Goal: Task Accomplishment & Management: Use online tool/utility

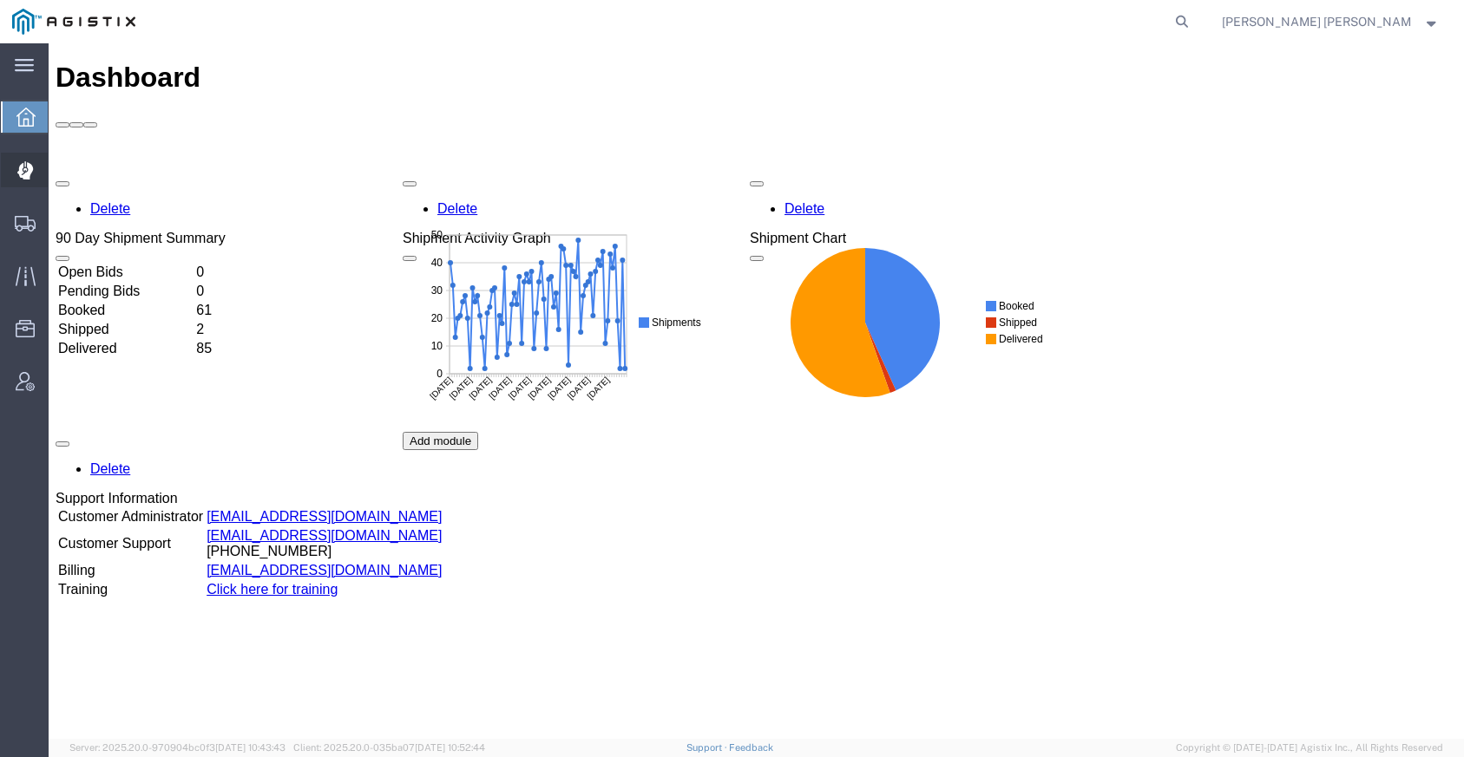
click at [60, 174] on span "Dispatch Manager" at bounding box center [54, 170] width 12 height 35
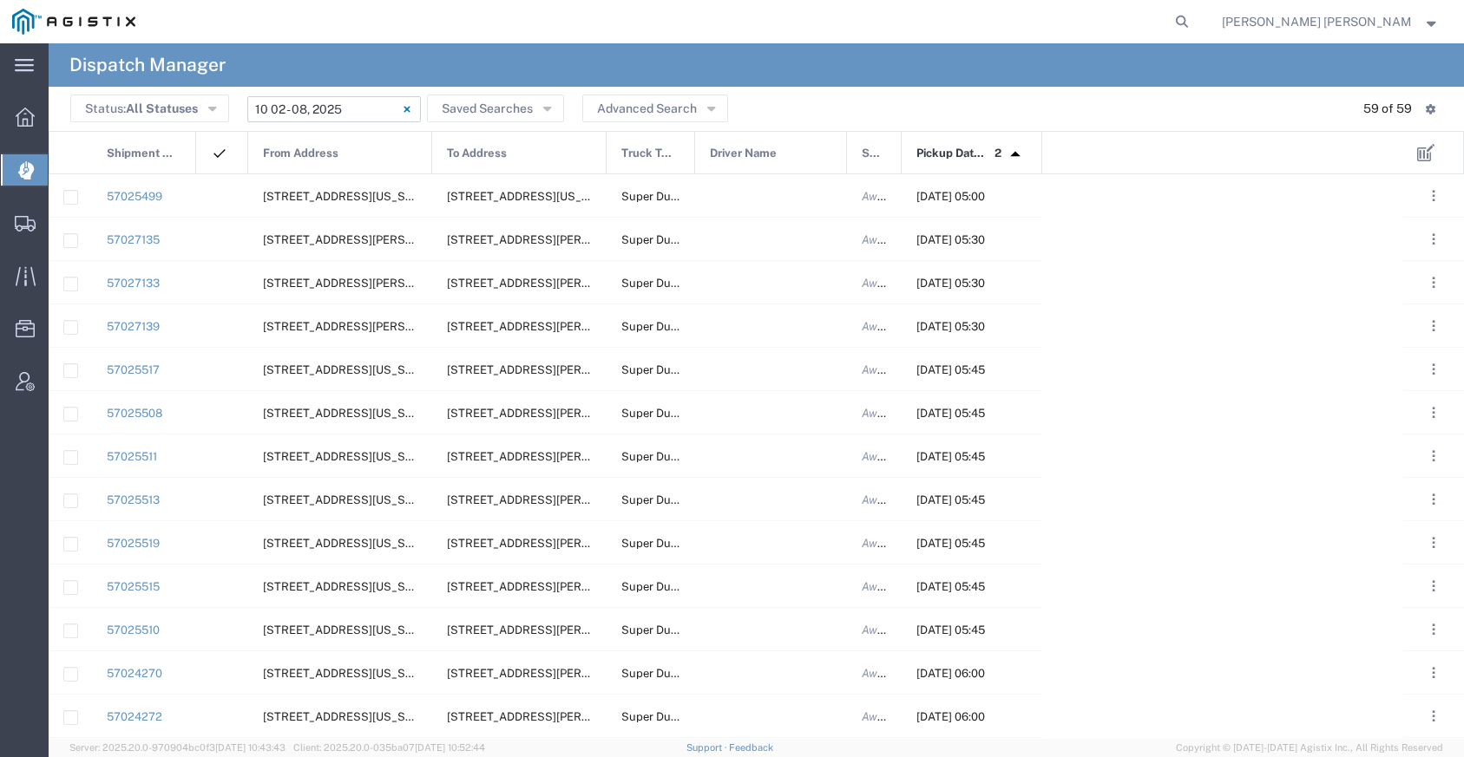
click at [347, 108] on input "[DATE] - [DATE]" at bounding box center [334, 109] width 174 height 26
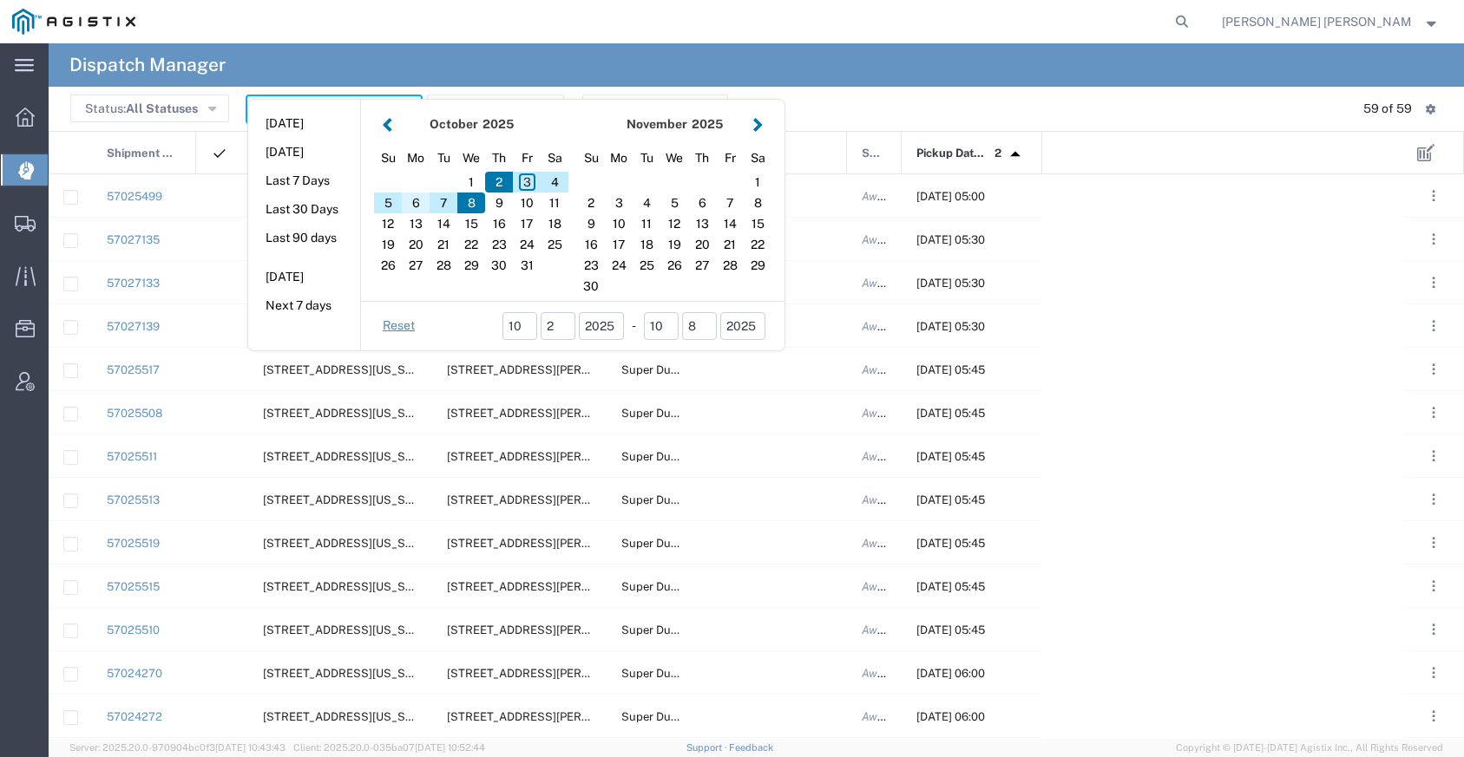
click at [414, 209] on div "6" at bounding box center [416, 203] width 28 height 21
type input "[DATE]"
type input "[DATE] - [DATE]"
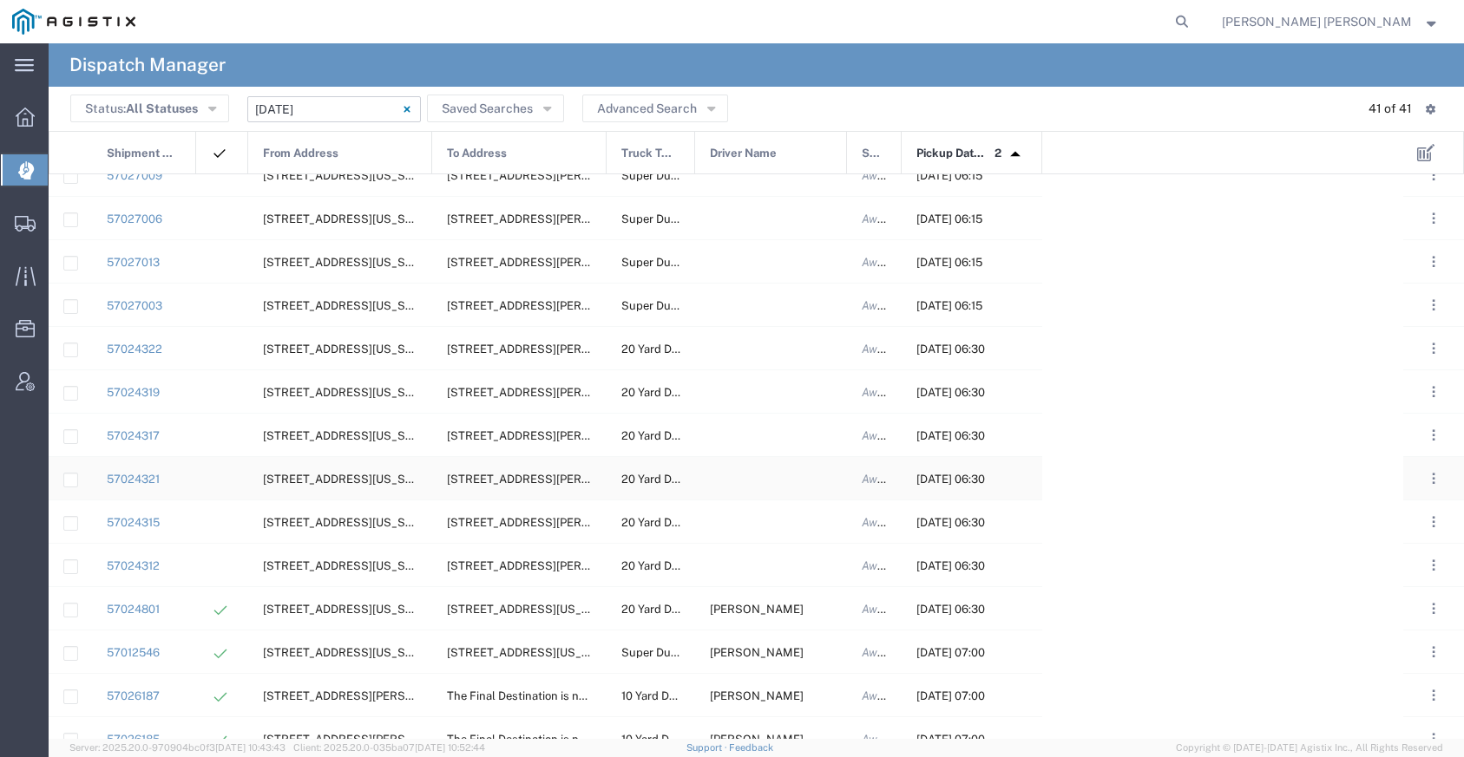
scroll to position [1091, 0]
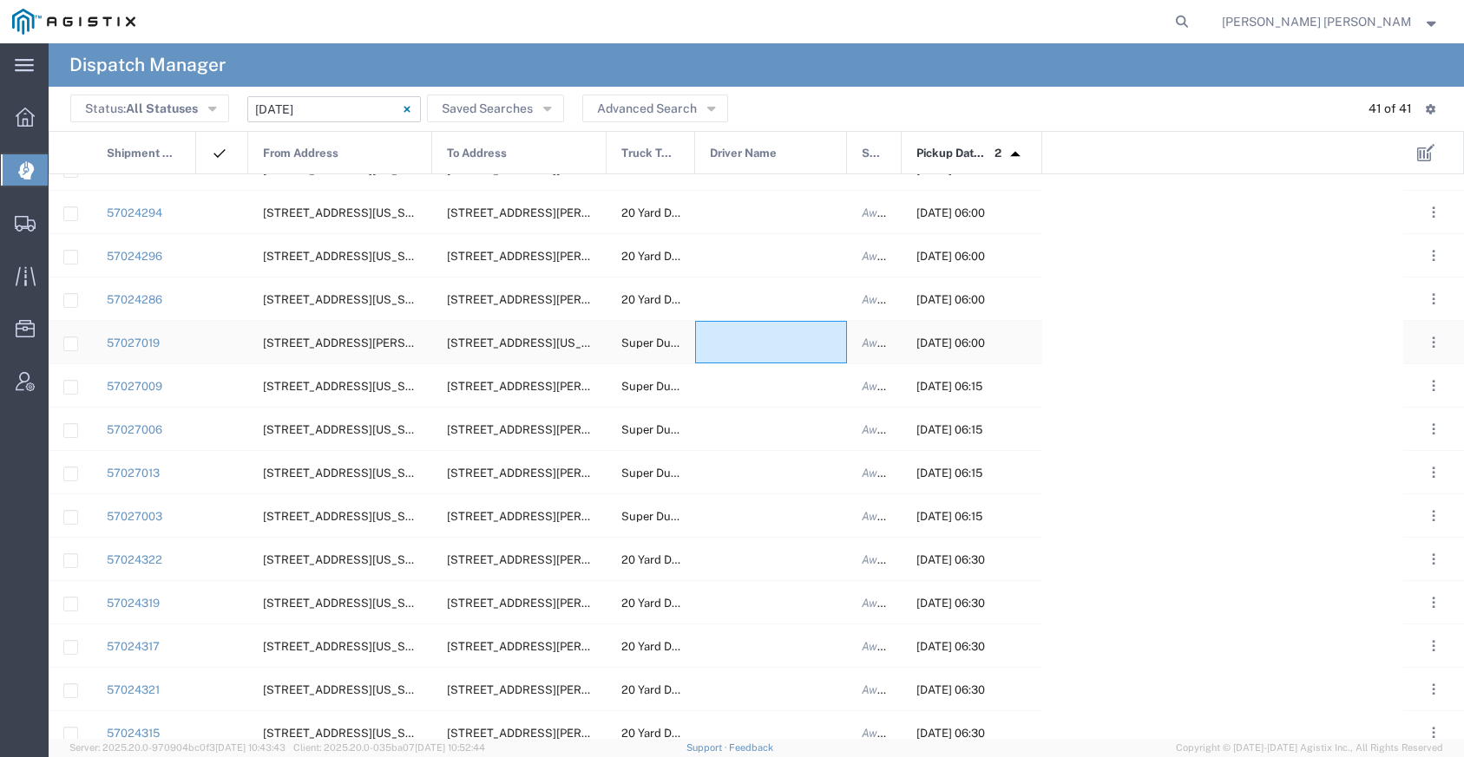
click at [758, 346] on div at bounding box center [771, 342] width 152 height 43
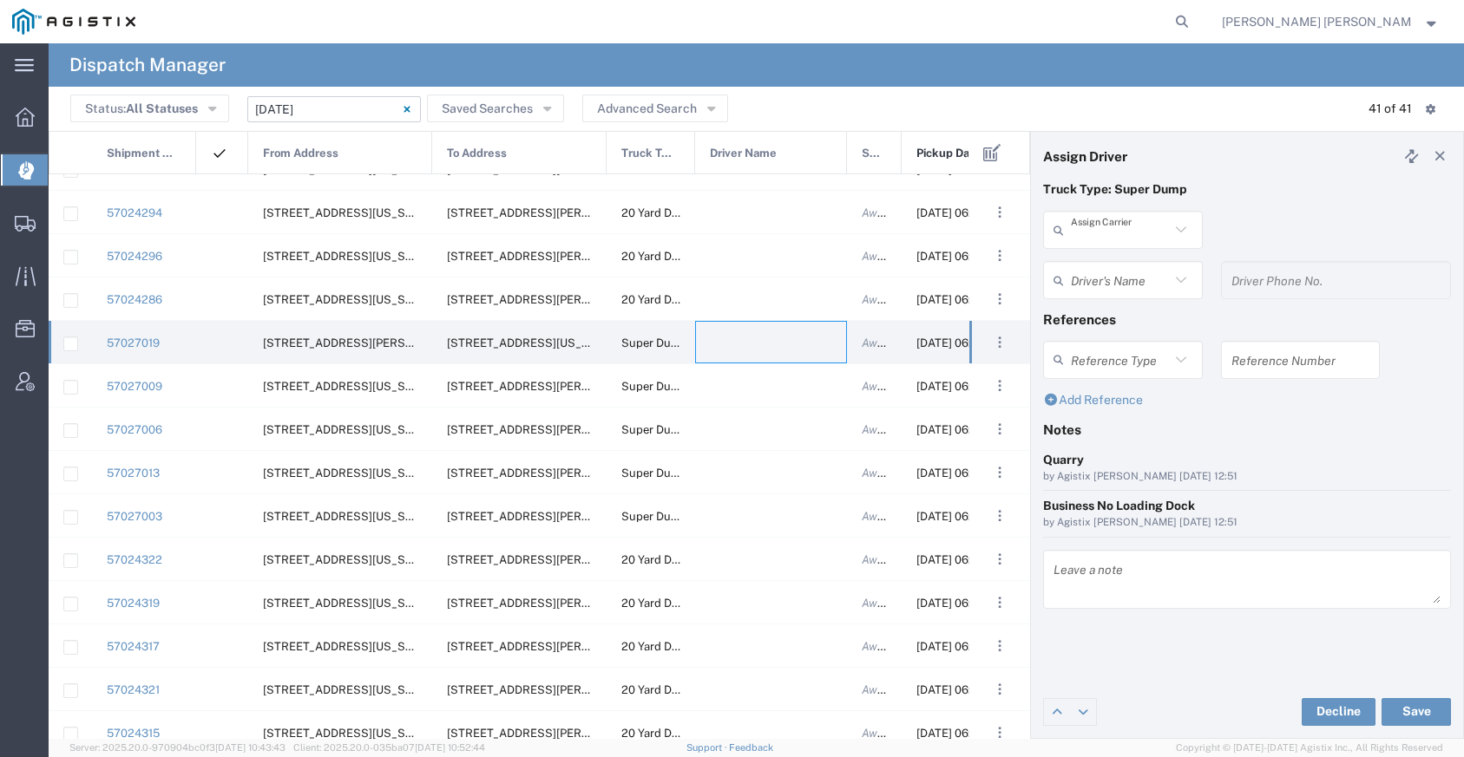
click at [1145, 239] on input "text" at bounding box center [1120, 230] width 99 height 30
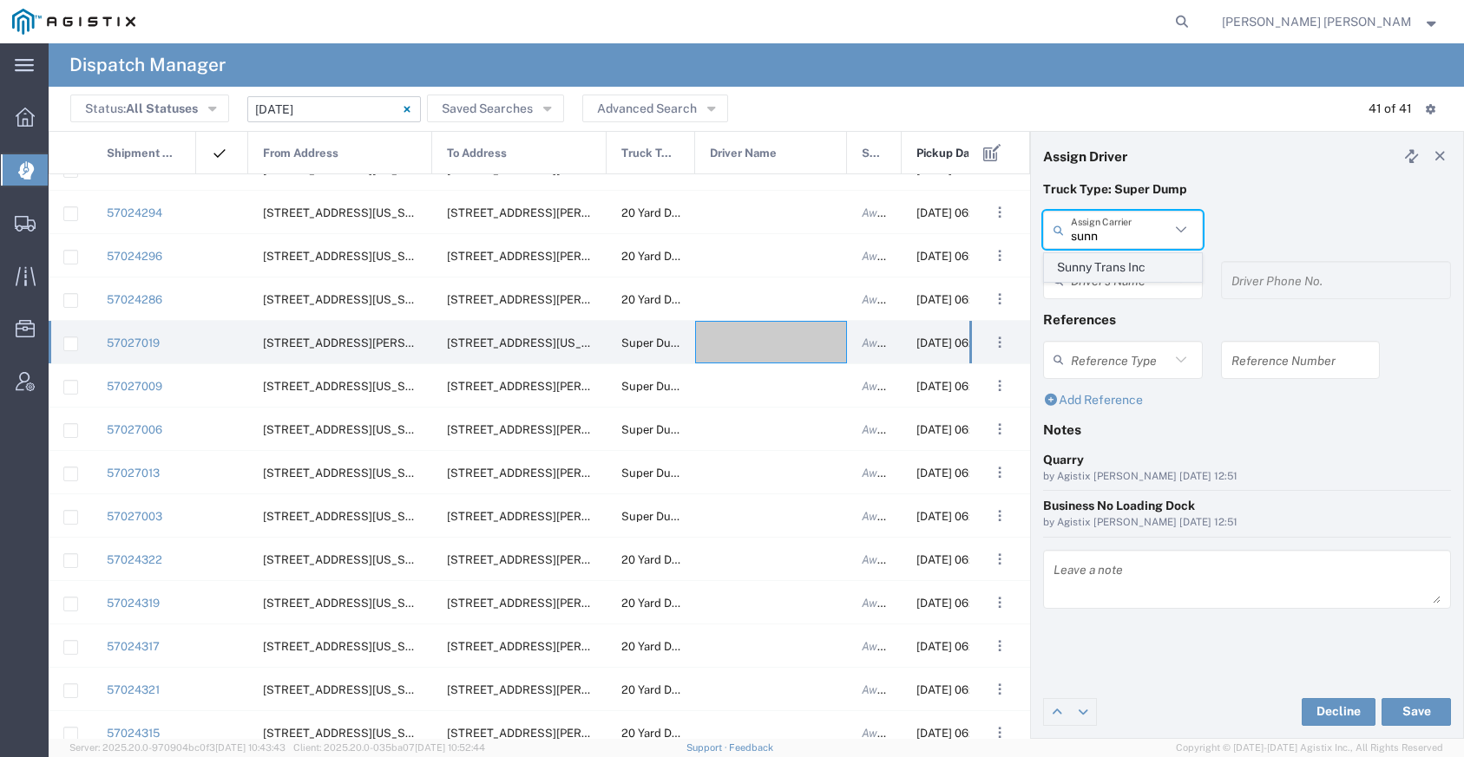
click at [1136, 278] on span "Sunny Trans Inc" at bounding box center [1123, 267] width 156 height 27
type input "Sunny Trans Inc"
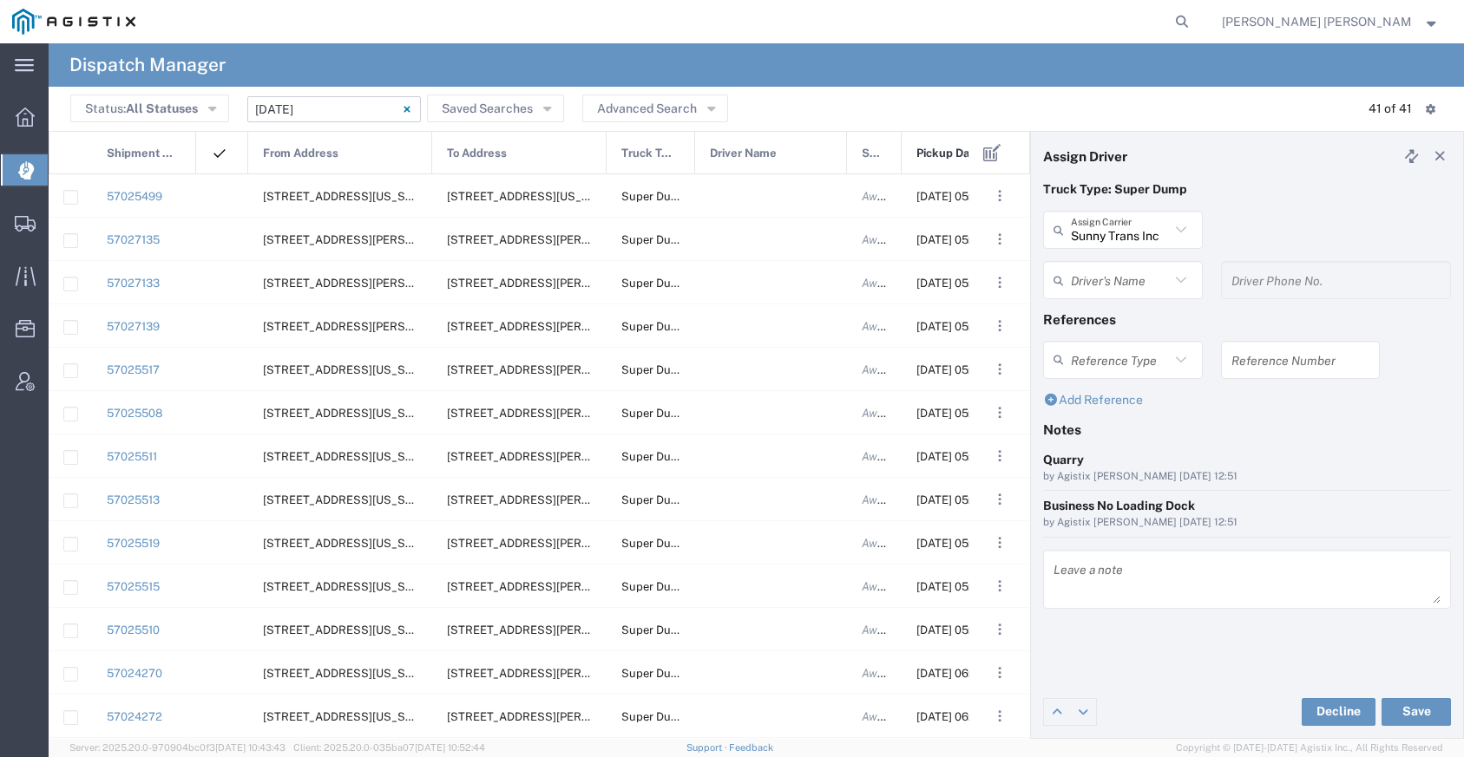
click at [1113, 277] on input "text" at bounding box center [1120, 280] width 99 height 30
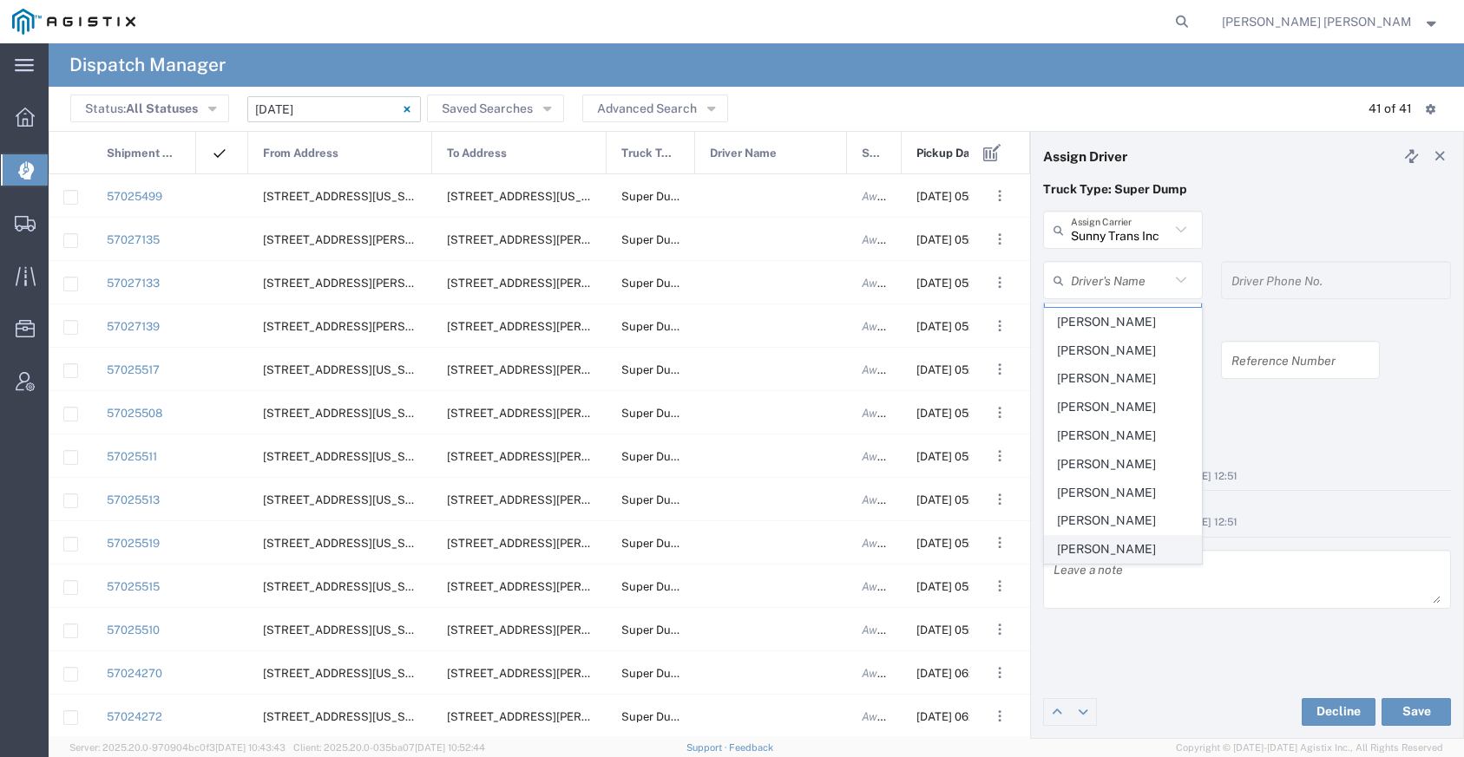
click at [1113, 547] on span "[PERSON_NAME]" at bounding box center [1123, 549] width 156 height 27
type input "[PERSON_NAME]"
type input "[PHONE_NUMBER]"
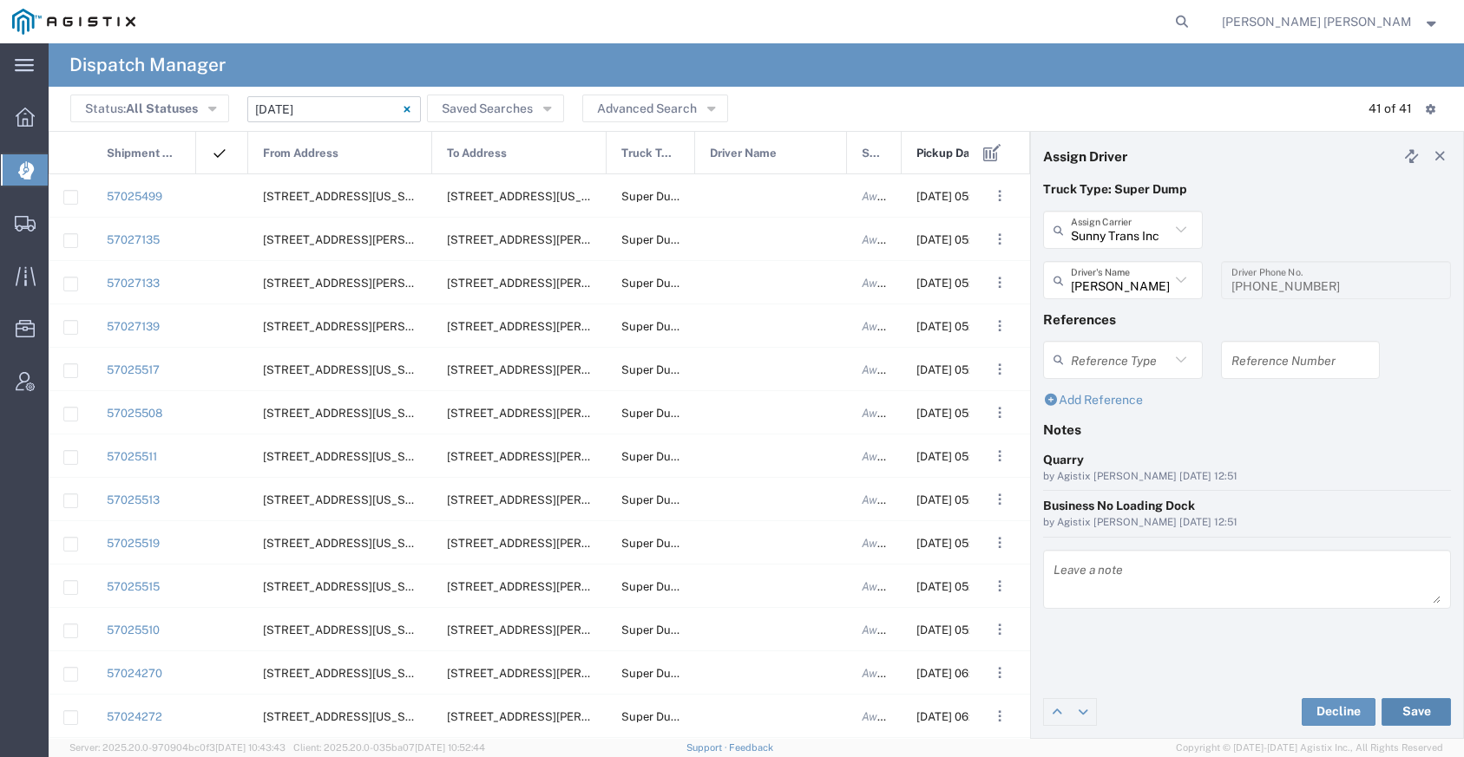
click at [1423, 709] on button "Save" at bounding box center [1415, 712] width 69 height 28
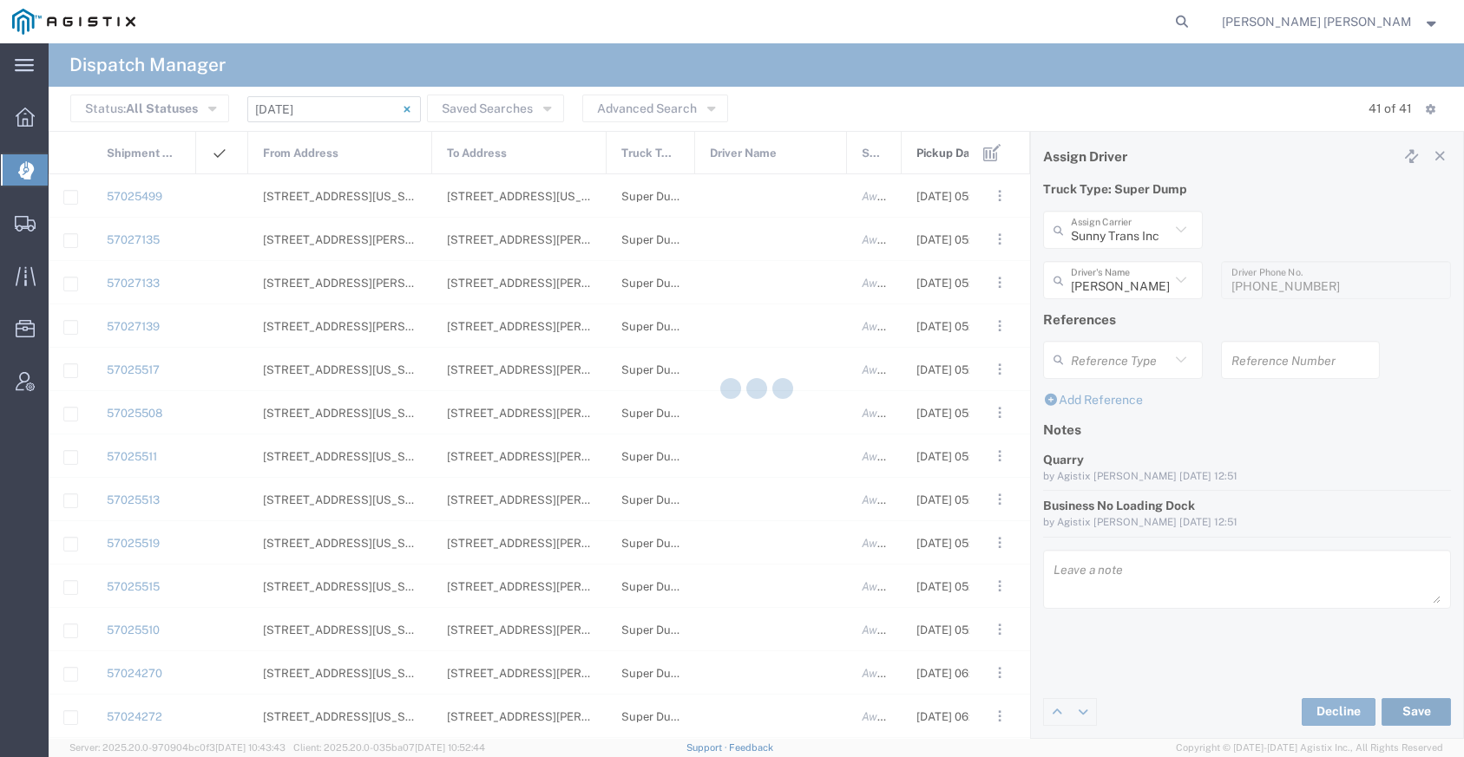
type input "[PERSON_NAME]"
type input "Sunny Trans Inc"
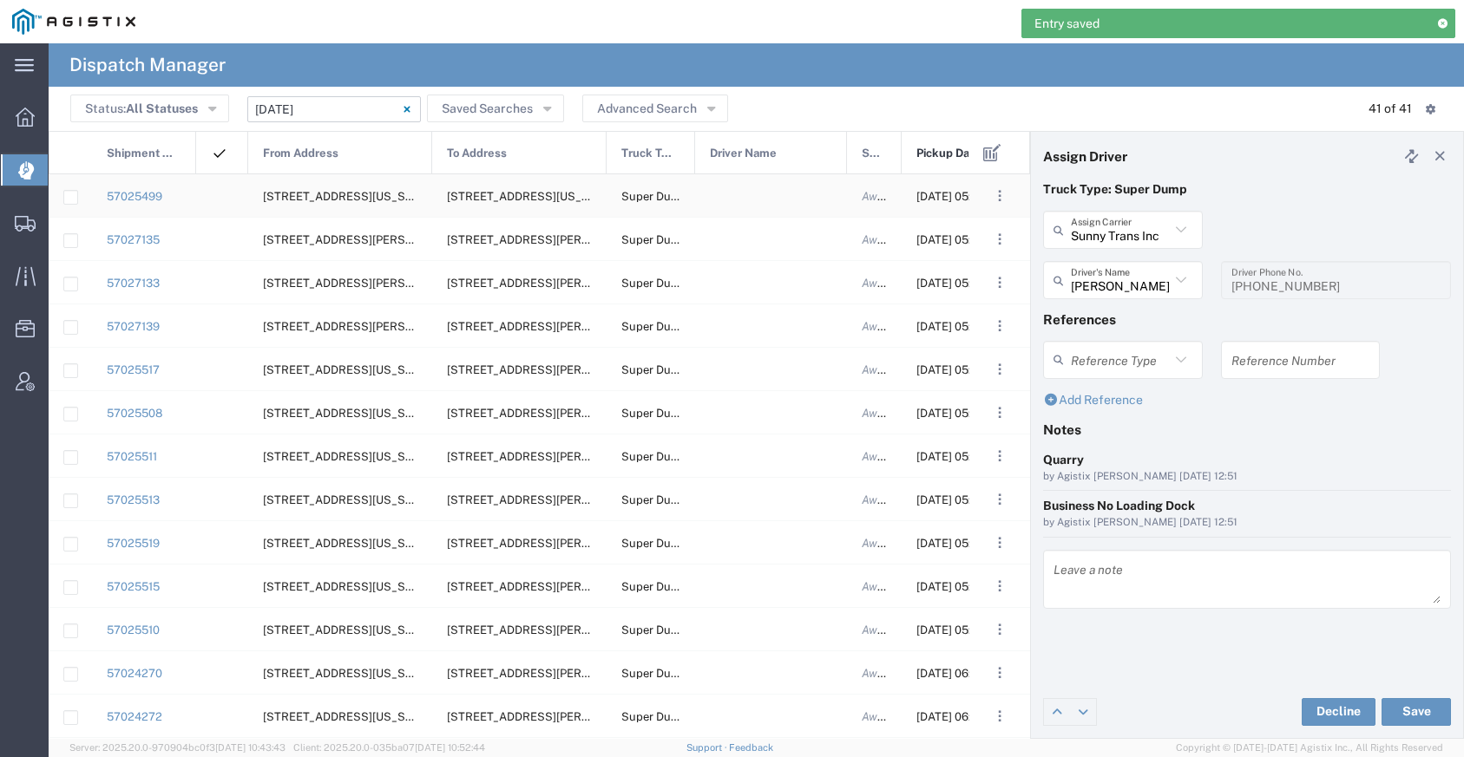
click at [751, 200] on div at bounding box center [771, 195] width 152 height 43
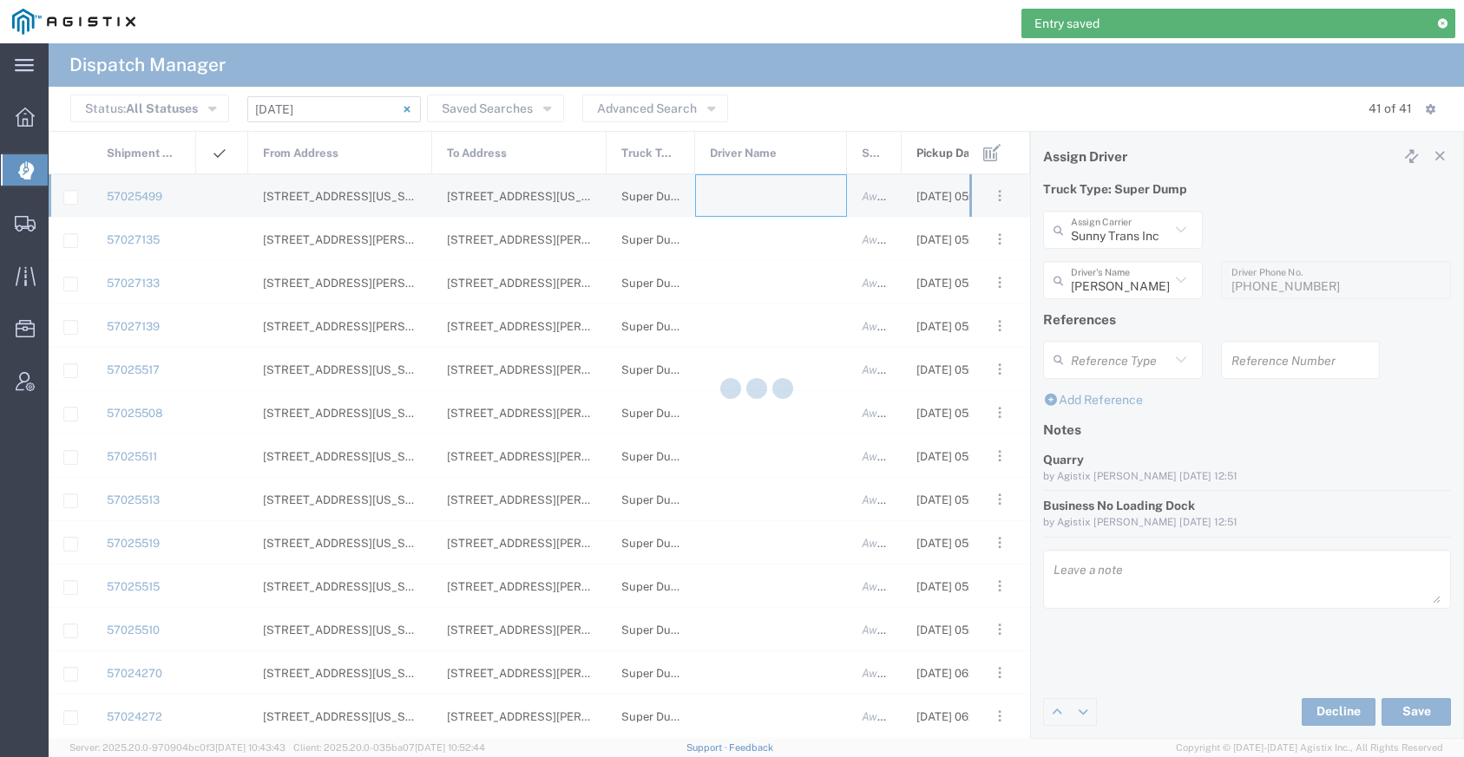
type input "[PERSON_NAME] Trucking"
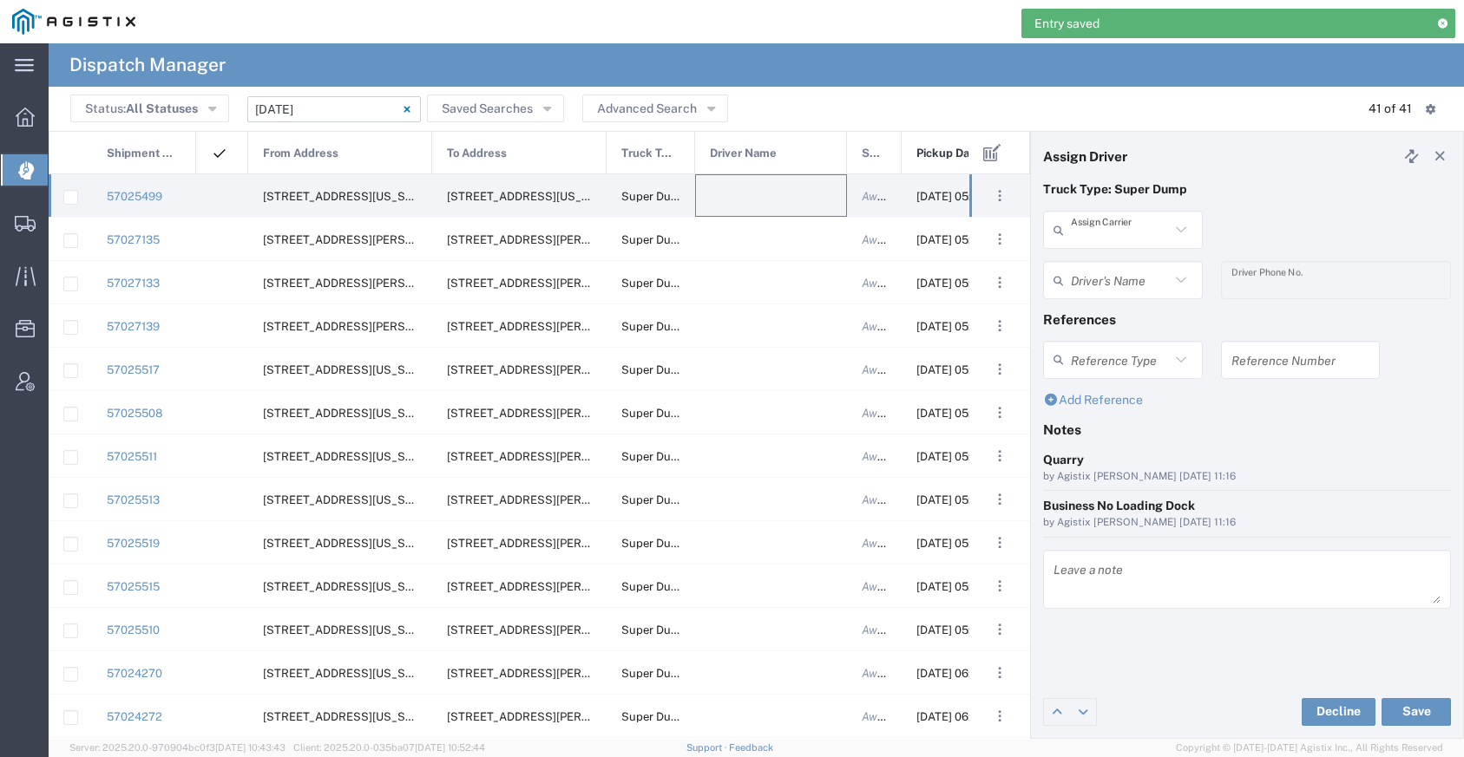
click at [1097, 230] on input "text" at bounding box center [1120, 230] width 99 height 30
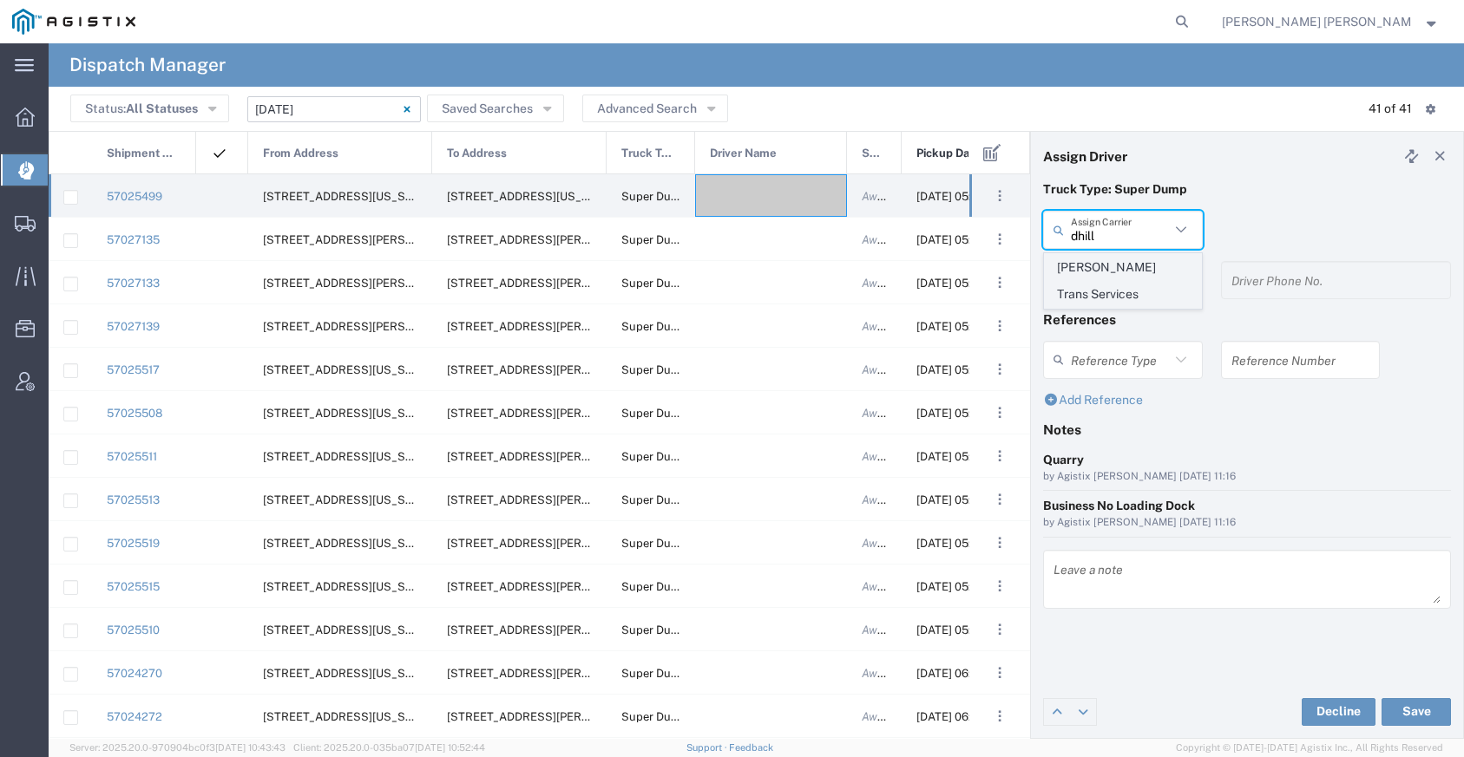
click at [1097, 259] on span "[PERSON_NAME] Trans Services" at bounding box center [1123, 281] width 156 height 54
type input "[PERSON_NAME] Trans Services"
click at [1096, 278] on input "text" at bounding box center [1120, 280] width 99 height 30
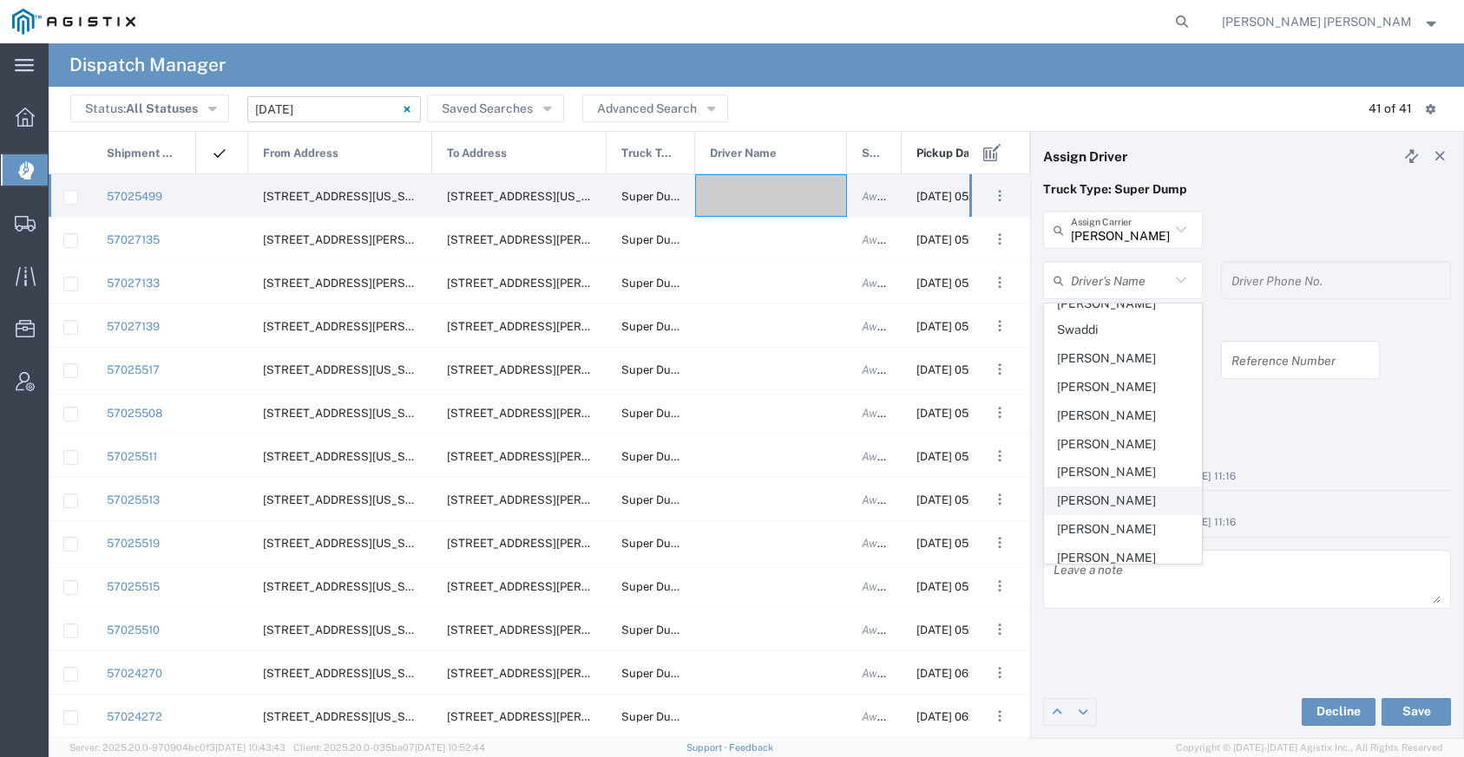
click at [1099, 488] on span "[PERSON_NAME]" at bounding box center [1123, 501] width 156 height 27
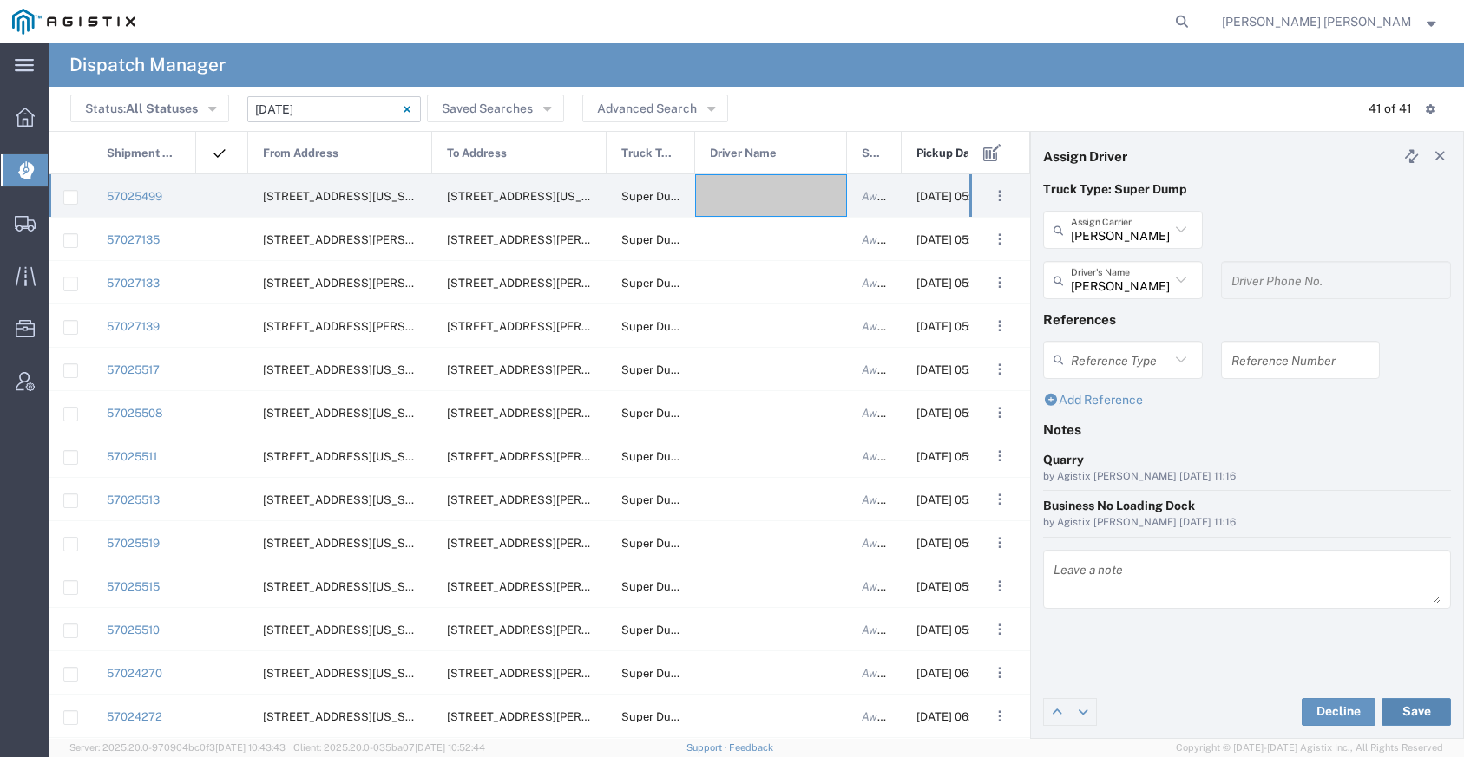
click at [1416, 711] on button "Save" at bounding box center [1415, 712] width 69 height 28
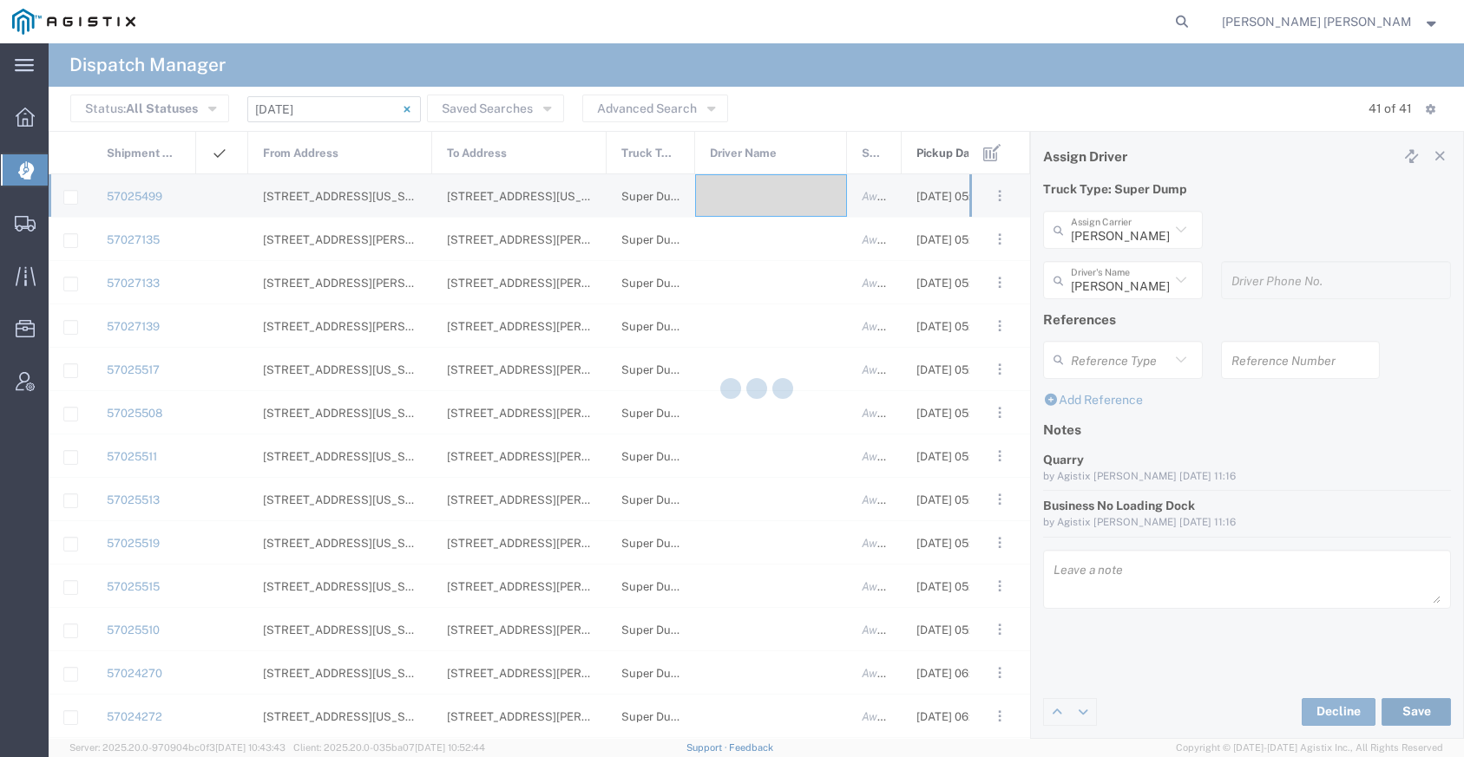
type input "[PERSON_NAME]"
type input "[PERSON_NAME] Trans Services"
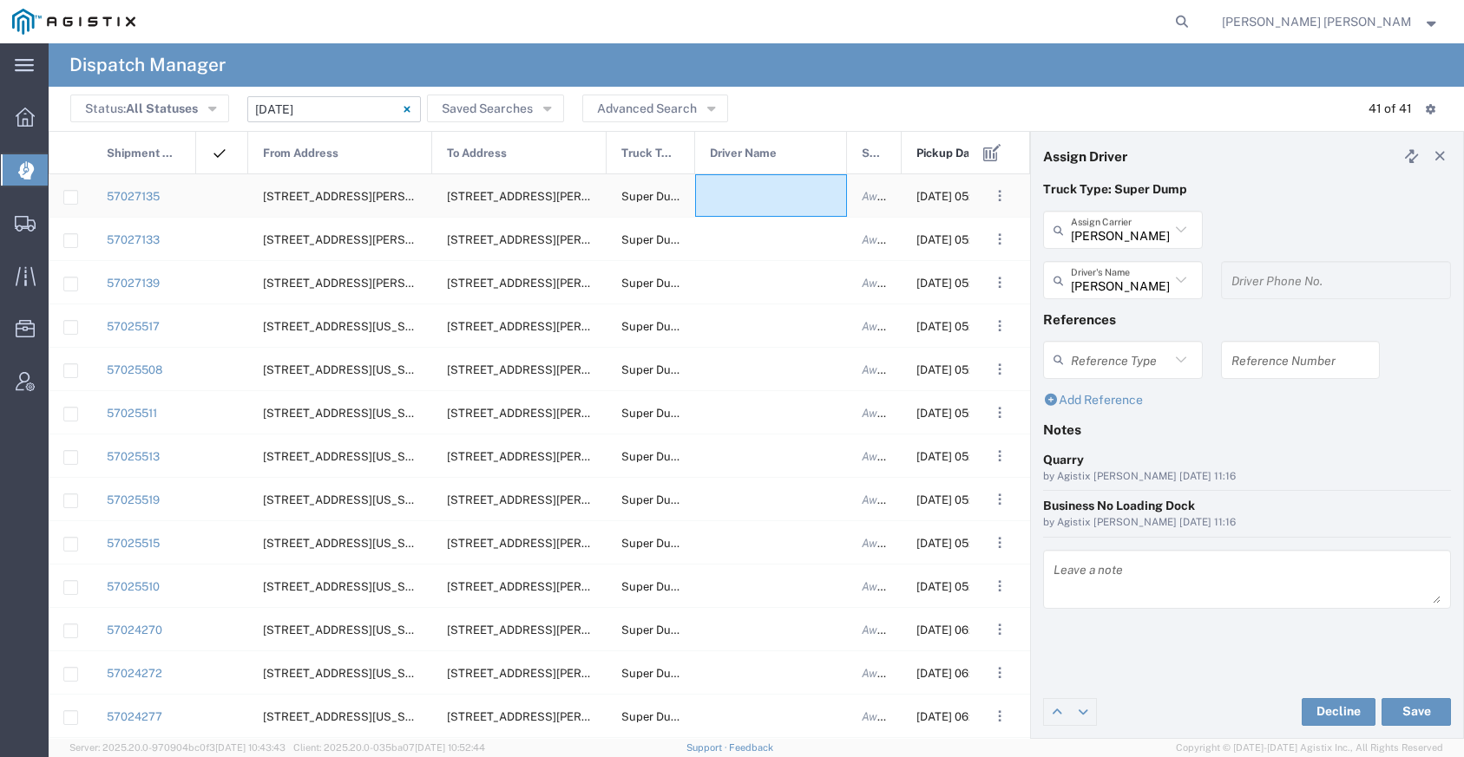
click at [761, 187] on div at bounding box center [771, 195] width 152 height 43
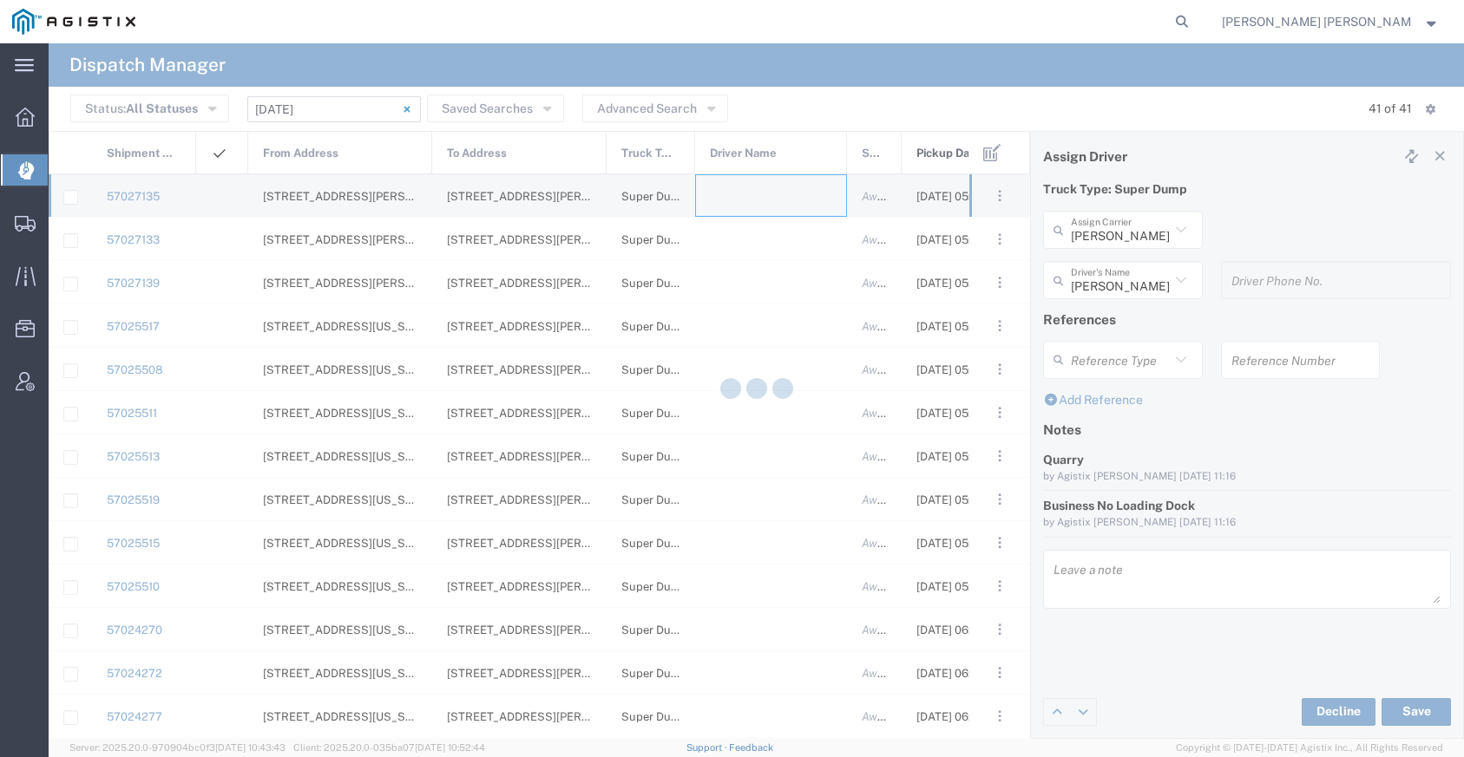
type input "[PERSON_NAME] Trucking"
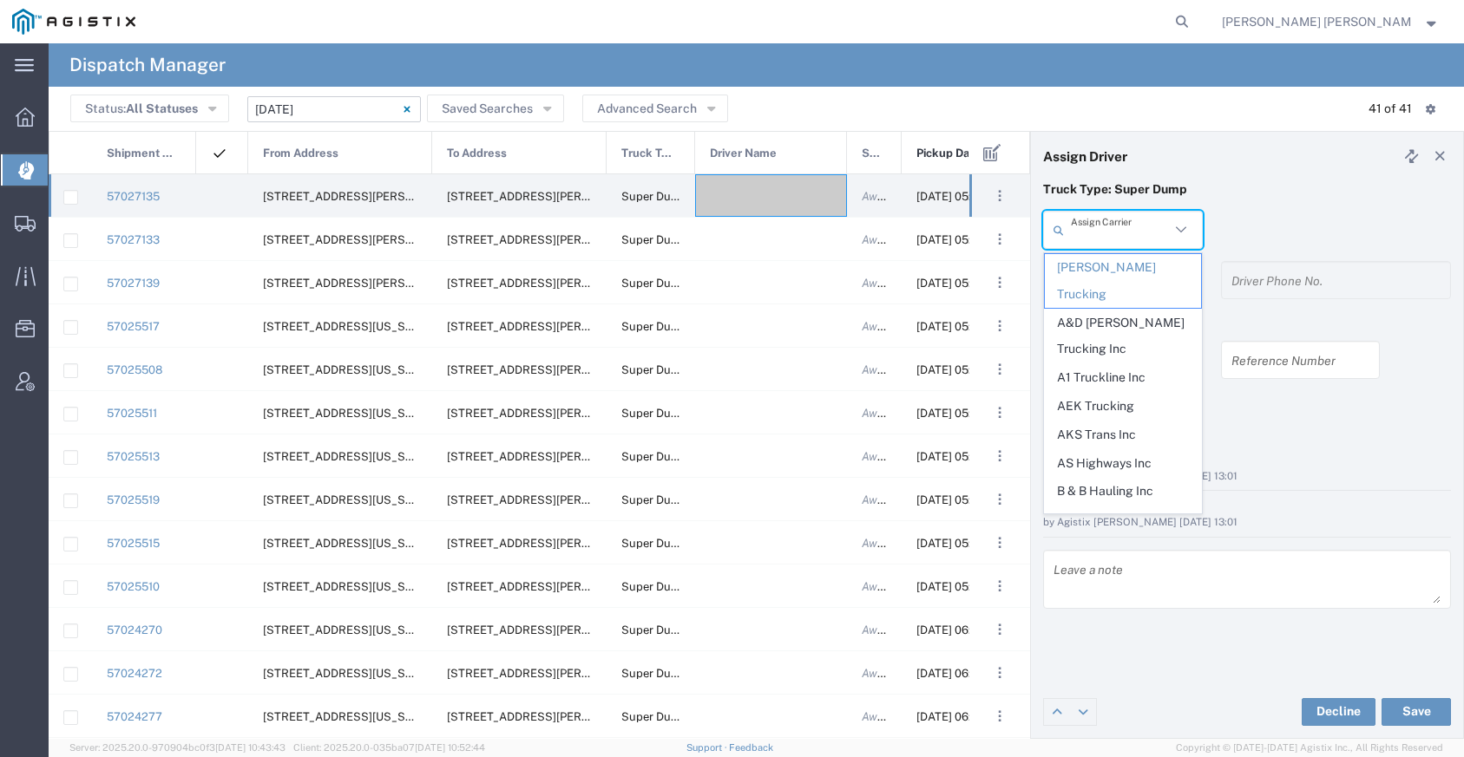
click at [1115, 235] on input "text" at bounding box center [1120, 230] width 99 height 30
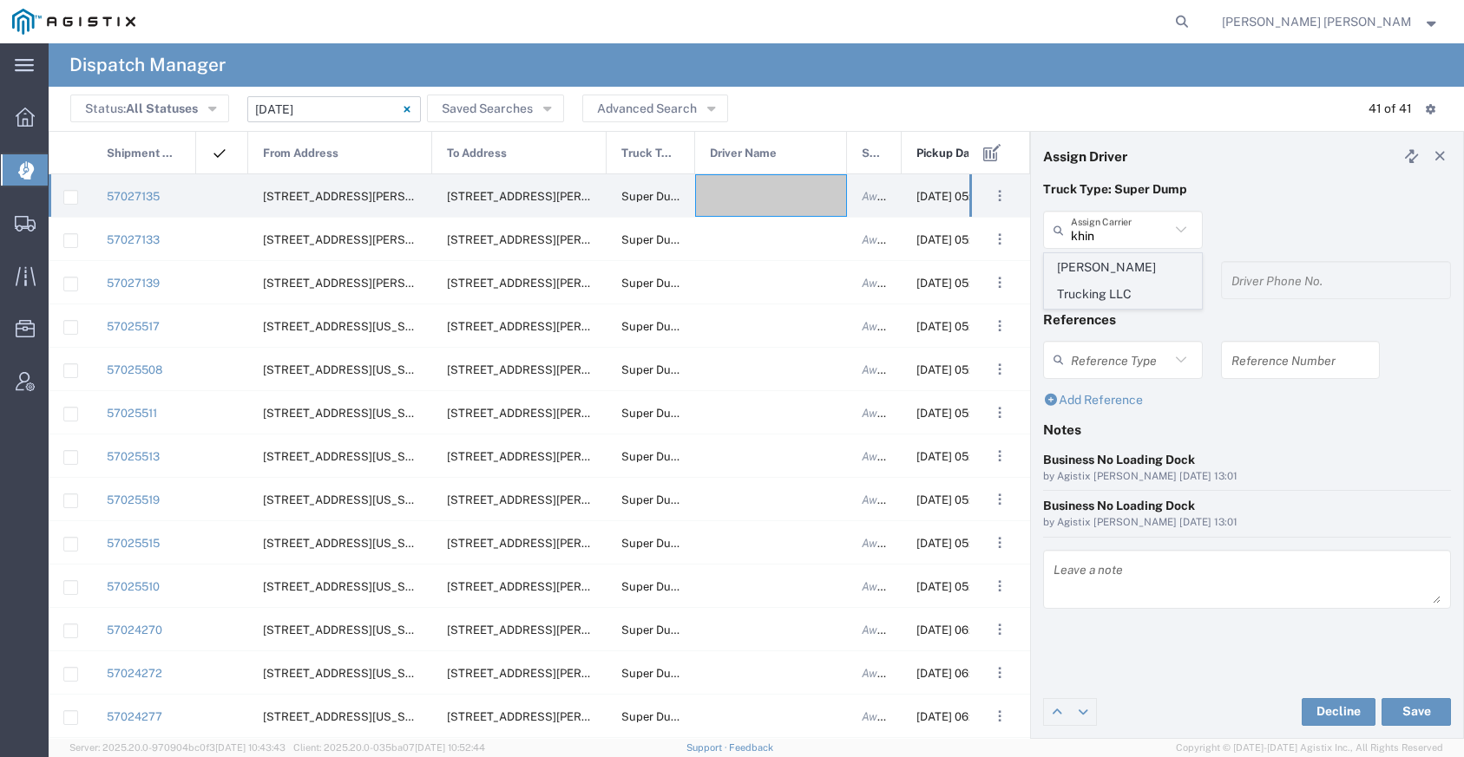
click at [1140, 262] on span "[PERSON_NAME] Trucking LLC" at bounding box center [1123, 281] width 156 height 54
click at [1111, 280] on input "text" at bounding box center [1120, 280] width 99 height 30
click at [1092, 239] on input "[PERSON_NAME] Trucking LLC" at bounding box center [1120, 230] width 99 height 30
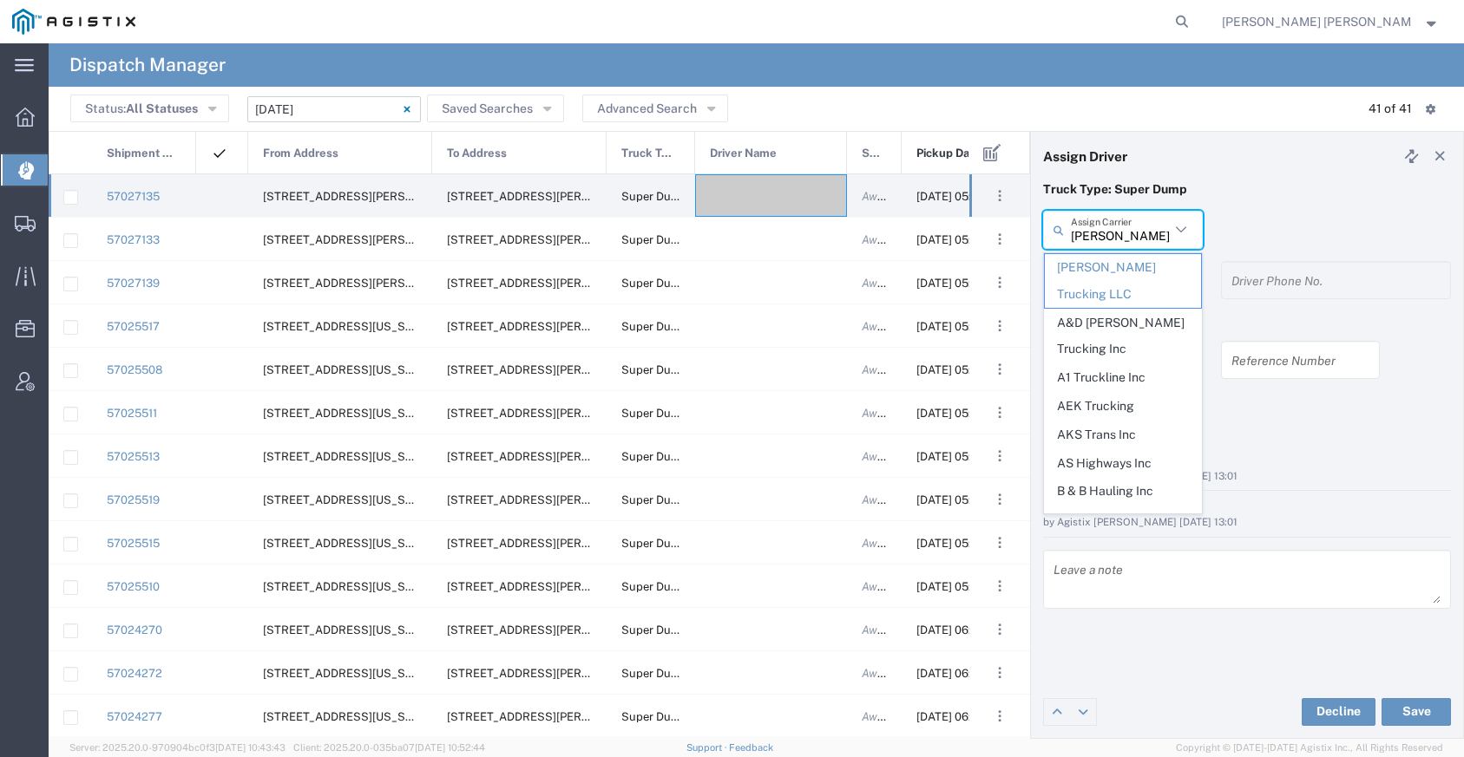
click at [1092, 239] on input "[PERSON_NAME] Trucking LLC" at bounding box center [1120, 230] width 99 height 30
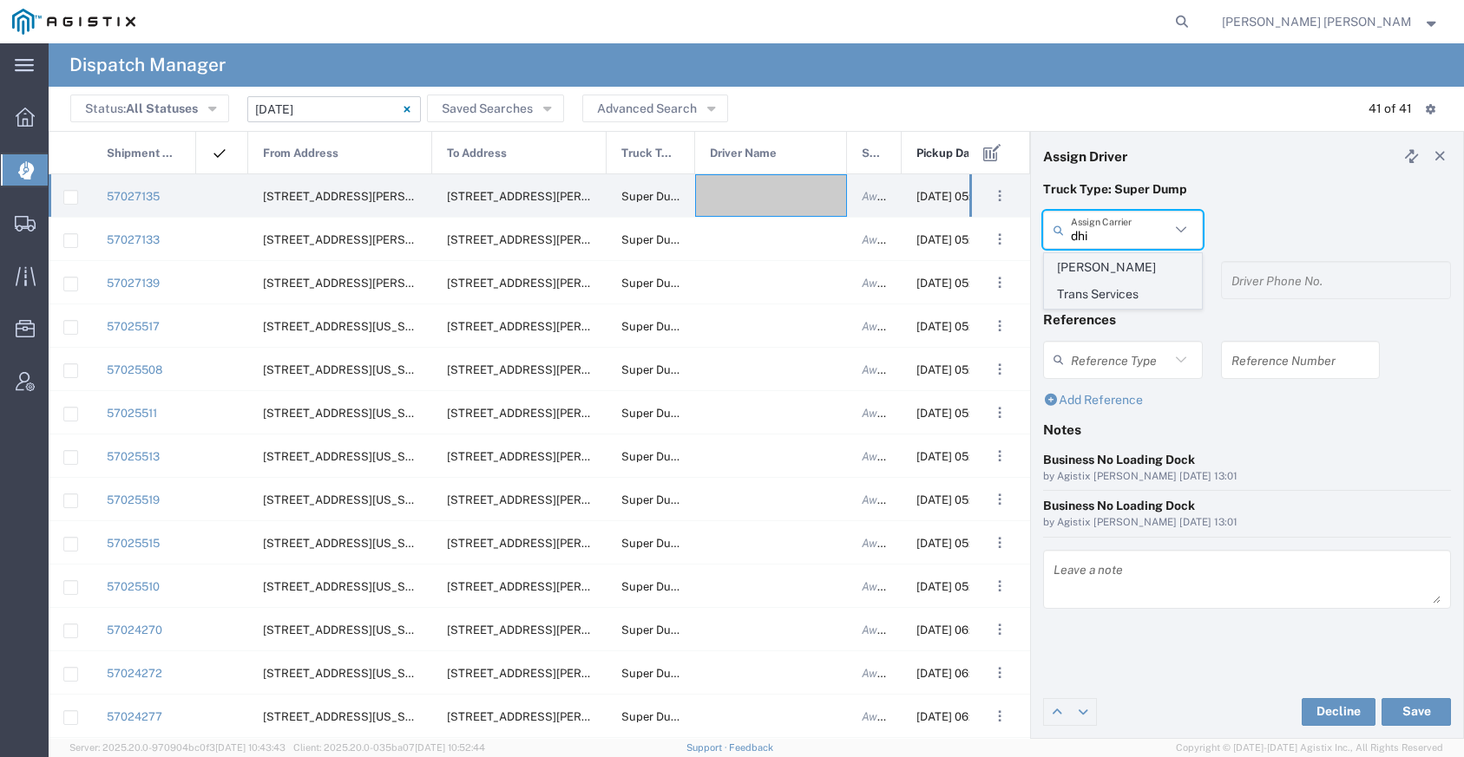
click at [1105, 263] on span "[PERSON_NAME] Trans Services" at bounding box center [1123, 281] width 156 height 54
type input "[PERSON_NAME] Trans Services"
click at [1104, 277] on input "text" at bounding box center [1120, 280] width 99 height 30
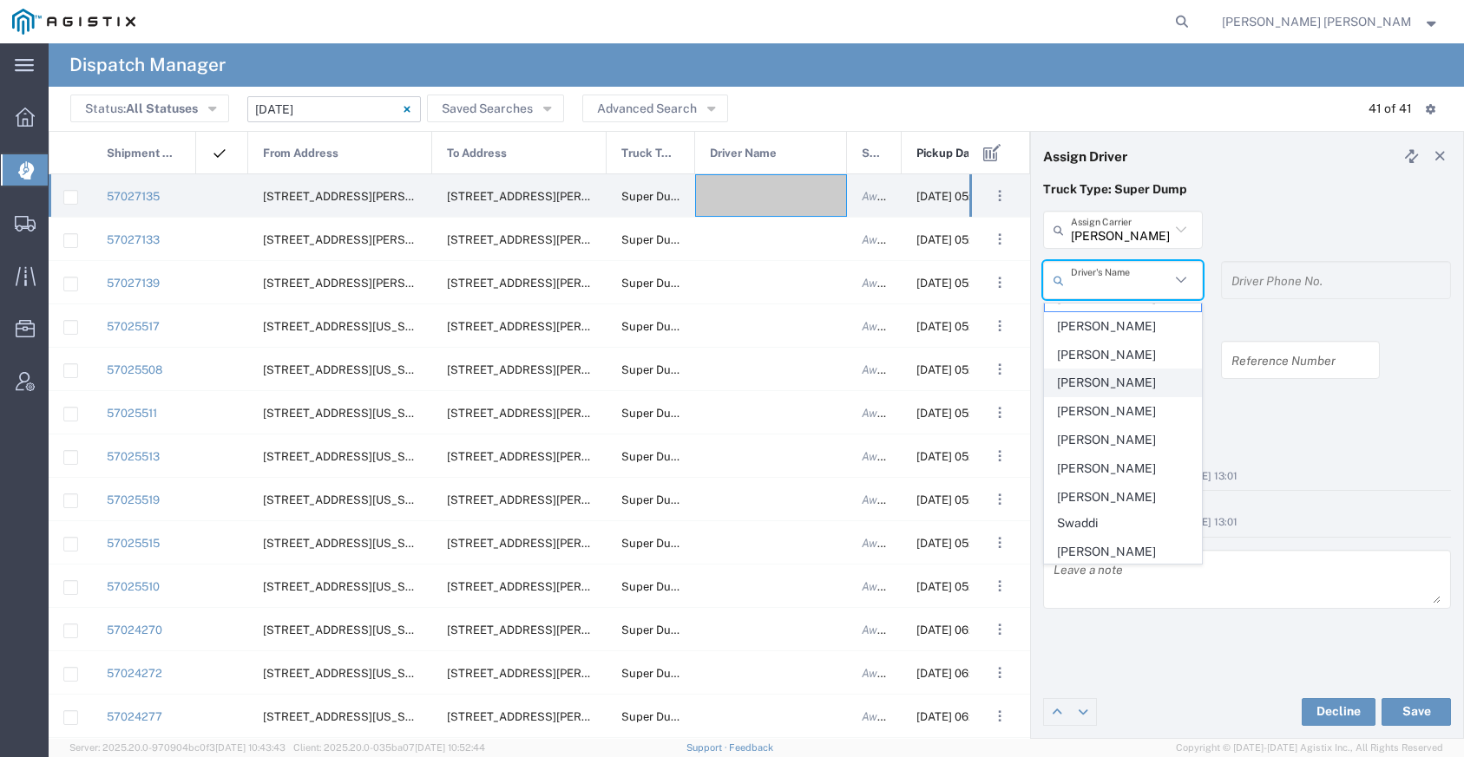
scroll to position [25, 0]
click at [1111, 457] on span "[PERSON_NAME]" at bounding box center [1123, 463] width 156 height 27
type input "[PERSON_NAME]"
type input "9255650374"
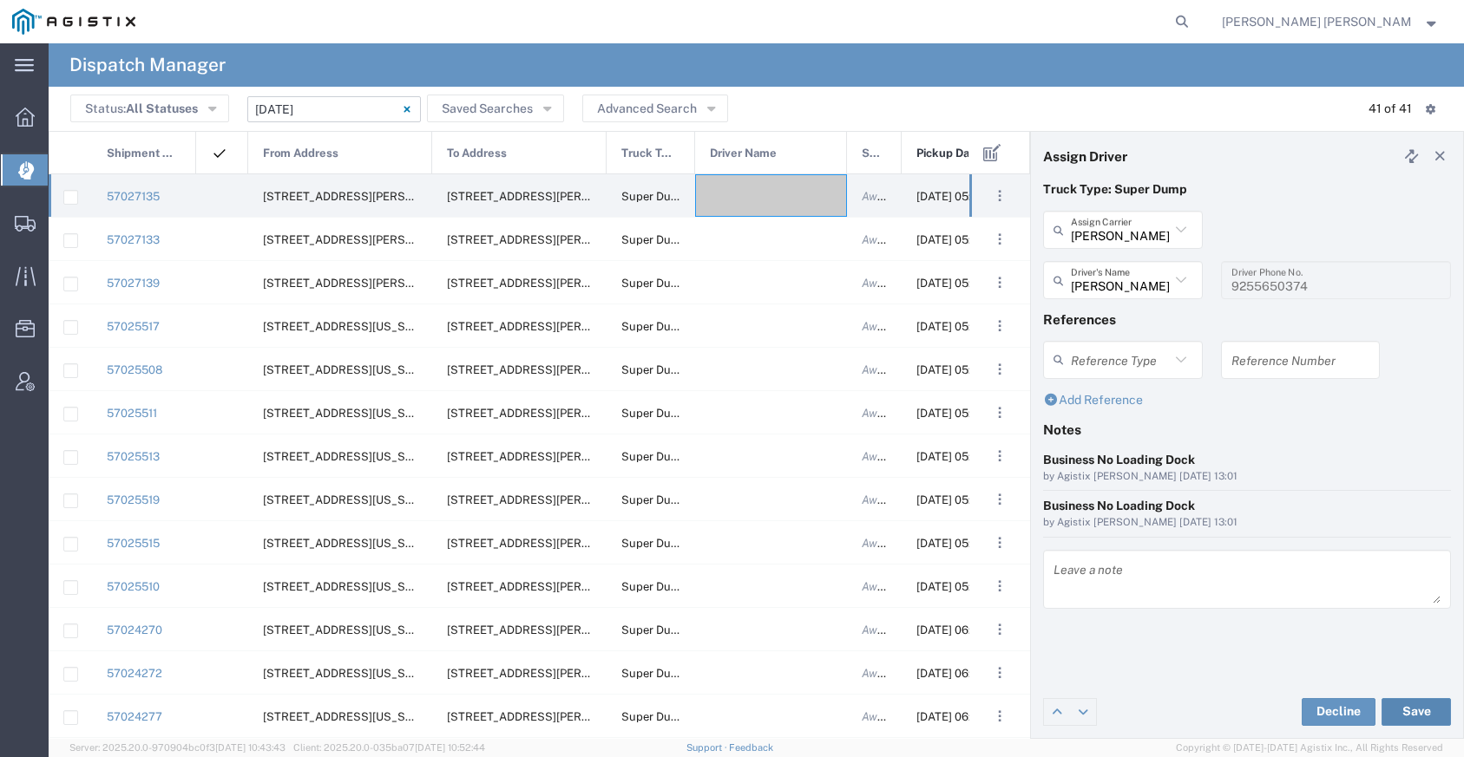
click at [1397, 709] on button "Save" at bounding box center [1415, 712] width 69 height 28
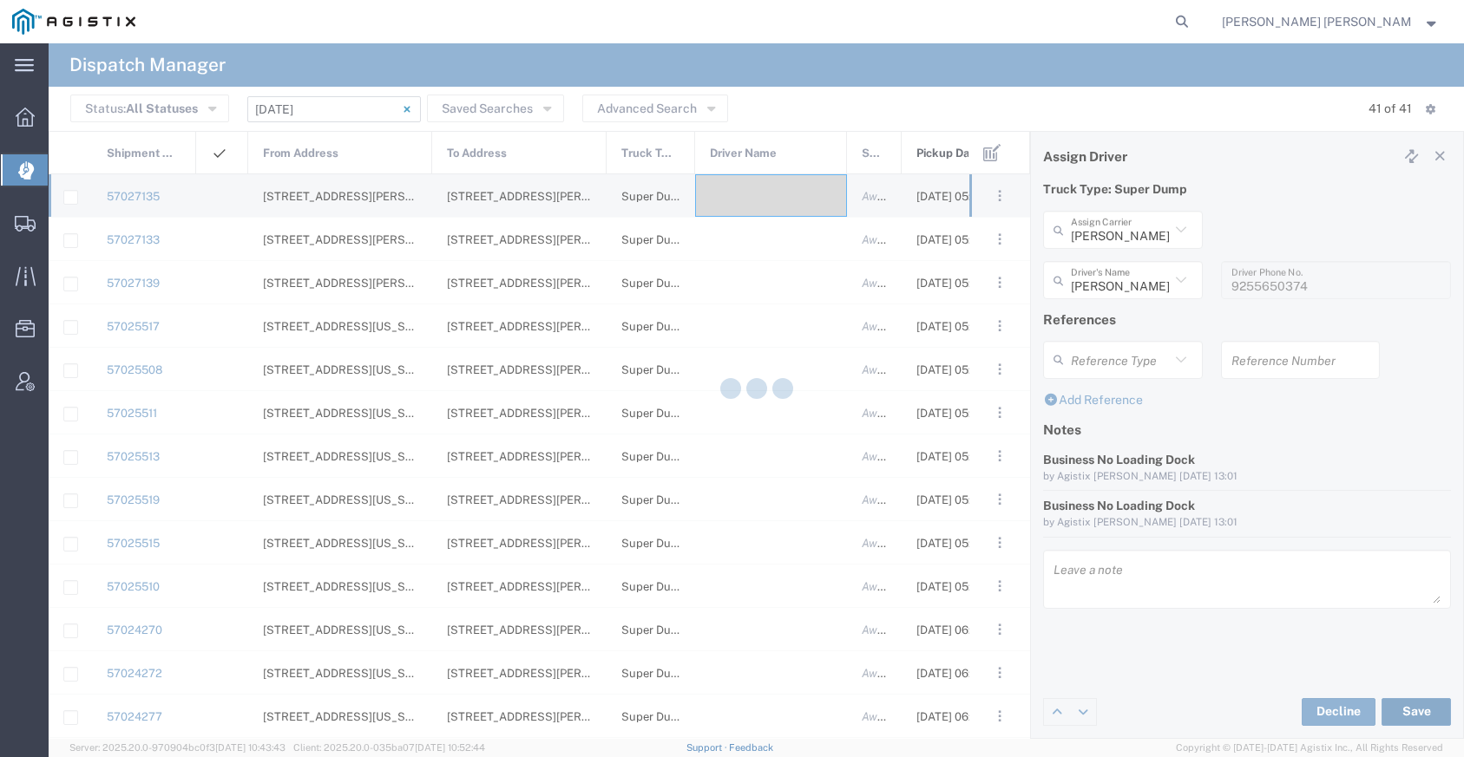
type input "[PERSON_NAME]"
type input "[PERSON_NAME] Trans Services"
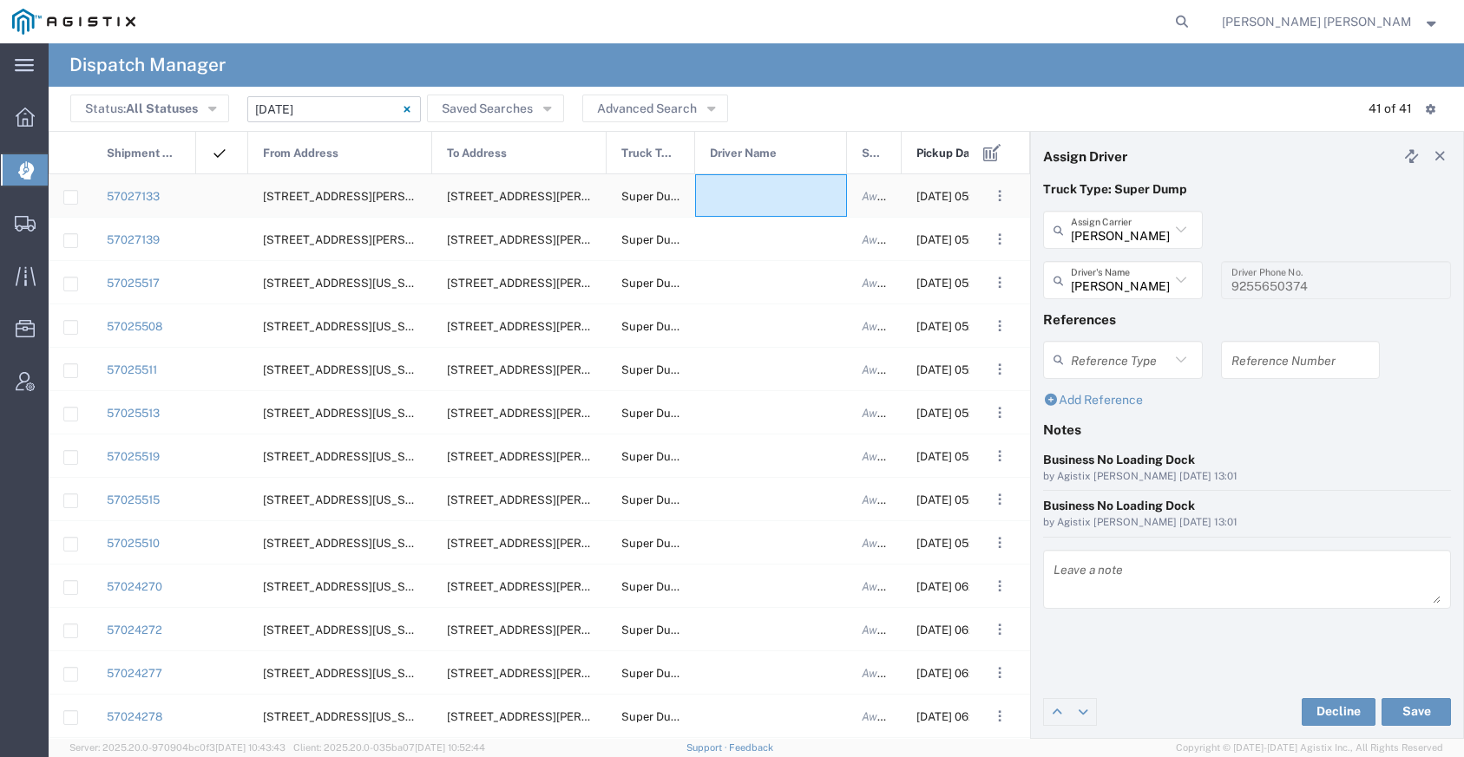
click at [790, 195] on div at bounding box center [771, 195] width 152 height 43
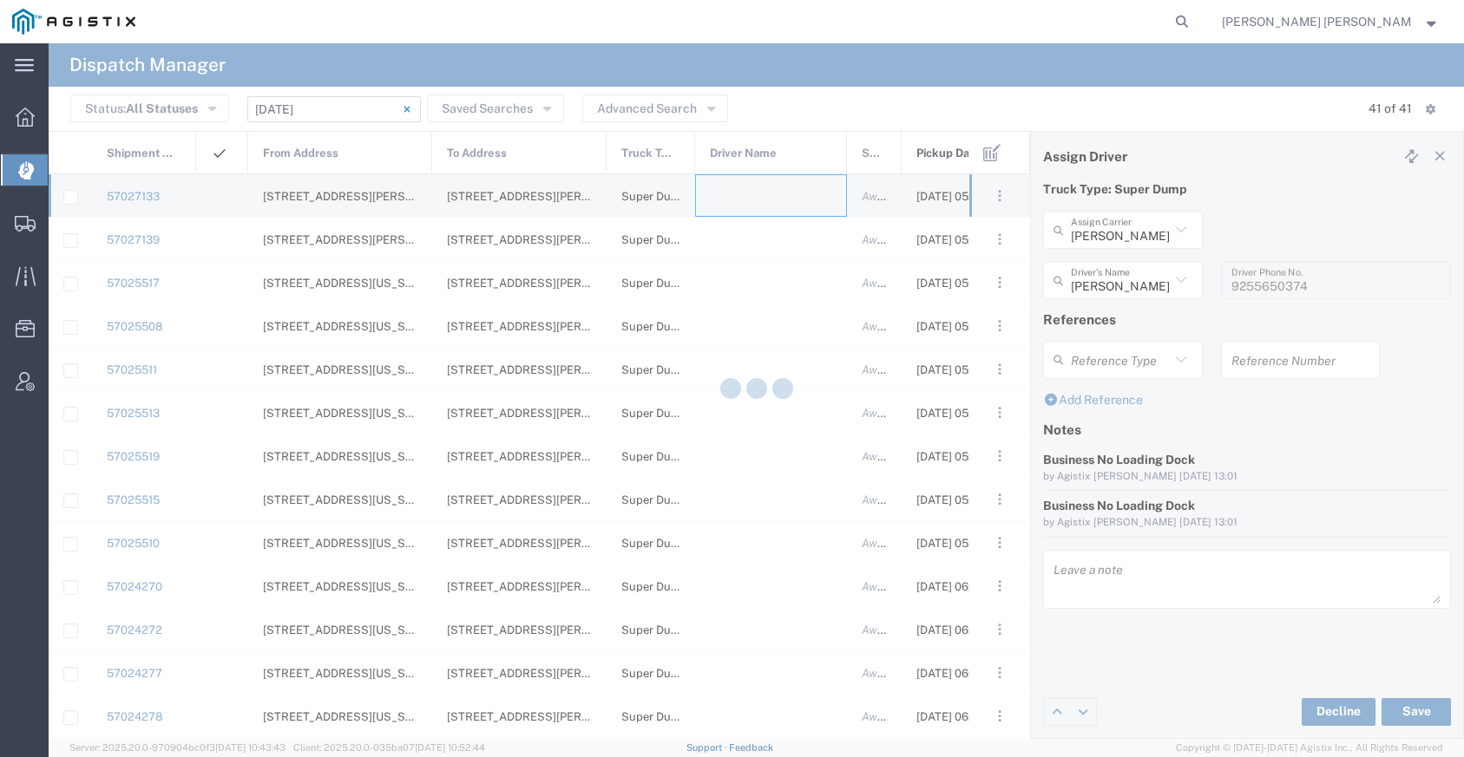
type input "[PERSON_NAME] Trucking"
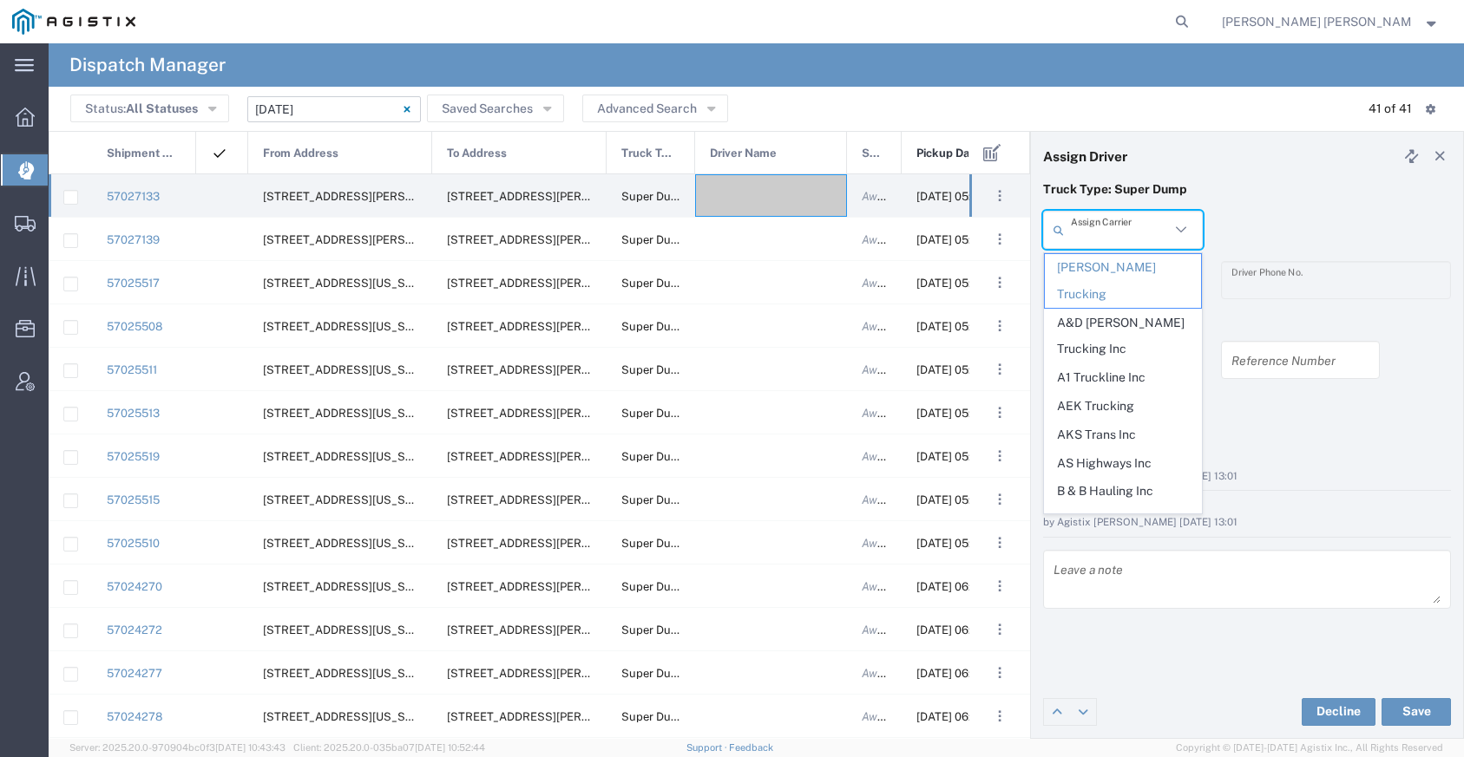
click at [1110, 242] on input "text" at bounding box center [1120, 230] width 99 height 30
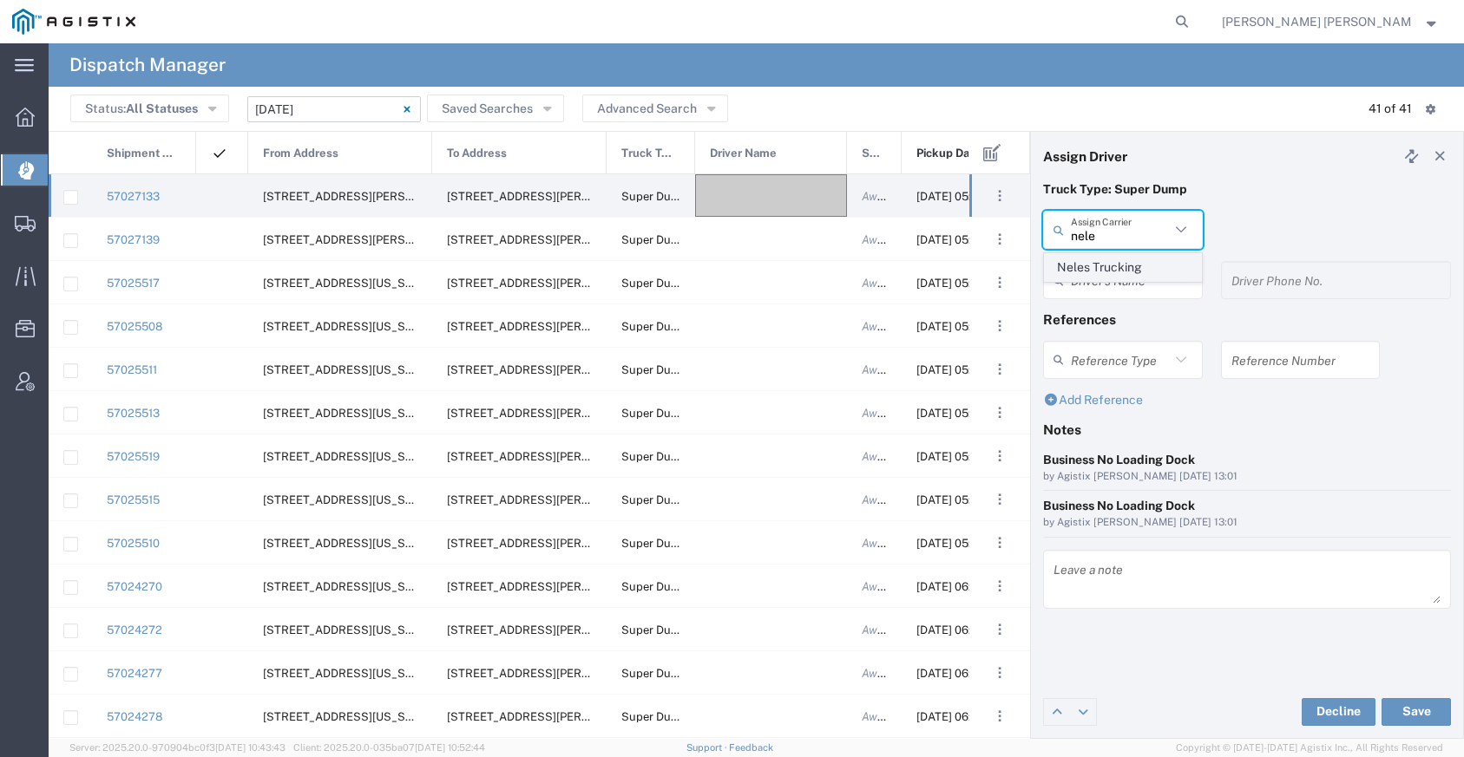
click at [1144, 266] on span "Neles Trucking" at bounding box center [1123, 267] width 156 height 27
type input "Neles Trucking"
click at [1138, 272] on input "text" at bounding box center [1120, 280] width 99 height 30
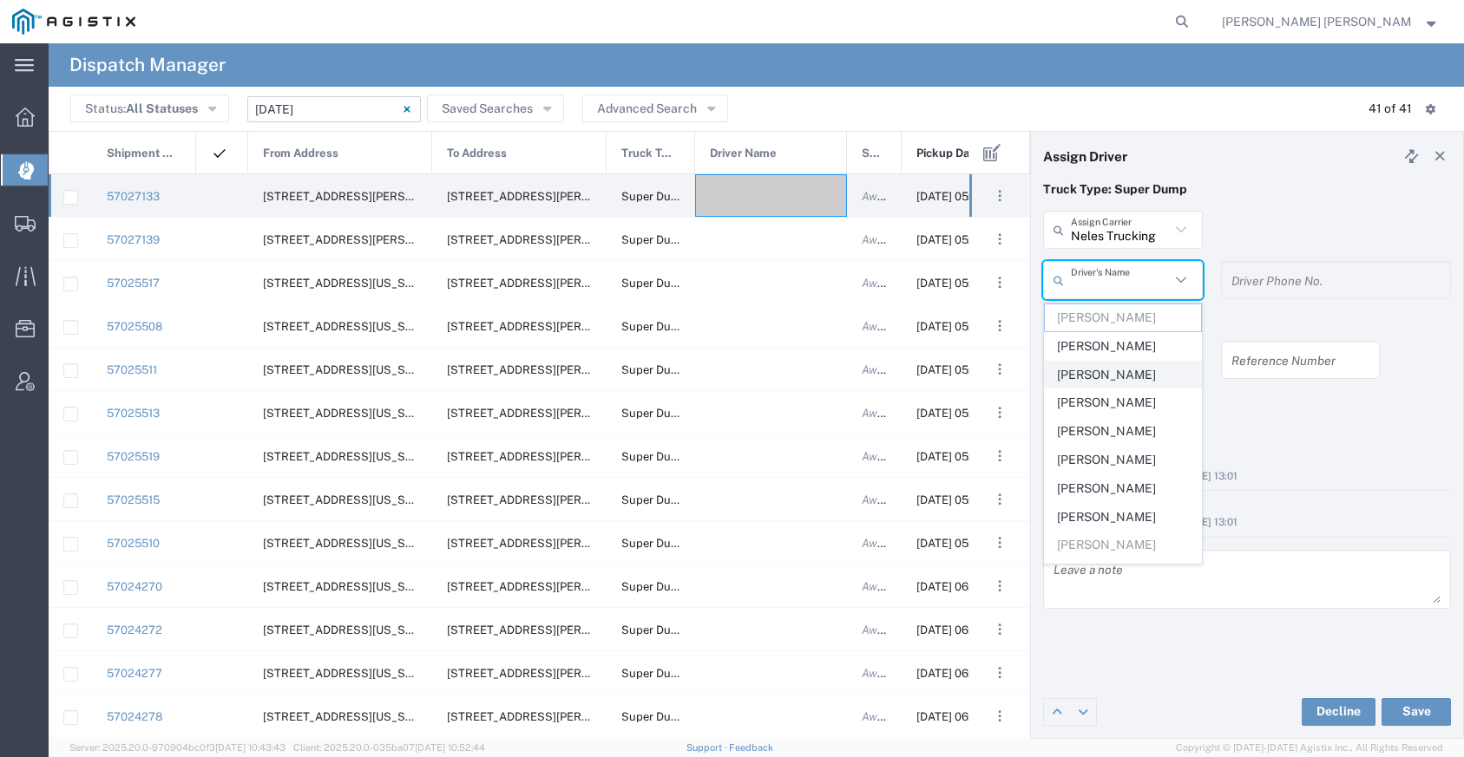
click at [1128, 376] on span "[PERSON_NAME]" at bounding box center [1123, 375] width 156 height 27
type input "[PERSON_NAME]"
type input "[PHONE_NUMBER]"
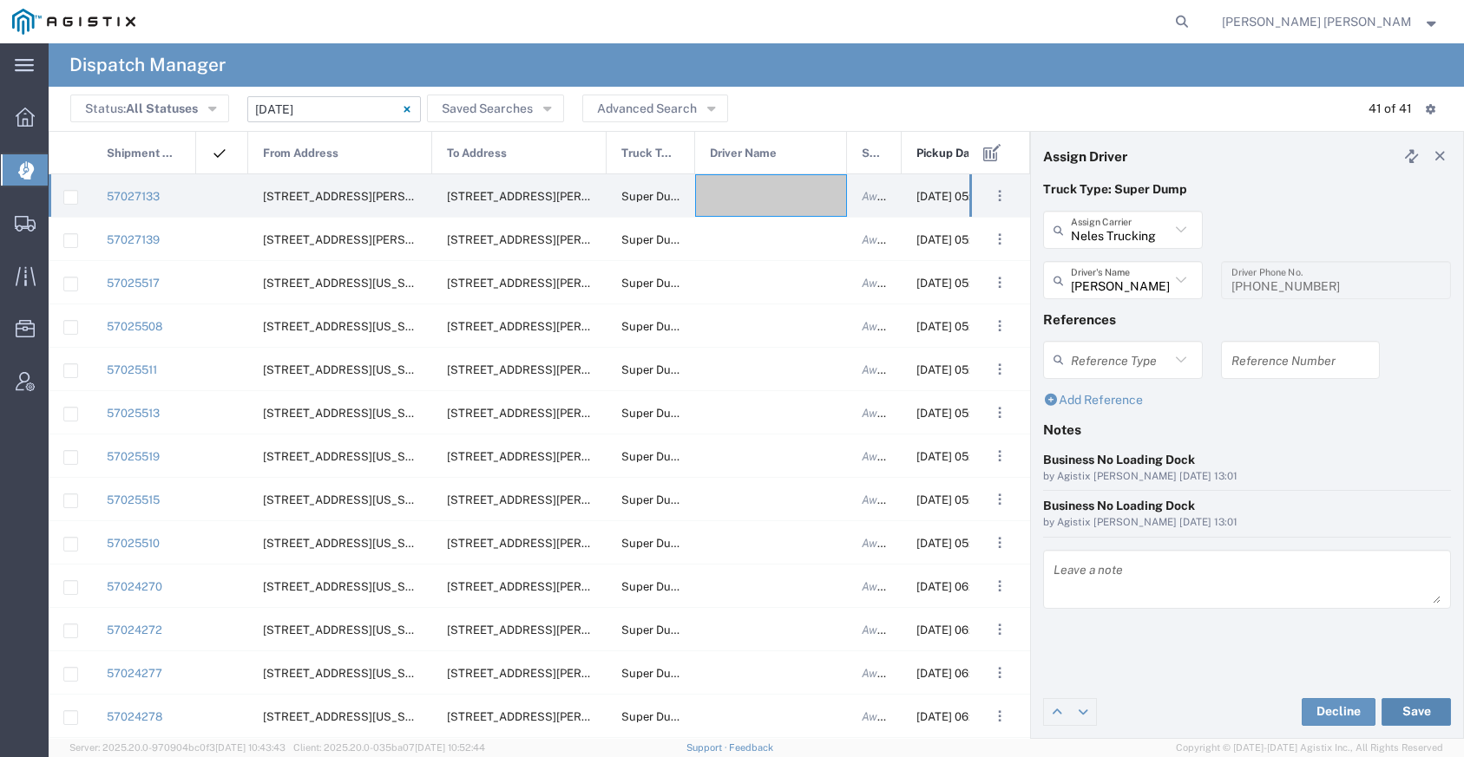
click at [1411, 703] on button "Save" at bounding box center [1415, 712] width 69 height 28
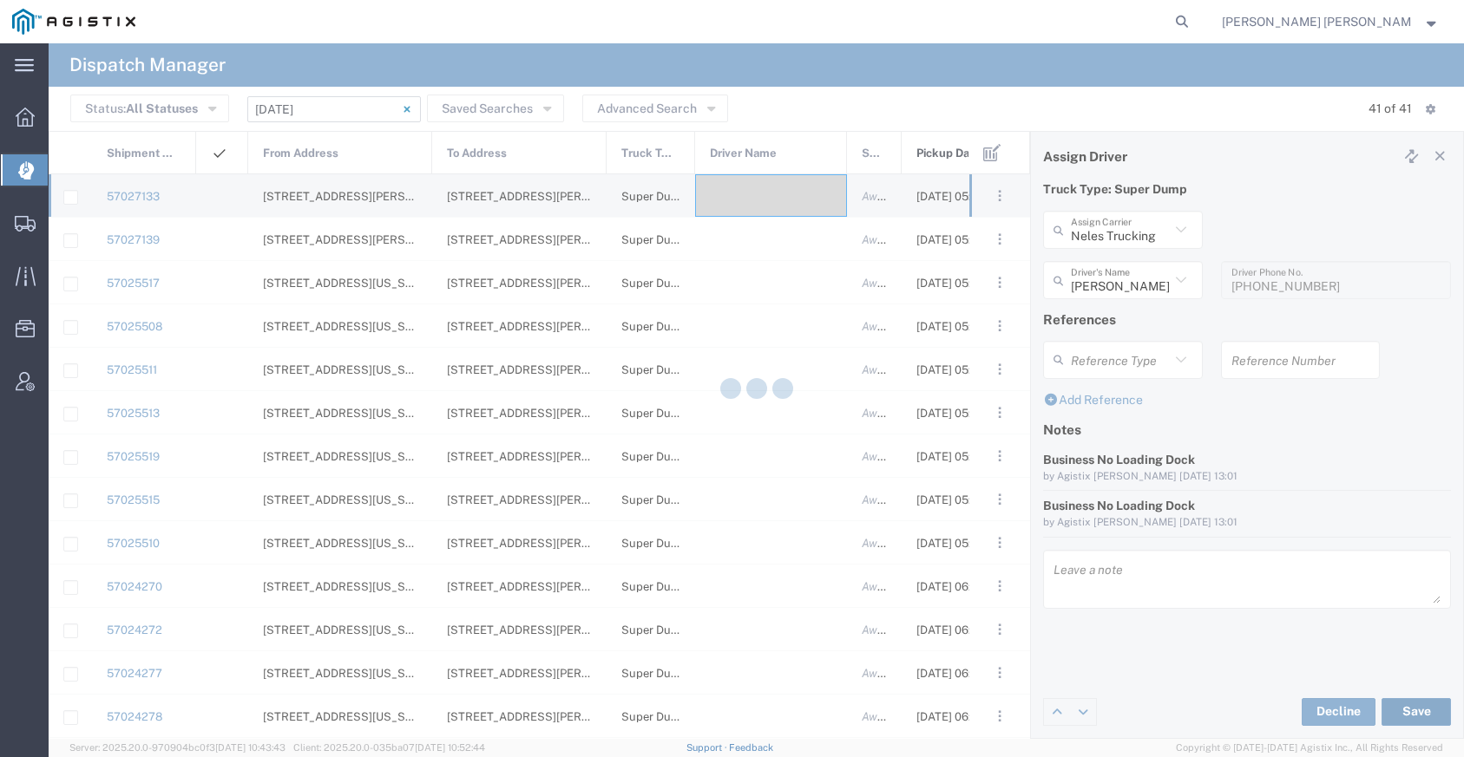
type input "[PERSON_NAME]"
type input "Neles Trucking"
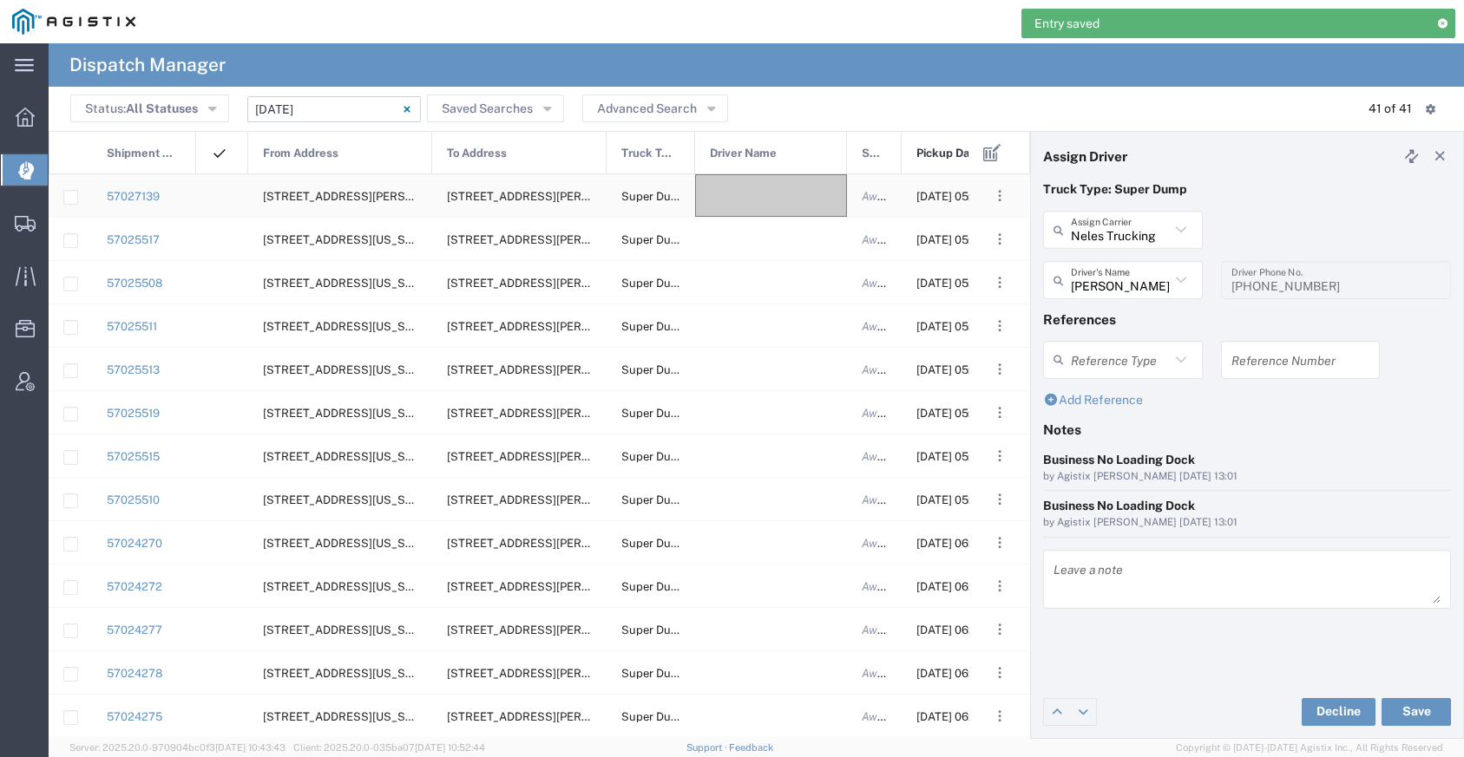
click at [775, 188] on div at bounding box center [771, 195] width 152 height 43
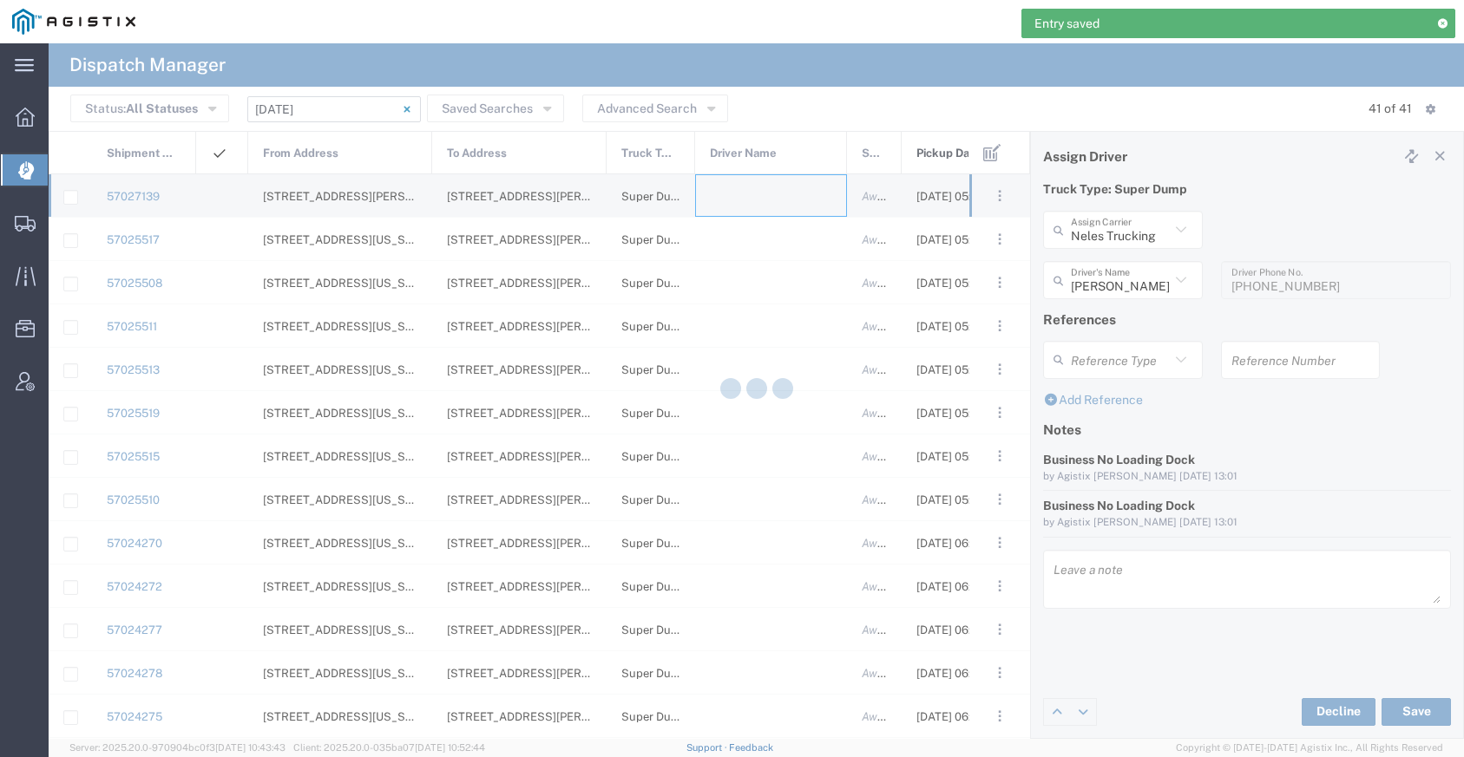
type input "[PERSON_NAME] Trucking"
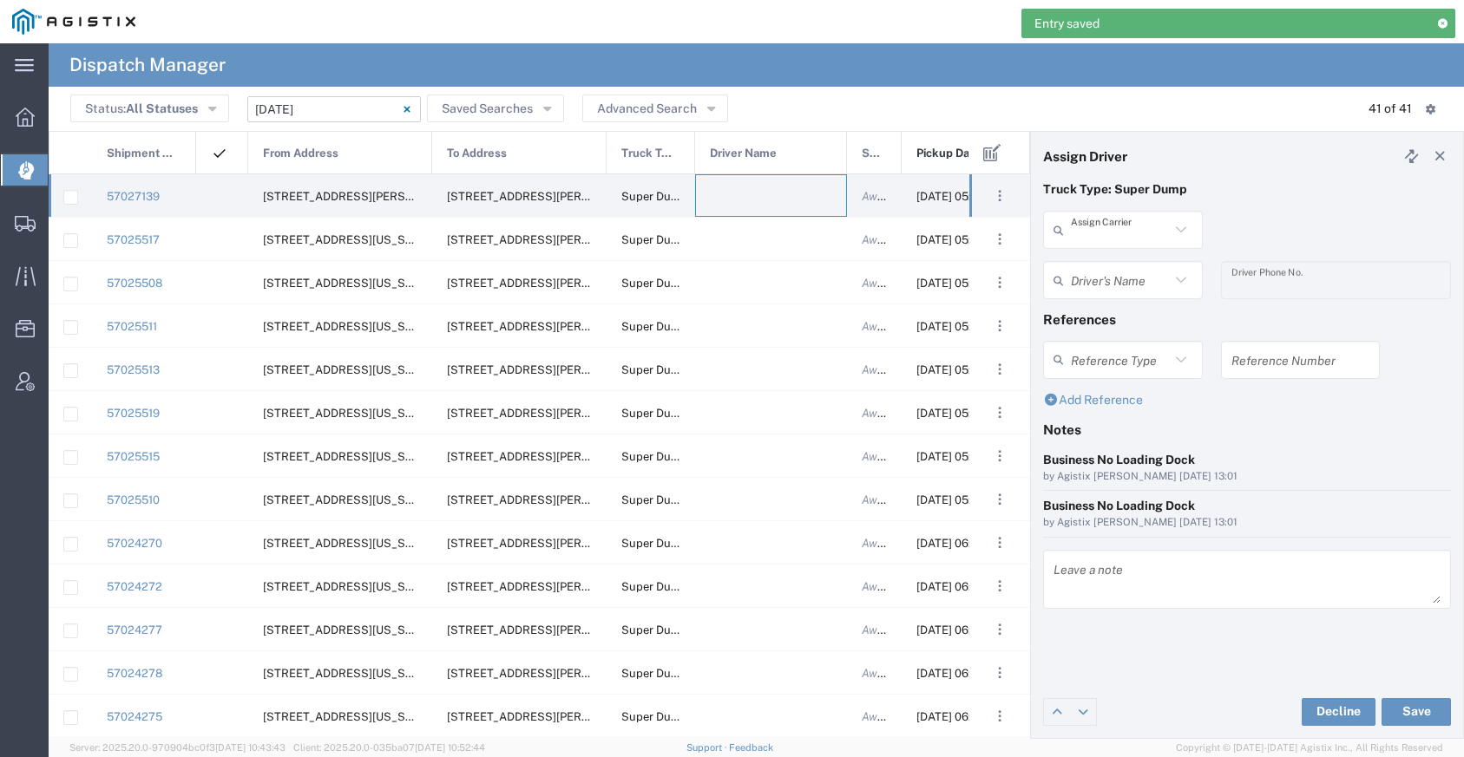
click at [1095, 229] on input "text" at bounding box center [1120, 230] width 99 height 30
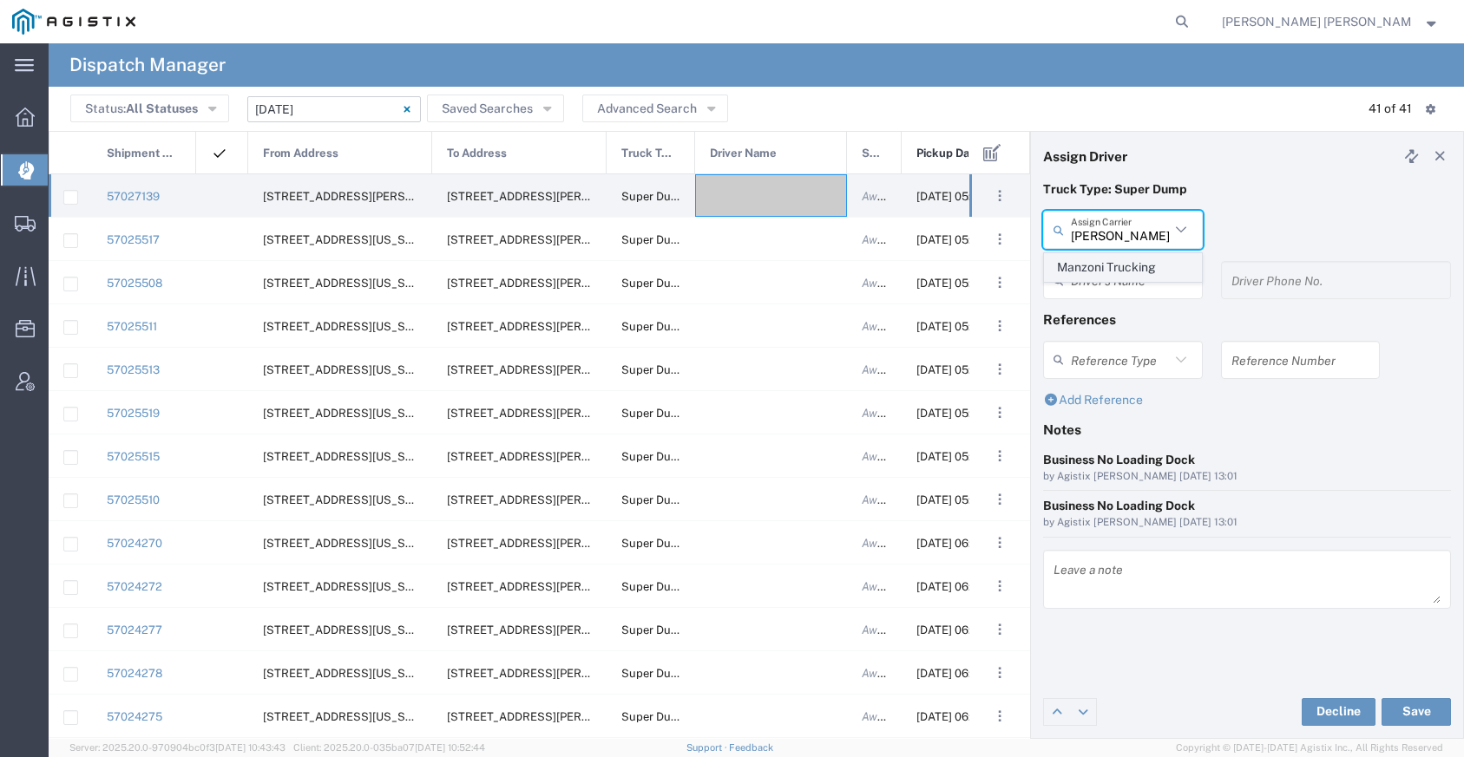
click at [1100, 256] on span "Manzoni Trucking" at bounding box center [1123, 267] width 156 height 27
type input "Manzoni Trucking"
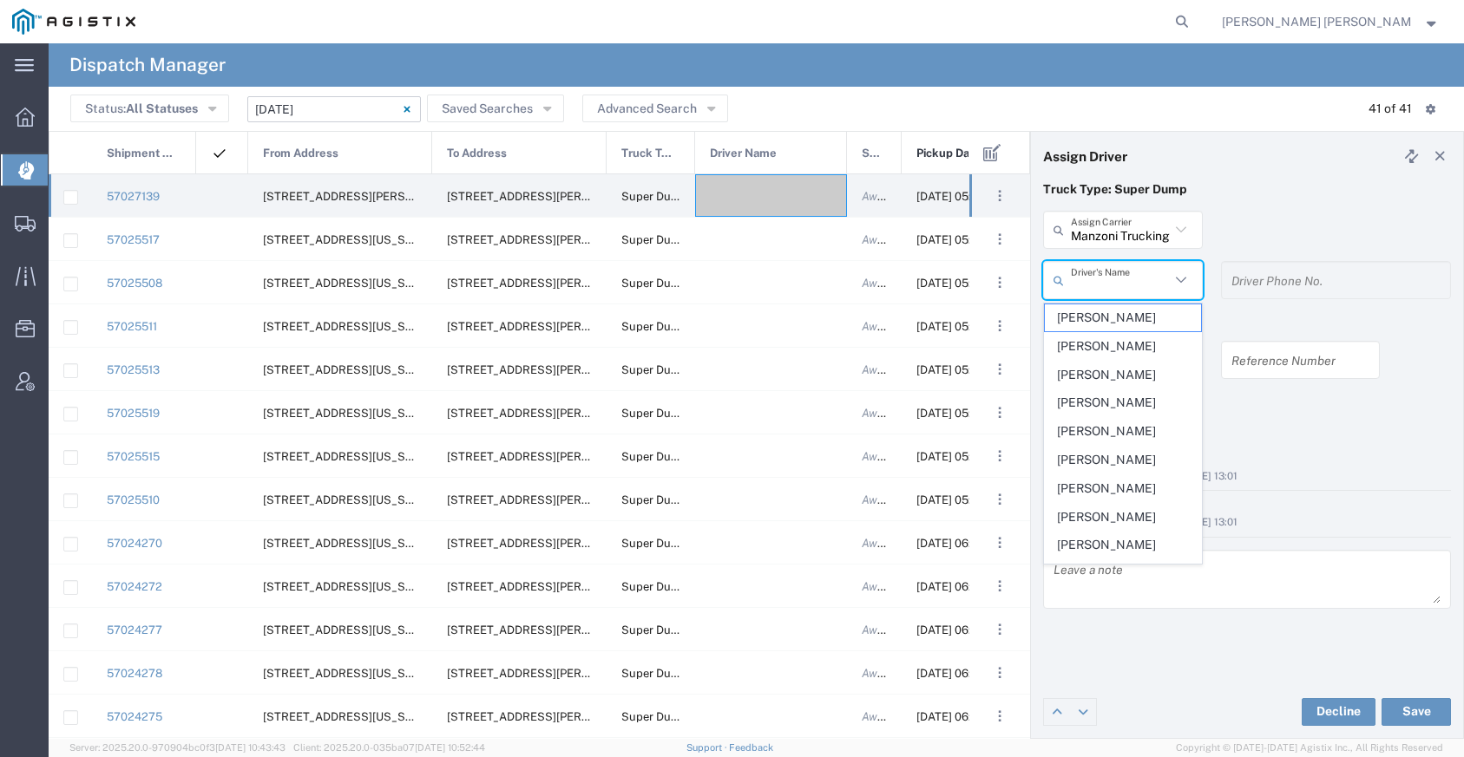
click at [1099, 286] on input "text" at bounding box center [1120, 280] width 99 height 30
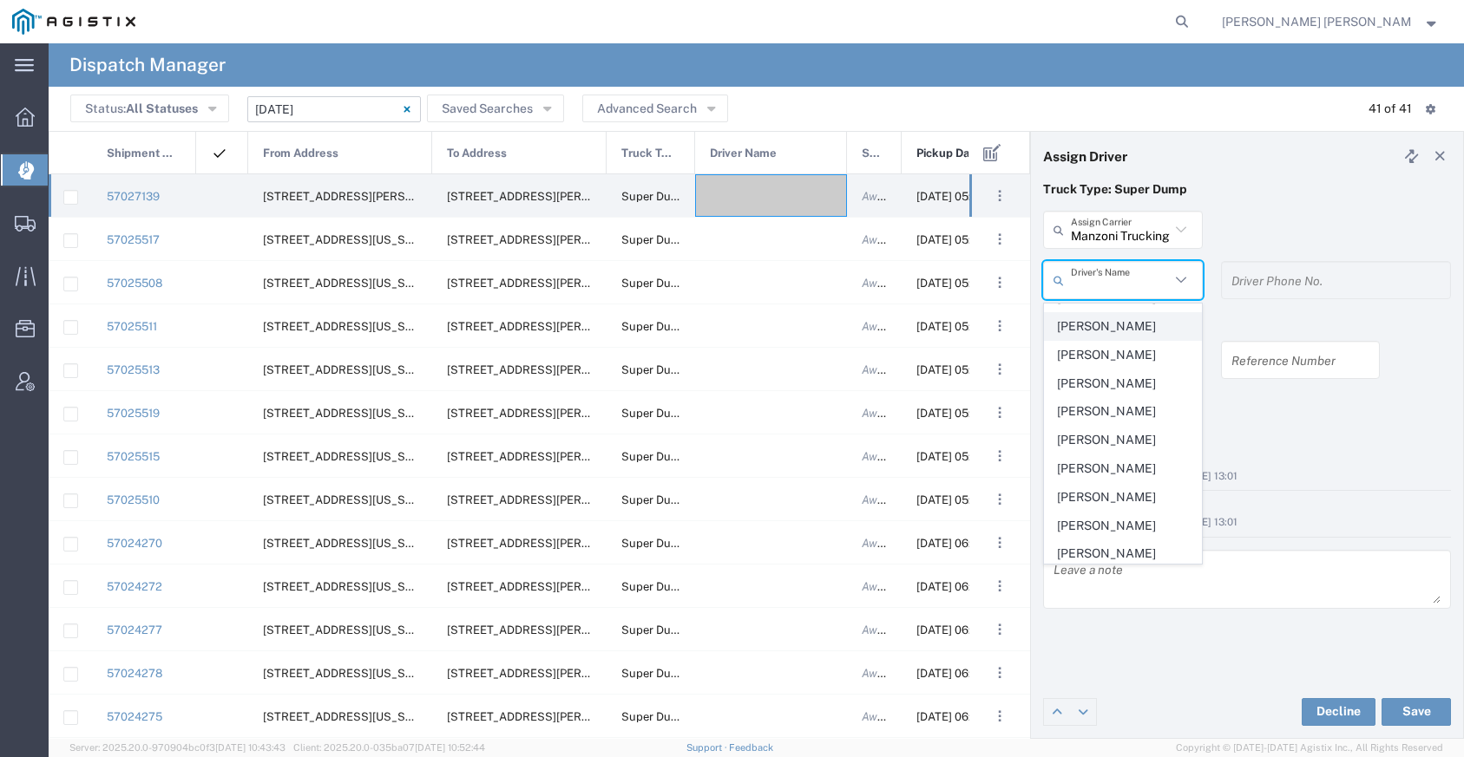
scroll to position [135, 0]
click at [1119, 491] on span "[PERSON_NAME]" at bounding box center [1123, 495] width 156 height 27
type input "[PERSON_NAME]"
type input "[PHONE_NUMBER]"
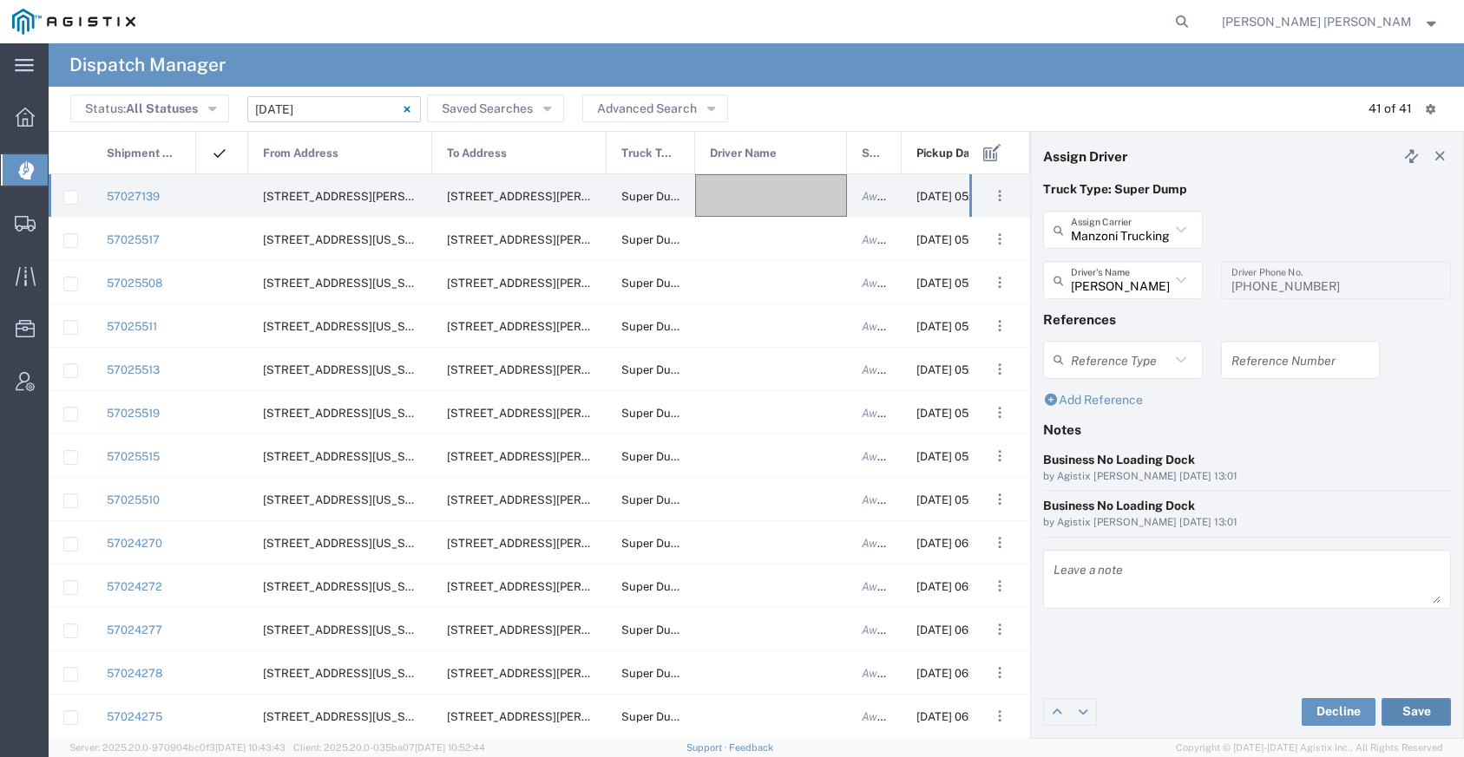
click at [1431, 709] on button "Save" at bounding box center [1415, 712] width 69 height 28
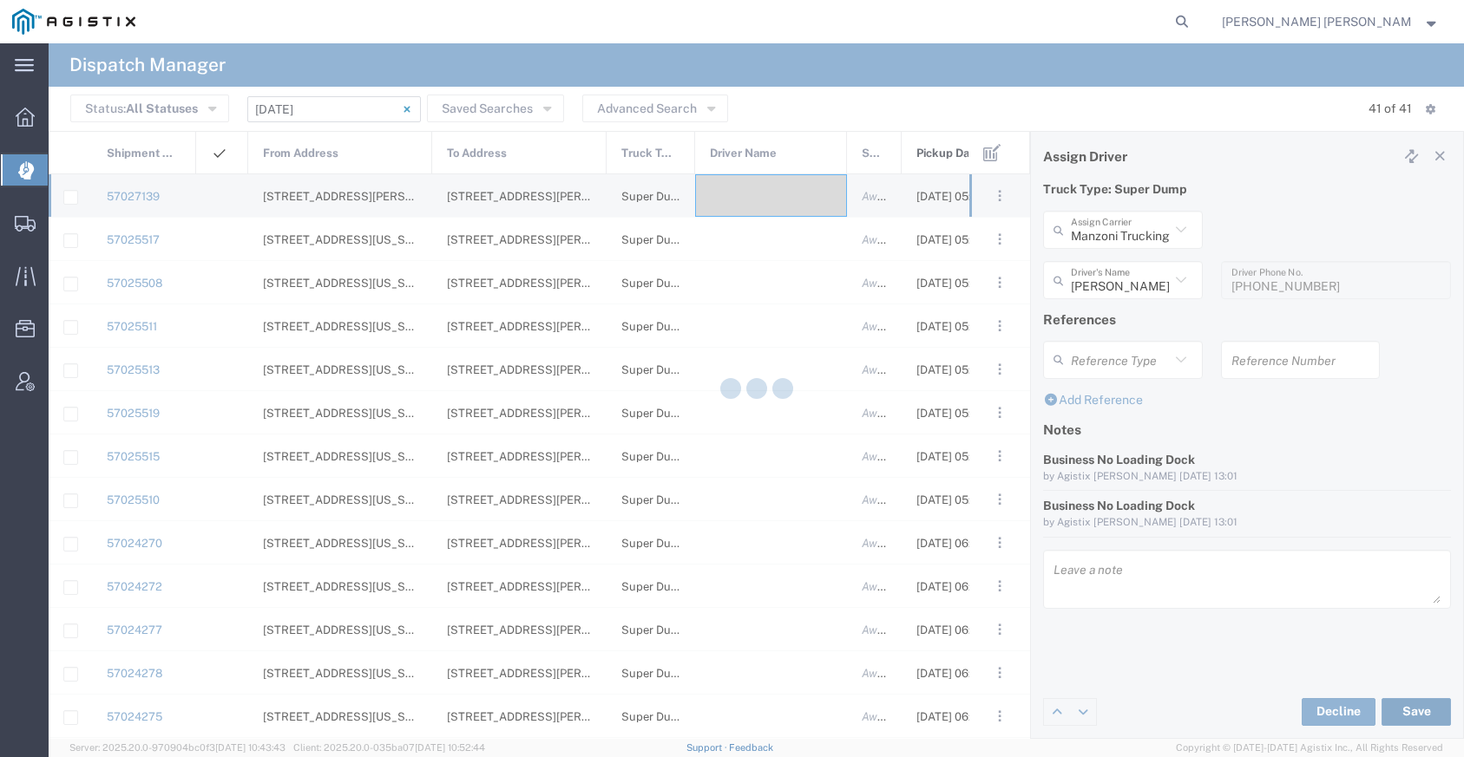
type input "[PERSON_NAME]"
type input "Manzoni Trucking"
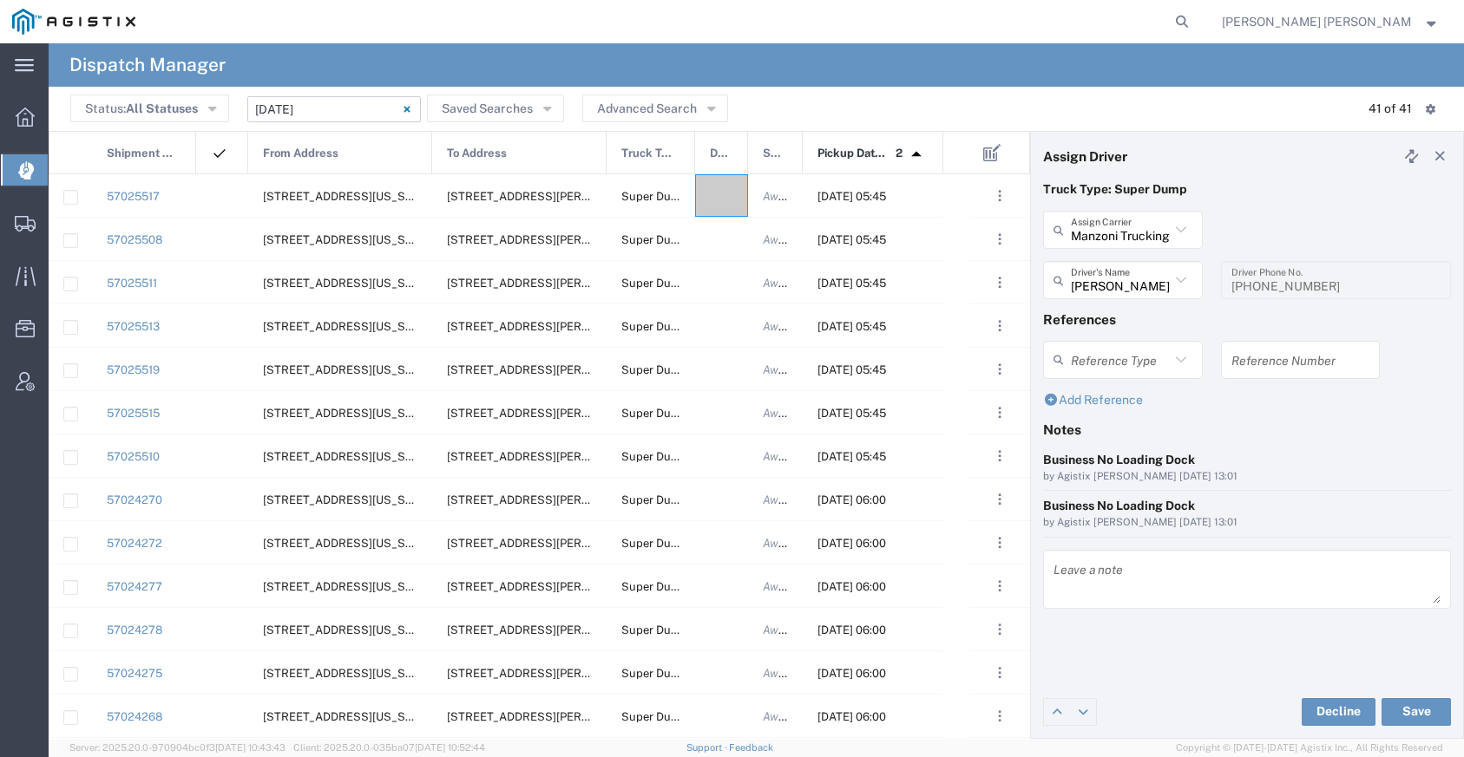
drag, startPoint x: 845, startPoint y: 160, endPoint x: 743, endPoint y: 174, distance: 103.2
click at [743, 174] on div "Shipment No. From Address To Address Truck Type Driver Name Status Pickup Date …" at bounding box center [539, 435] width 981 height 608
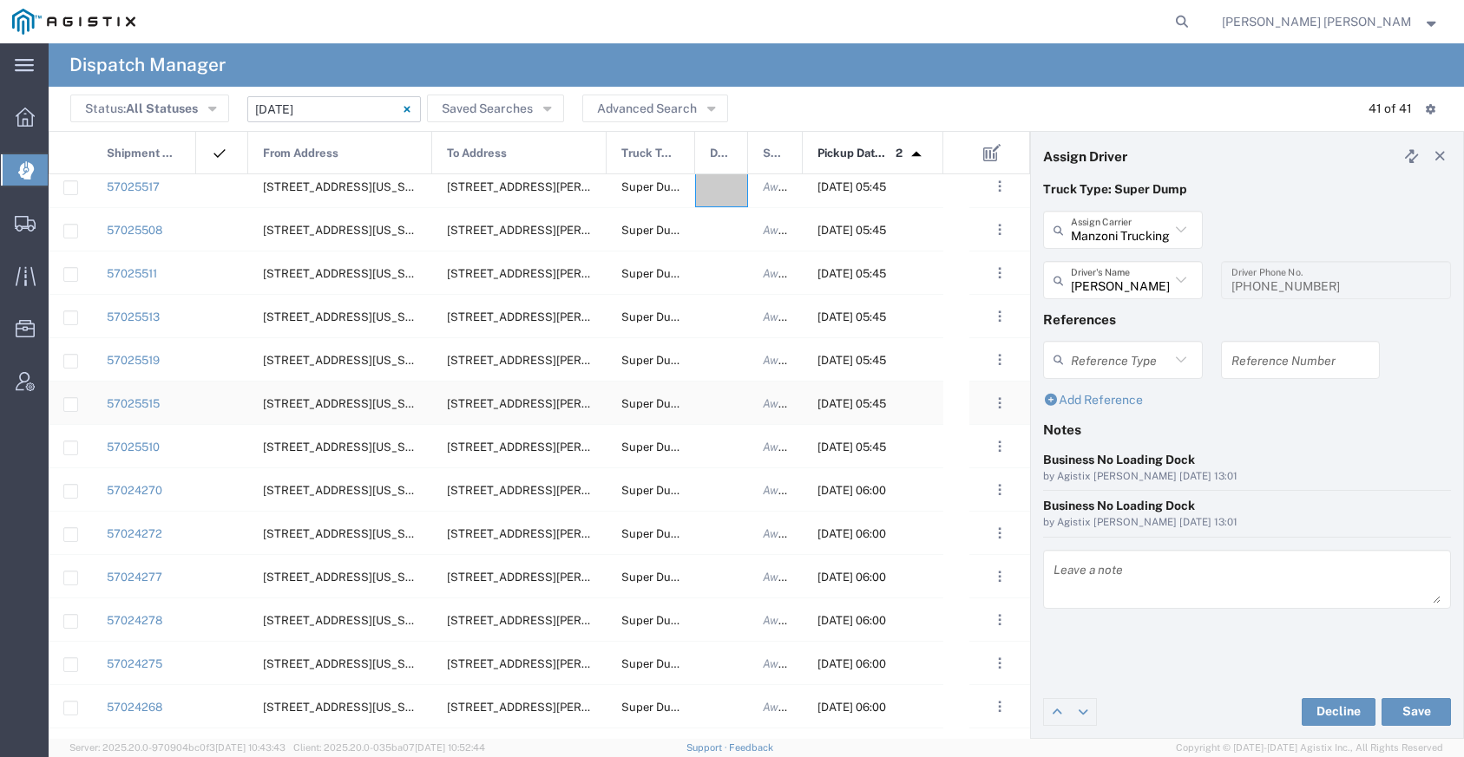
scroll to position [0, 0]
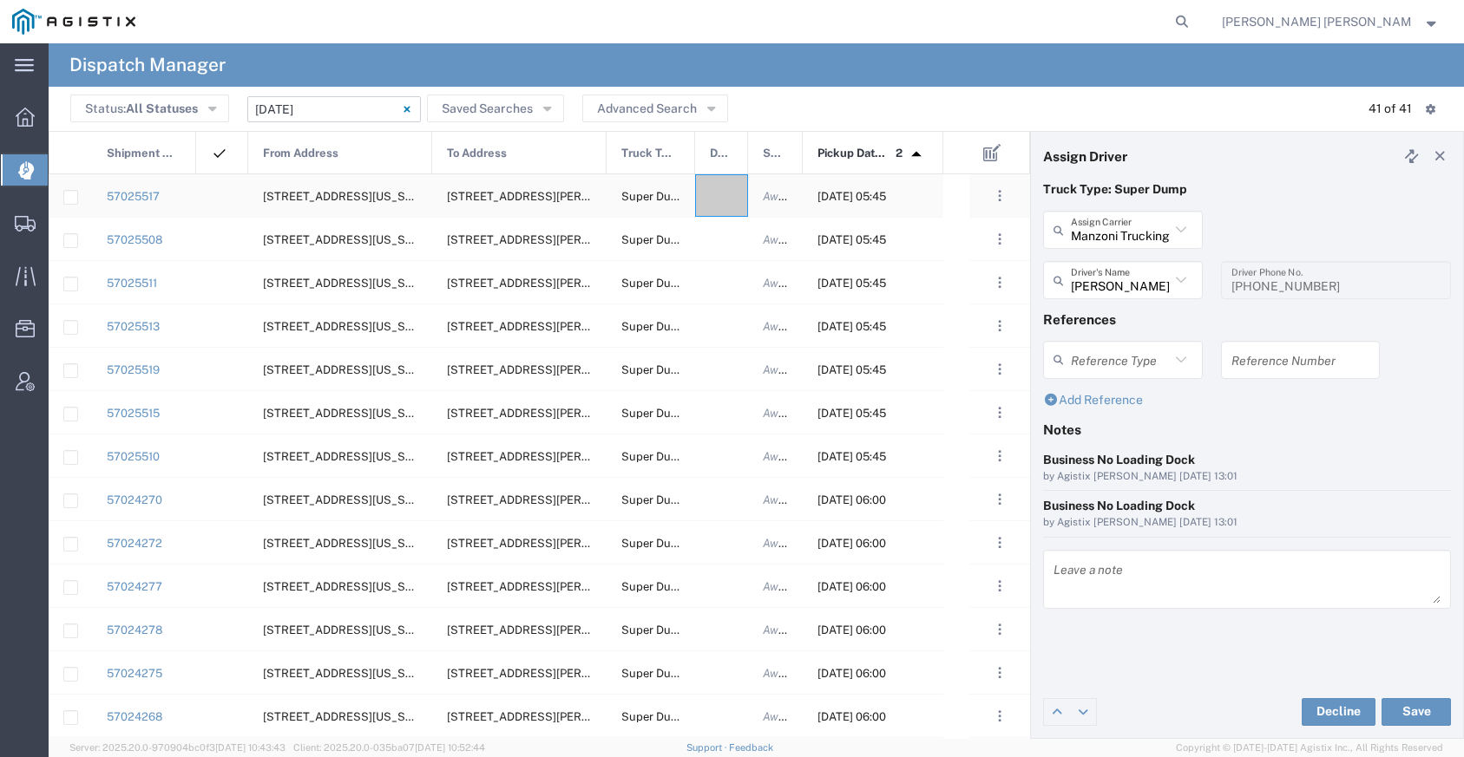
click at [724, 200] on div at bounding box center [721, 195] width 53 height 43
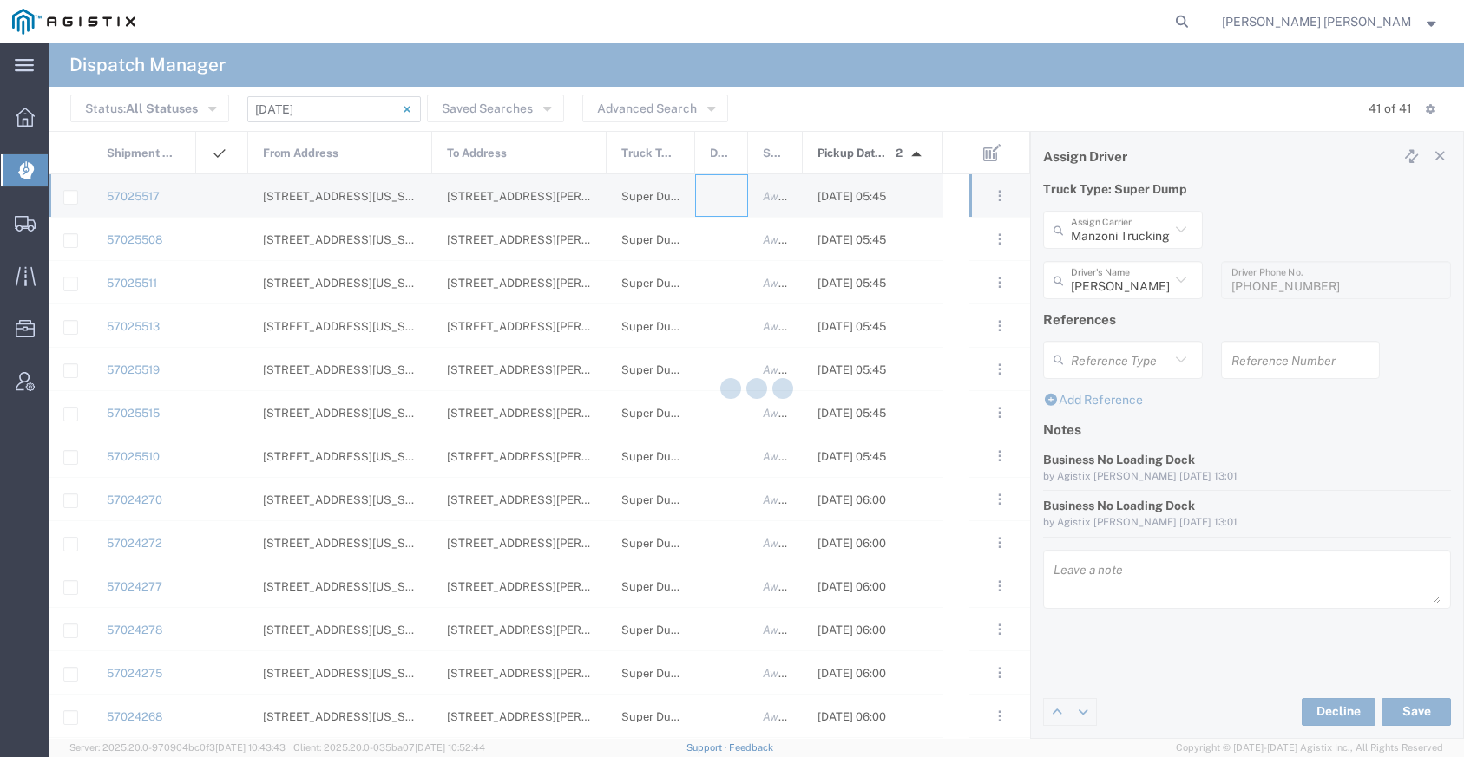
type input "[PERSON_NAME] Trucking"
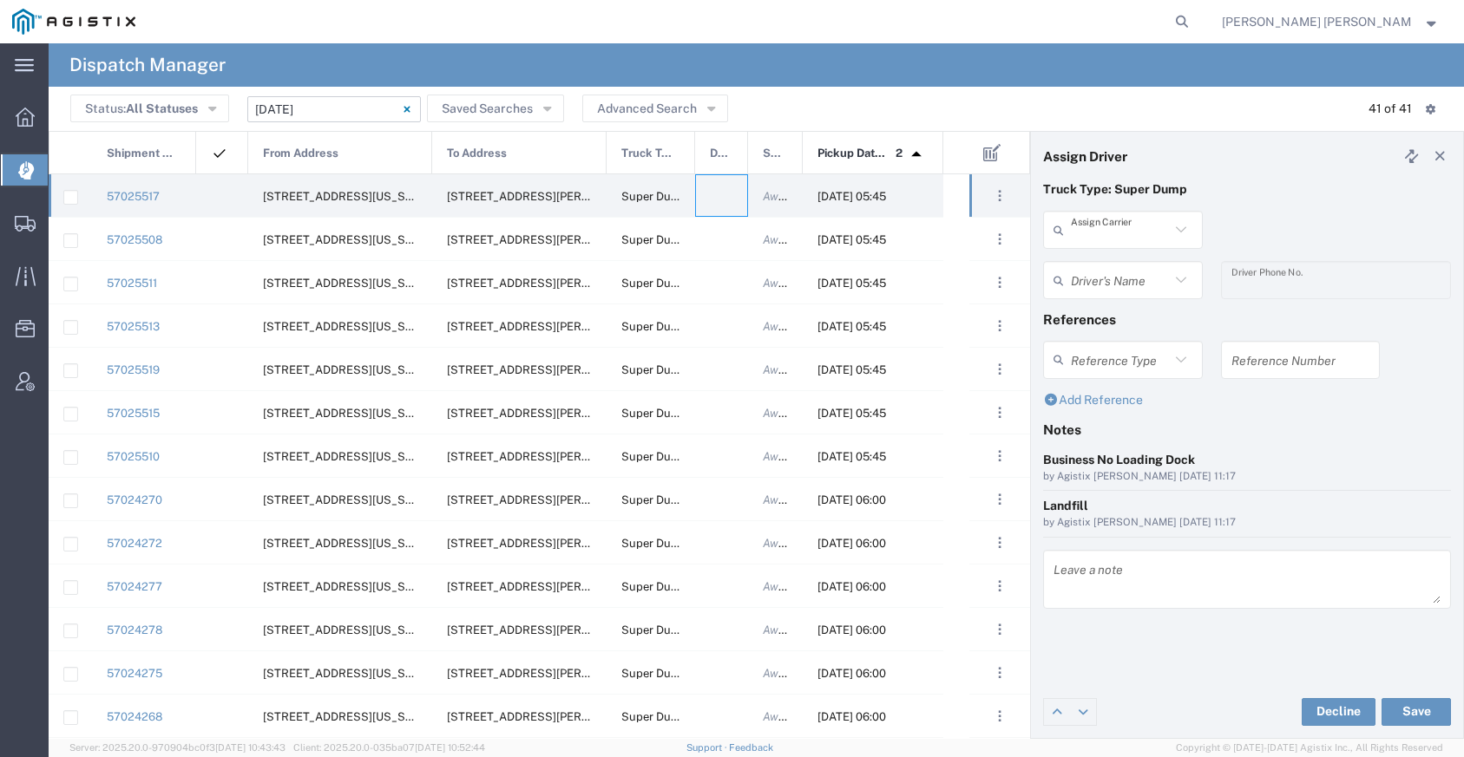
click at [1120, 240] on input "text" at bounding box center [1120, 230] width 99 height 30
type input "s"
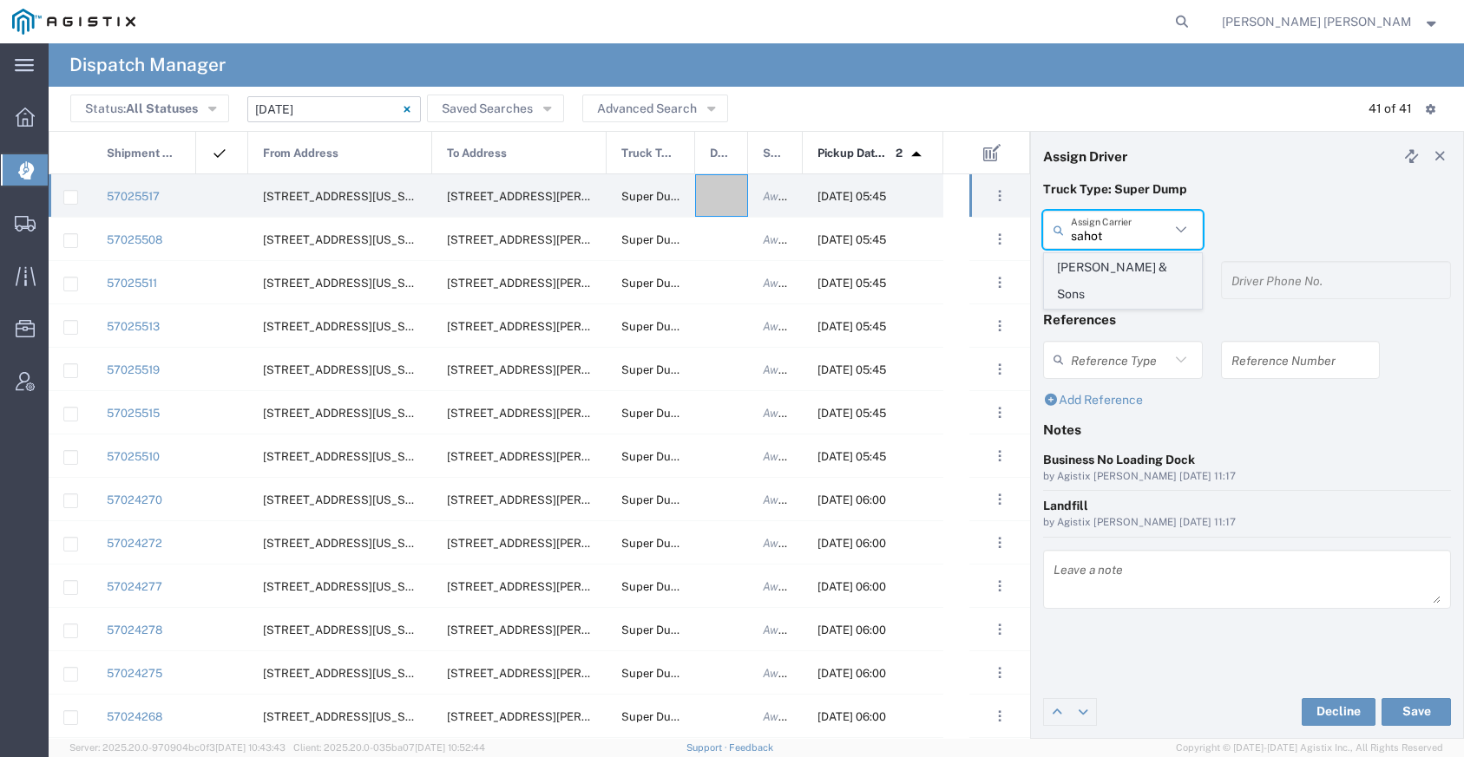
click at [1156, 260] on span "[PERSON_NAME] & Sons" at bounding box center [1123, 281] width 156 height 54
type input "[PERSON_NAME] & Sons"
click at [1131, 286] on input "text" at bounding box center [1120, 280] width 99 height 30
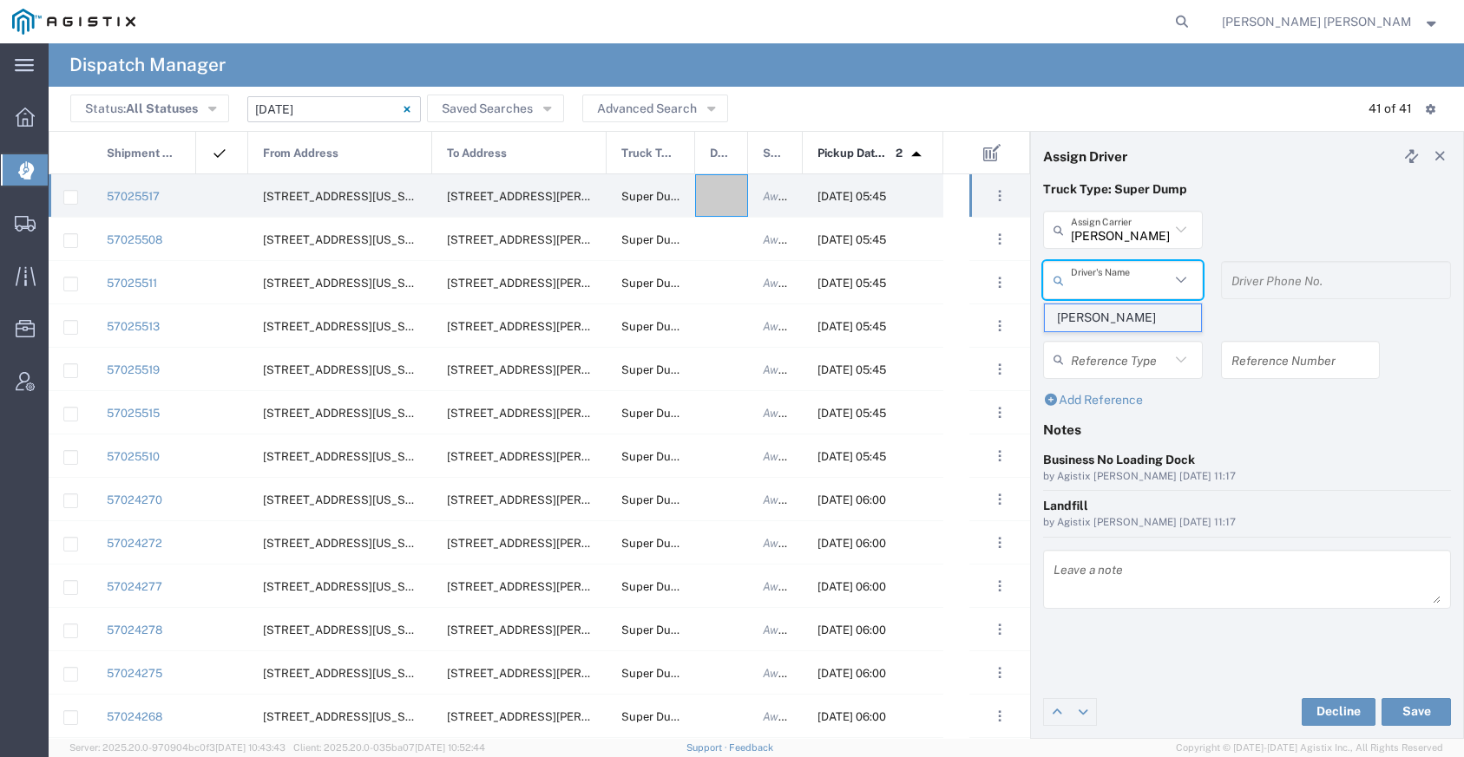
click at [1123, 307] on span "[PERSON_NAME]" at bounding box center [1123, 318] width 156 height 27
type input "[PERSON_NAME]"
type input "[PHONE_NUMBER]"
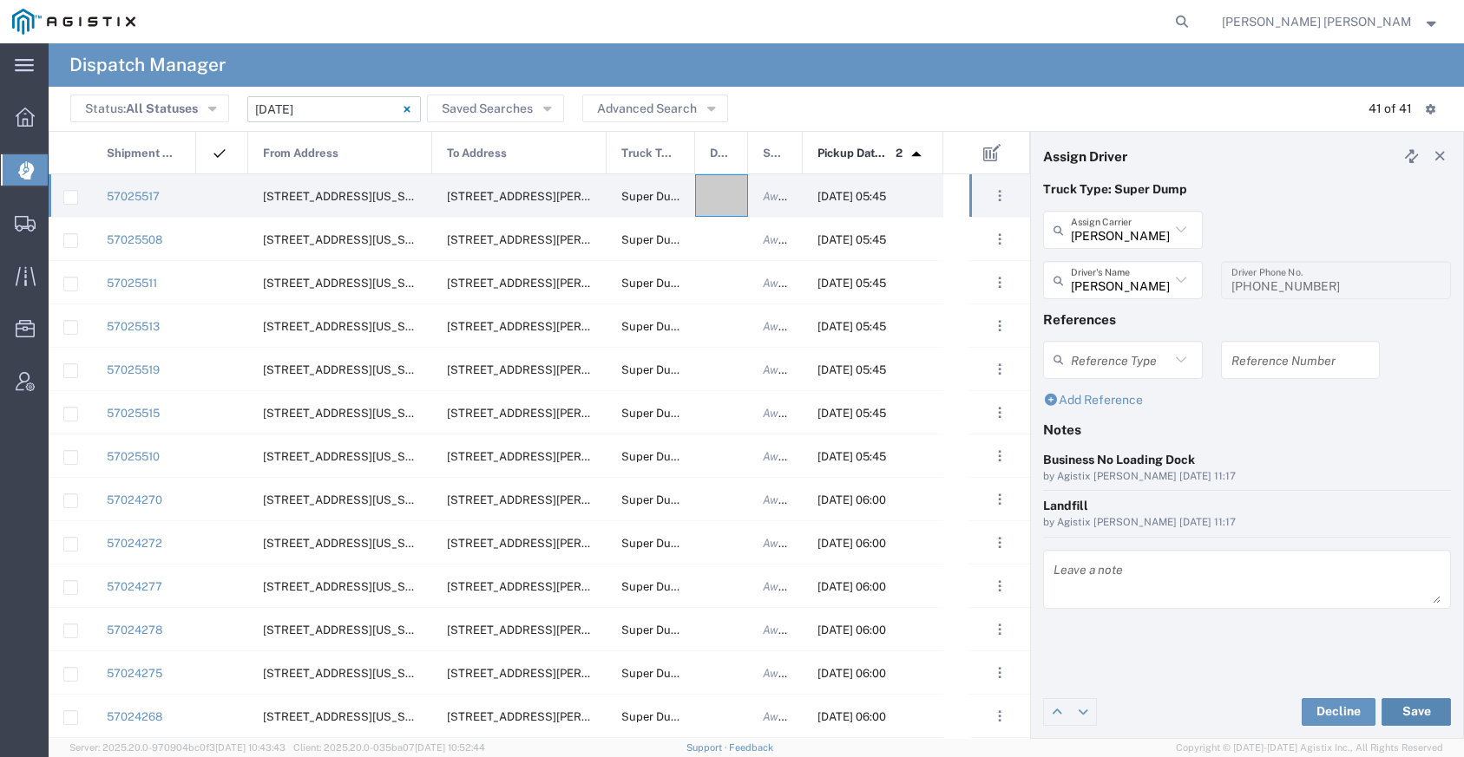
click at [1400, 714] on button "Save" at bounding box center [1415, 712] width 69 height 28
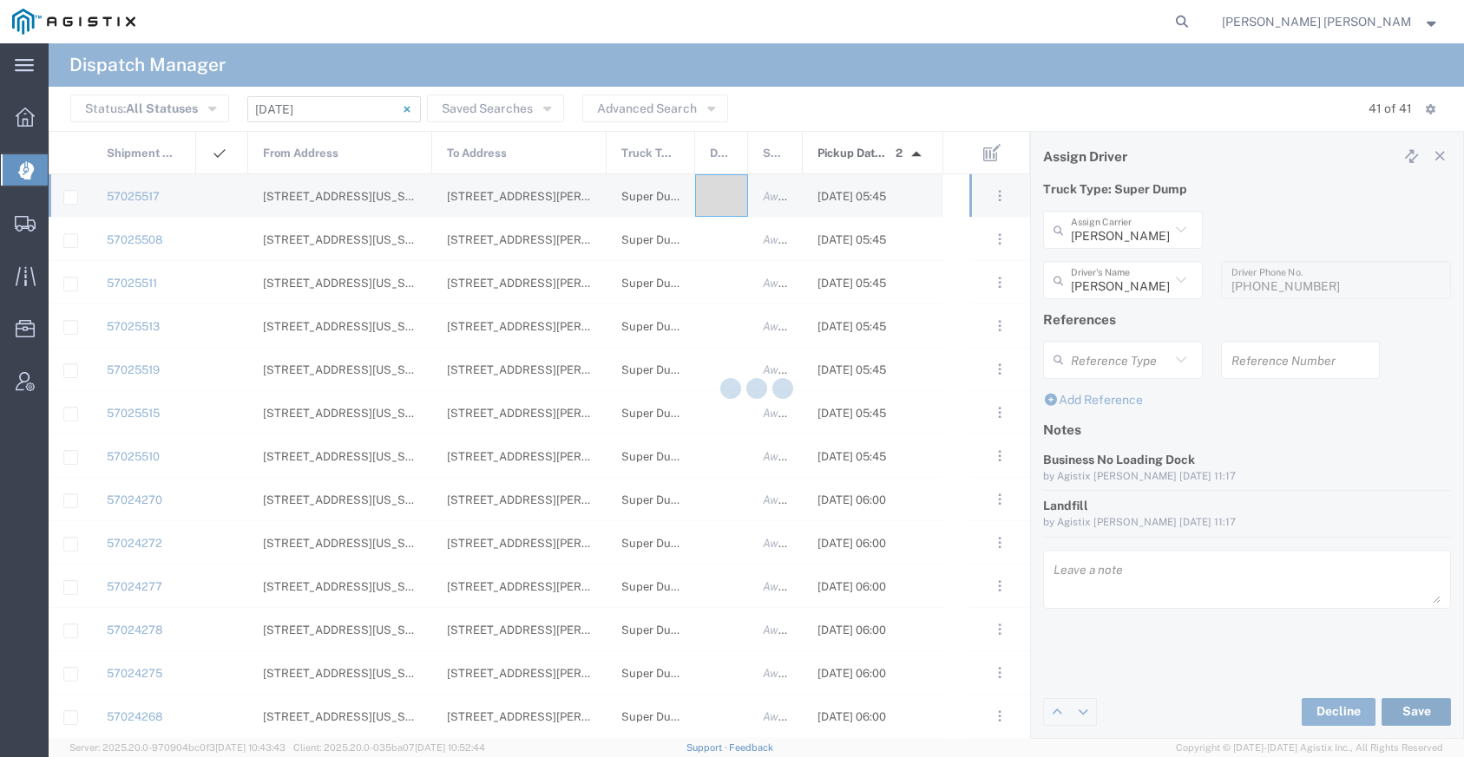
type input "[PERSON_NAME]"
type input "[PERSON_NAME] & Sons"
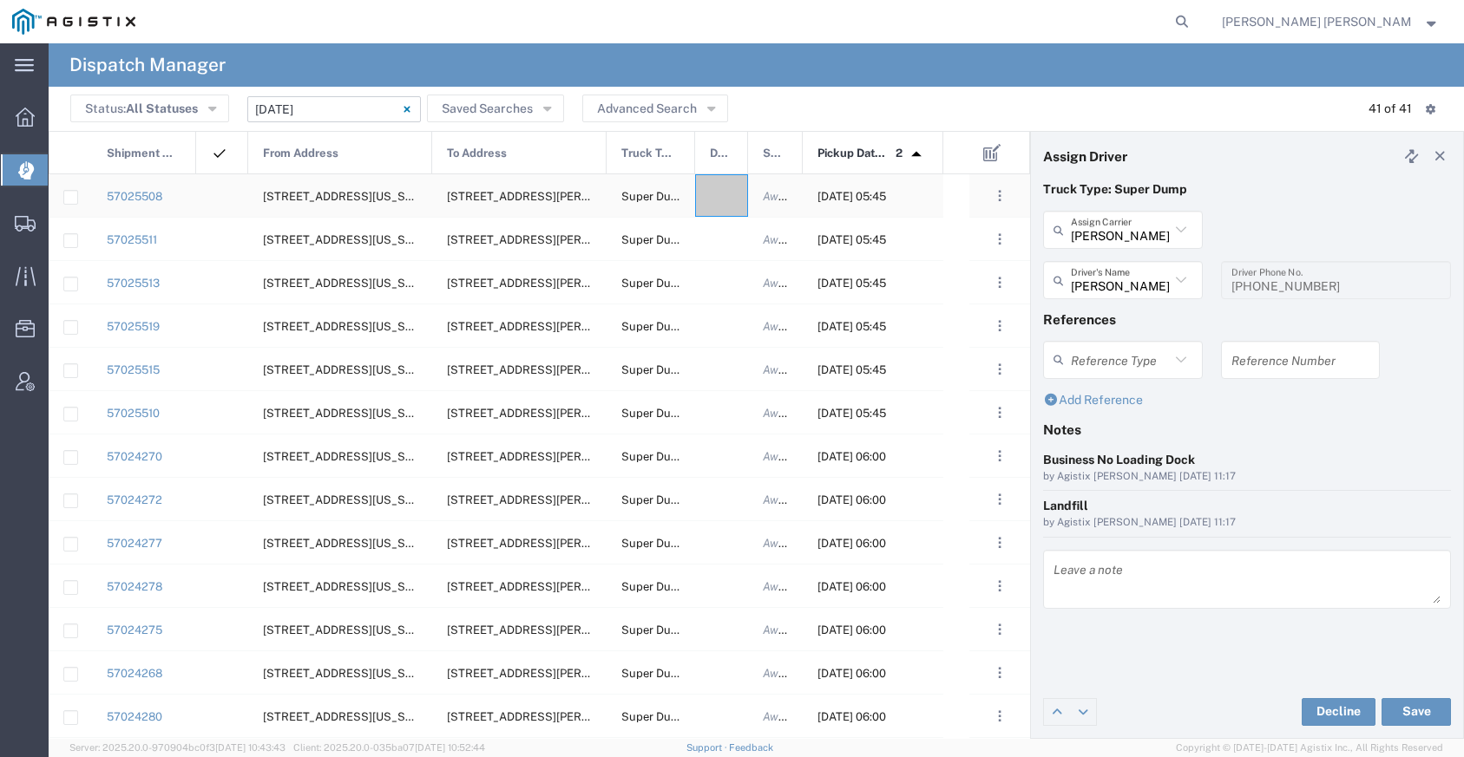
click at [720, 190] on div at bounding box center [721, 195] width 53 height 43
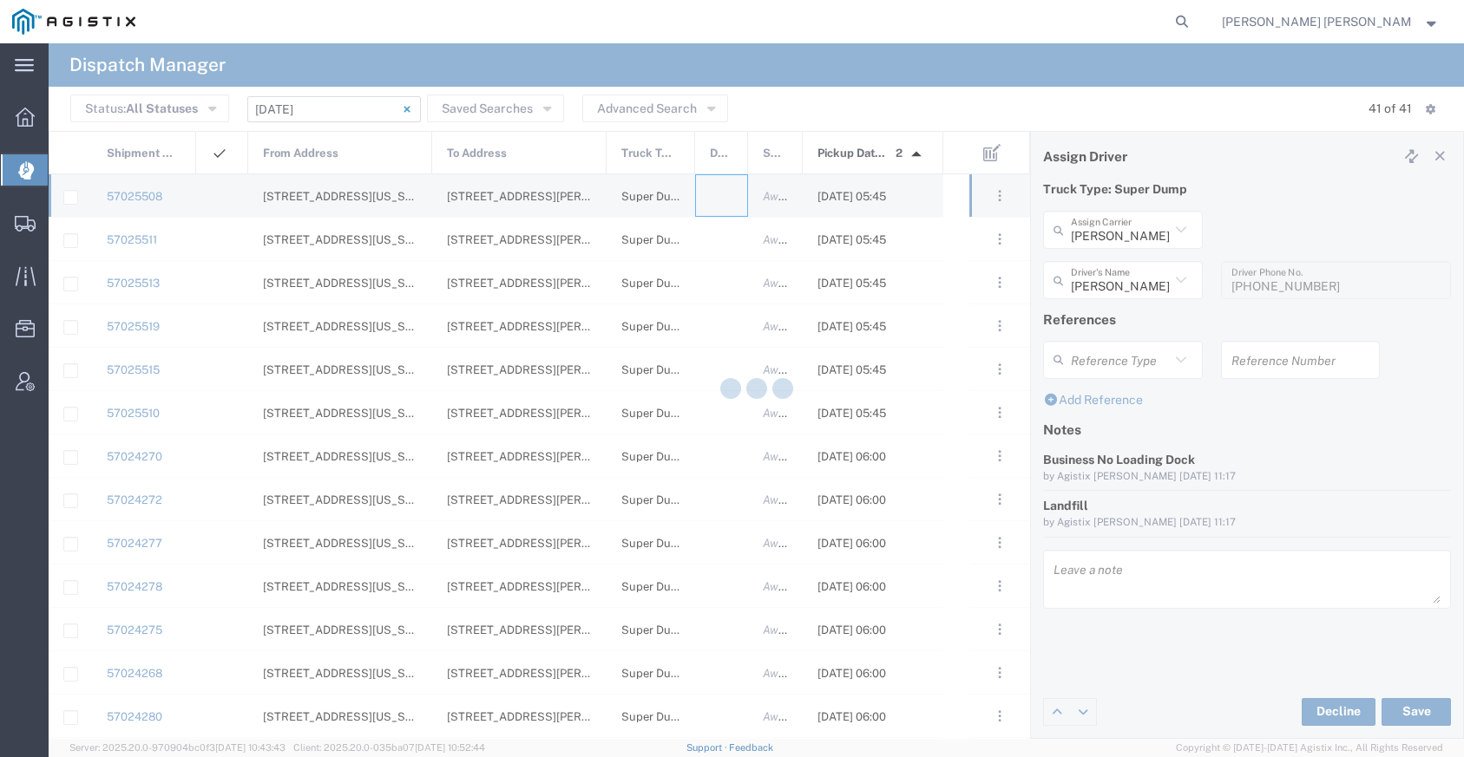
type input "[PERSON_NAME] Trucking"
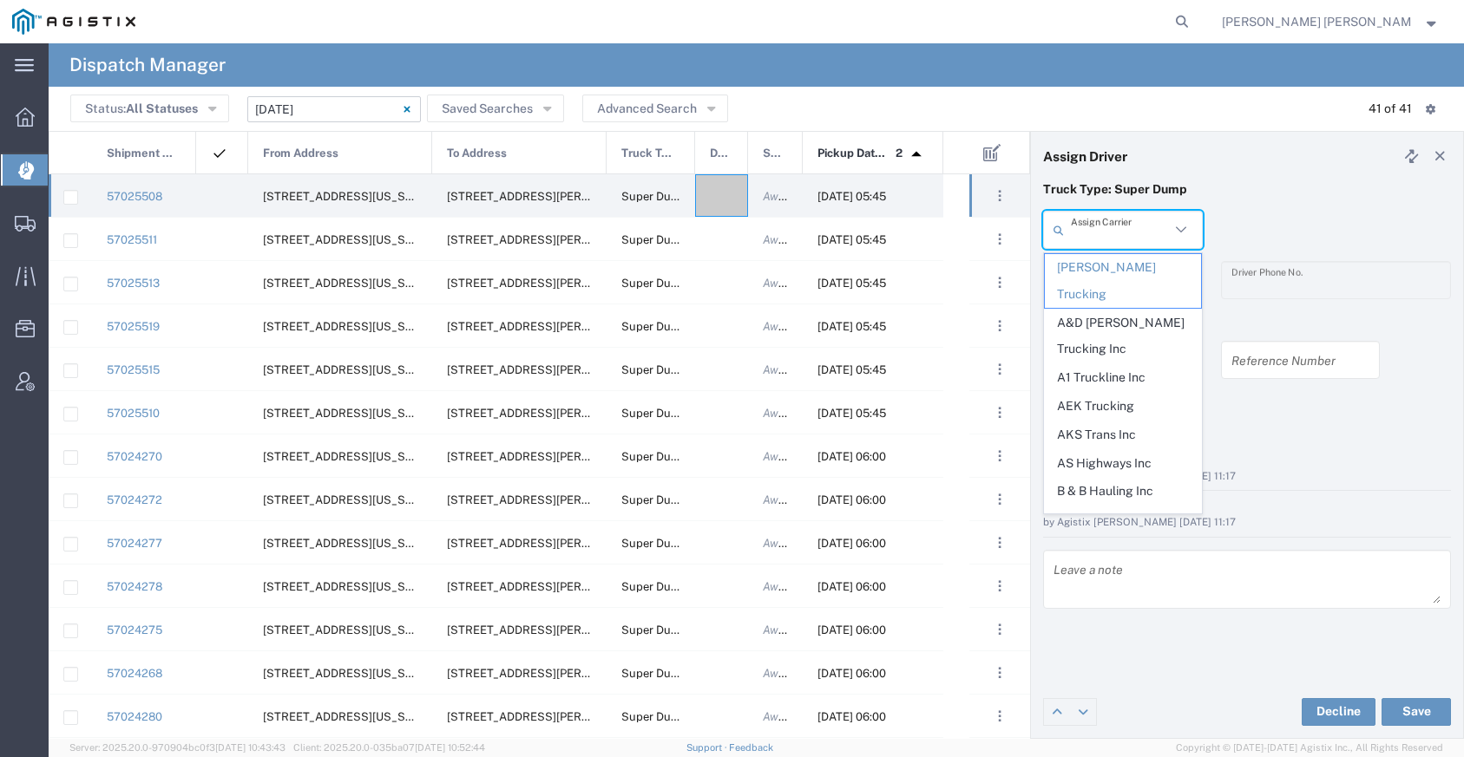
click at [1138, 239] on input "text" at bounding box center [1120, 230] width 99 height 30
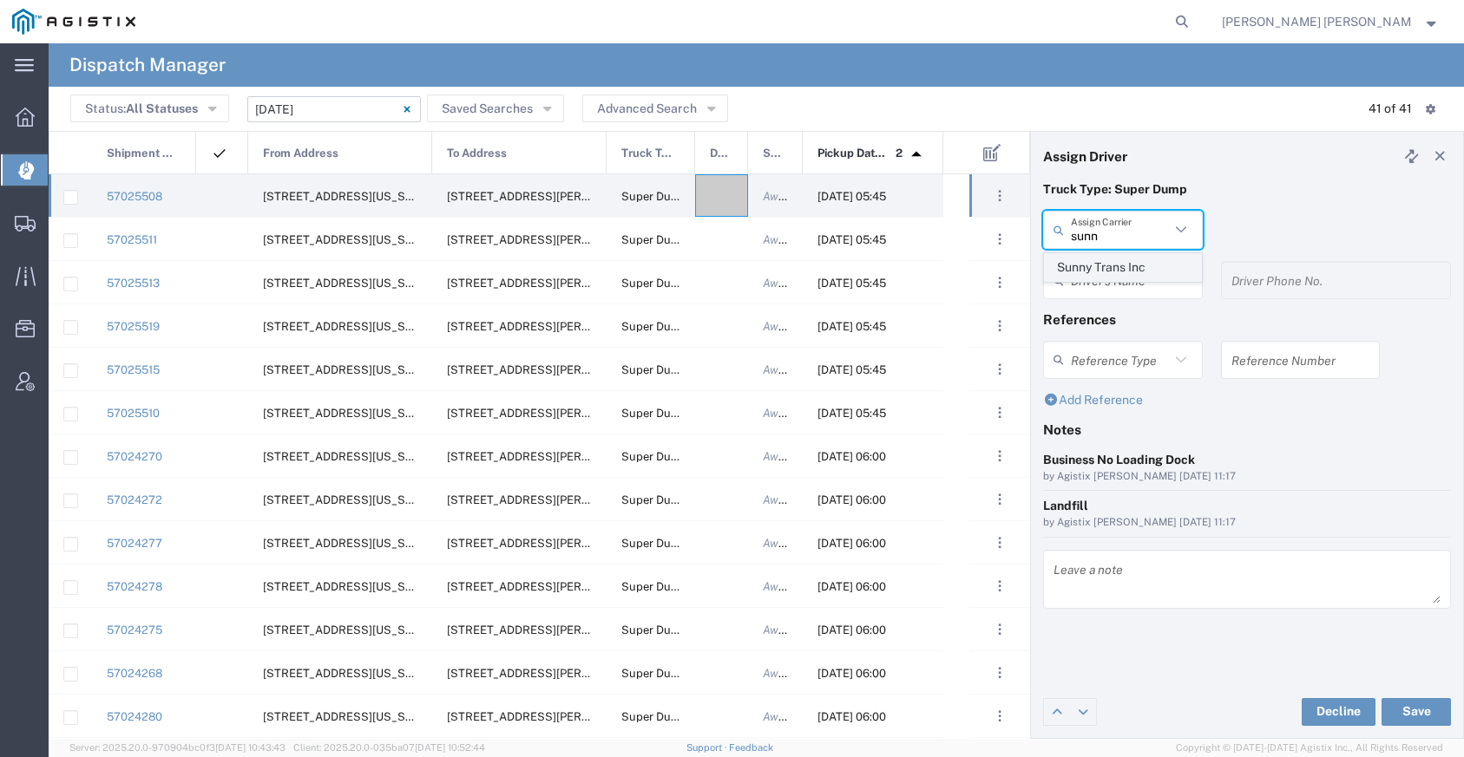
click at [1147, 270] on span "Sunny Trans Inc" at bounding box center [1123, 267] width 156 height 27
type input "Sunny Trans Inc"
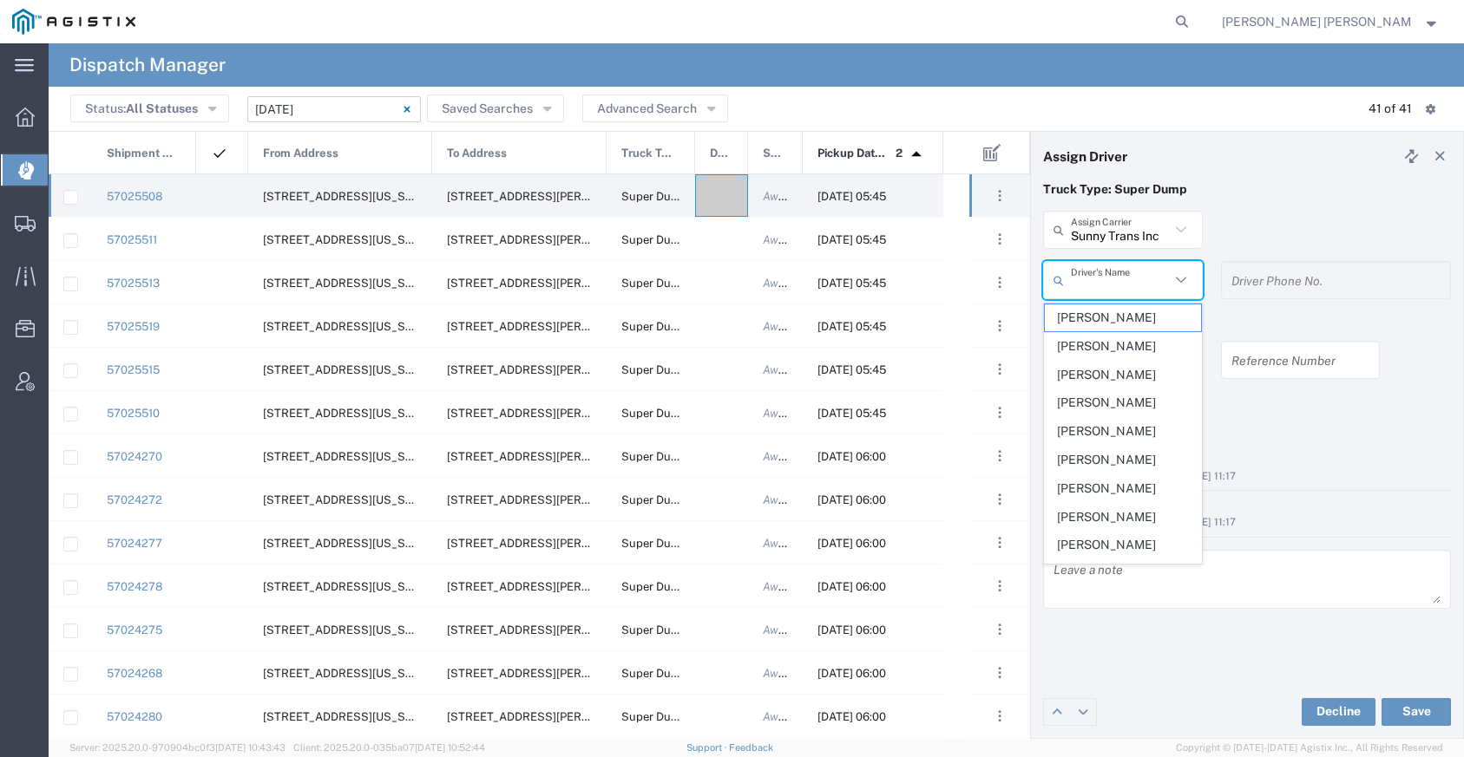
click at [1130, 273] on input "text" at bounding box center [1120, 280] width 99 height 30
click at [1136, 511] on span "[PERSON_NAME]" at bounding box center [1123, 521] width 156 height 27
type input "[PERSON_NAME]"
type input "[PHONE_NUMBER]"
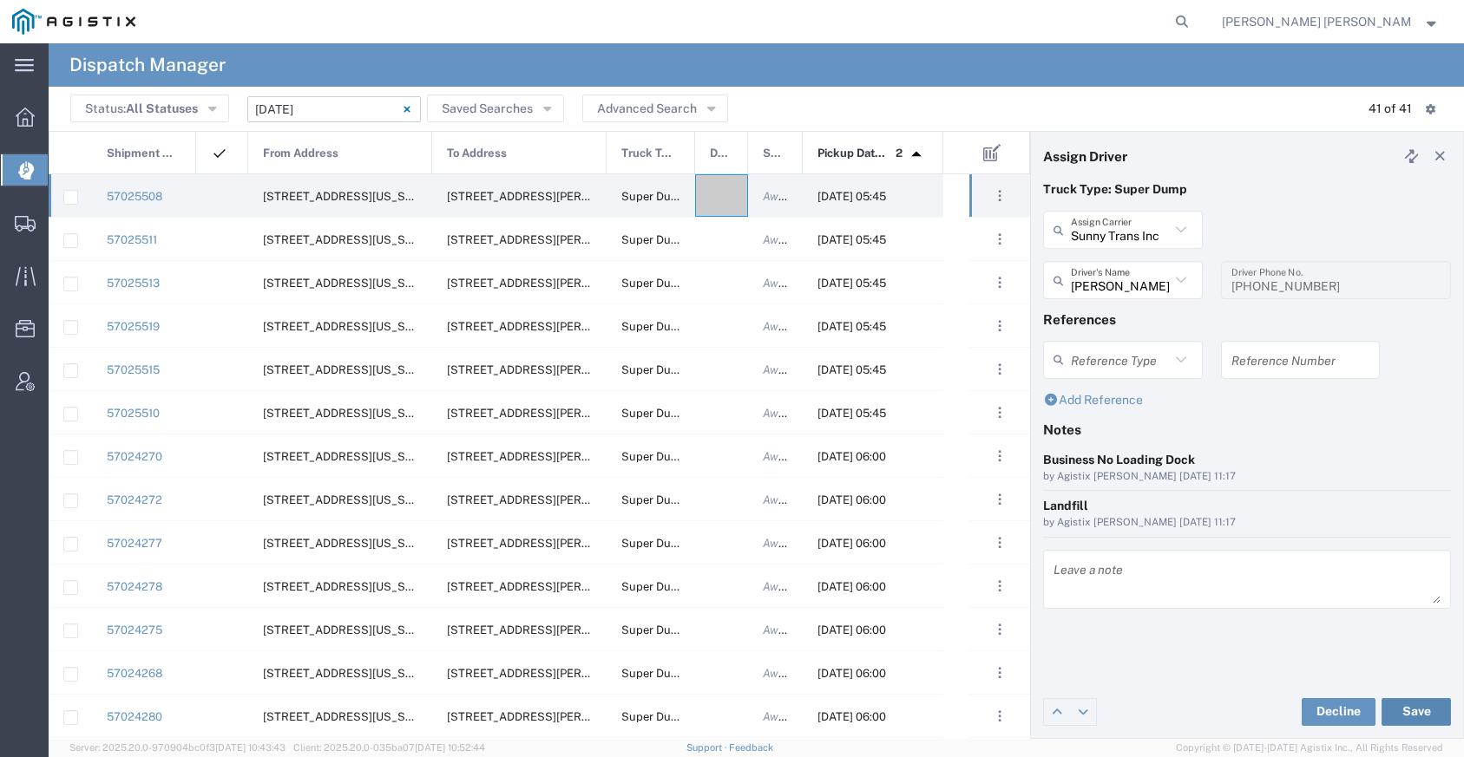
click at [1406, 717] on button "Save" at bounding box center [1415, 712] width 69 height 28
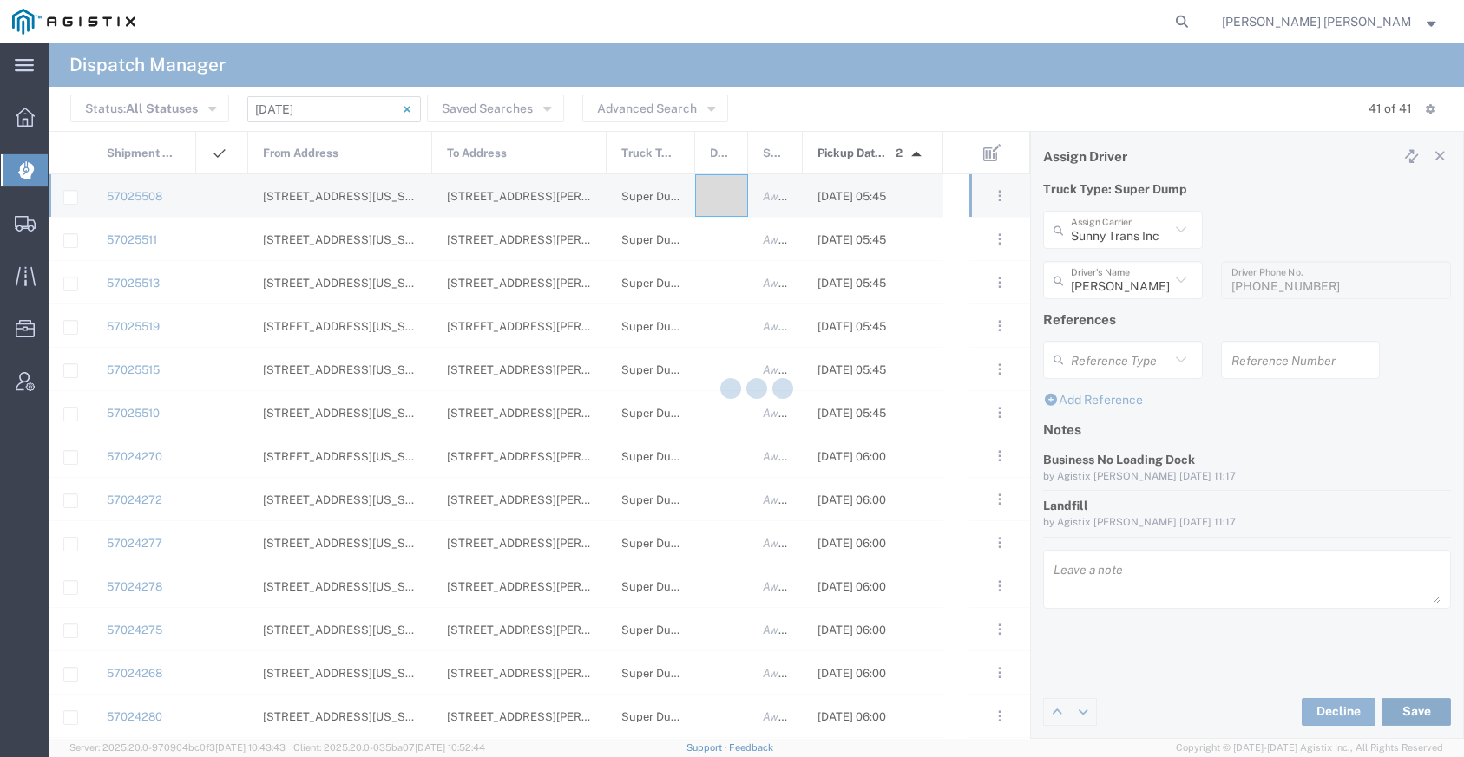
type input "[PERSON_NAME]"
type input "Sunny Trans Inc"
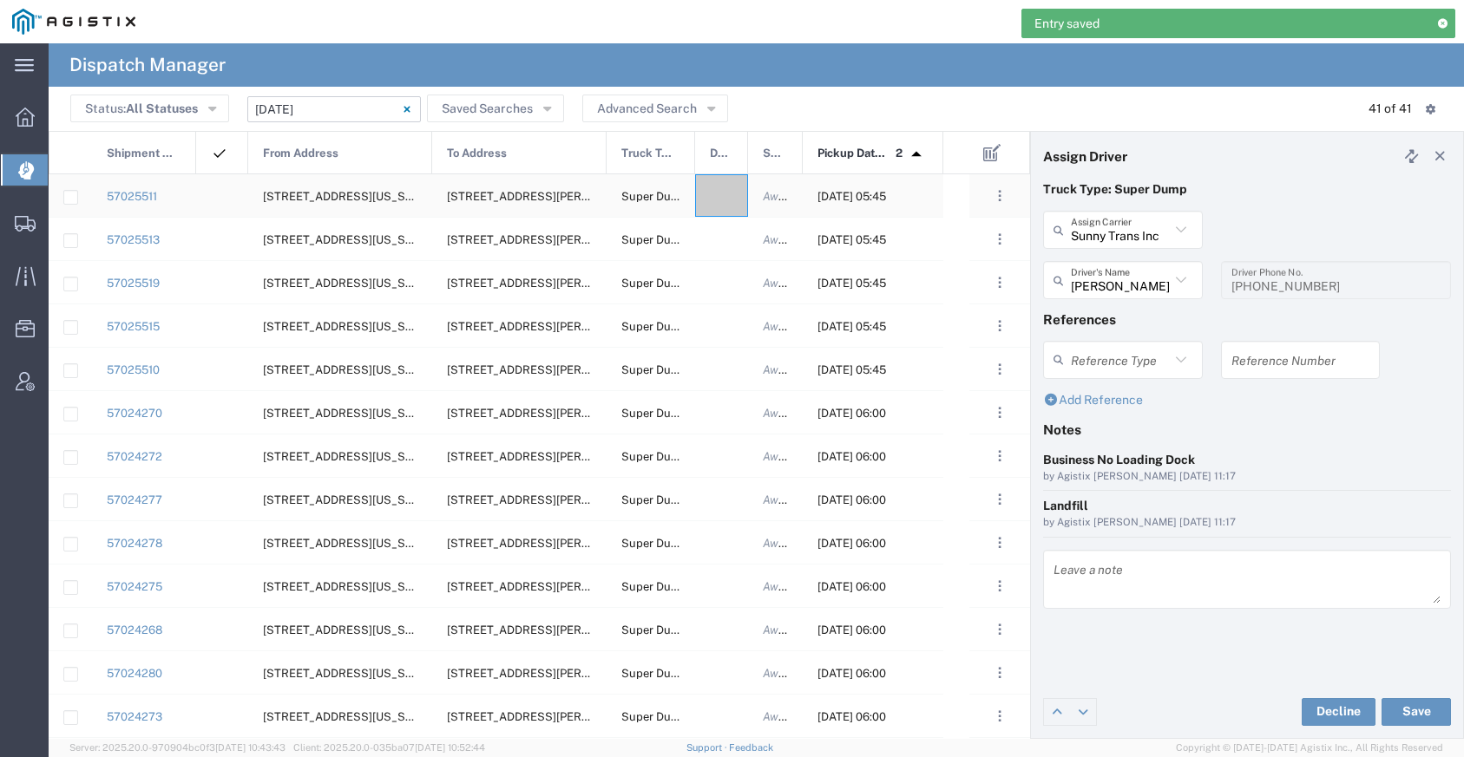
click at [726, 210] on div at bounding box center [721, 195] width 53 height 43
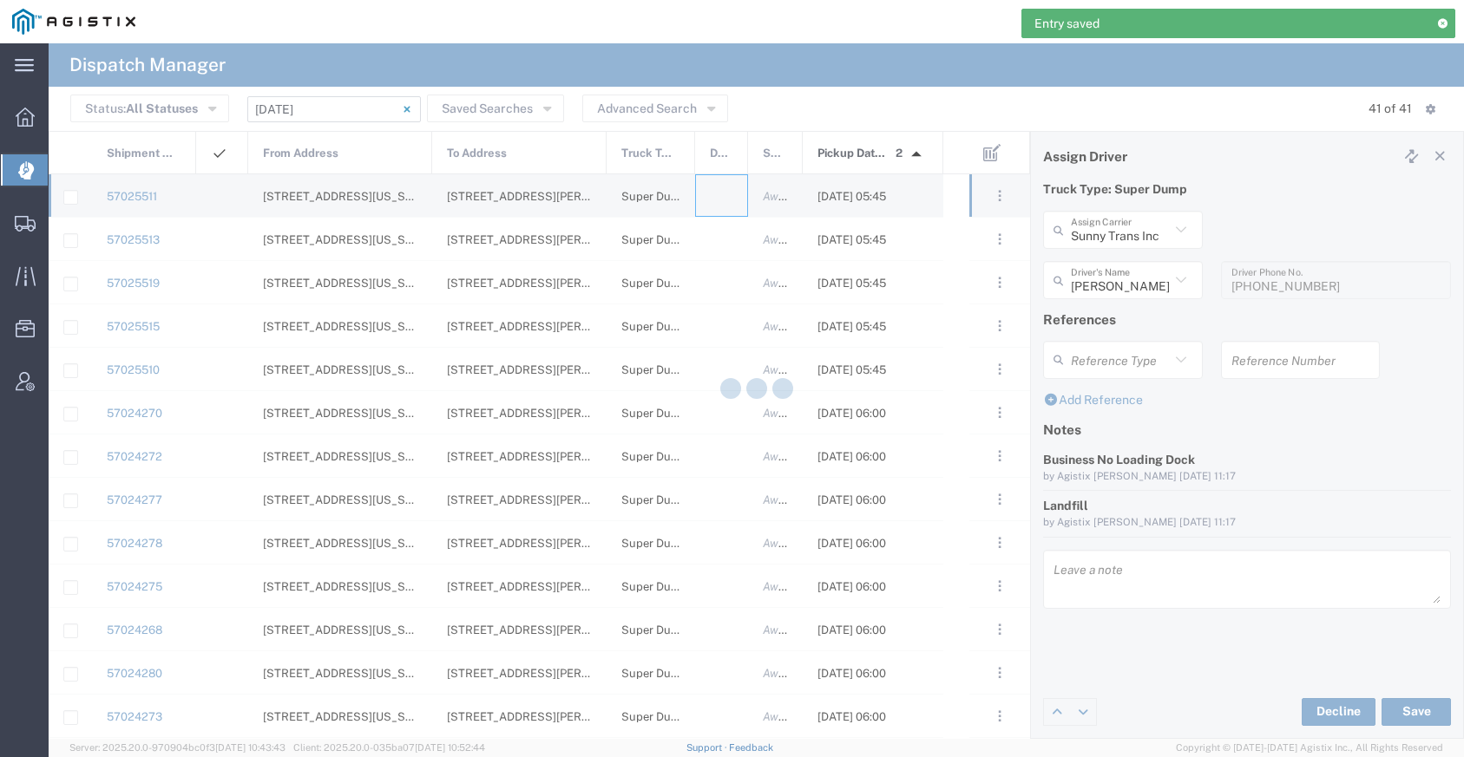
type input "[PERSON_NAME] Trucking"
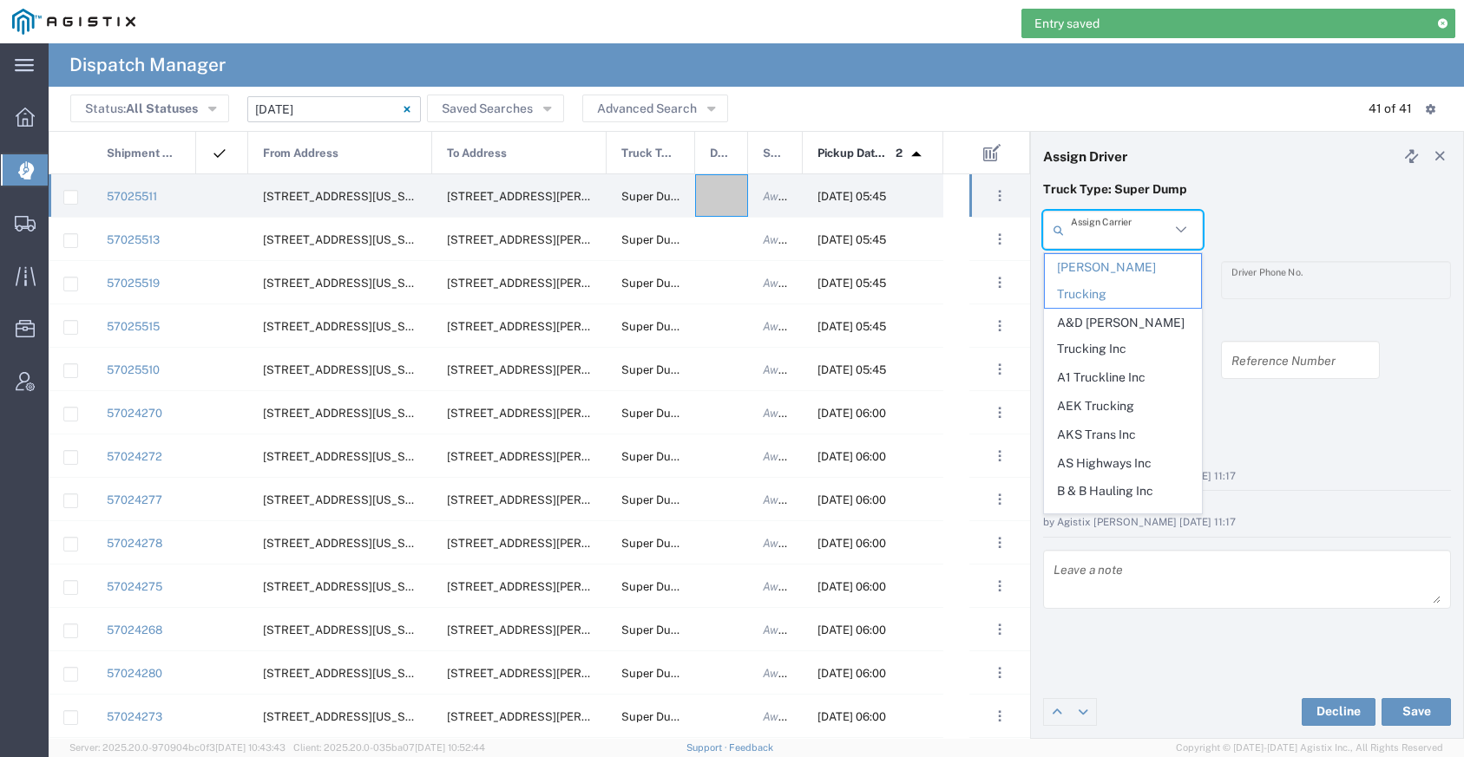
click at [1112, 240] on input "text" at bounding box center [1120, 230] width 99 height 30
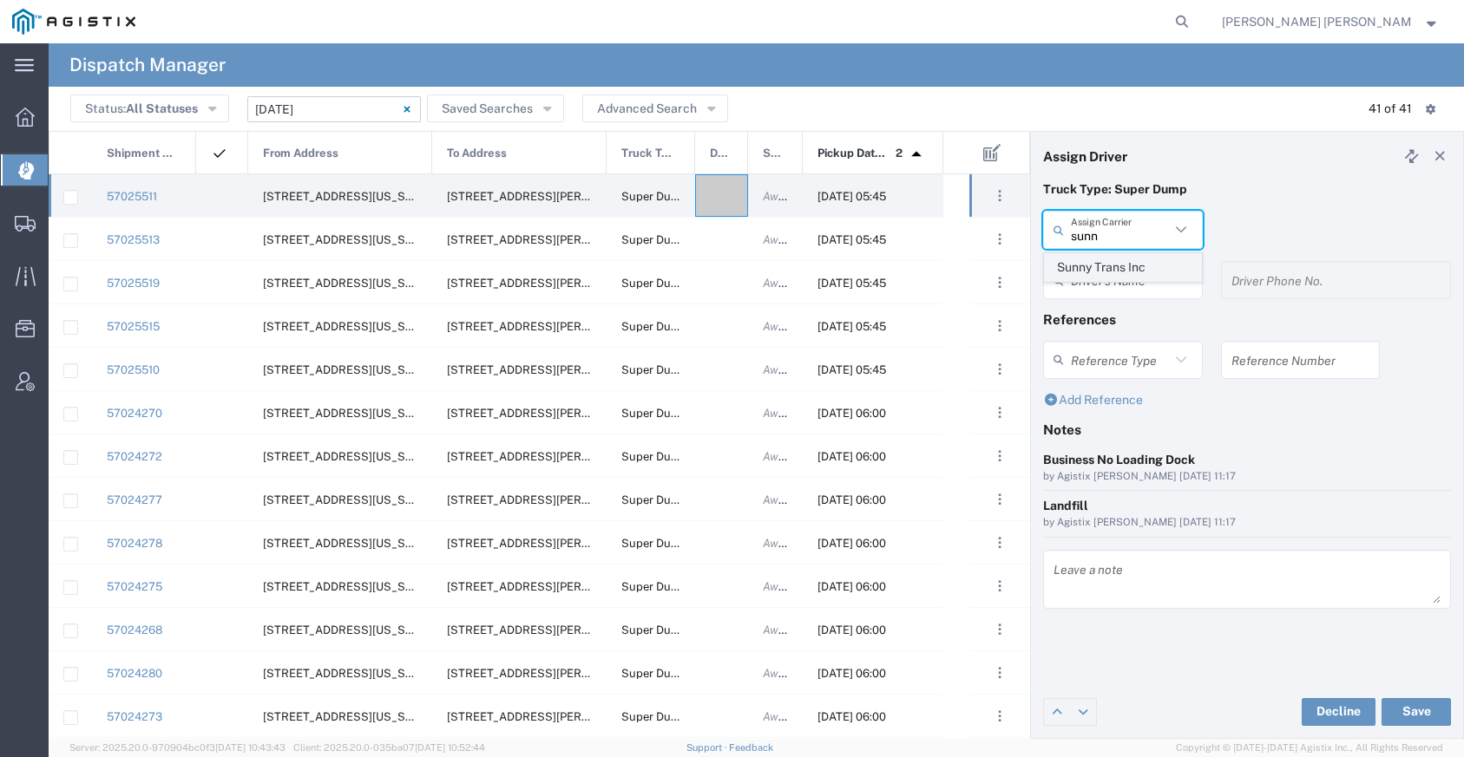
click at [1113, 267] on span "Sunny Trans Inc" at bounding box center [1123, 267] width 156 height 27
type input "Sunny Trans Inc"
click at [1113, 275] on input "text" at bounding box center [1120, 280] width 99 height 30
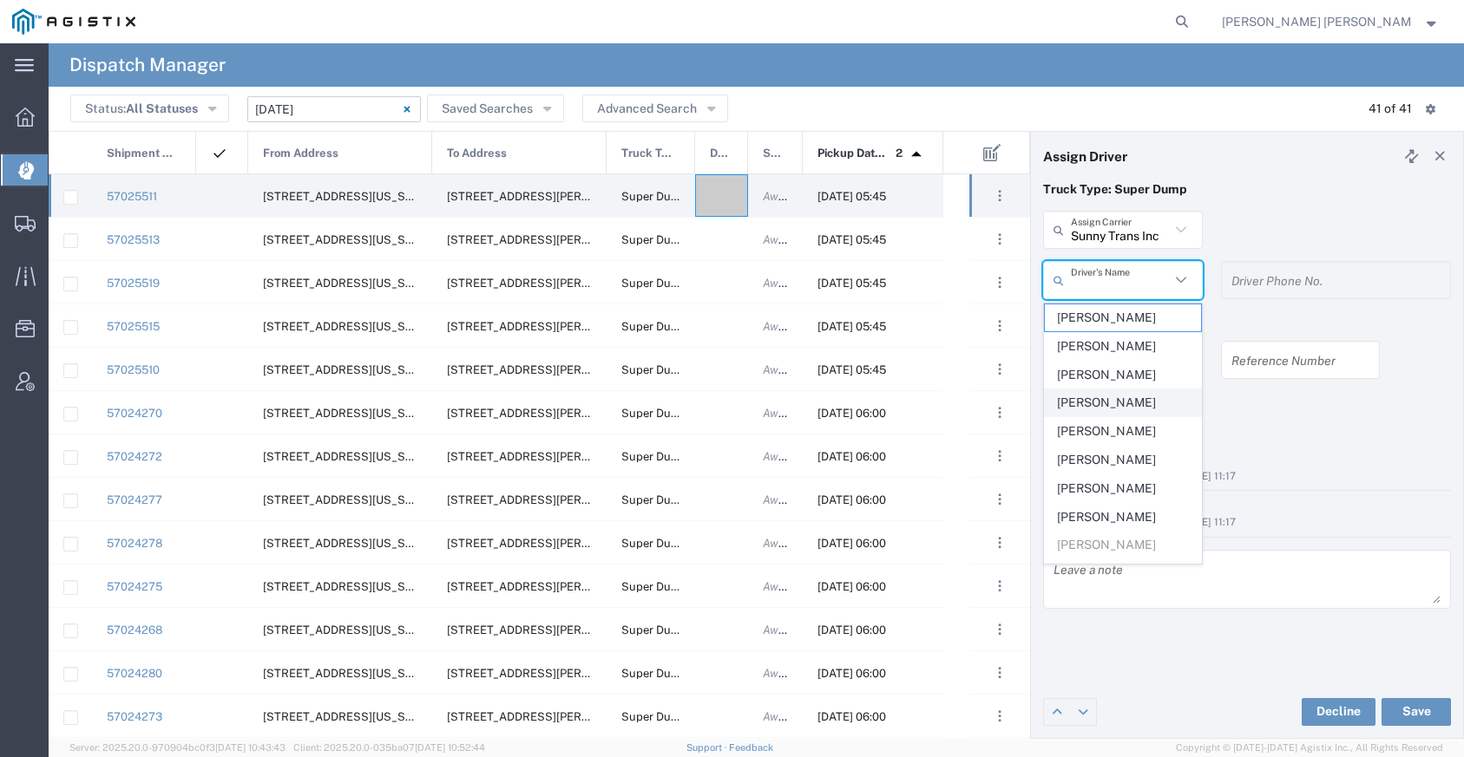
click at [1090, 407] on span "[PERSON_NAME]" at bounding box center [1123, 403] width 156 height 27
type input "[PERSON_NAME]"
type input "[PHONE_NUMBER]"
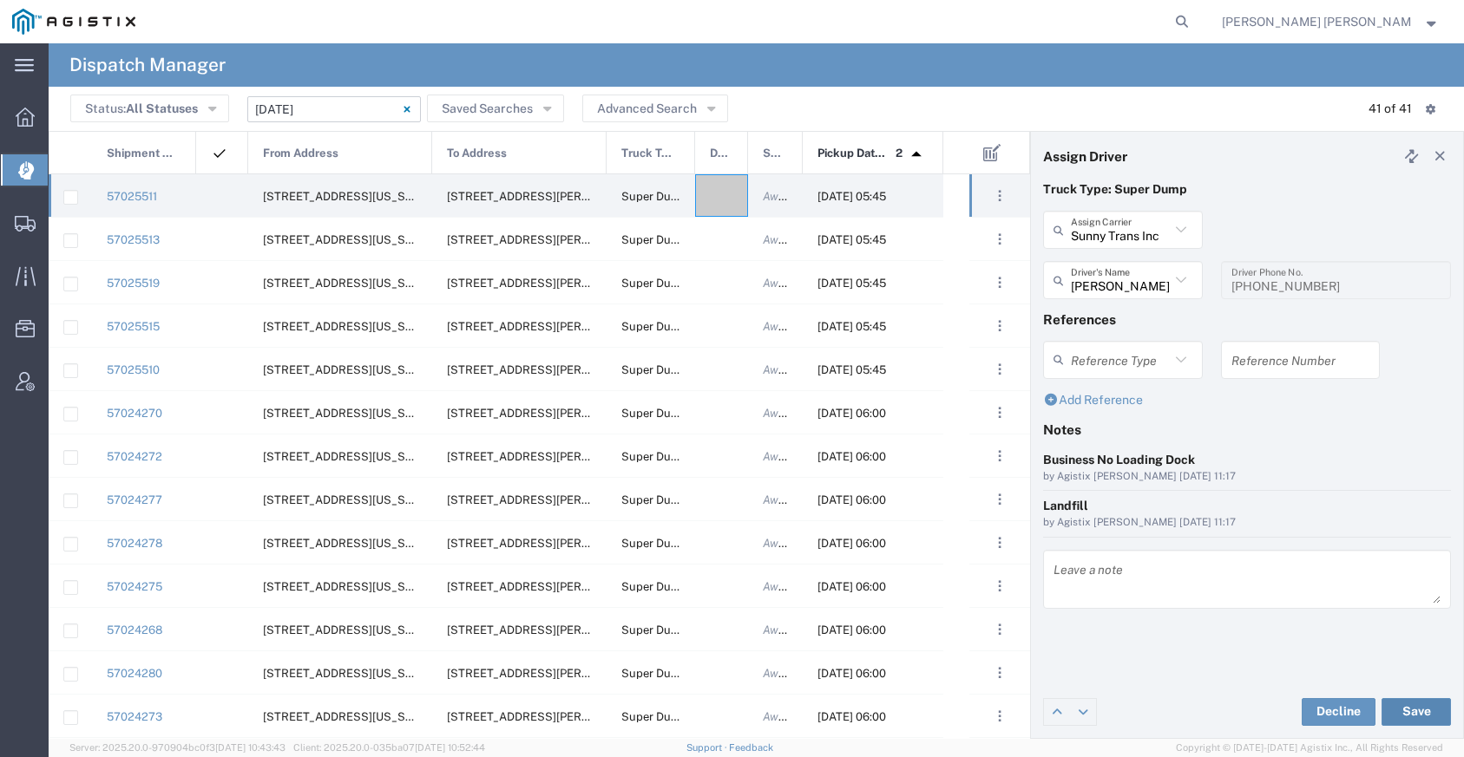
click at [1398, 708] on button "Save" at bounding box center [1415, 712] width 69 height 28
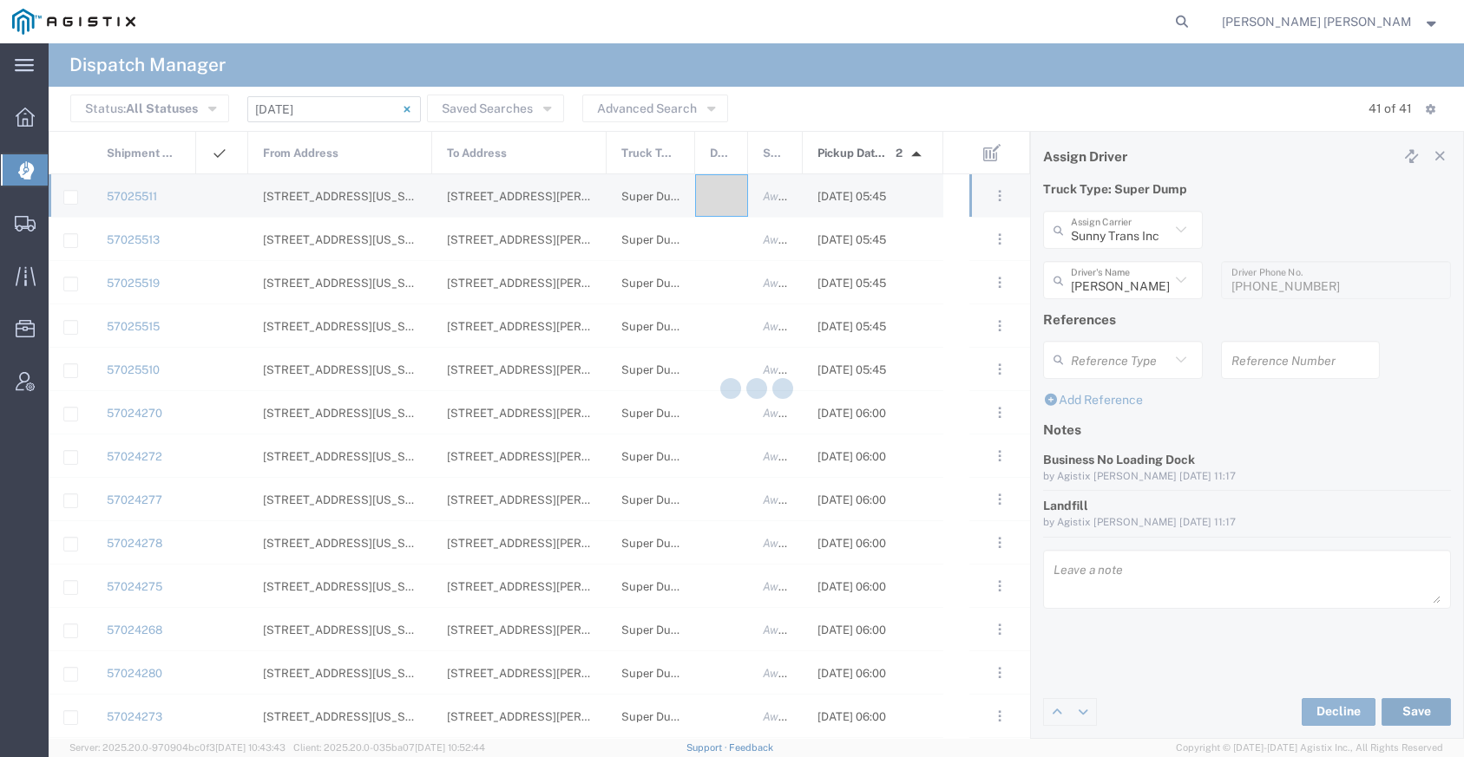
type input "[PERSON_NAME]"
type input "Sunny Trans Inc"
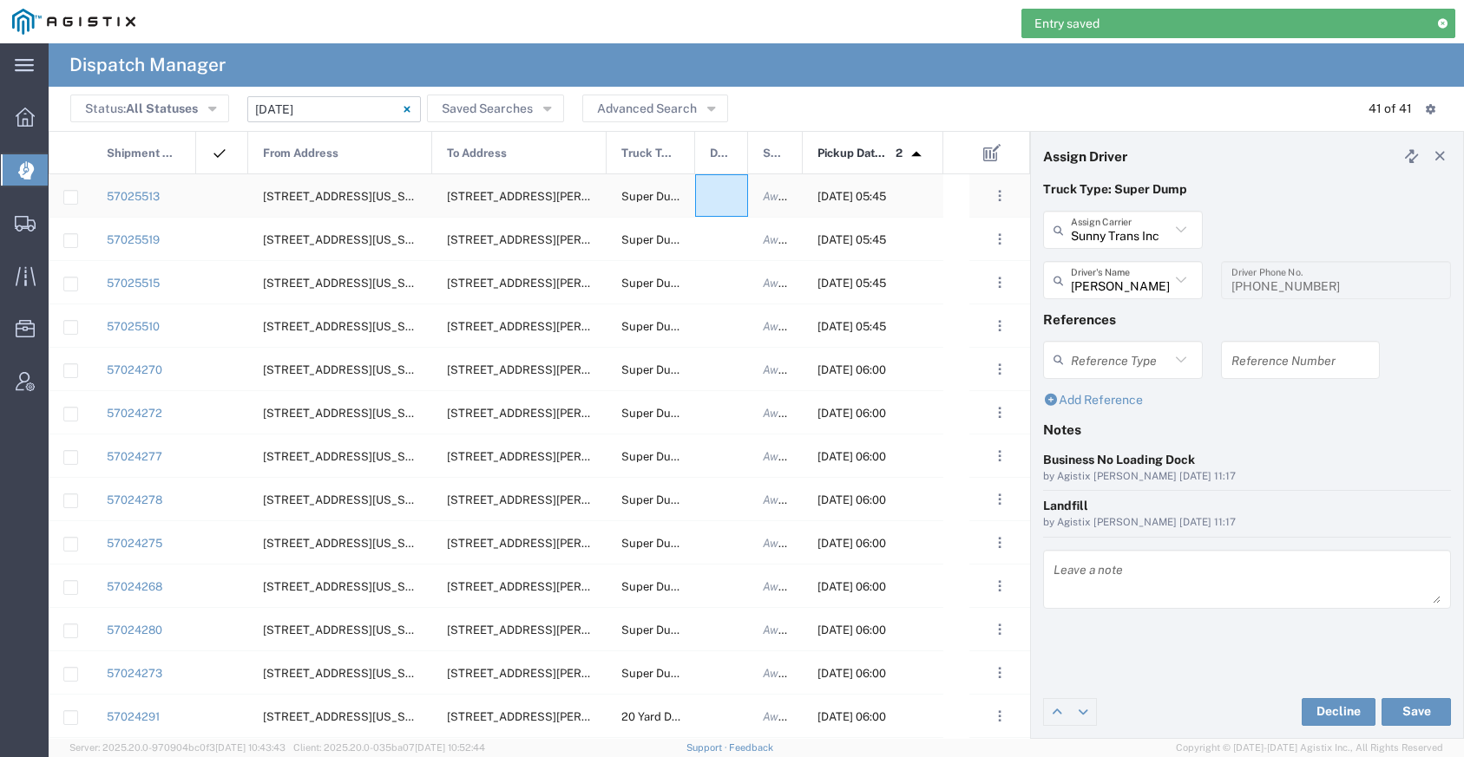
click at [722, 209] on div at bounding box center [721, 195] width 53 height 43
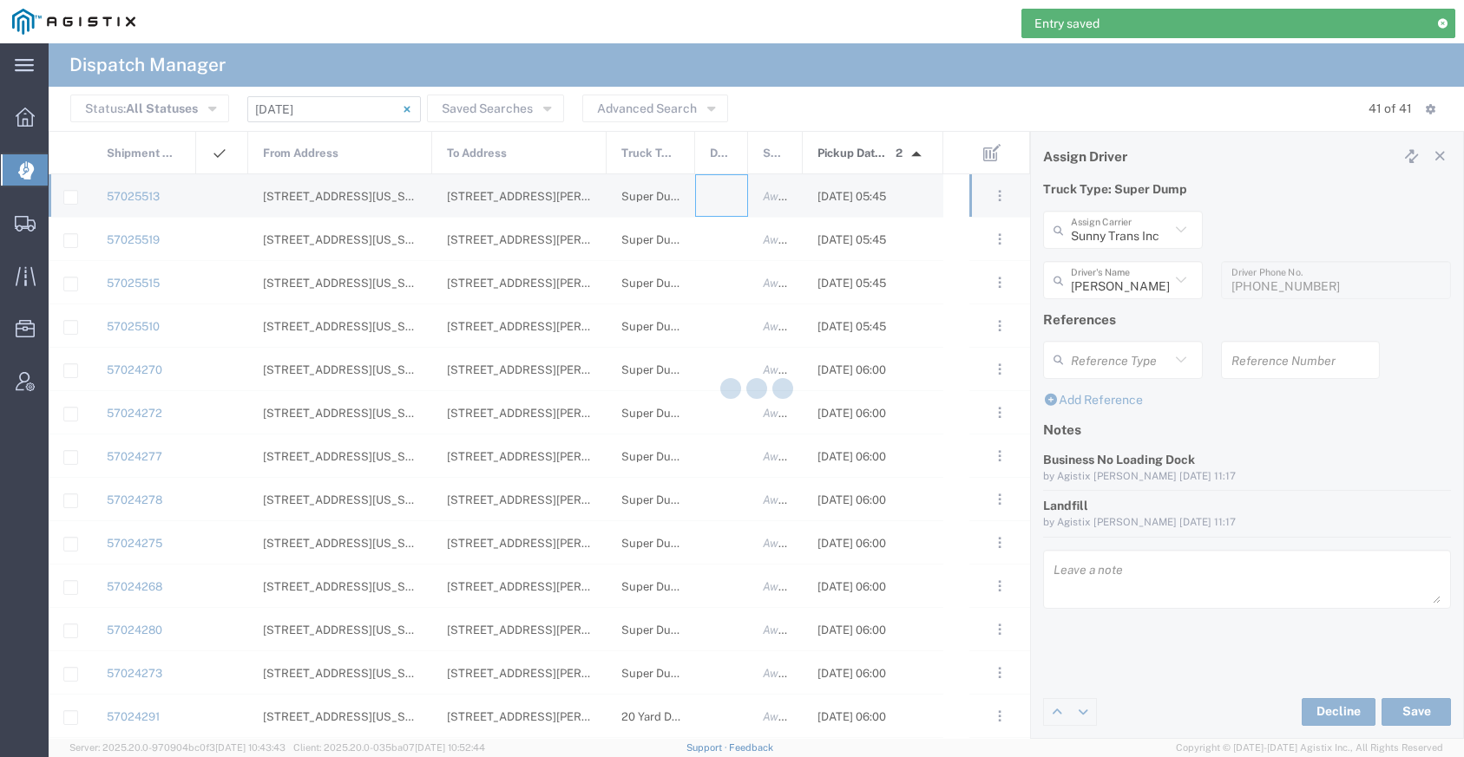
type input "[PERSON_NAME] Trucking"
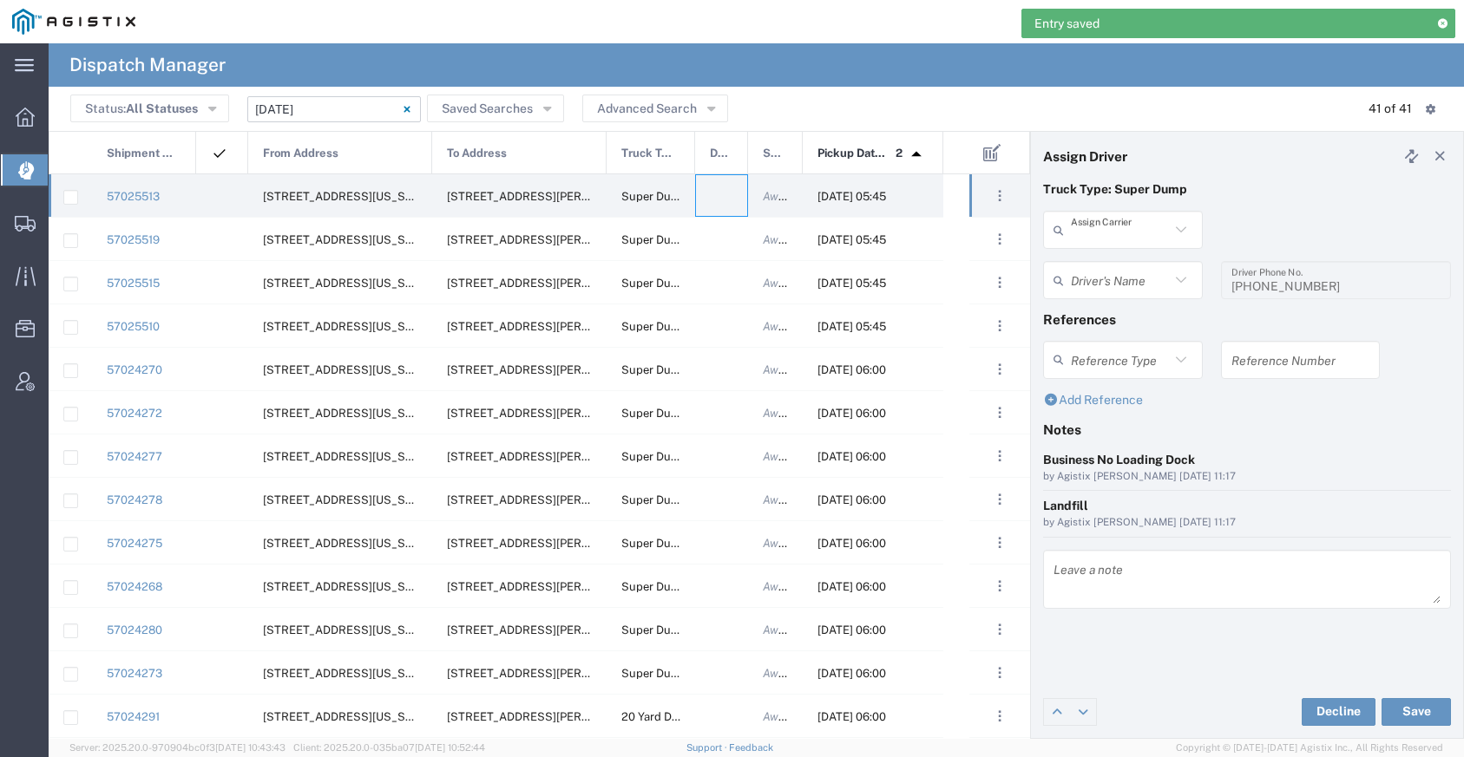
click at [1137, 240] on input "text" at bounding box center [1120, 230] width 99 height 30
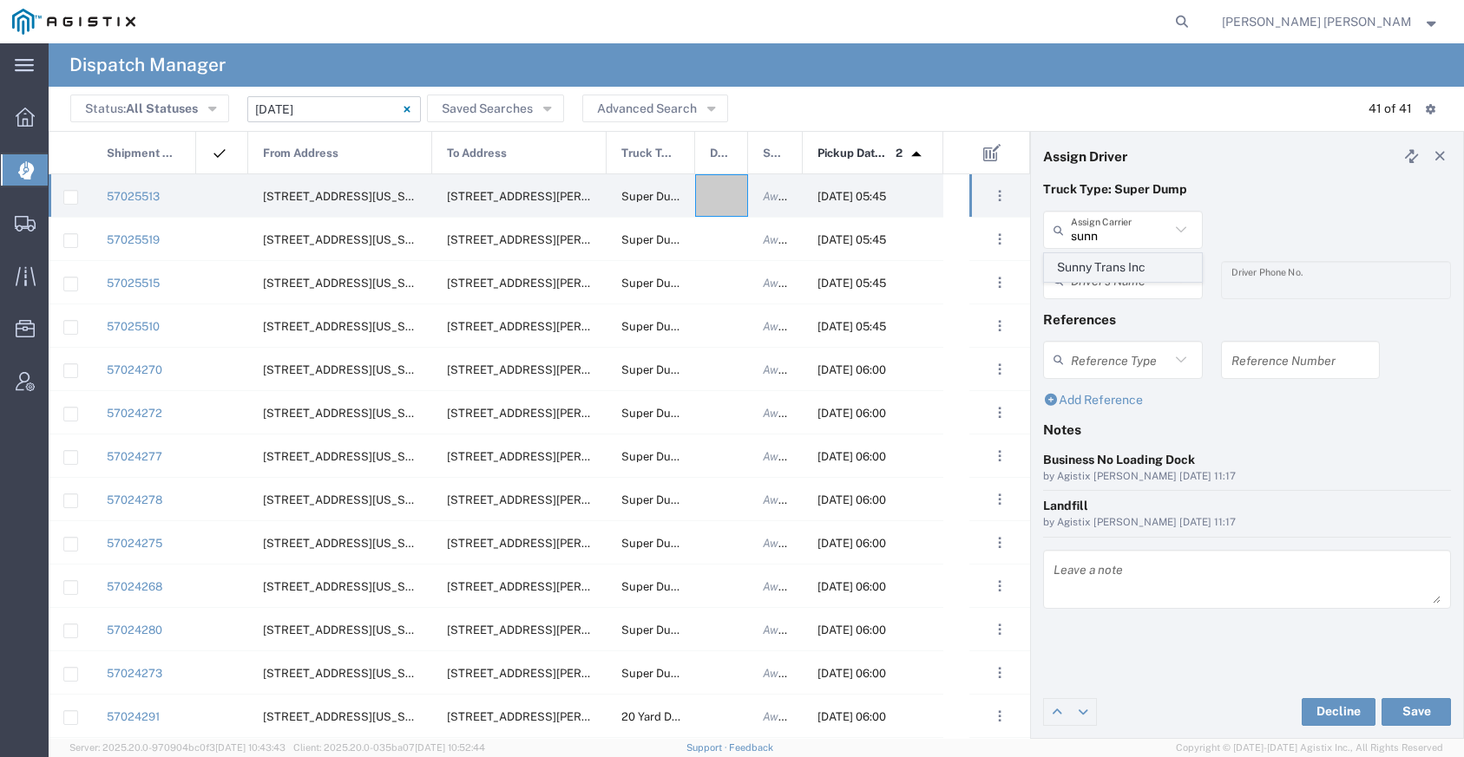
click at [1139, 267] on span "Sunny Trans Inc" at bounding box center [1123, 267] width 156 height 27
type input "Sunny Trans Inc"
click at [1134, 282] on input "text" at bounding box center [1120, 280] width 99 height 30
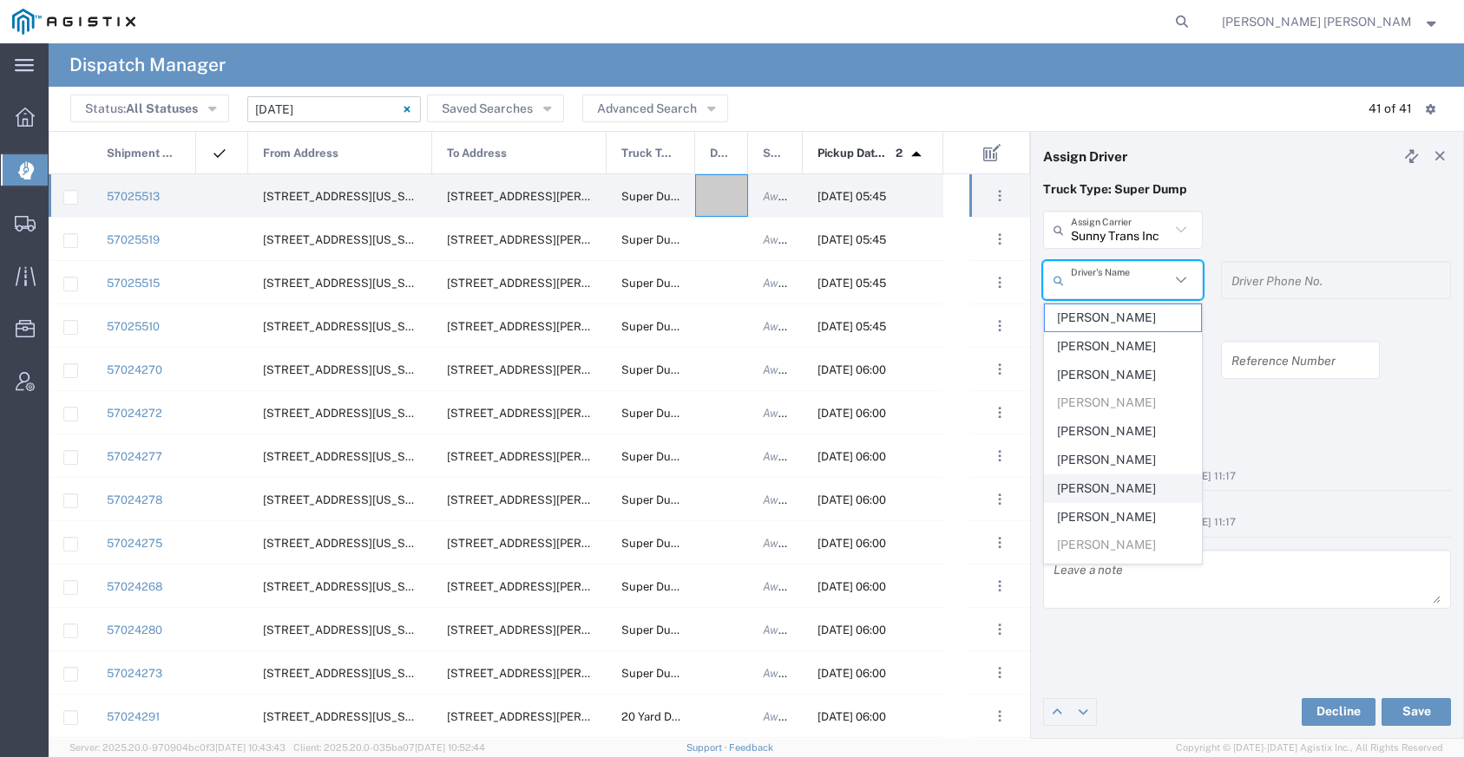
scroll to position [24, 0]
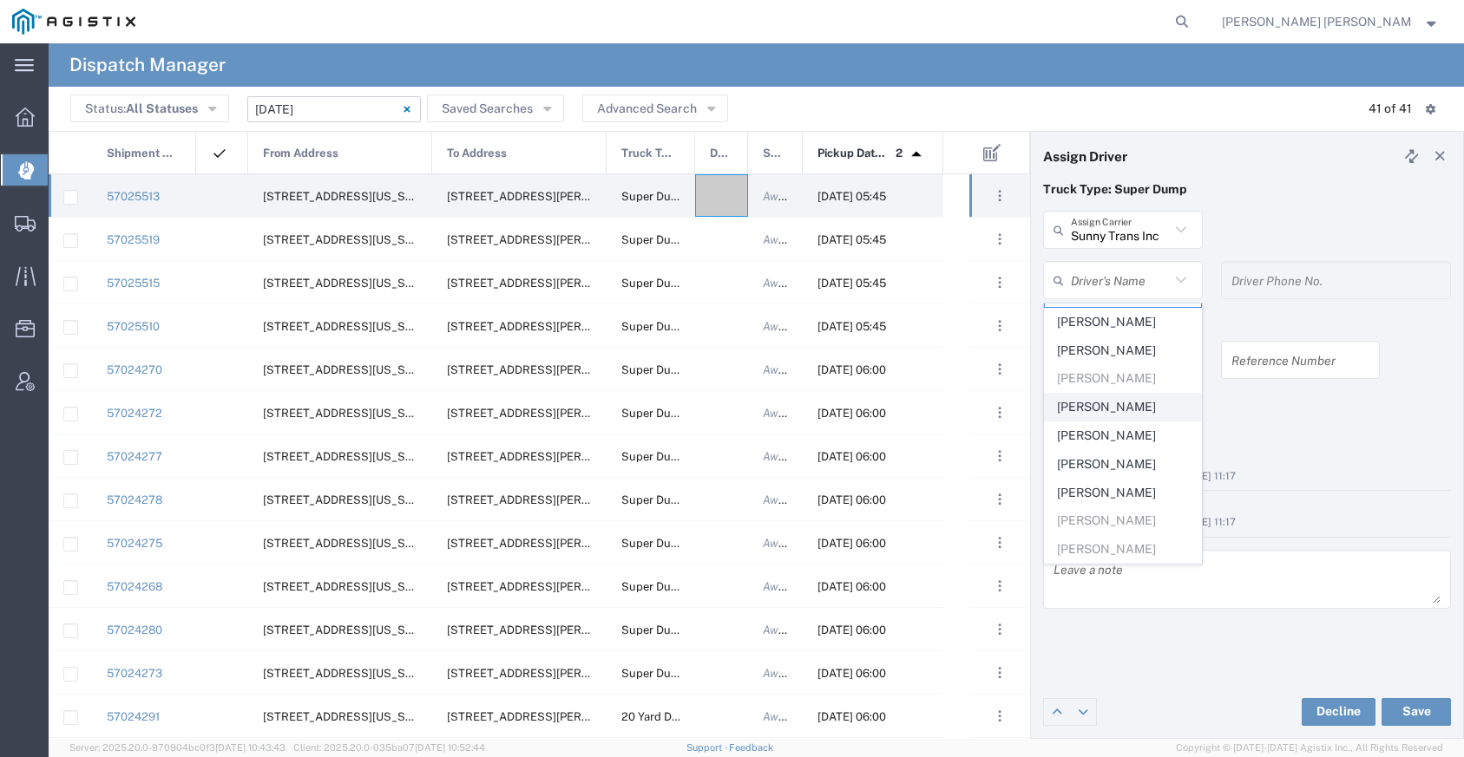
click at [1109, 416] on span "[PERSON_NAME]" at bounding box center [1123, 407] width 156 height 27
type input "[PERSON_NAME]"
type input "[PHONE_NUMBER]"
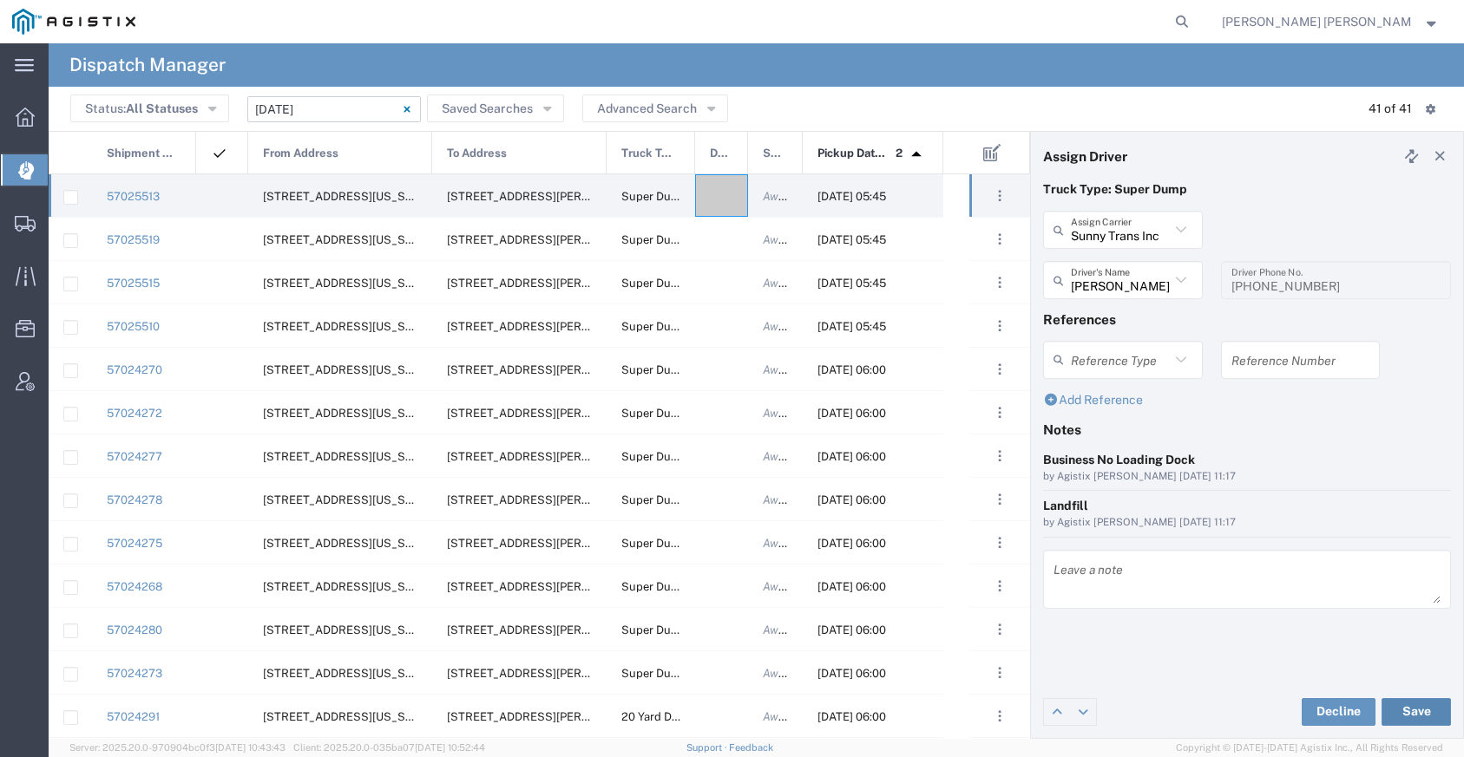
click at [1422, 709] on button "Save" at bounding box center [1415, 712] width 69 height 28
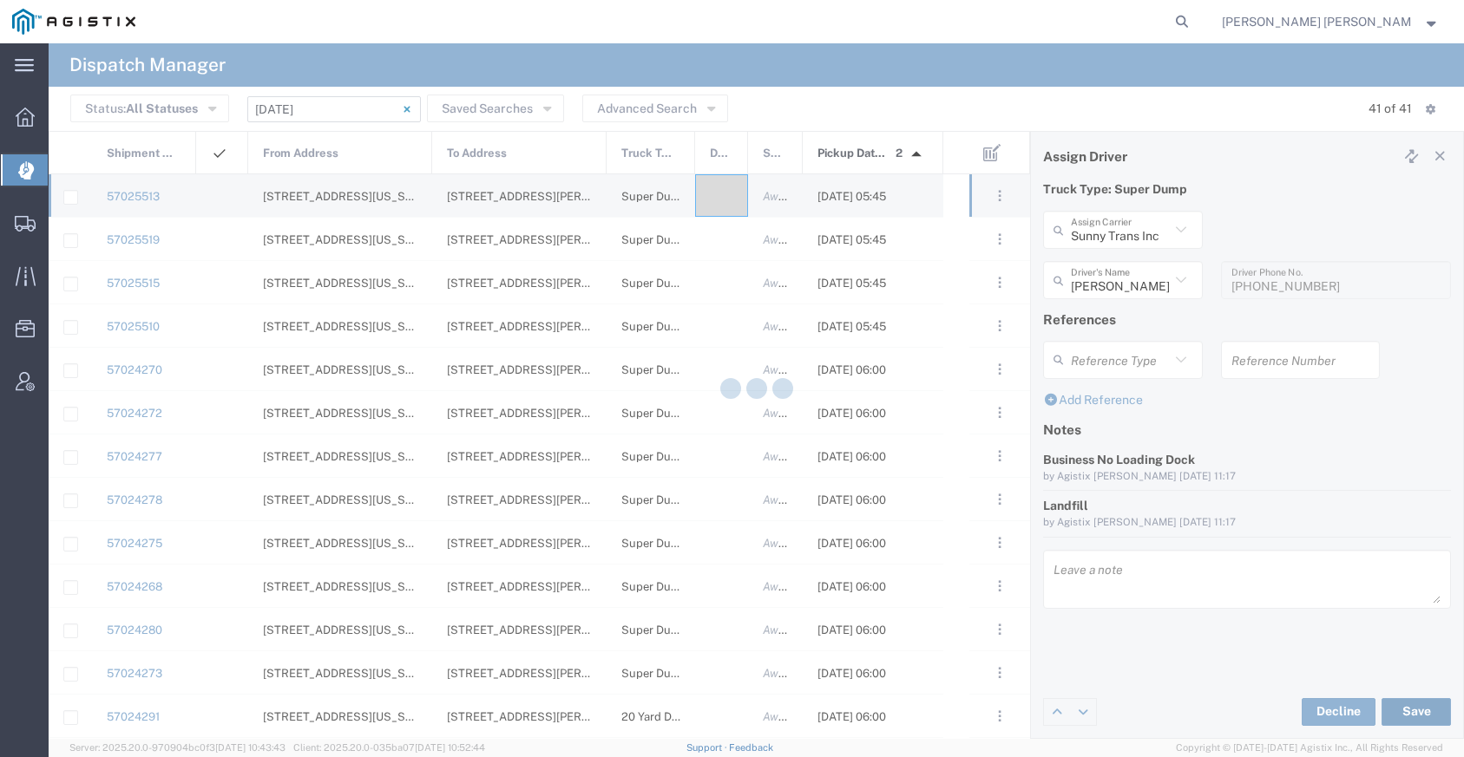
type input "[PERSON_NAME]"
type input "Sunny Trans Inc"
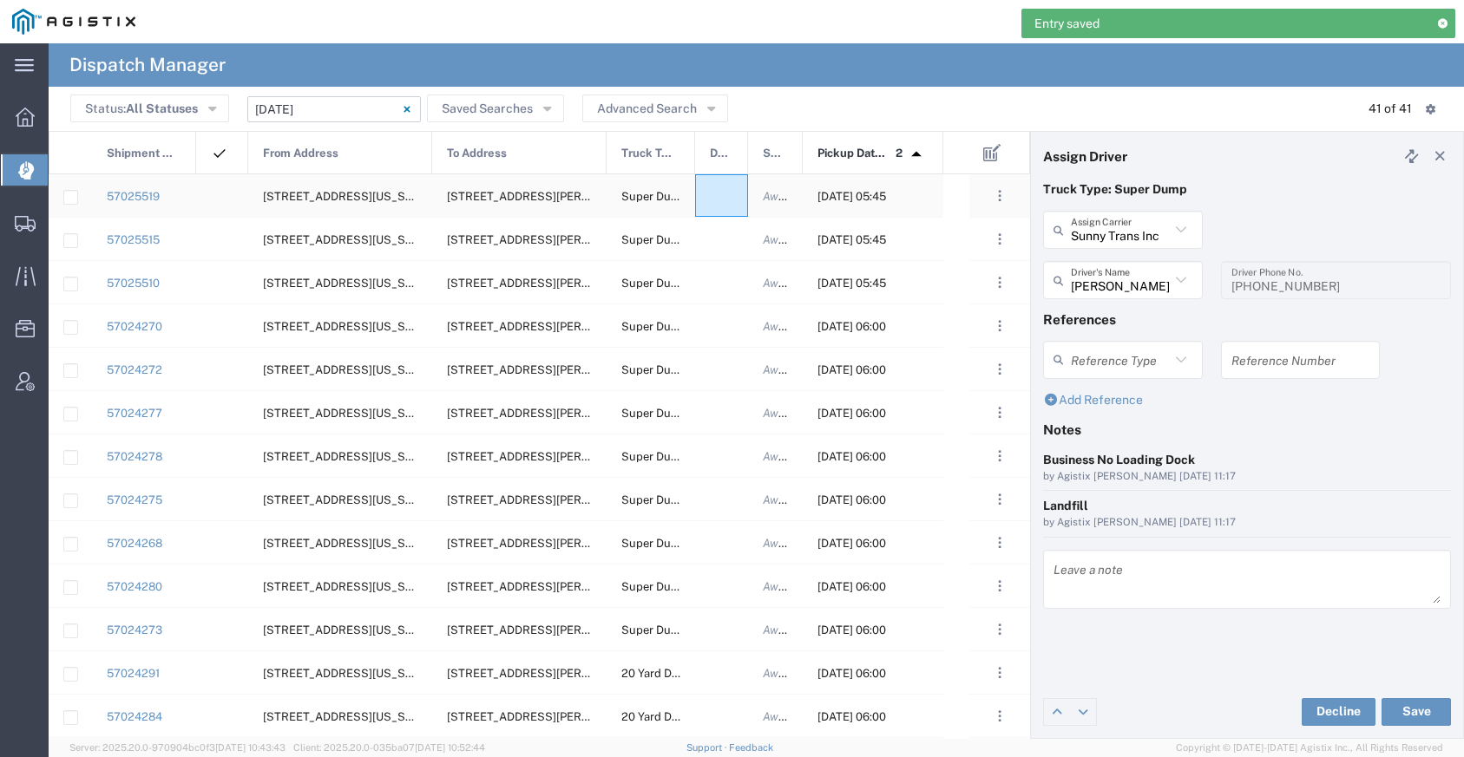
click at [724, 209] on div at bounding box center [721, 195] width 53 height 43
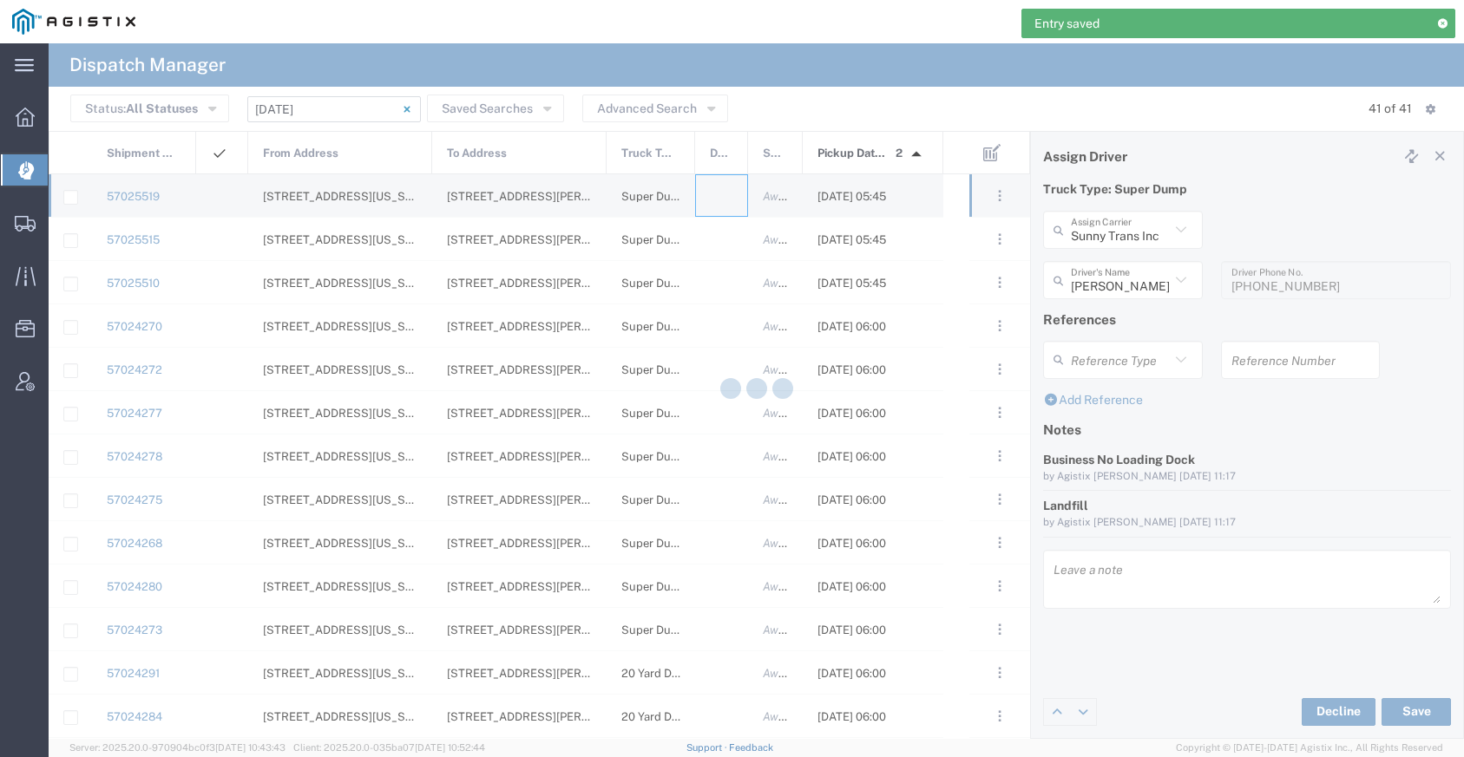
type input "[PERSON_NAME] Trucking"
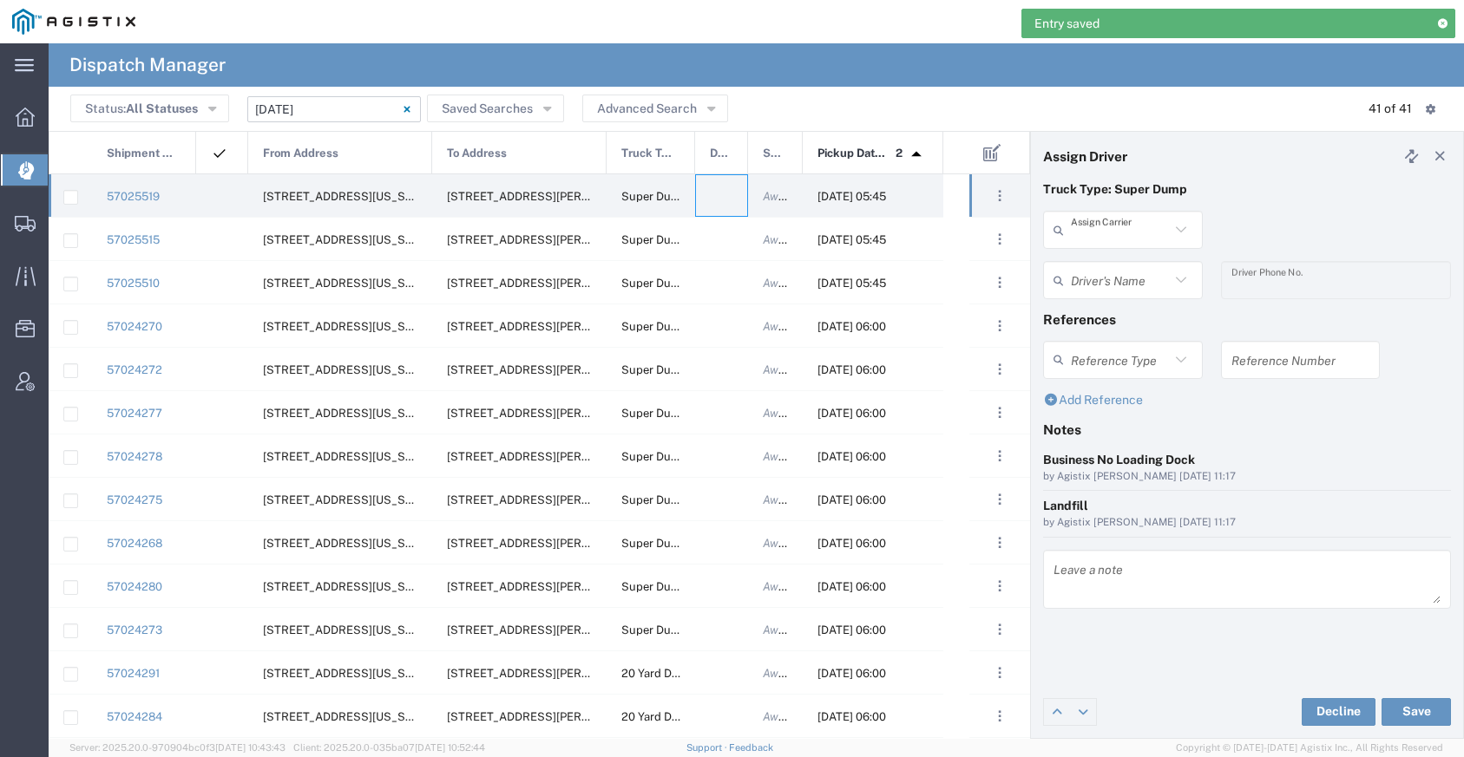
click at [1115, 238] on input "text" at bounding box center [1120, 230] width 99 height 30
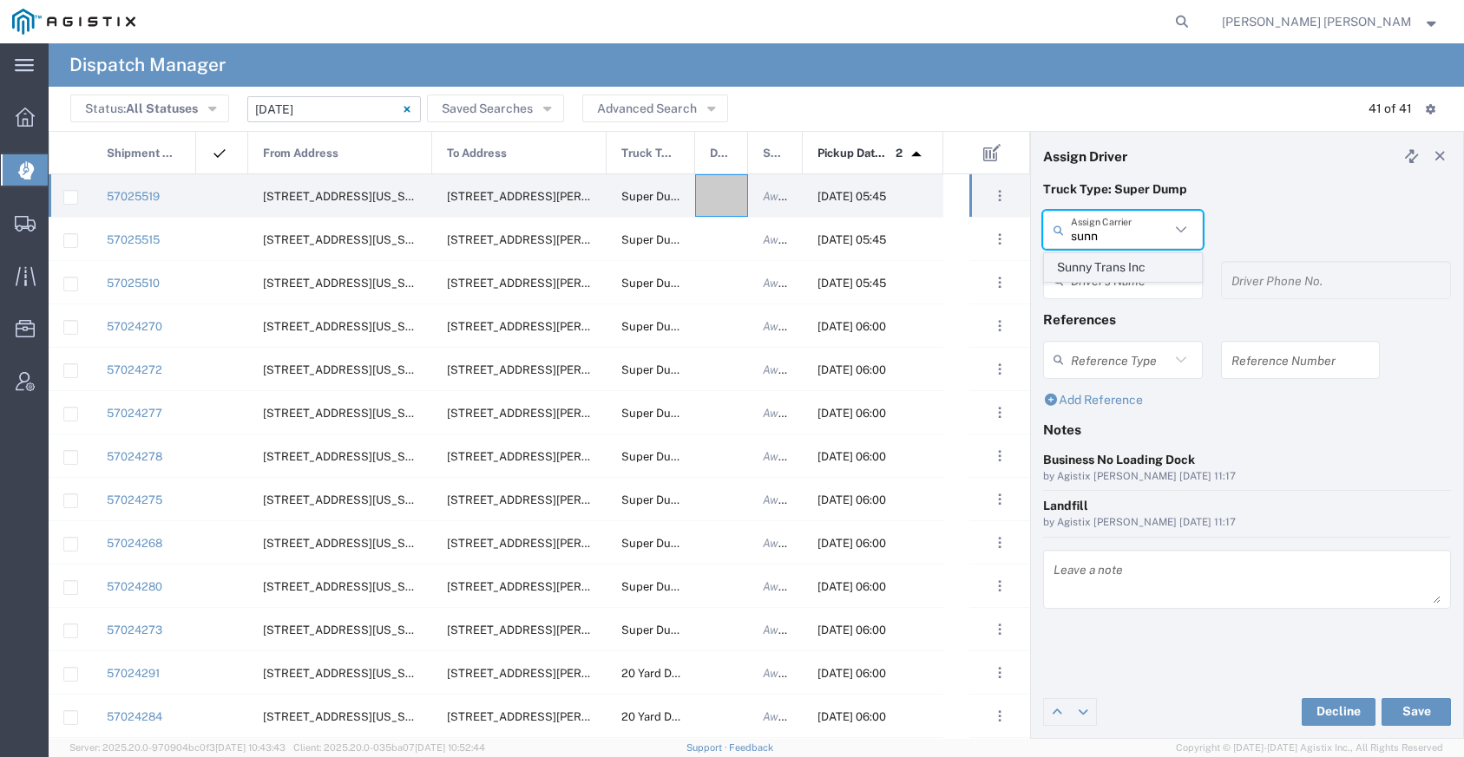
click at [1118, 258] on span "Sunny Trans Inc" at bounding box center [1123, 267] width 156 height 27
type input "Sunny Trans Inc"
click at [1116, 279] on input "text" at bounding box center [1120, 280] width 99 height 30
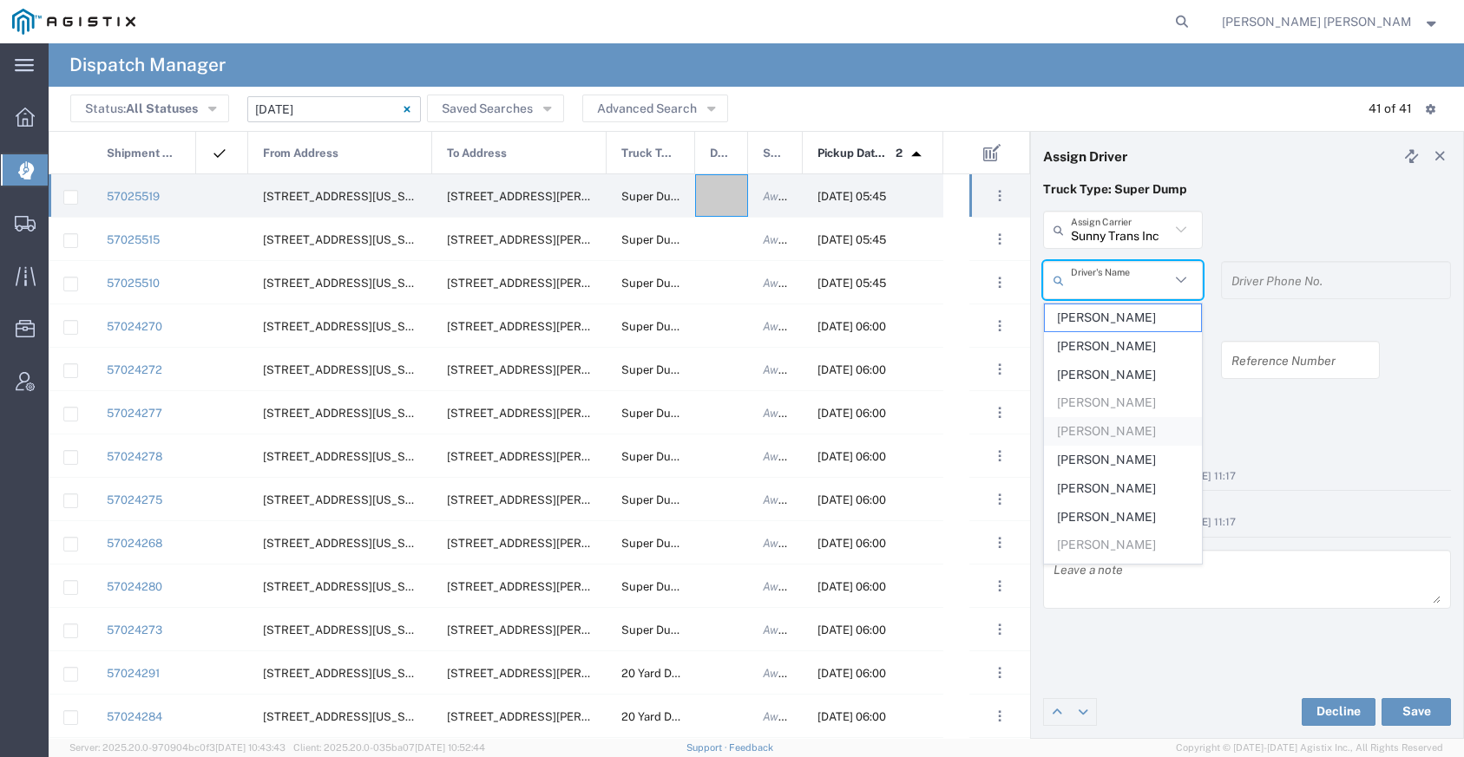
scroll to position [24, 0]
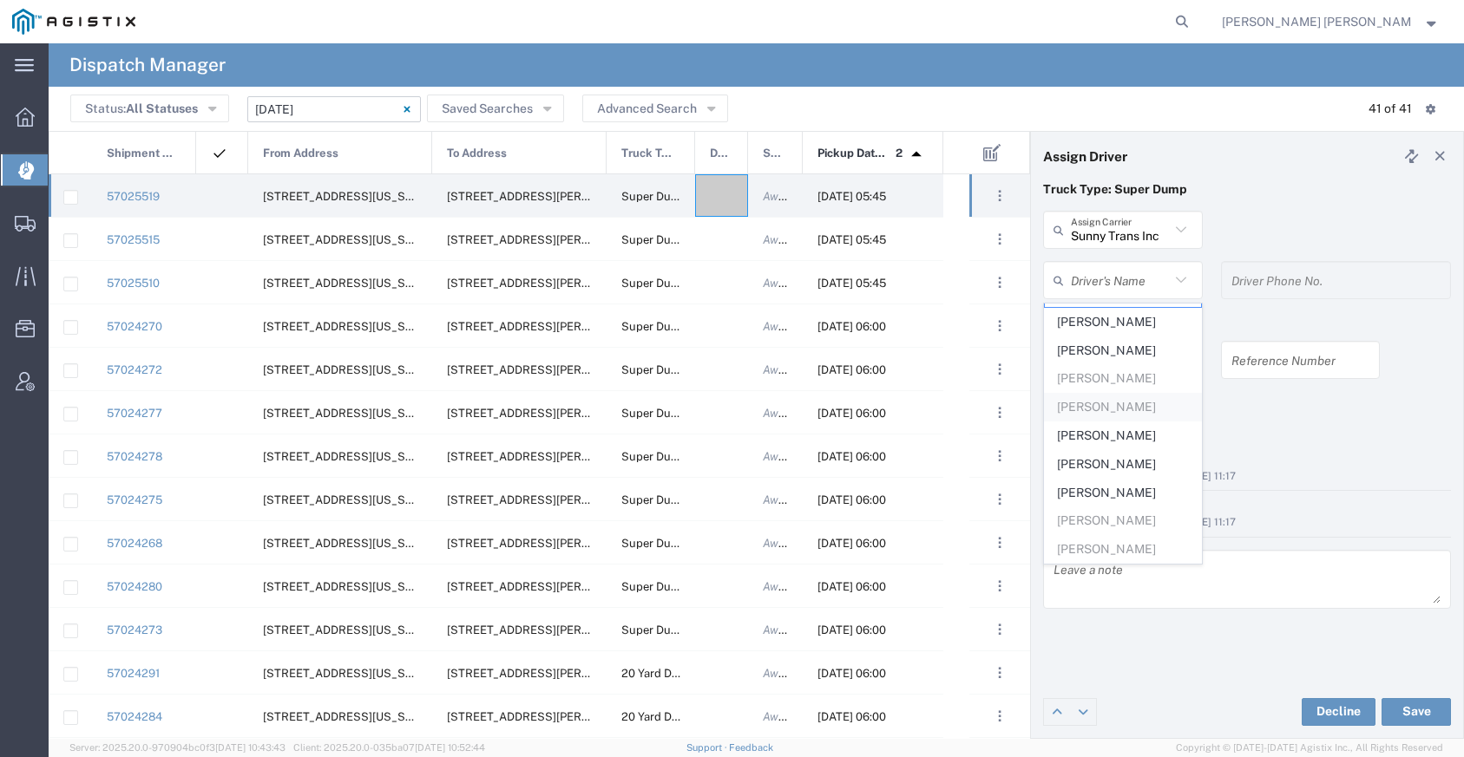
click at [1122, 442] on span "[PERSON_NAME]" at bounding box center [1123, 435] width 156 height 27
type input "[PERSON_NAME]"
type input "[PHONE_NUMBER]"
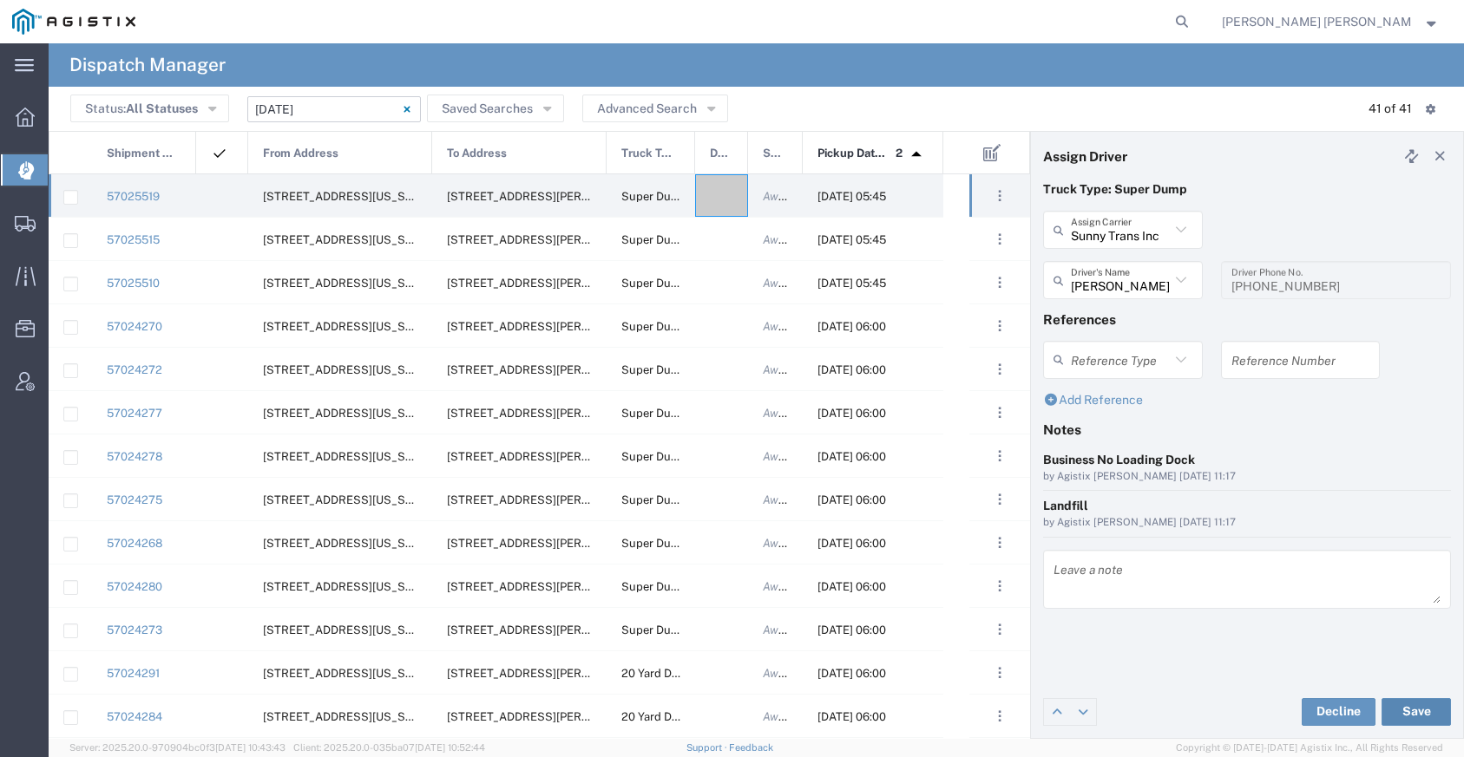
click at [1411, 713] on button "Save" at bounding box center [1415, 712] width 69 height 28
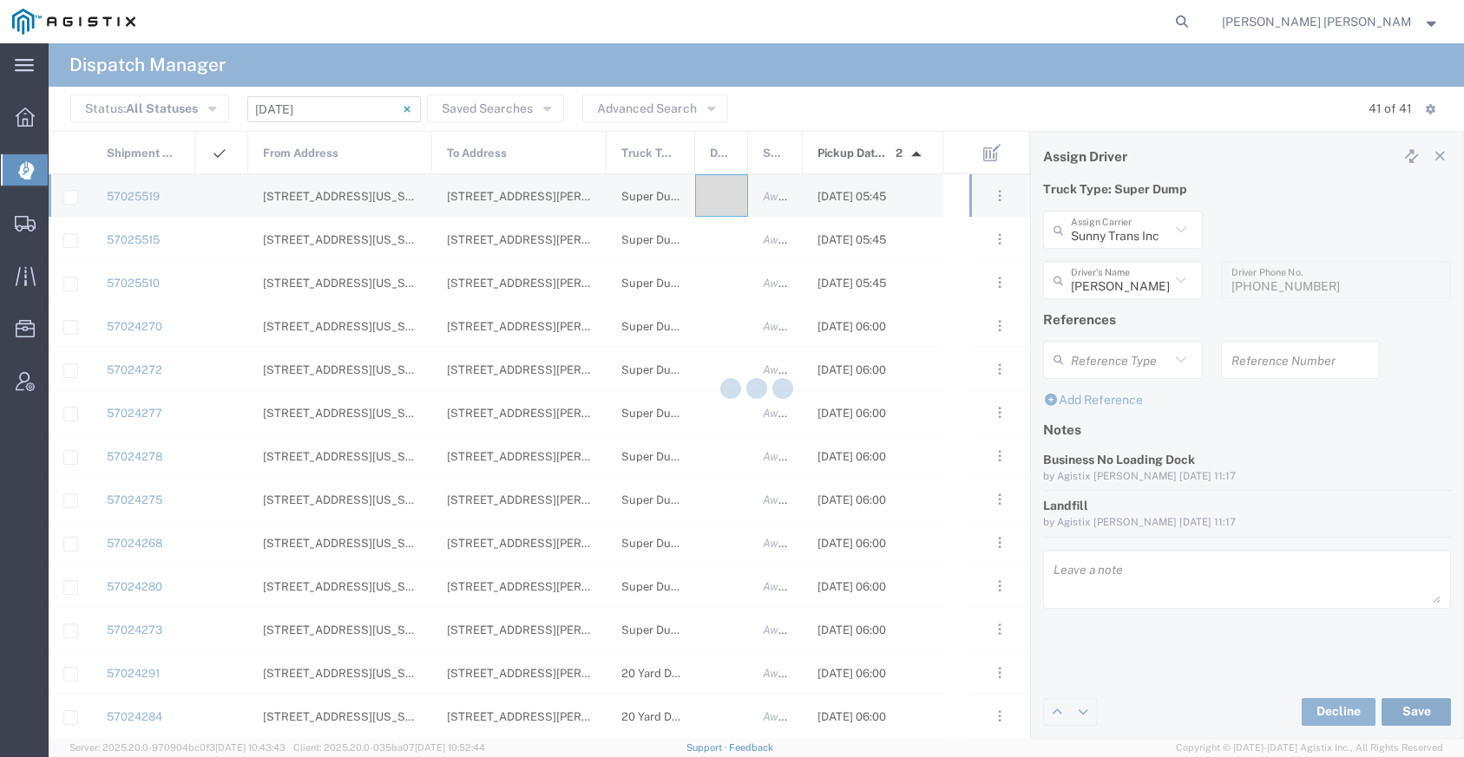
type input "[PERSON_NAME]"
type input "Sunny Trans Inc"
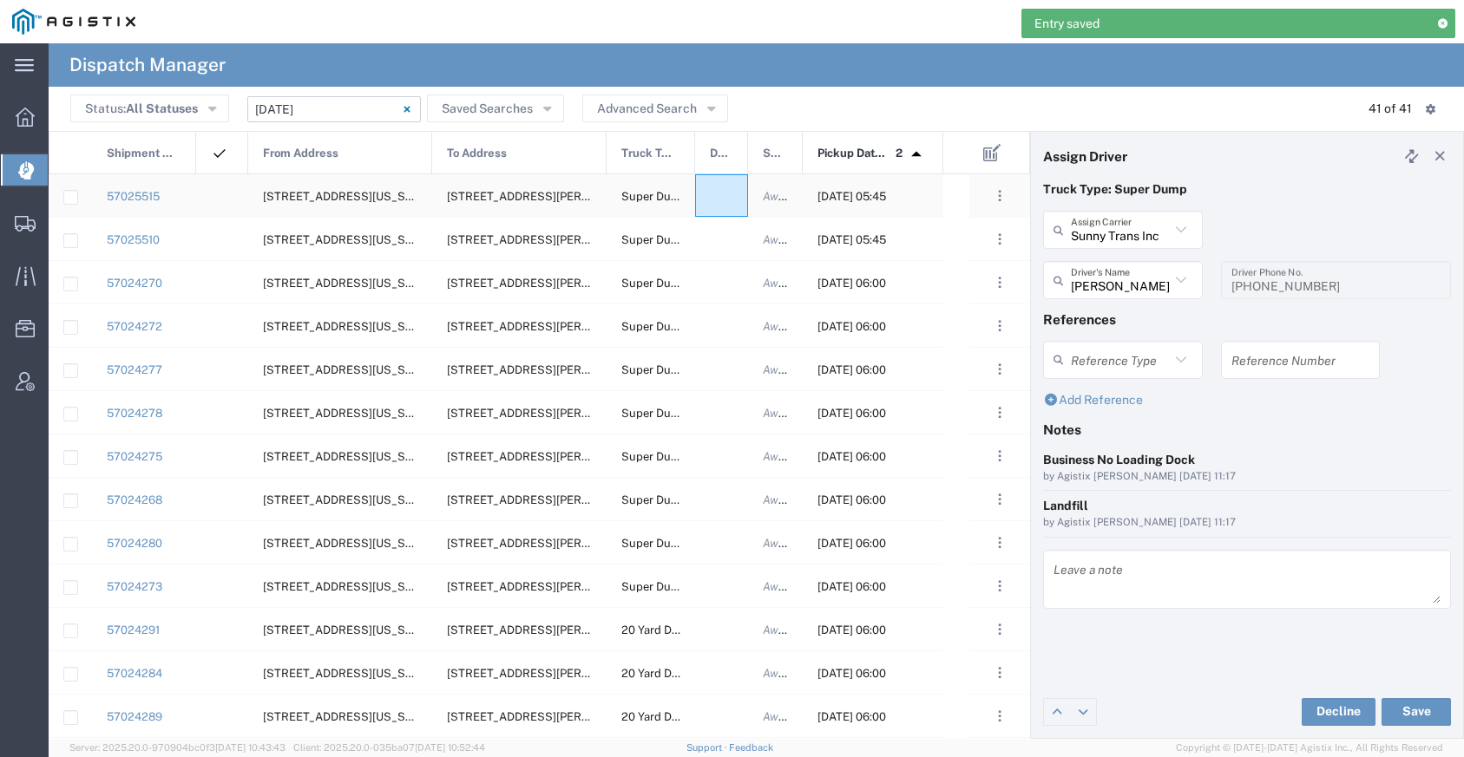
click at [728, 199] on div at bounding box center [721, 195] width 53 height 43
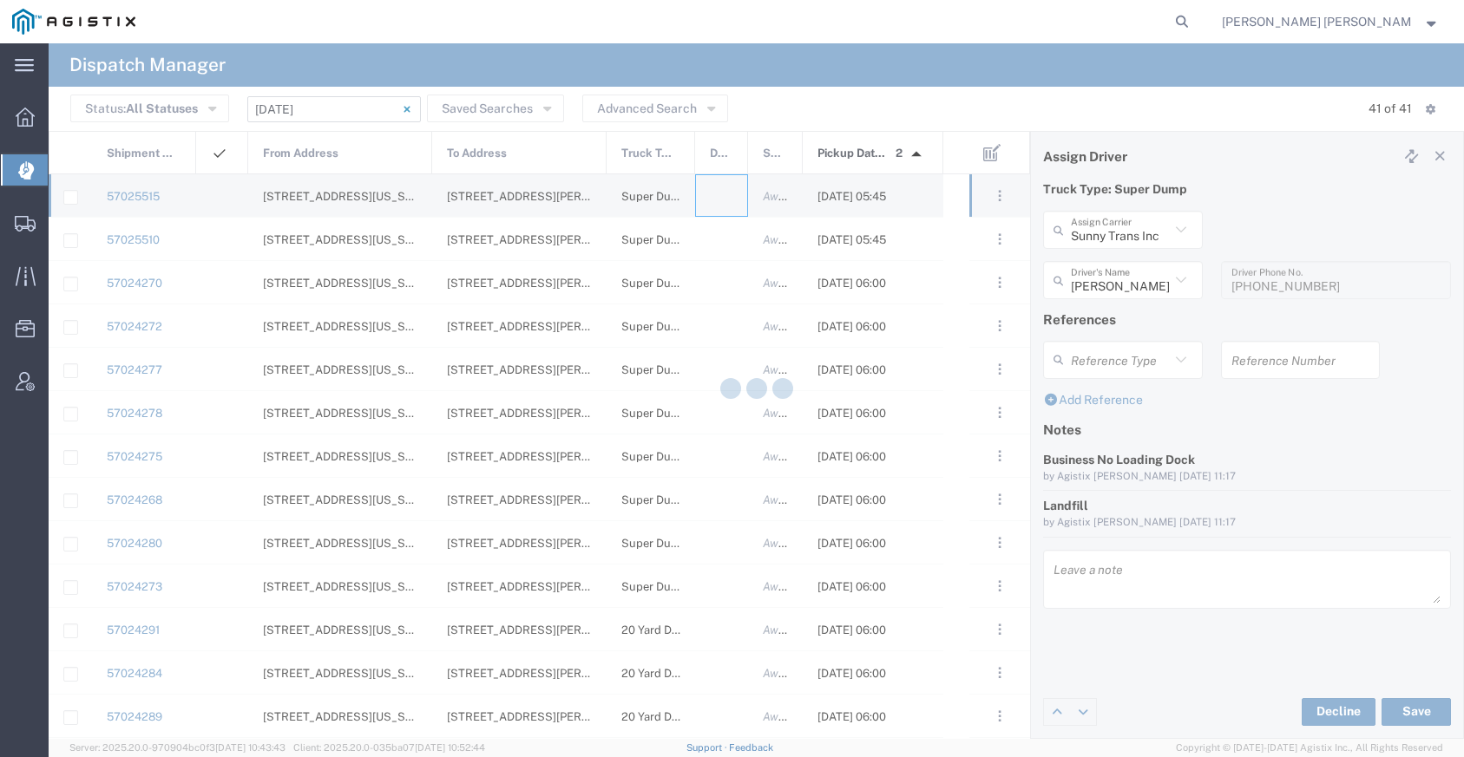
type input "[PERSON_NAME] Trucking"
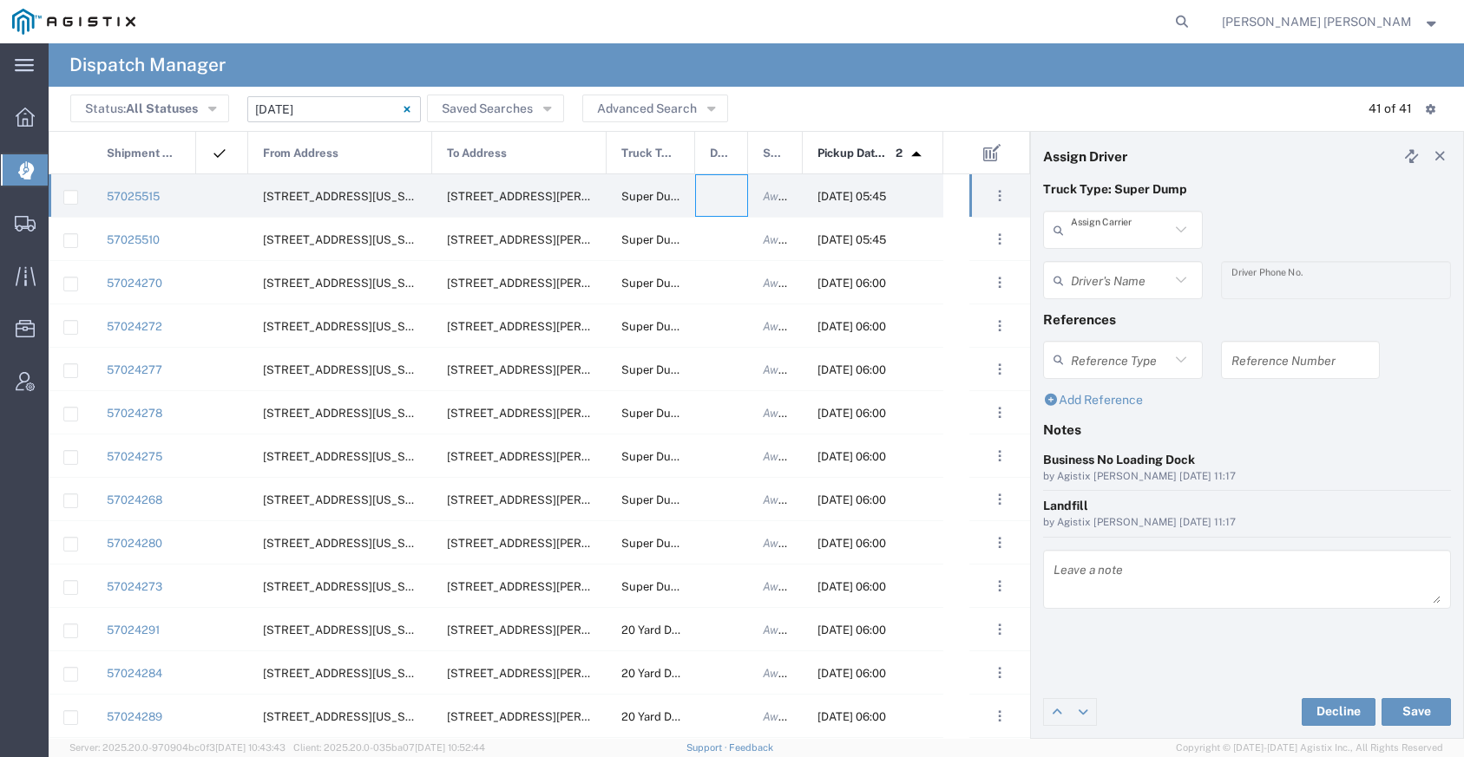
click at [1106, 238] on input "text" at bounding box center [1120, 230] width 99 height 30
click at [1116, 261] on span "Sunny Trans Inc" at bounding box center [1123, 267] width 156 height 27
type input "Sunny Trans Inc"
click at [1113, 278] on input "text" at bounding box center [1120, 280] width 99 height 30
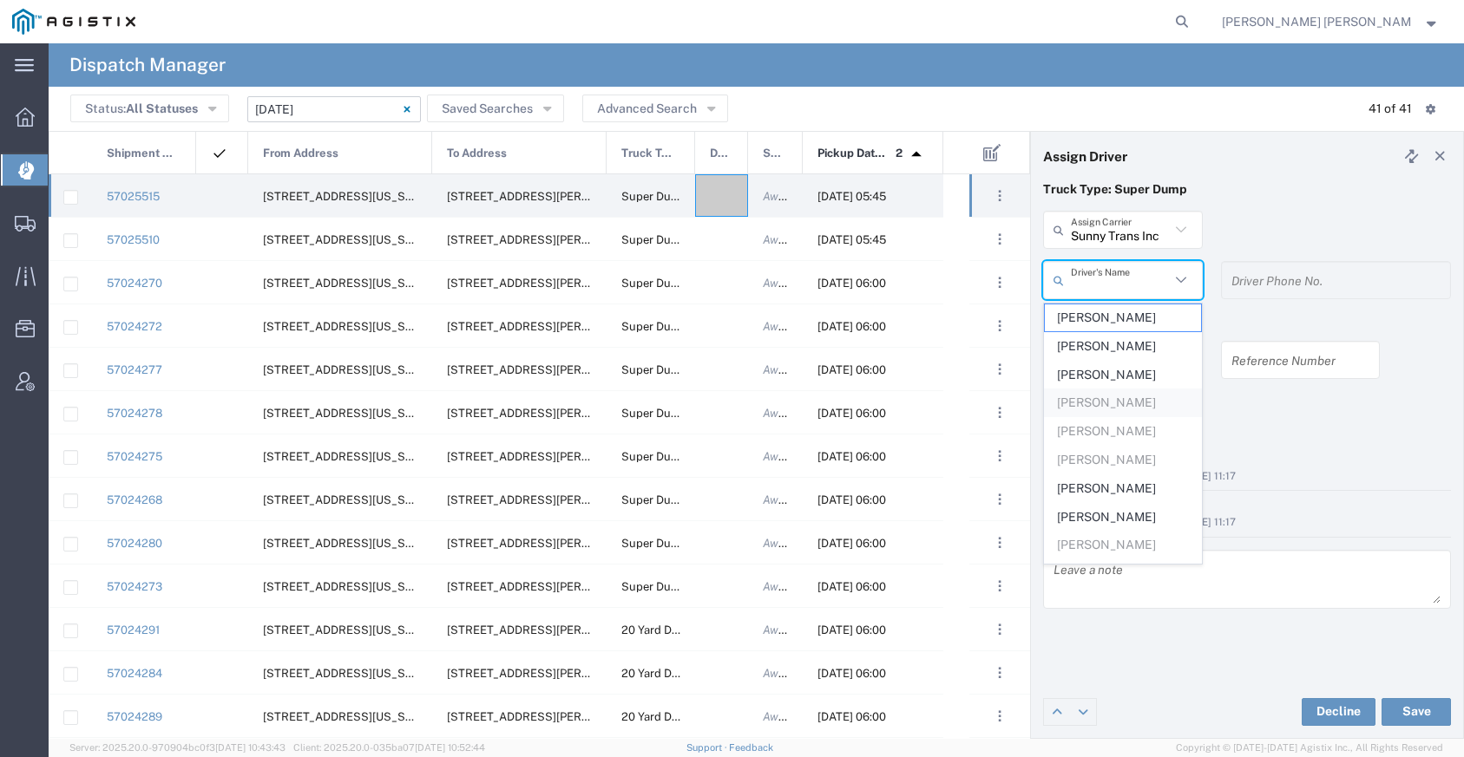
scroll to position [24, 0]
click at [1104, 487] on span "[PERSON_NAME]" at bounding box center [1123, 493] width 156 height 27
type input "[PERSON_NAME]"
type input "[PHONE_NUMBER]"
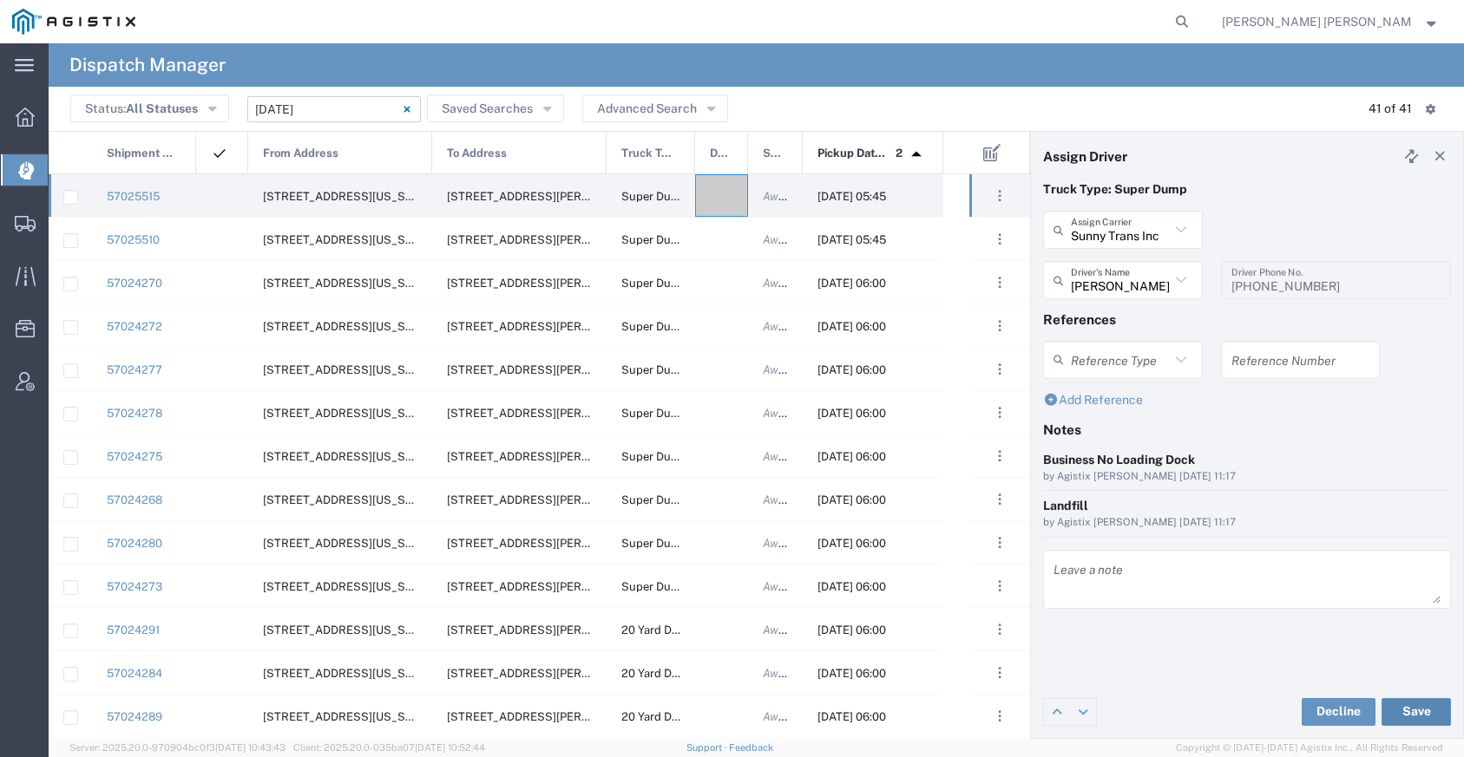
click at [1418, 713] on button "Save" at bounding box center [1415, 712] width 69 height 28
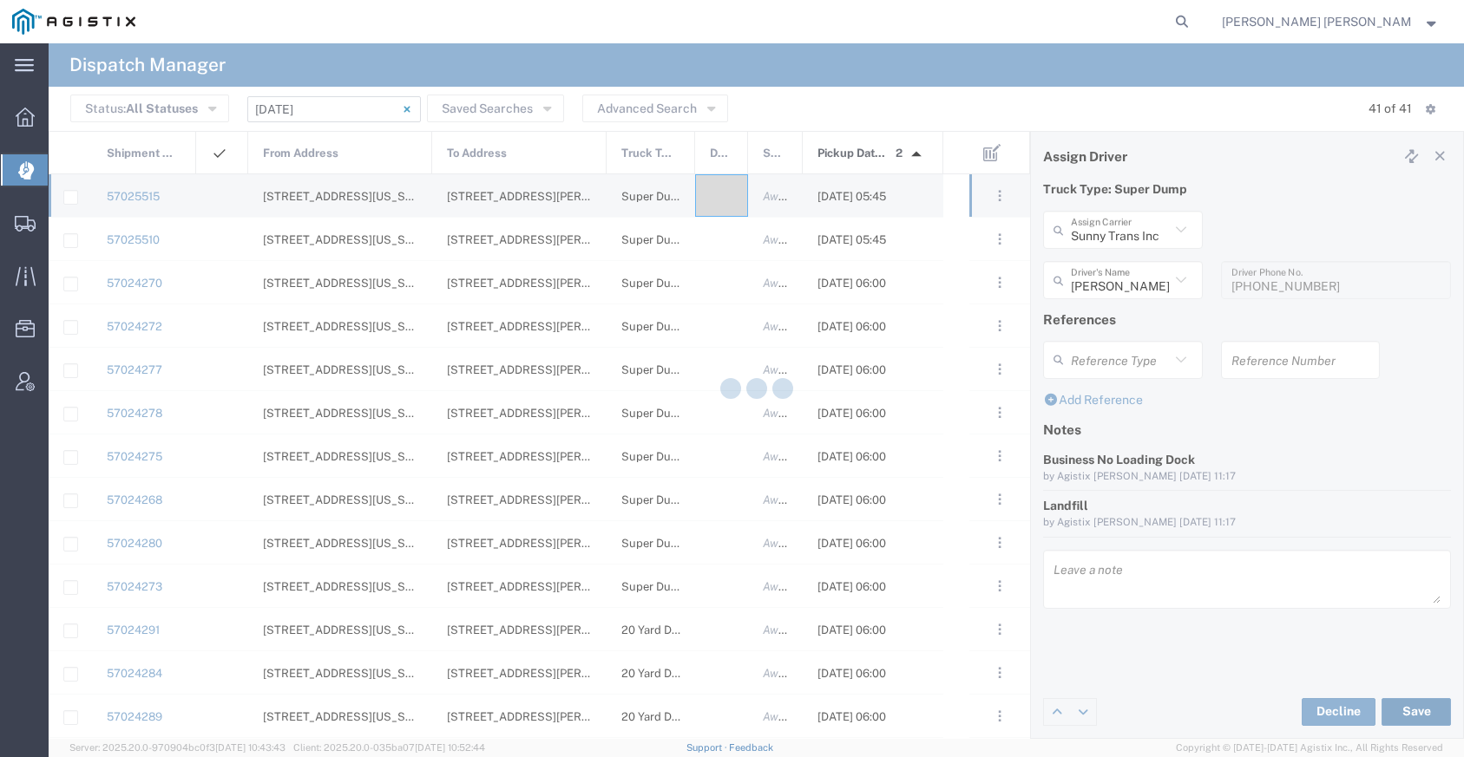
type input "[PERSON_NAME]"
type input "Sunny Trans Inc"
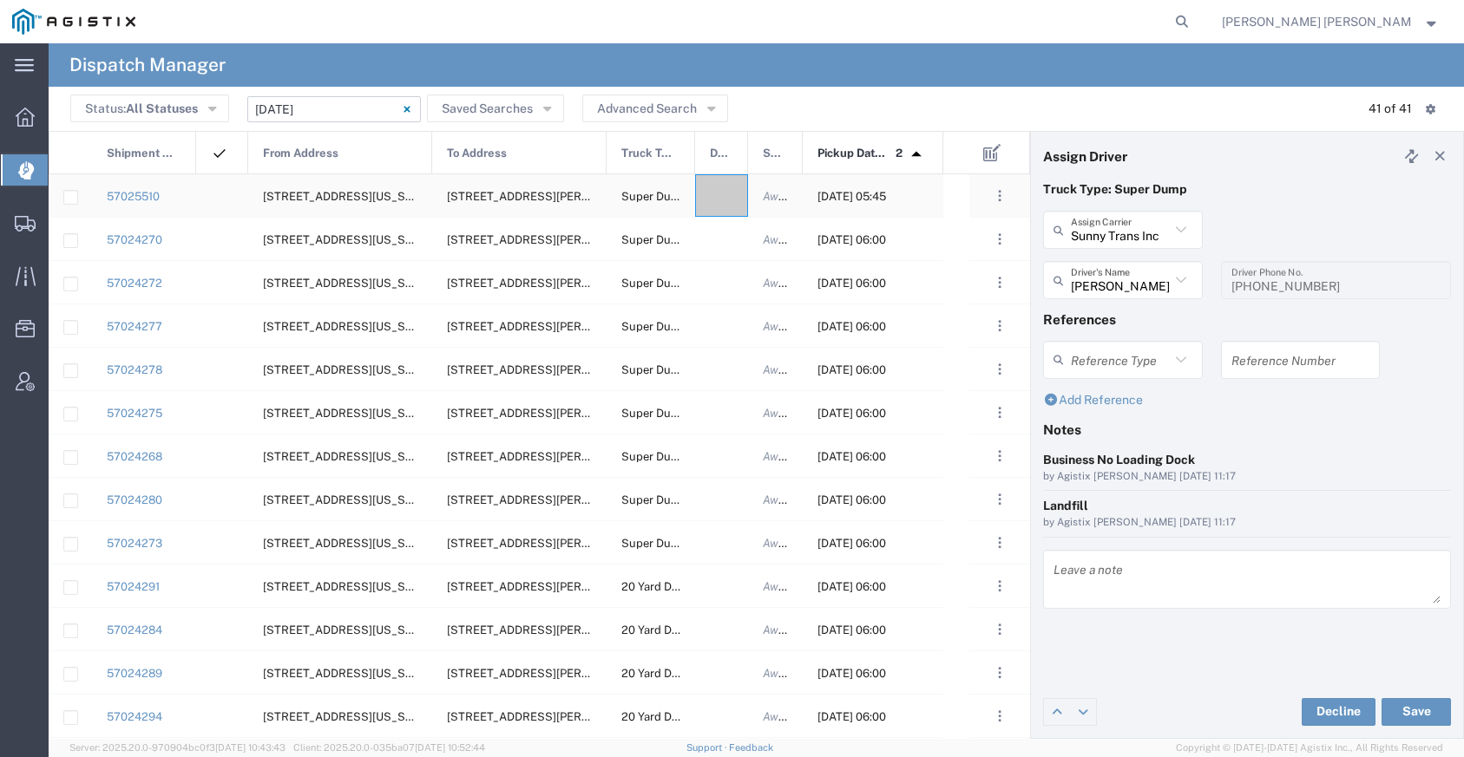
click at [724, 195] on div at bounding box center [721, 195] width 53 height 43
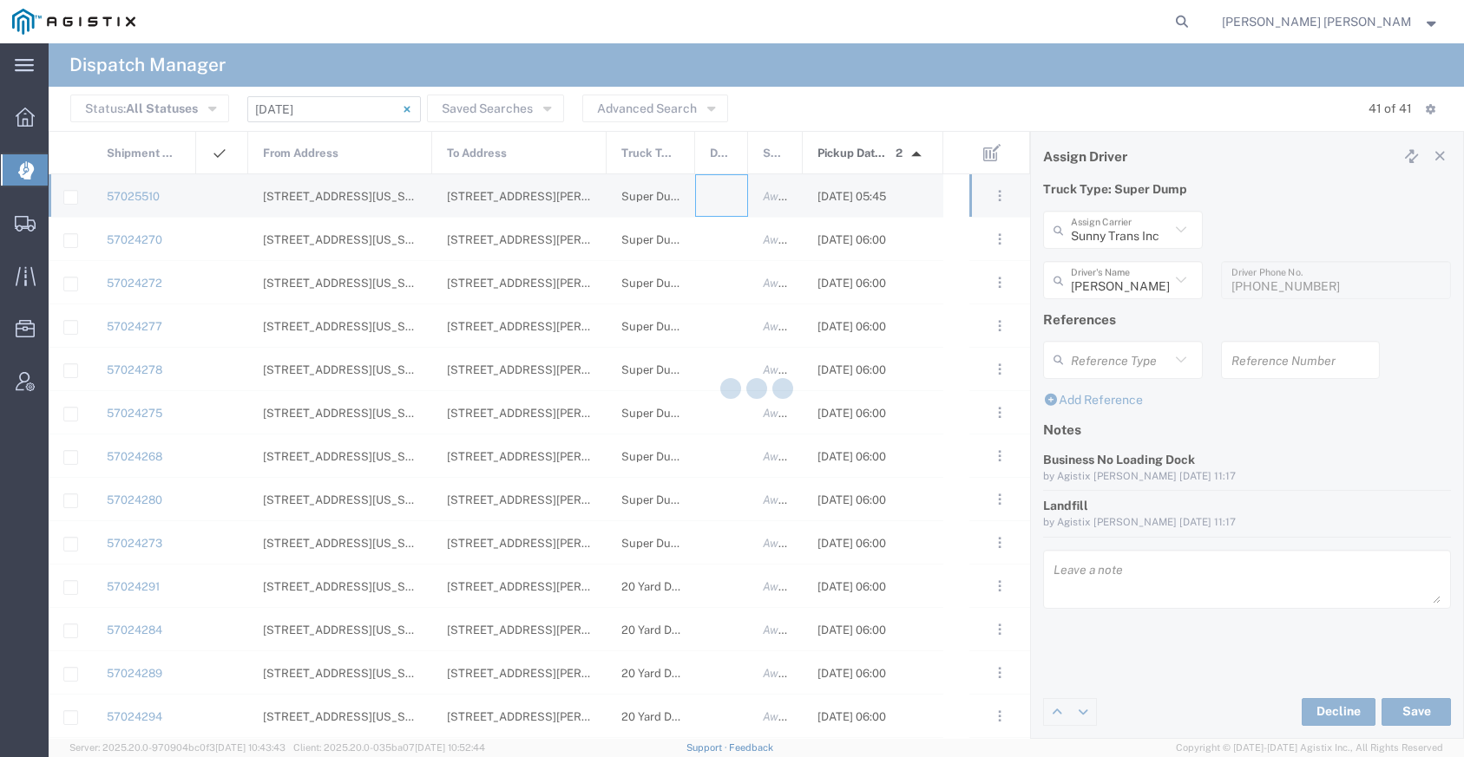
type input "[PERSON_NAME] Trucking"
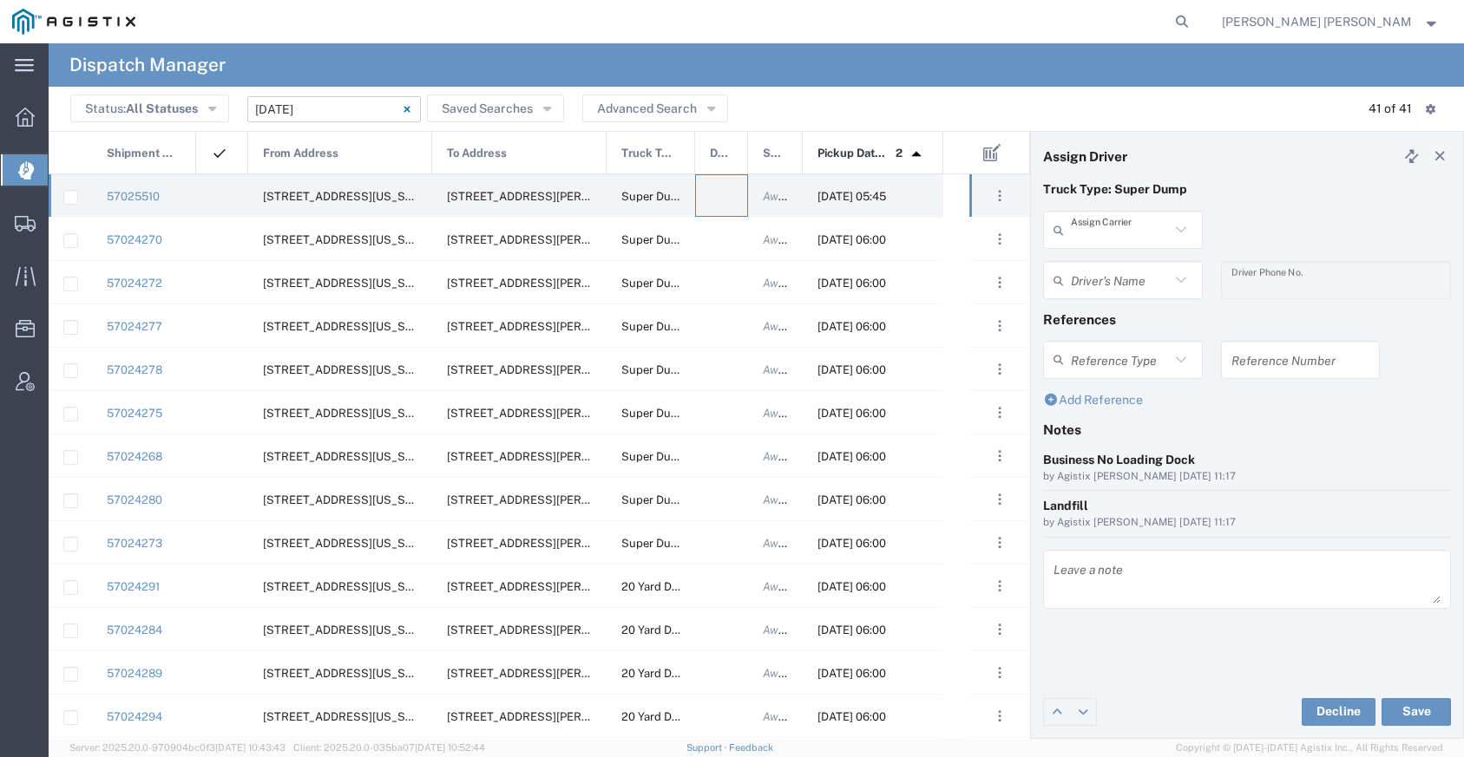
click at [1114, 227] on input "text" at bounding box center [1120, 230] width 99 height 30
click at [1111, 258] on span "[PERSON_NAME] Trans Services" at bounding box center [1123, 281] width 156 height 54
type input "[PERSON_NAME] Trans Services"
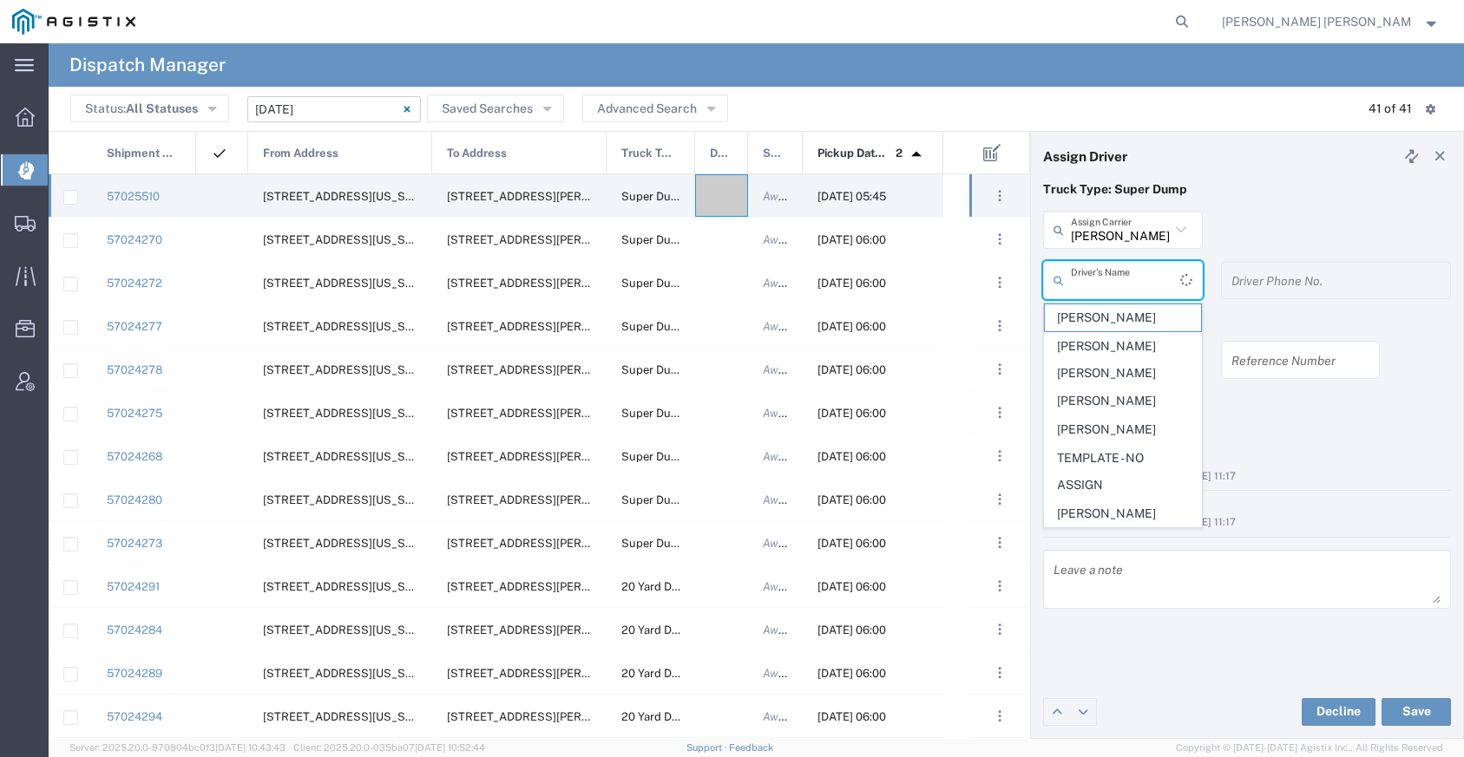
click at [1104, 277] on input "text" at bounding box center [1125, 280] width 109 height 30
click at [1071, 502] on span "[PERSON_NAME]" at bounding box center [1123, 515] width 156 height 27
type input "[PERSON_NAME]"
type input "[PHONE_NUMBER]"
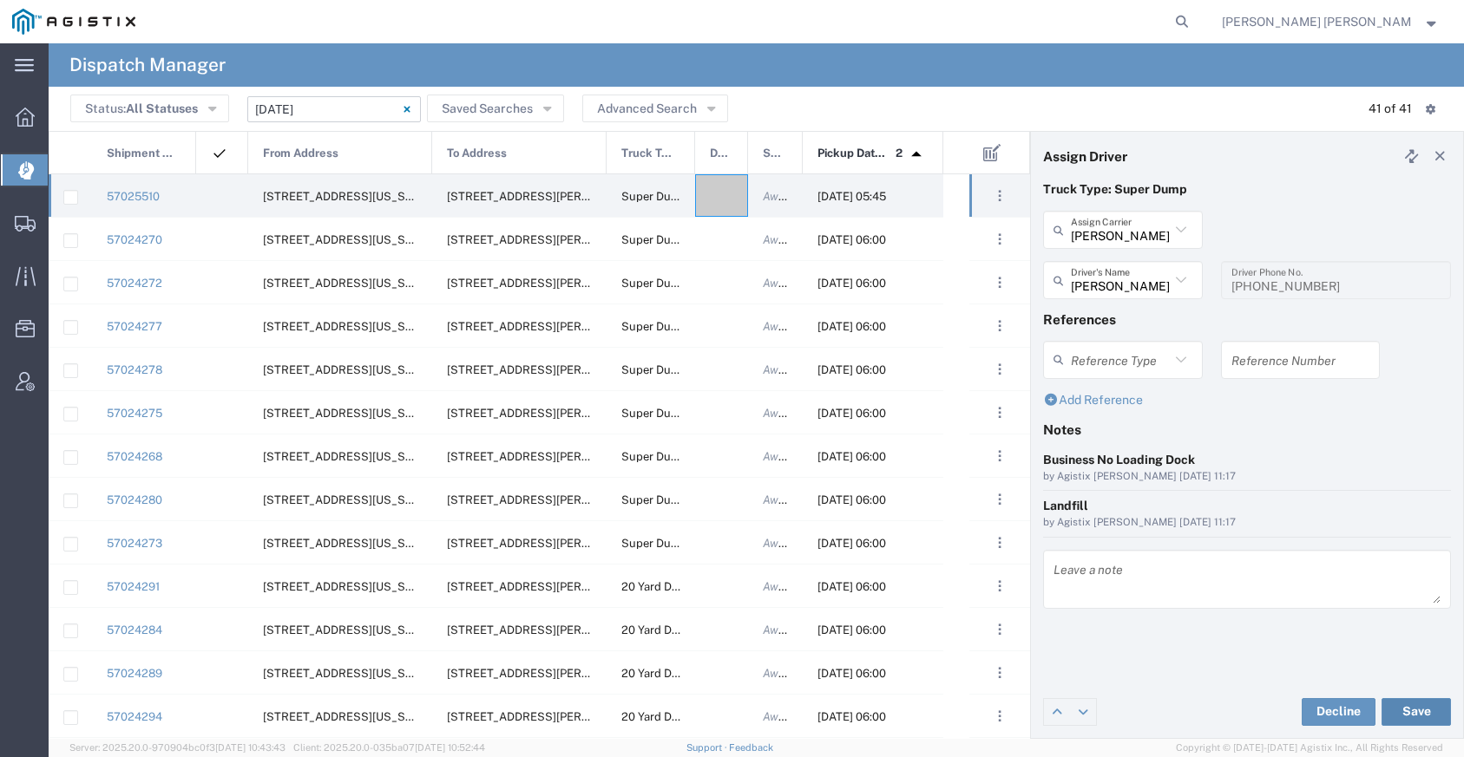
click at [1419, 714] on button "Save" at bounding box center [1415, 712] width 69 height 28
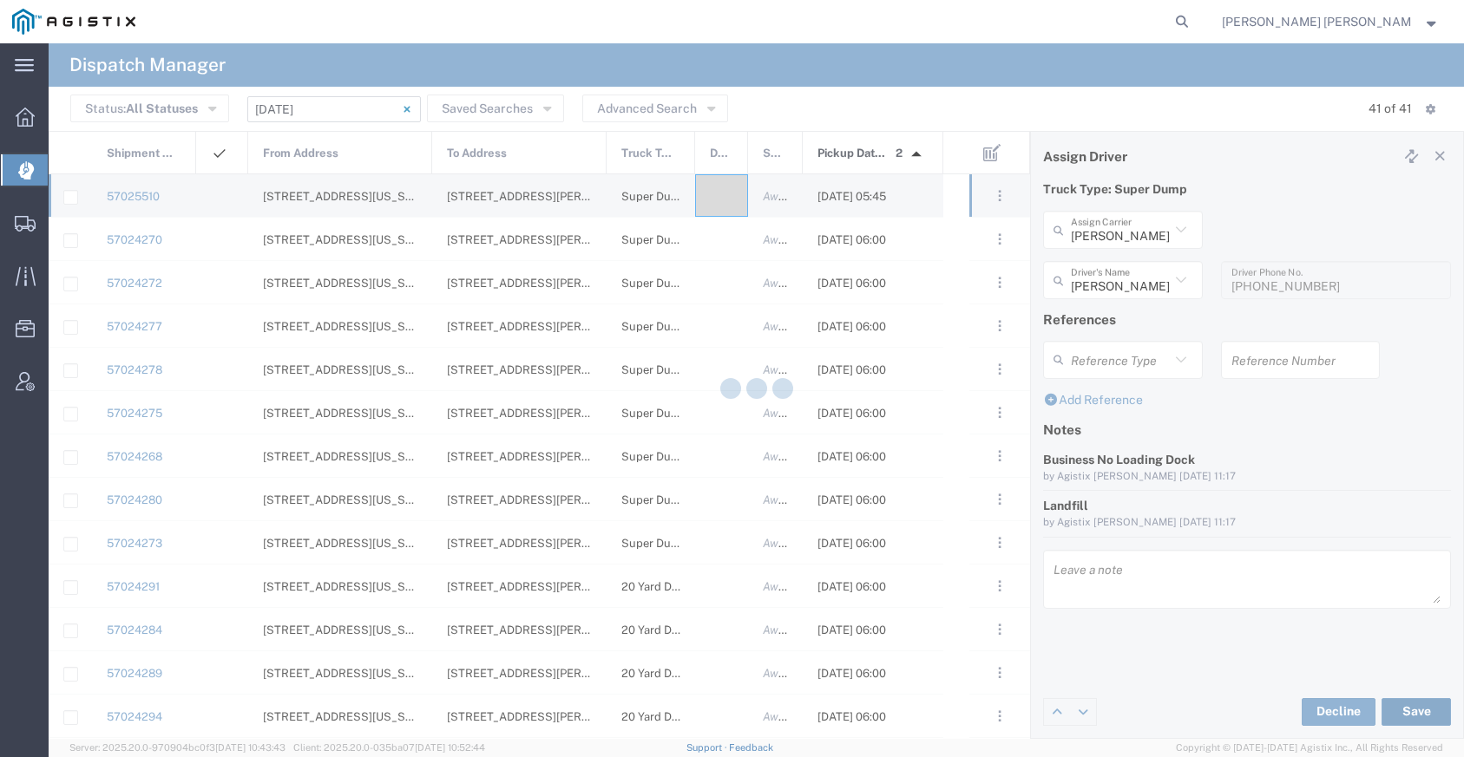
type input "[PERSON_NAME]"
type input "[PERSON_NAME] Trans Services"
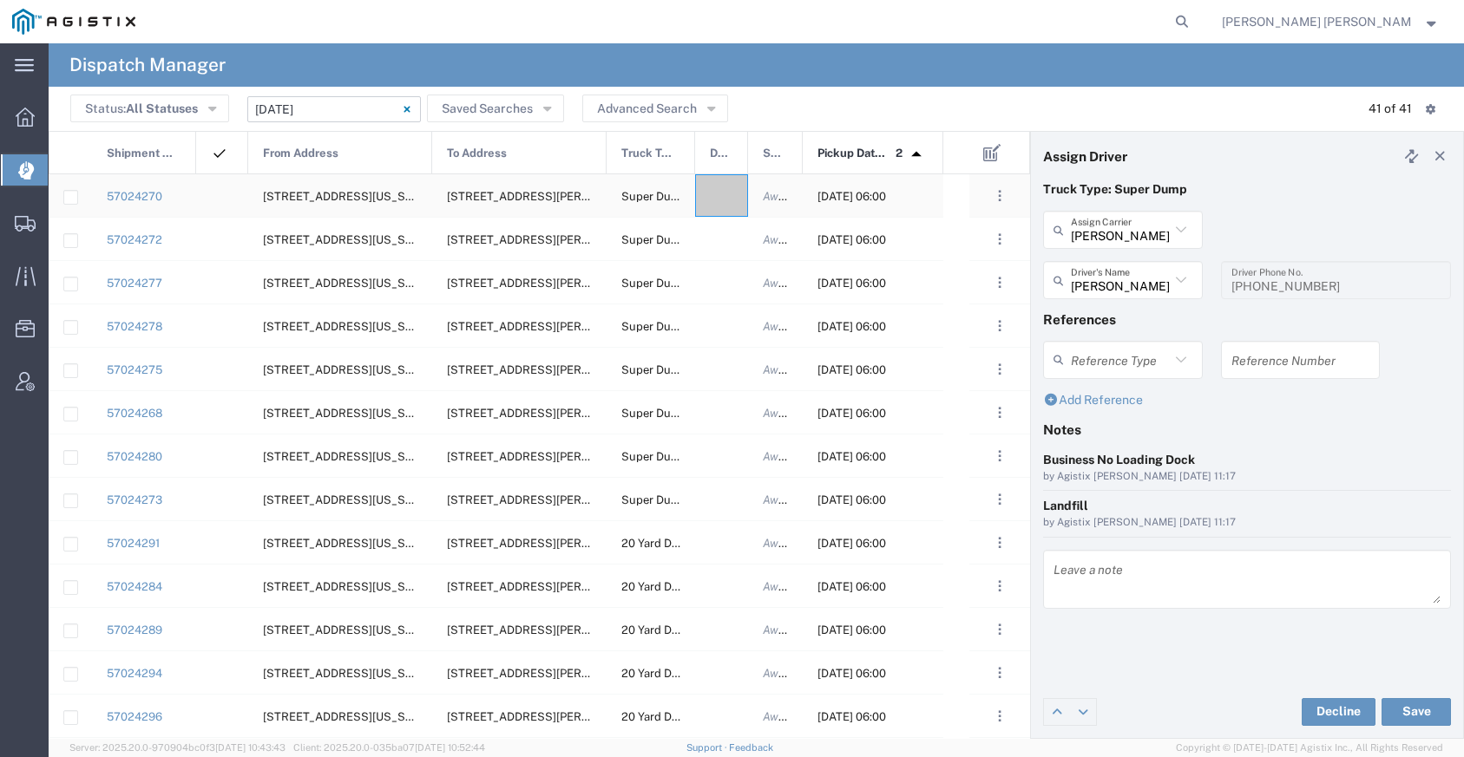
click at [707, 192] on div at bounding box center [721, 195] width 53 height 43
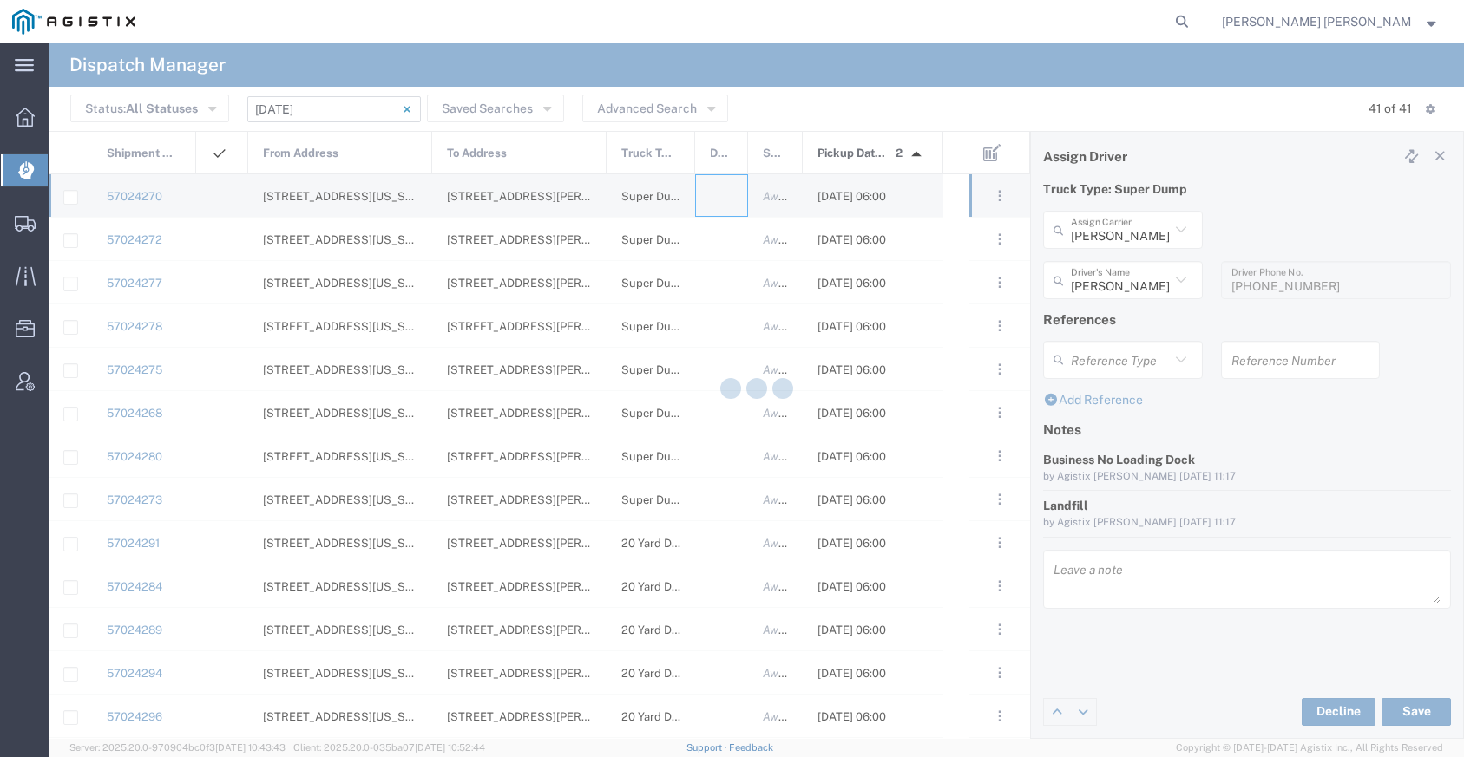
type input "[PERSON_NAME] Trucking"
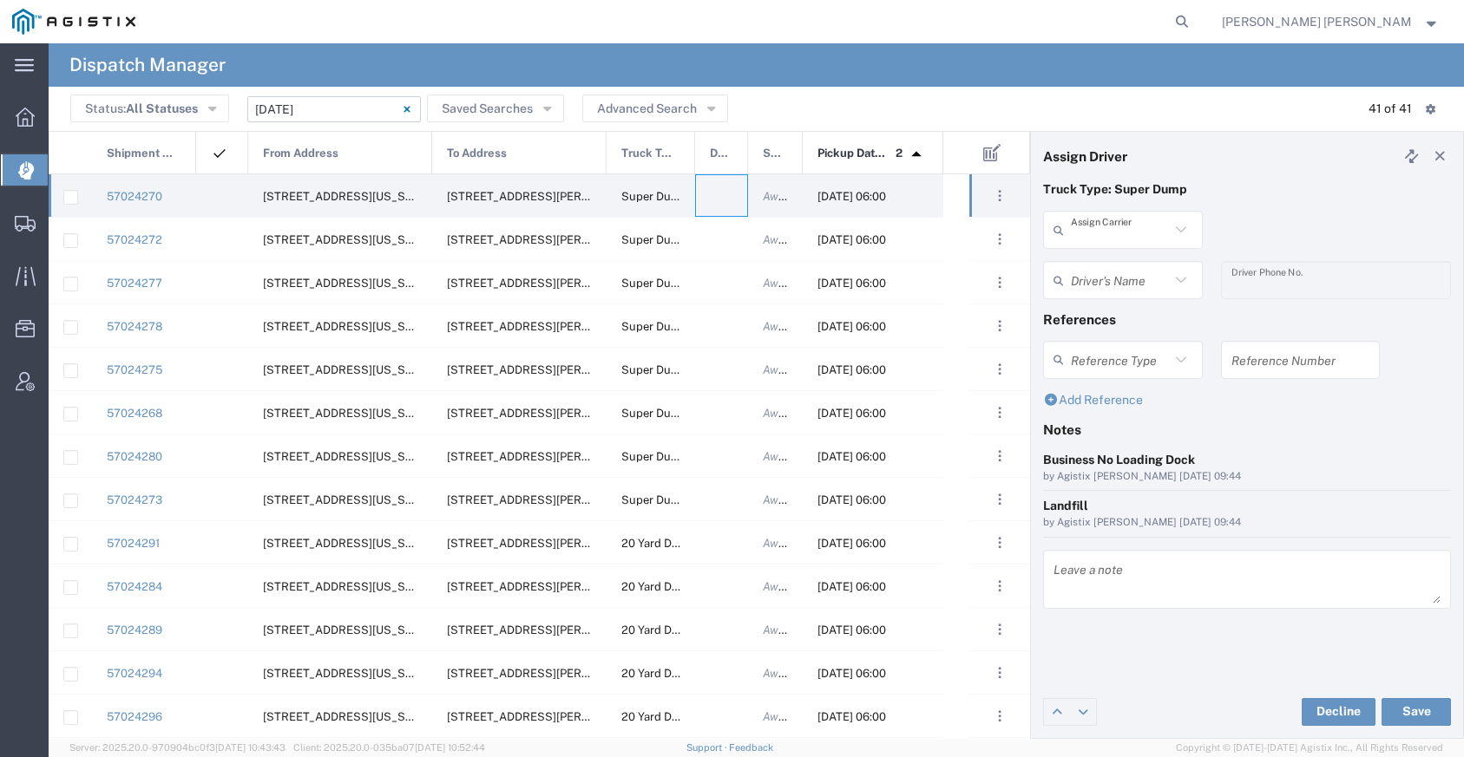
click at [1088, 231] on input "text" at bounding box center [1120, 230] width 99 height 30
click at [1102, 261] on span "Kabir Trucking" at bounding box center [1123, 267] width 156 height 27
type input "Kabir Trucking"
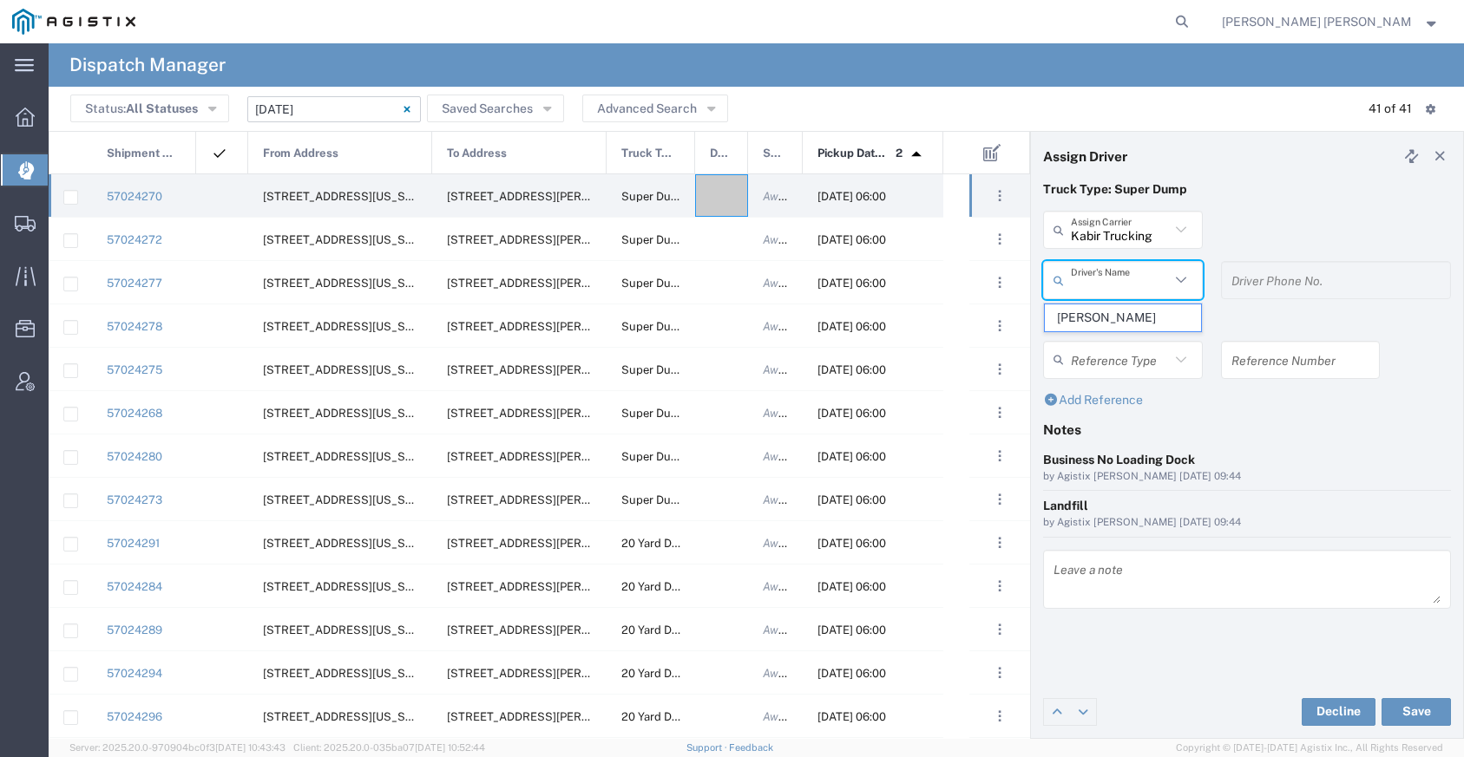
click at [1105, 277] on input "text" at bounding box center [1120, 280] width 99 height 30
click at [1105, 315] on span "[PERSON_NAME]" at bounding box center [1123, 318] width 156 height 27
type input "[PERSON_NAME]"
type input "2096404172"
click at [1397, 705] on button "Save" at bounding box center [1415, 712] width 69 height 28
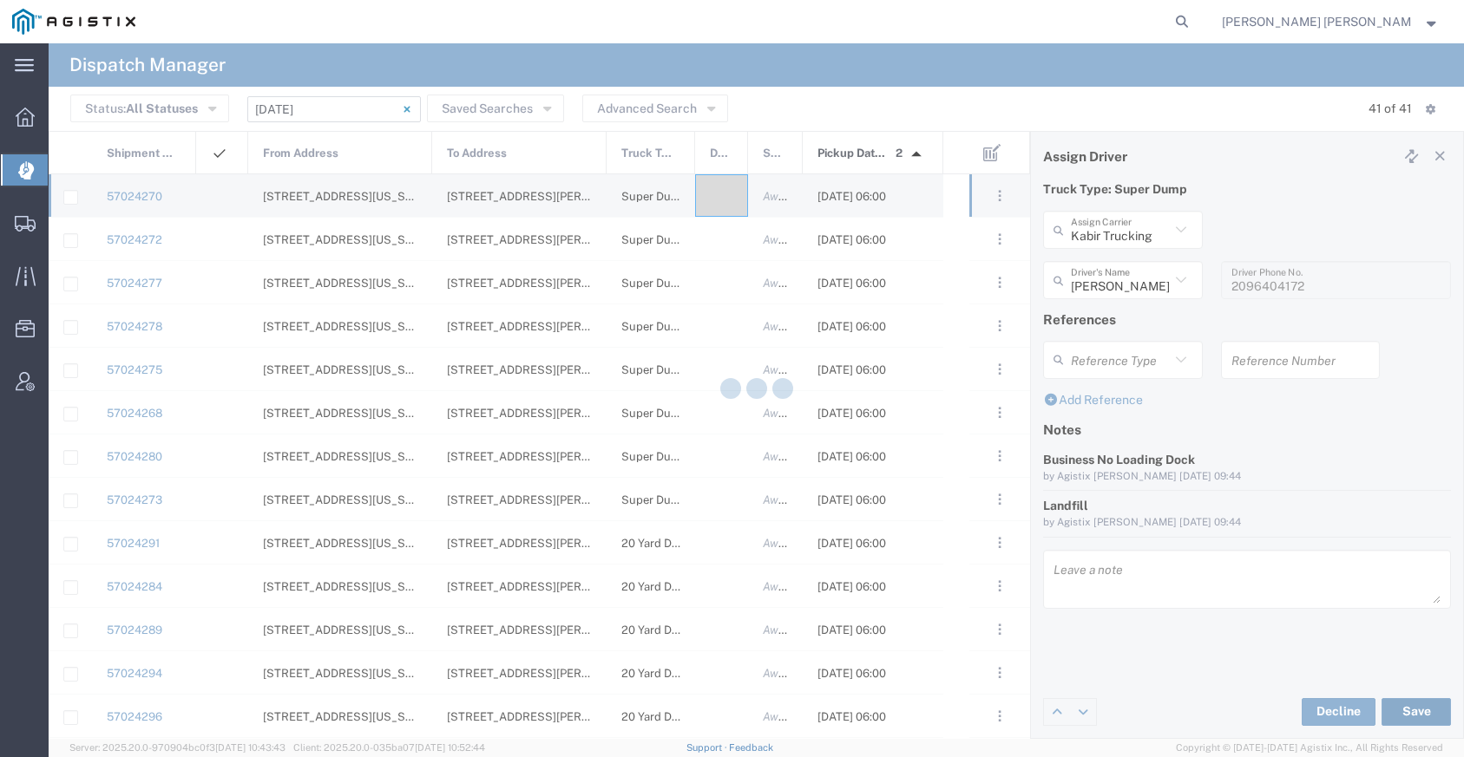
type input "[PERSON_NAME]"
type input "Kabir Trucking"
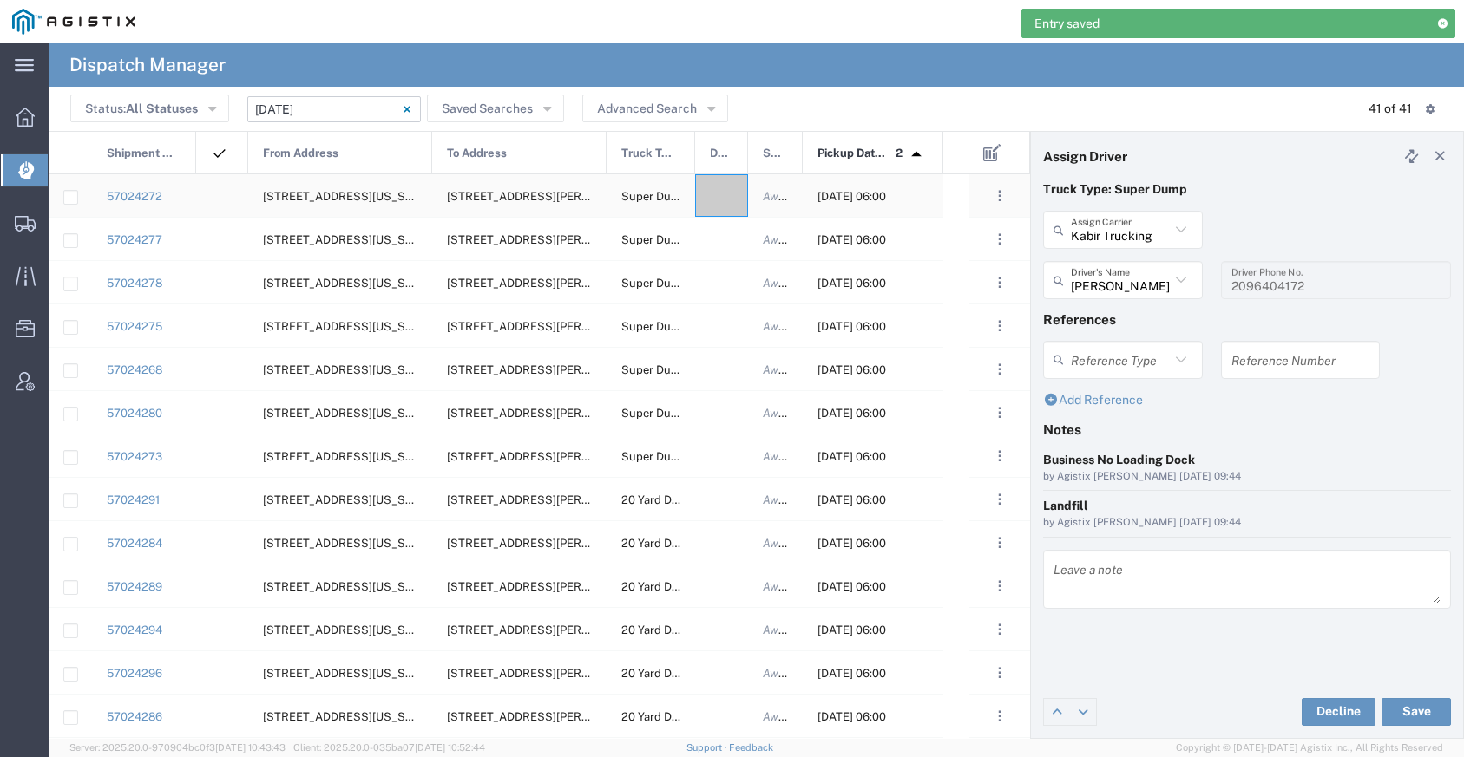
click at [717, 200] on div at bounding box center [721, 195] width 53 height 43
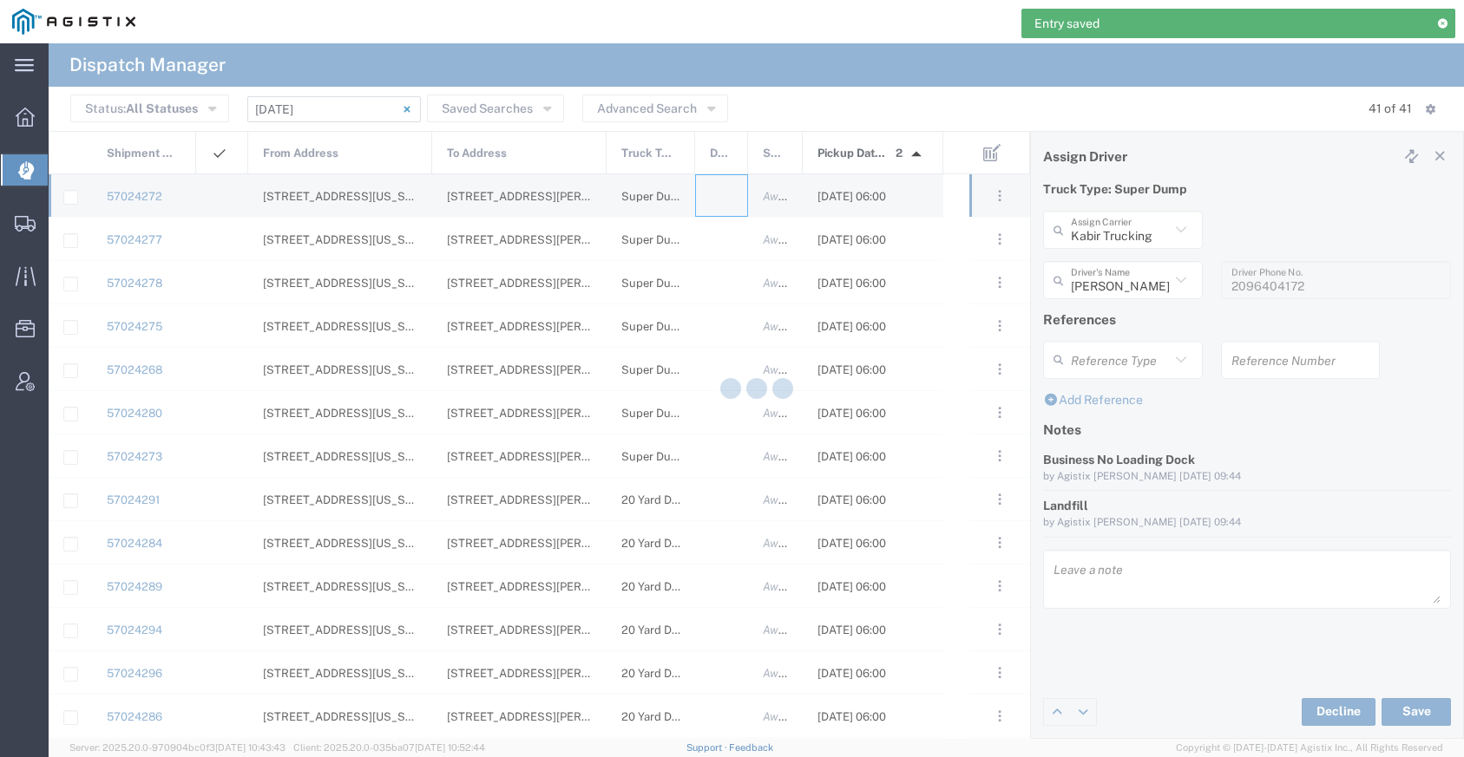
type input "[PERSON_NAME] Trucking"
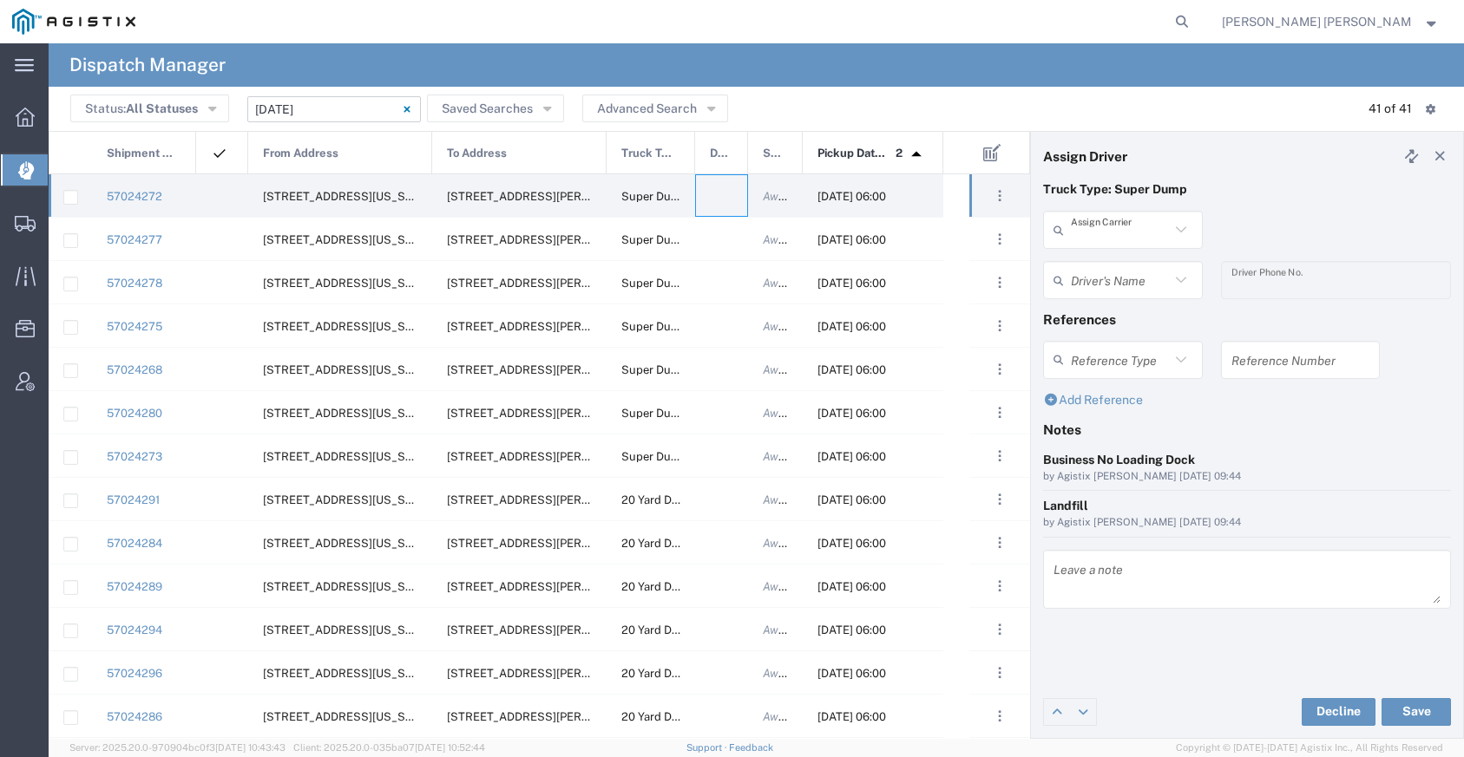
click at [1123, 227] on input "text" at bounding box center [1120, 230] width 99 height 30
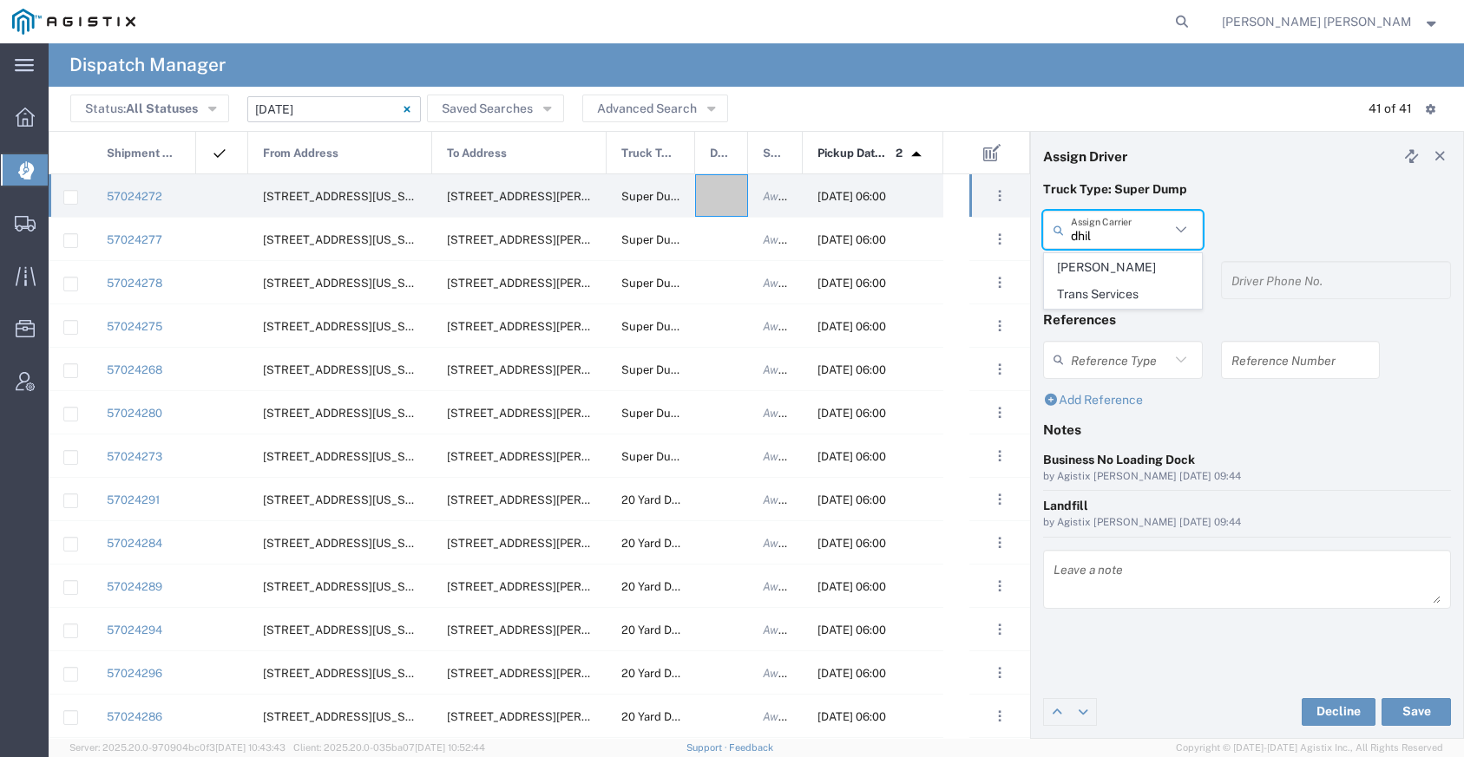
click at [1123, 274] on span "[PERSON_NAME] Trans Services" at bounding box center [1123, 281] width 156 height 54
click at [1123, 275] on input "text" at bounding box center [1120, 280] width 99 height 30
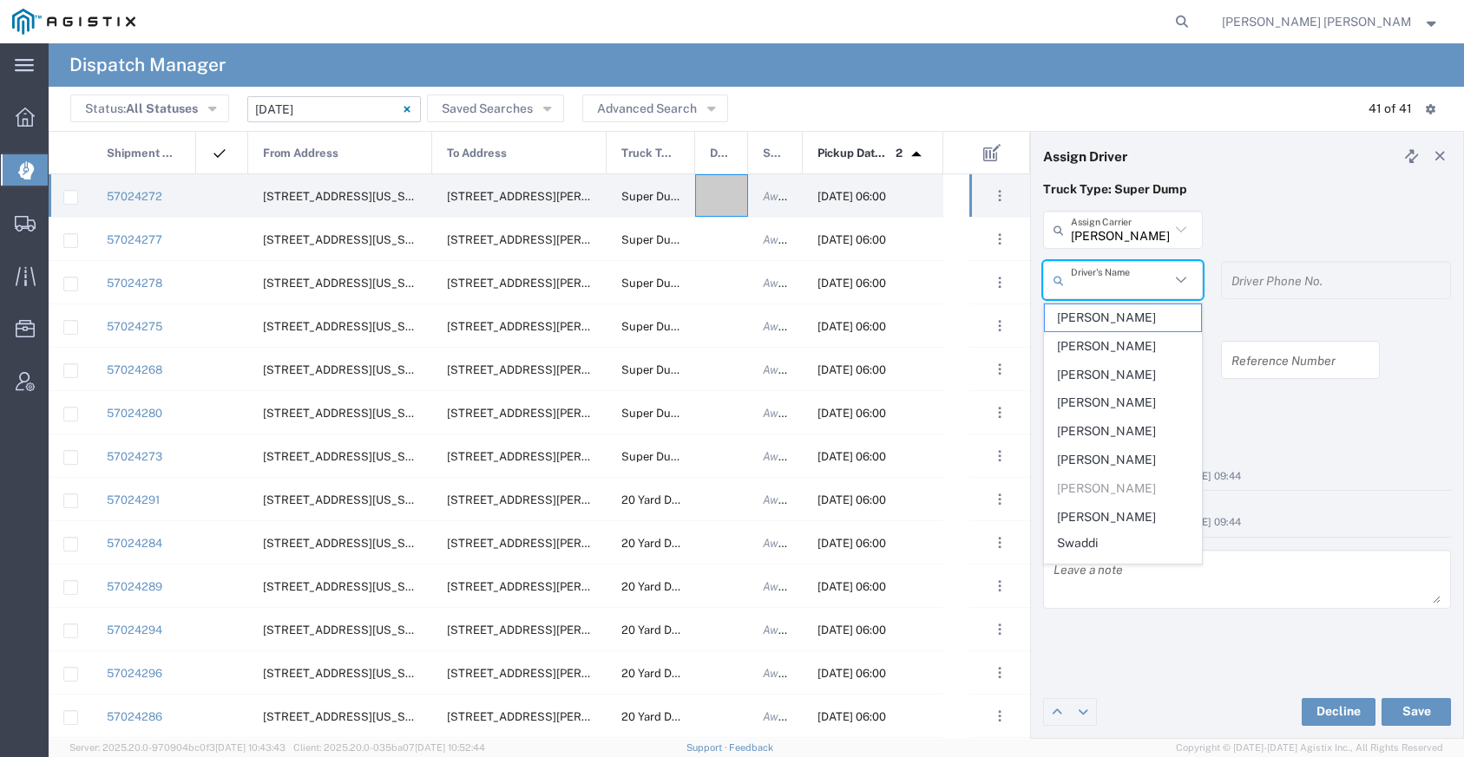
click at [1122, 240] on input "[PERSON_NAME] Trans Services" at bounding box center [1120, 230] width 99 height 30
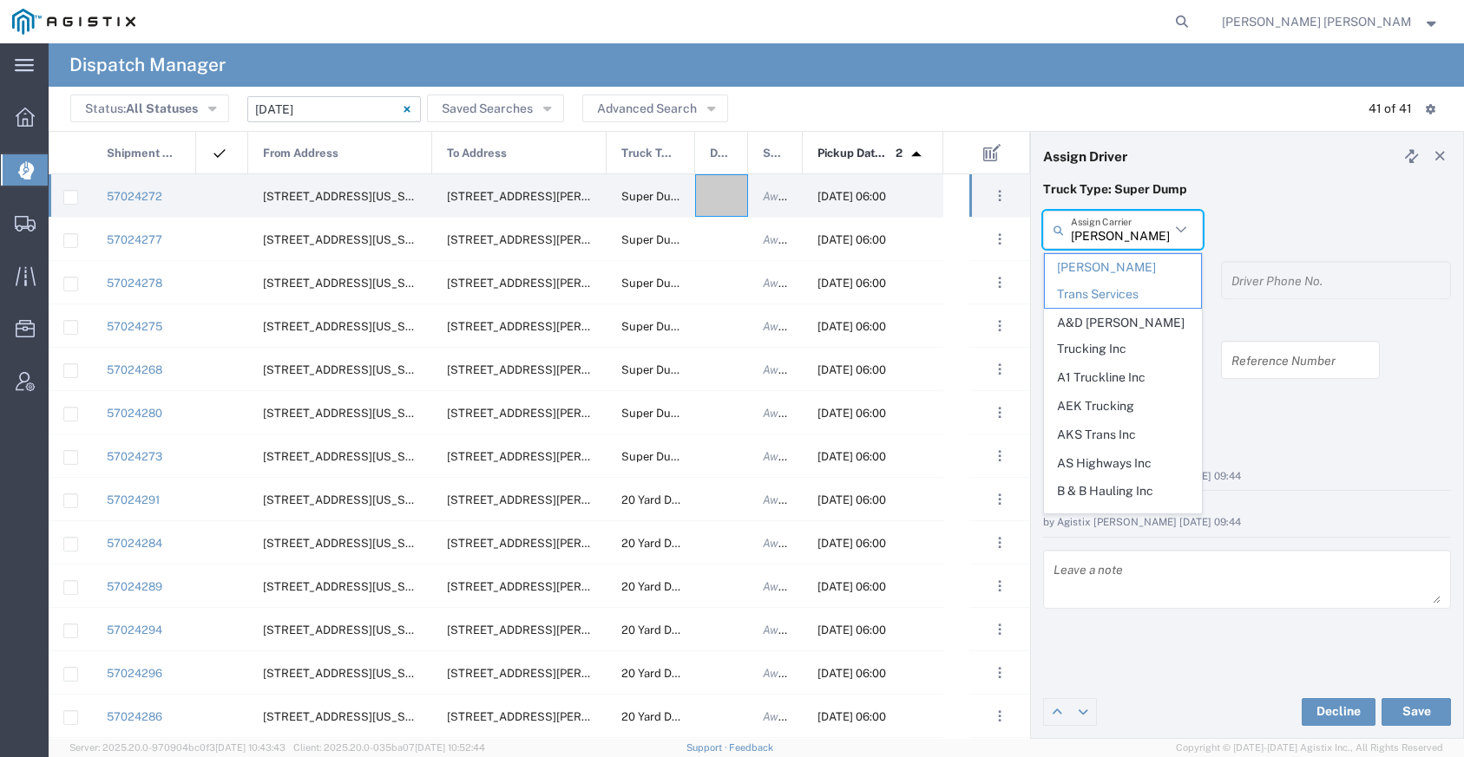
click at [1122, 240] on input "[PERSON_NAME] Trans Services" at bounding box center [1120, 230] width 99 height 30
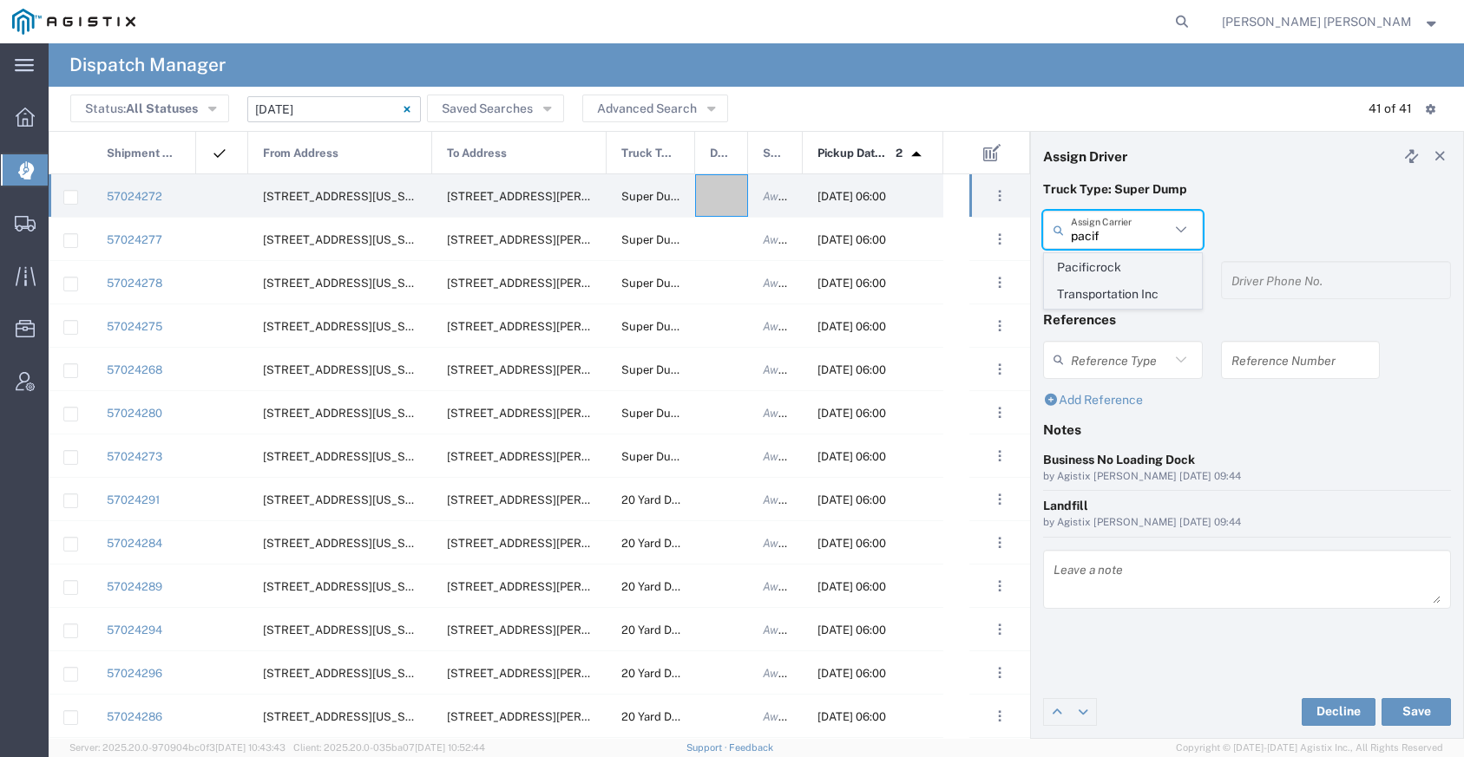
click at [1138, 276] on span "Pacificrock Transportation Inc" at bounding box center [1123, 281] width 156 height 54
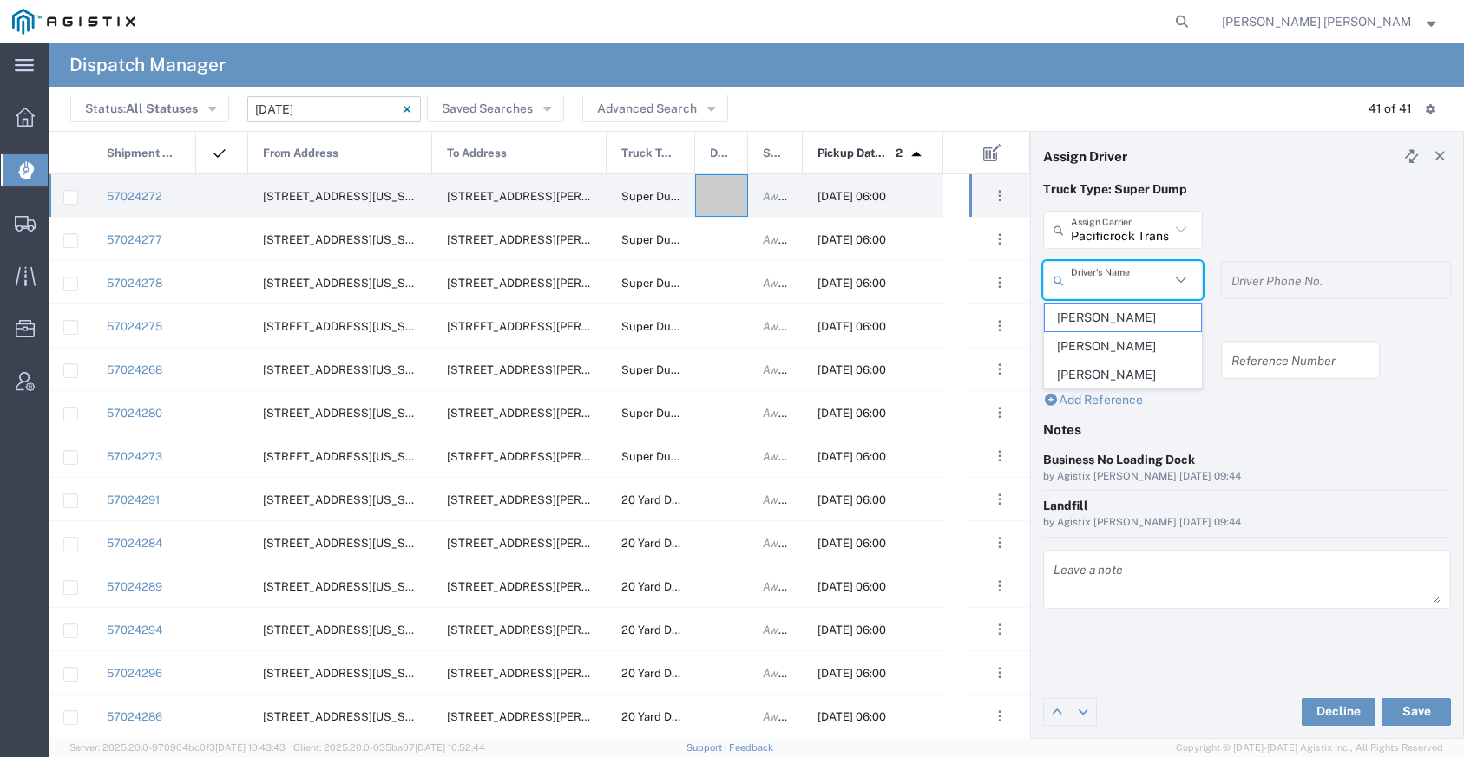
click at [1098, 290] on input "text" at bounding box center [1120, 280] width 99 height 30
click at [1178, 230] on icon at bounding box center [1180, 229] width 10 height 6
type input "Pacificrock Transportation Inc"
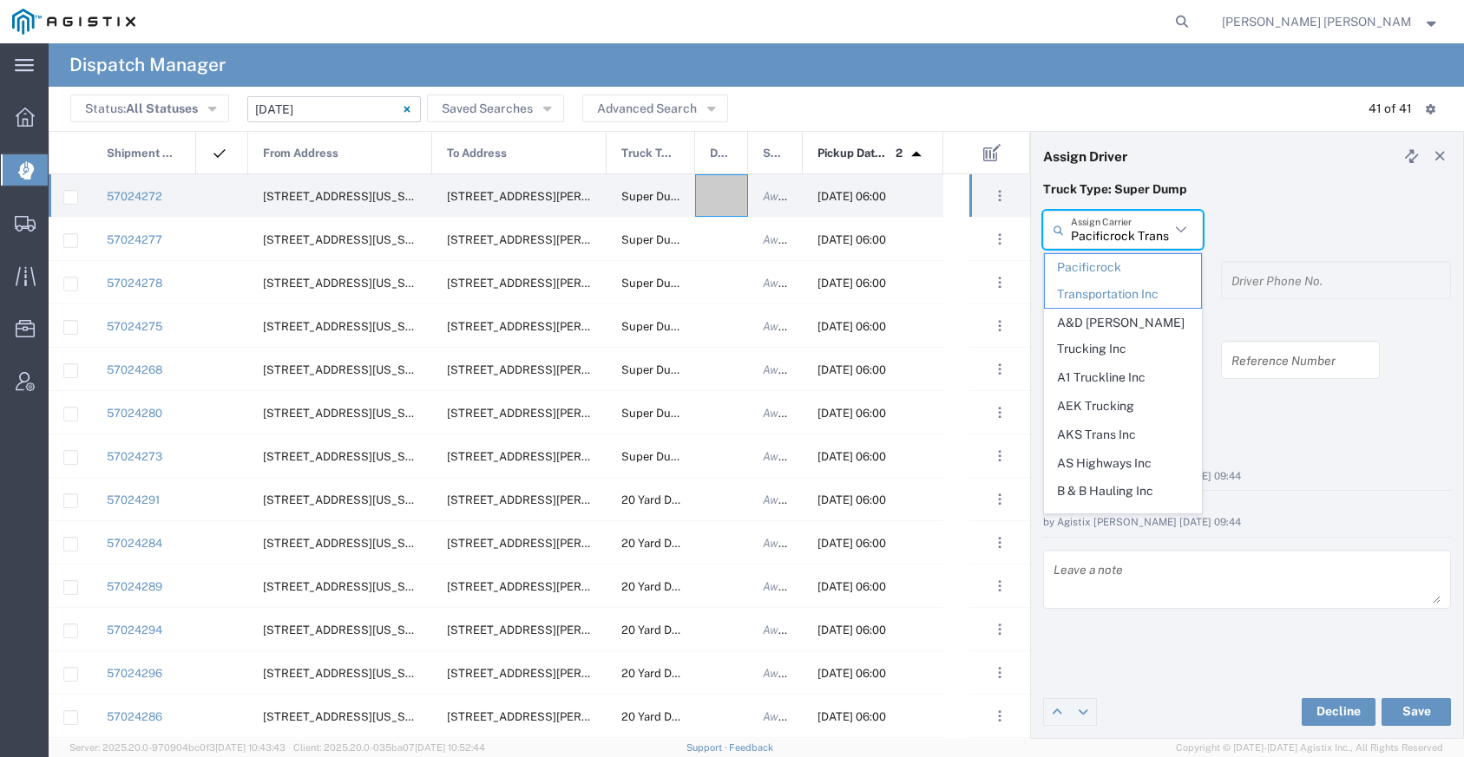
scroll to position [0, 70]
click at [1157, 232] on input "Pacificrock Transportation Inc" at bounding box center [1120, 230] width 99 height 30
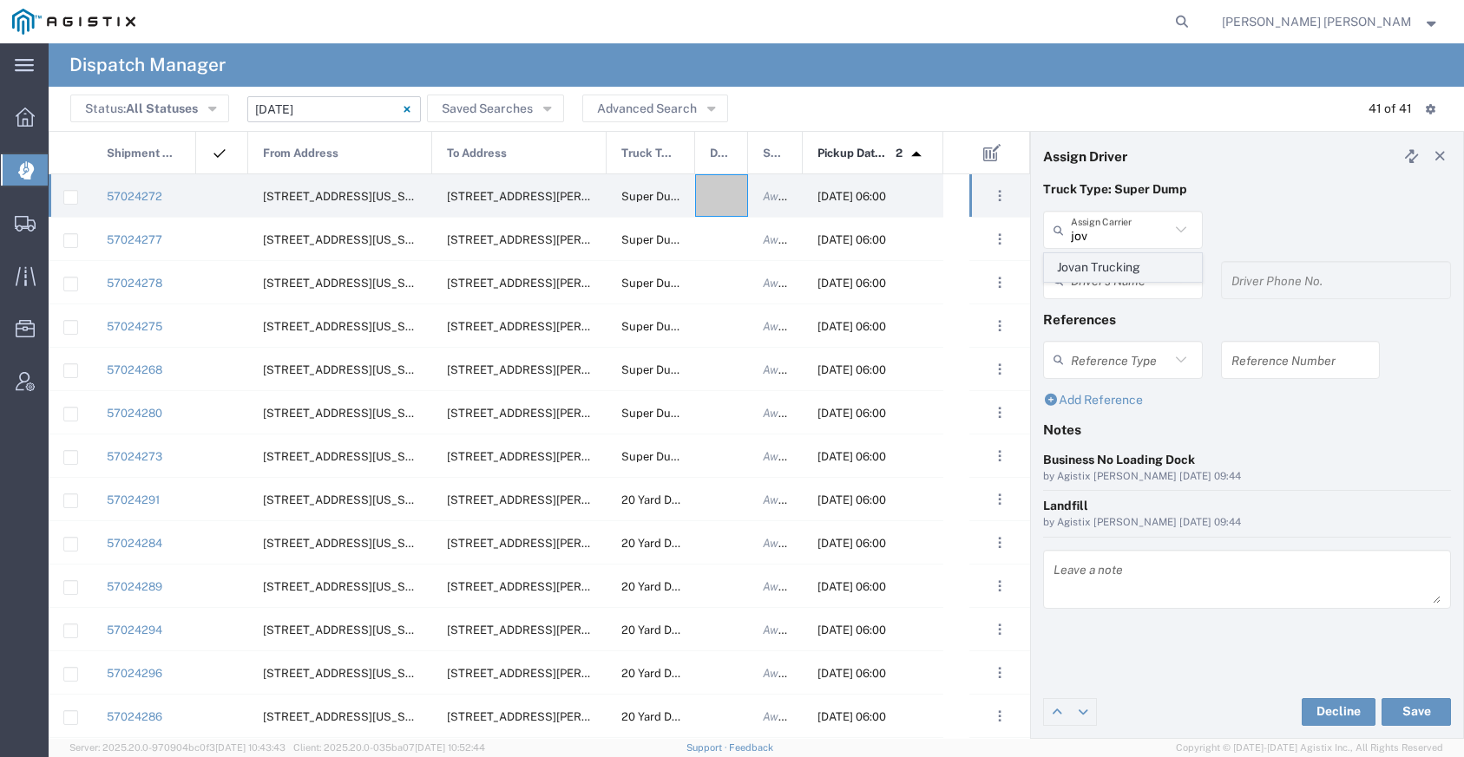
click at [1125, 271] on span "Jovan Trucking" at bounding box center [1123, 267] width 156 height 27
type input "Jovan Trucking"
click at [1119, 284] on input "text" at bounding box center [1120, 280] width 99 height 30
click at [1120, 318] on span "[PERSON_NAME]" at bounding box center [1123, 318] width 156 height 27
type input "[PERSON_NAME]"
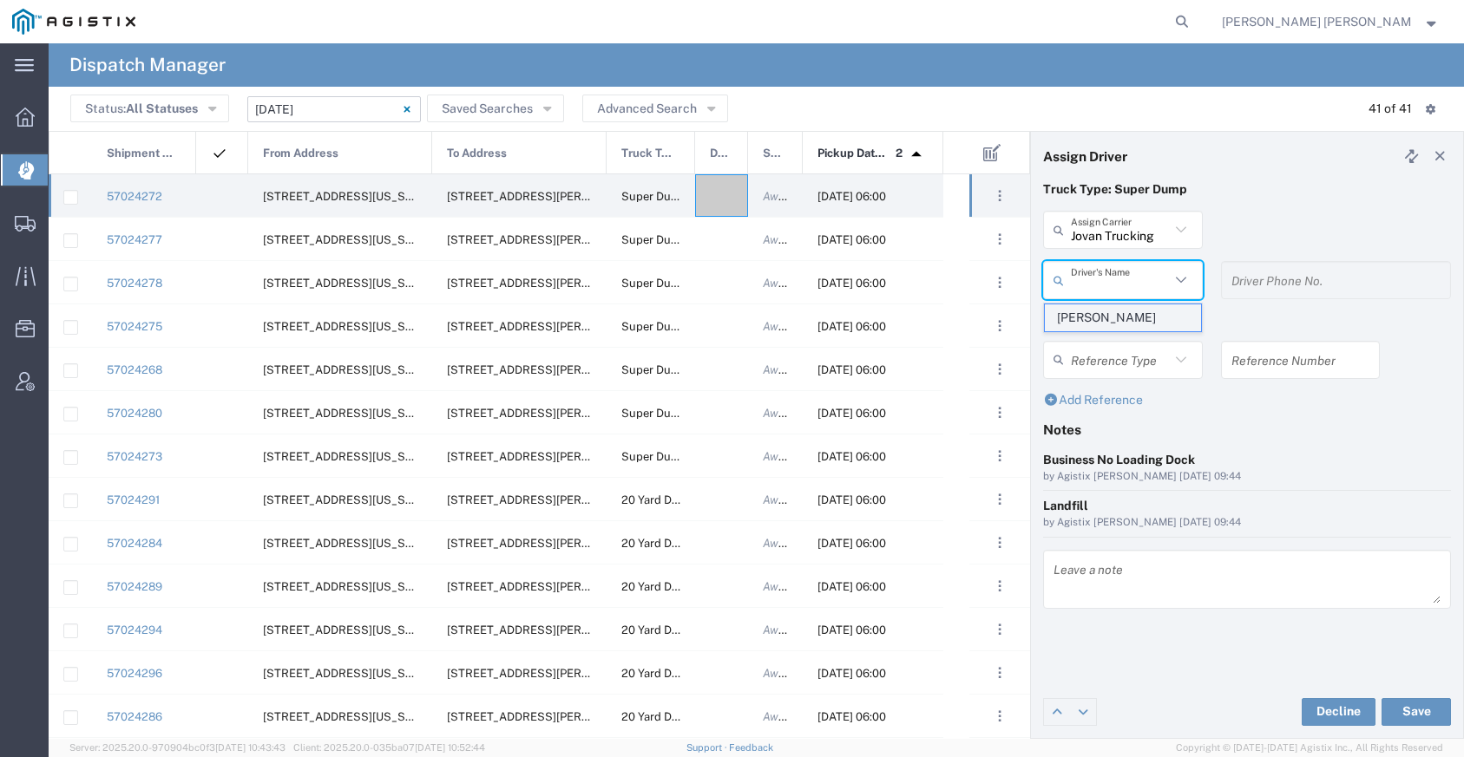
type input "[PHONE_NUMBER]"
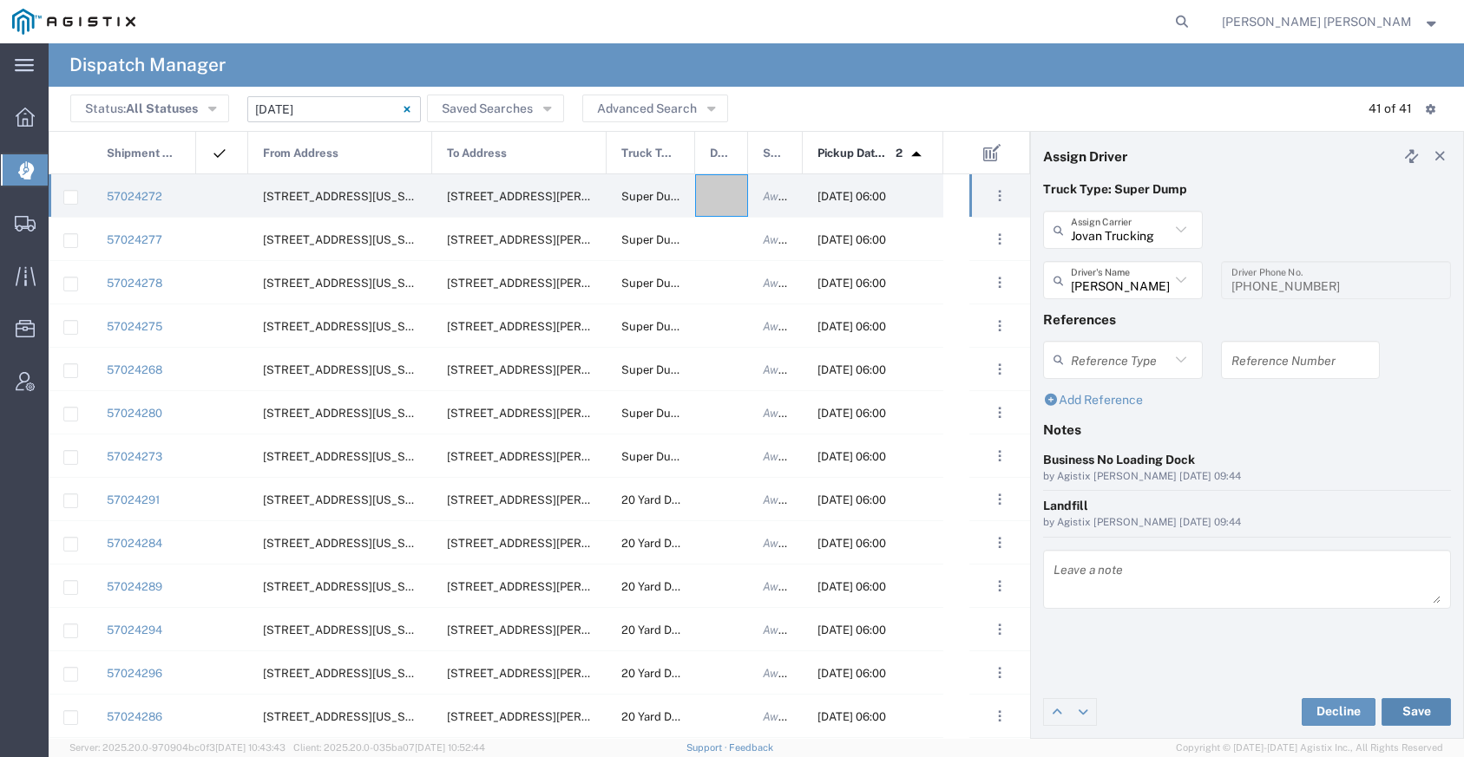
click at [1408, 711] on button "Save" at bounding box center [1415, 712] width 69 height 28
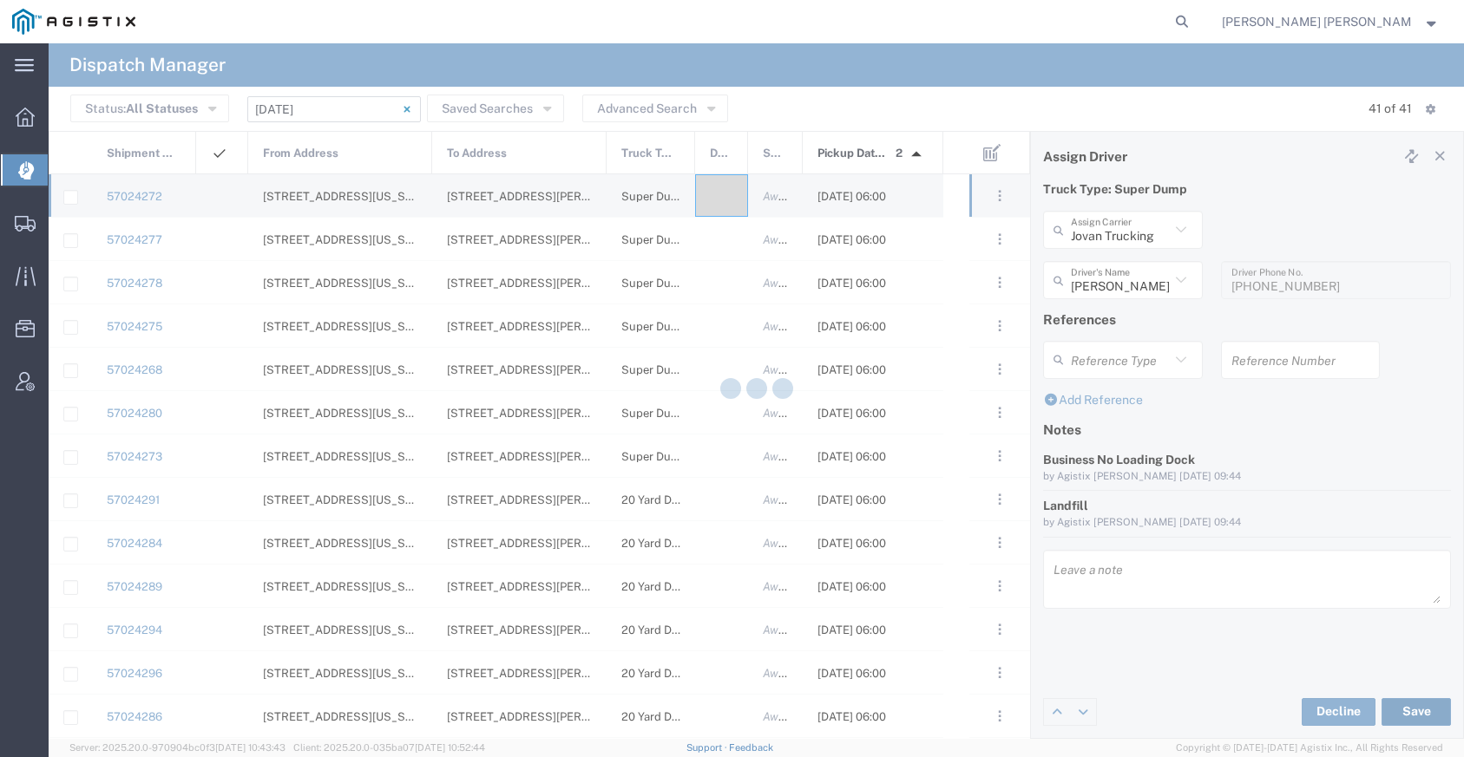
type input "[PERSON_NAME]"
type input "Jovan Trucking"
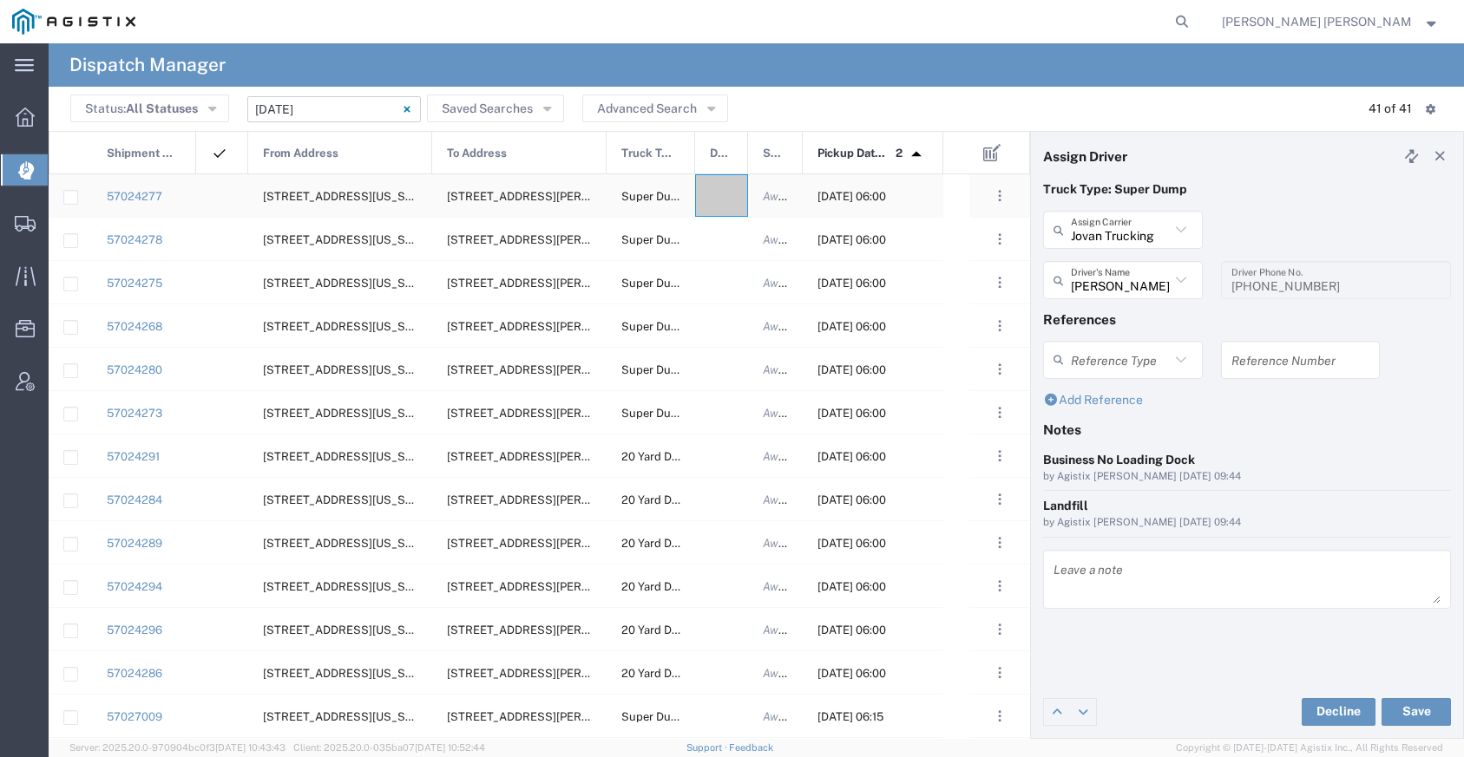
click at [714, 195] on div at bounding box center [721, 195] width 53 height 43
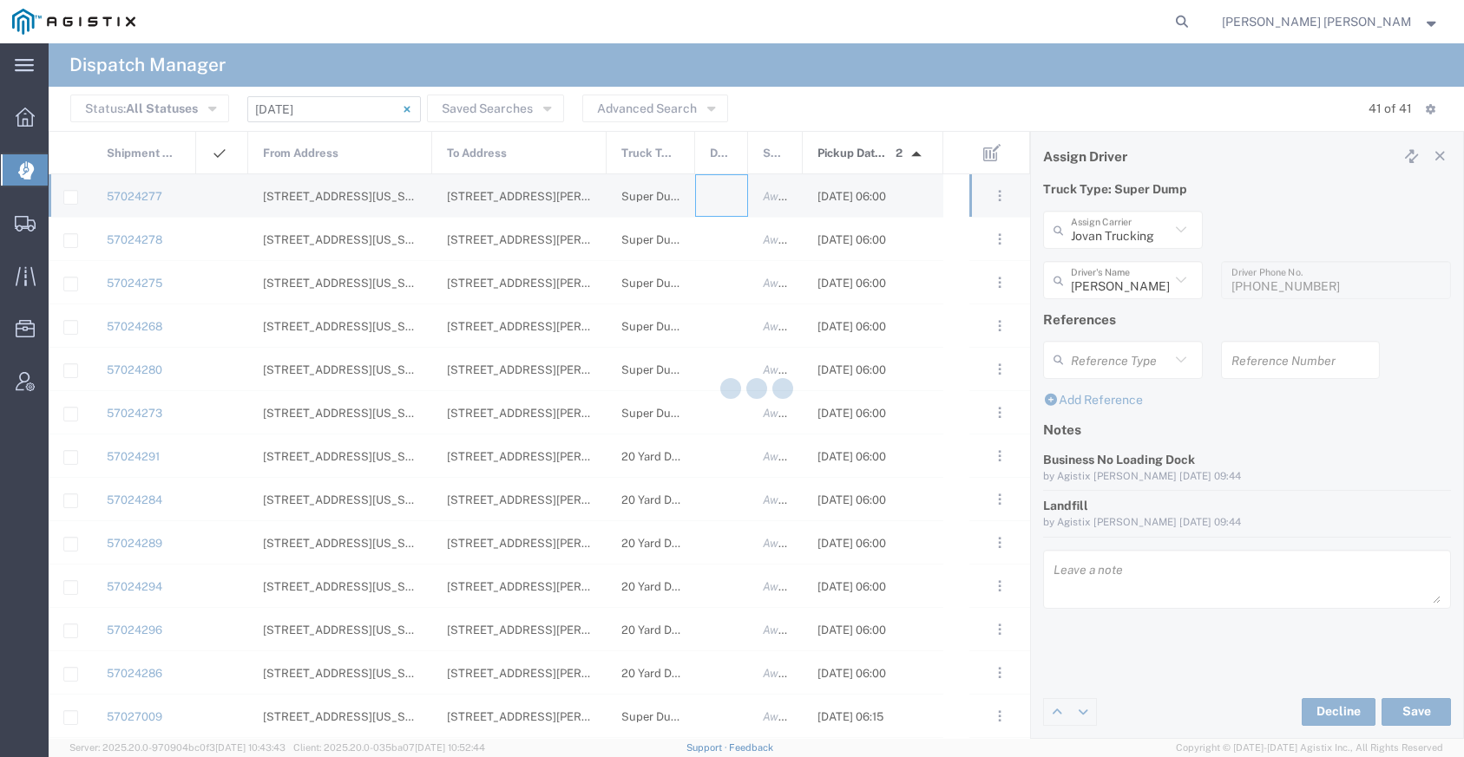
type input "[PERSON_NAME] Trucking"
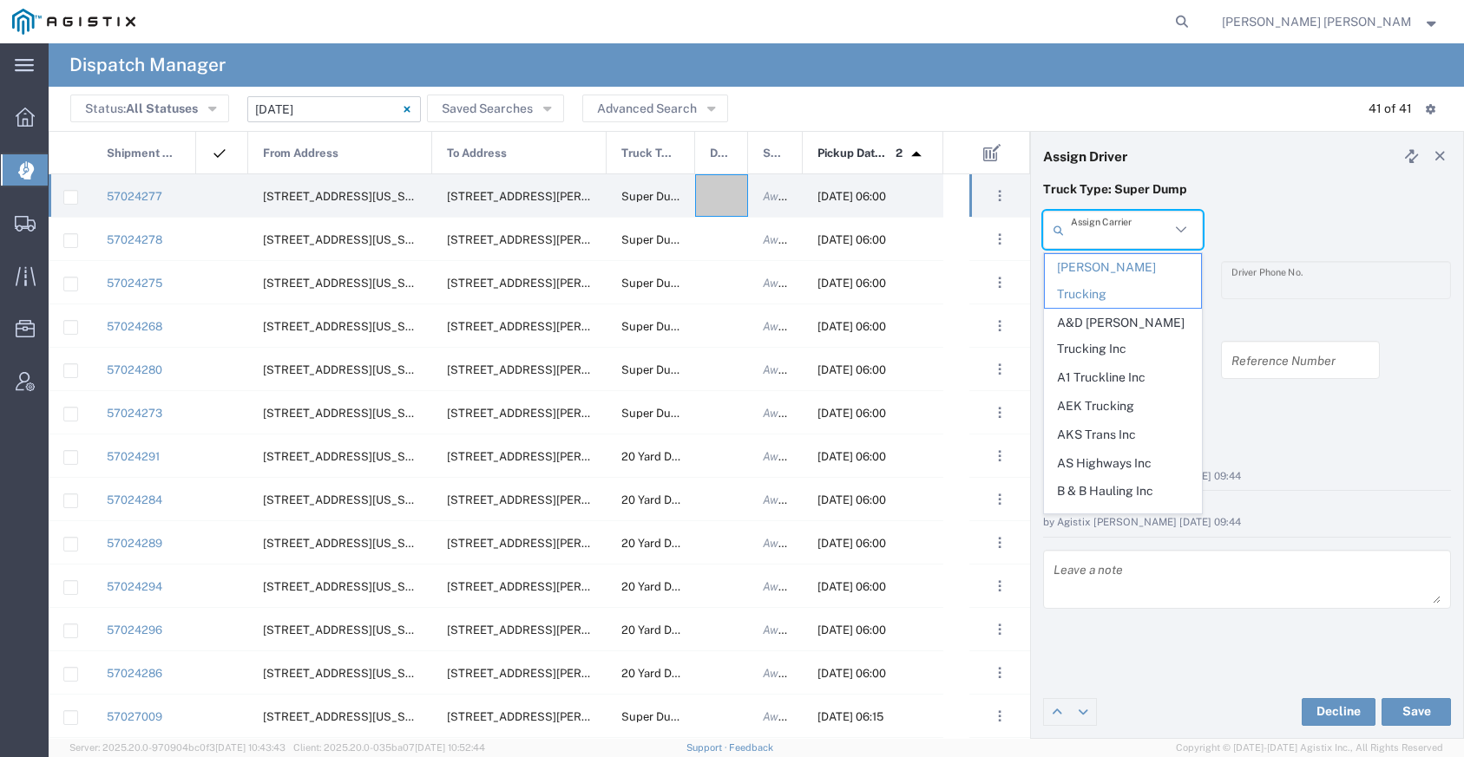
click at [1134, 230] on input "text" at bounding box center [1120, 230] width 99 height 30
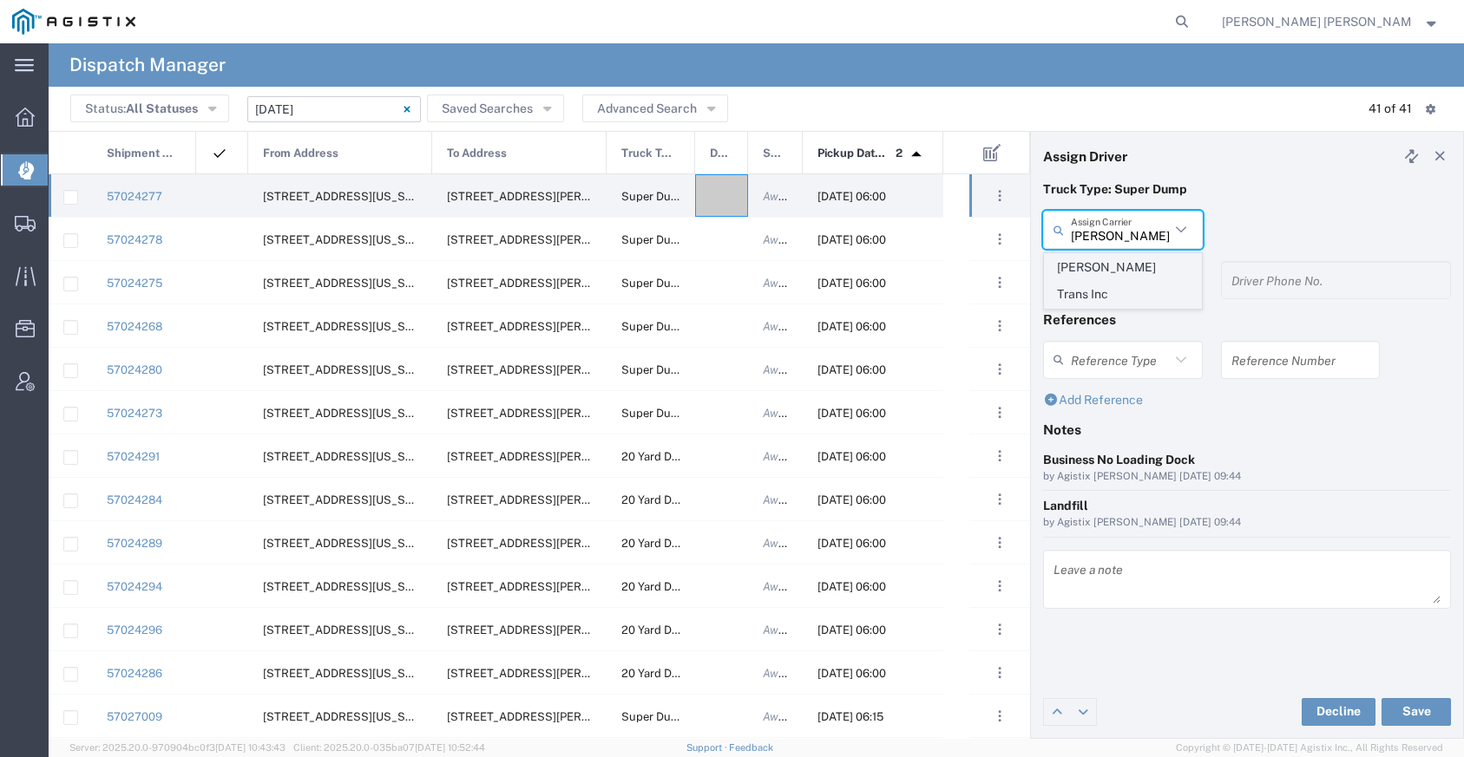
click at [1148, 261] on span "[PERSON_NAME] Trans Inc" at bounding box center [1123, 281] width 156 height 54
type input "[PERSON_NAME] Trans Inc"
click at [1122, 287] on input "text" at bounding box center [1120, 280] width 99 height 30
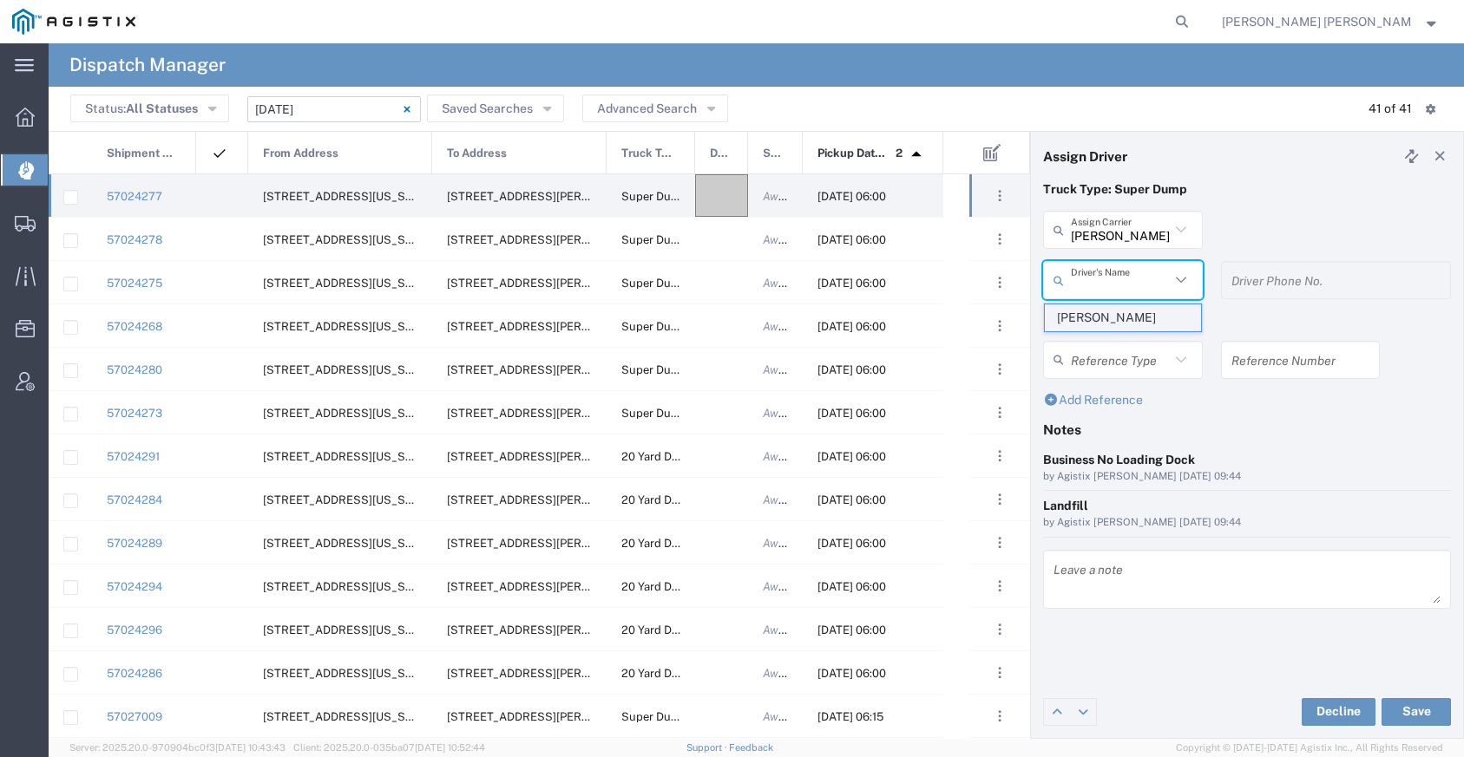
click at [1118, 321] on span "[PERSON_NAME]" at bounding box center [1123, 318] width 156 height 27
type input "[PERSON_NAME]"
type input "9253544313"
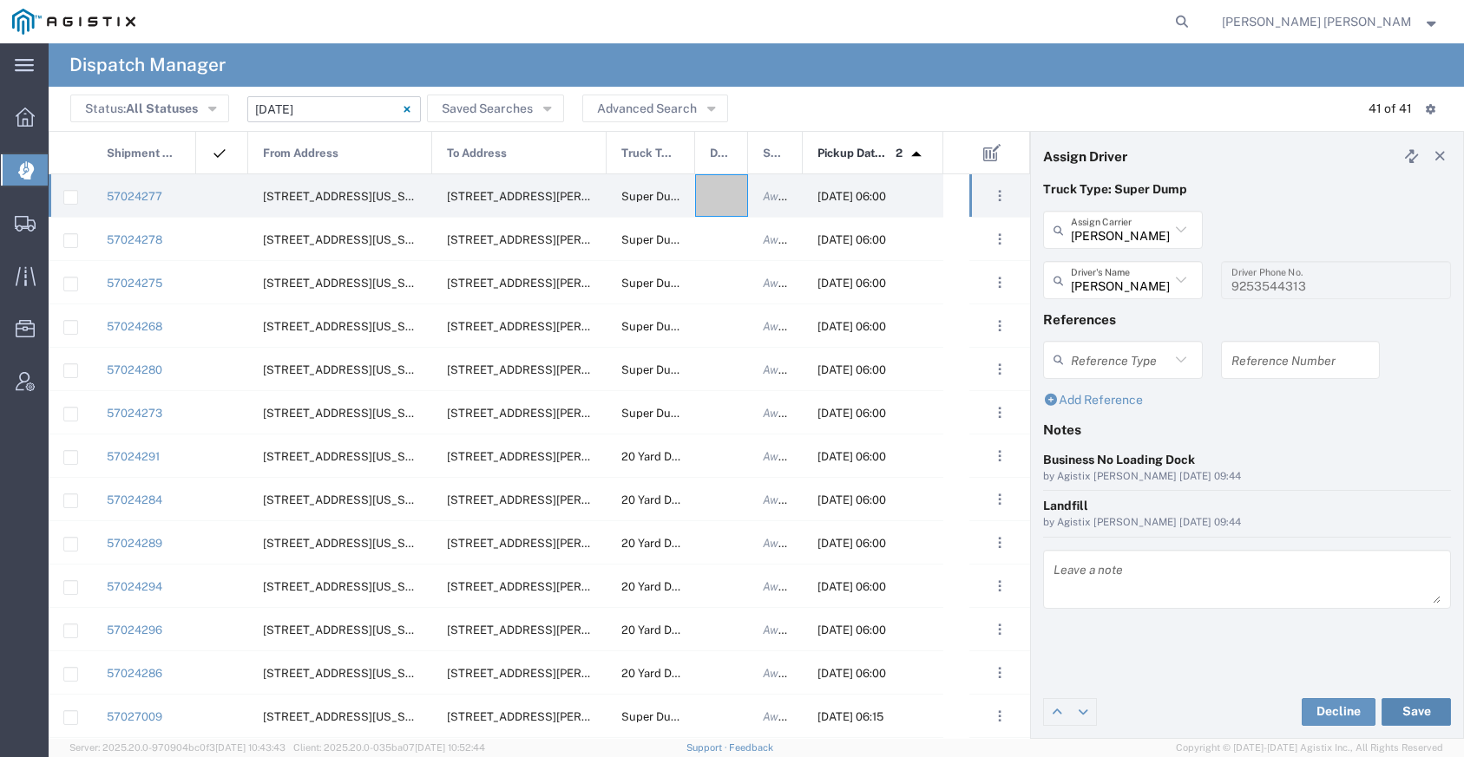
click at [1400, 712] on button "Save" at bounding box center [1415, 712] width 69 height 28
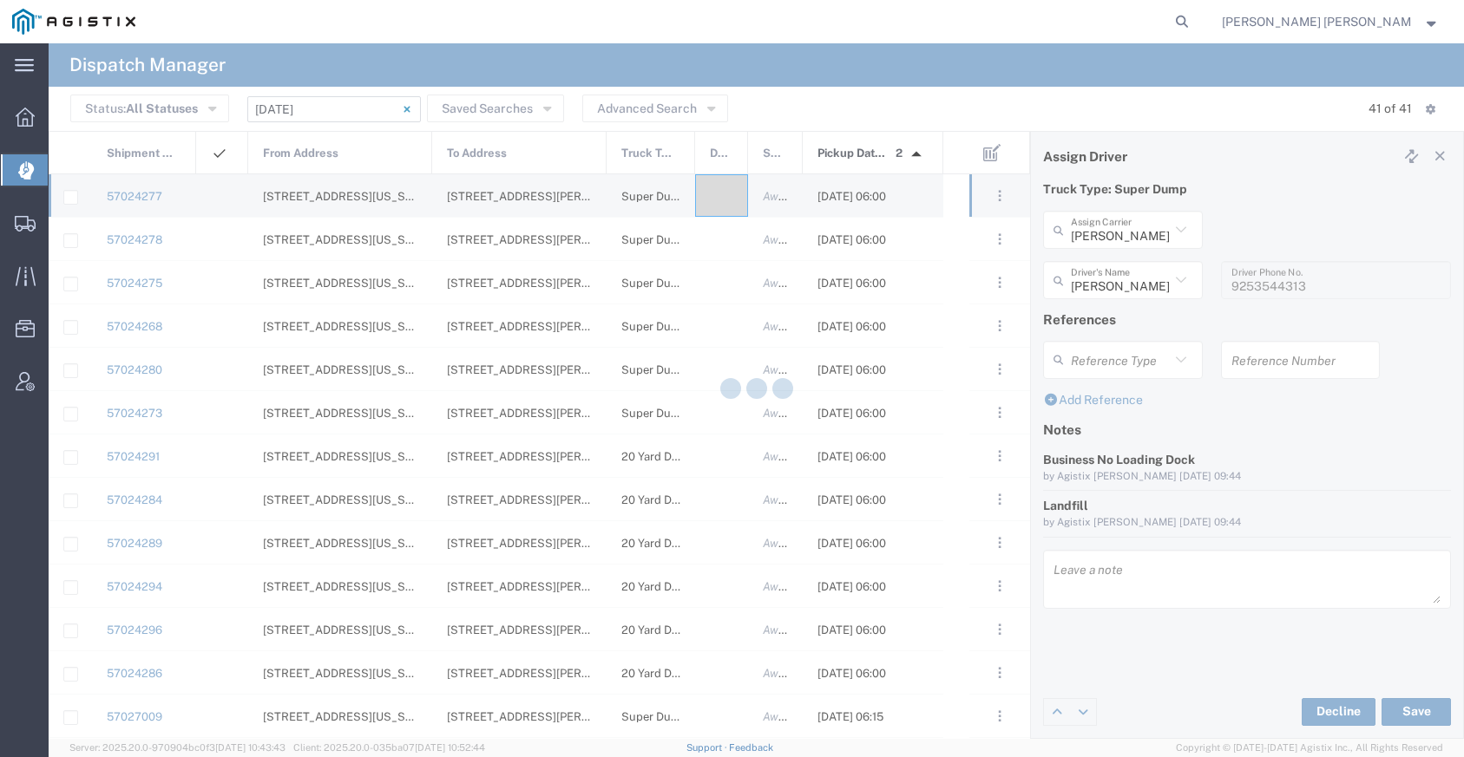
type input "[PERSON_NAME]"
type input "[PERSON_NAME] Trans Inc"
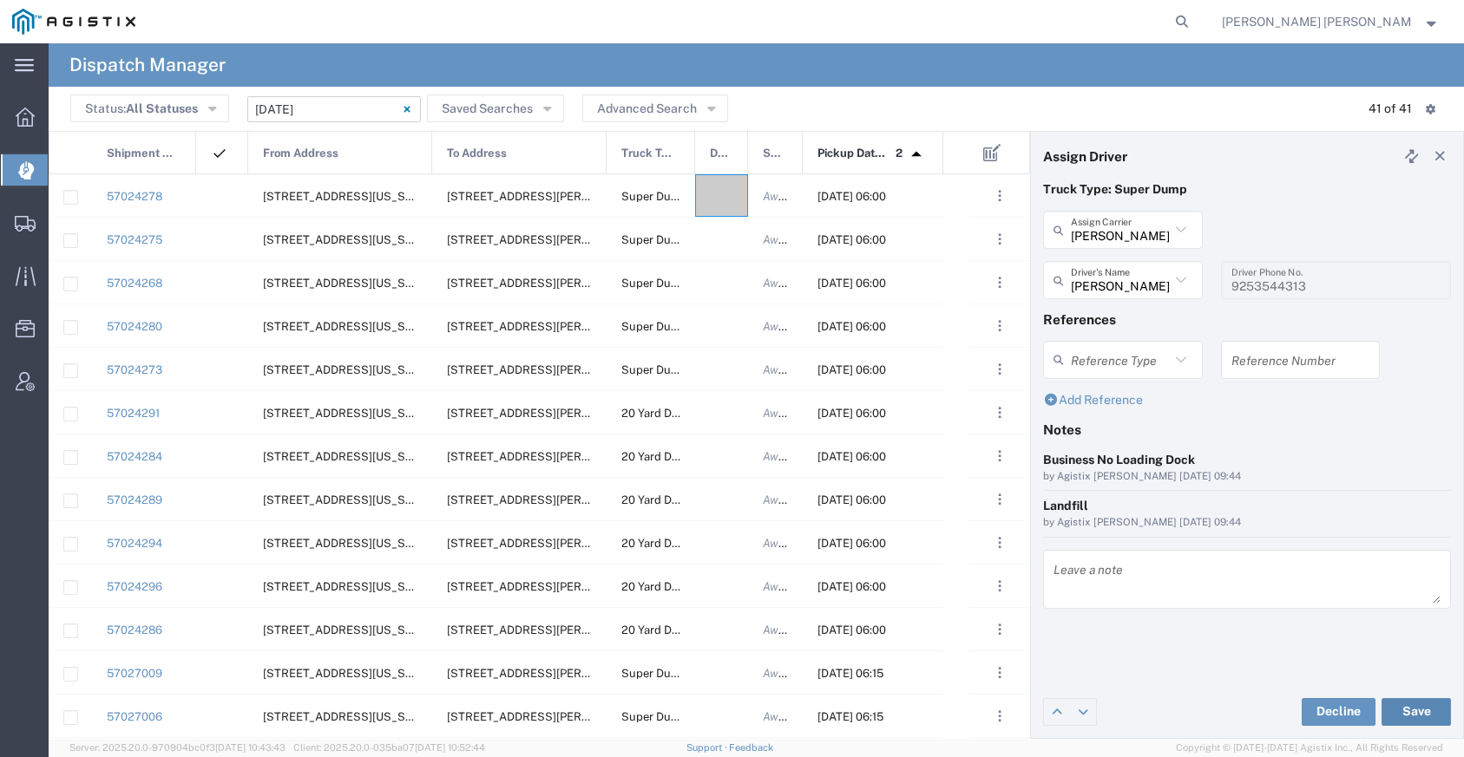
click at [1416, 706] on button "Save" at bounding box center [1415, 712] width 69 height 28
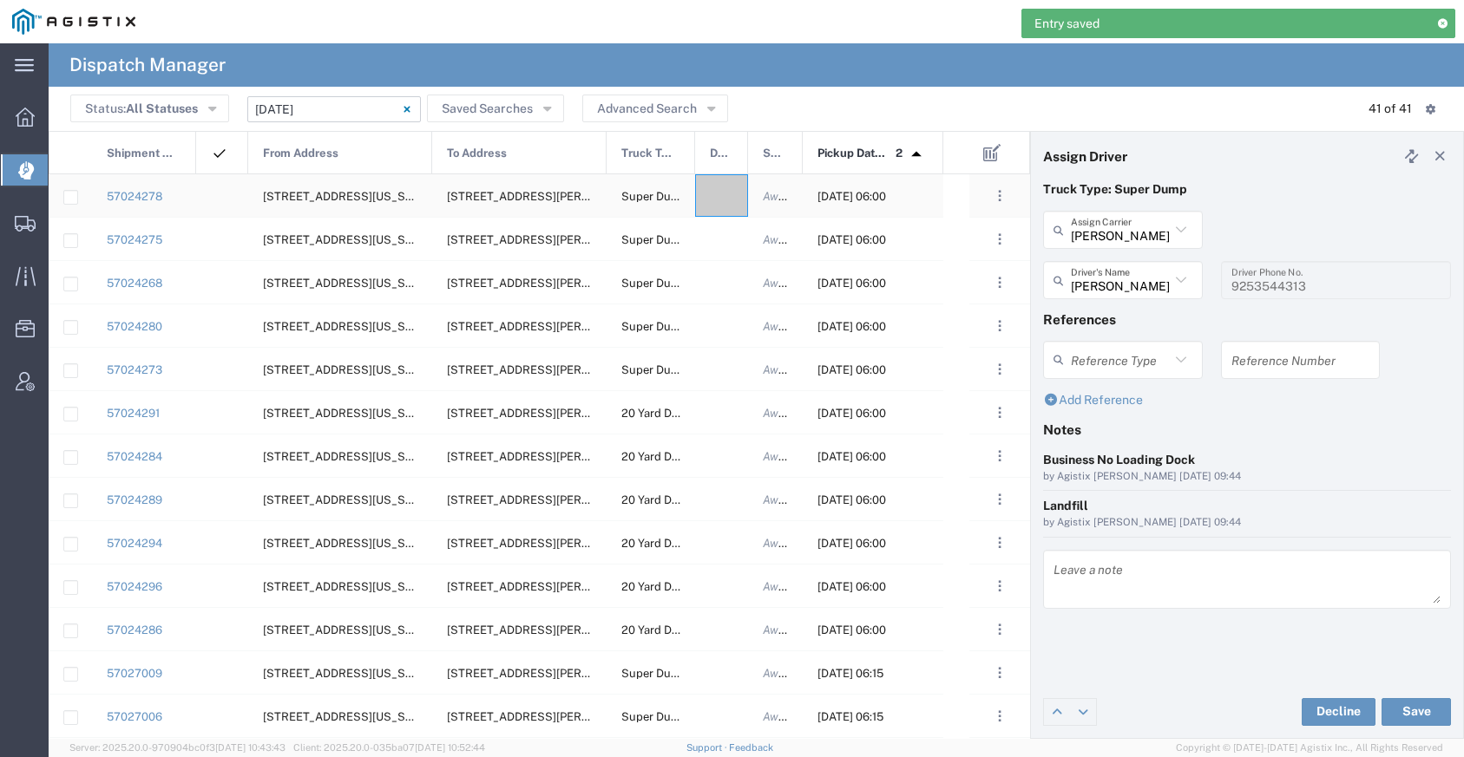
click at [719, 208] on div at bounding box center [721, 195] width 53 height 43
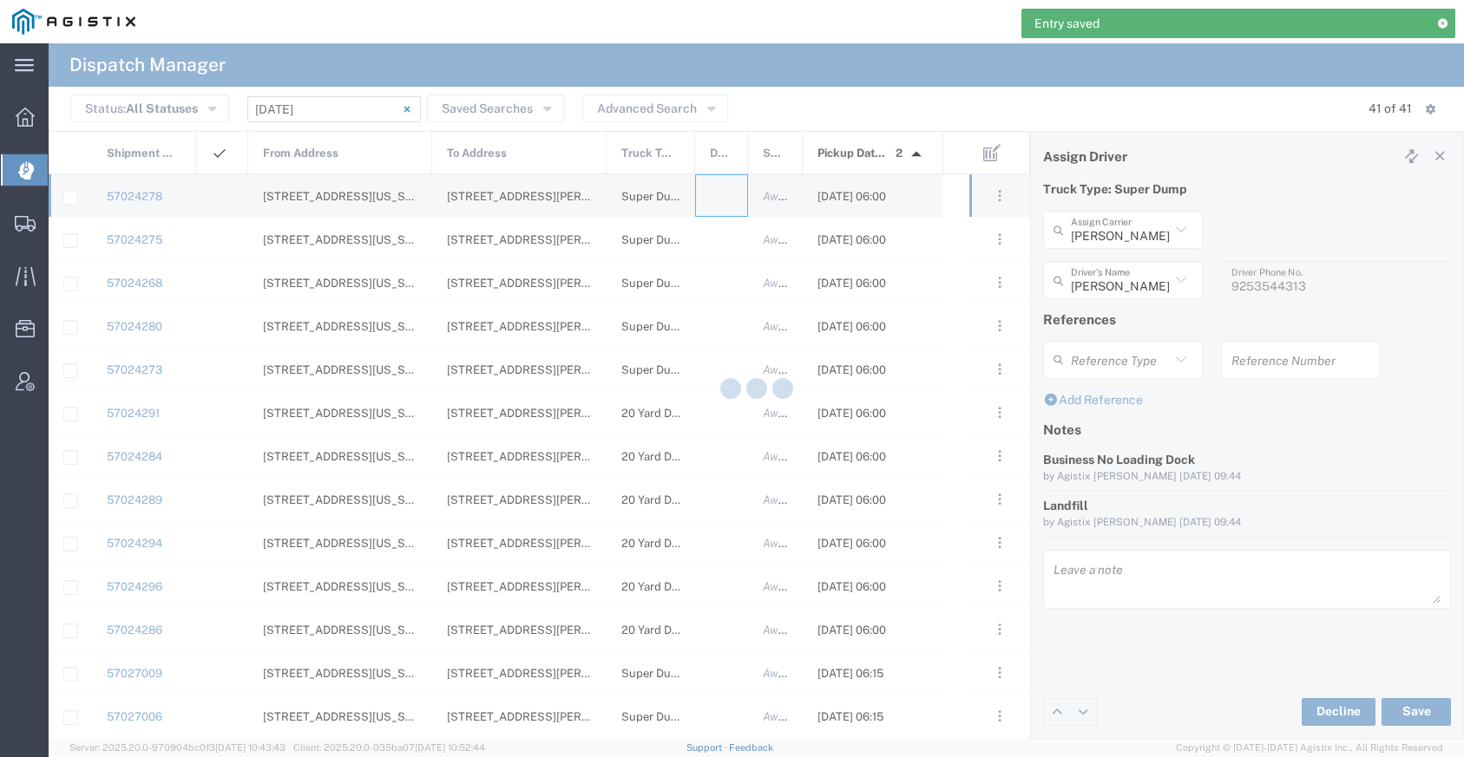
type input "[PERSON_NAME] Trucking"
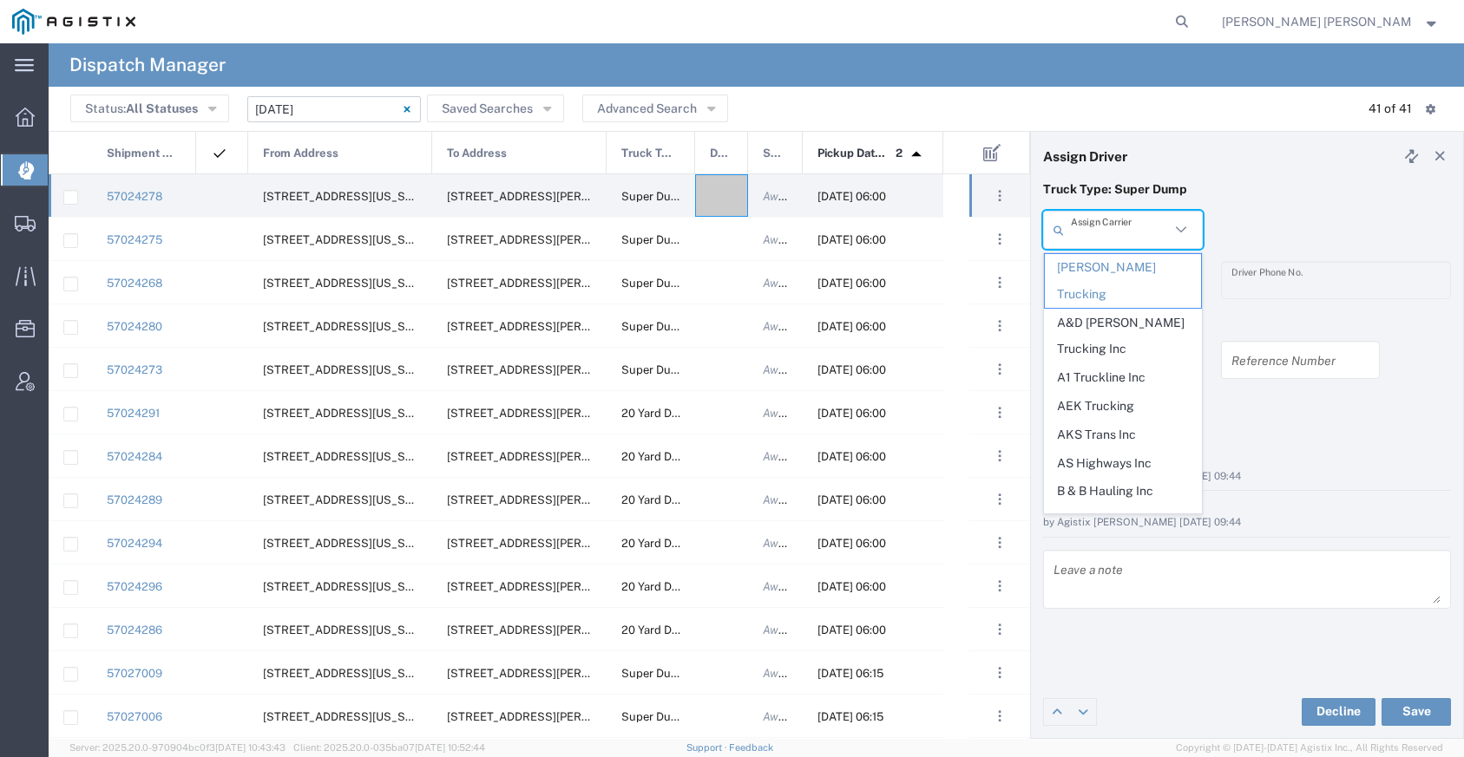
click at [1109, 232] on input "text" at bounding box center [1120, 230] width 99 height 30
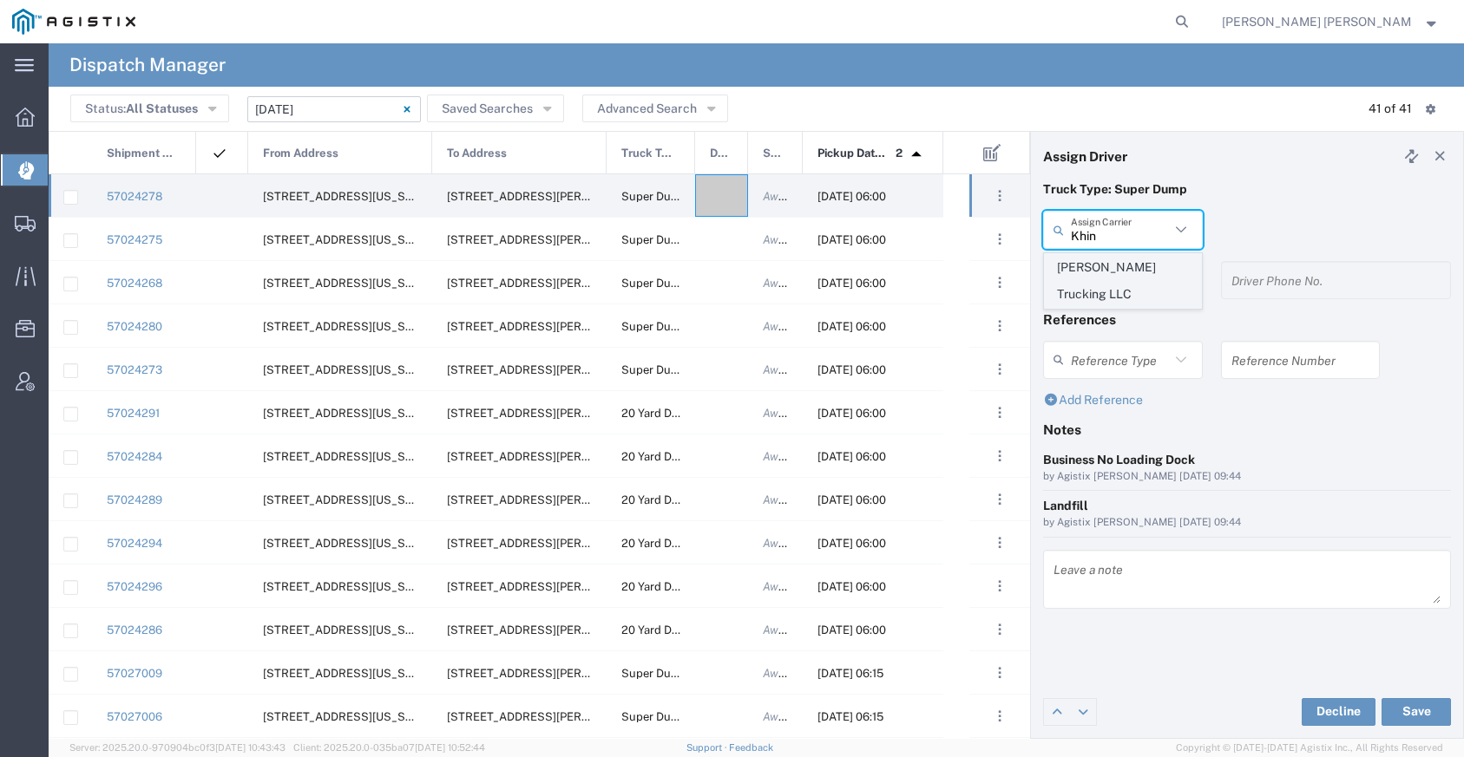
click at [1110, 260] on span "[PERSON_NAME] Trucking LLC" at bounding box center [1123, 281] width 156 height 54
type input "[PERSON_NAME] Trucking LLC"
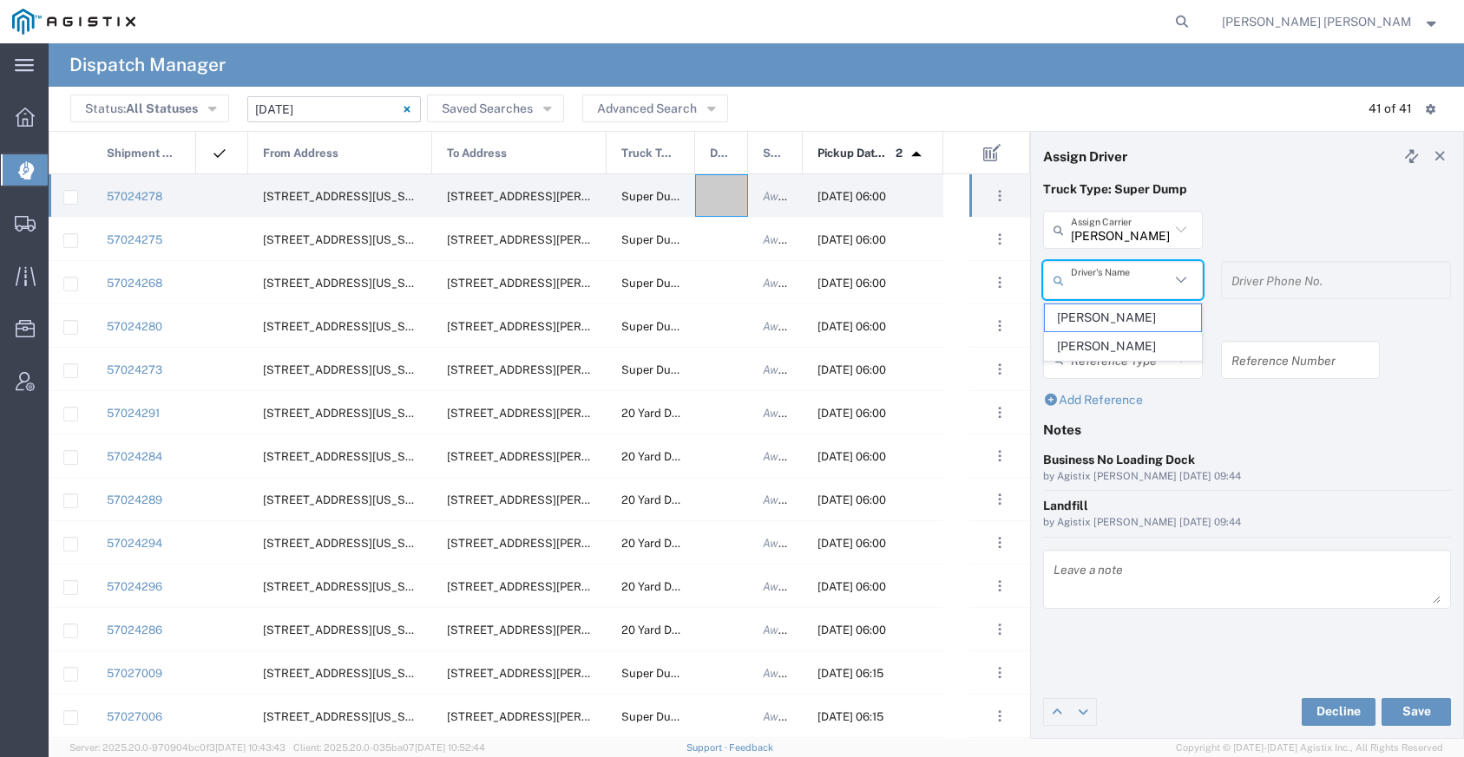
click at [1094, 287] on input "text" at bounding box center [1120, 280] width 99 height 30
click at [1095, 311] on span "[PERSON_NAME]" at bounding box center [1123, 318] width 156 height 27
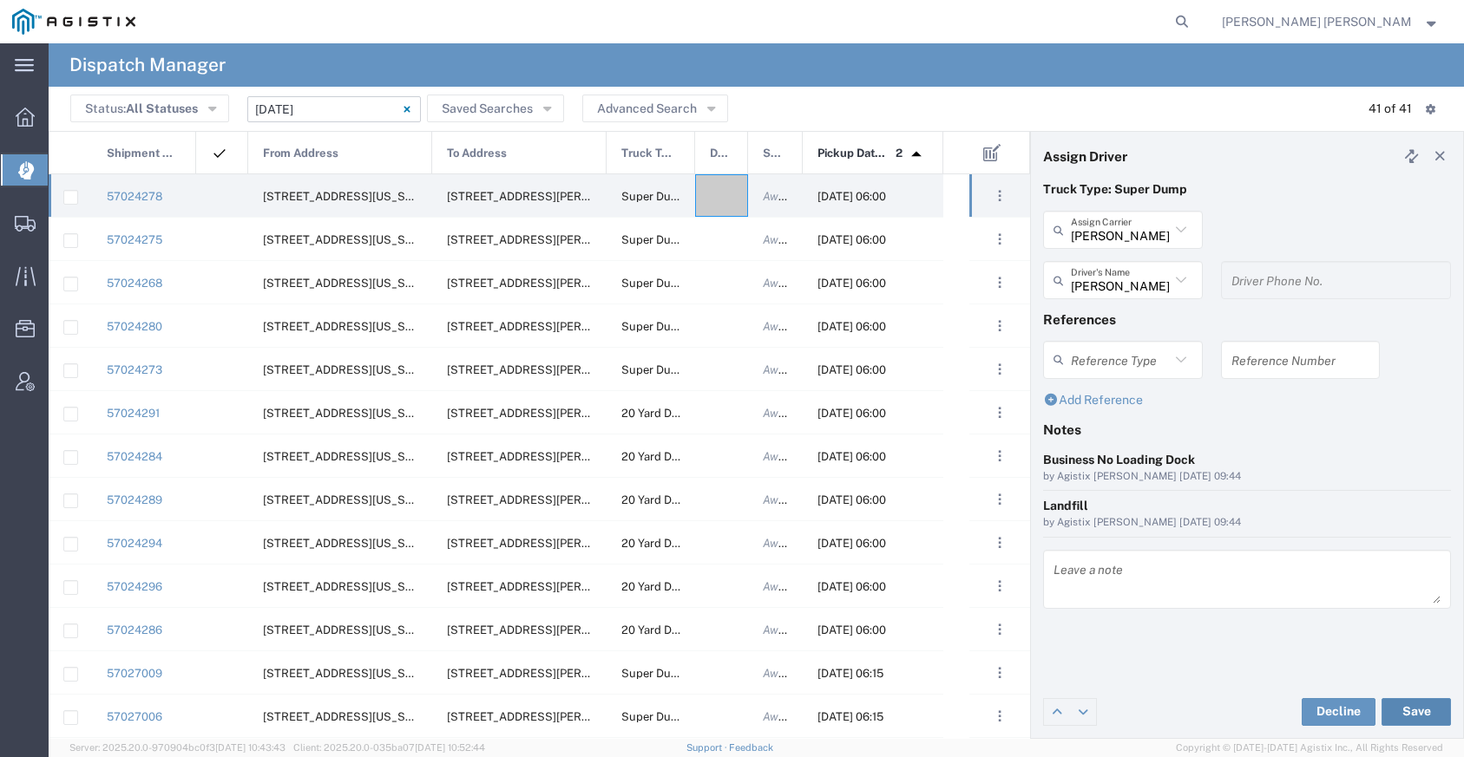
click at [1412, 703] on button "Save" at bounding box center [1415, 712] width 69 height 28
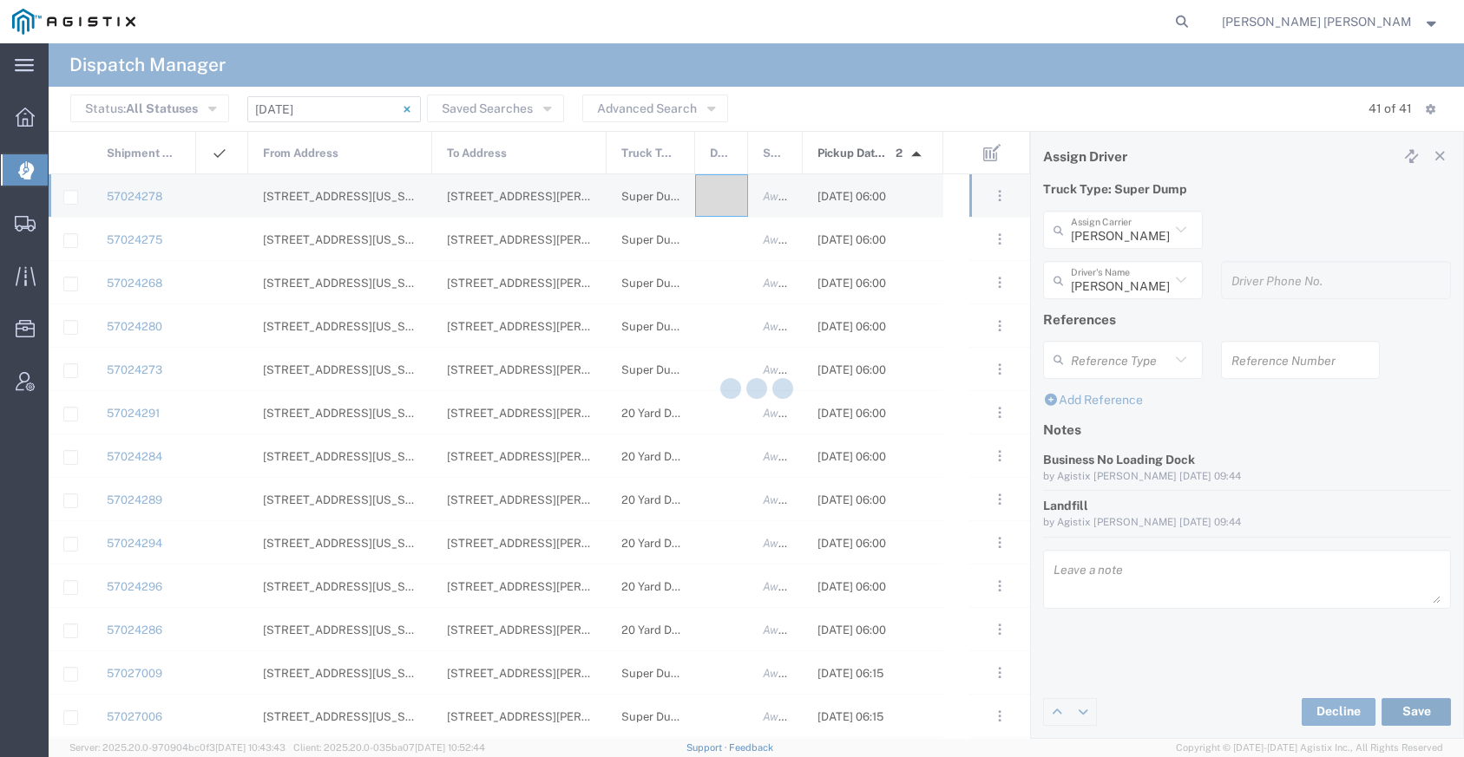
type input "[PERSON_NAME]"
type input "[PERSON_NAME] Trucking LLC"
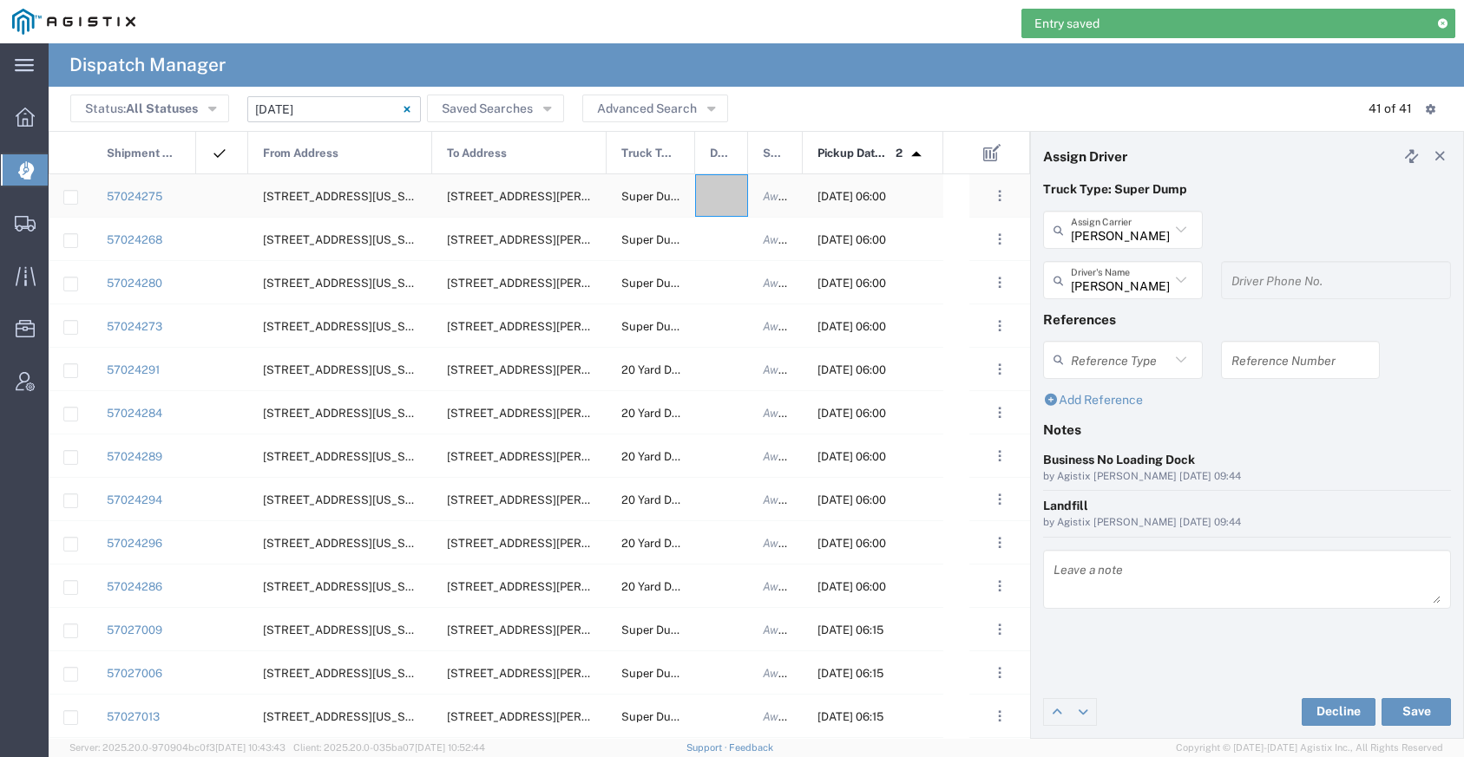
click at [736, 196] on div at bounding box center [721, 195] width 53 height 43
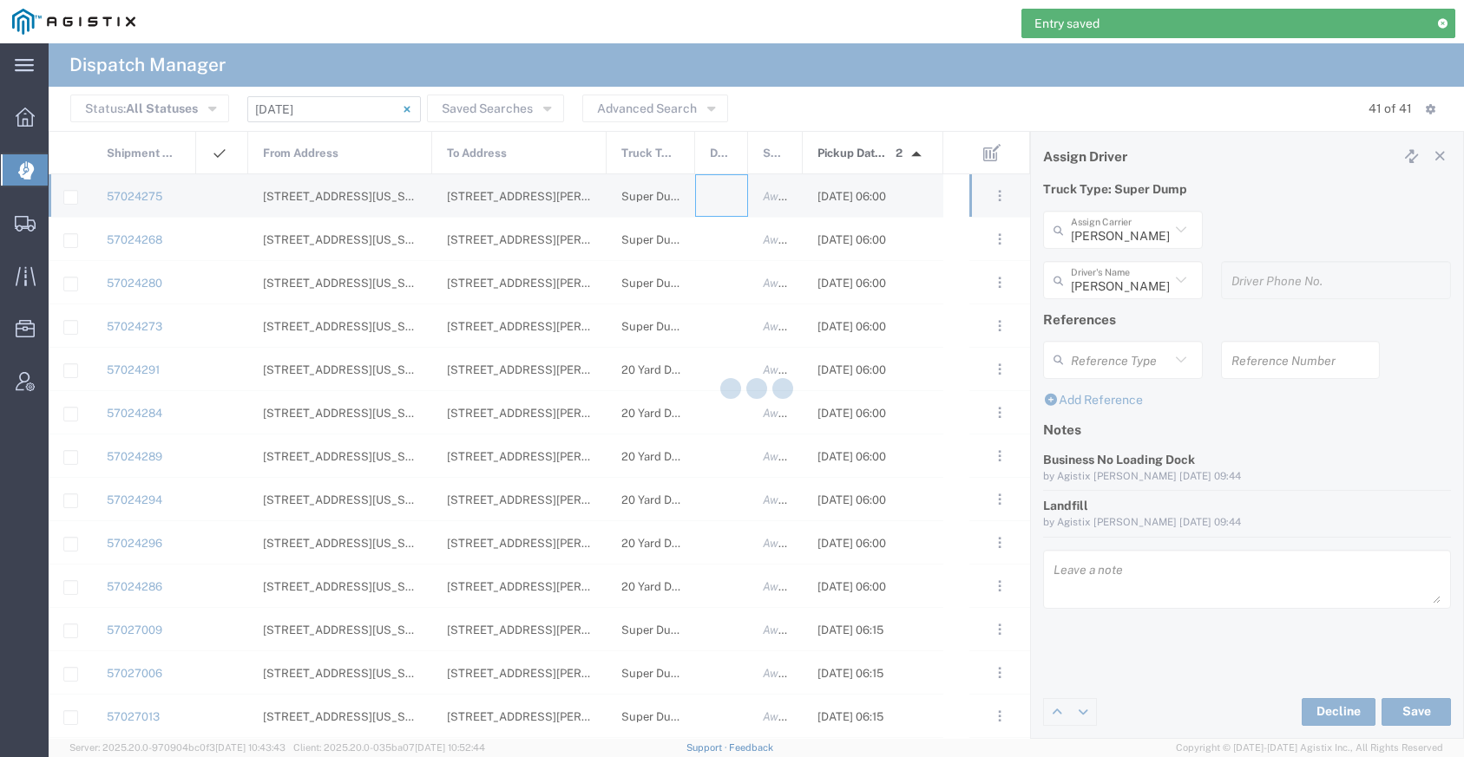
type input "[PERSON_NAME] Trucking"
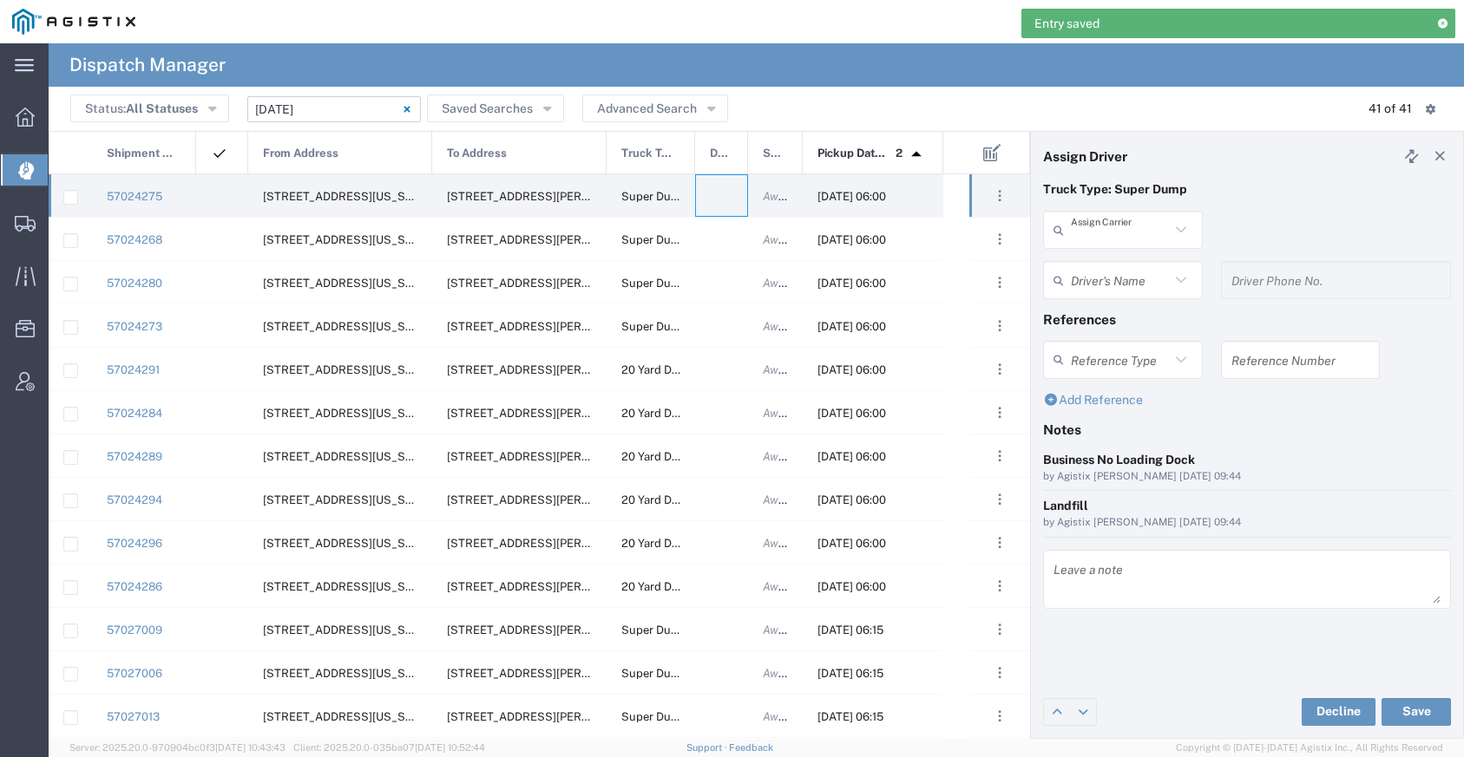
click at [1098, 236] on input "text" at bounding box center [1120, 230] width 99 height 30
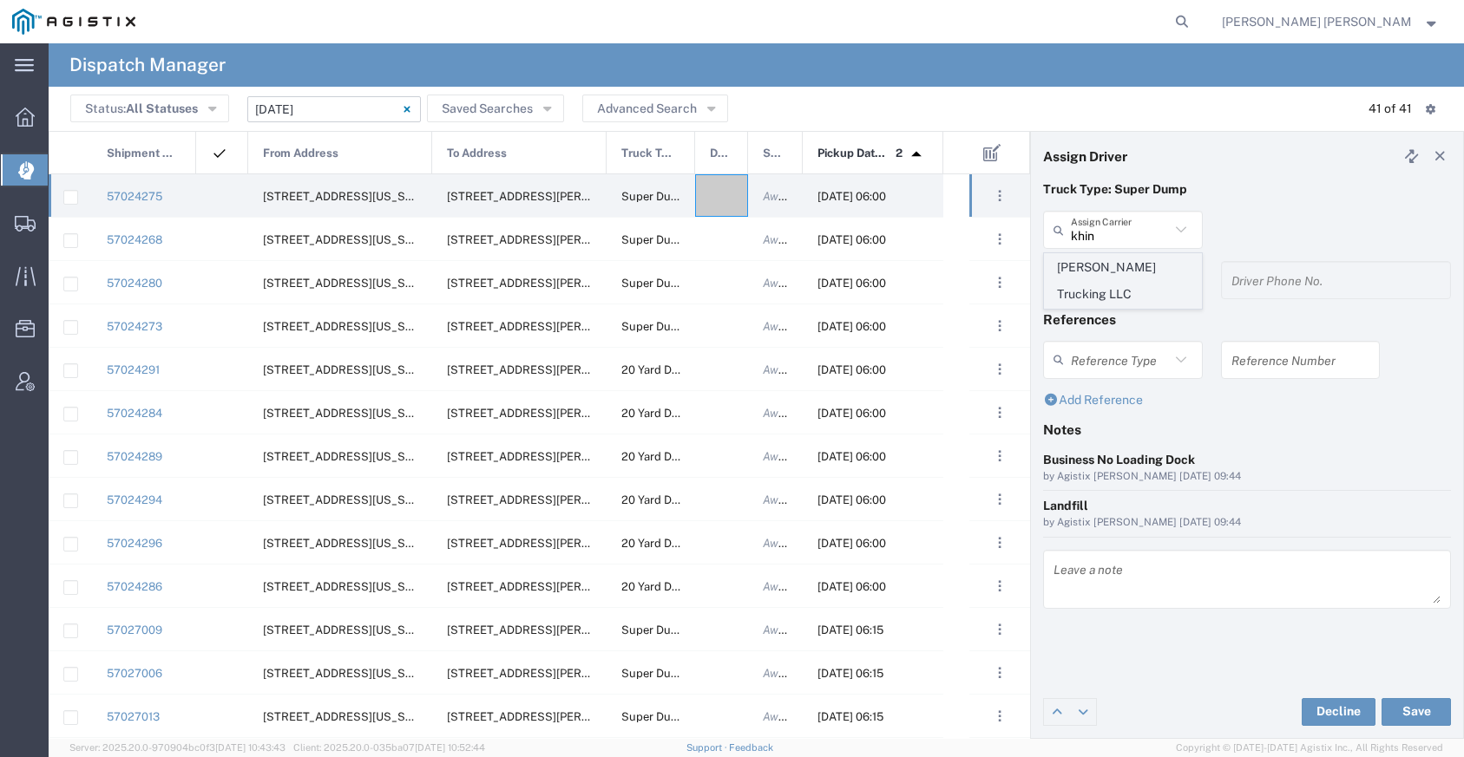
click at [1107, 263] on span "[PERSON_NAME] Trucking LLC" at bounding box center [1123, 281] width 156 height 54
type input "[PERSON_NAME] Trucking LLC"
click at [1107, 278] on input "text" at bounding box center [1120, 280] width 99 height 30
click at [1114, 351] on span "[PERSON_NAME]" at bounding box center [1123, 346] width 156 height 27
type input "[PERSON_NAME]"
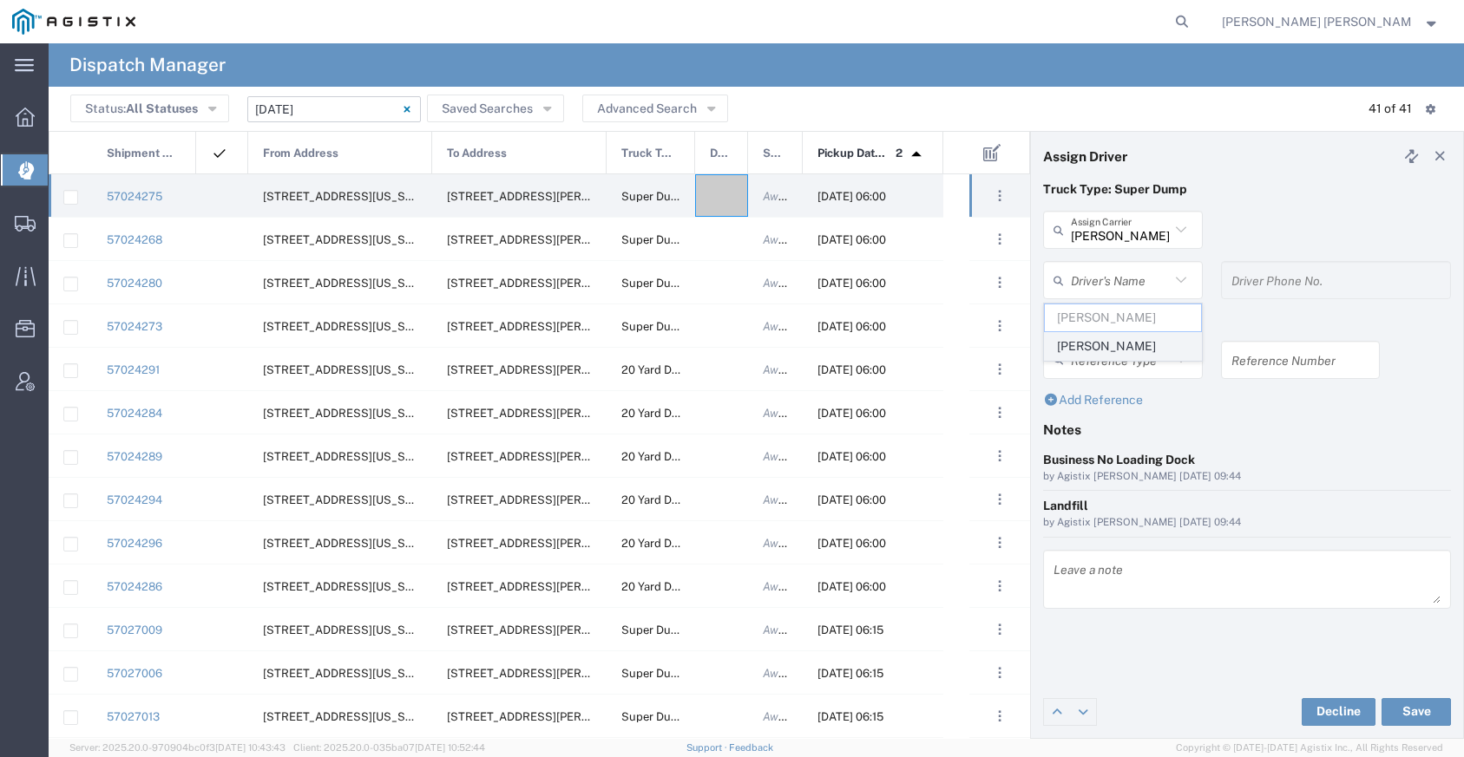
type input "[PHONE_NUMBER]"
click at [1405, 702] on button "Save" at bounding box center [1415, 712] width 69 height 28
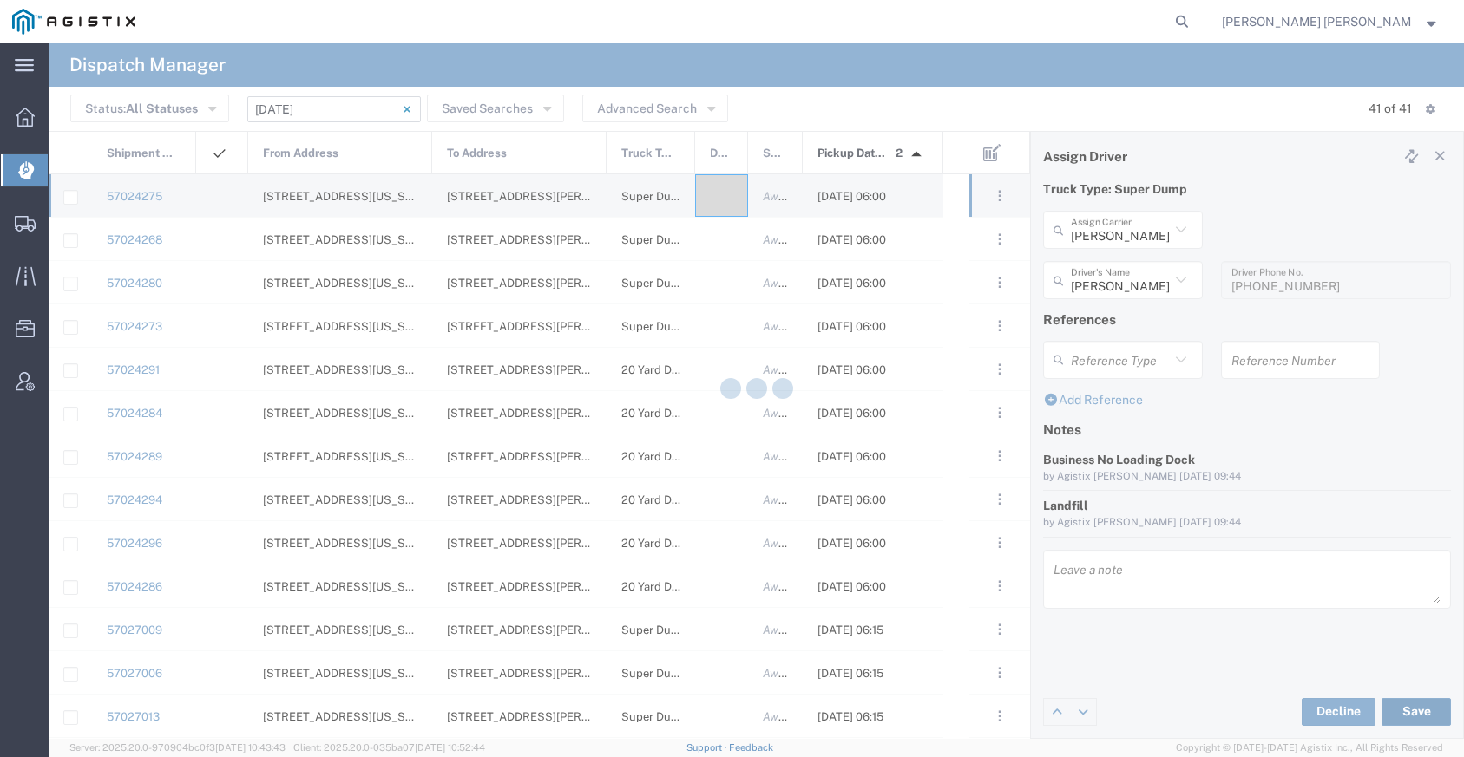
type input "[PERSON_NAME]"
type input "[PERSON_NAME] Trucking LLC"
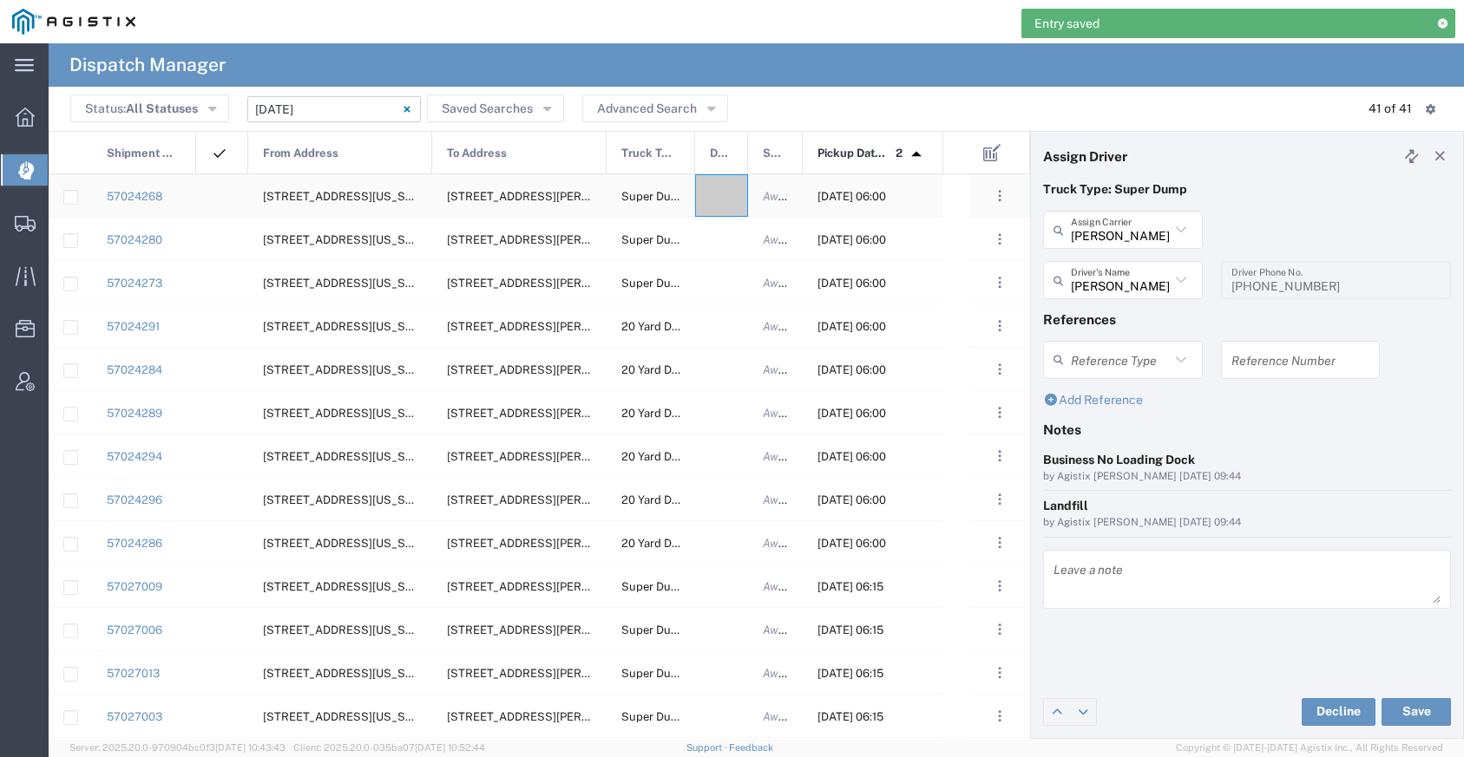
click at [720, 197] on div at bounding box center [721, 195] width 53 height 43
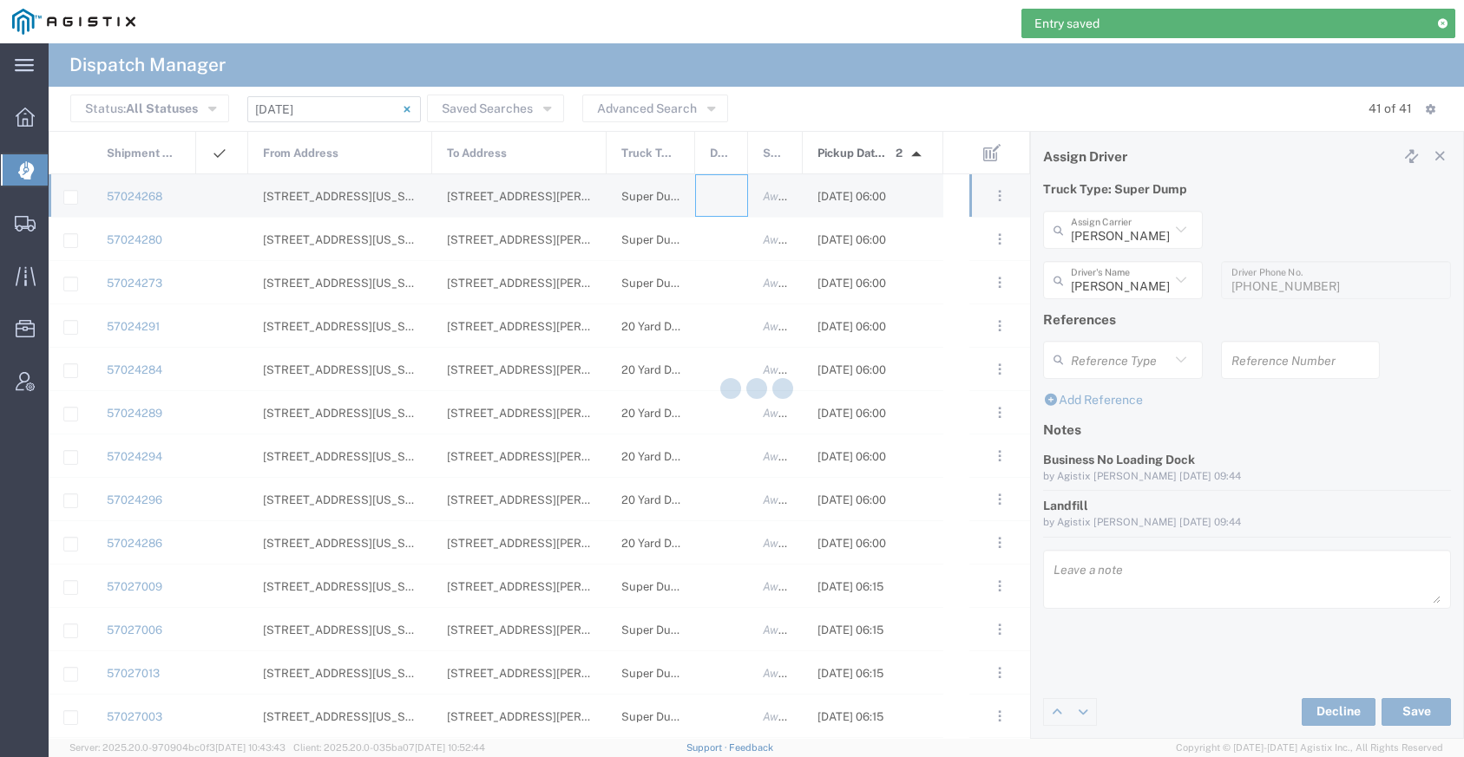
type input "[PERSON_NAME] Trucking"
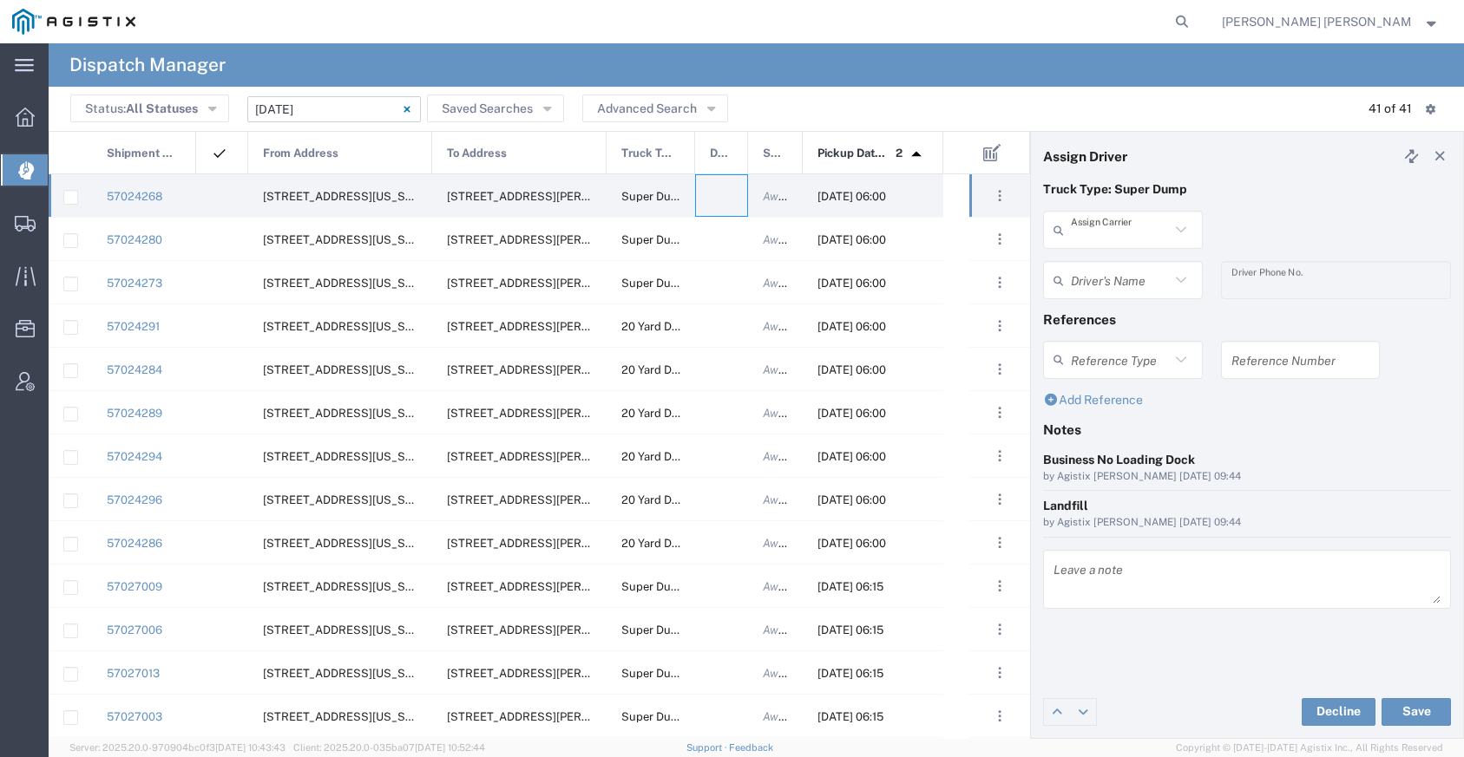
click at [1120, 240] on input "text" at bounding box center [1120, 230] width 99 height 30
click at [1090, 270] on span "[PERSON_NAME] Trans Services" at bounding box center [1123, 281] width 156 height 54
type input "[PERSON_NAME] Trans Services"
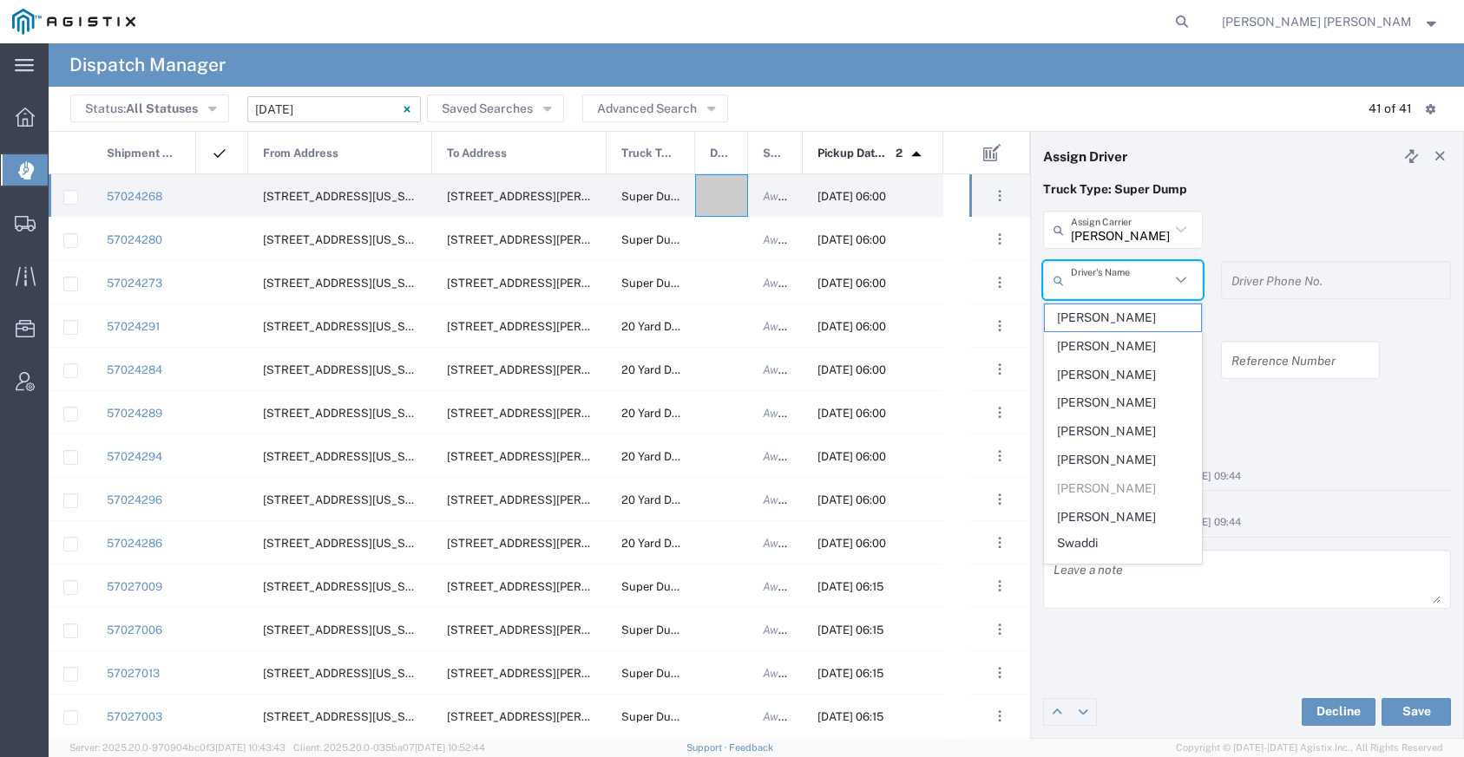
click at [1090, 279] on input "text" at bounding box center [1120, 280] width 99 height 30
click at [1101, 377] on span "[PERSON_NAME]" at bounding box center [1123, 374] width 156 height 27
type input "[PERSON_NAME]"
type input "9255656443"
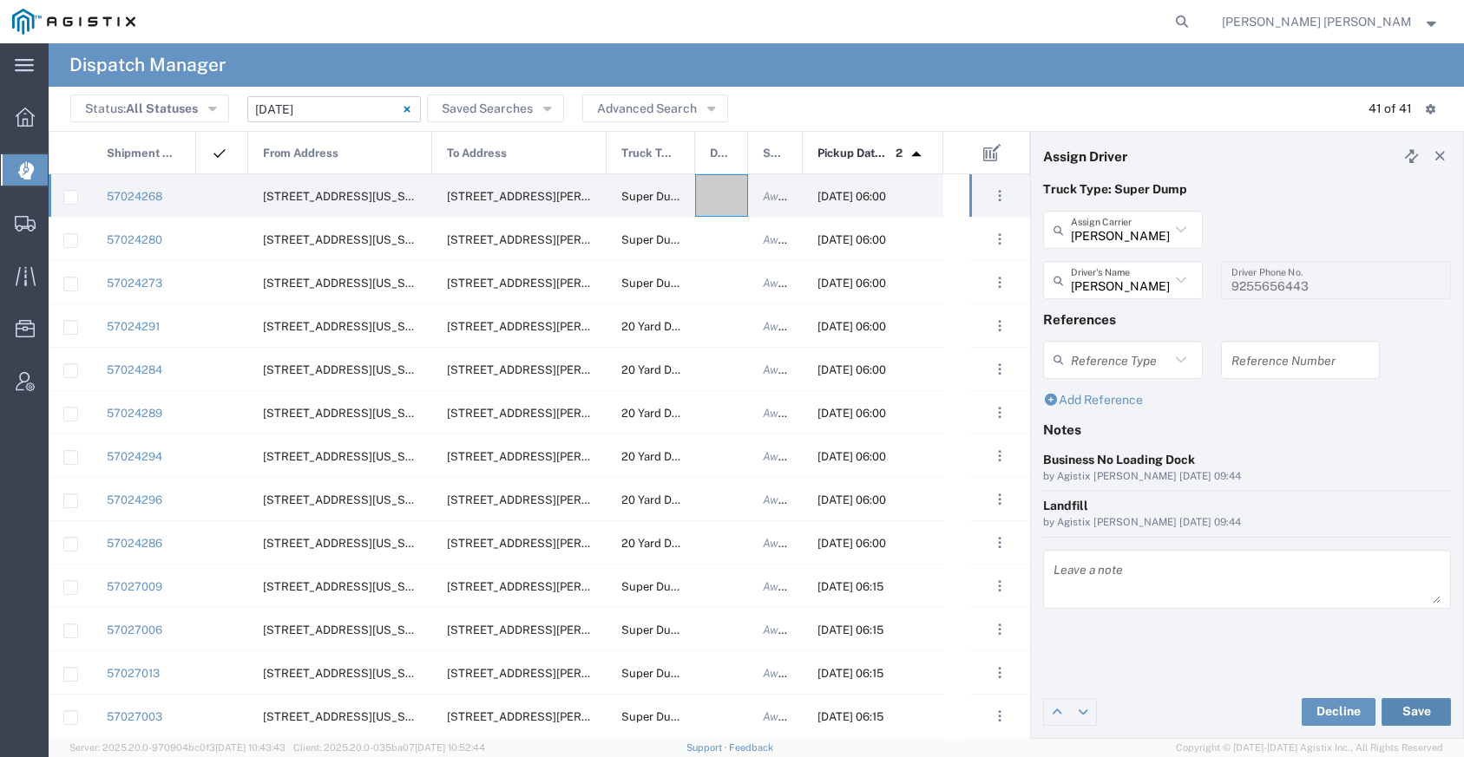
click at [1388, 701] on button "Save" at bounding box center [1415, 712] width 69 height 28
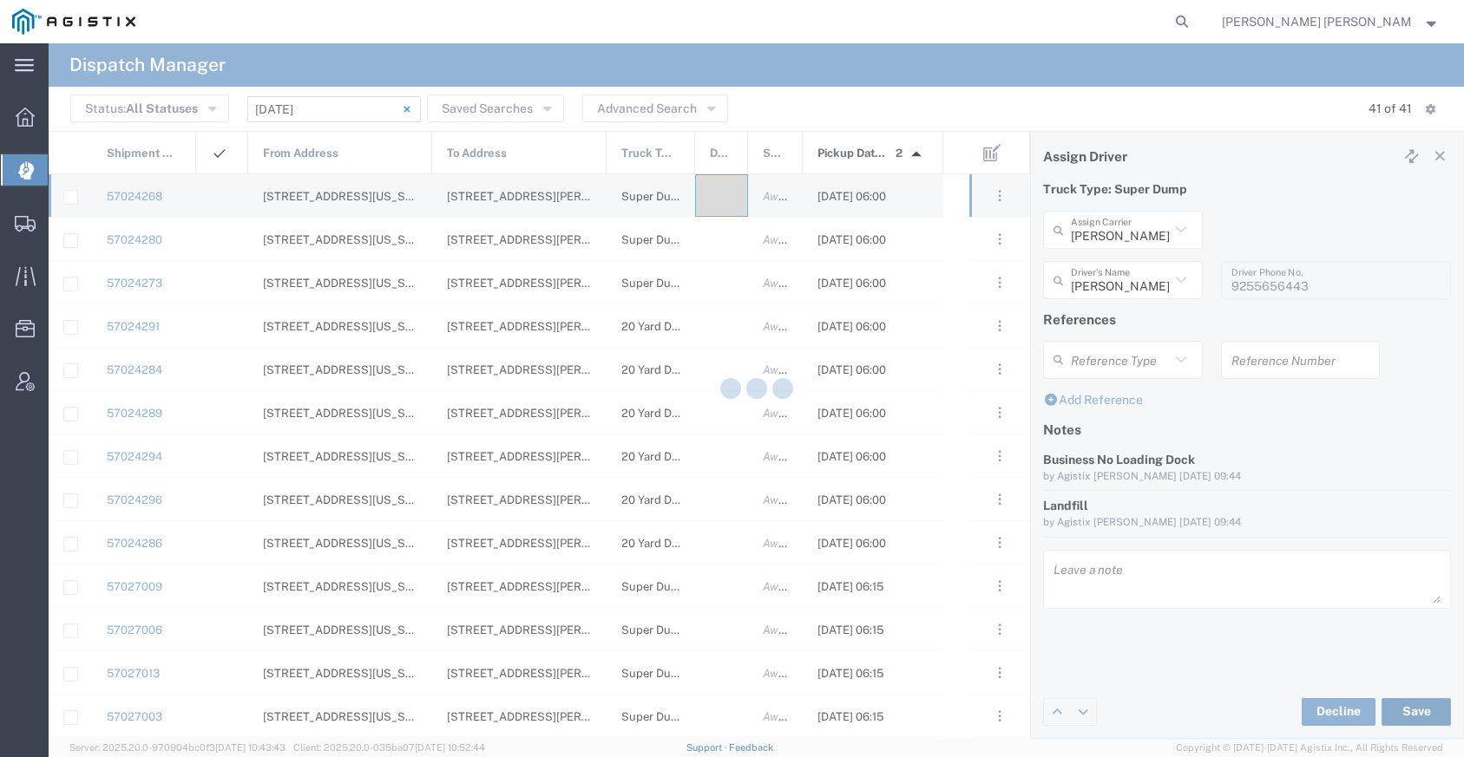
type input "[PERSON_NAME]"
type input "[PERSON_NAME] Trans Services"
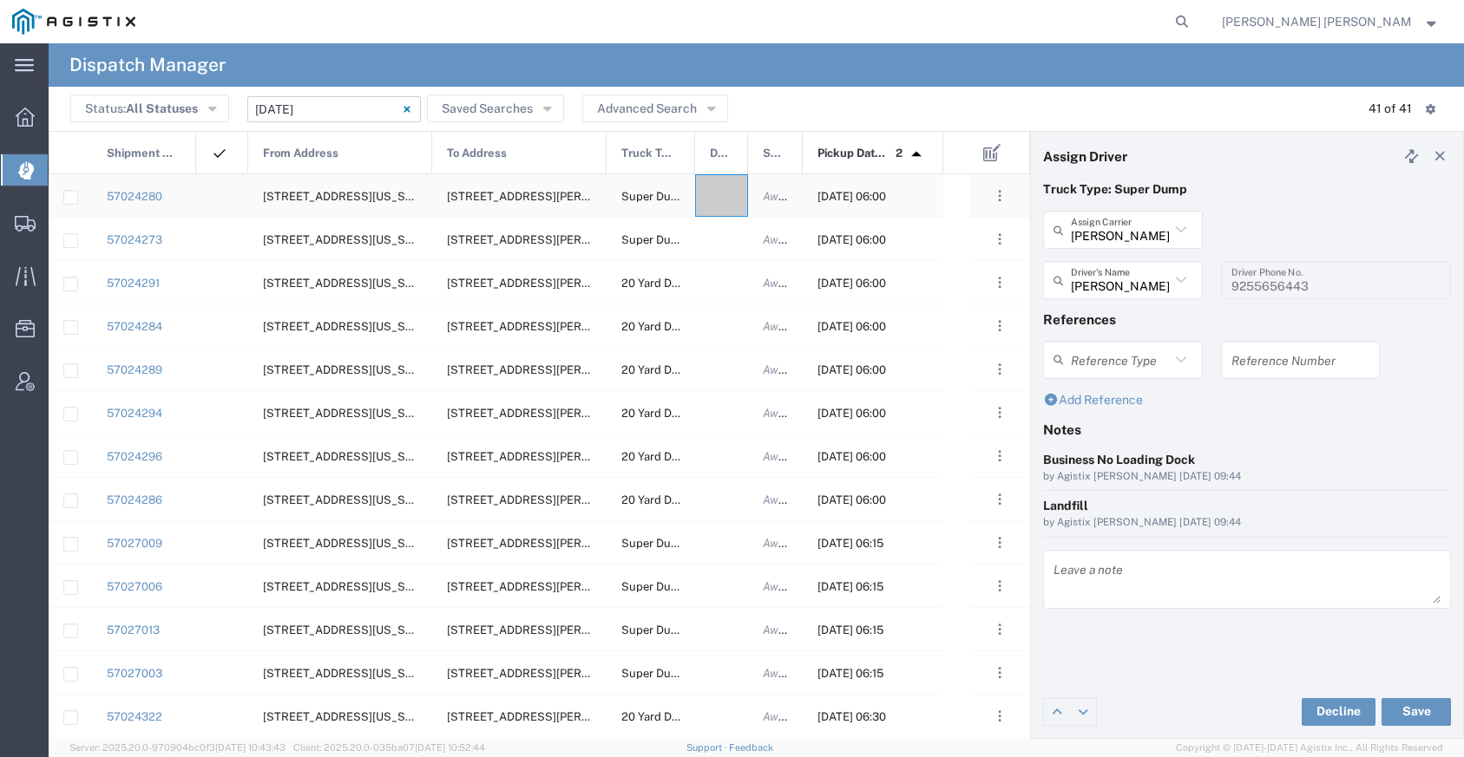
click at [737, 187] on div at bounding box center [721, 195] width 53 height 43
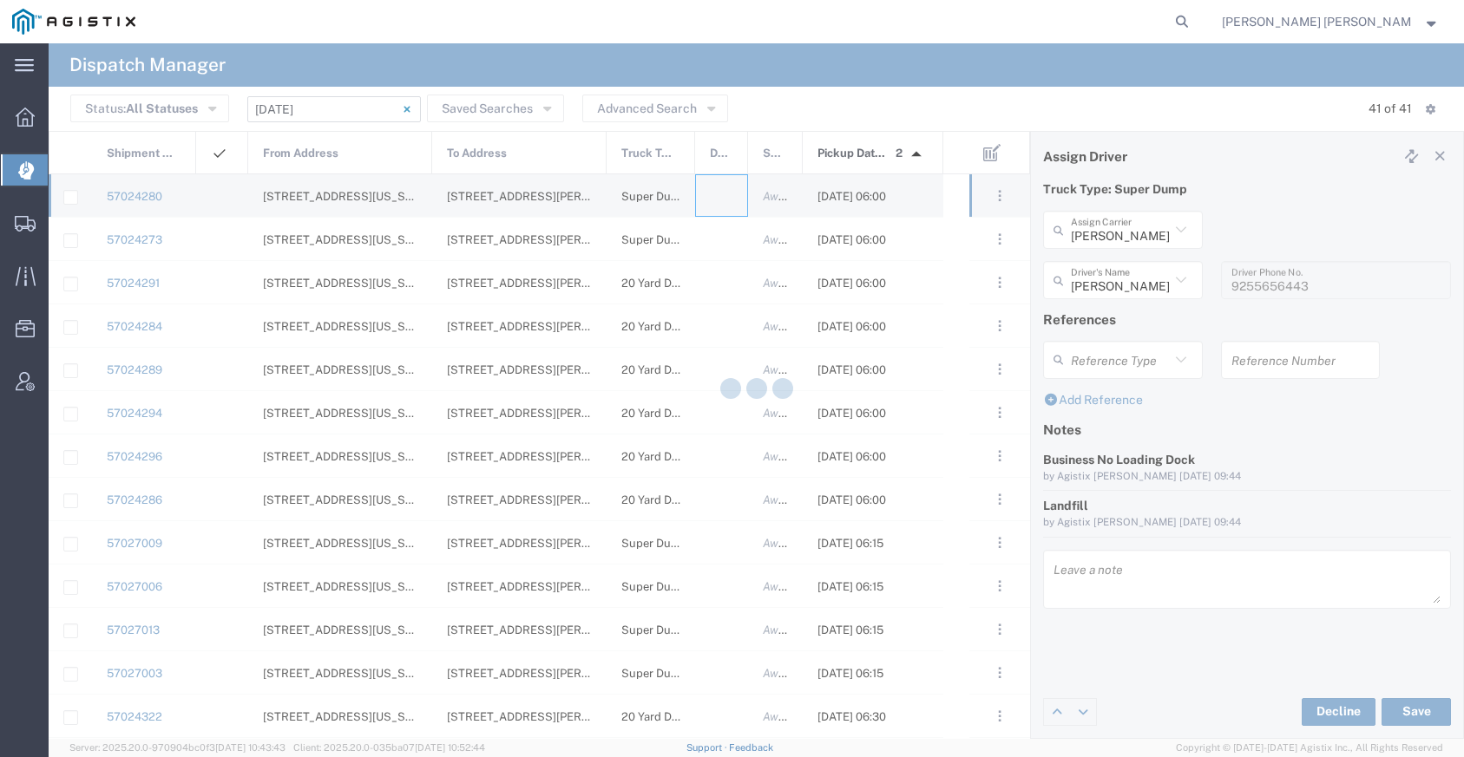
type input "[PERSON_NAME] Trucking"
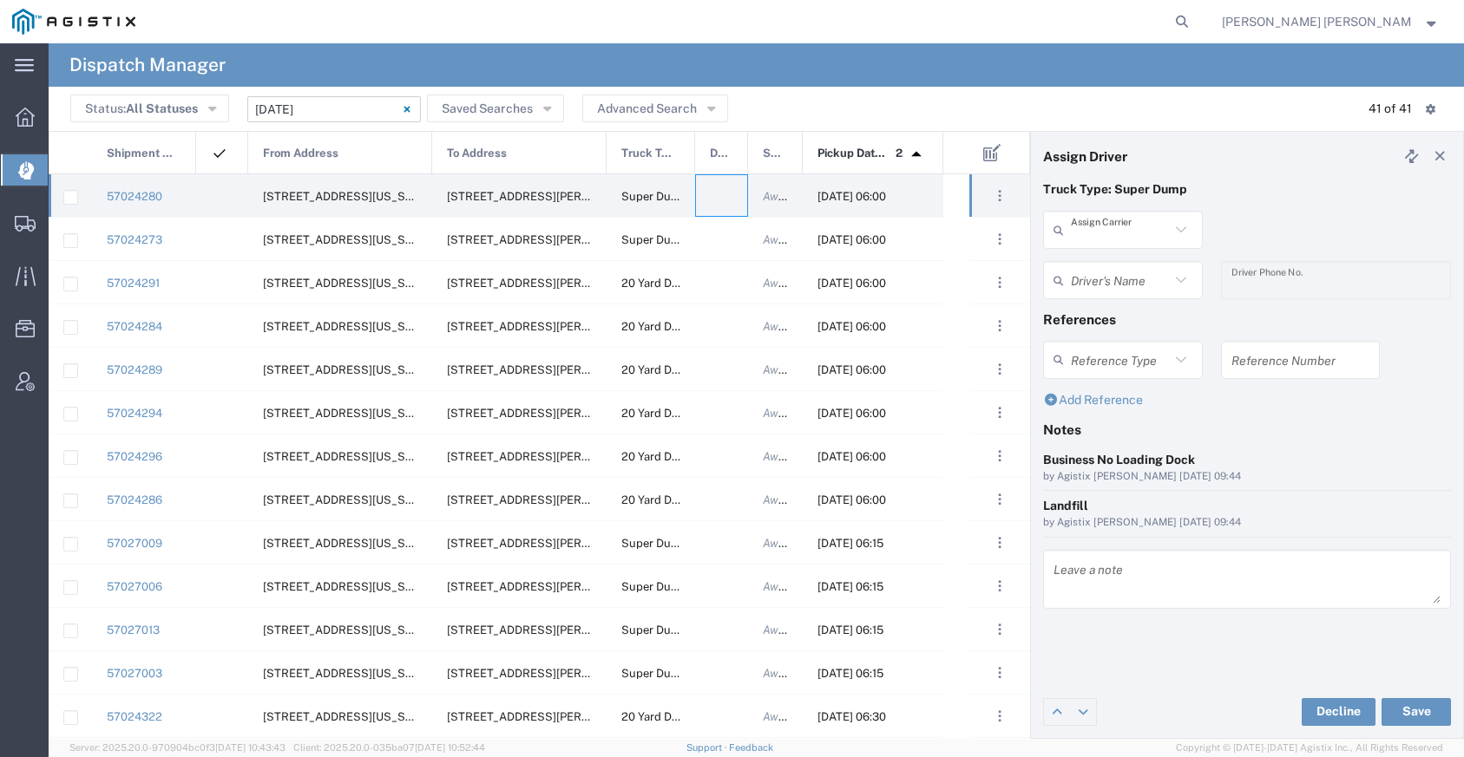
click at [1139, 239] on input "text" at bounding box center [1120, 230] width 99 height 30
click at [1129, 267] on span "[PERSON_NAME] Trans Services" at bounding box center [1123, 281] width 156 height 54
click at [1156, 289] on input "text" at bounding box center [1120, 280] width 99 height 30
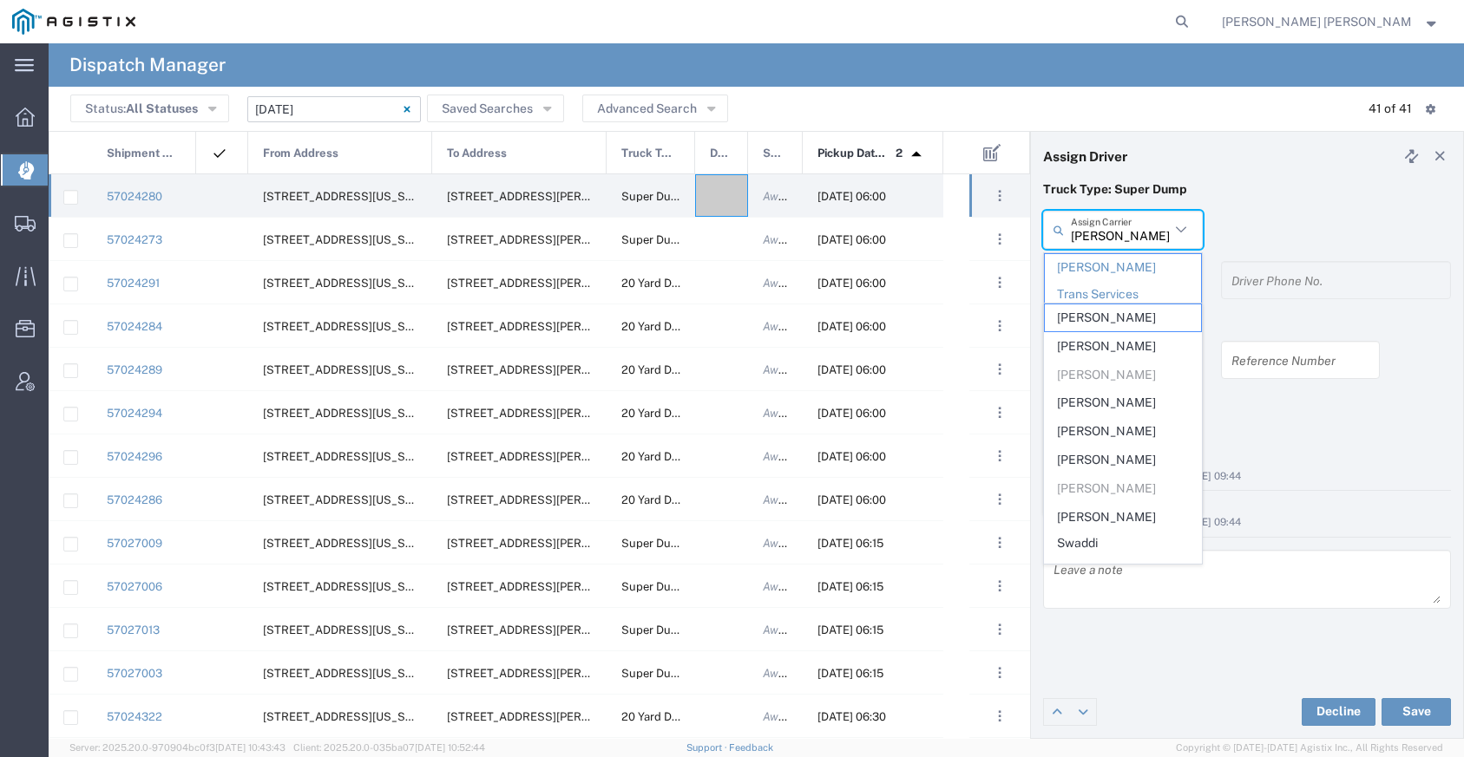
click at [1156, 240] on input "[PERSON_NAME] Trans Services" at bounding box center [1120, 230] width 99 height 30
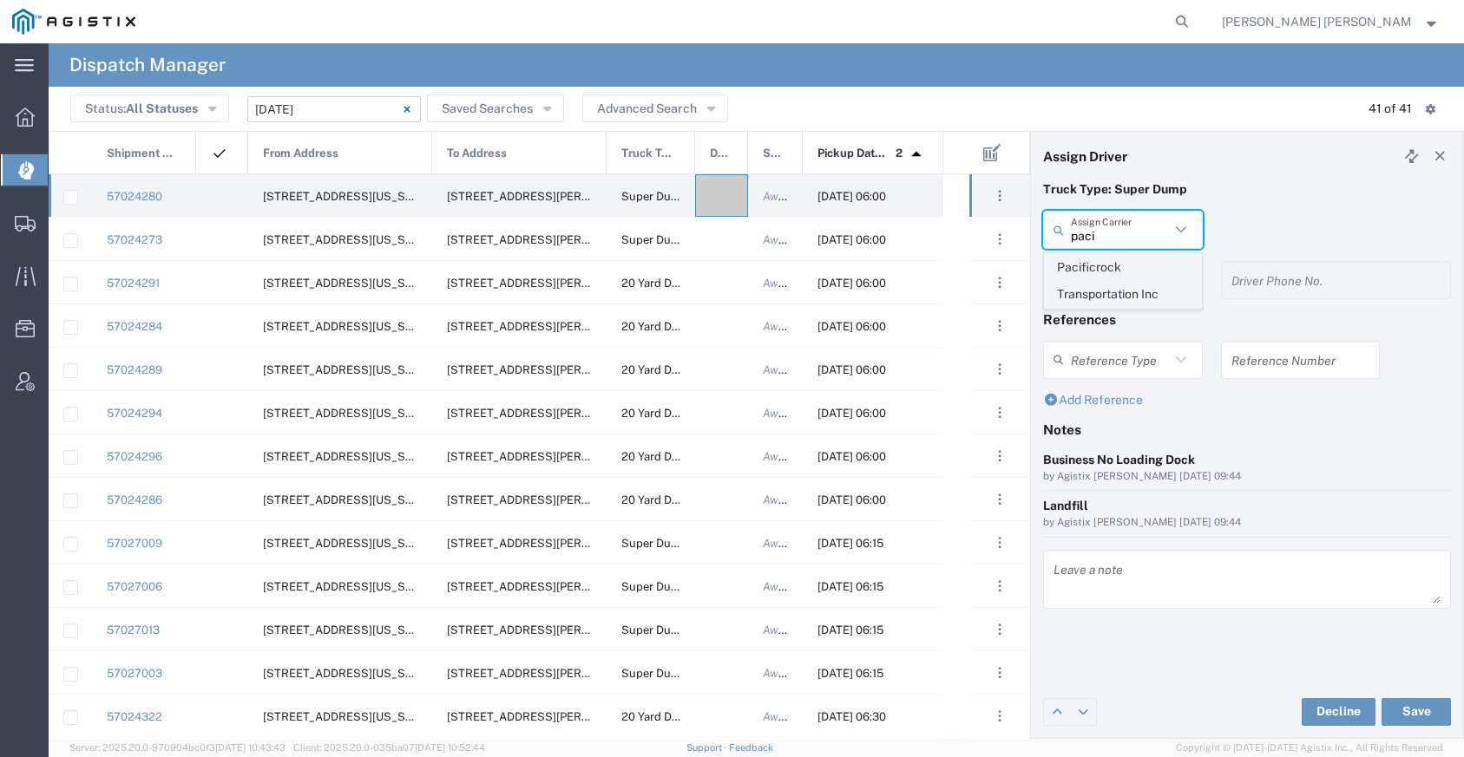
click at [1169, 285] on span "Pacificrock Transportation Inc" at bounding box center [1123, 281] width 156 height 54
click at [1114, 281] on input "text" at bounding box center [1120, 280] width 99 height 30
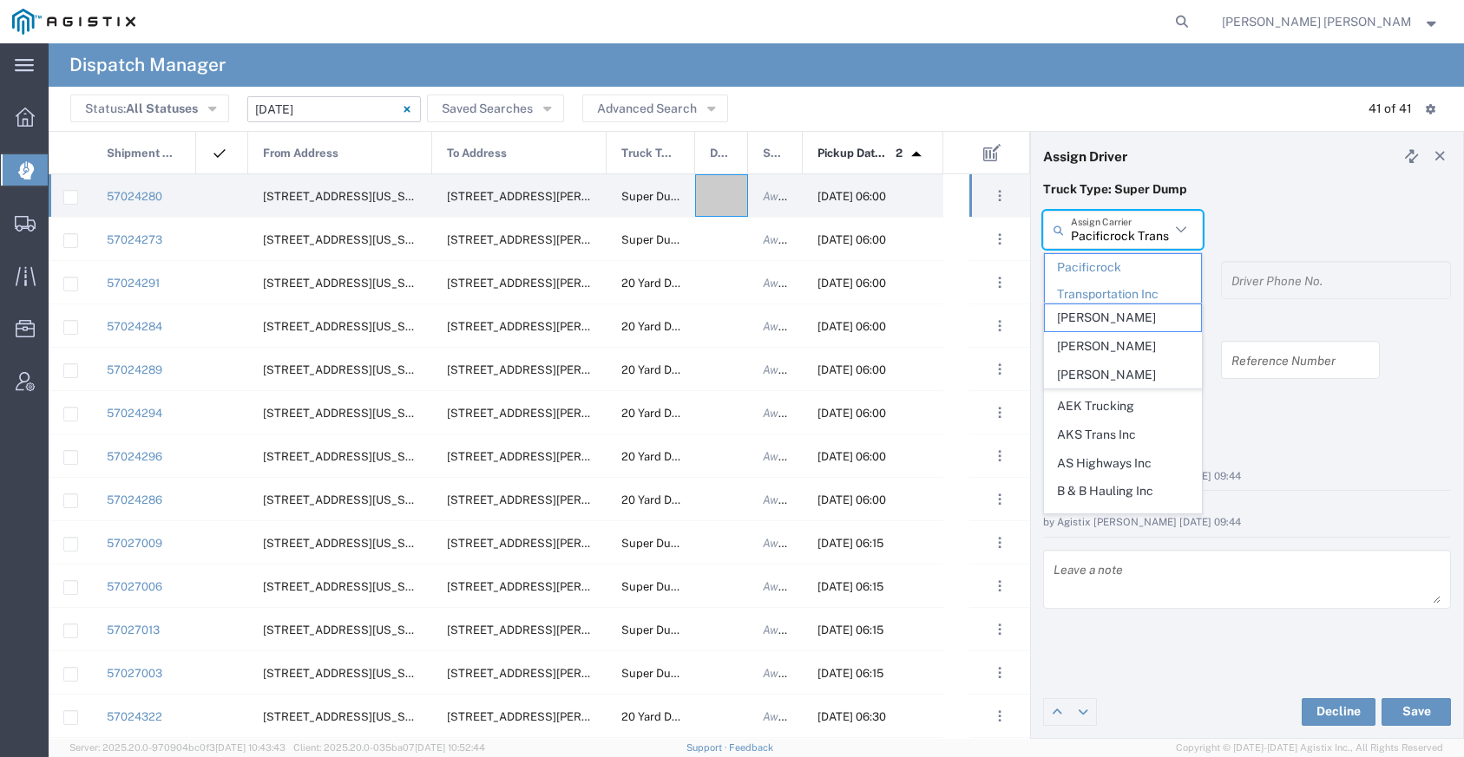
click at [1108, 226] on input "Pacificrock Transportation Inc" at bounding box center [1120, 230] width 99 height 30
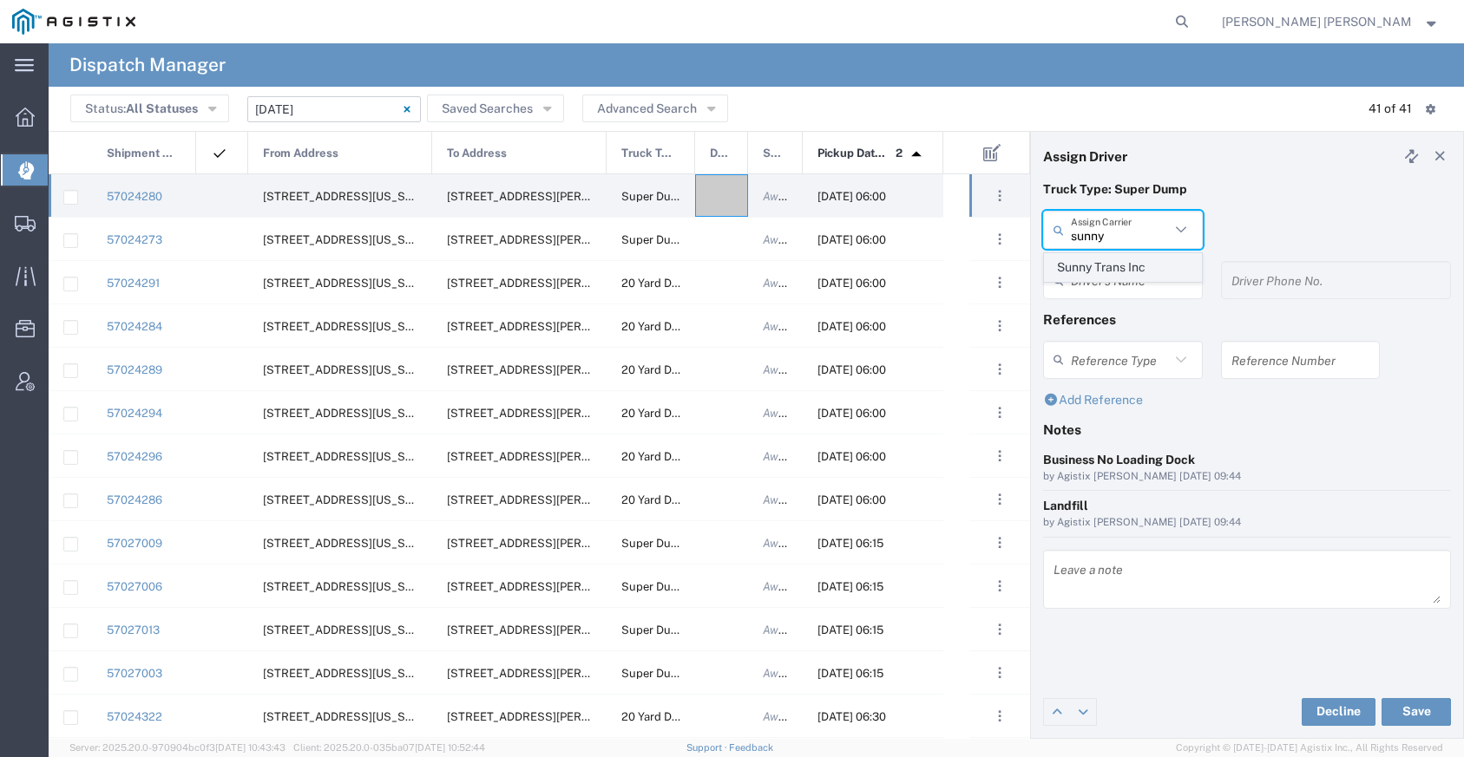
click at [1113, 265] on span "Sunny Trans Inc" at bounding box center [1123, 267] width 156 height 27
type input "Sunny Trans Inc"
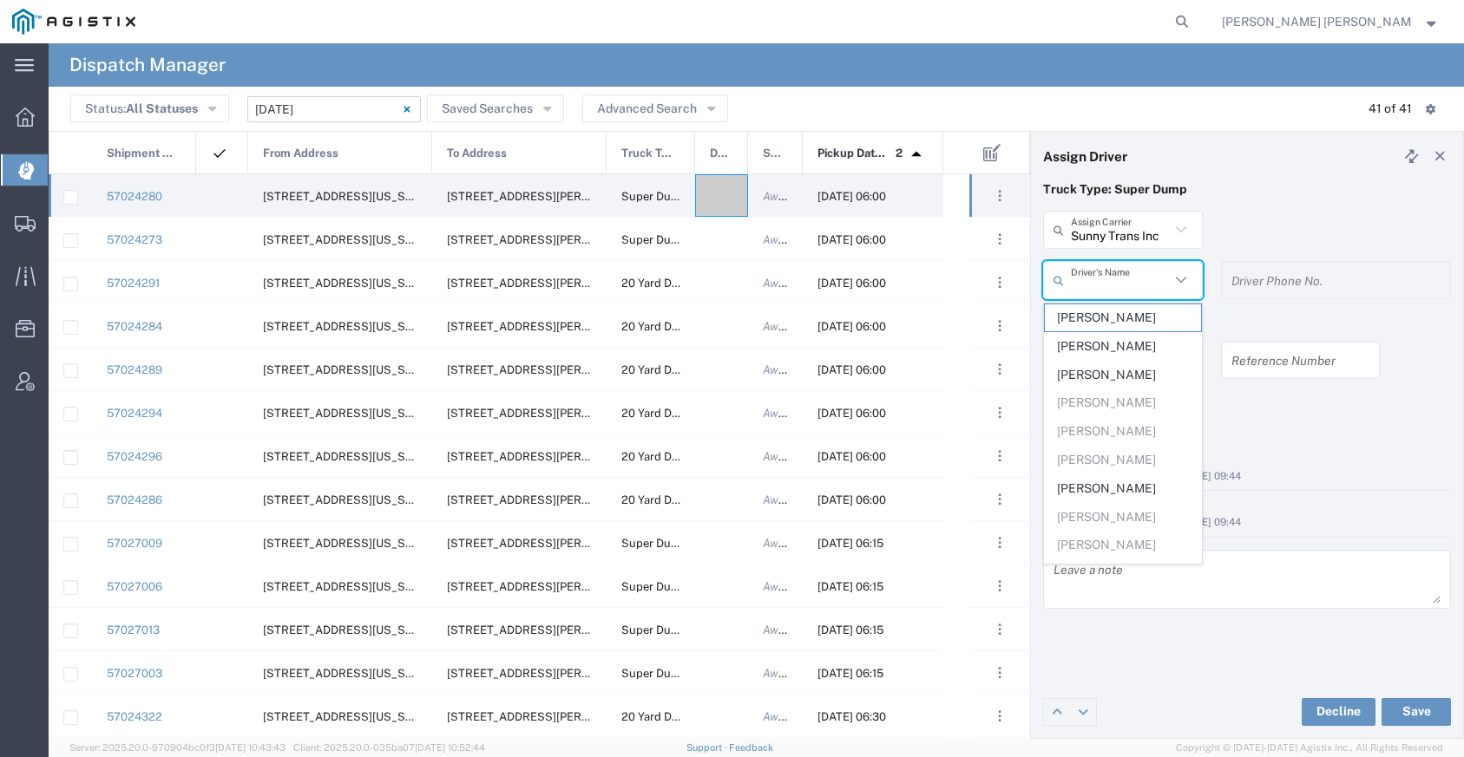
click at [1110, 276] on input "text" at bounding box center [1120, 280] width 99 height 30
click at [1112, 323] on span "[PERSON_NAME]" at bounding box center [1123, 318] width 156 height 27
type input "[PERSON_NAME]"
type input "[PHONE_NUMBER]"
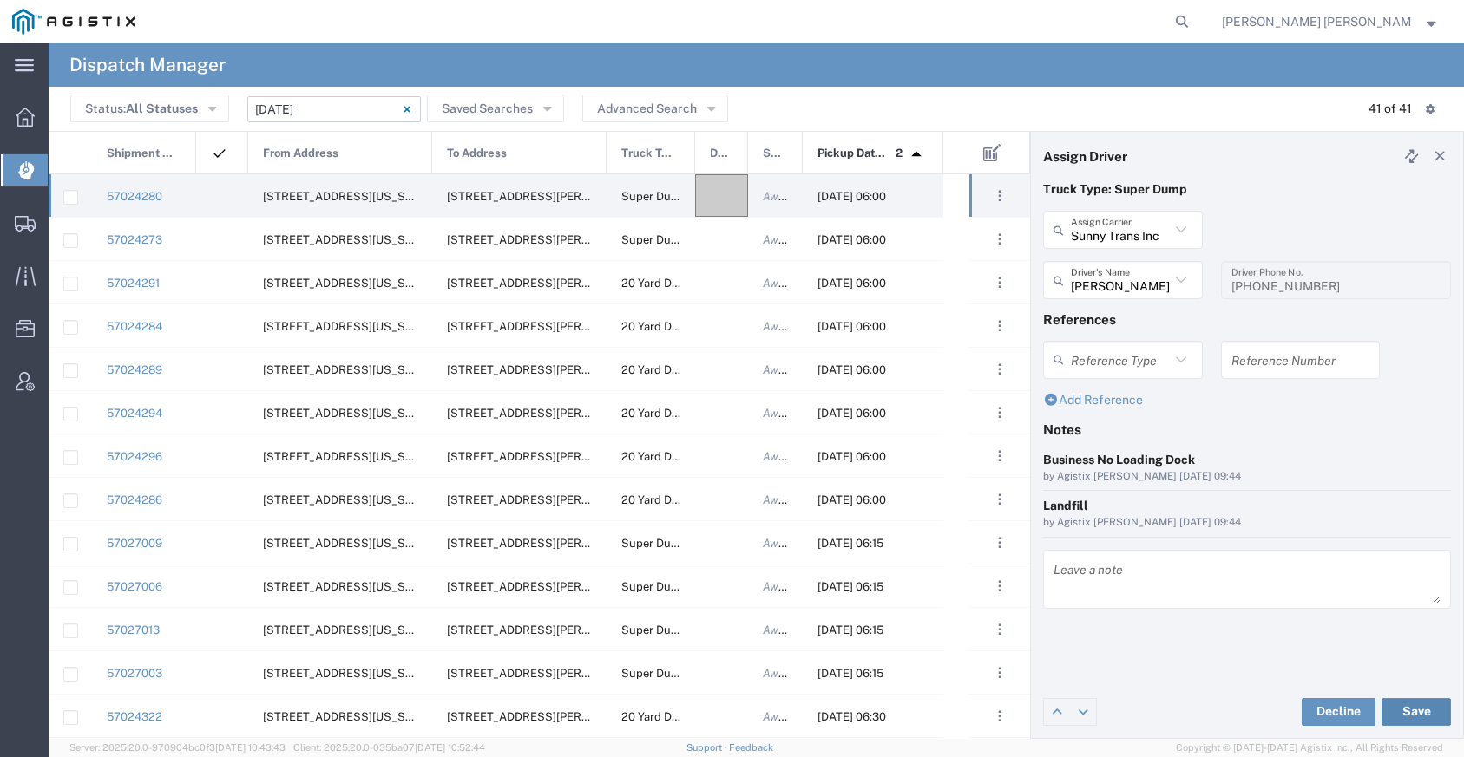
click at [1404, 709] on button "Save" at bounding box center [1415, 712] width 69 height 28
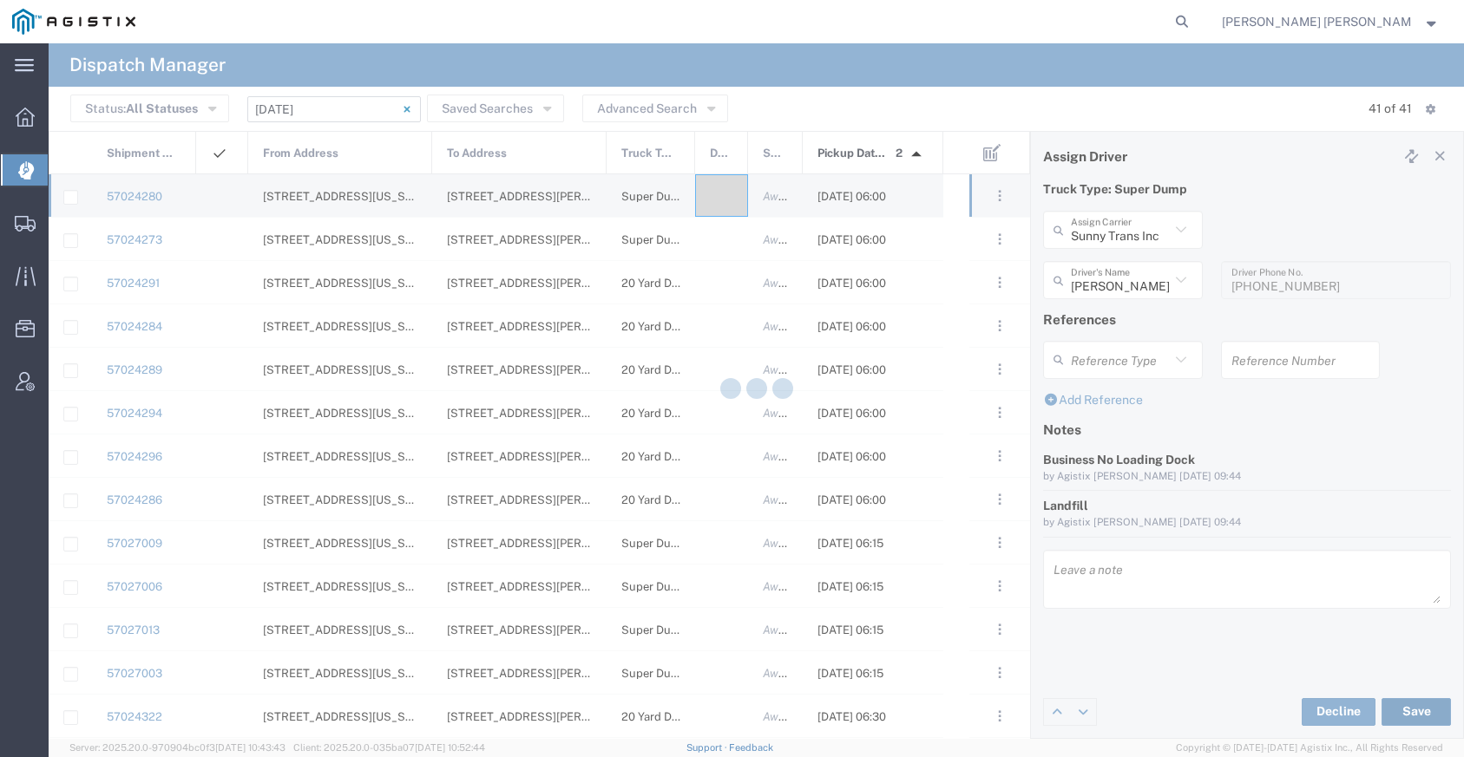
type input "[PERSON_NAME]"
type input "Sunny Trans Inc"
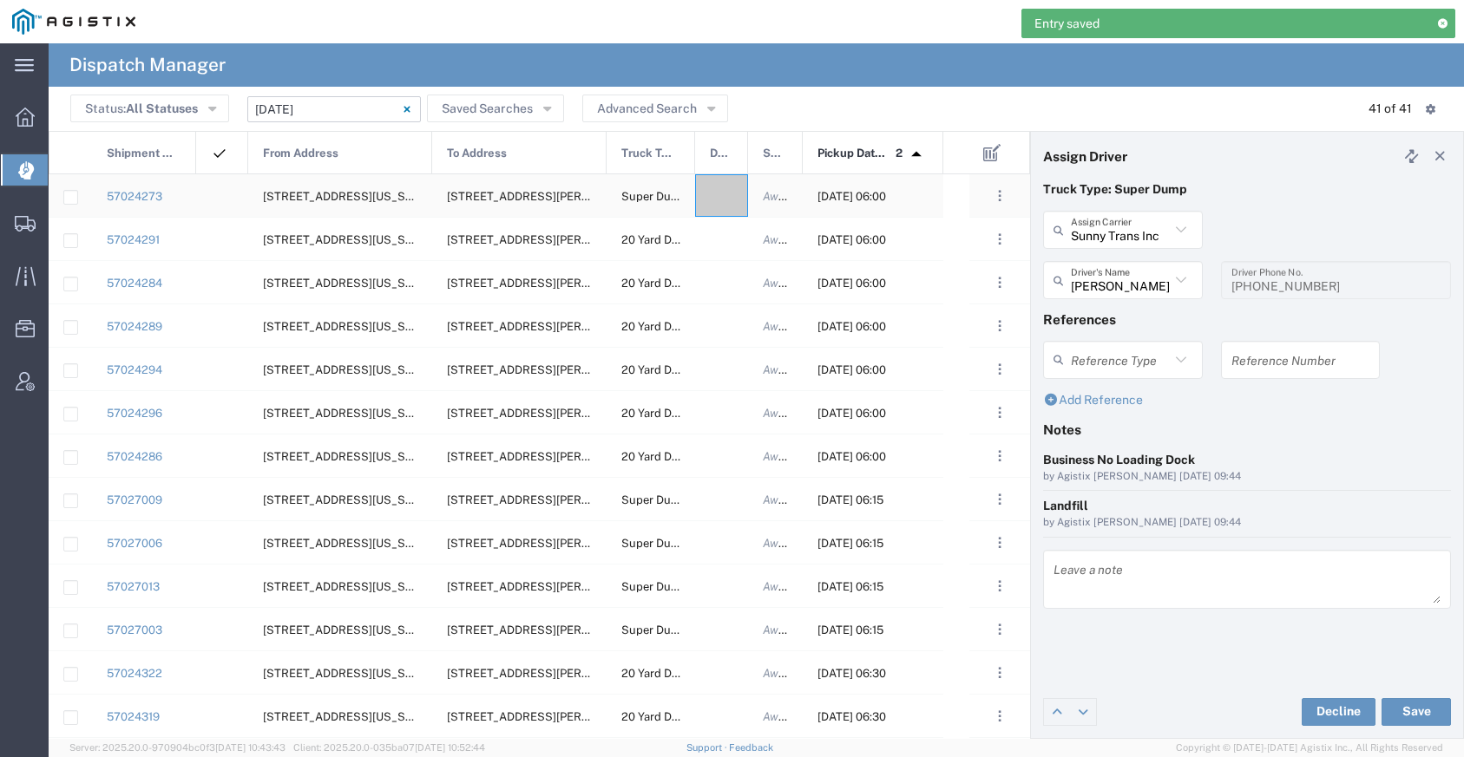
click at [721, 203] on div at bounding box center [721, 195] width 53 height 43
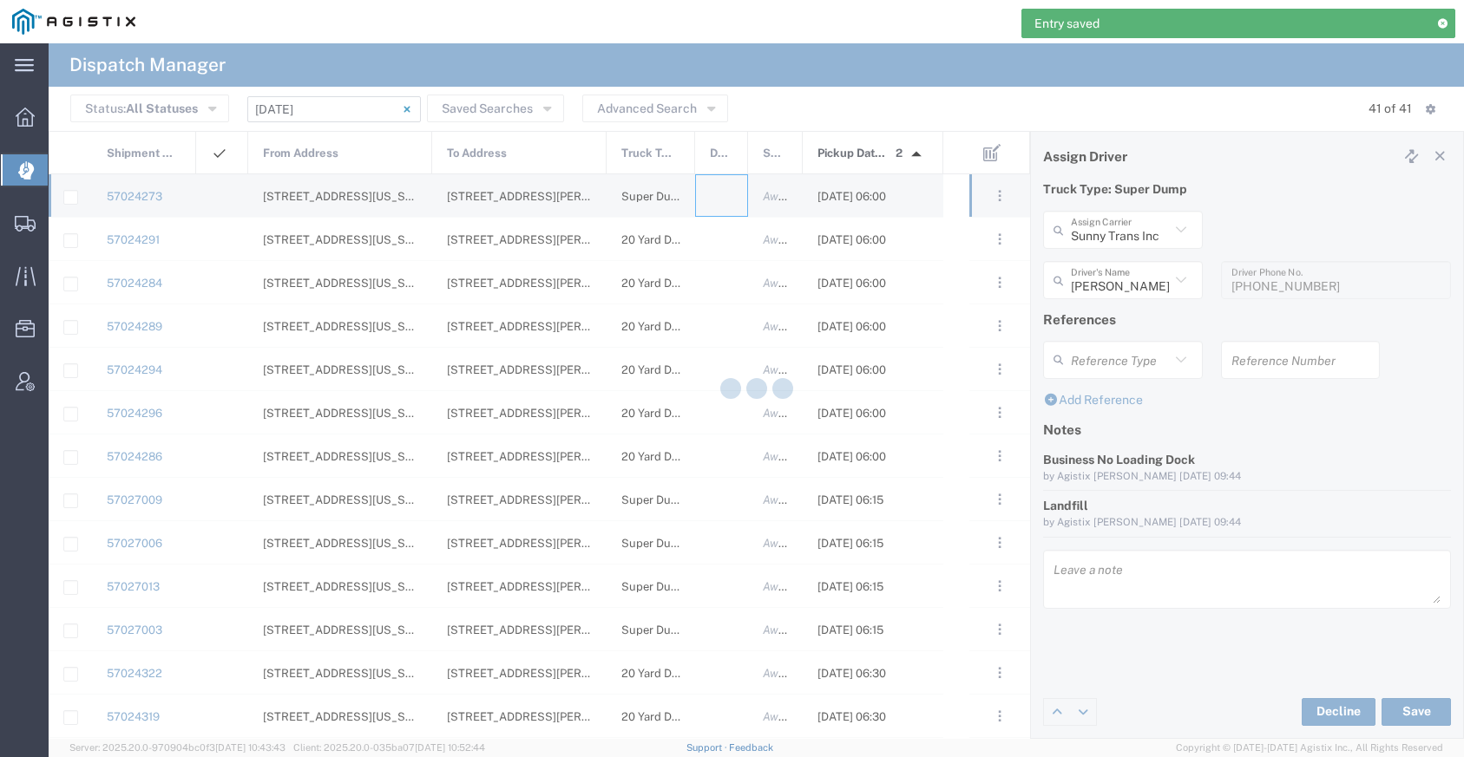
type input "[PERSON_NAME] Trucking"
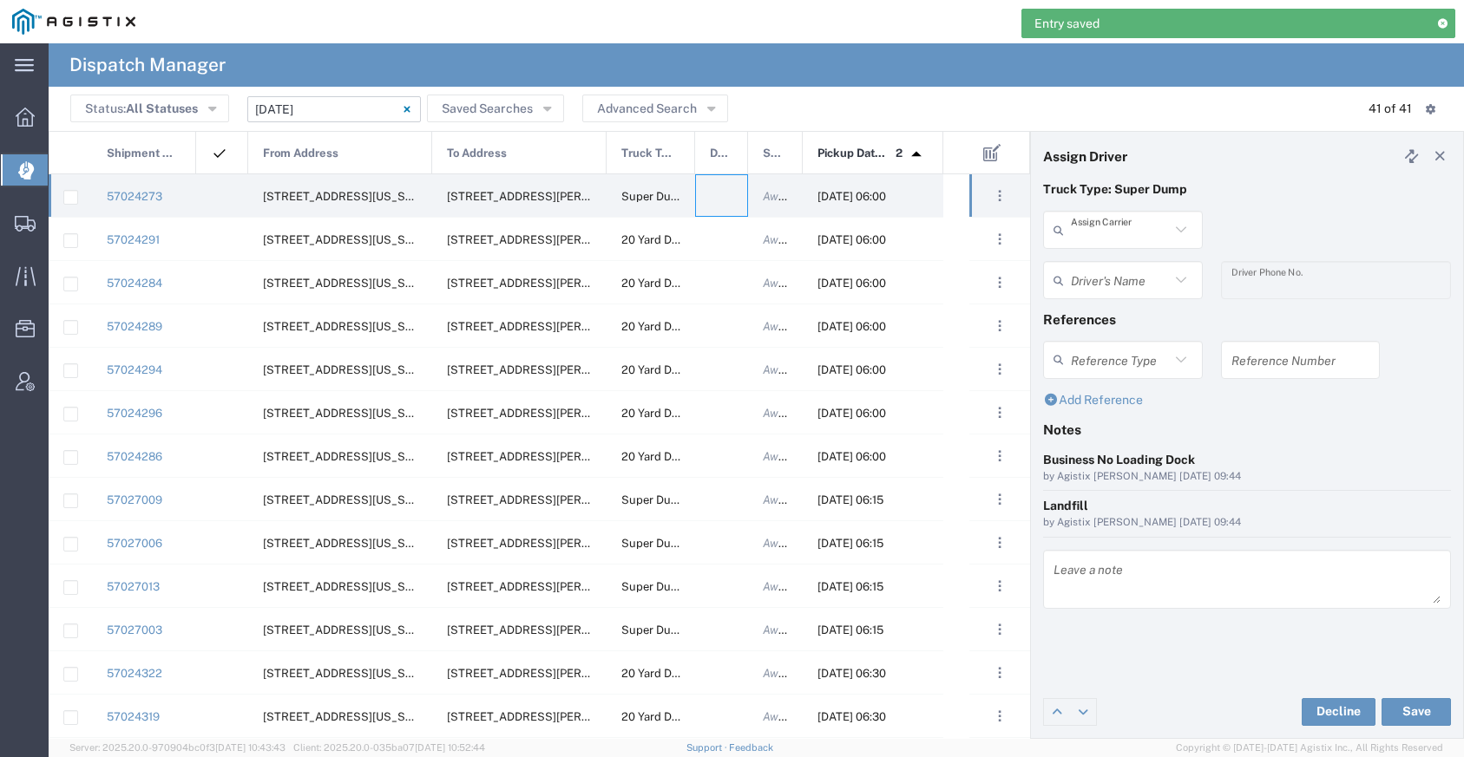
click at [1079, 232] on input "text" at bounding box center [1120, 230] width 99 height 30
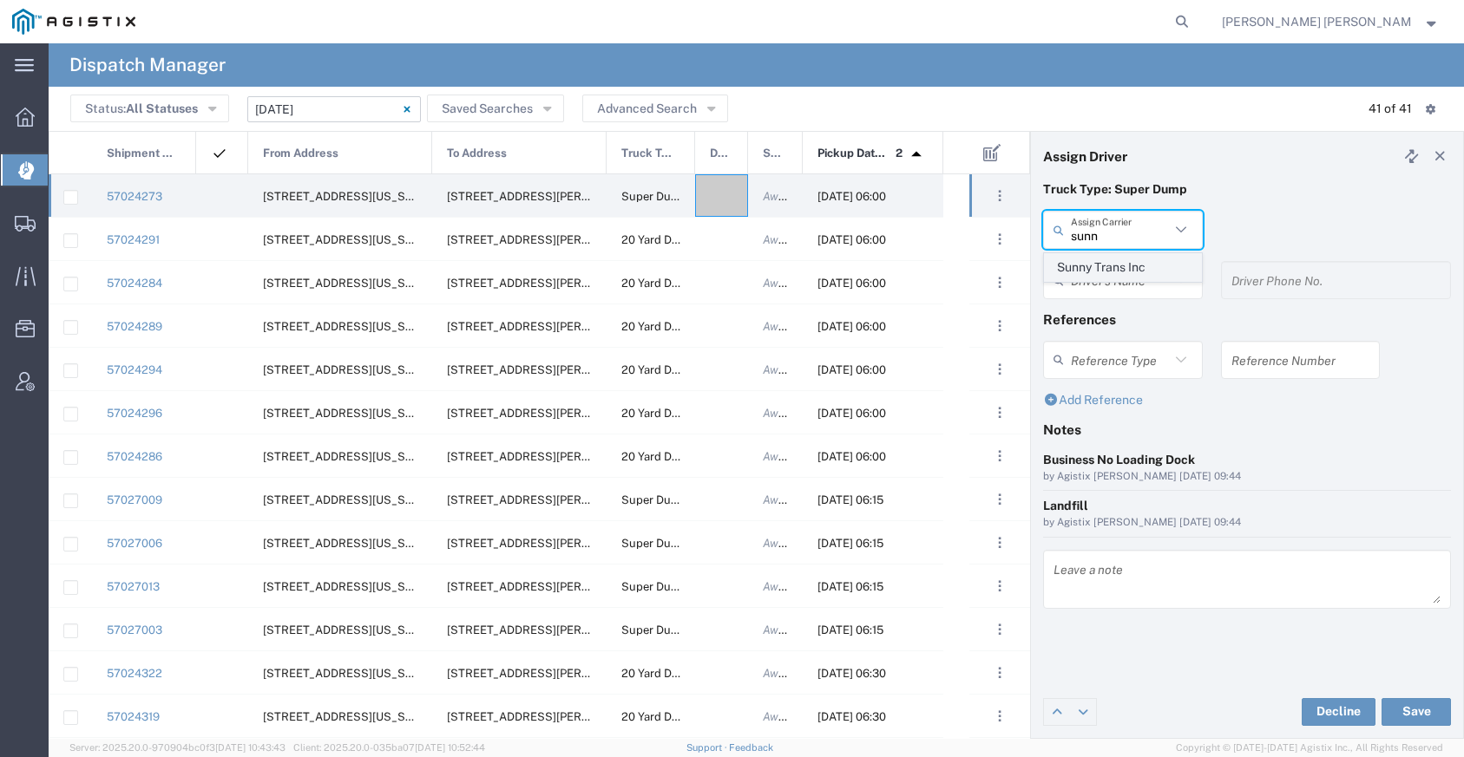
click at [1084, 272] on span "Sunny Trans Inc" at bounding box center [1123, 267] width 156 height 27
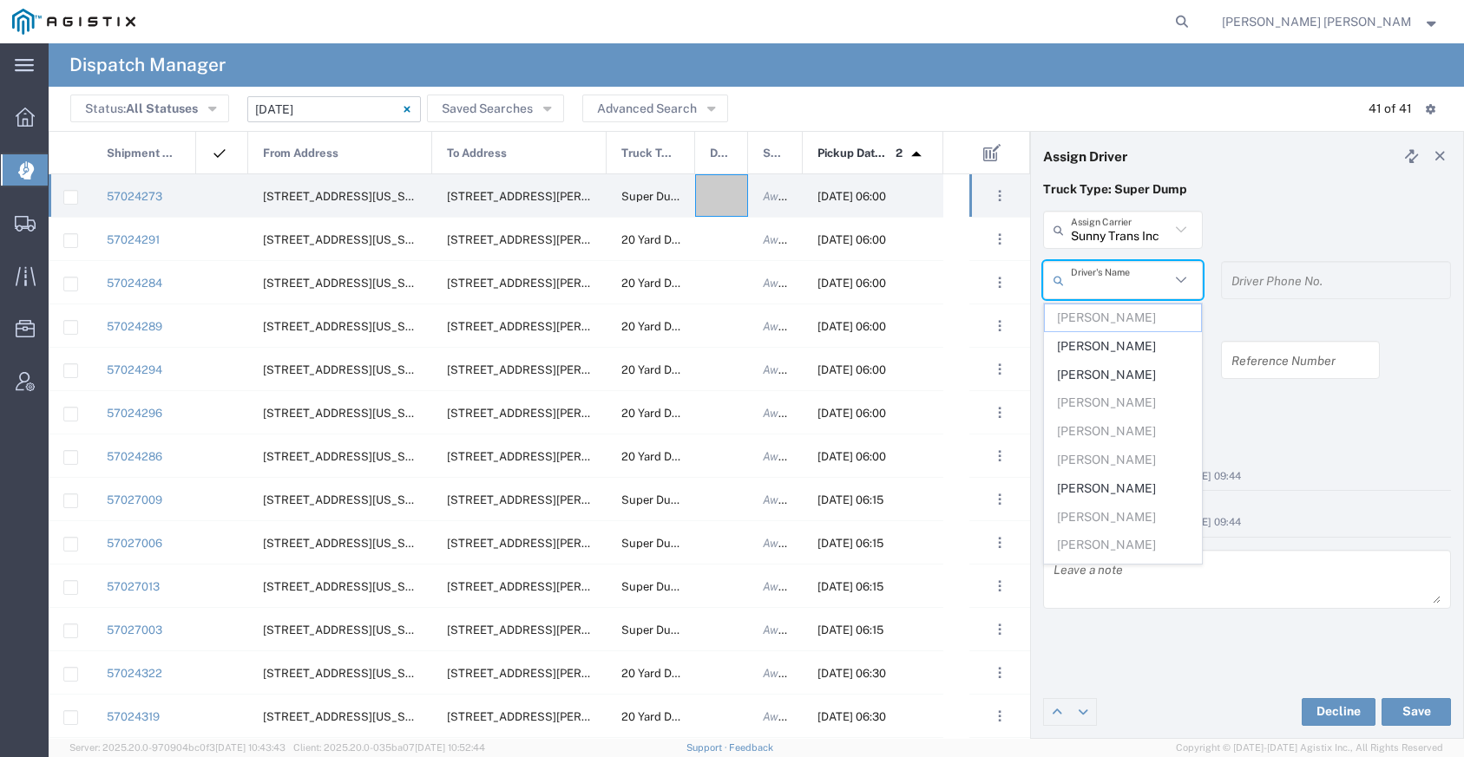
click at [1084, 271] on input "text" at bounding box center [1120, 280] width 99 height 30
click at [1110, 236] on input "Sunny Trans Inc" at bounding box center [1120, 230] width 99 height 30
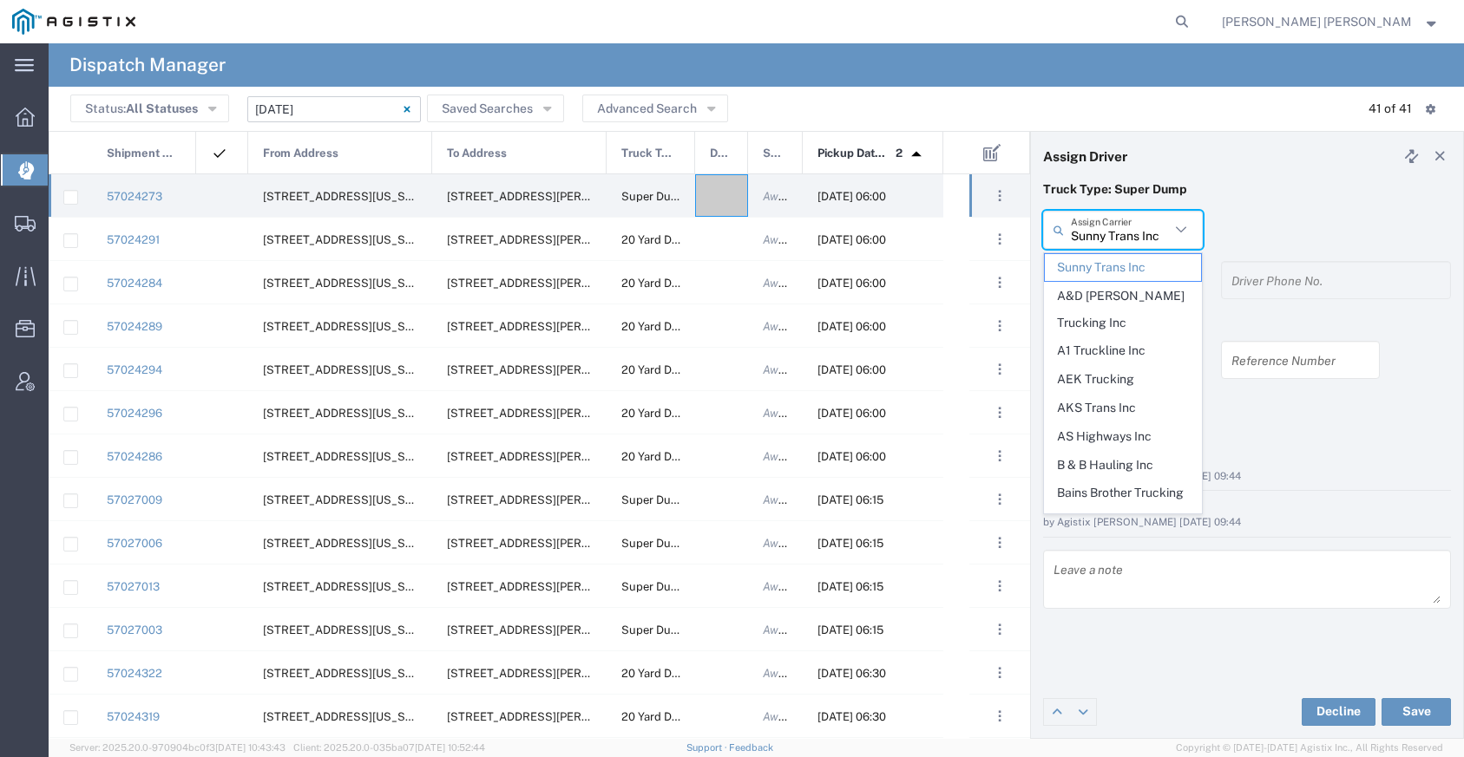
click at [1110, 236] on input "Sunny Trans Inc" at bounding box center [1120, 230] width 99 height 30
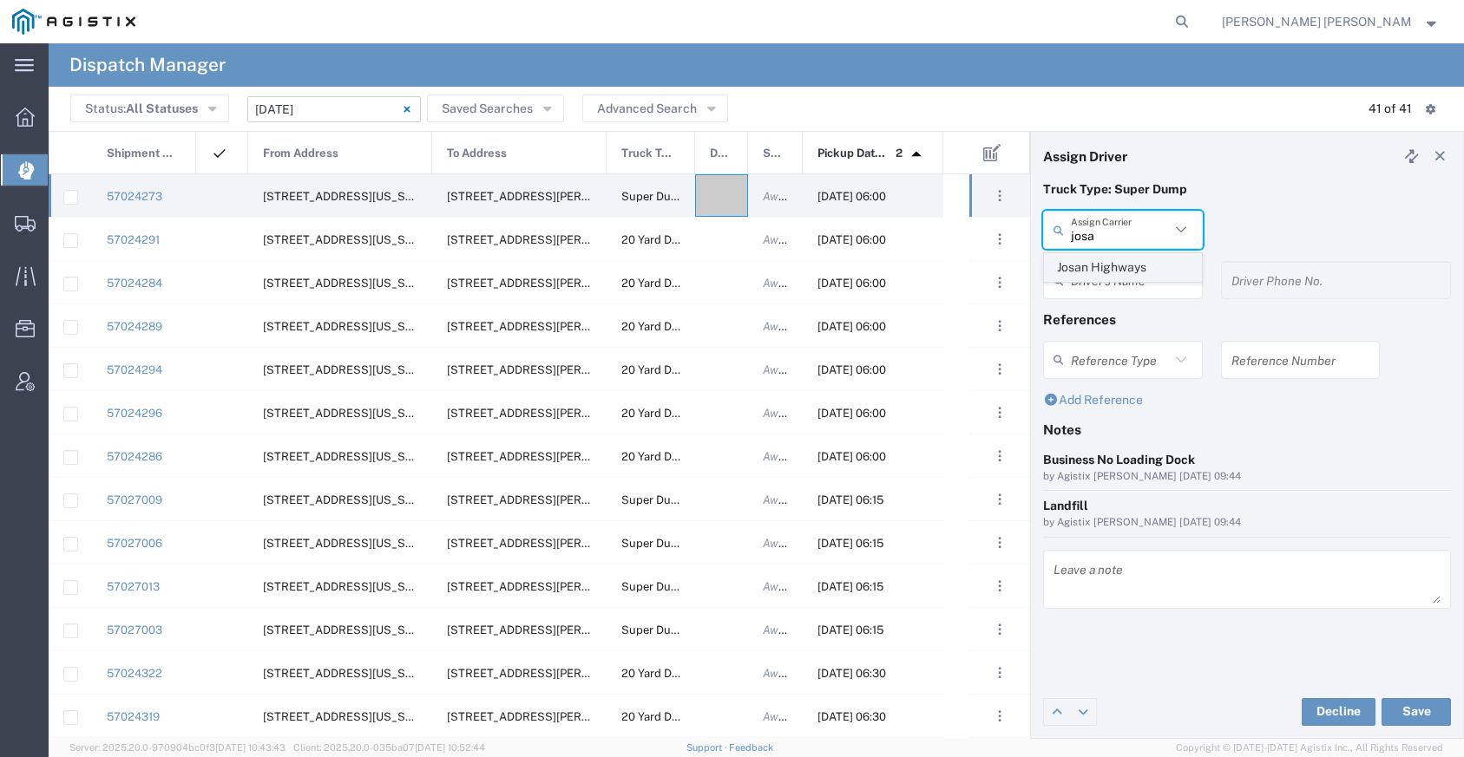
click at [1116, 269] on span "Josan Highways" at bounding box center [1123, 267] width 156 height 27
type input "Josan Highways"
click at [1107, 279] on input "text" at bounding box center [1125, 280] width 109 height 30
click at [1104, 316] on span "[PERSON_NAME]" at bounding box center [1123, 318] width 156 height 27
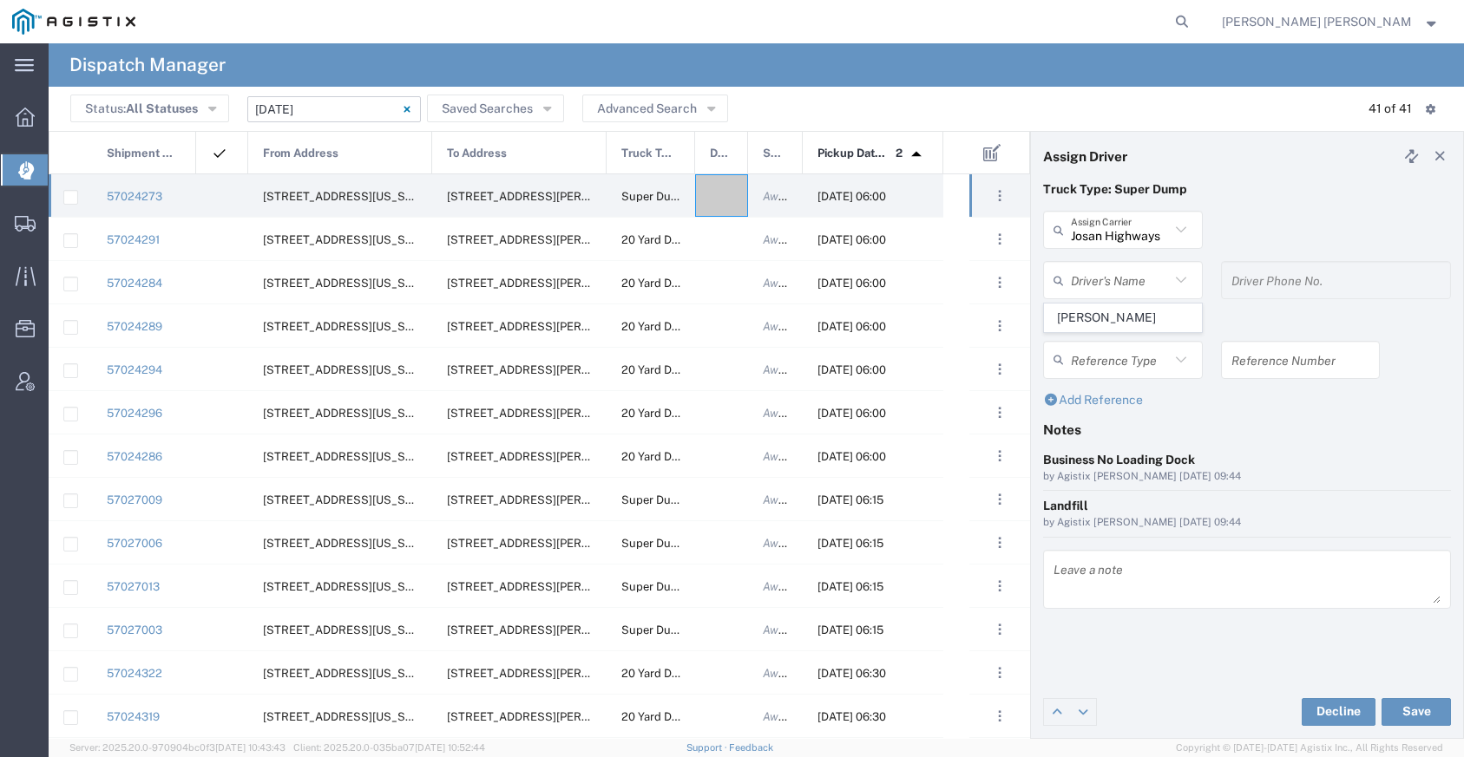
type input "[PERSON_NAME]"
type input "5103753556"
click at [1408, 706] on button "Save" at bounding box center [1415, 712] width 69 height 28
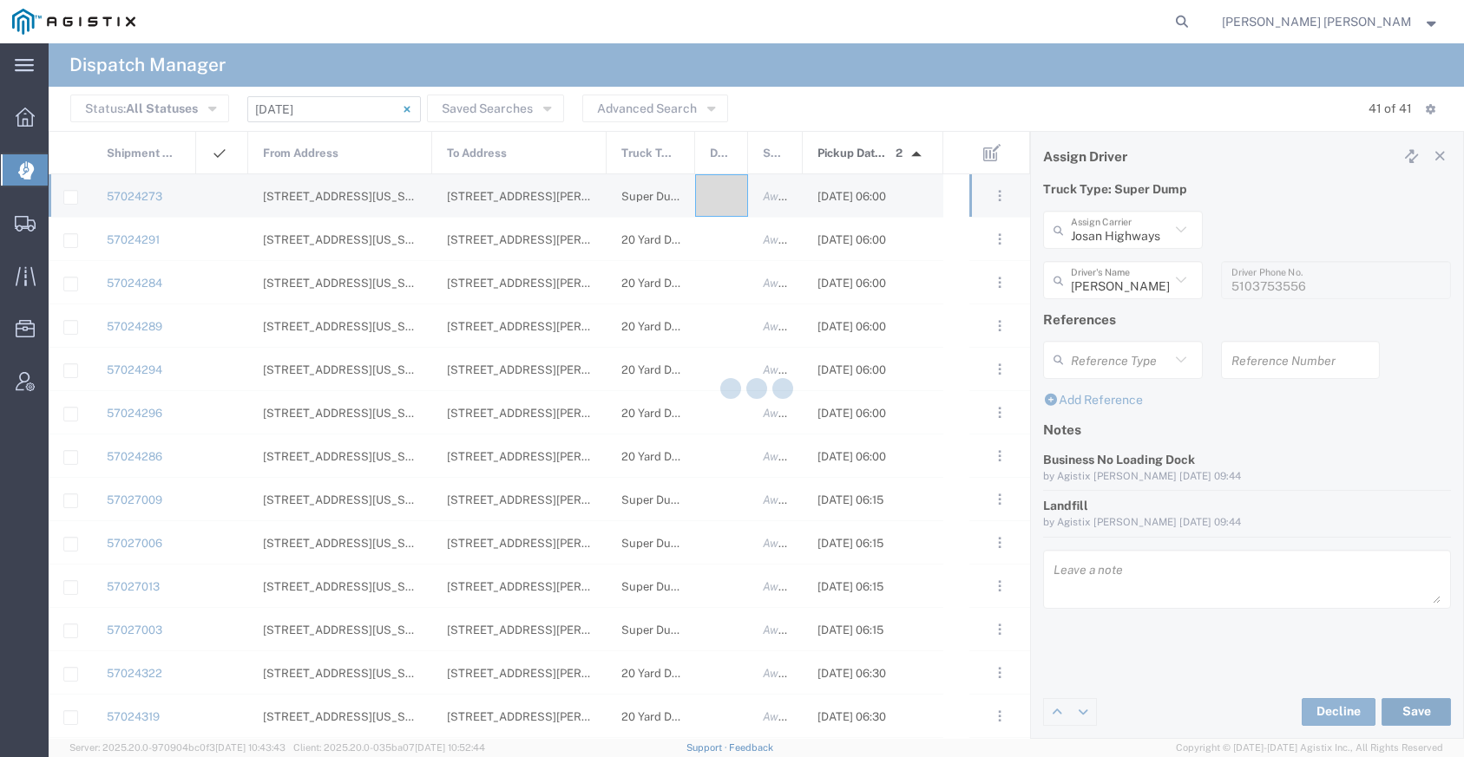
type input "[PERSON_NAME]"
type input "Josan Highways"
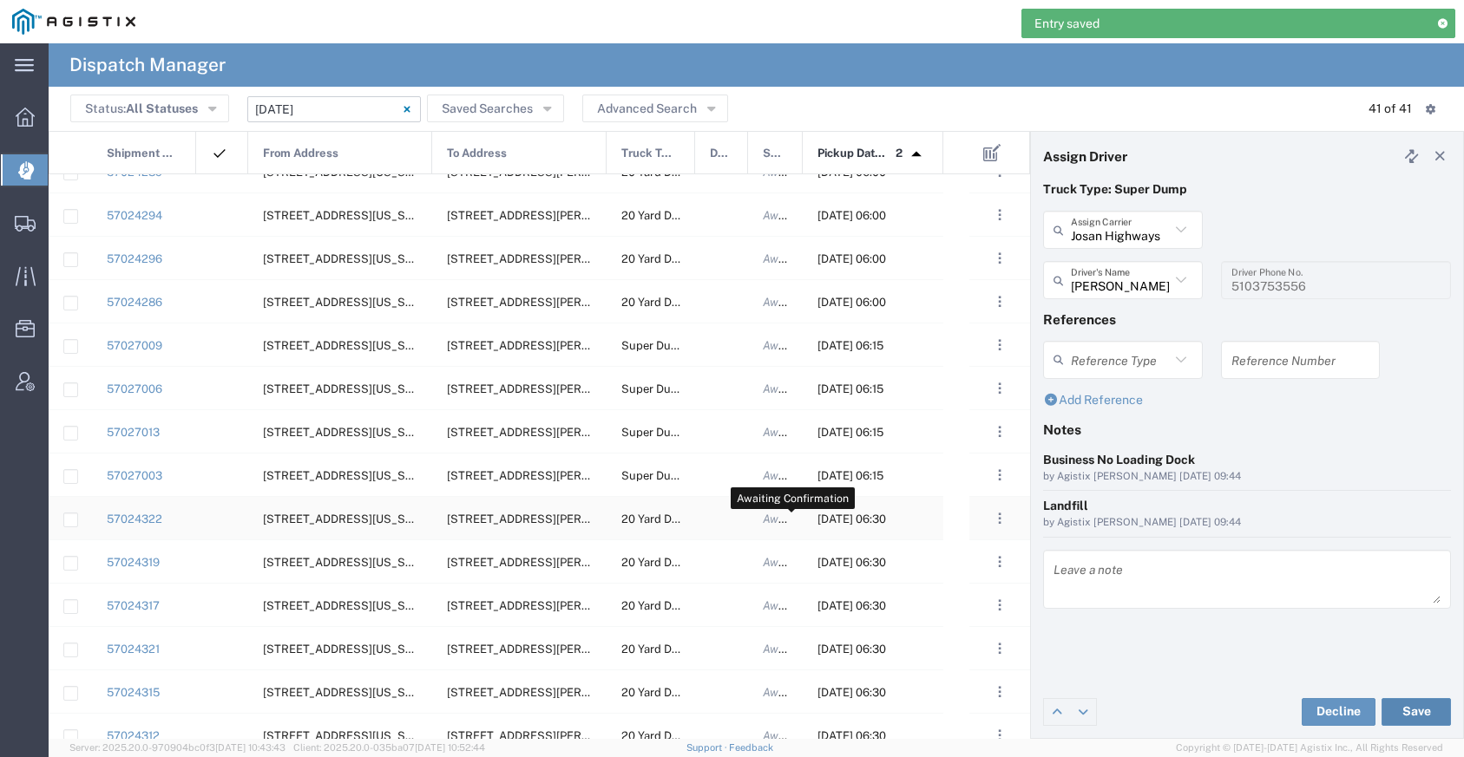
scroll to position [124, 0]
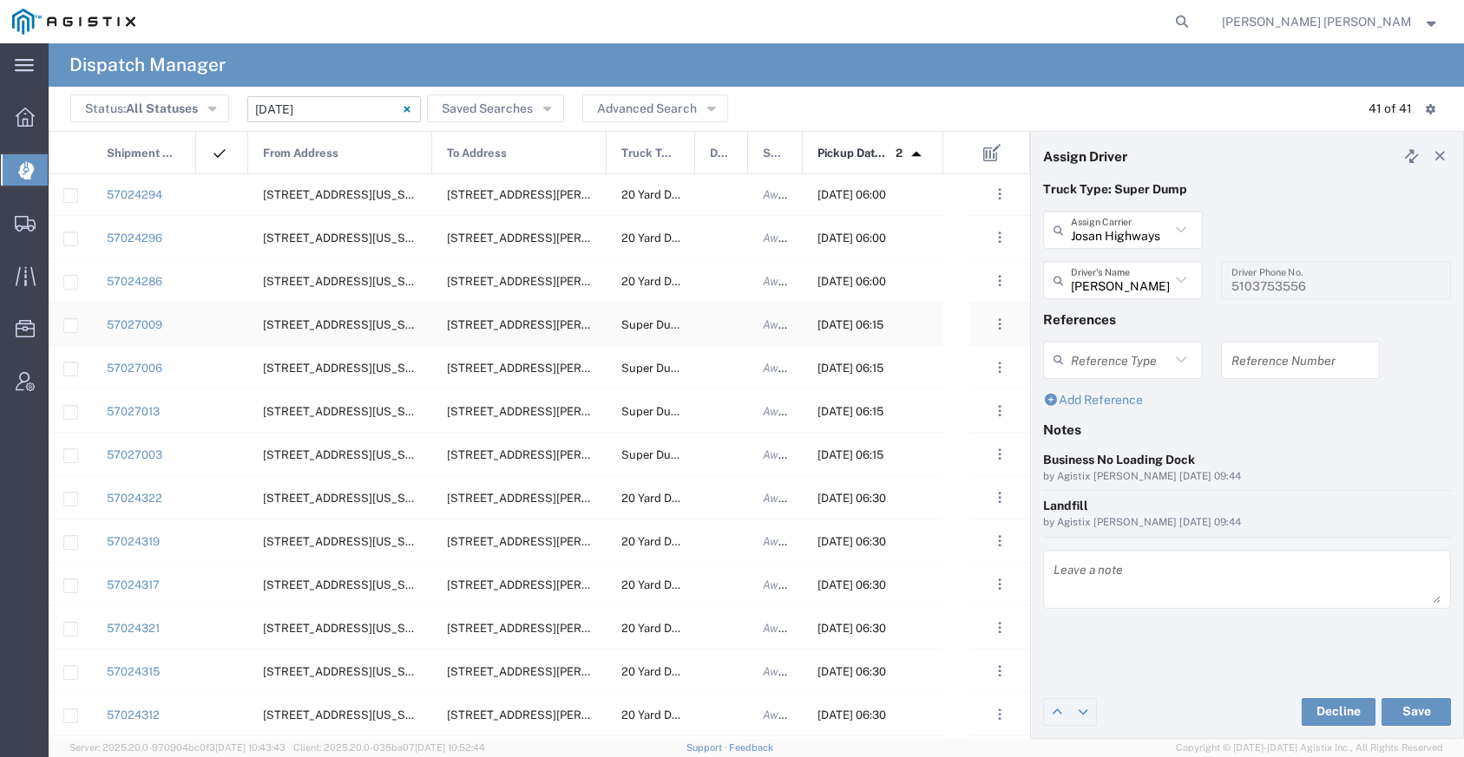
click at [716, 330] on div at bounding box center [721, 324] width 53 height 43
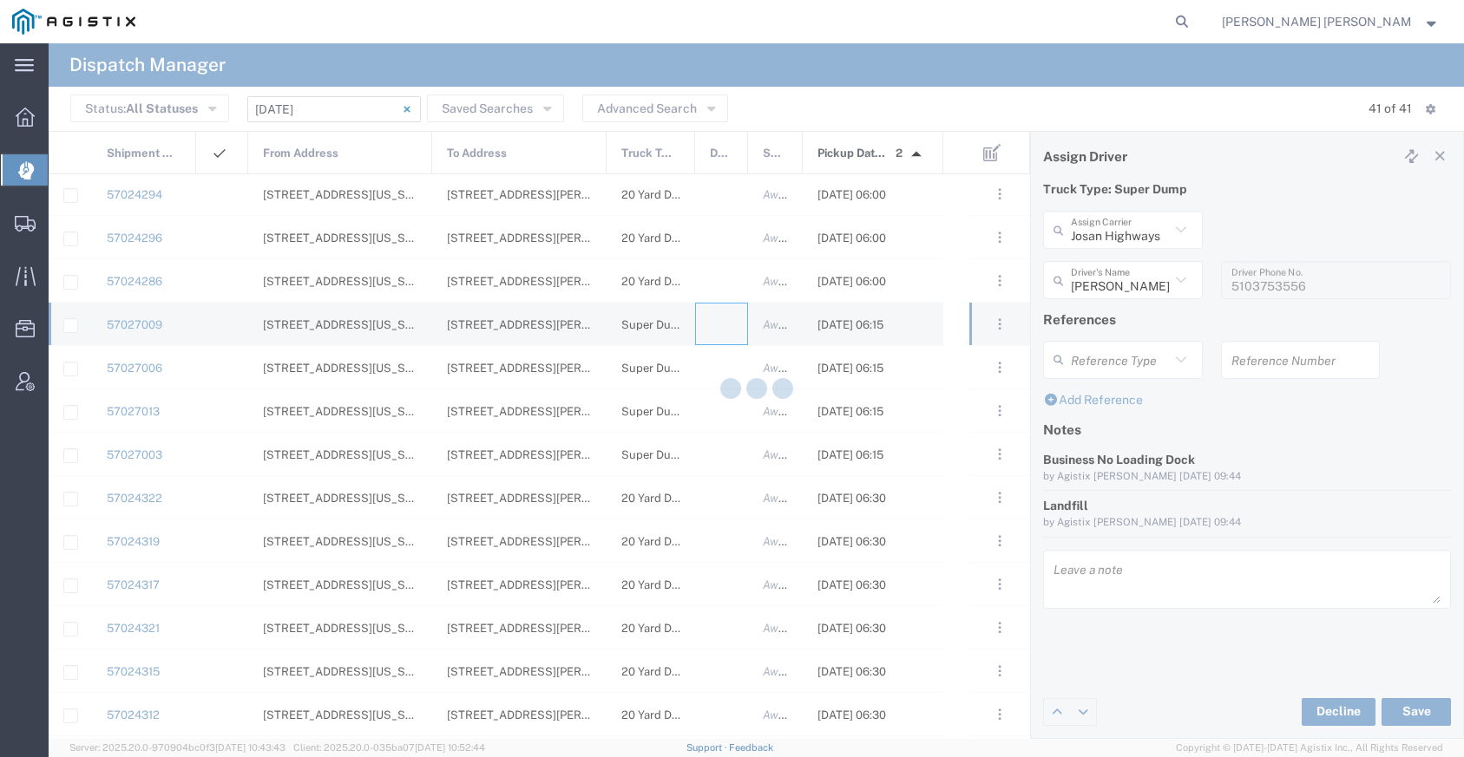
type input "[PERSON_NAME] Trucking"
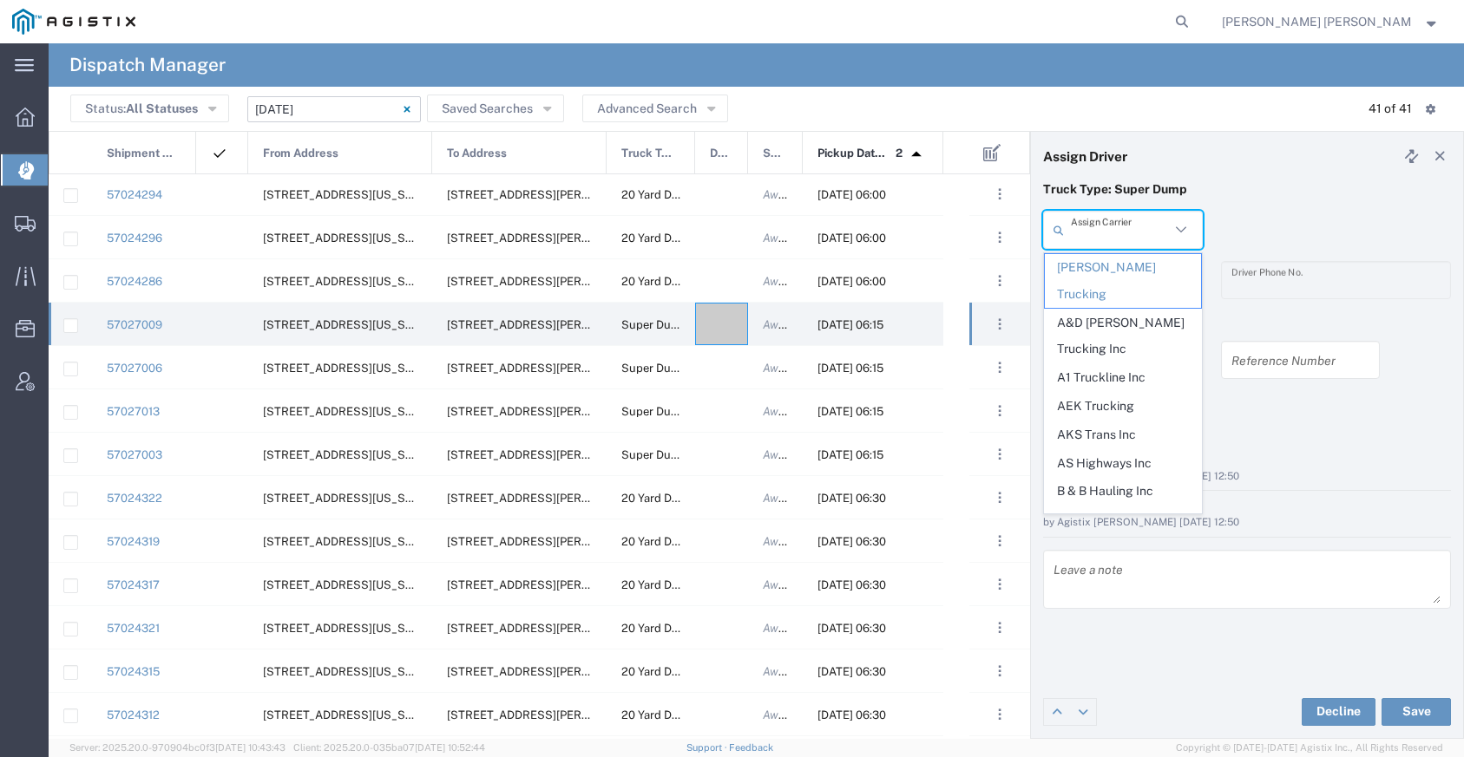
click at [1131, 229] on input "text" at bounding box center [1120, 230] width 99 height 30
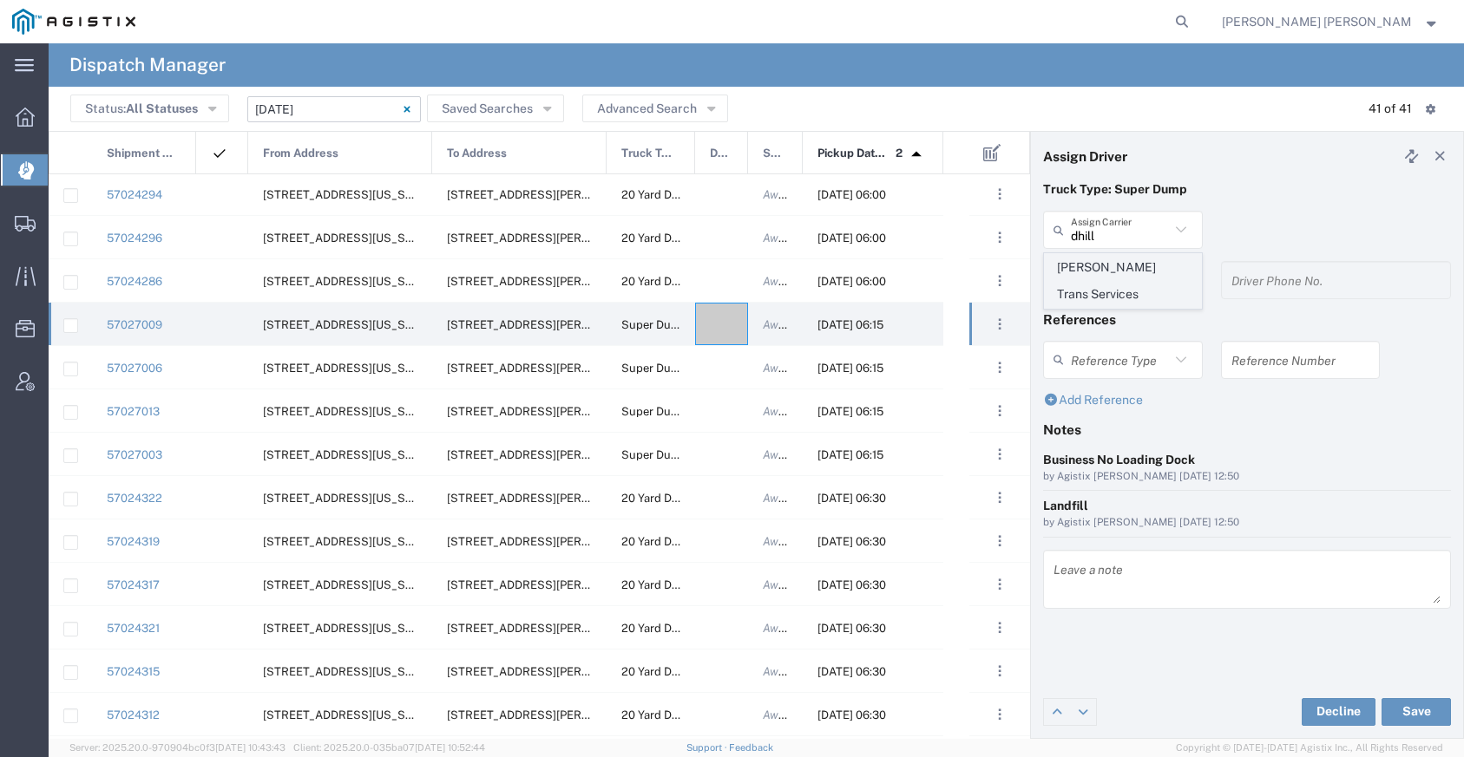
click at [1117, 270] on span "[PERSON_NAME] Trans Services" at bounding box center [1123, 281] width 156 height 54
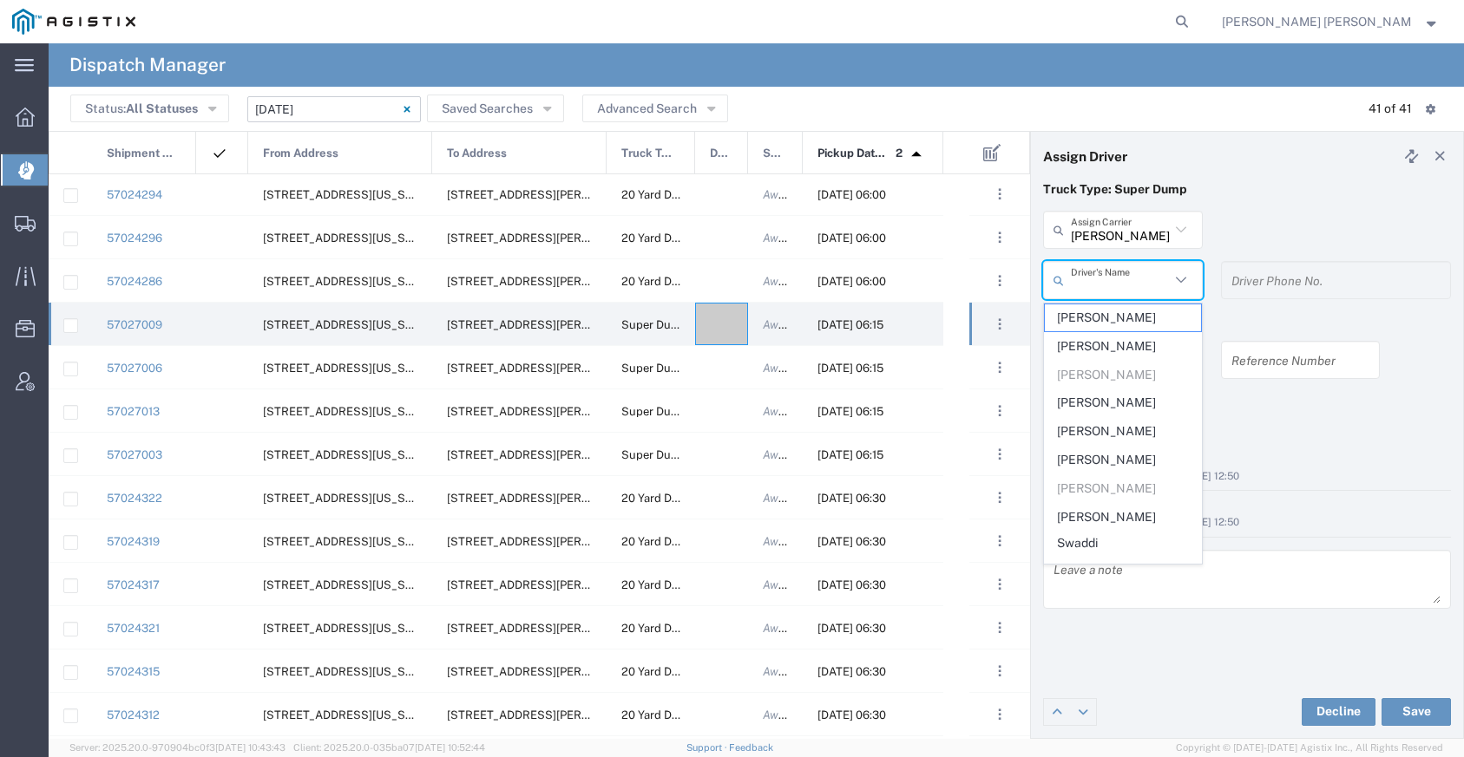
click at [1115, 281] on input "text" at bounding box center [1120, 280] width 99 height 30
click at [1087, 230] on input "[PERSON_NAME] Trans Services" at bounding box center [1120, 230] width 99 height 30
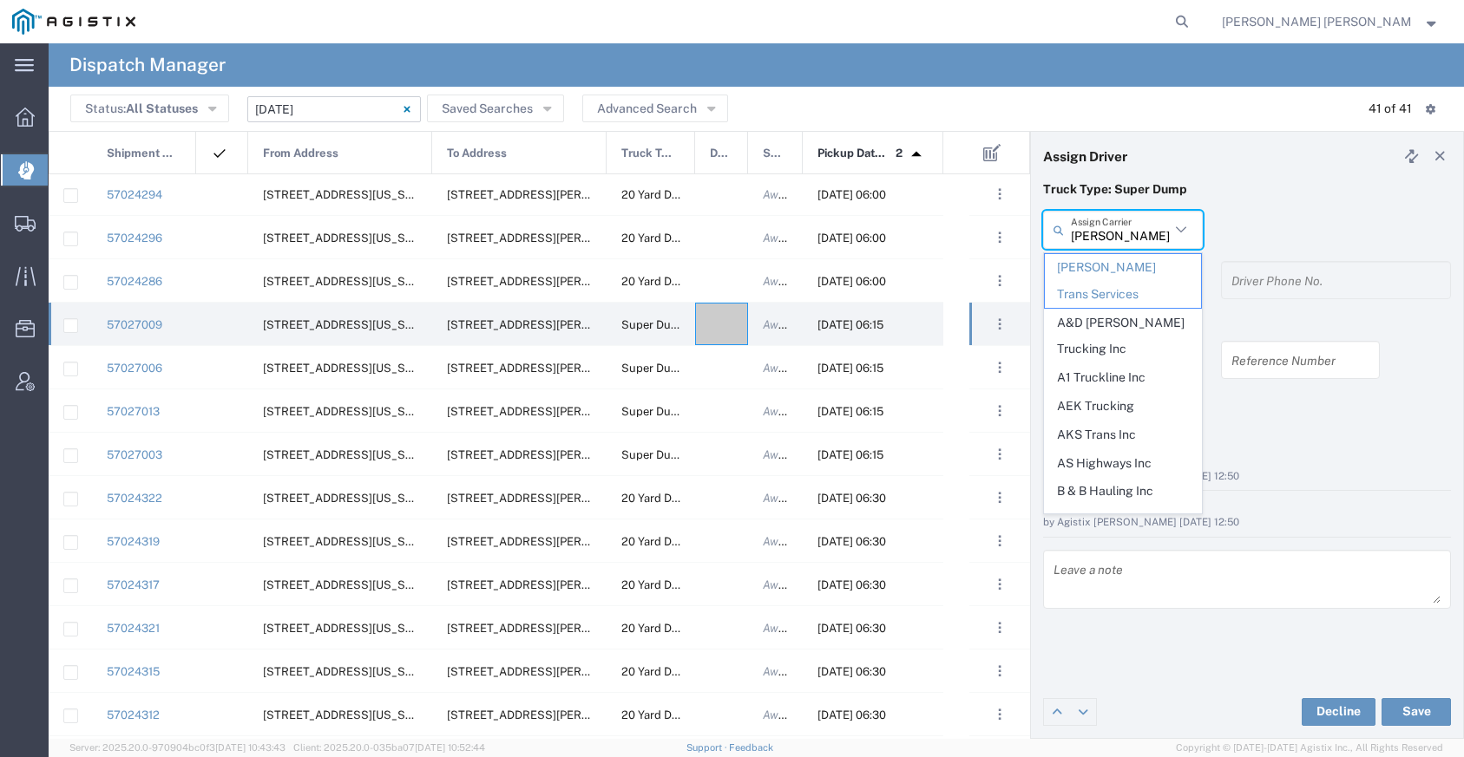
click at [1087, 230] on input "[PERSON_NAME] Trans Services" at bounding box center [1120, 230] width 99 height 30
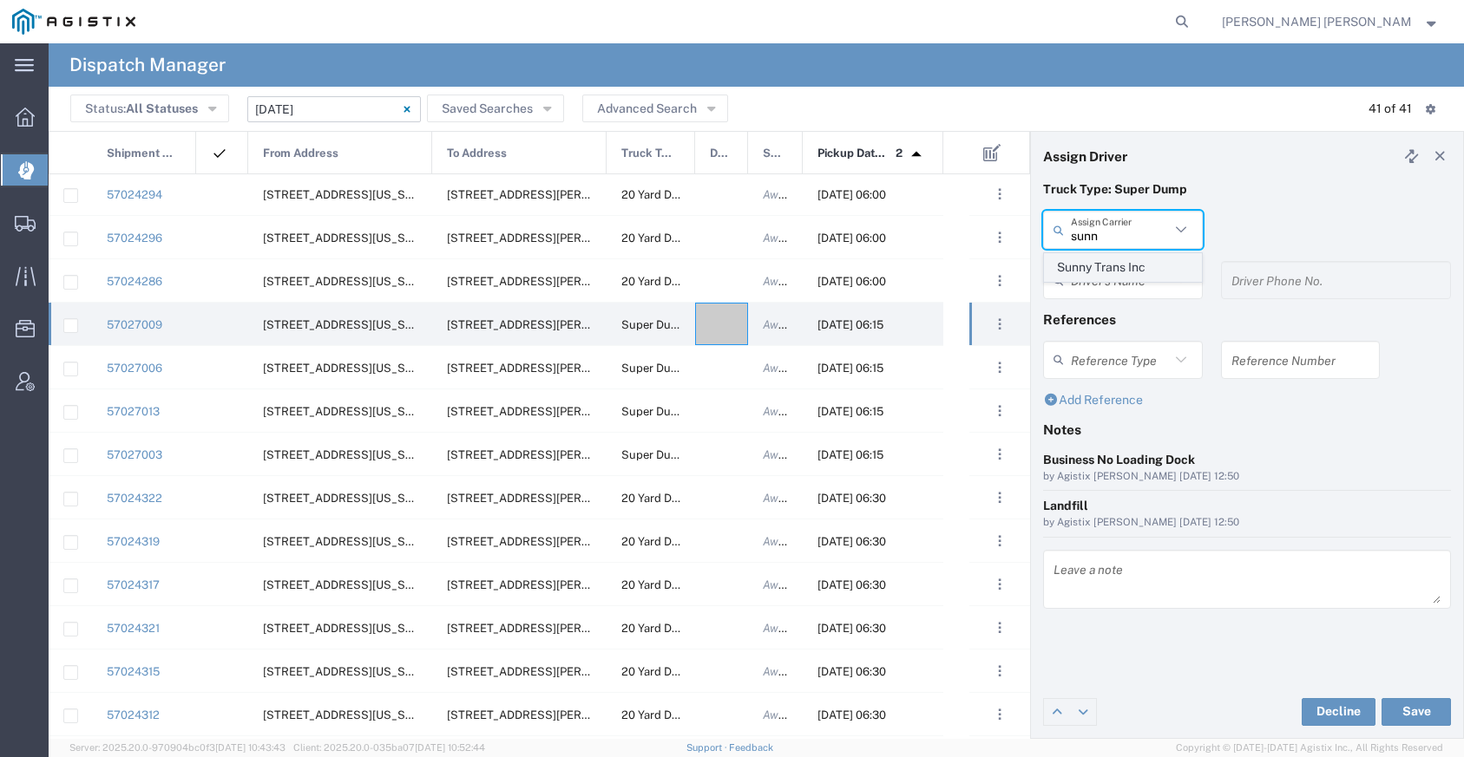
click at [1098, 259] on span "Sunny Trans Inc" at bounding box center [1123, 267] width 156 height 27
type input "Sunny Trans Inc"
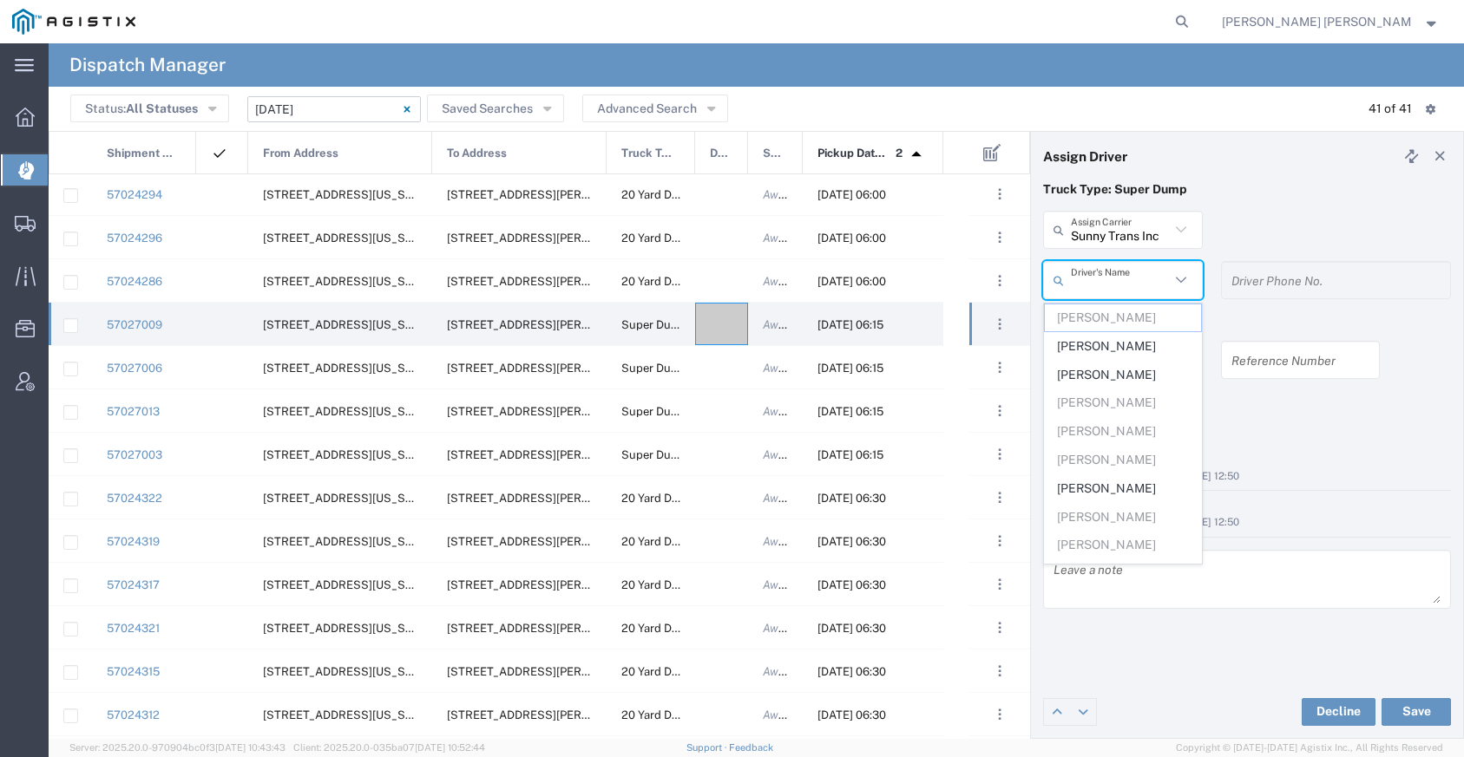
click at [1097, 282] on input "text" at bounding box center [1120, 280] width 99 height 30
click at [1110, 371] on span "[PERSON_NAME]" at bounding box center [1123, 375] width 156 height 27
type input "[PERSON_NAME]"
type input "[PHONE_NUMBER]"
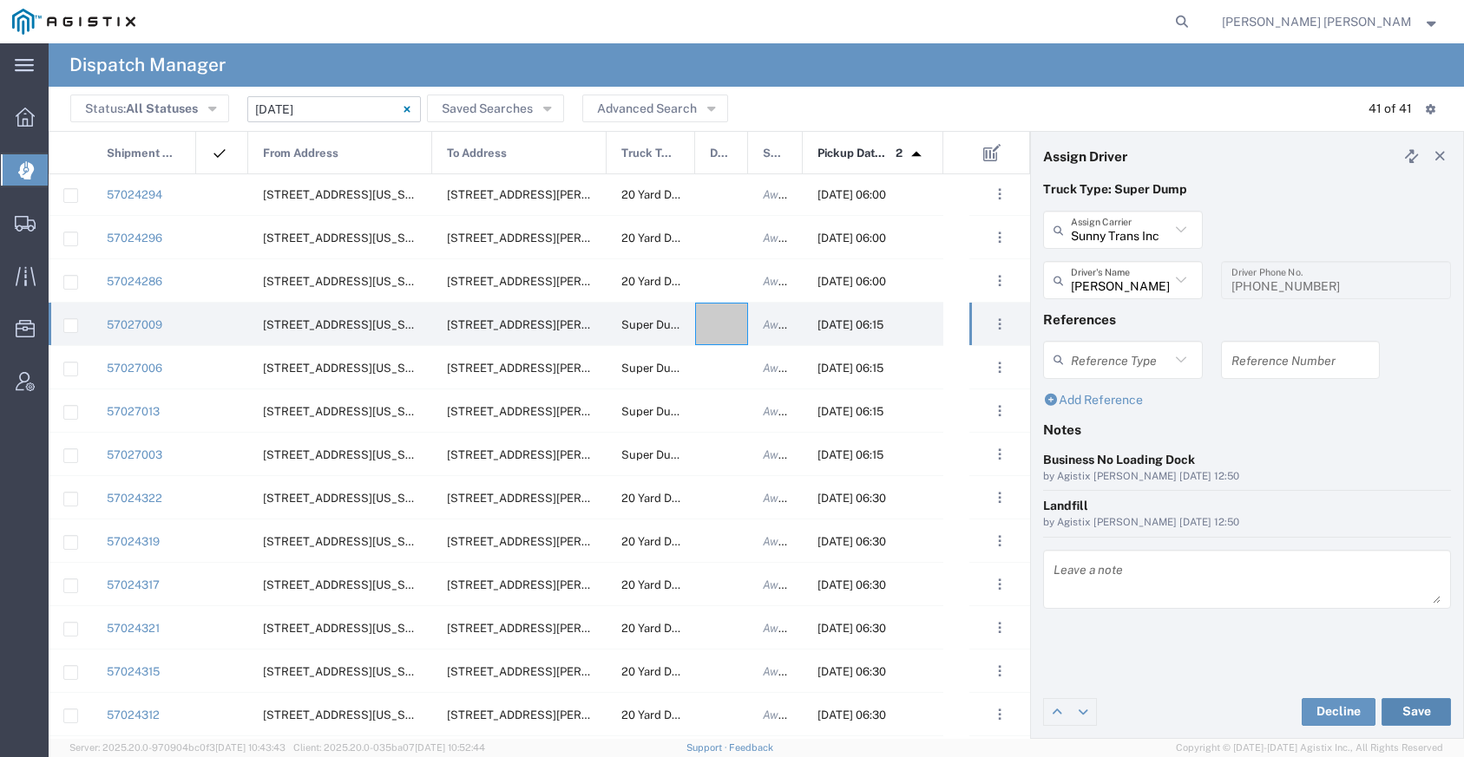
click at [1406, 702] on button "Save" at bounding box center [1415, 712] width 69 height 28
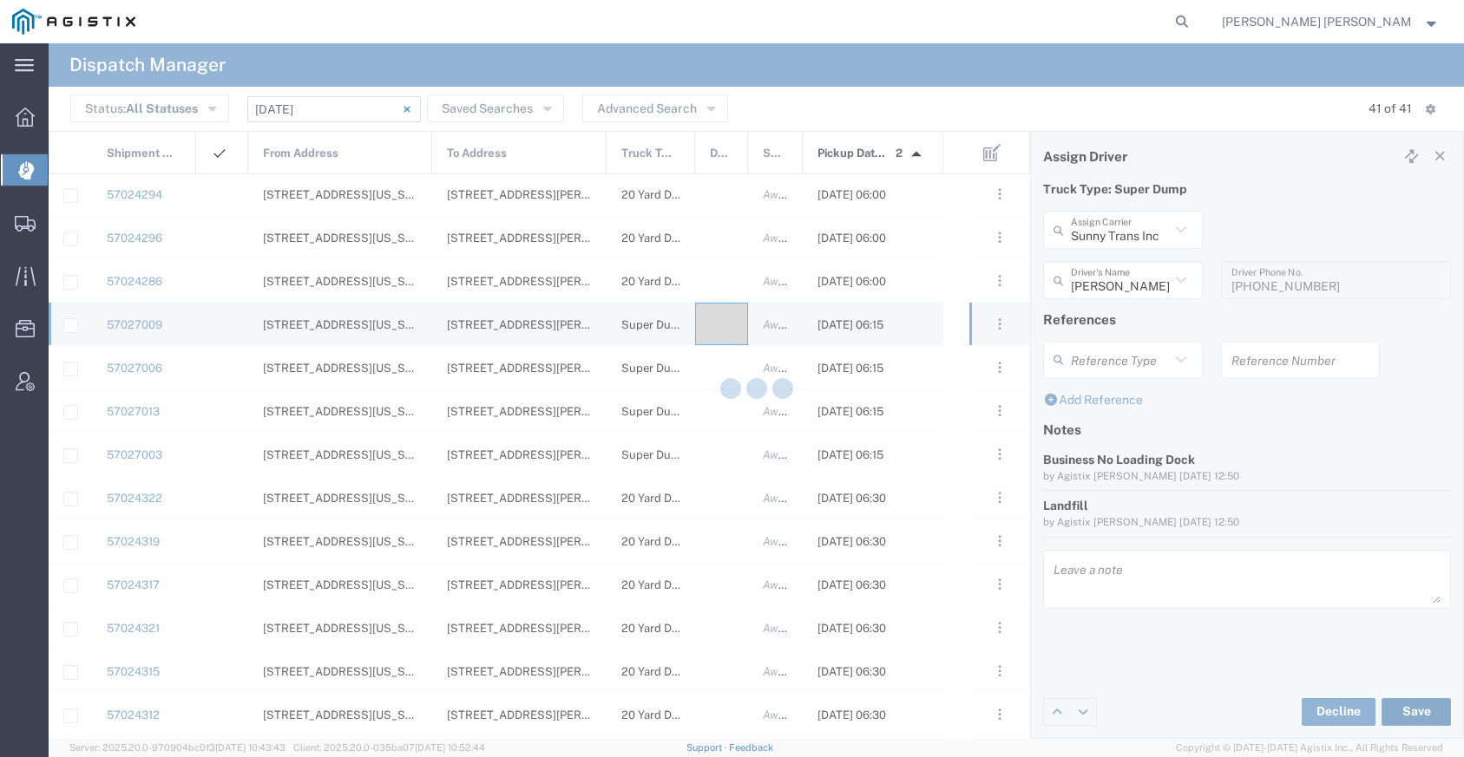
type input "[PERSON_NAME]"
type input "Sunny Trans Inc"
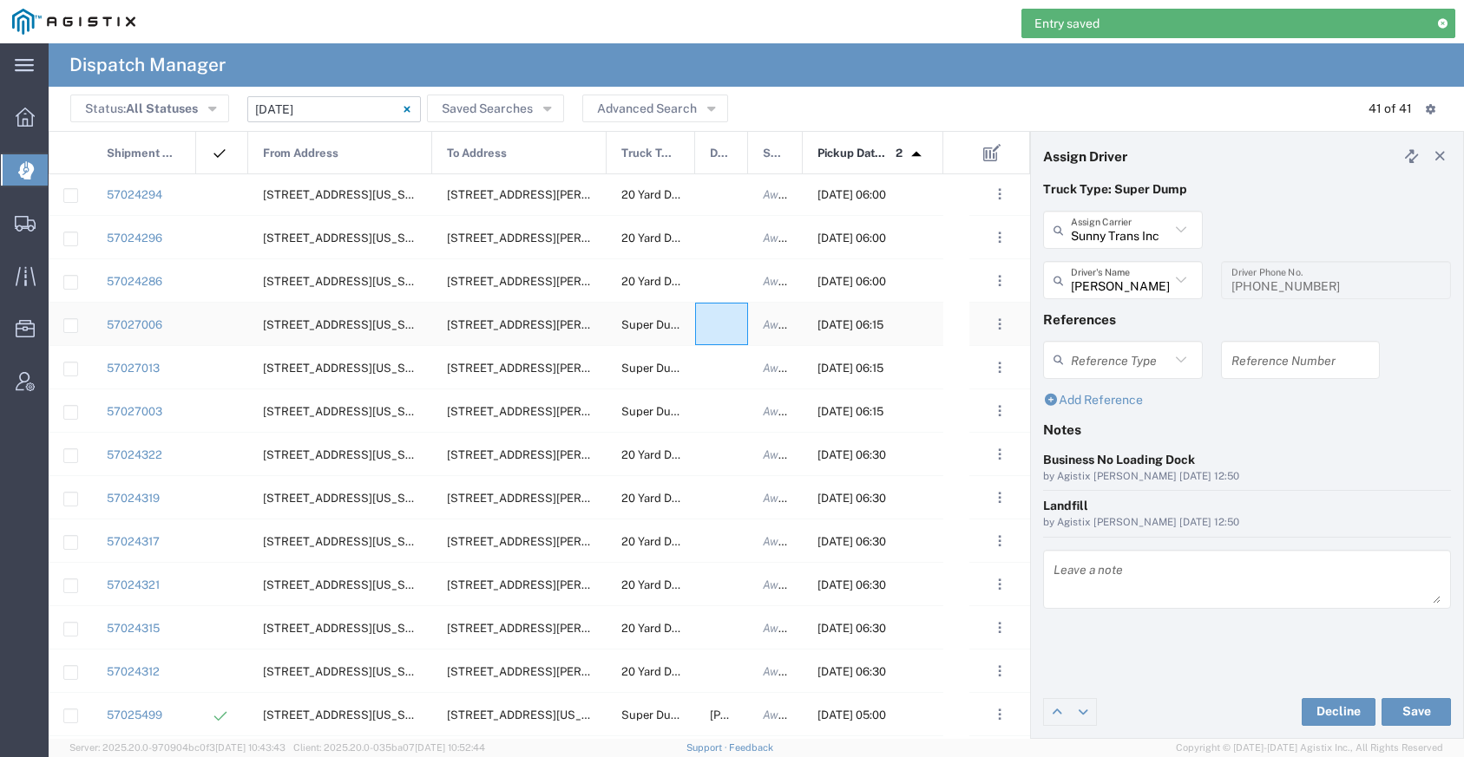
click at [720, 338] on div at bounding box center [721, 324] width 53 height 43
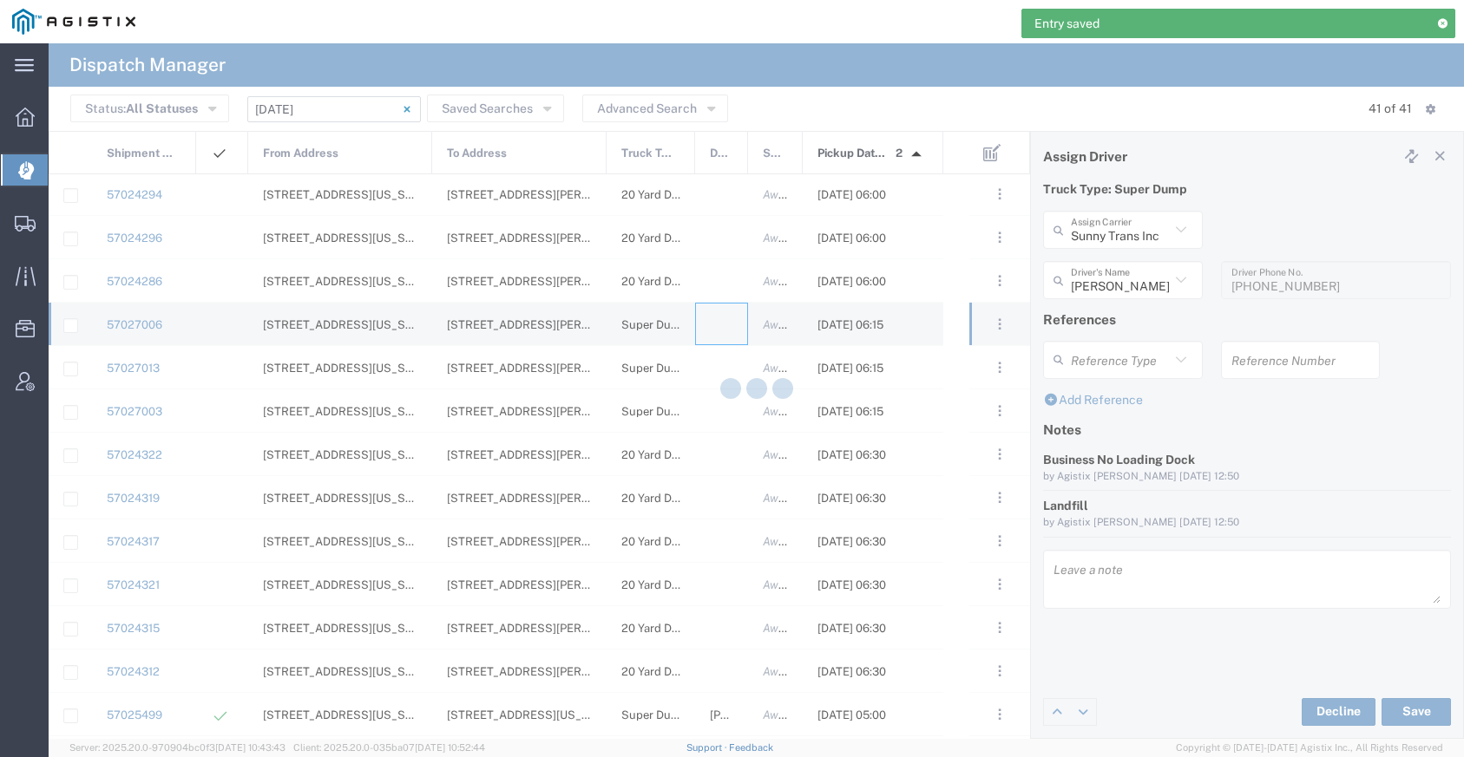
type input "[PERSON_NAME] Trucking"
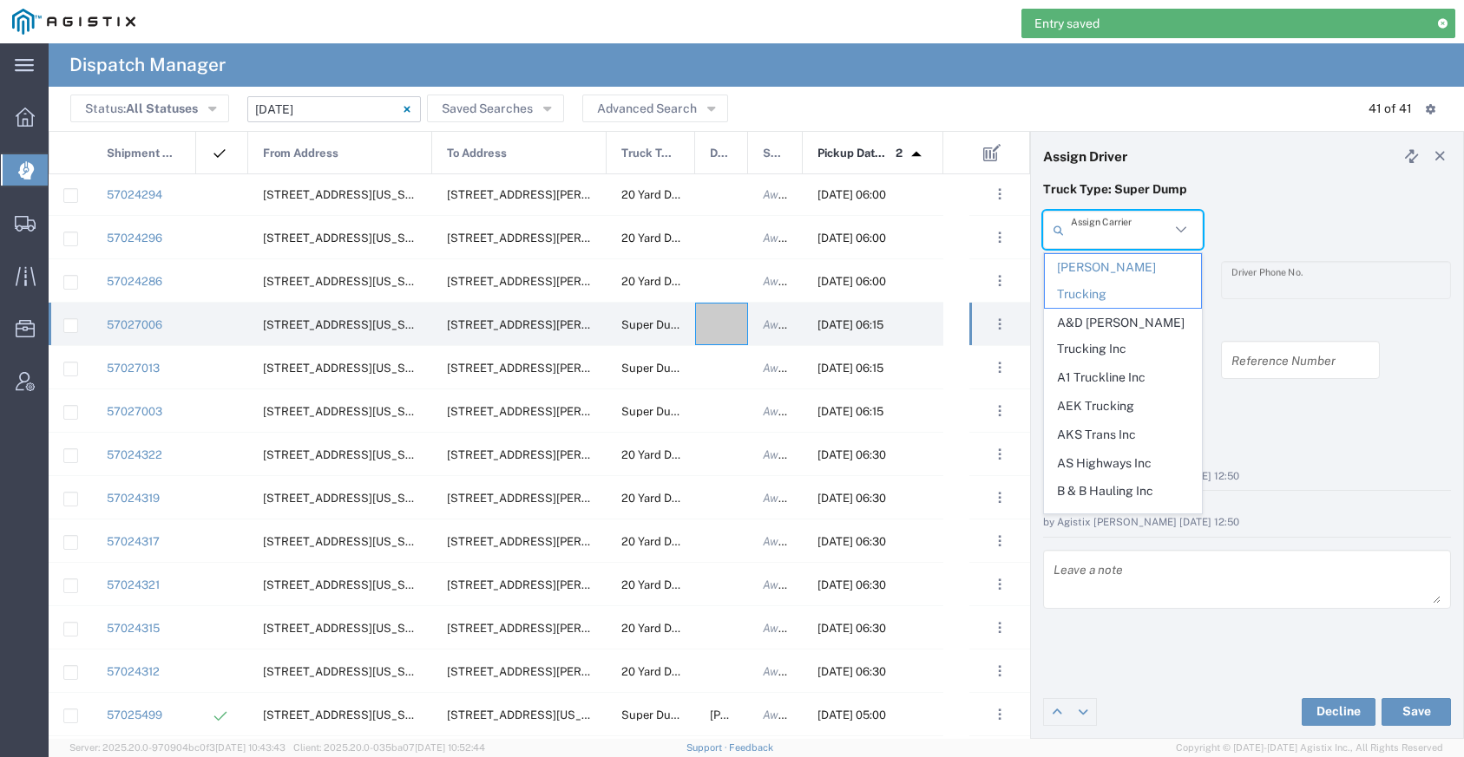
click at [1115, 230] on input "text" at bounding box center [1120, 230] width 99 height 30
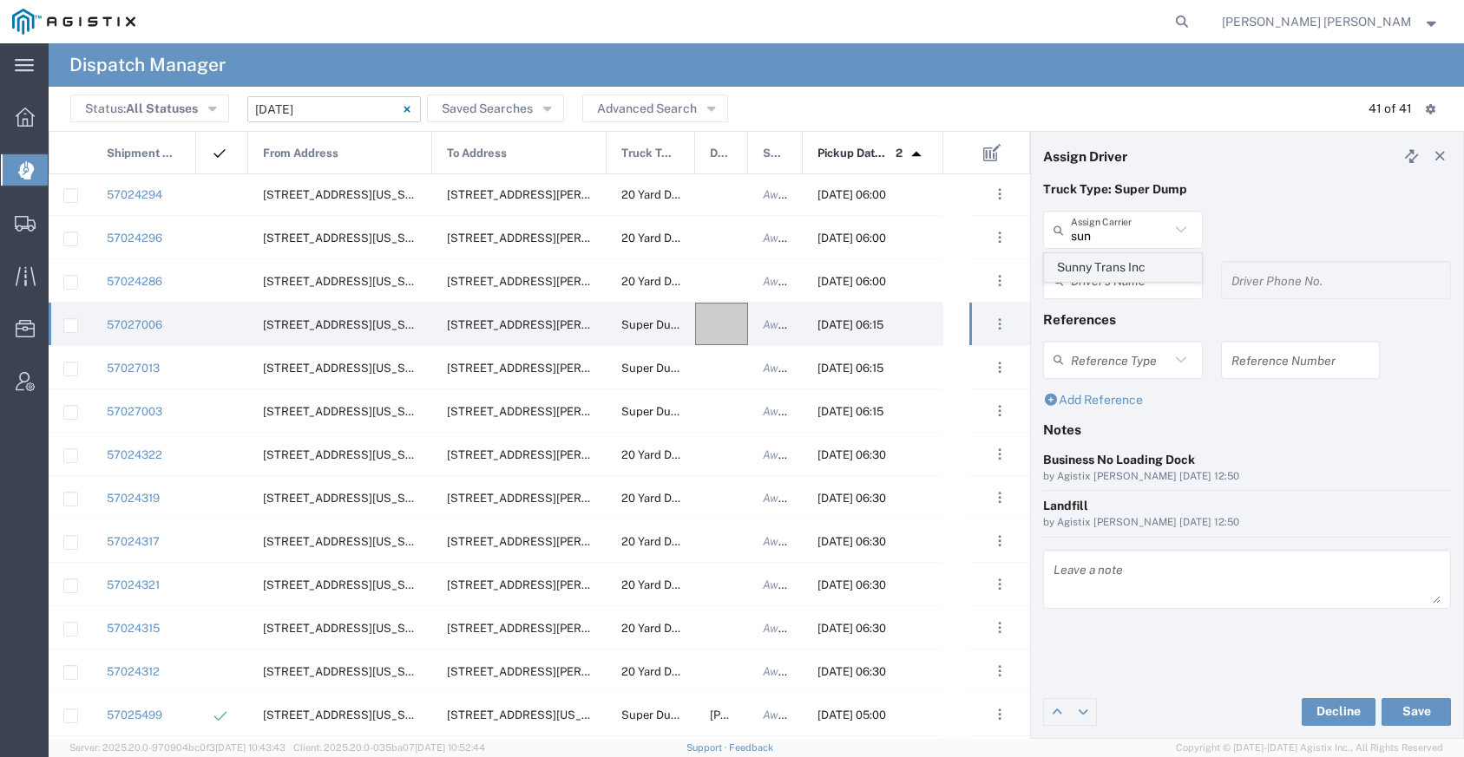
click at [1106, 262] on span "Sunny Trans Inc" at bounding box center [1123, 267] width 156 height 27
type input "Sunny Trans Inc"
click at [1104, 276] on input "text" at bounding box center [1120, 280] width 99 height 30
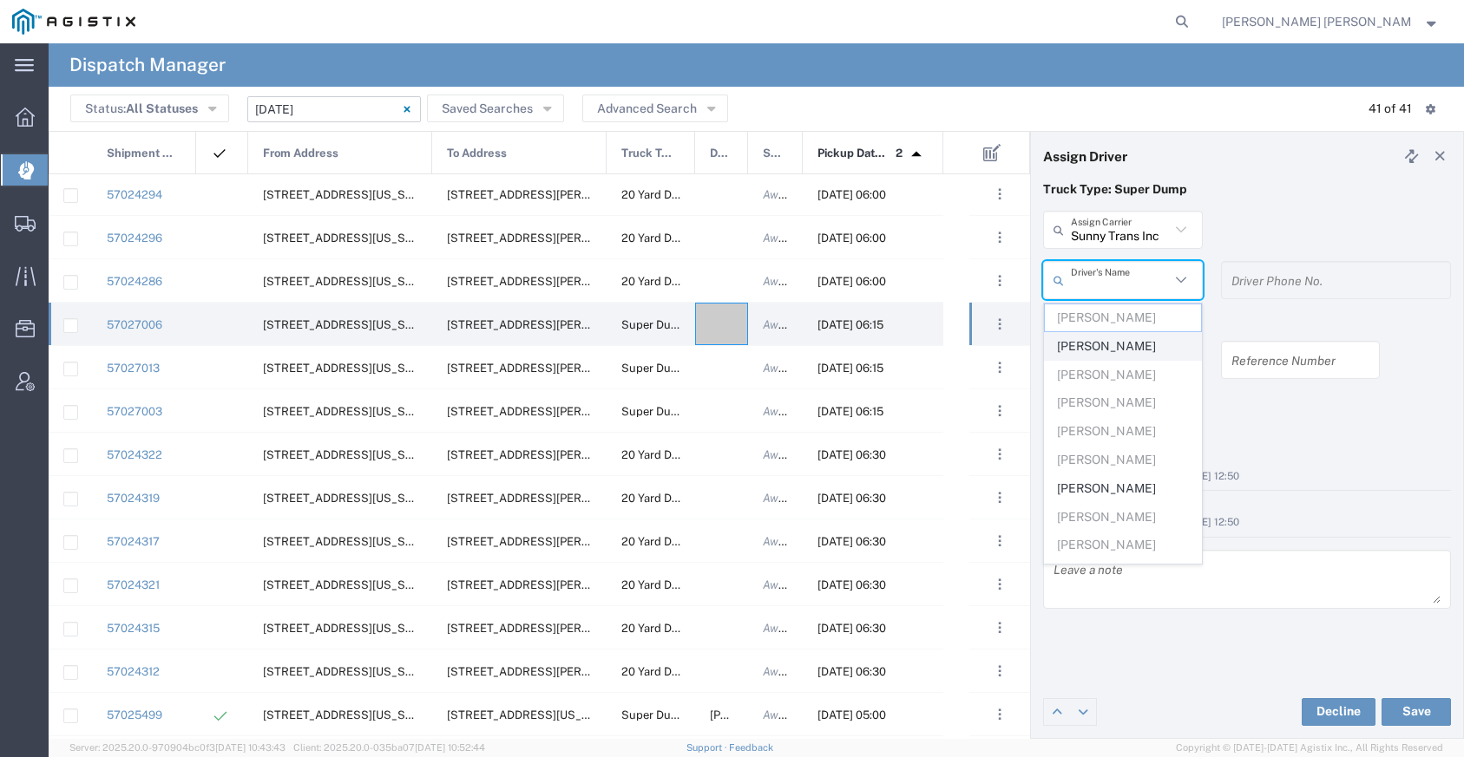
click at [1115, 350] on span "[PERSON_NAME]" at bounding box center [1123, 346] width 156 height 27
type input "[PERSON_NAME]"
type input "[PHONE_NUMBER]"
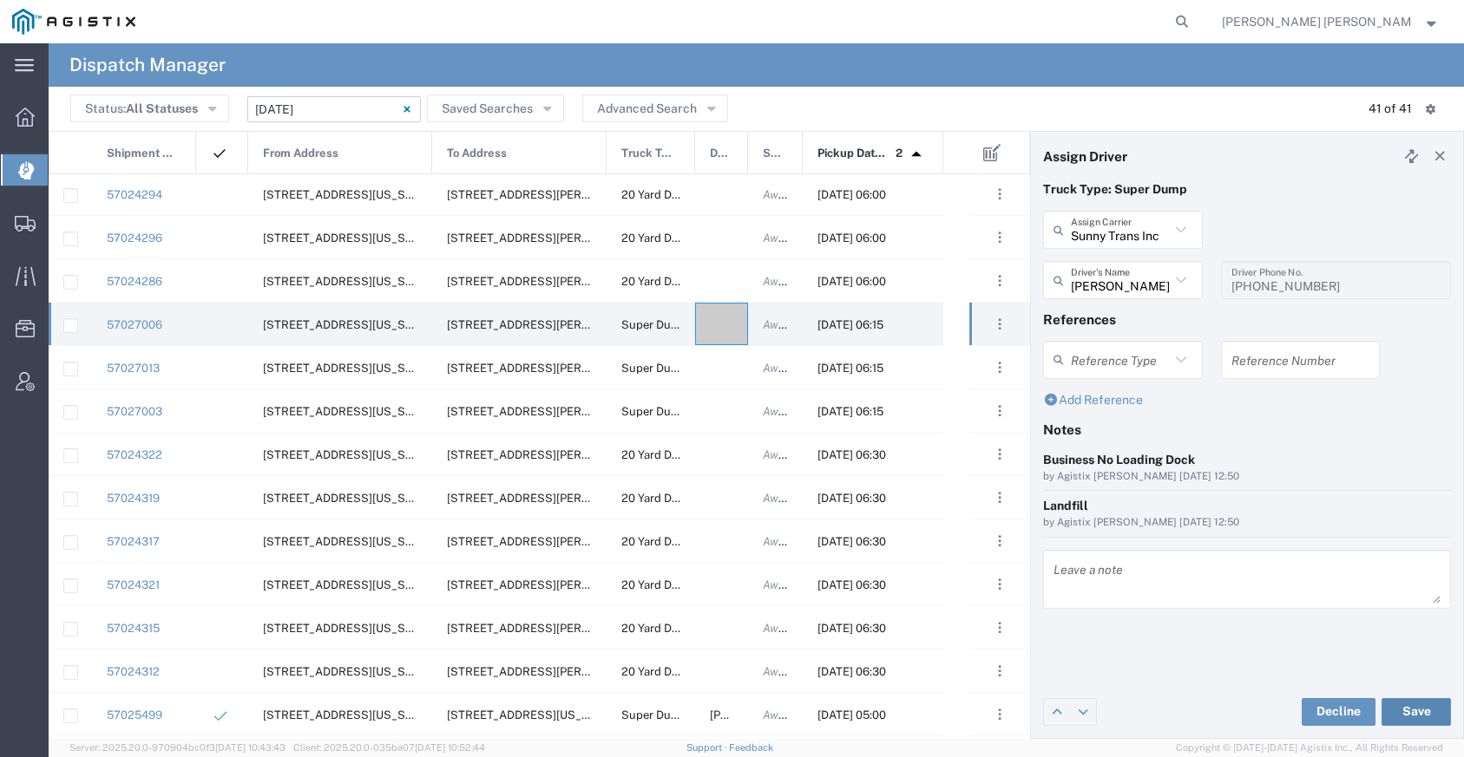
click at [1409, 722] on button "Save" at bounding box center [1415, 712] width 69 height 28
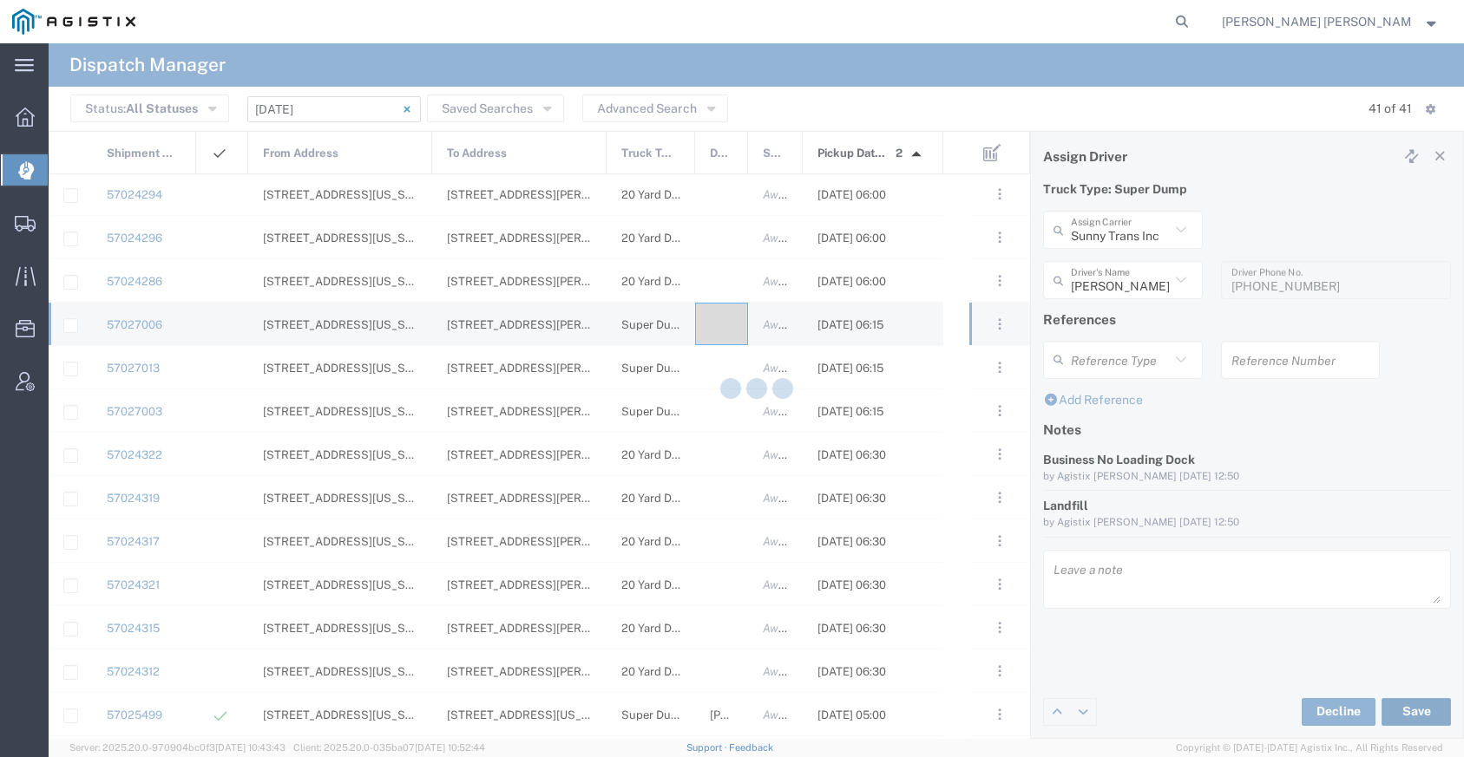
type input "[PERSON_NAME]"
type input "Sunny Trans Inc"
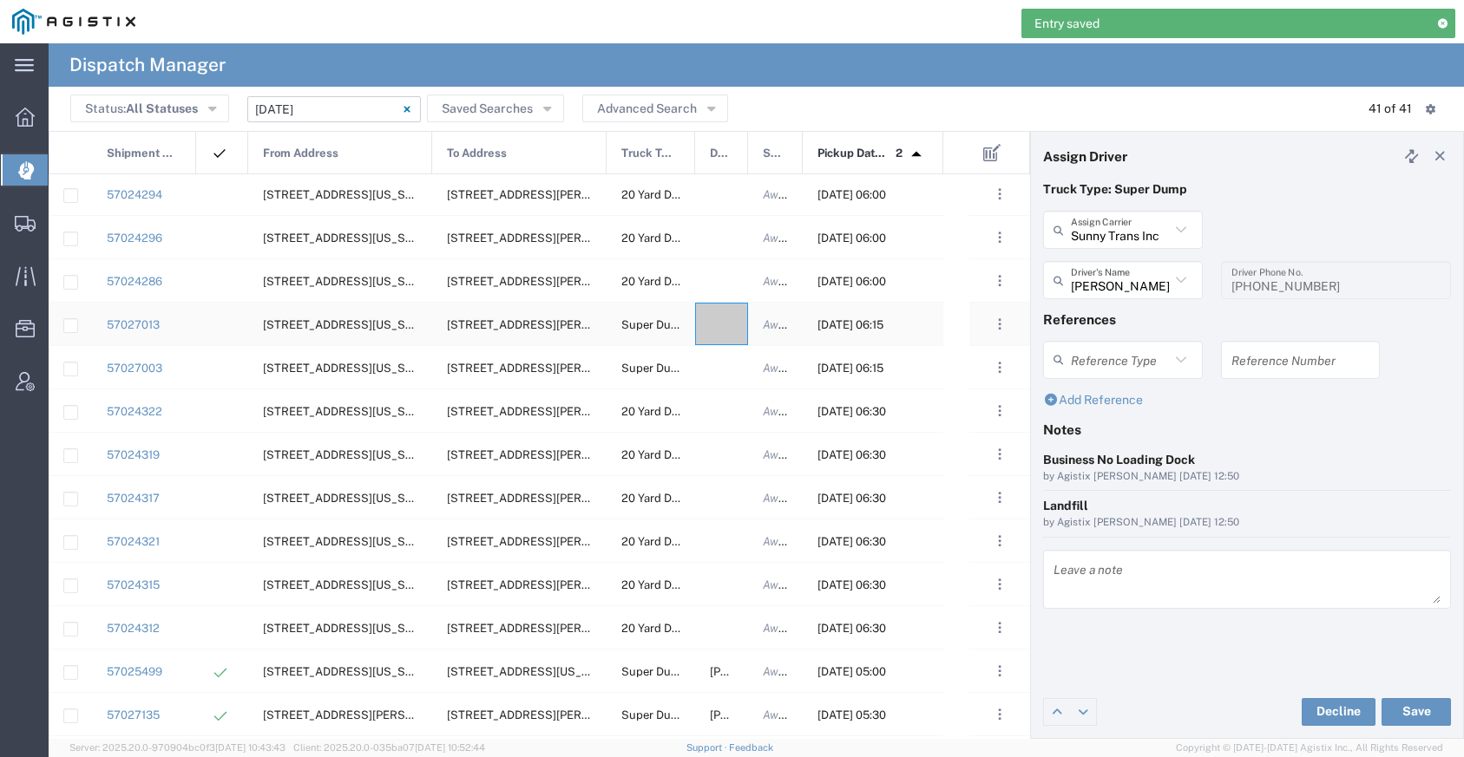
click at [716, 327] on div at bounding box center [721, 324] width 53 height 43
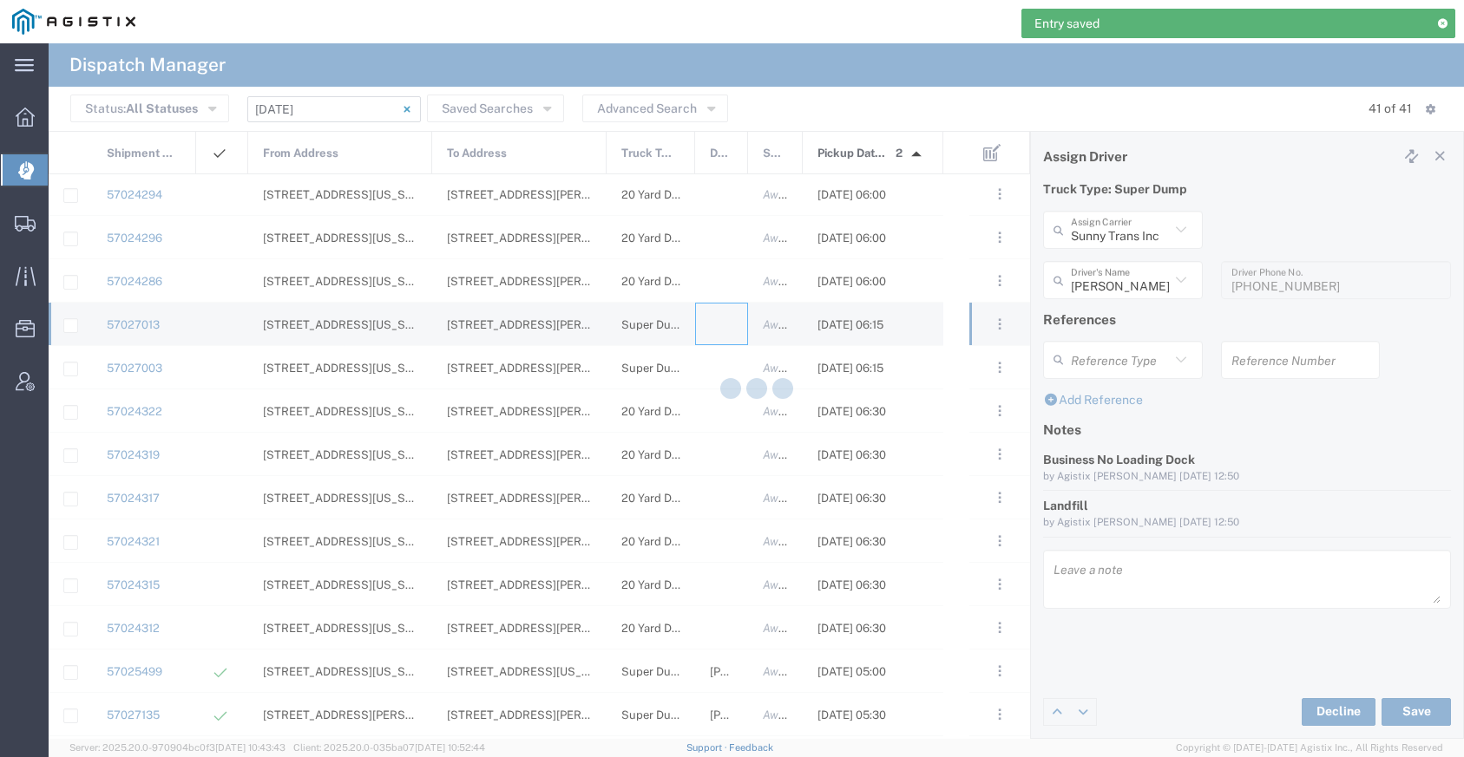
type input "[PERSON_NAME] Trucking"
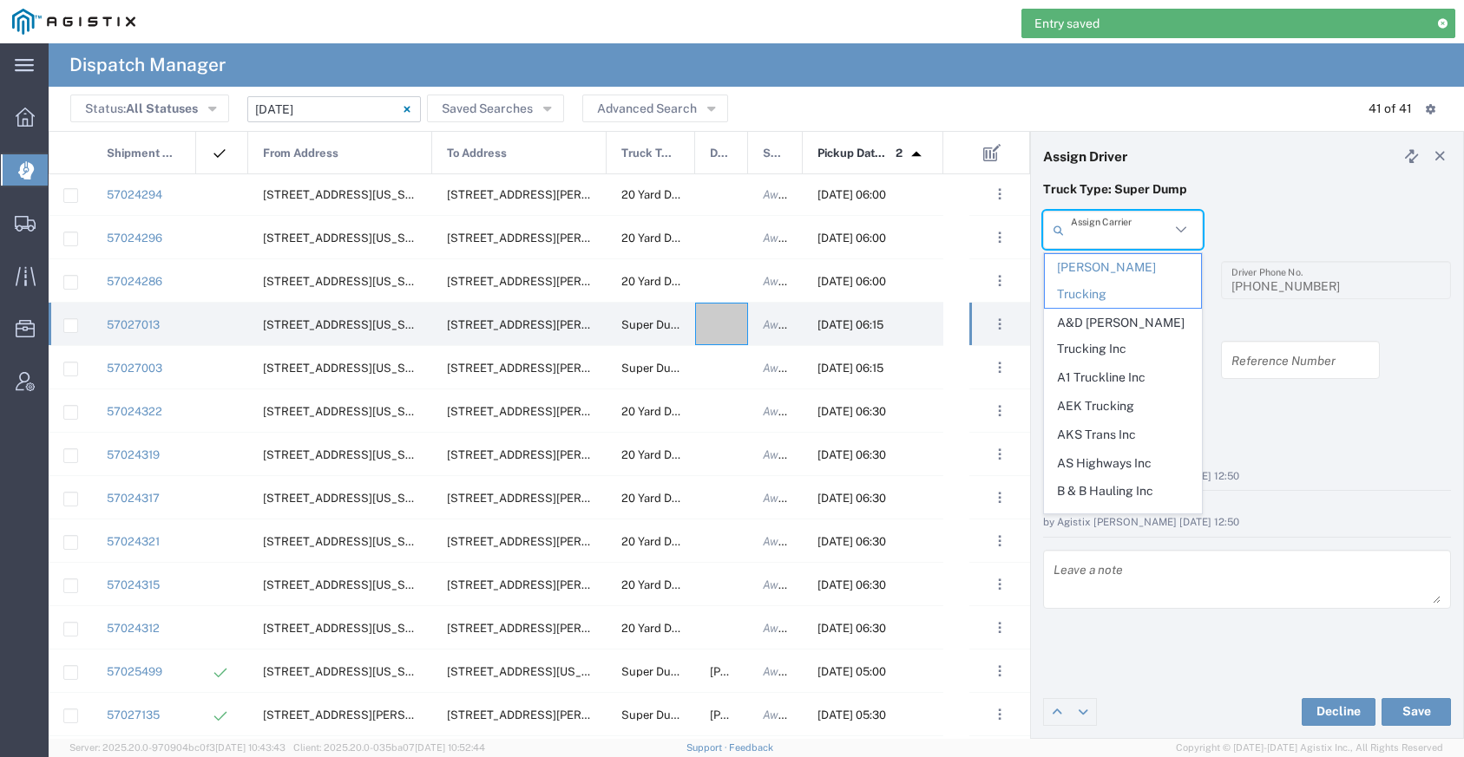
click at [1140, 231] on input "text" at bounding box center [1120, 230] width 99 height 30
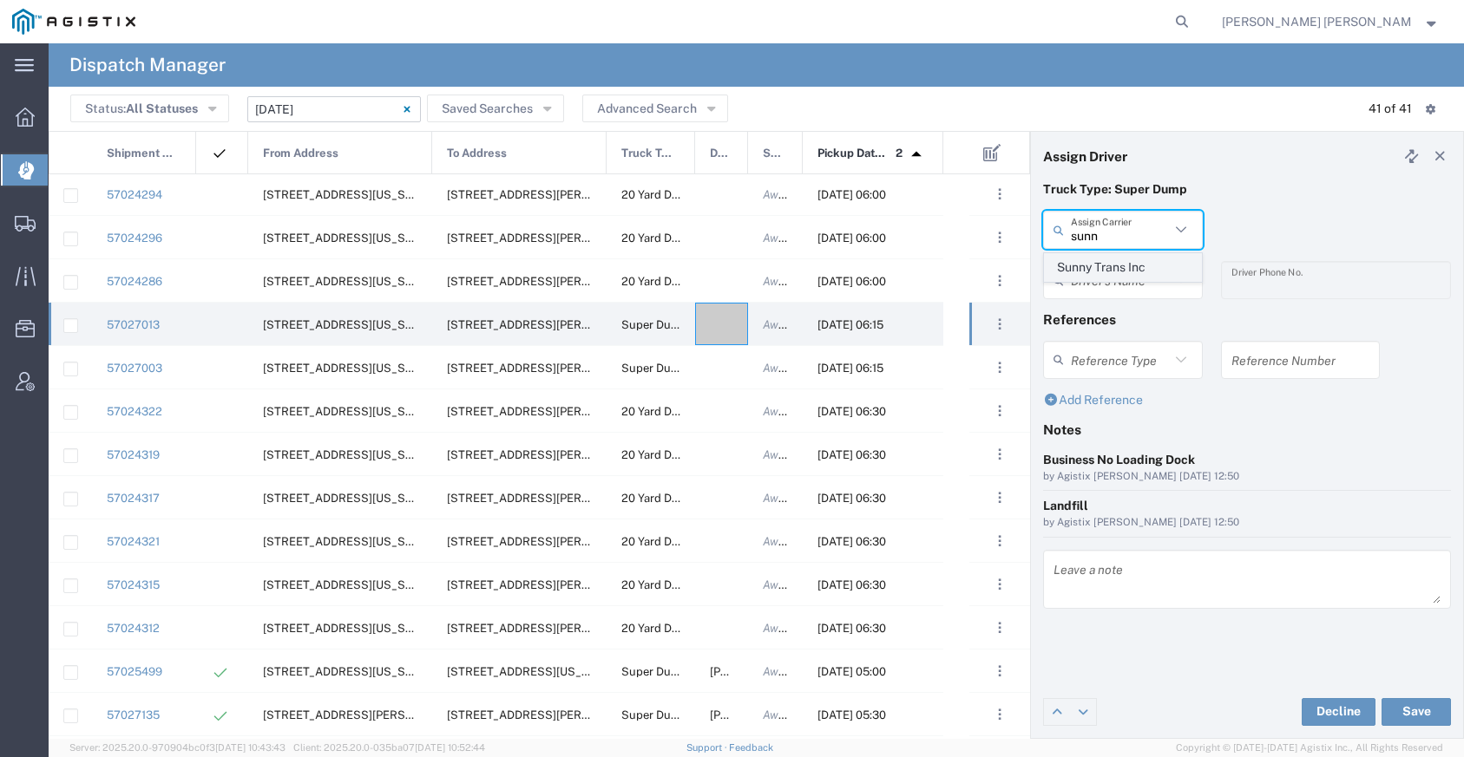
click at [1146, 265] on span "Sunny Trans Inc" at bounding box center [1123, 267] width 156 height 27
click at [1133, 278] on input "text" at bounding box center [1120, 280] width 99 height 30
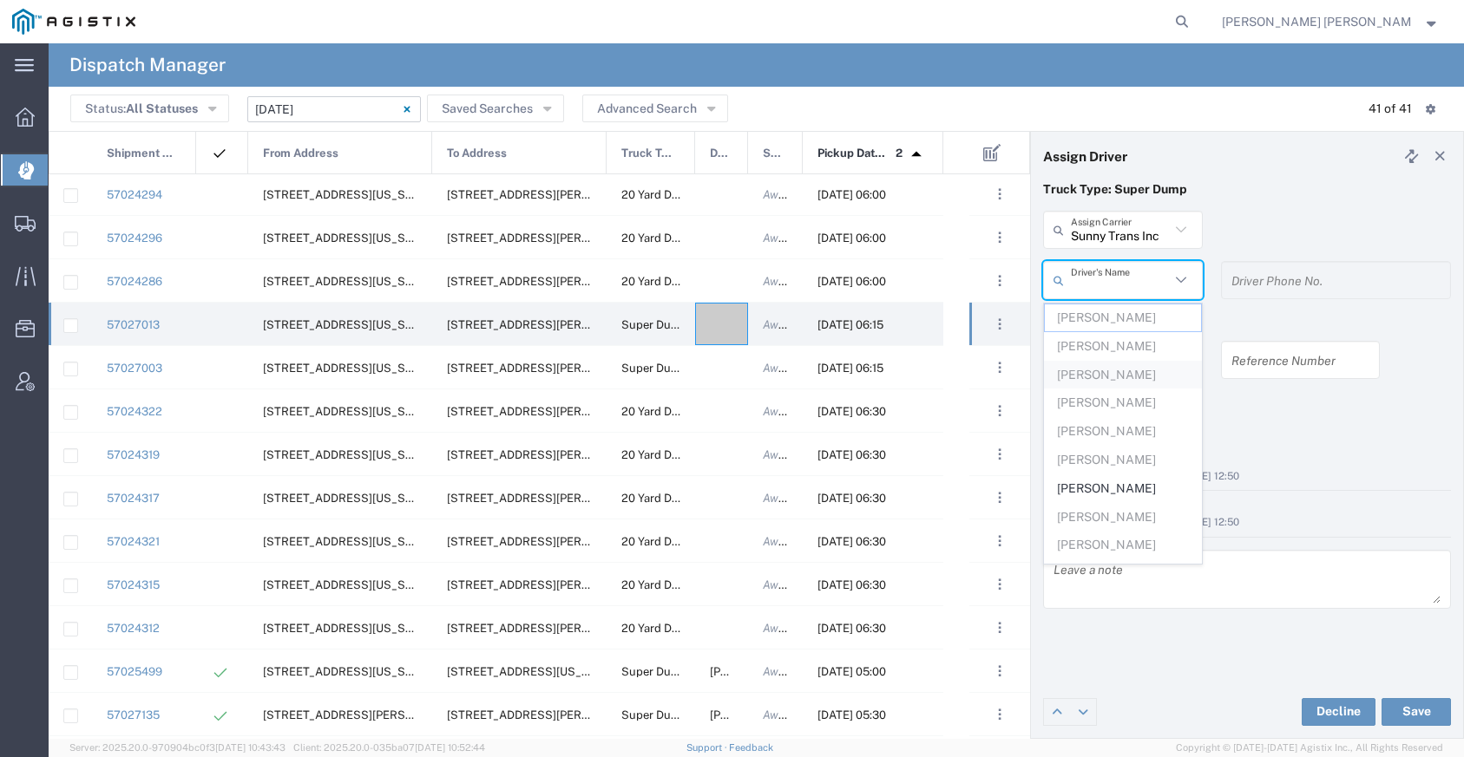
scroll to position [24, 0]
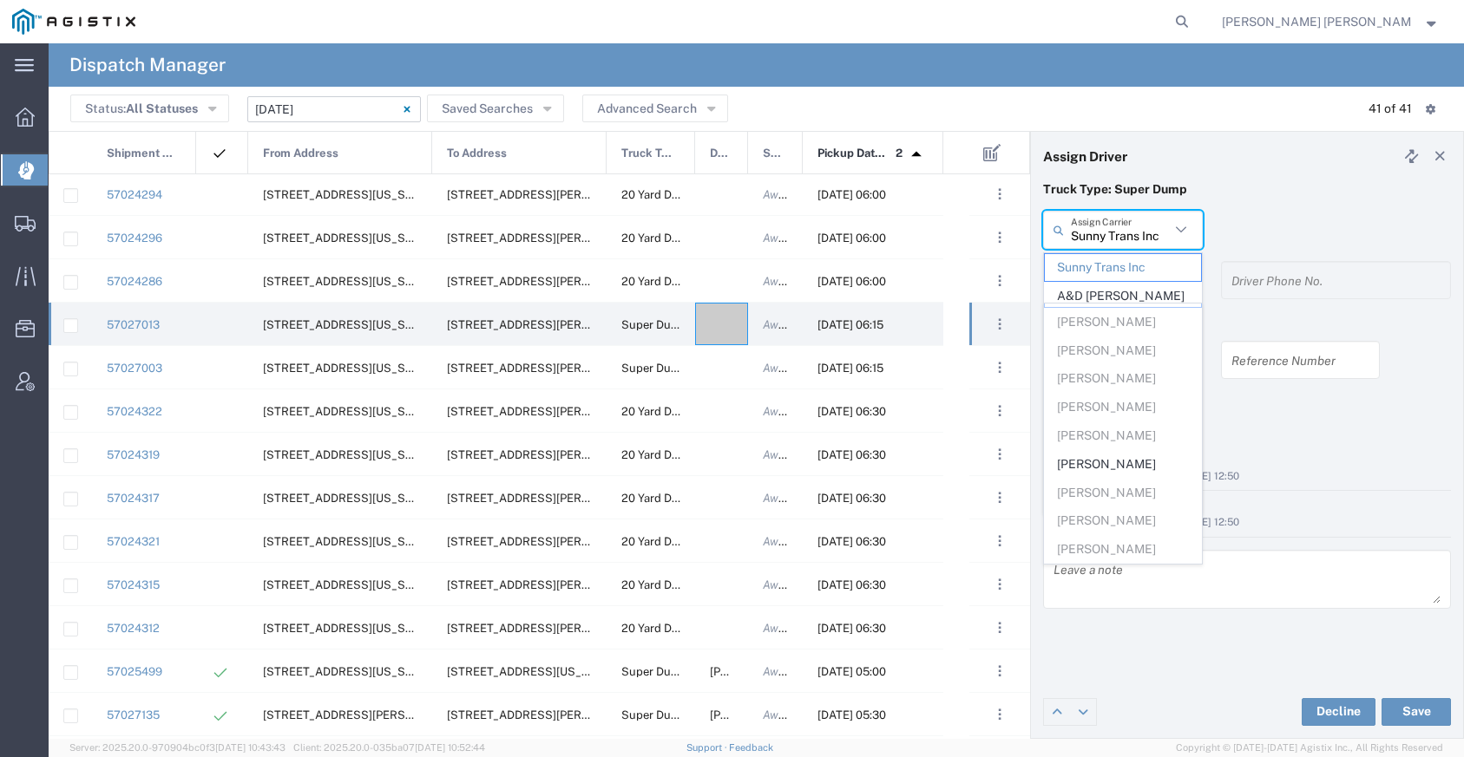
click at [1091, 235] on input "Sunny Trans Inc" at bounding box center [1120, 230] width 99 height 30
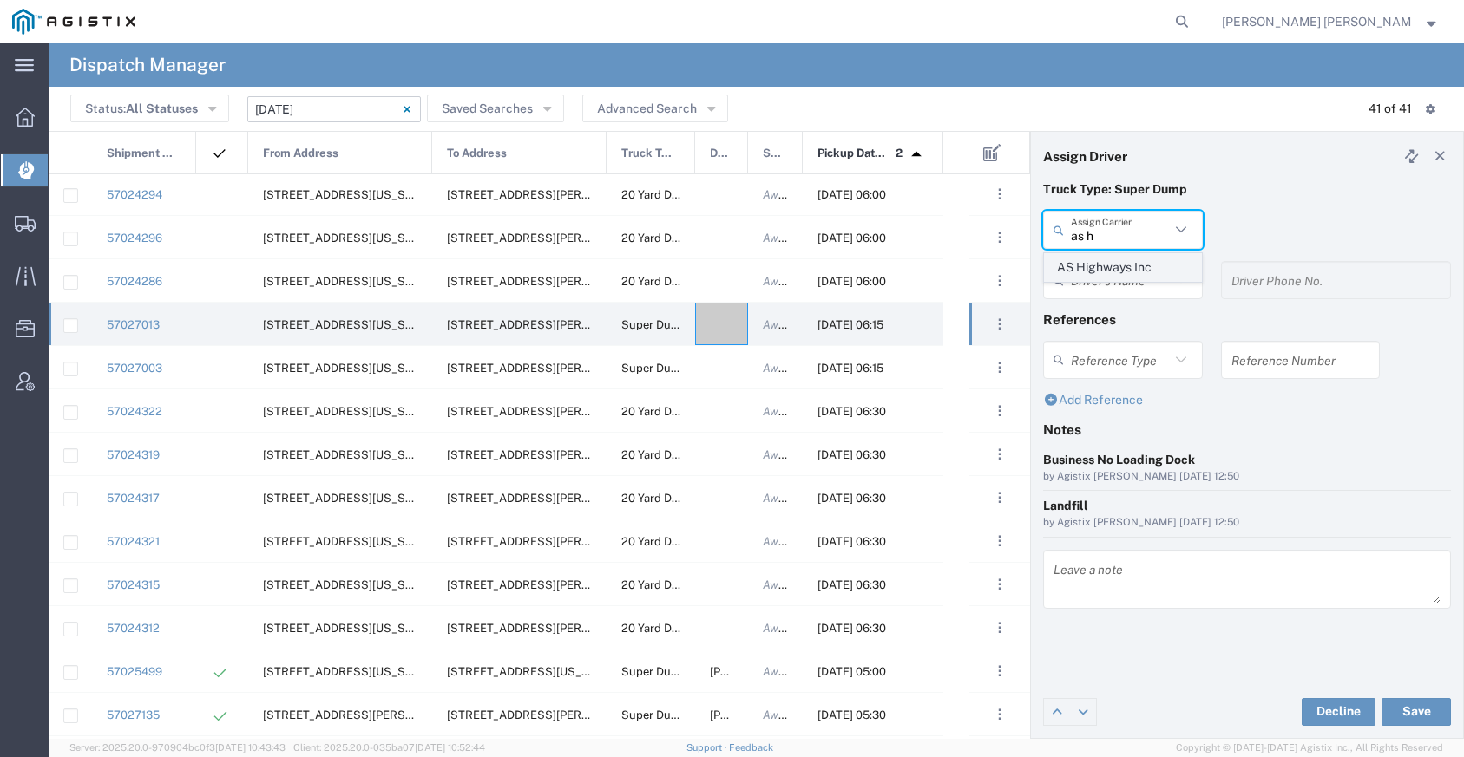
click at [1076, 275] on span "AS Highways Inc" at bounding box center [1123, 267] width 156 height 27
type input "AS Highways Inc"
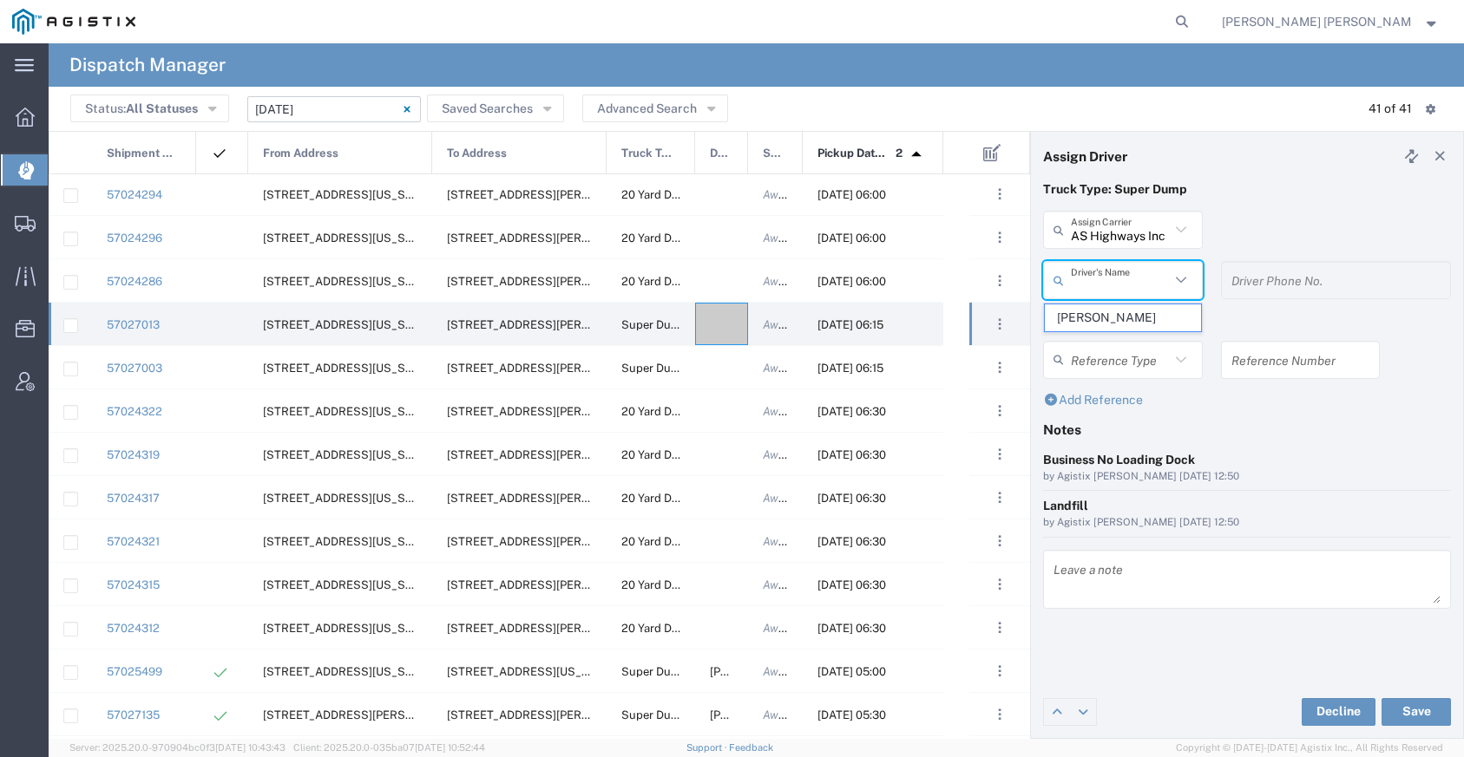
click at [1081, 276] on input "text" at bounding box center [1120, 280] width 99 height 30
click at [1091, 312] on span "[PERSON_NAME]" at bounding box center [1123, 318] width 156 height 27
type input "[PERSON_NAME]"
type input "[PHONE_NUMBER]"
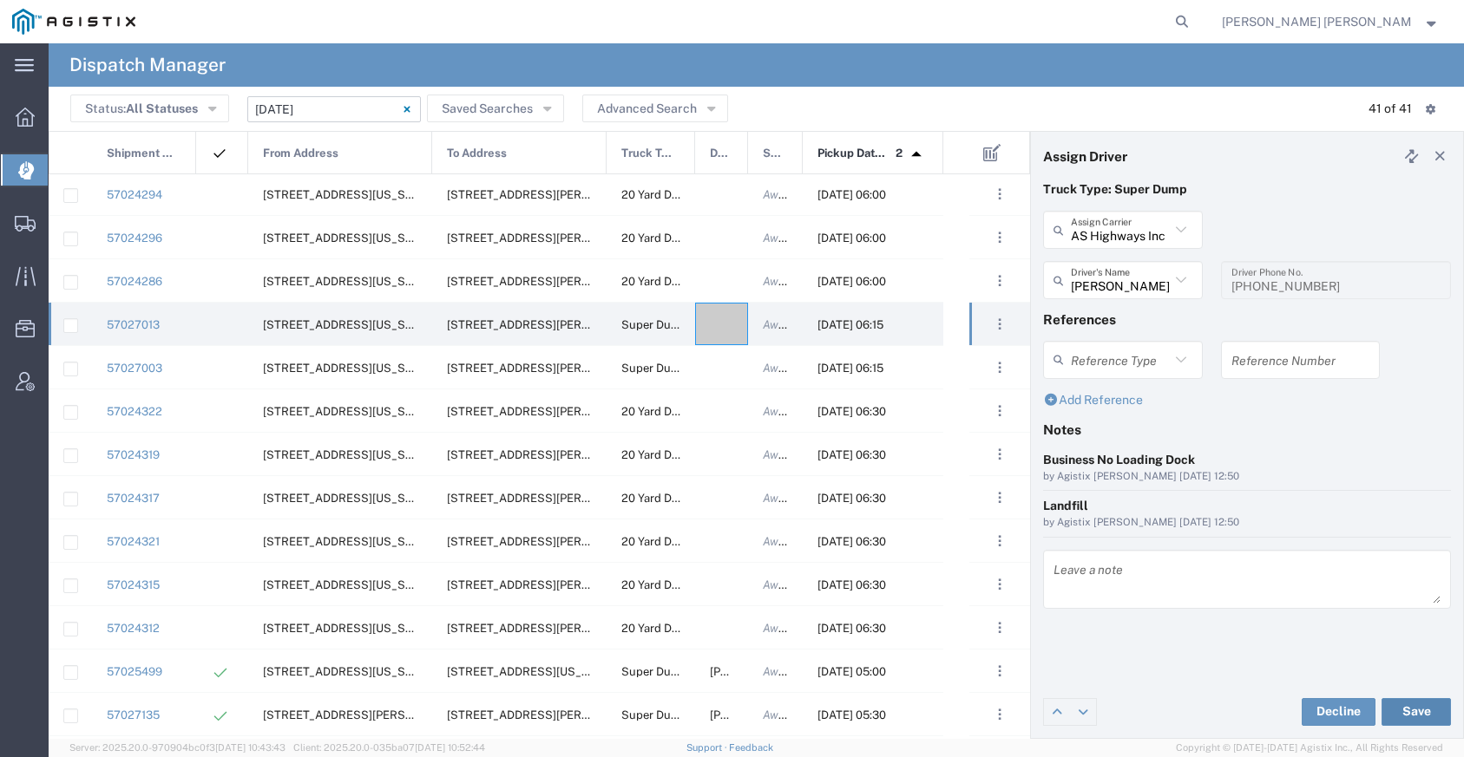
click at [1398, 706] on button "Save" at bounding box center [1415, 712] width 69 height 28
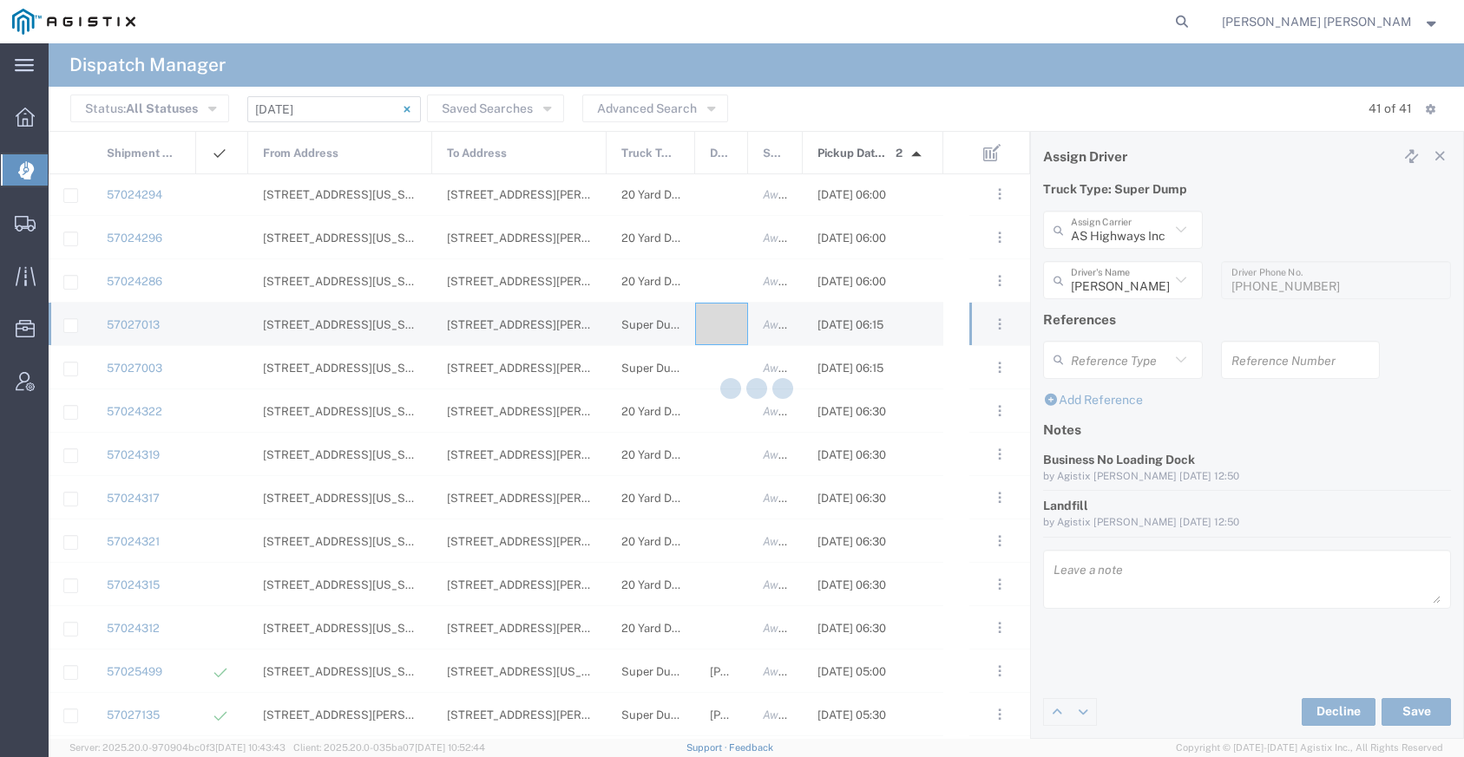
type input "[PERSON_NAME]"
type input "AS Highways Inc"
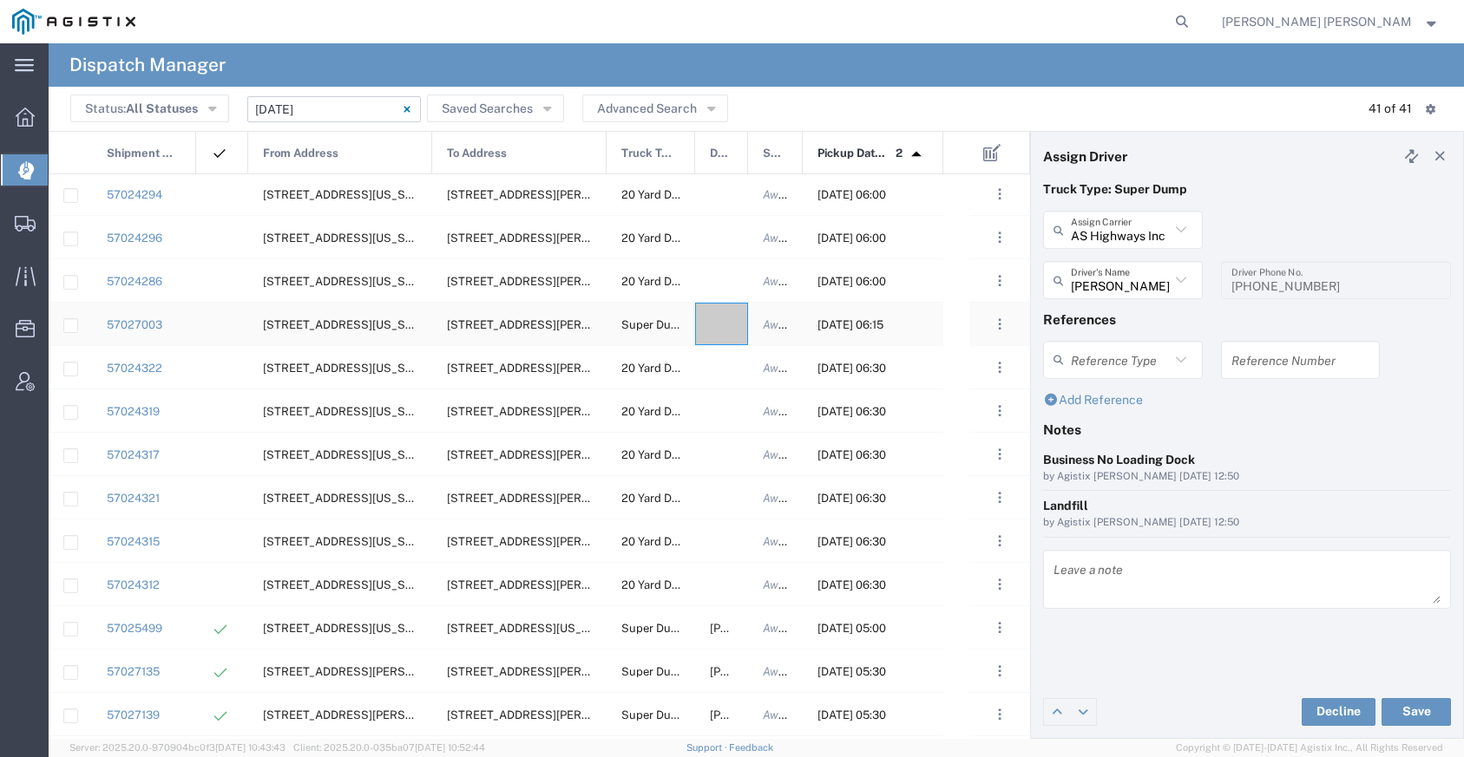
click at [710, 324] on div at bounding box center [721, 324] width 53 height 43
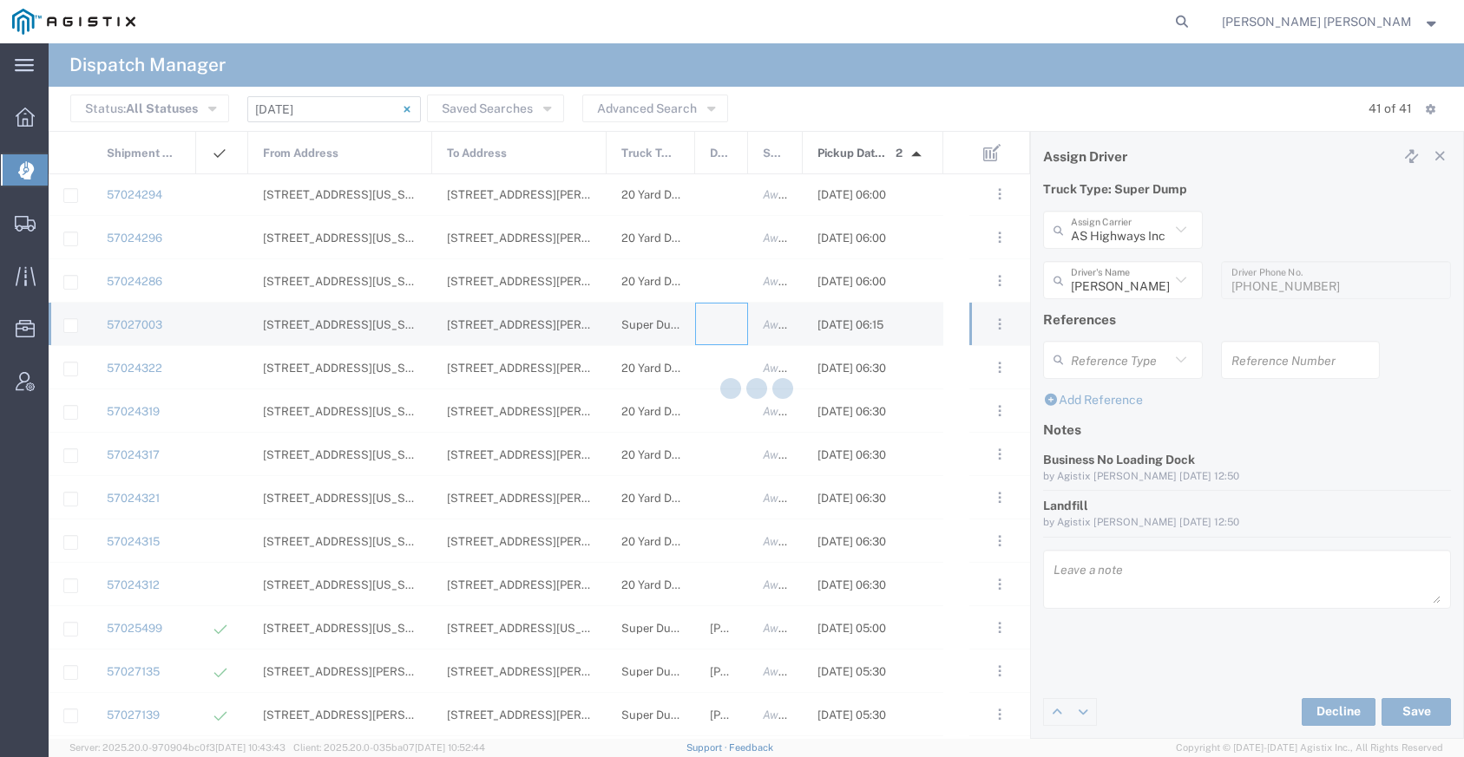
type input "[PERSON_NAME] Trucking"
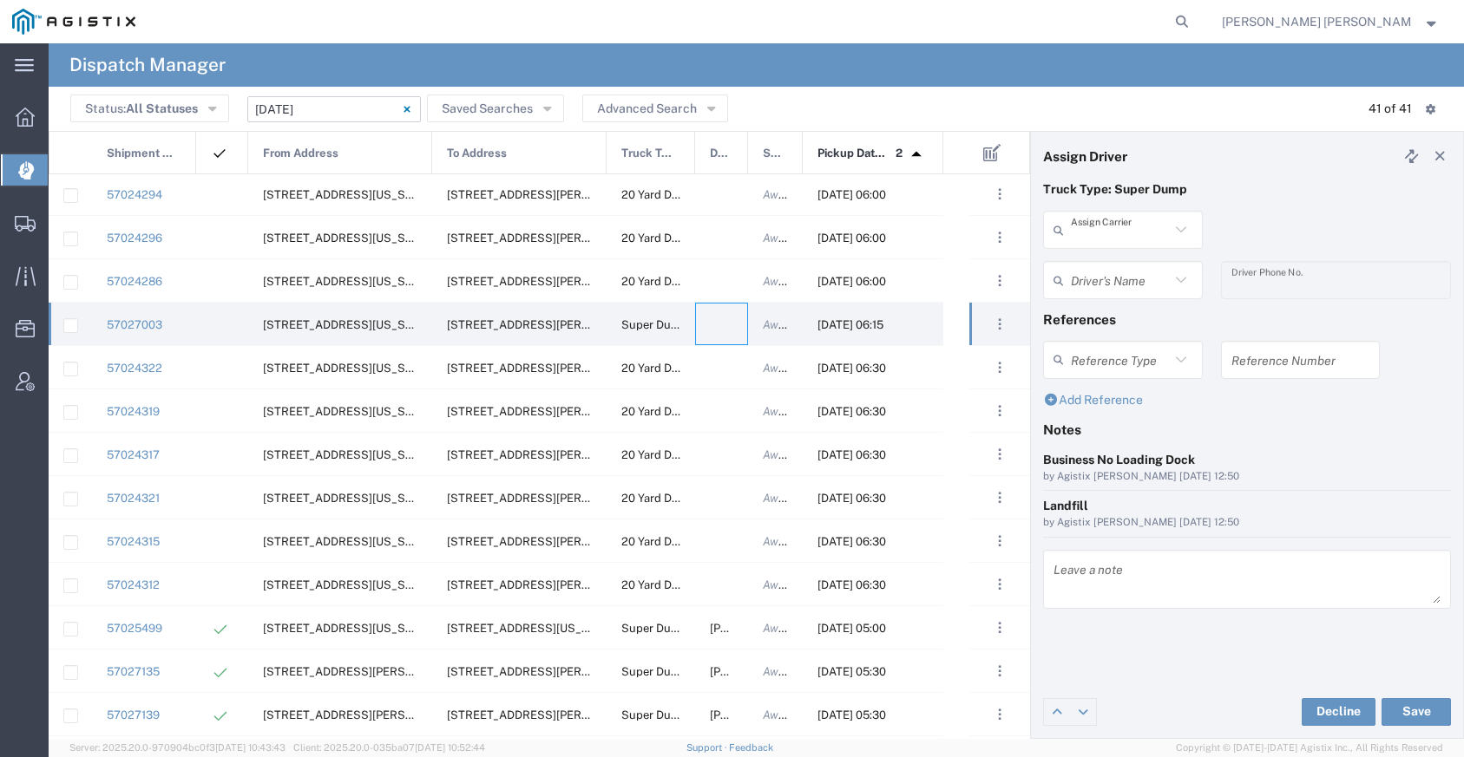
click at [1095, 232] on input "text" at bounding box center [1120, 230] width 99 height 30
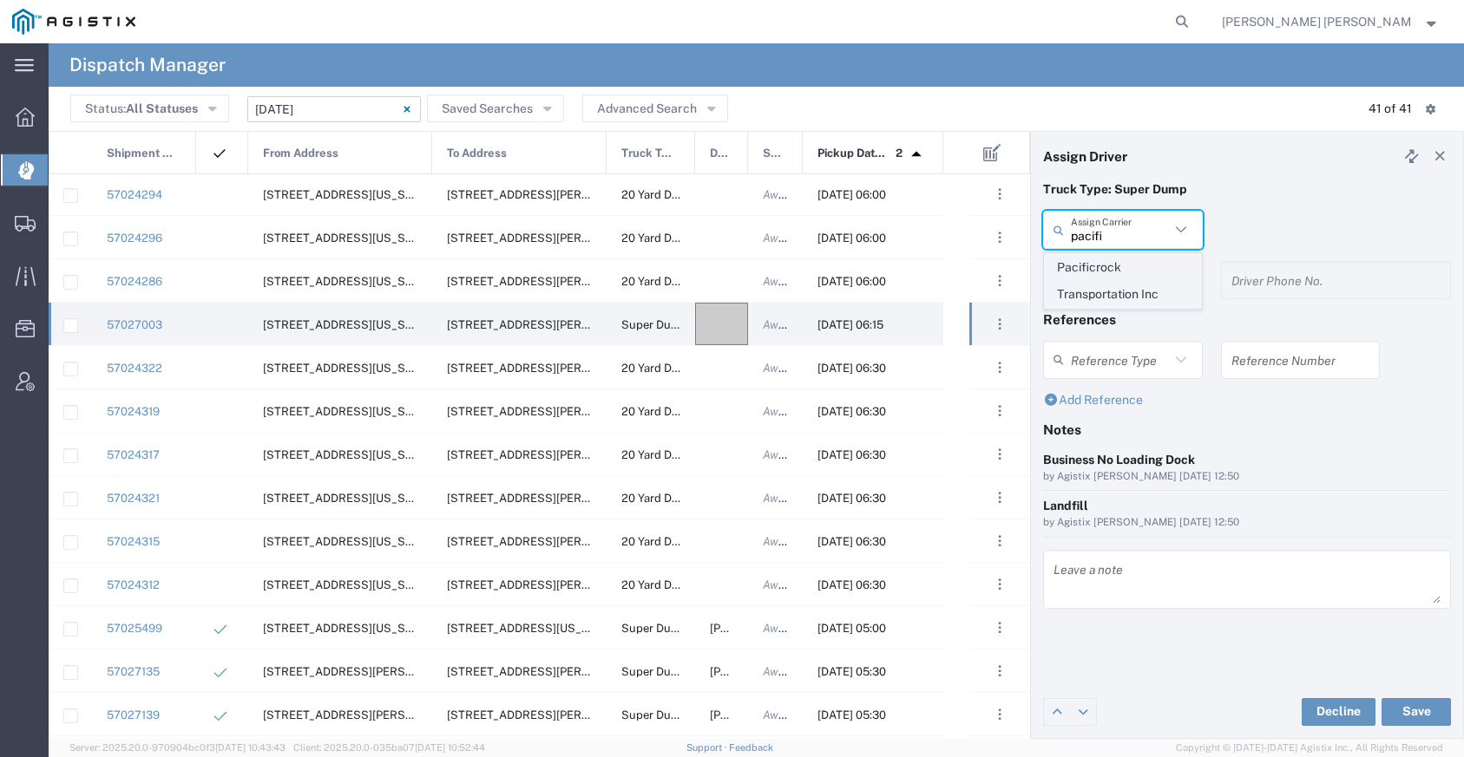
click at [1098, 272] on span "Pacificrock Transportation Inc" at bounding box center [1123, 281] width 156 height 54
type input "Pacificrock Transportation Inc"
click at [1095, 282] on input "text" at bounding box center [1120, 280] width 99 height 30
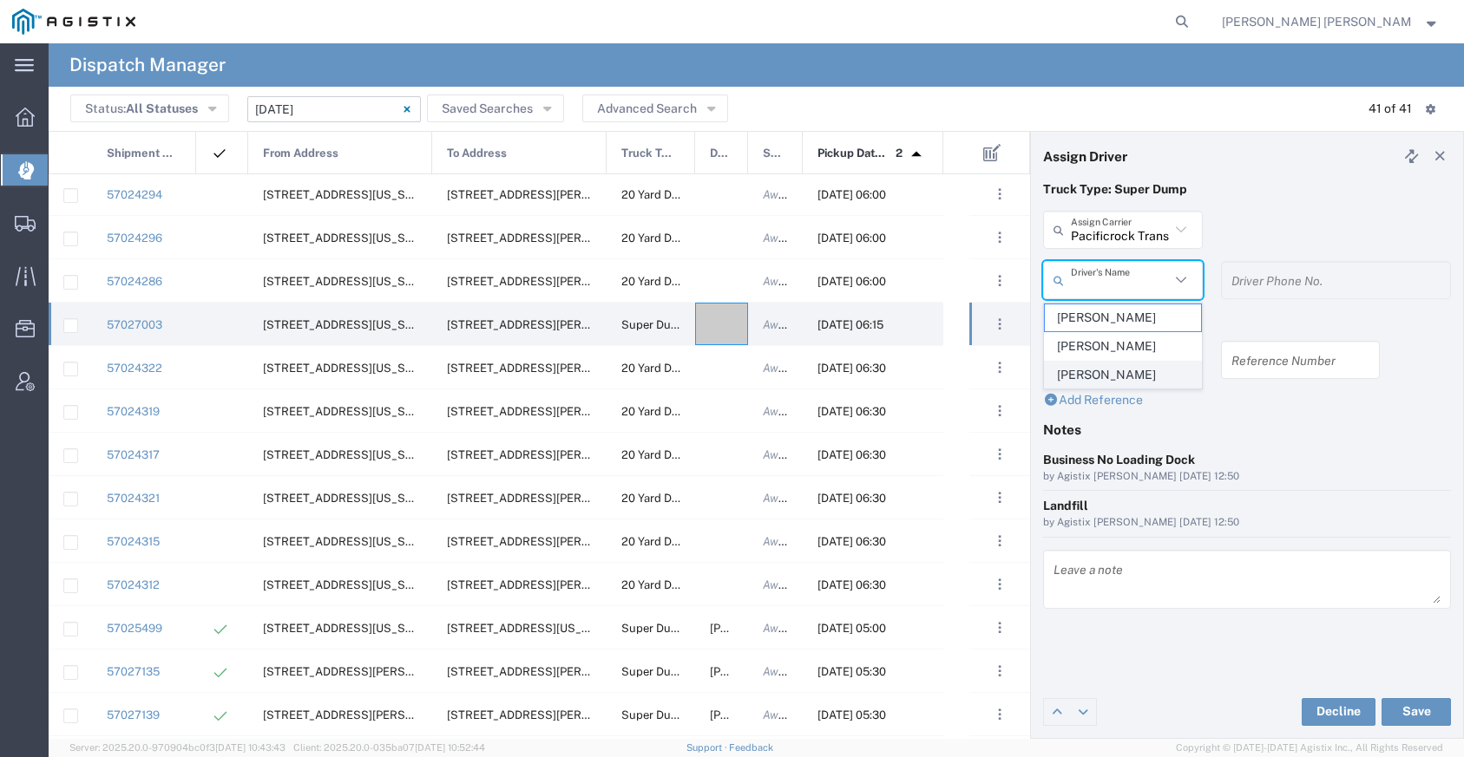
click at [1103, 372] on span "[PERSON_NAME]" at bounding box center [1123, 375] width 156 height 27
type input "[PERSON_NAME]"
type input "5103647231"
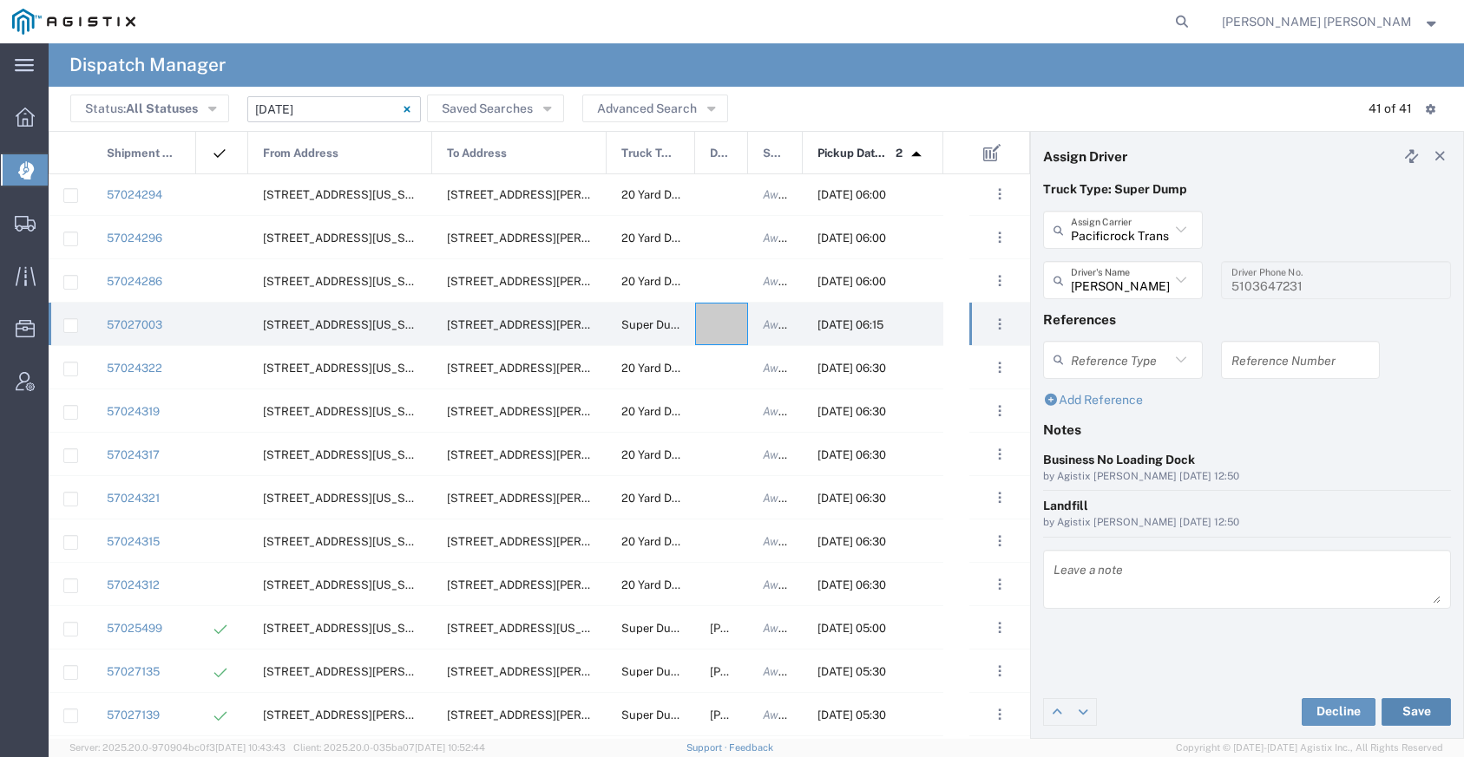
click at [1411, 708] on button "Save" at bounding box center [1415, 712] width 69 height 28
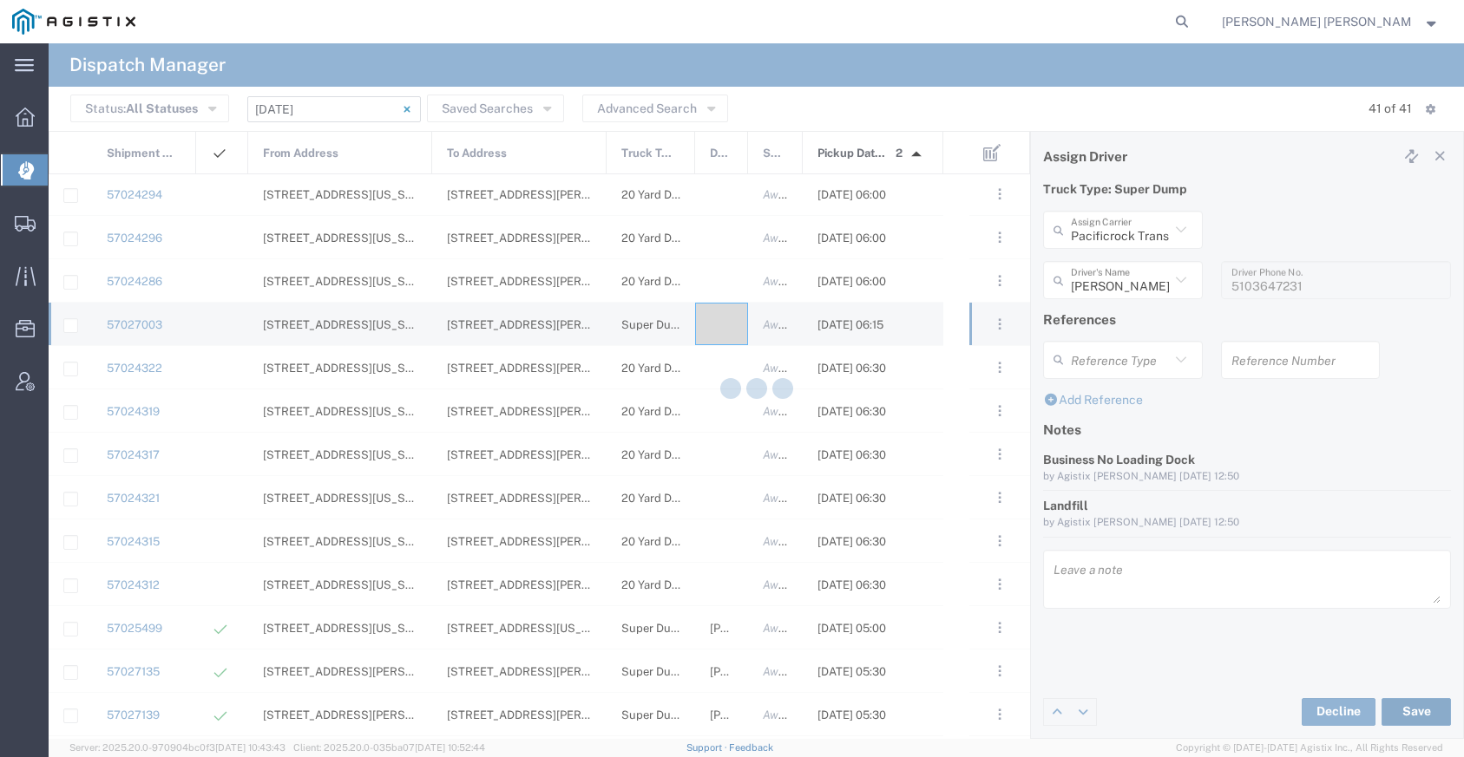
type input "[PERSON_NAME]"
type input "Pacificrock Transportation Inc"
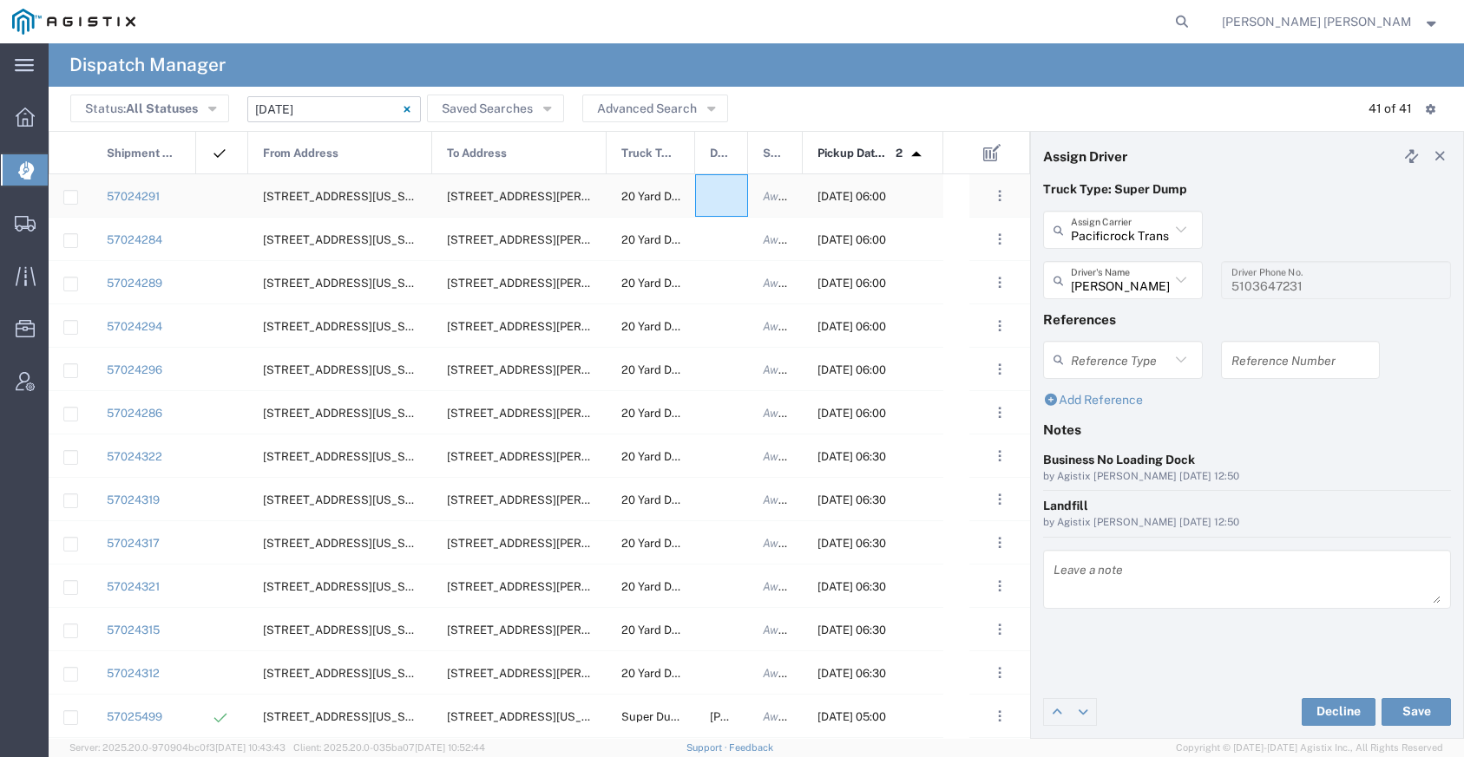
click at [716, 200] on div at bounding box center [721, 195] width 53 height 43
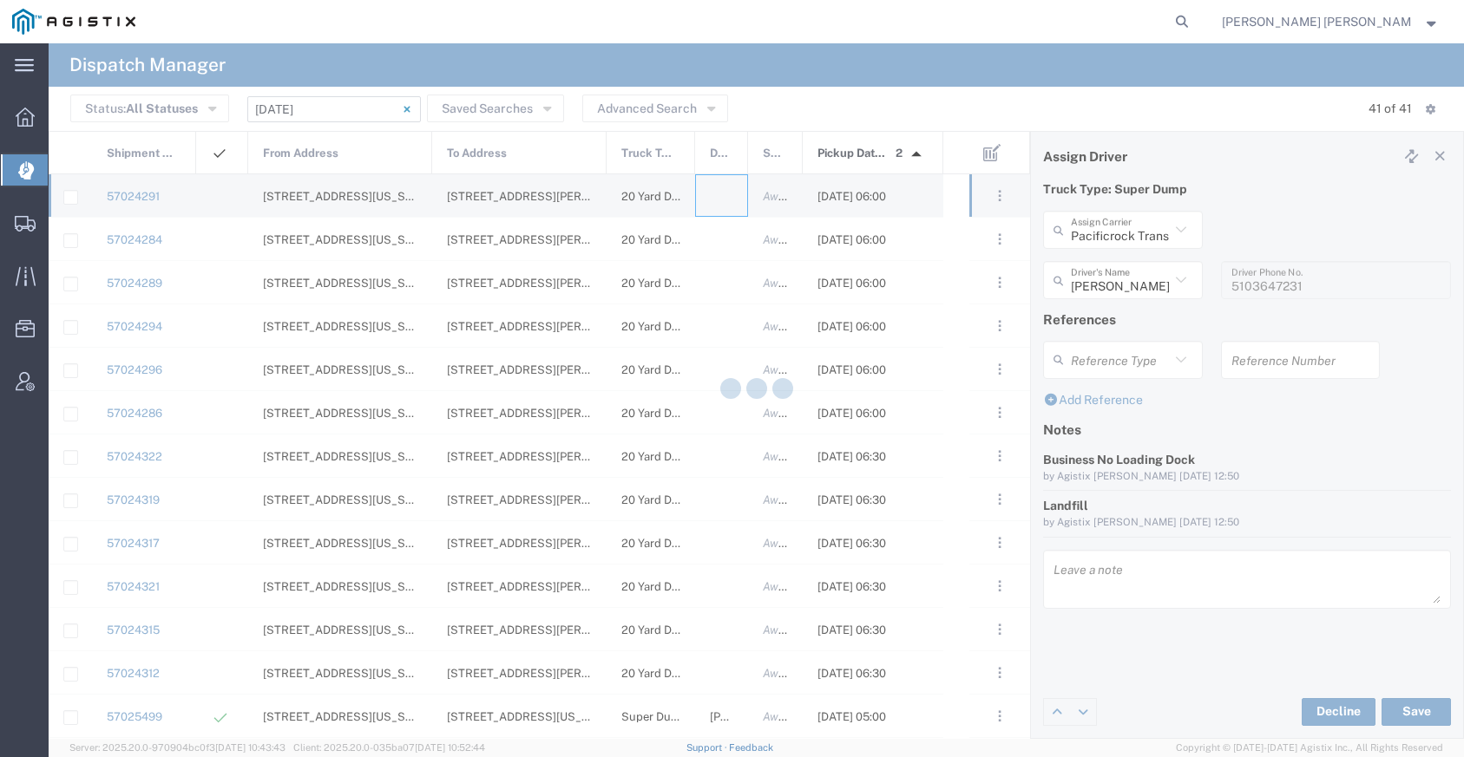
type input "[PERSON_NAME] Trucking"
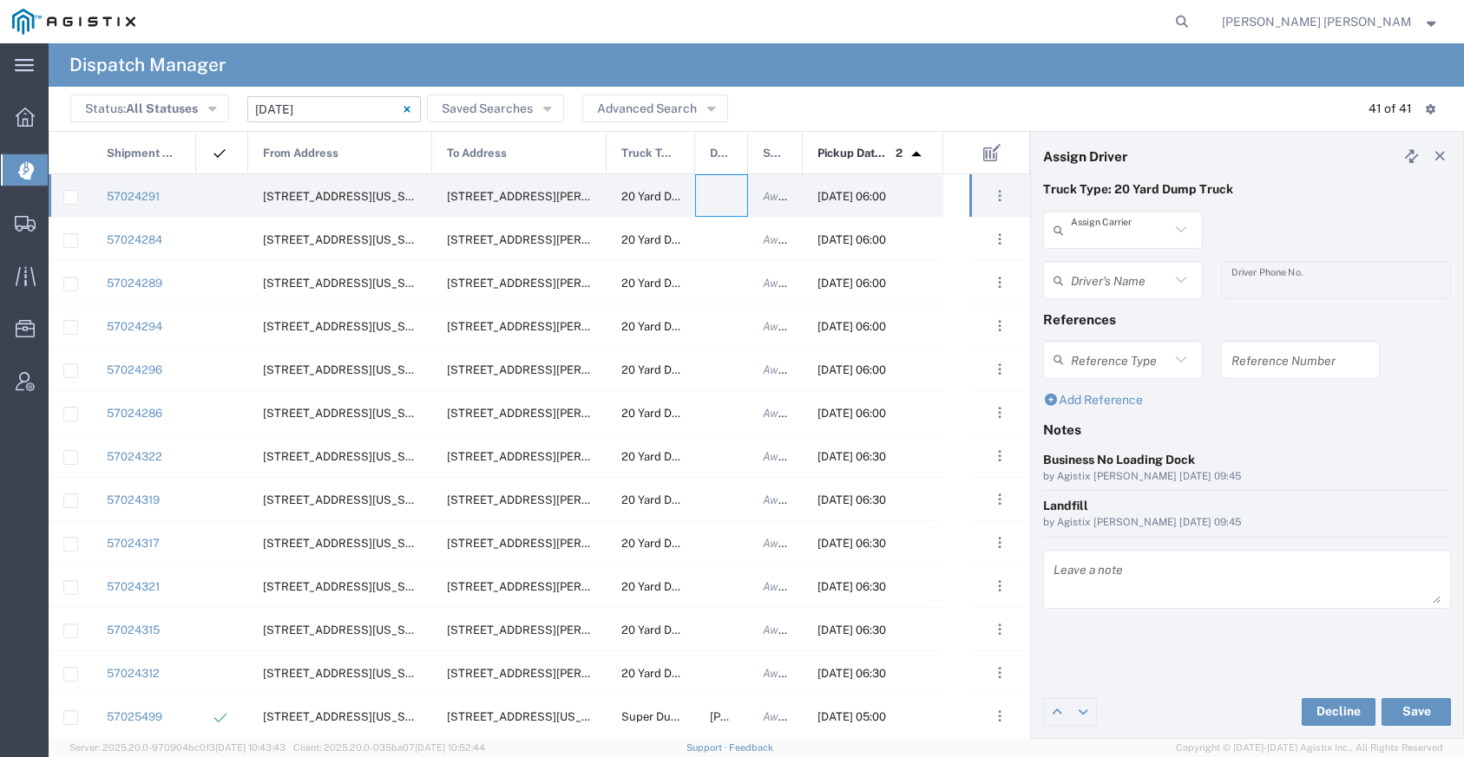
click at [1129, 234] on input "text" at bounding box center [1120, 230] width 99 height 30
click at [1134, 259] on span "M A [PERSON_NAME] Trucking LLC" at bounding box center [1123, 281] width 156 height 54
type input "M A [PERSON_NAME] Trucking LLC"
click at [1121, 274] on input "text" at bounding box center [1120, 280] width 99 height 30
click at [1114, 308] on span "[PERSON_NAME]" at bounding box center [1123, 318] width 156 height 27
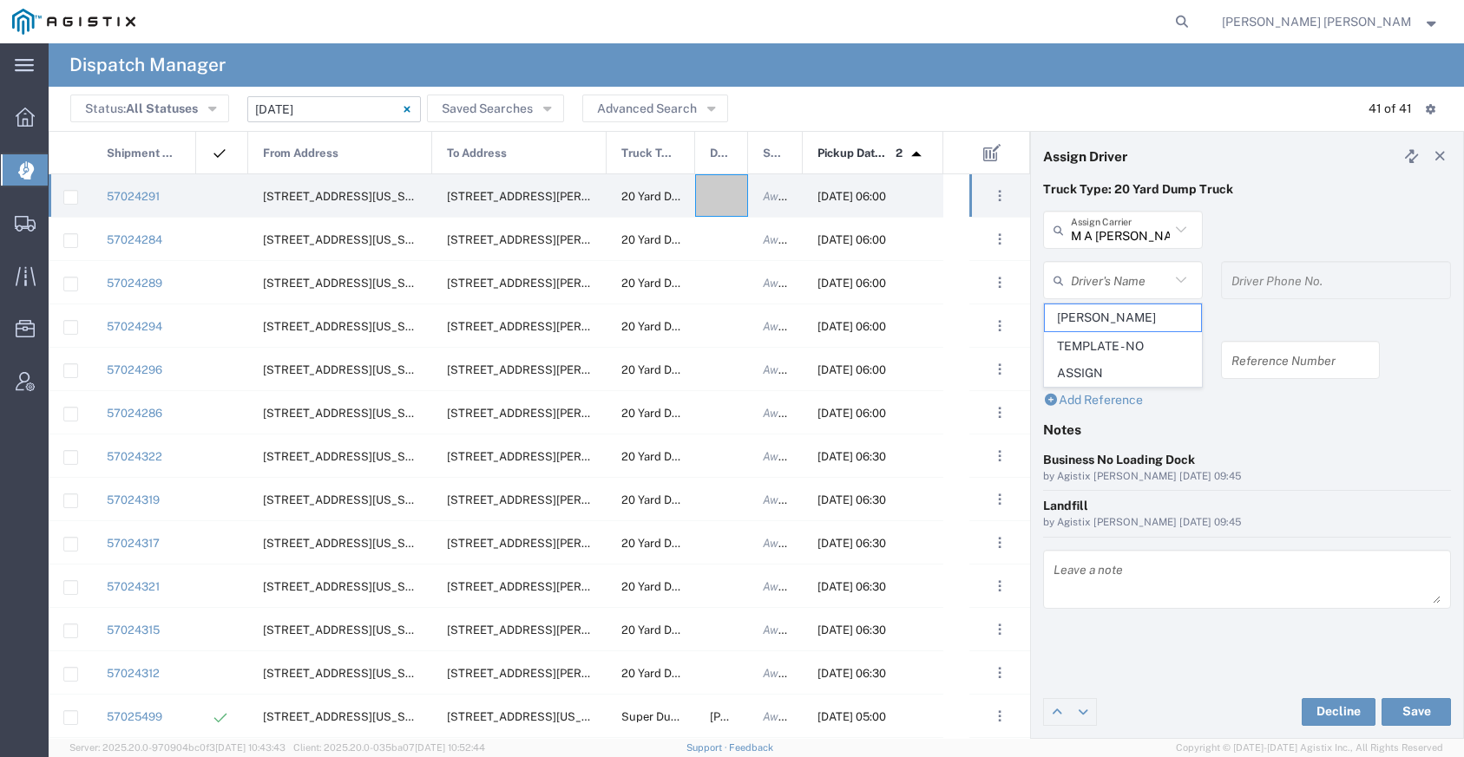
type input "[PERSON_NAME]"
type input "[PHONE_NUMBER]"
click at [1398, 712] on button "Save" at bounding box center [1415, 712] width 69 height 28
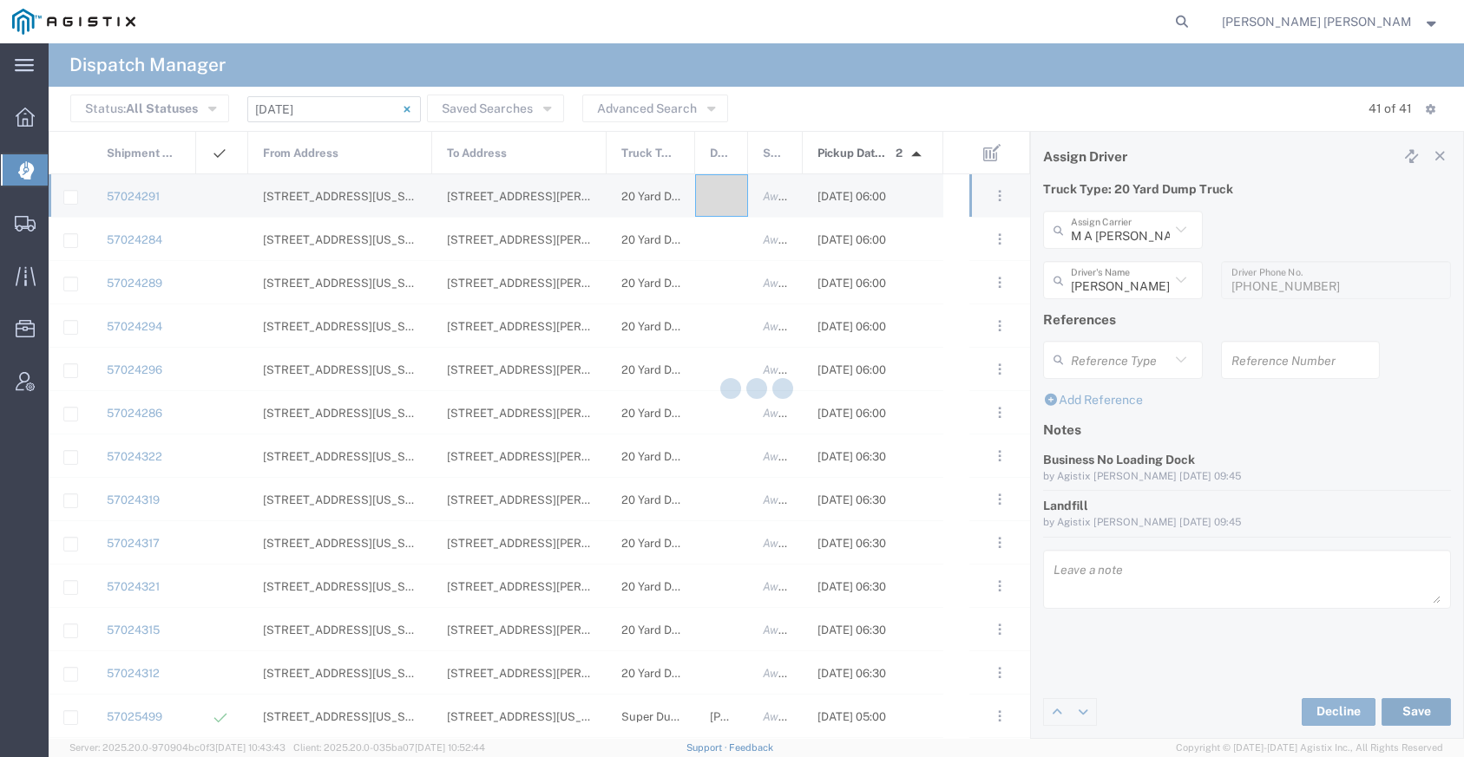
type input "[PERSON_NAME]"
type input "M A [PERSON_NAME] Trucking LLC"
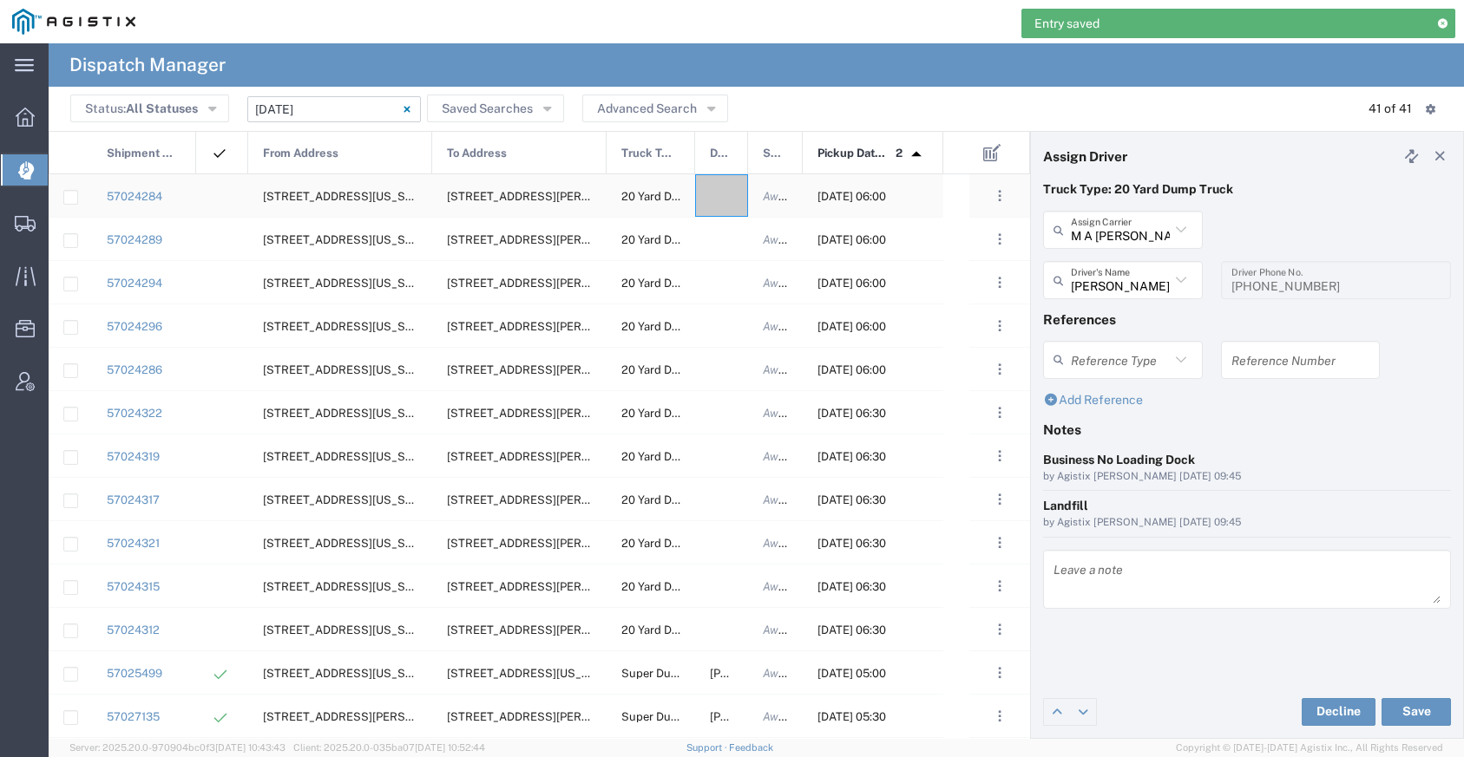
click at [719, 193] on div at bounding box center [721, 195] width 53 height 43
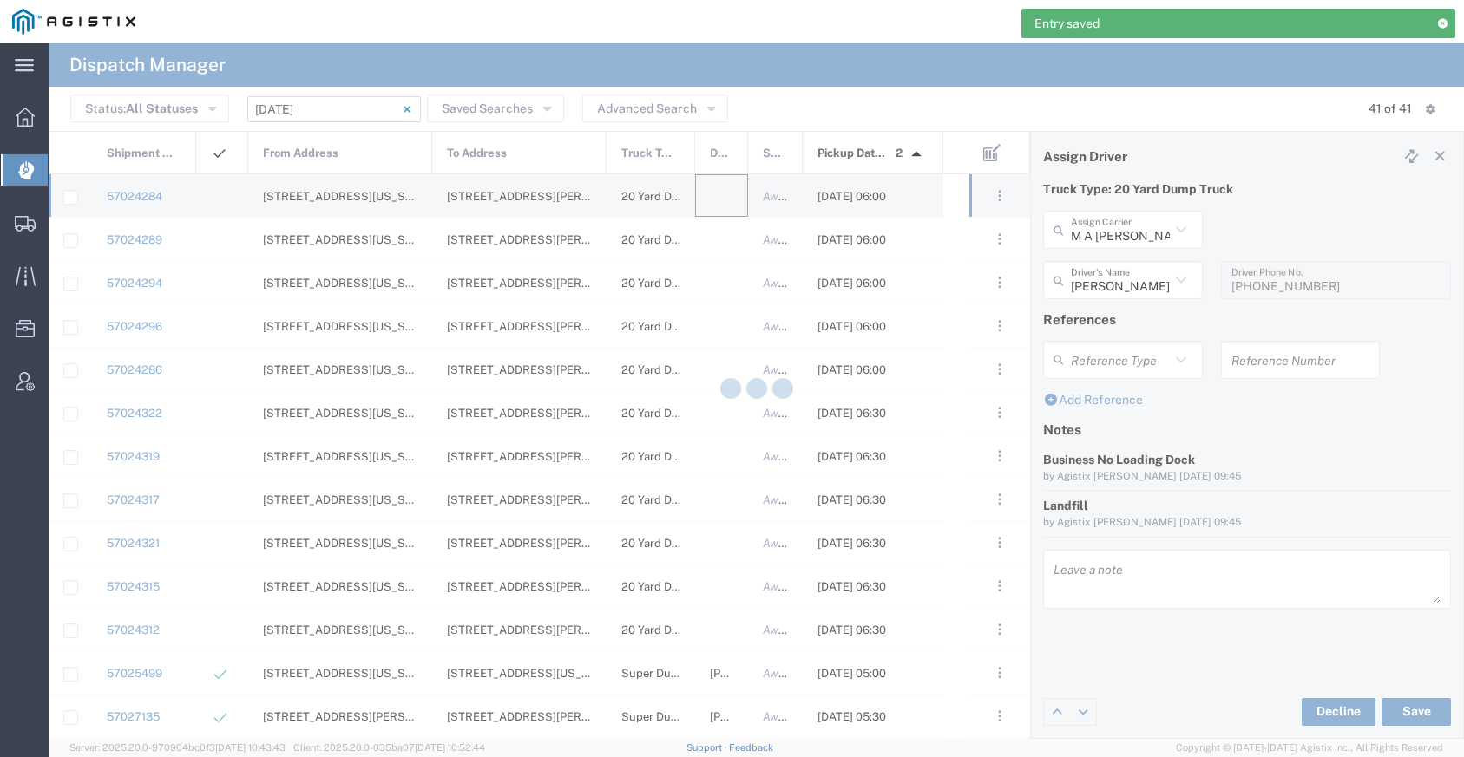
type input "[PERSON_NAME] Trucking"
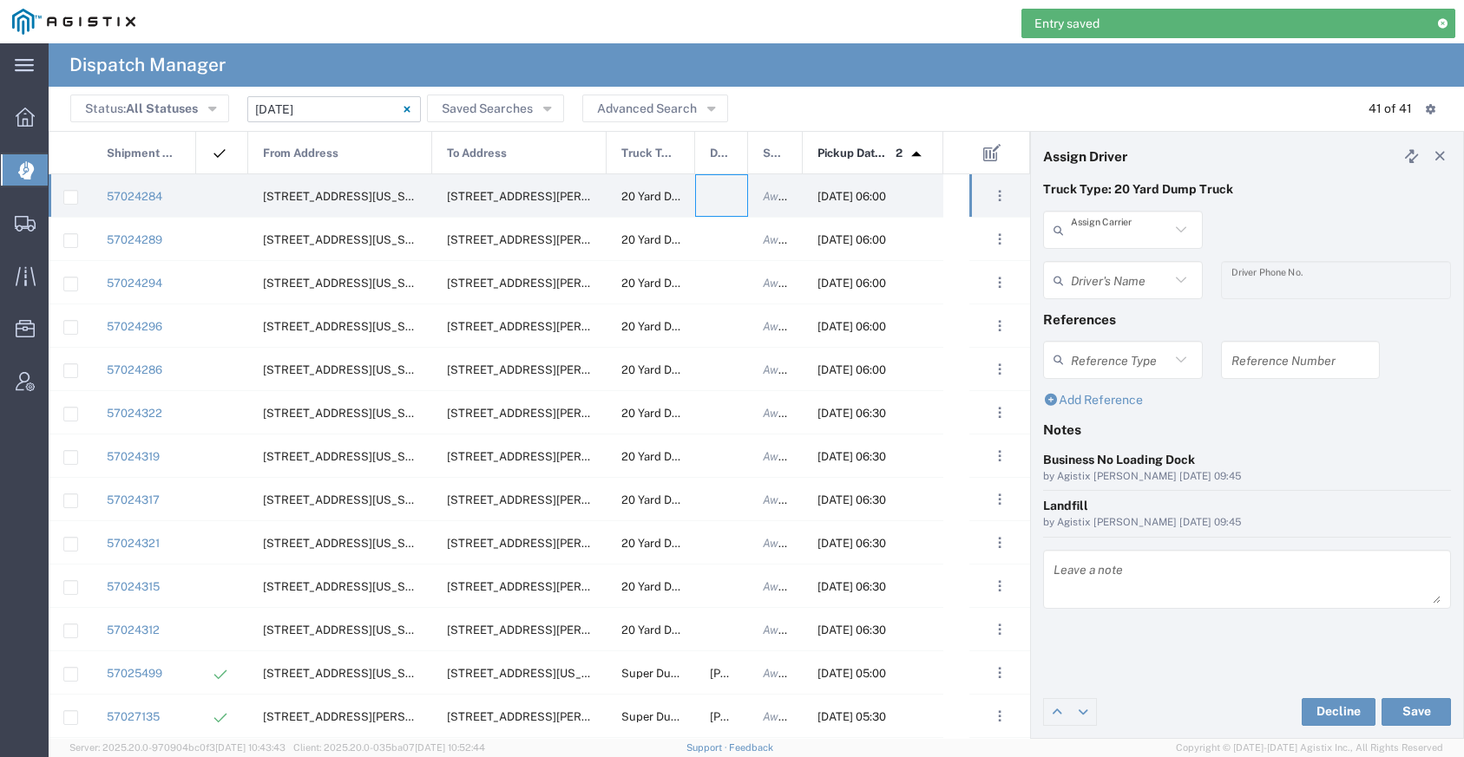
click at [1107, 238] on input "text" at bounding box center [1120, 230] width 99 height 30
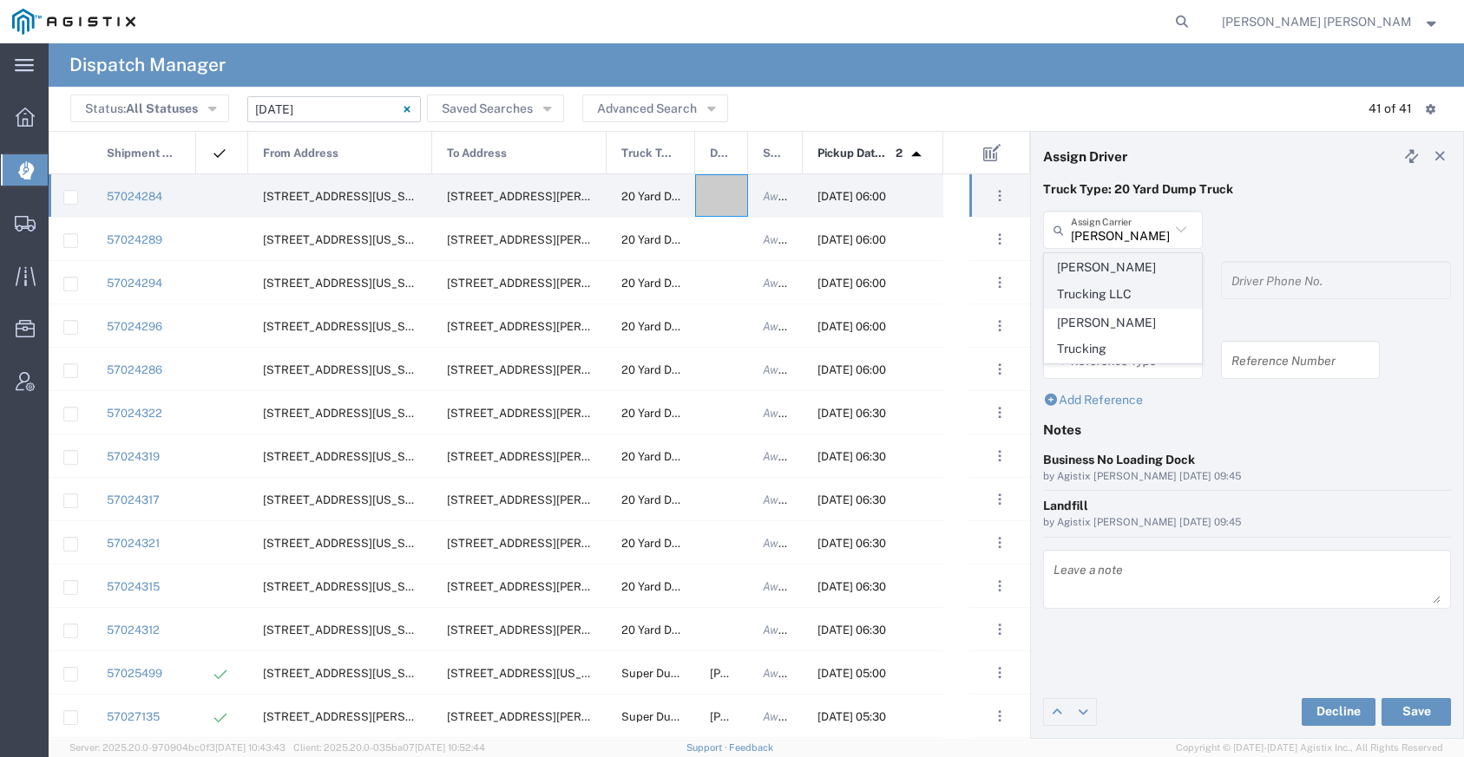
click at [1117, 273] on span "[PERSON_NAME] Trucking LLC" at bounding box center [1123, 281] width 156 height 54
click at [1113, 274] on input "text" at bounding box center [1120, 280] width 99 height 30
click at [1107, 317] on span "[PERSON_NAME]" at bounding box center [1123, 318] width 156 height 27
click at [1408, 724] on button "Save" at bounding box center [1415, 712] width 69 height 28
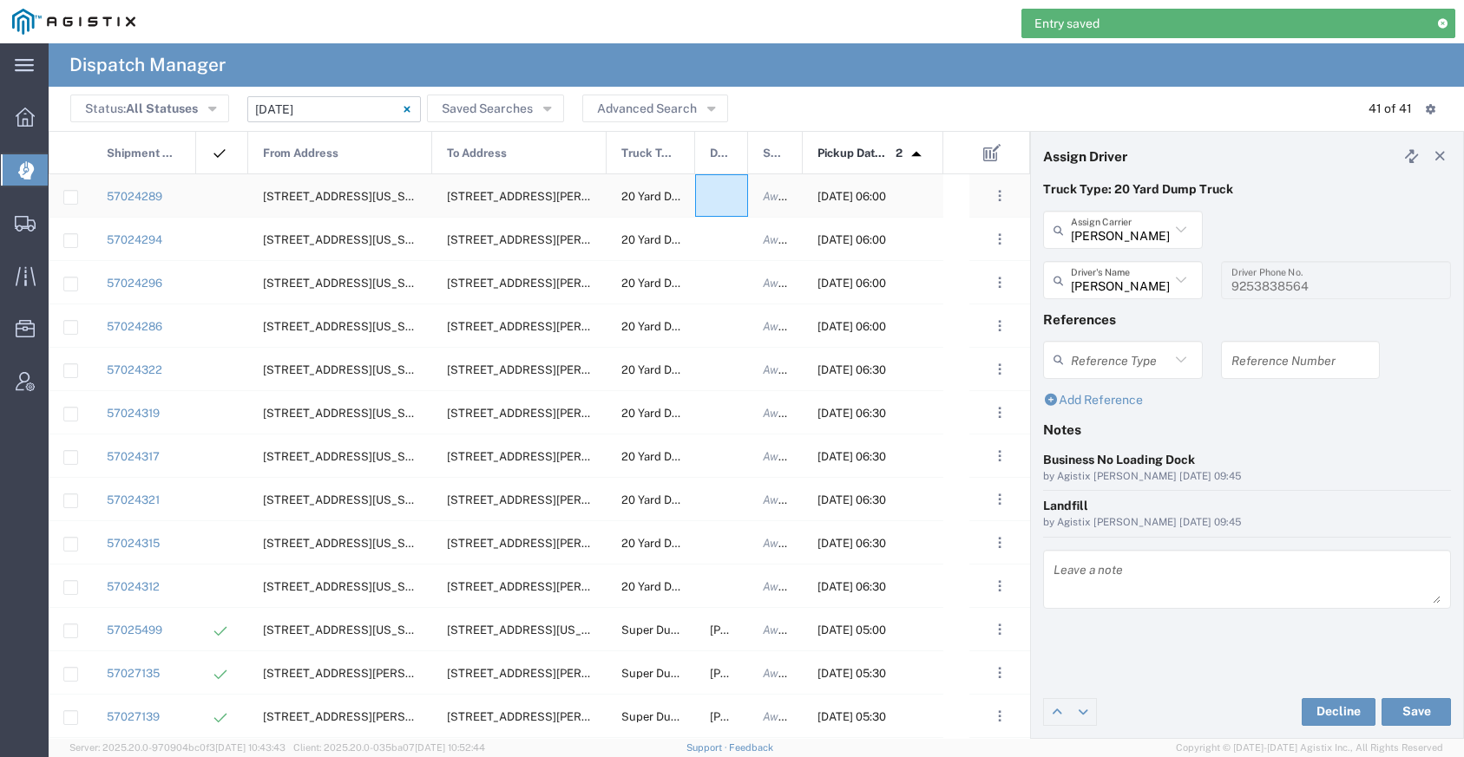
click at [722, 193] on div at bounding box center [721, 195] width 53 height 43
click at [1097, 238] on input "text" at bounding box center [1120, 230] width 99 height 30
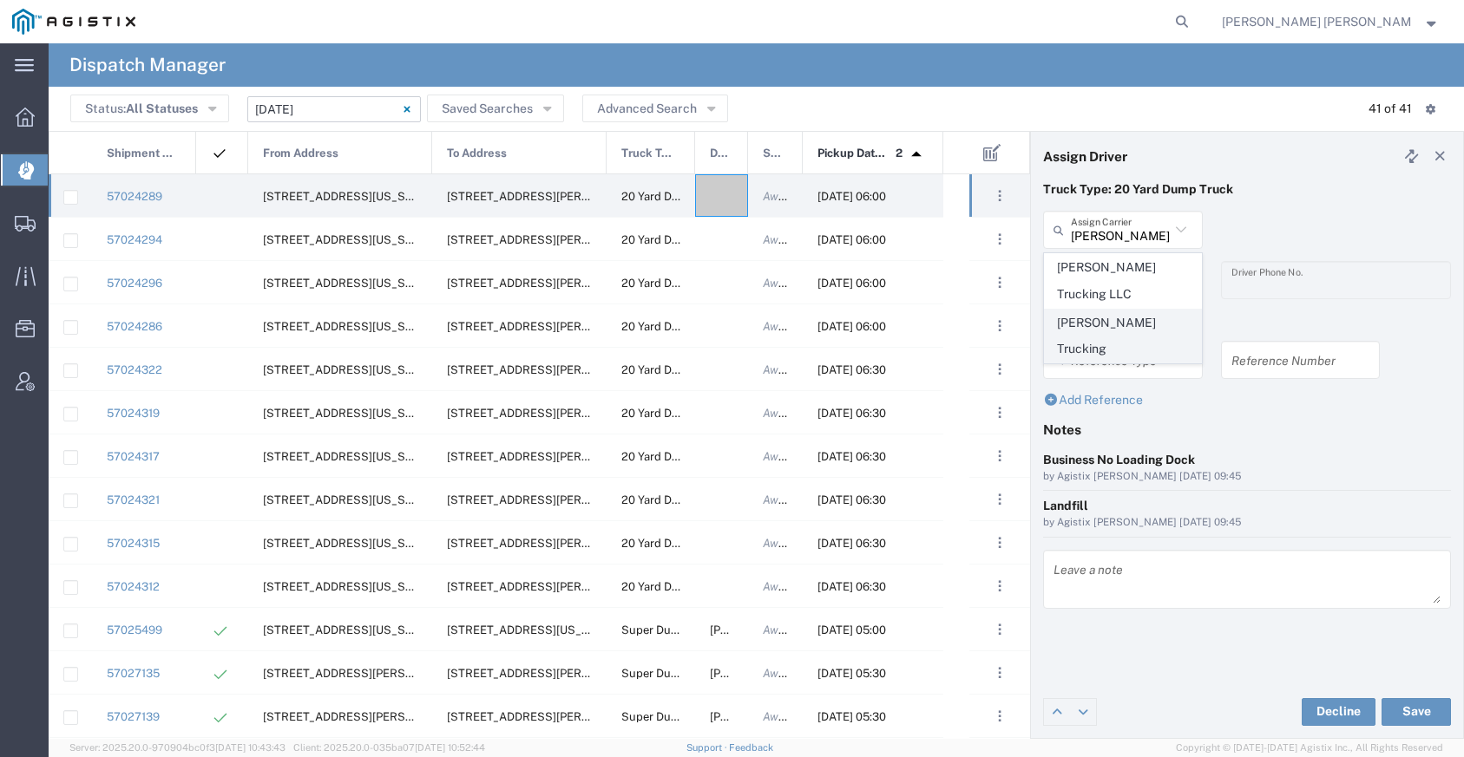
click at [1084, 324] on span "[PERSON_NAME] Trucking" at bounding box center [1123, 337] width 156 height 54
click at [1093, 274] on input "text" at bounding box center [1120, 280] width 99 height 30
click at [1088, 323] on span "[PERSON_NAME]" at bounding box center [1123, 318] width 156 height 27
click at [1412, 723] on button "Save" at bounding box center [1415, 712] width 69 height 28
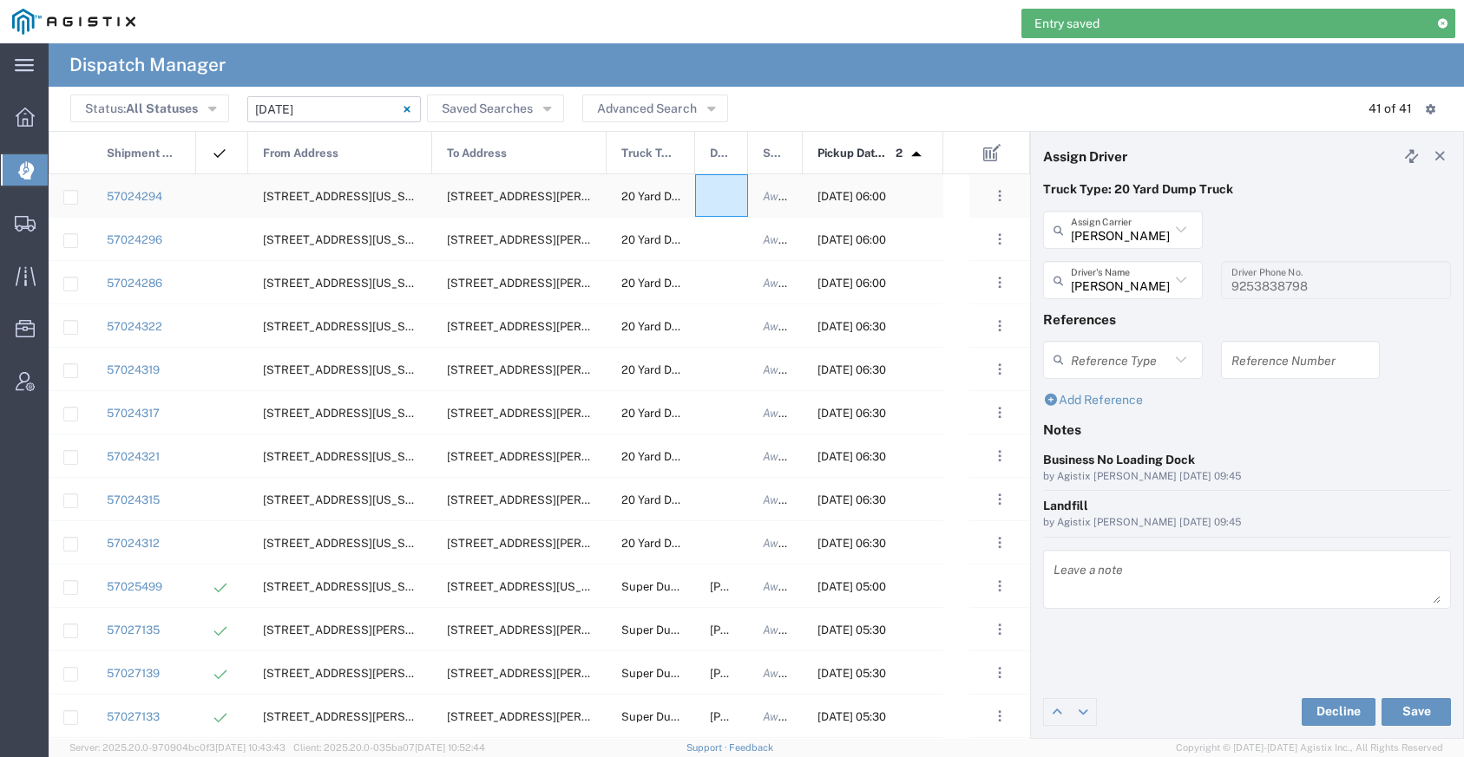
click at [728, 192] on div at bounding box center [721, 195] width 53 height 43
click at [1098, 236] on input "text" at bounding box center [1120, 230] width 99 height 30
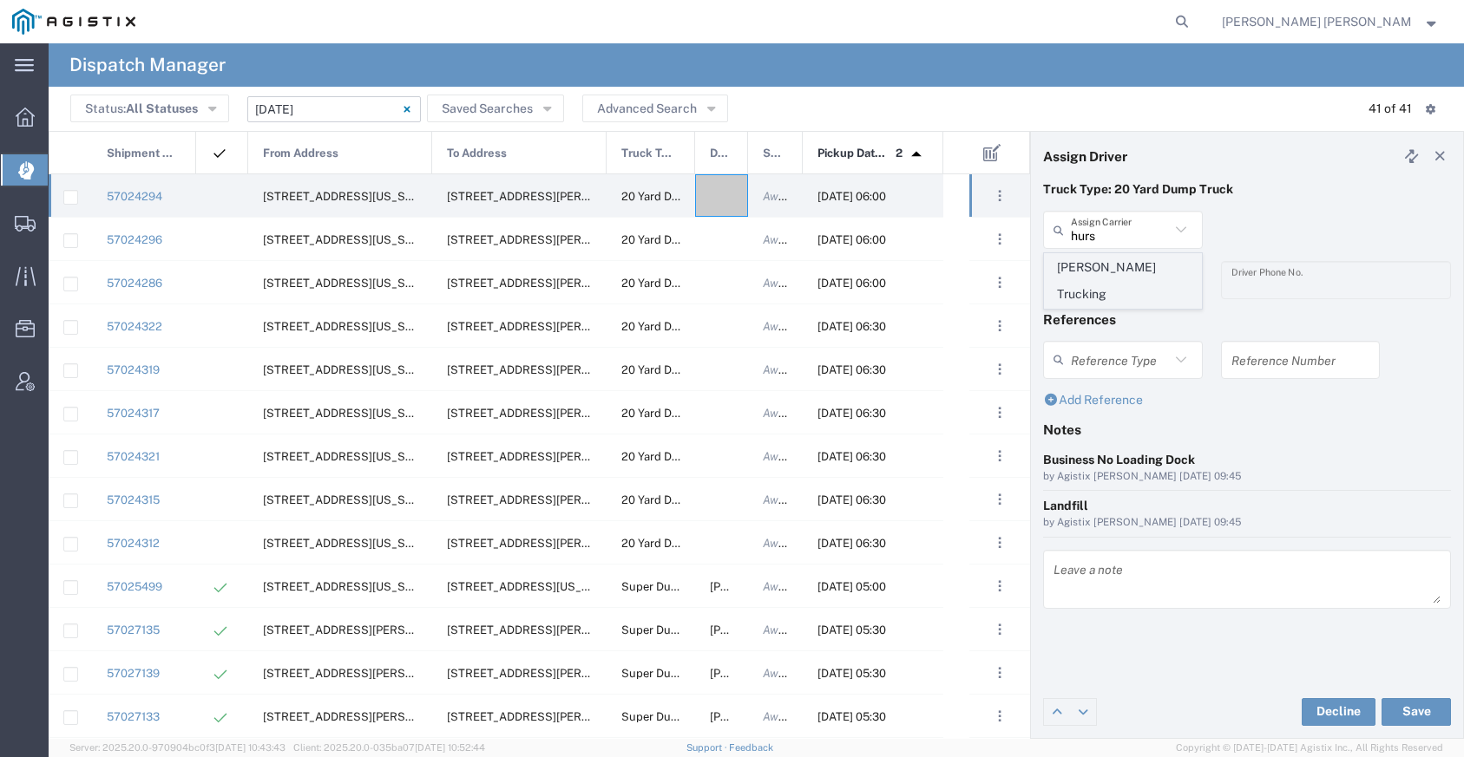
click at [1113, 269] on span "[PERSON_NAME] Trucking" at bounding box center [1123, 281] width 156 height 54
click at [1111, 274] on input "text" at bounding box center [1120, 280] width 99 height 30
click at [1111, 309] on span "[PERSON_NAME]" at bounding box center [1123, 318] width 156 height 27
click at [1404, 710] on button "Save" at bounding box center [1415, 712] width 69 height 28
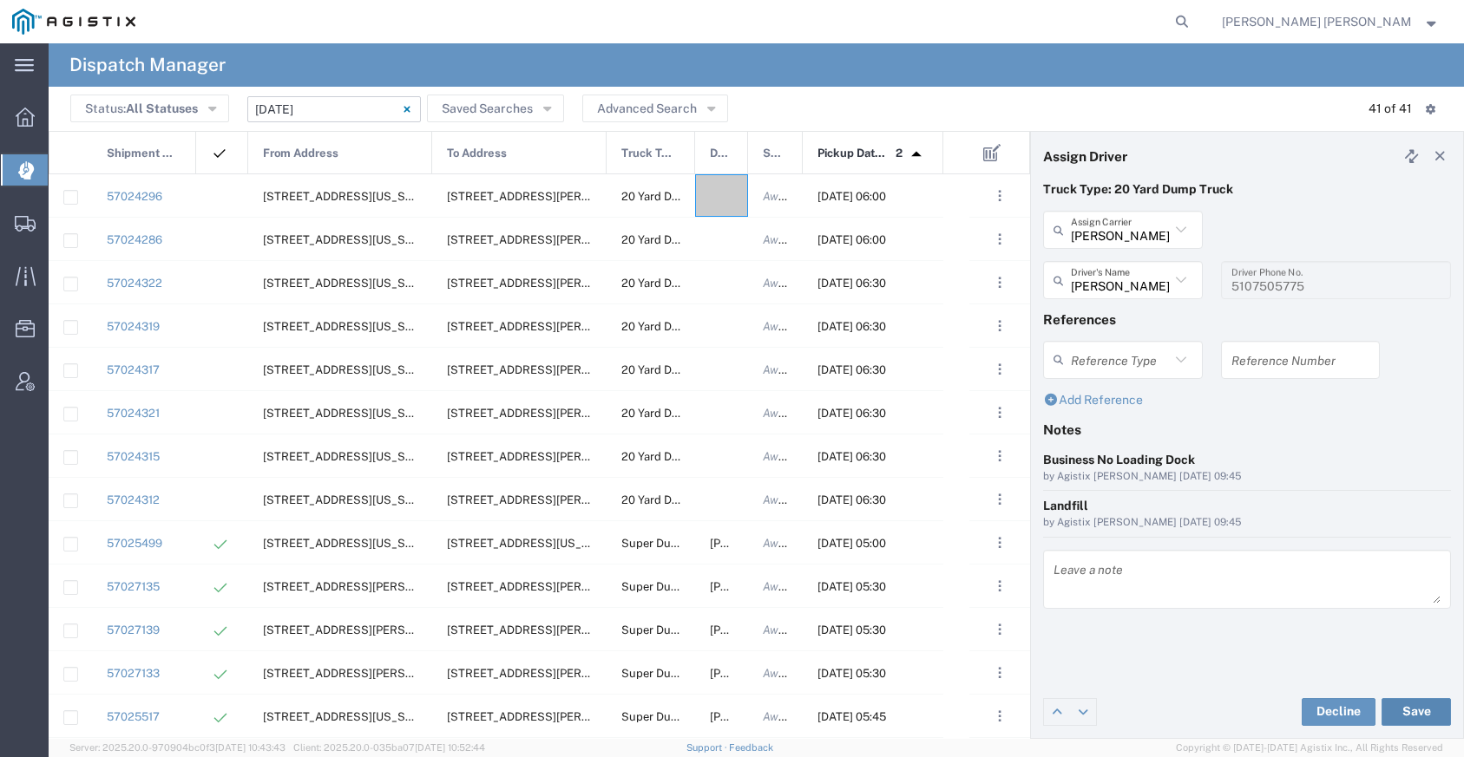
click at [1408, 704] on button "Save" at bounding box center [1415, 712] width 69 height 28
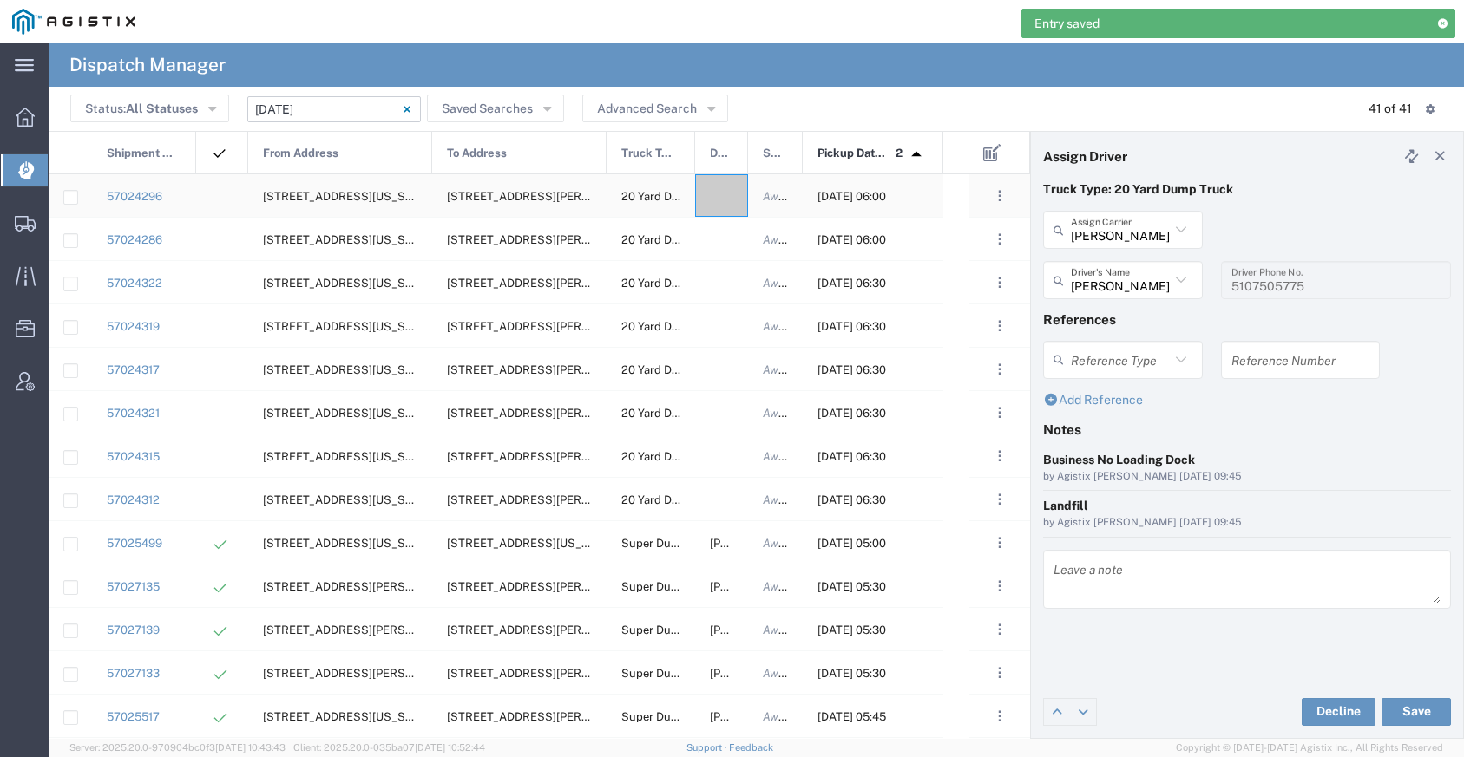
click at [707, 198] on div at bounding box center [721, 195] width 53 height 43
click at [1090, 245] on div "[PERSON_NAME] Trucking Assign Carrier" at bounding box center [1123, 230] width 160 height 38
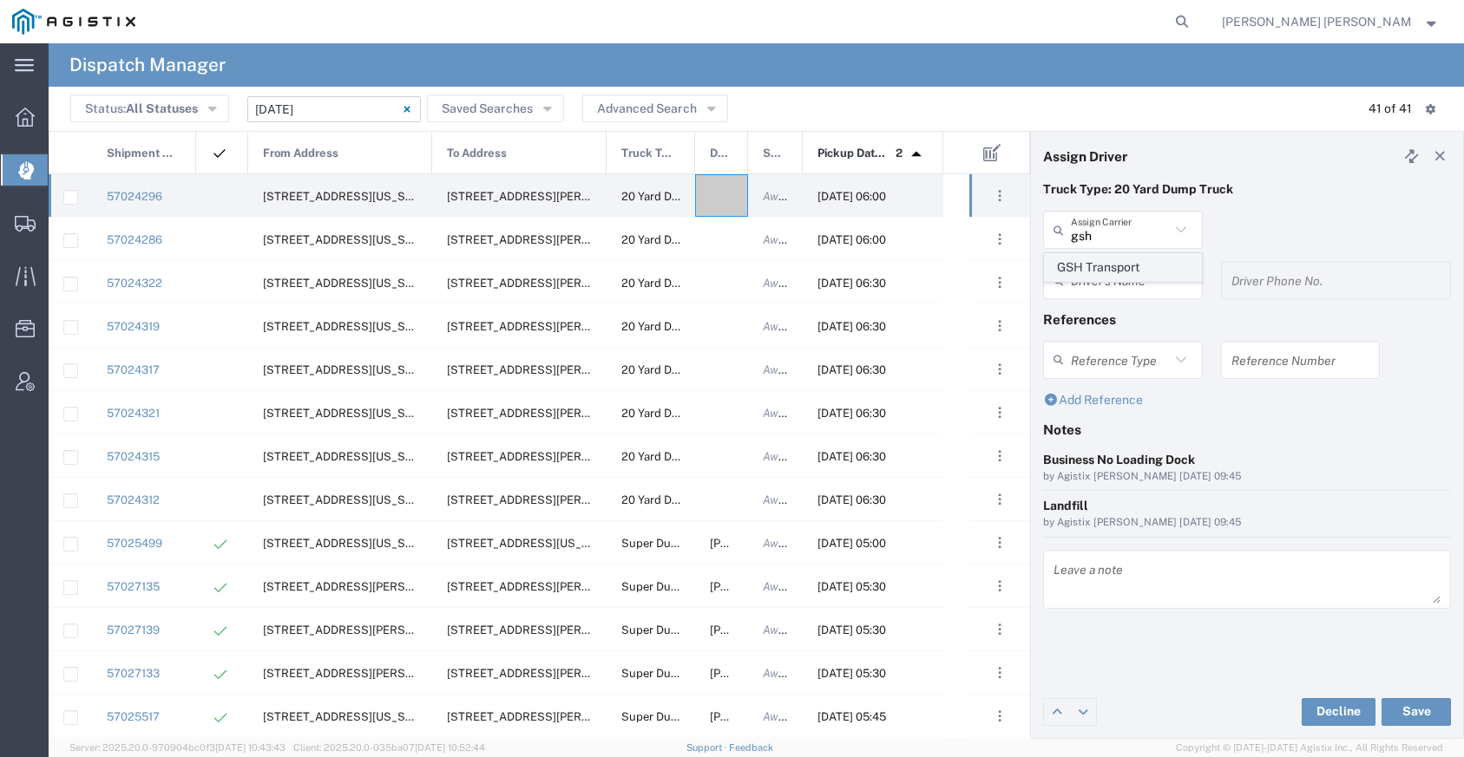
click at [1085, 273] on span "GSH Transport" at bounding box center [1123, 267] width 156 height 27
click at [1086, 283] on input "text" at bounding box center [1120, 280] width 99 height 30
click at [1090, 312] on span "[PERSON_NAME]" at bounding box center [1123, 318] width 156 height 27
click at [1400, 709] on button "Save" at bounding box center [1415, 712] width 69 height 28
click at [709, 195] on div at bounding box center [721, 195] width 53 height 43
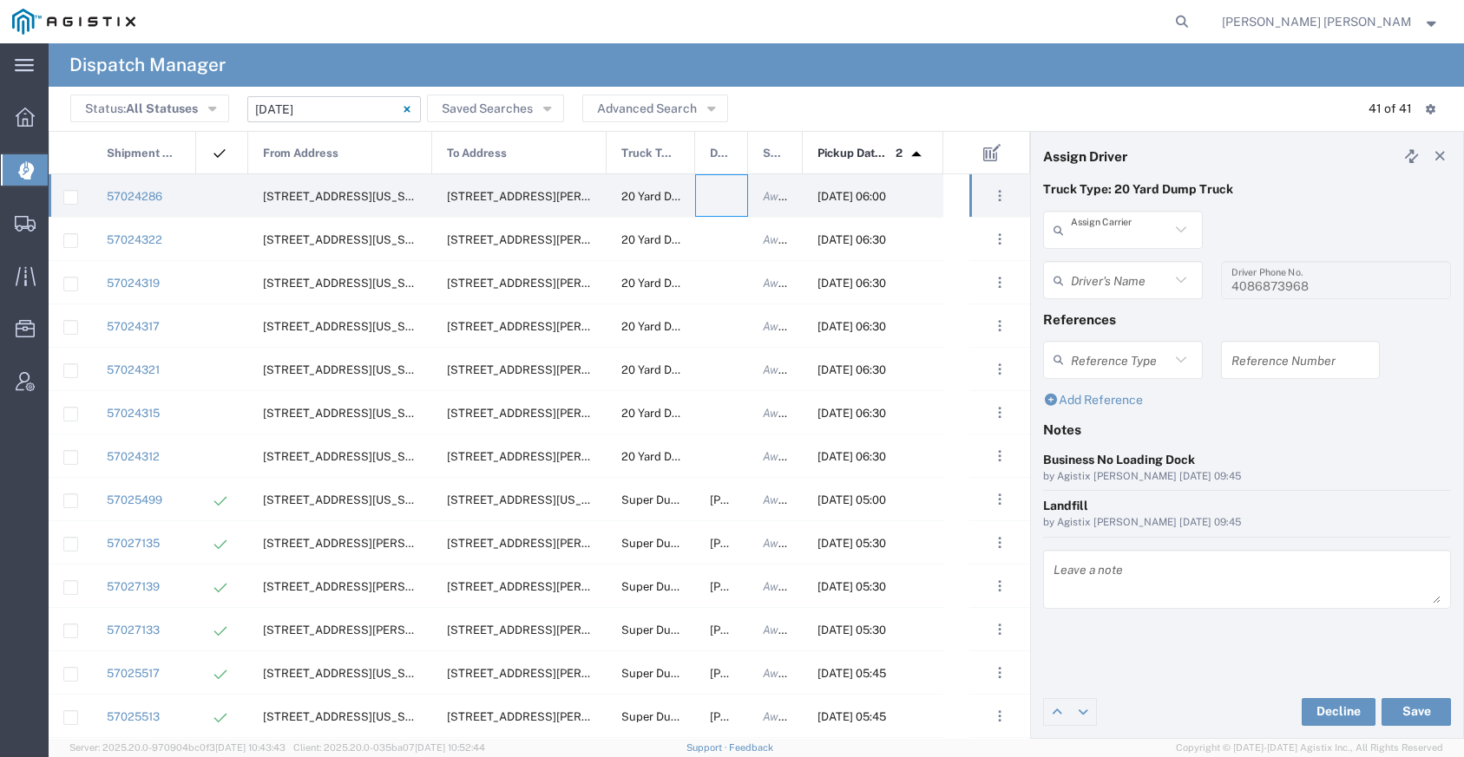
click at [1123, 229] on input "text" at bounding box center [1120, 230] width 99 height 30
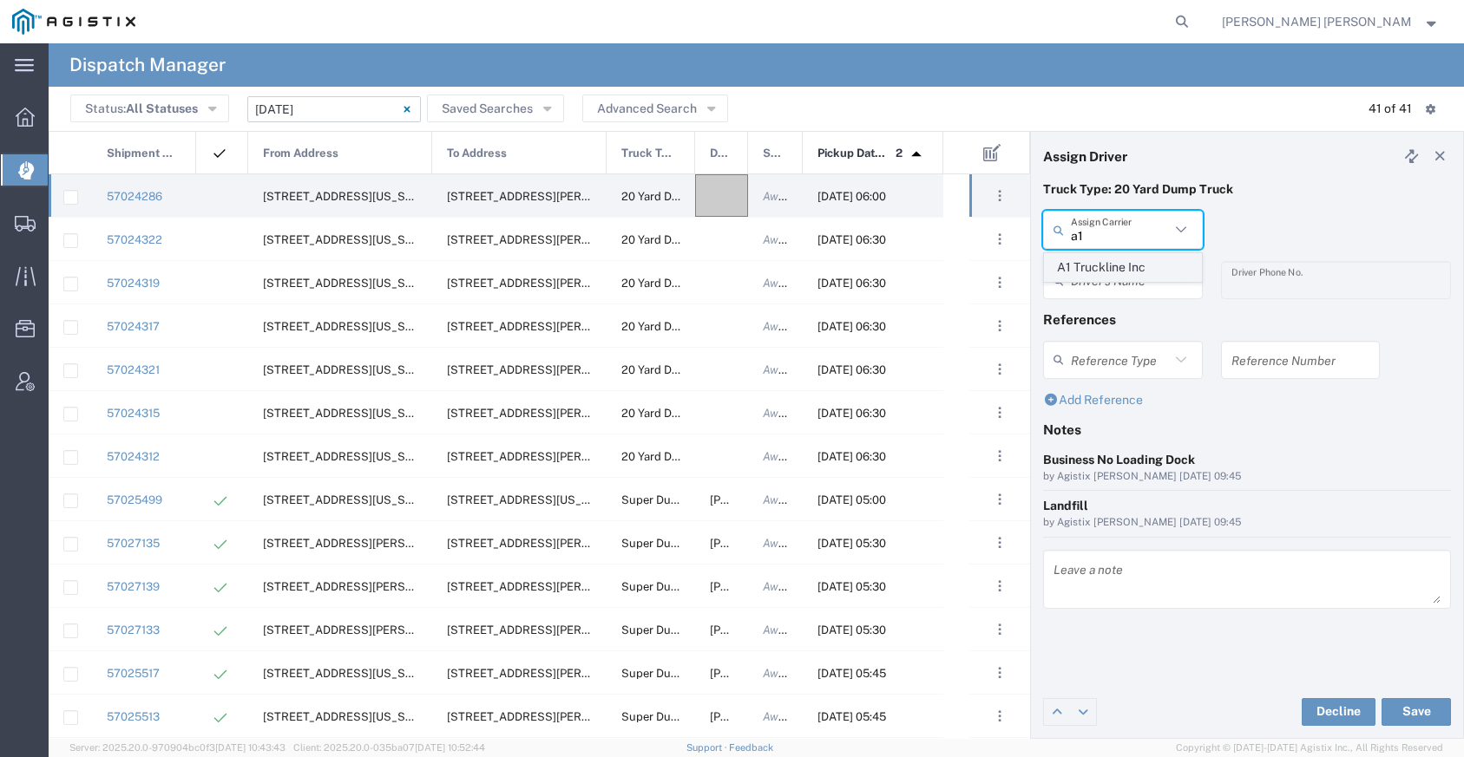
click at [1129, 264] on span "A1 Truckline Inc" at bounding box center [1123, 267] width 156 height 27
click at [1119, 276] on input "text" at bounding box center [1120, 280] width 99 height 30
click at [1115, 315] on span "[PERSON_NAME]" at bounding box center [1123, 318] width 156 height 27
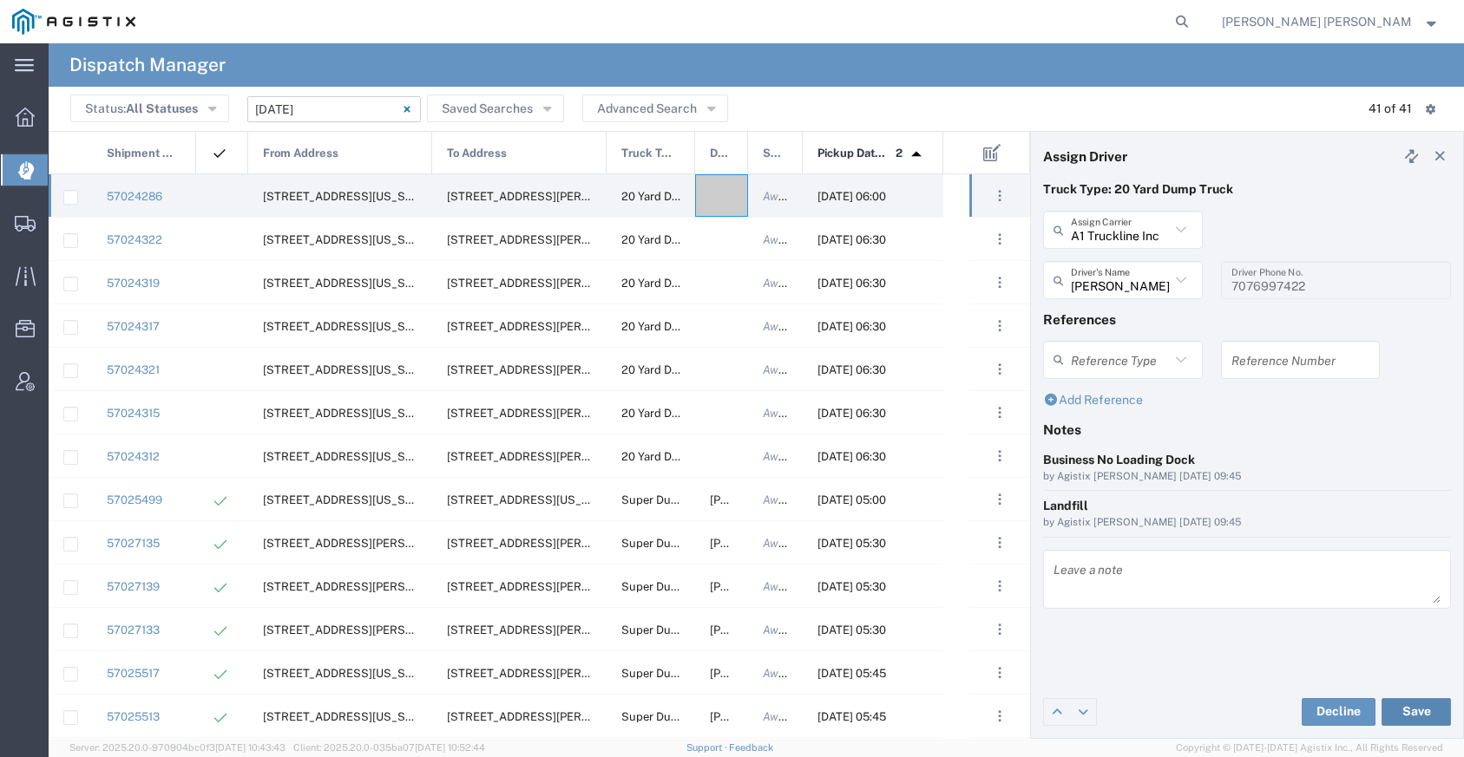
click at [1409, 711] on button "Save" at bounding box center [1415, 712] width 69 height 28
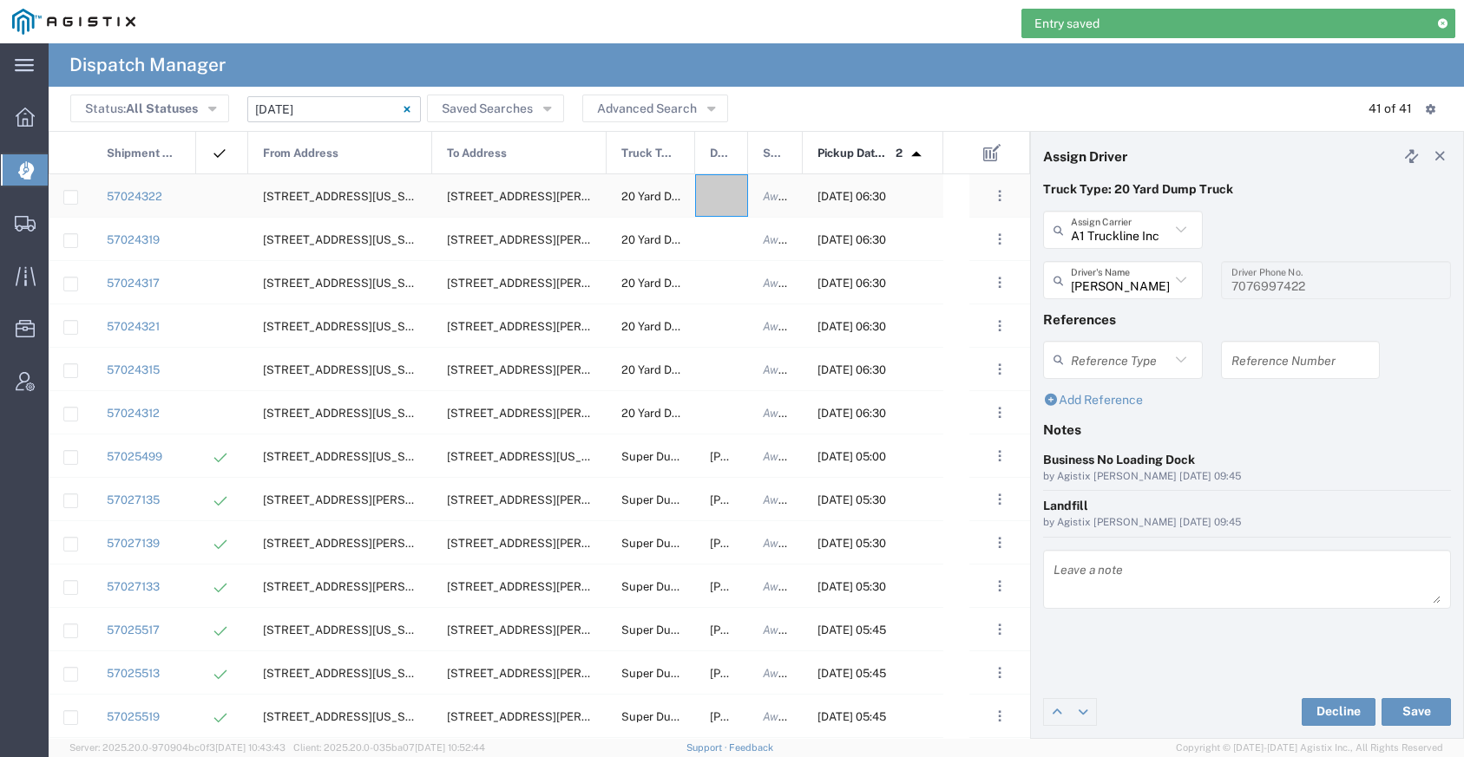
click at [717, 200] on div at bounding box center [721, 195] width 53 height 43
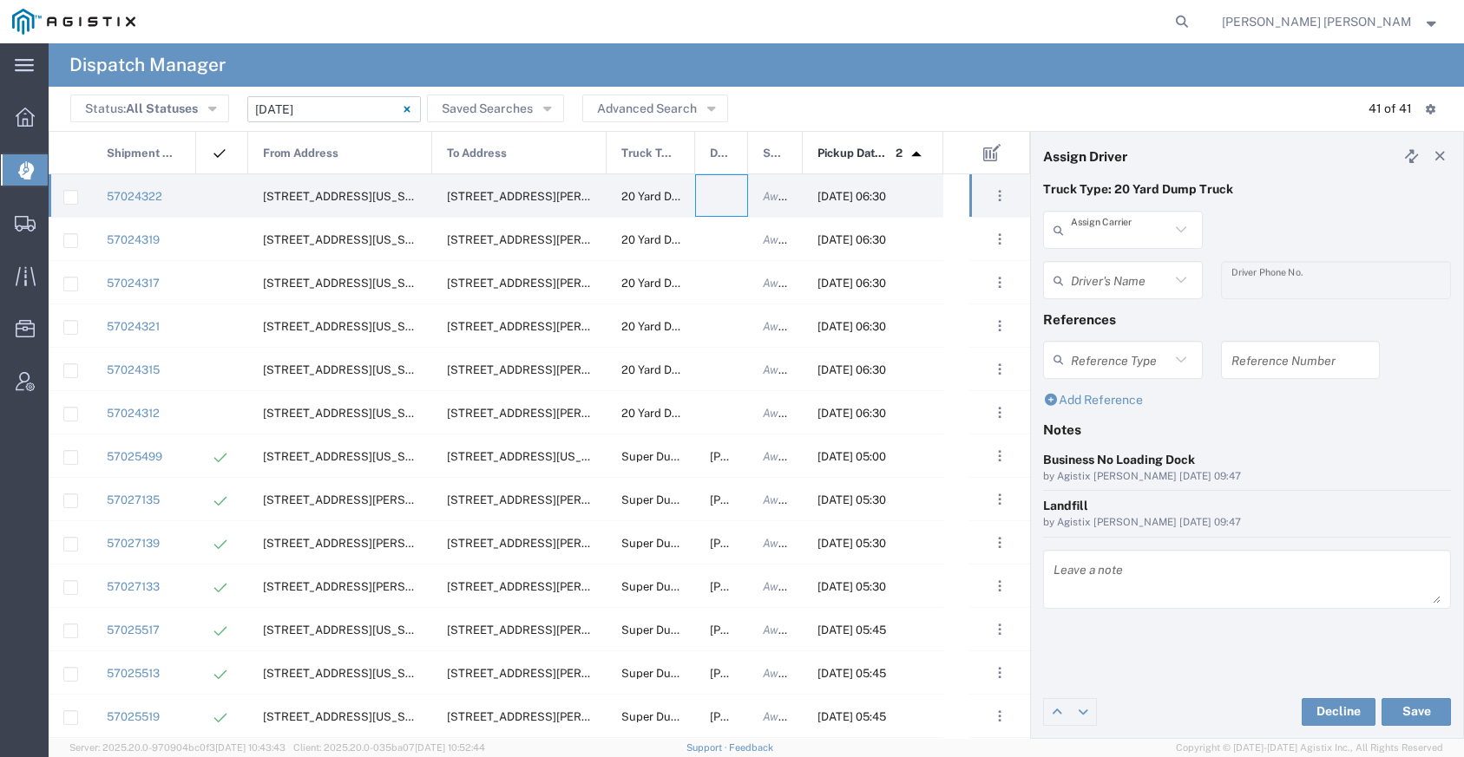
click at [1109, 239] on input "text" at bounding box center [1120, 230] width 99 height 30
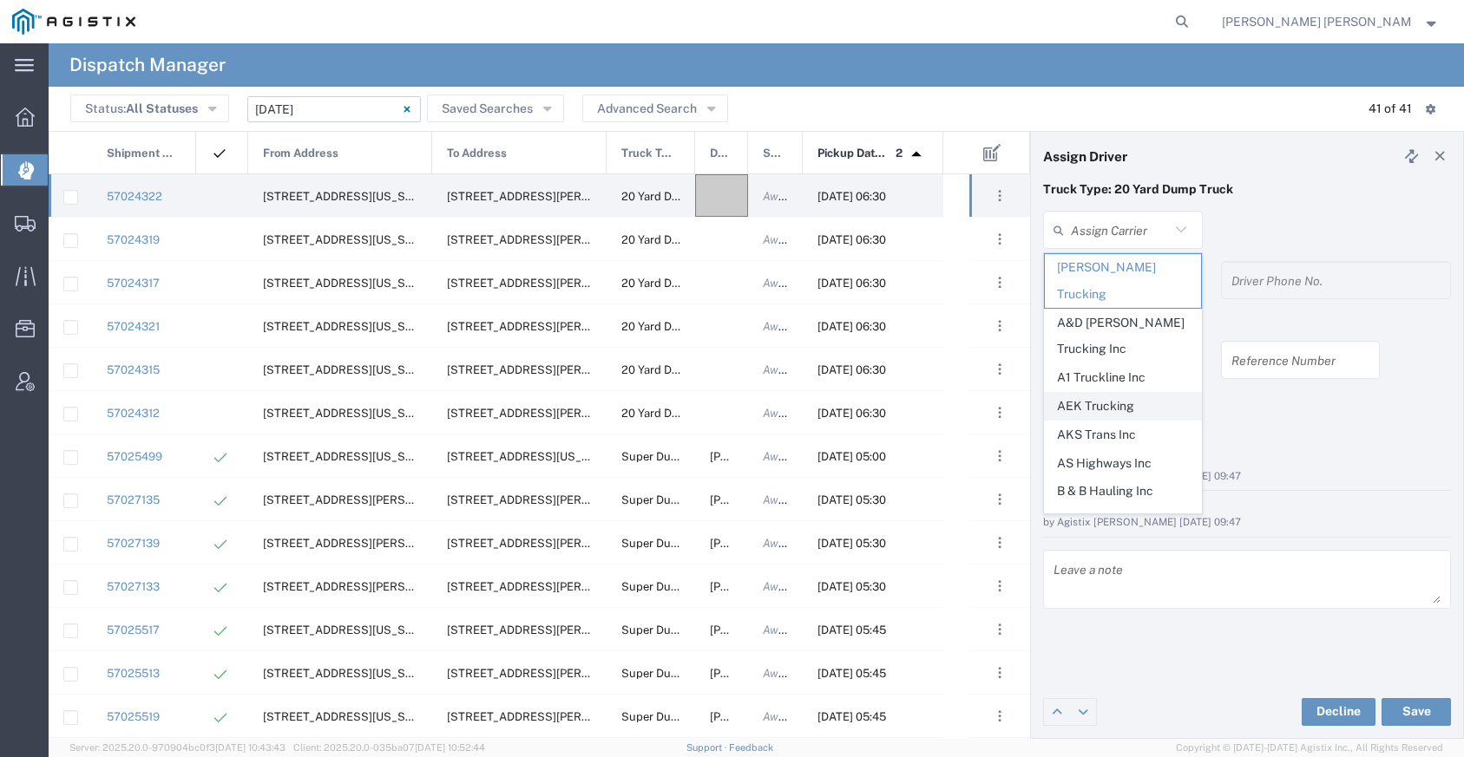
click at [1106, 393] on span "AEK Trucking" at bounding box center [1123, 406] width 156 height 27
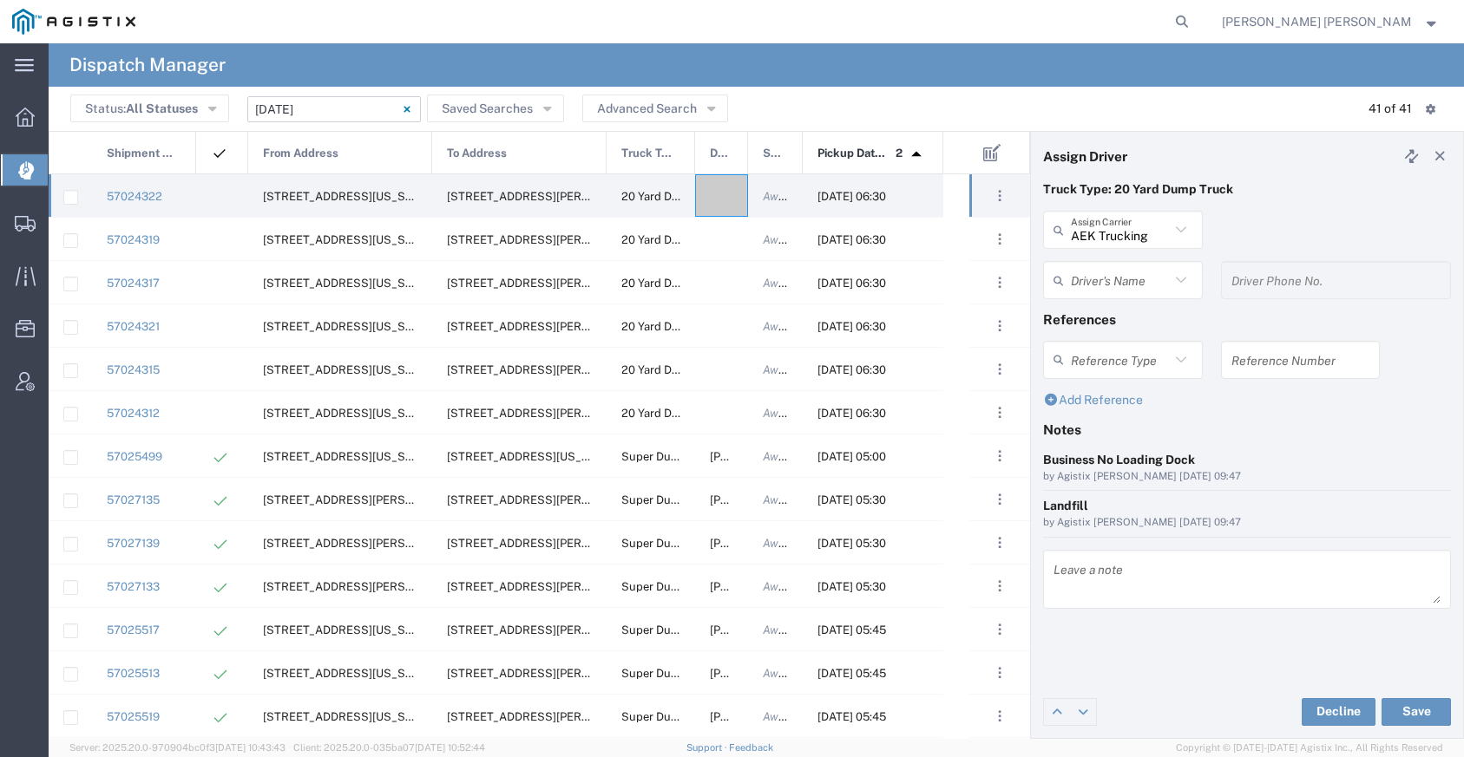
click at [1110, 286] on input "text" at bounding box center [1120, 280] width 99 height 30
click at [1104, 313] on span "[PERSON_NAME]" at bounding box center [1123, 318] width 156 height 27
click at [1404, 704] on button "Save" at bounding box center [1415, 712] width 69 height 28
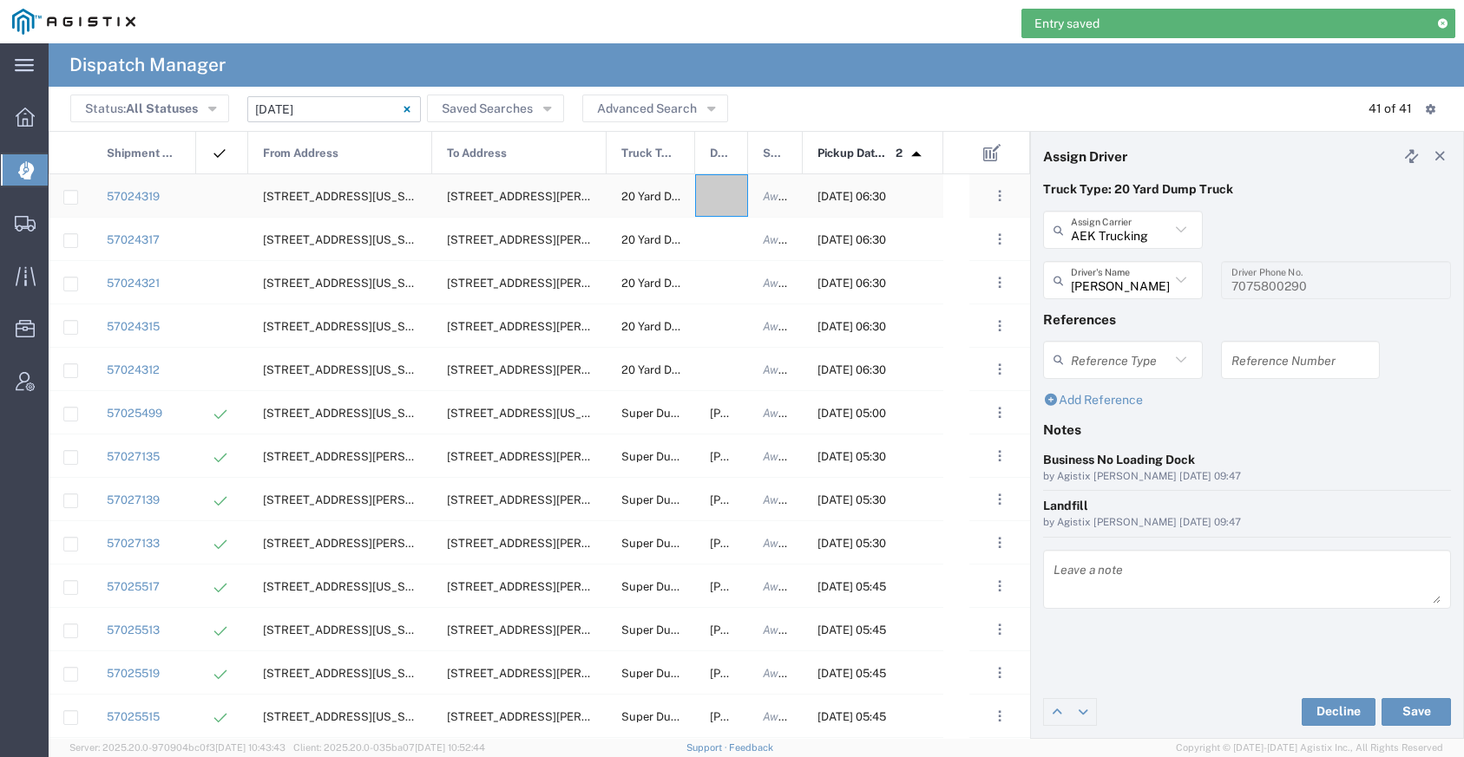
click at [726, 205] on div at bounding box center [721, 195] width 53 height 43
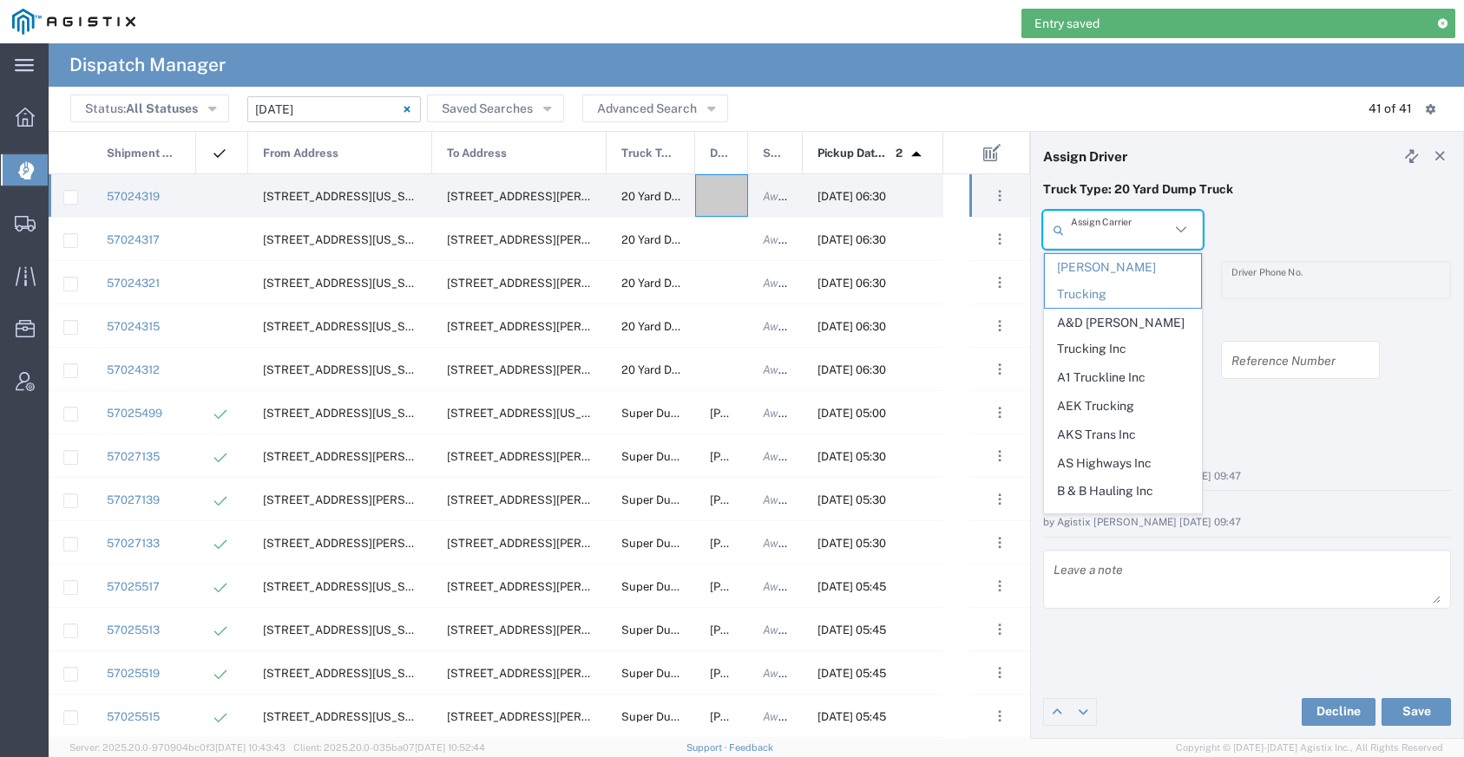
click at [1138, 234] on input "text" at bounding box center [1120, 230] width 99 height 30
click at [1108, 422] on span "AKS Trans Inc" at bounding box center [1123, 435] width 156 height 27
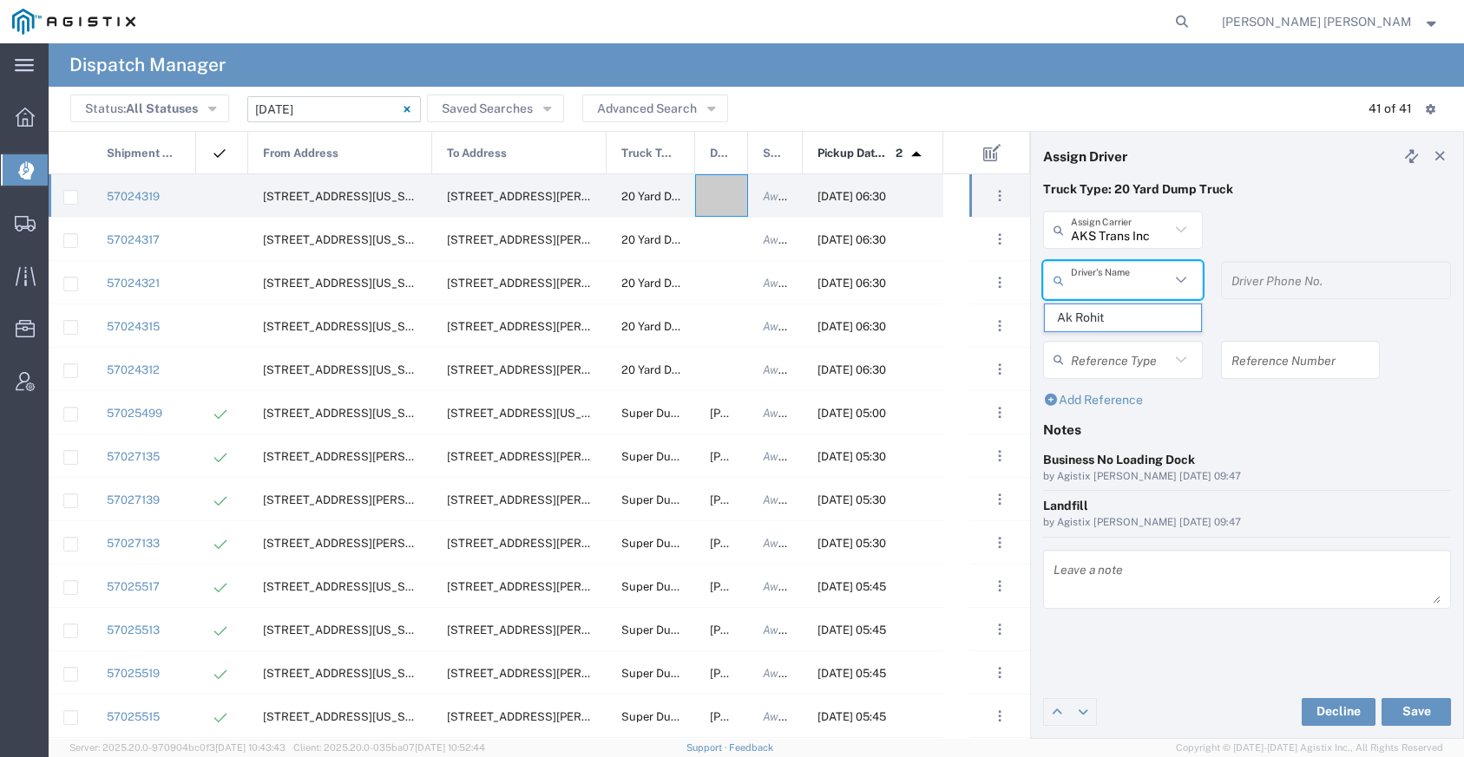
click at [1114, 279] on input "text" at bounding box center [1120, 280] width 99 height 30
click at [1107, 314] on span "Ak Rohit" at bounding box center [1123, 318] width 156 height 27
click at [1400, 719] on button "Save" at bounding box center [1415, 712] width 69 height 28
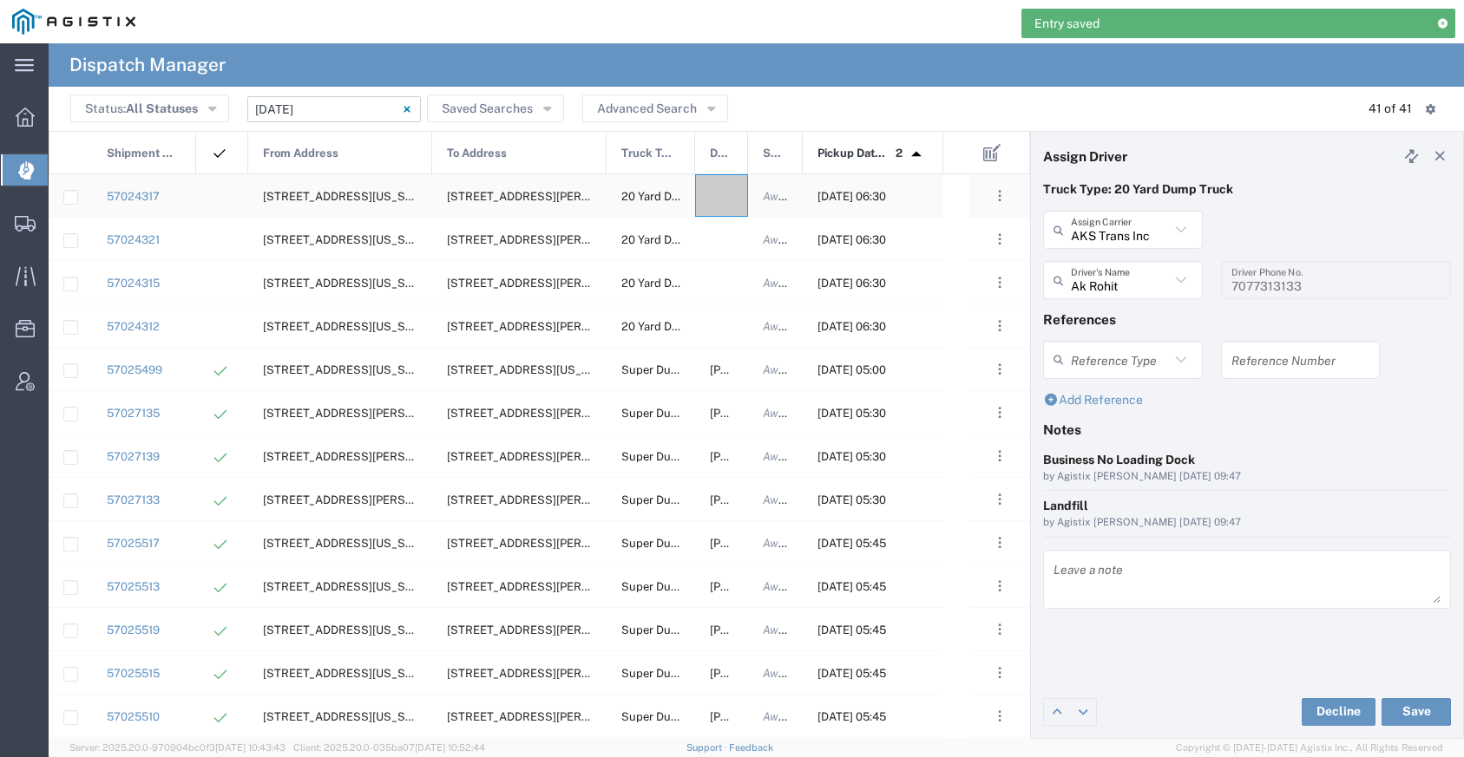
click at [722, 213] on div at bounding box center [721, 195] width 53 height 43
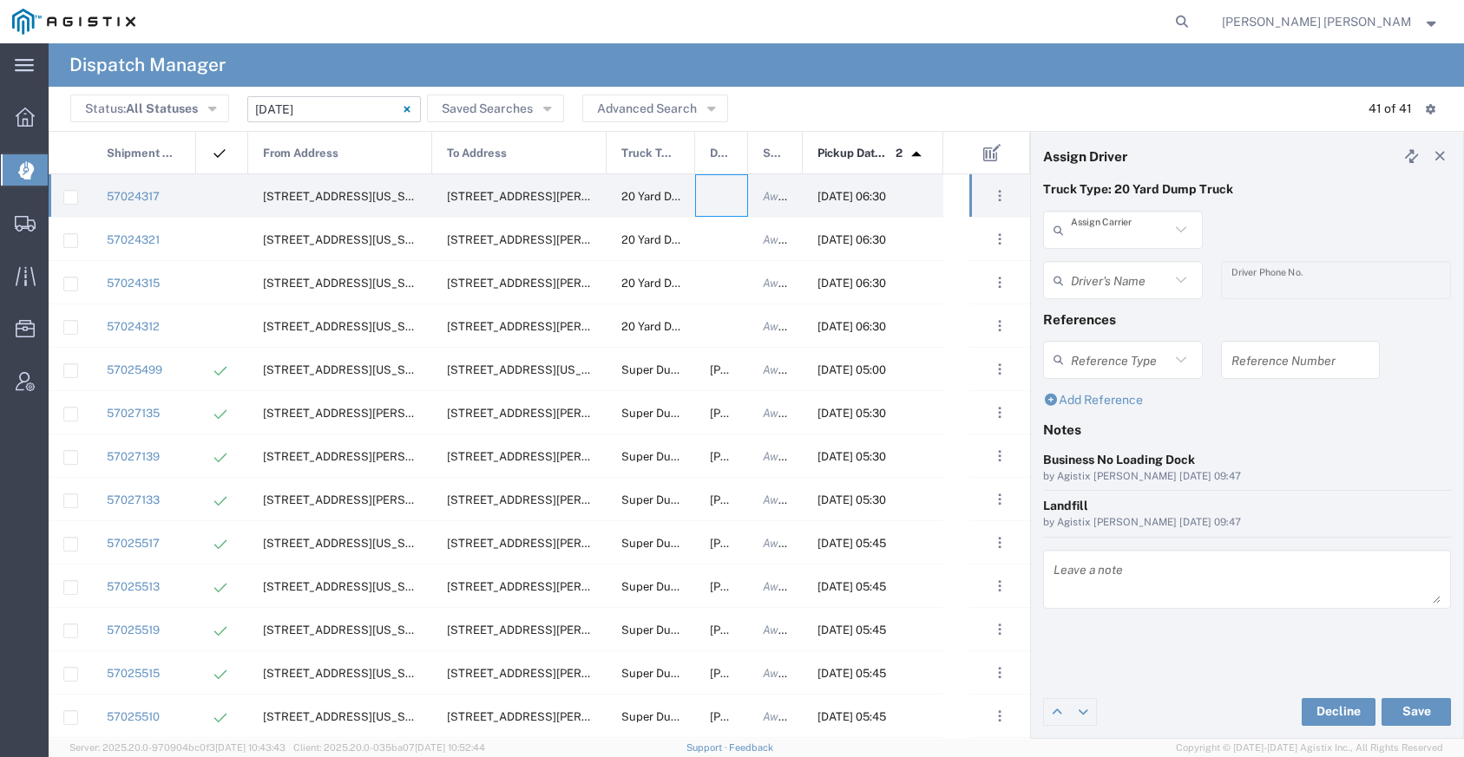
click at [1116, 231] on input "text" at bounding box center [1120, 230] width 99 height 30
click at [1110, 259] on span "[PERSON_NAME] Trans Services" at bounding box center [1123, 281] width 156 height 54
click at [1107, 280] on input "text" at bounding box center [1120, 280] width 99 height 30
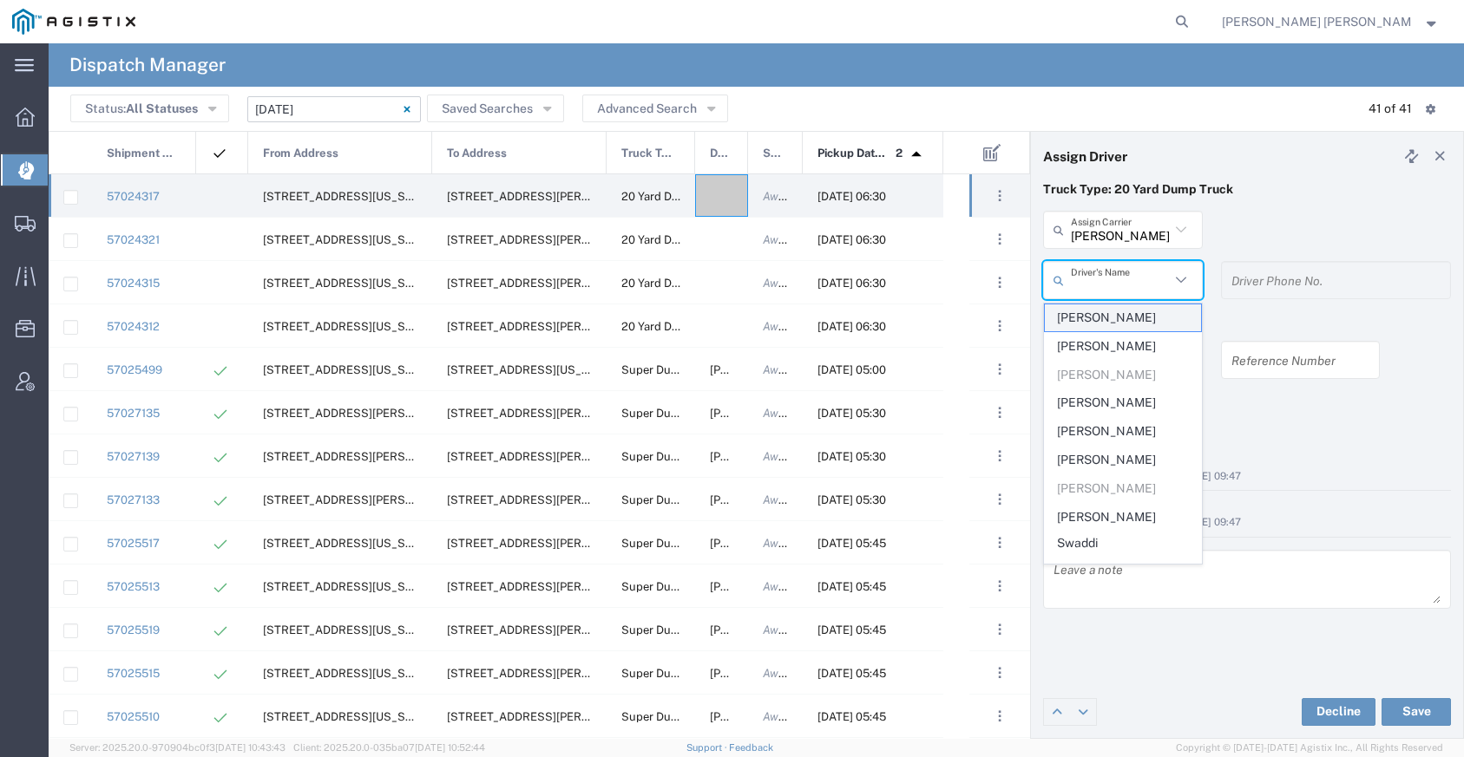
click at [1098, 320] on span "[PERSON_NAME]" at bounding box center [1123, 318] width 156 height 27
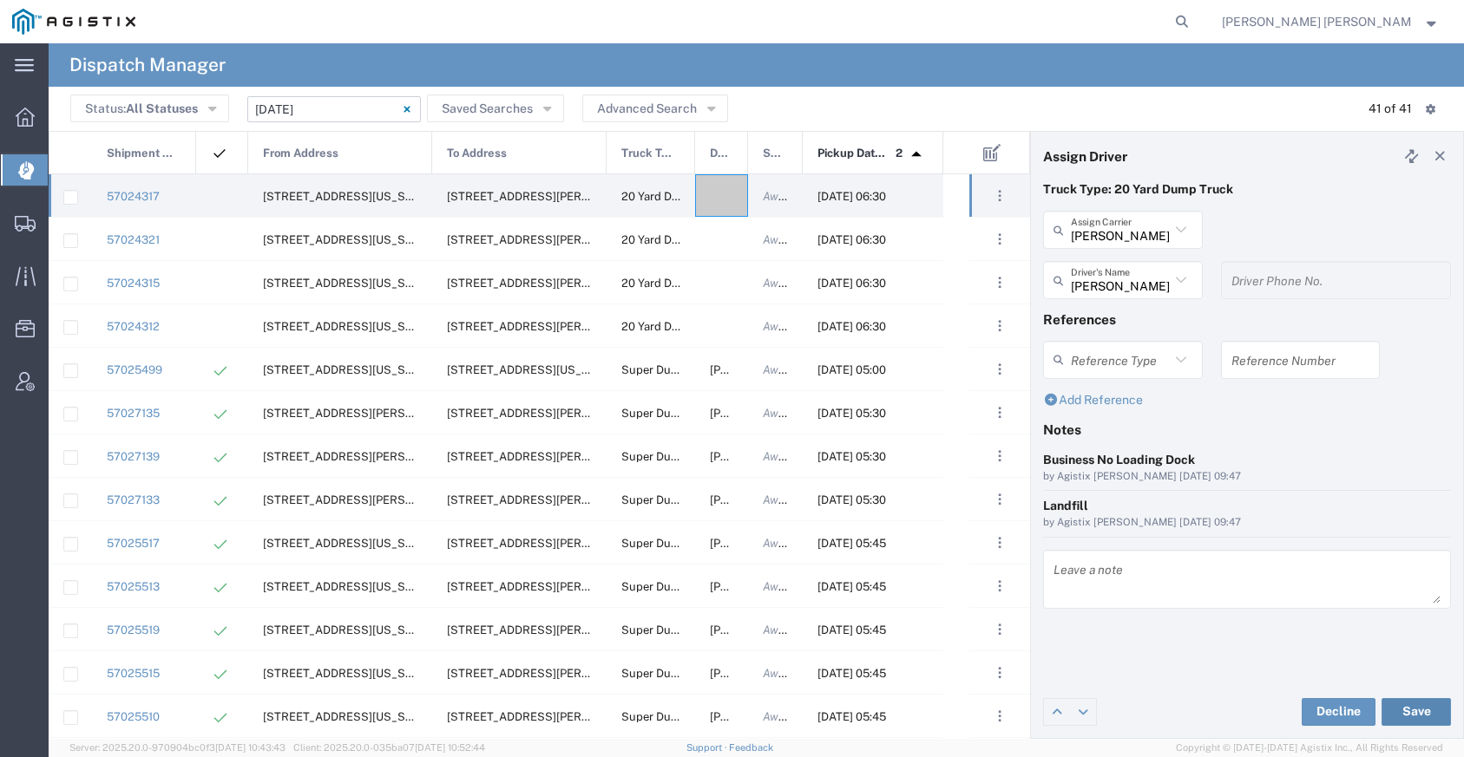
click at [1391, 711] on button "Save" at bounding box center [1415, 712] width 69 height 28
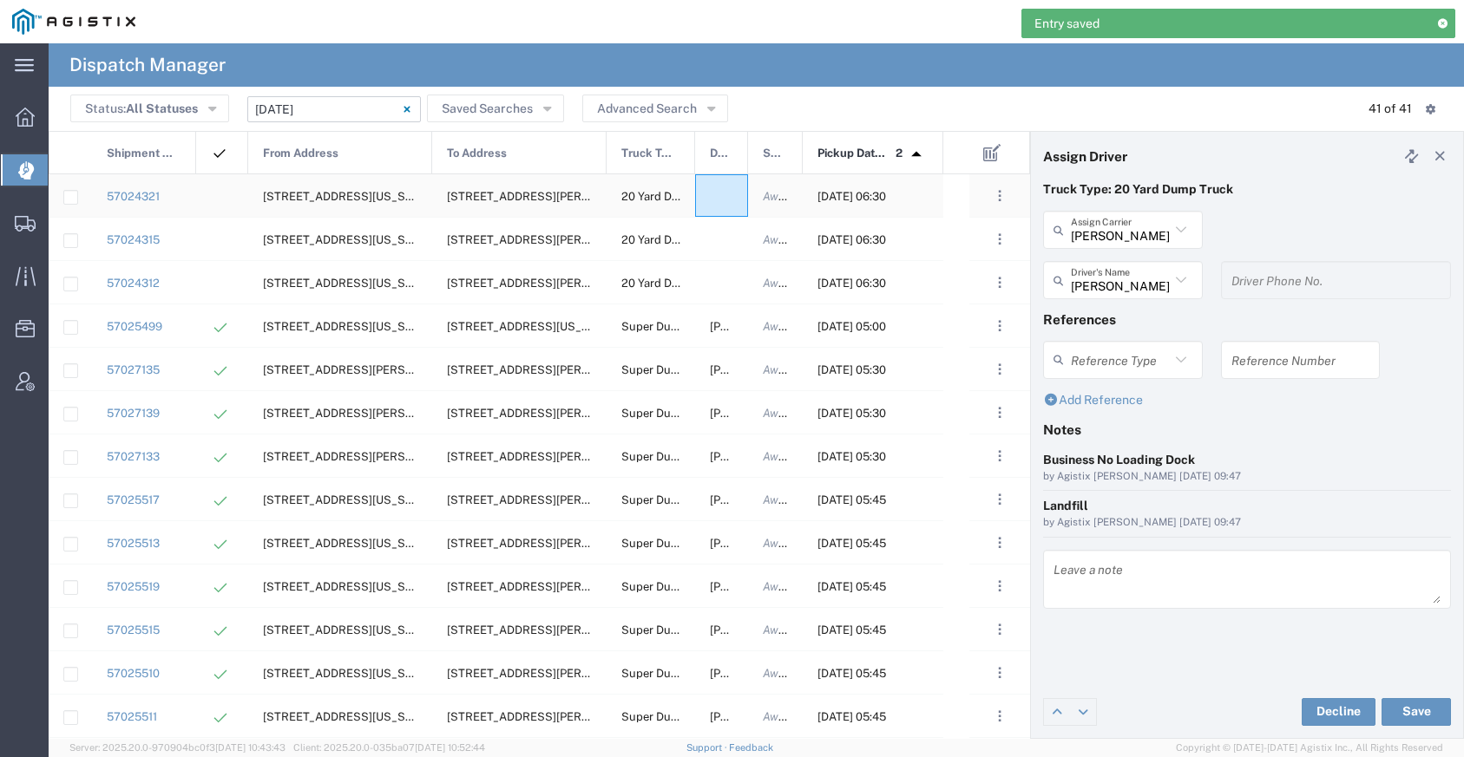
click at [720, 206] on div at bounding box center [721, 195] width 53 height 43
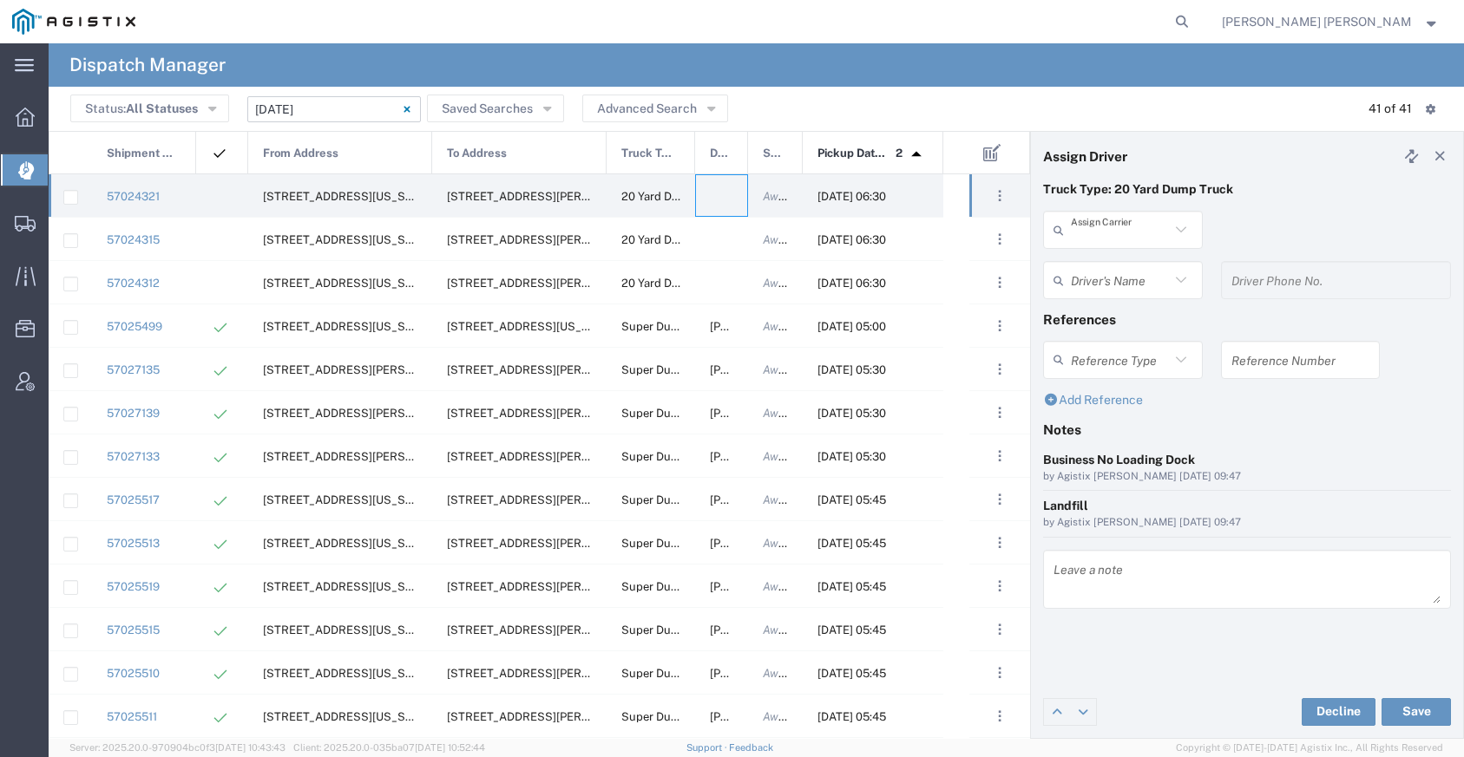
click at [1134, 233] on input "text" at bounding box center [1120, 230] width 99 height 30
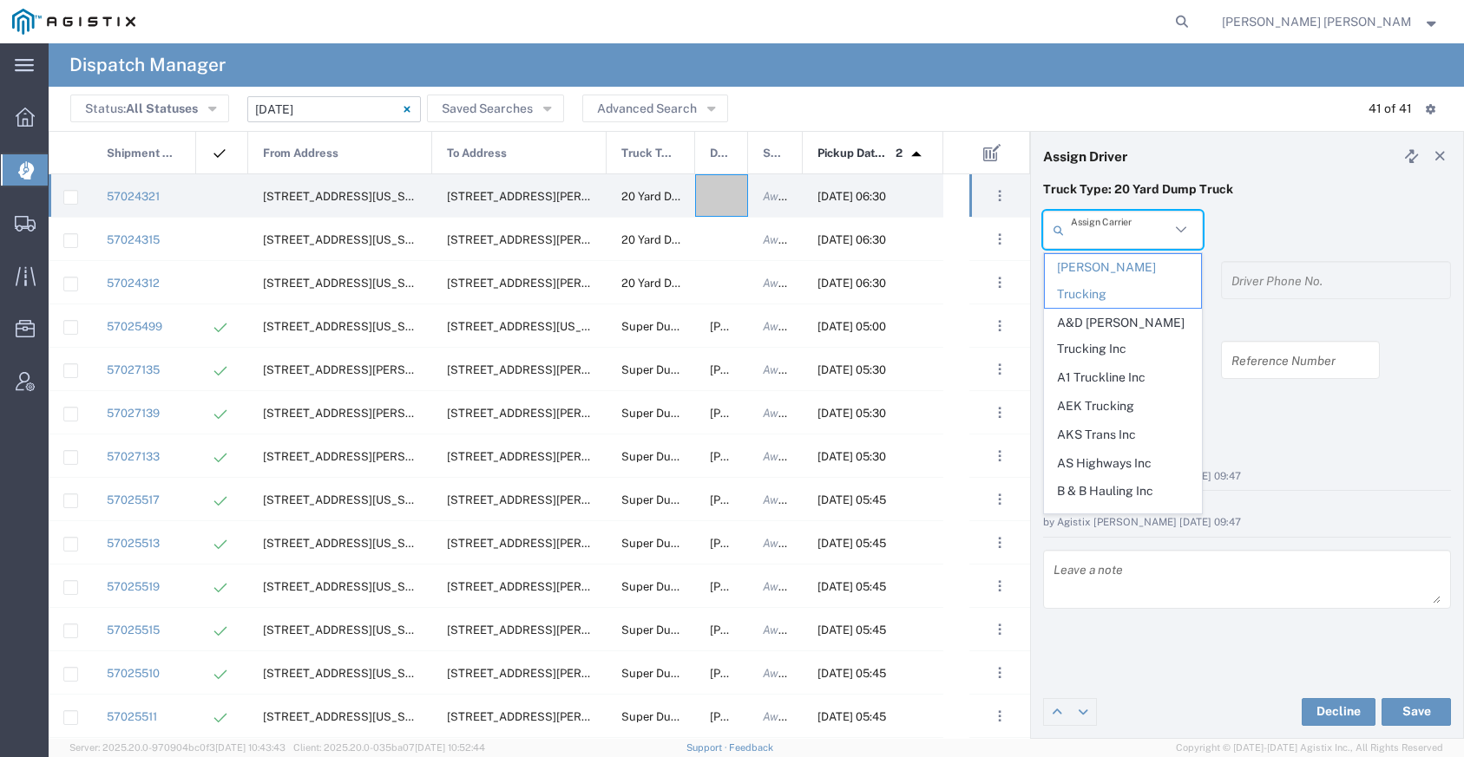
drag, startPoint x: 1134, startPoint y: 233, endPoint x: 946, endPoint y: 133, distance: 213.5
click at [1134, 231] on input "text" at bounding box center [1120, 230] width 99 height 30
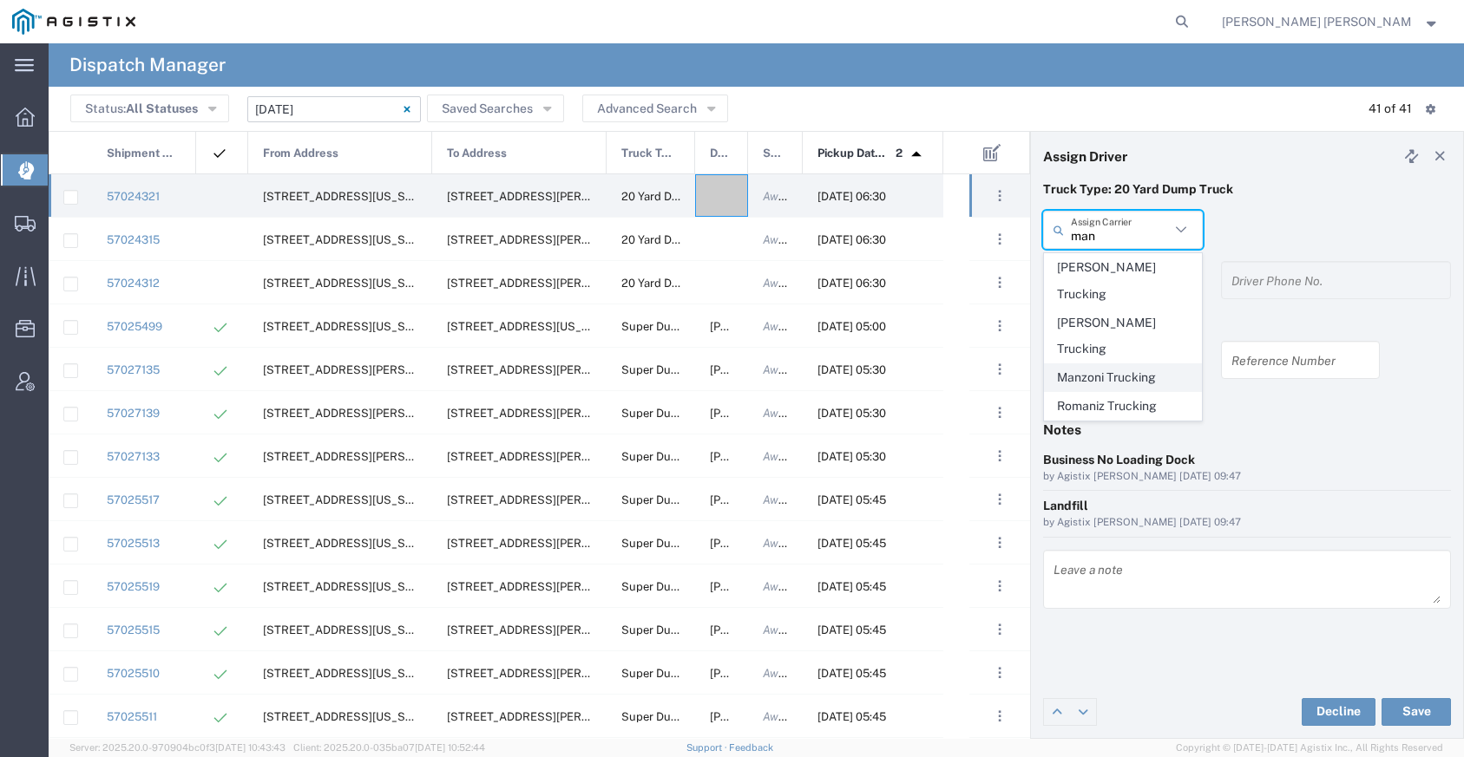
click at [1095, 364] on span "Manzoni Trucking" at bounding box center [1123, 377] width 156 height 27
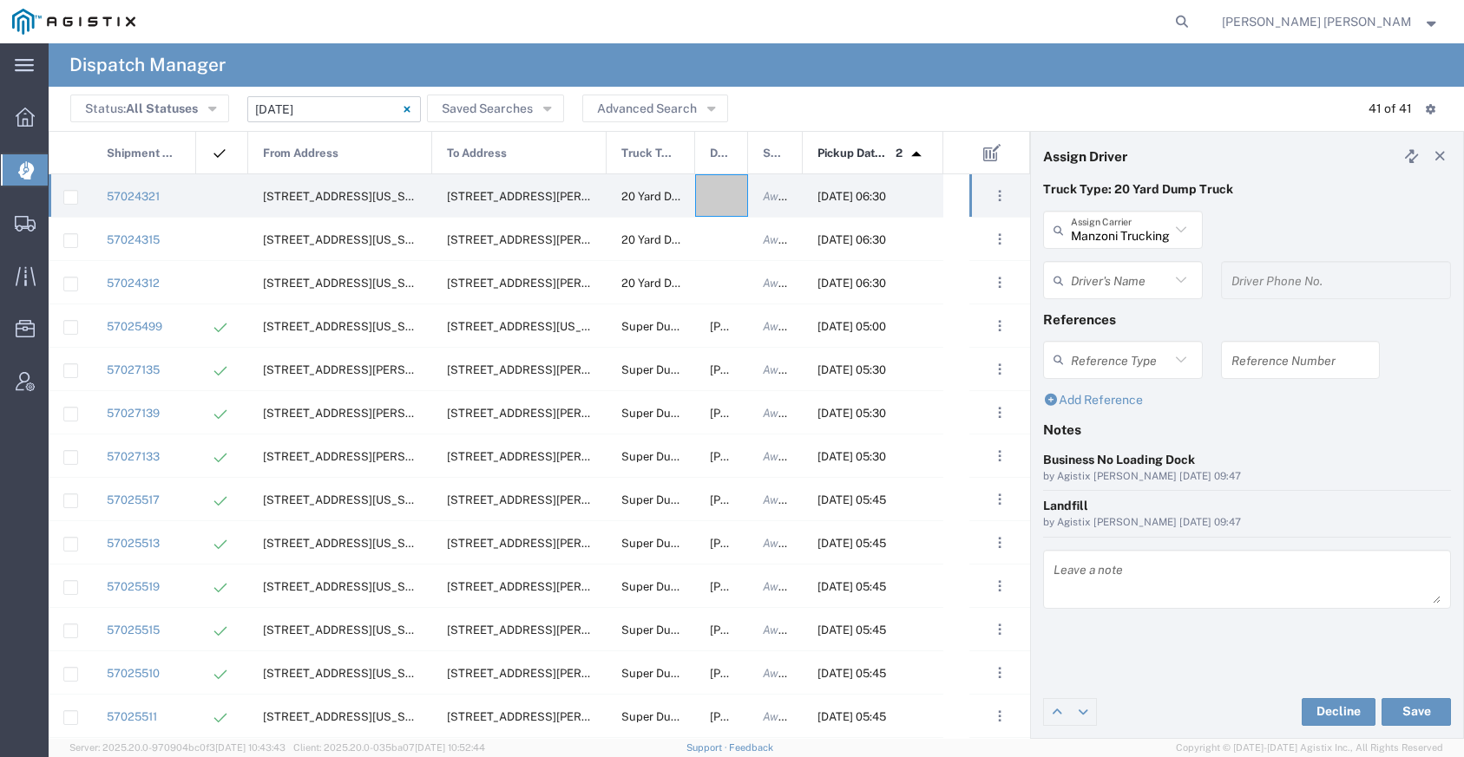
click at [1145, 291] on input "text" at bounding box center [1120, 280] width 99 height 30
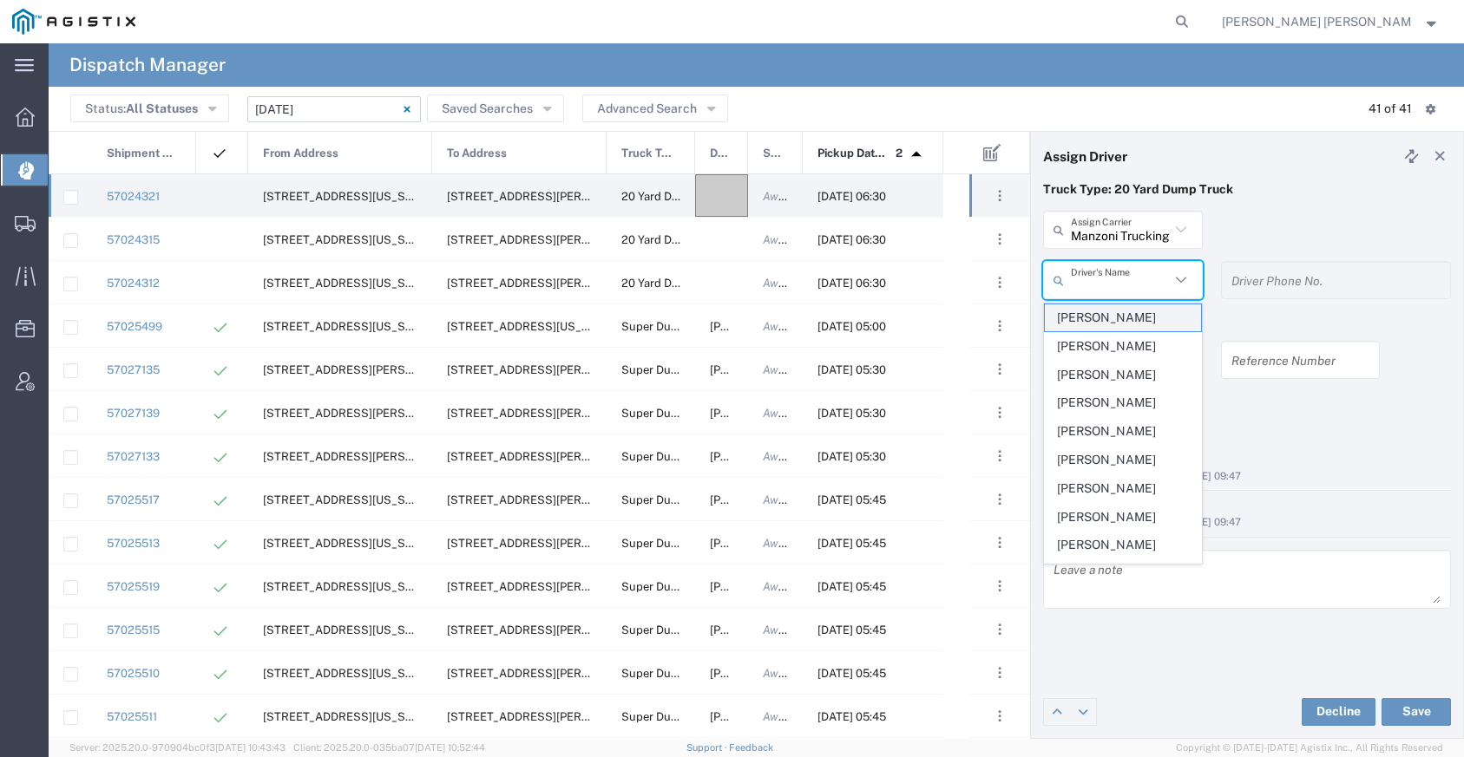
click at [1121, 318] on span "[PERSON_NAME]" at bounding box center [1123, 318] width 156 height 27
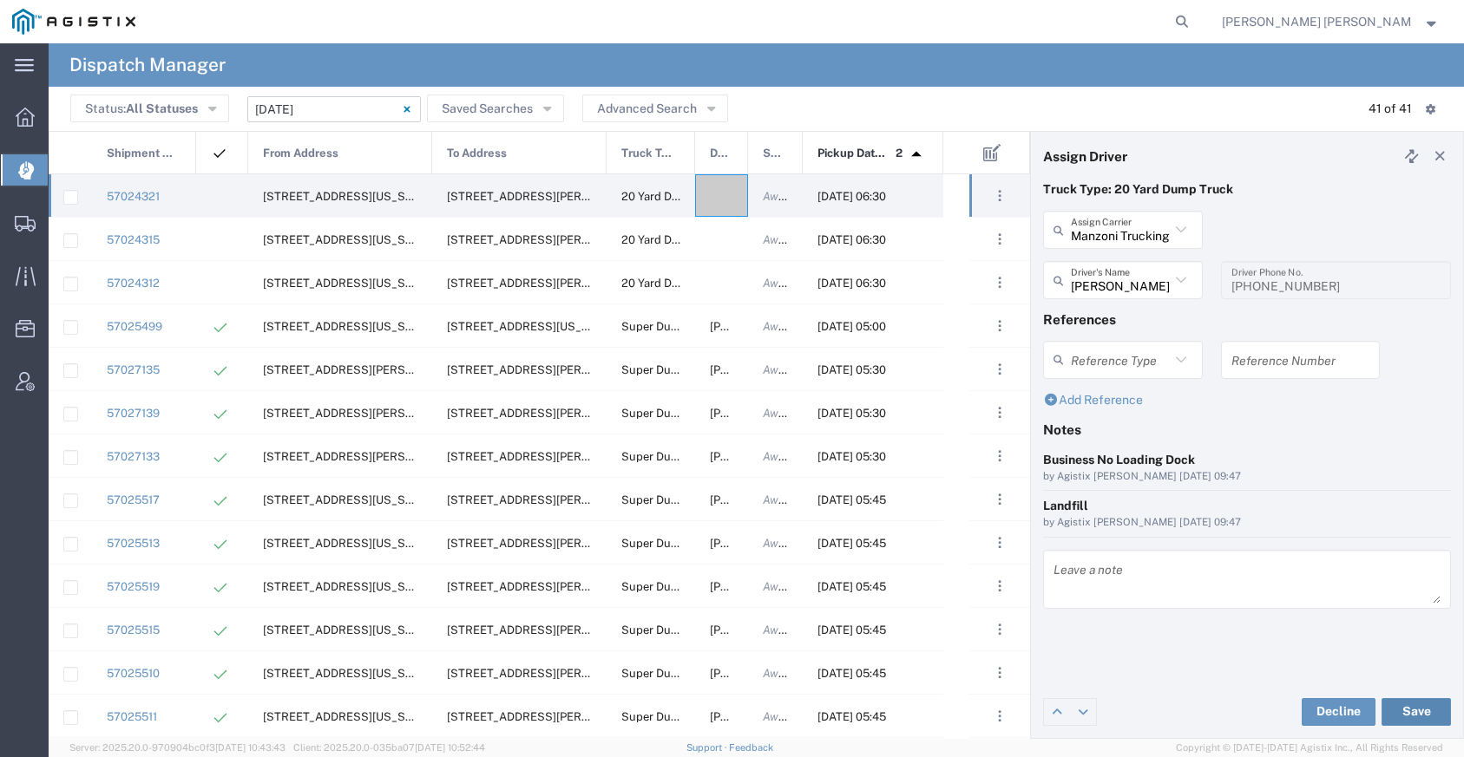
click at [1395, 711] on button "Save" at bounding box center [1415, 712] width 69 height 28
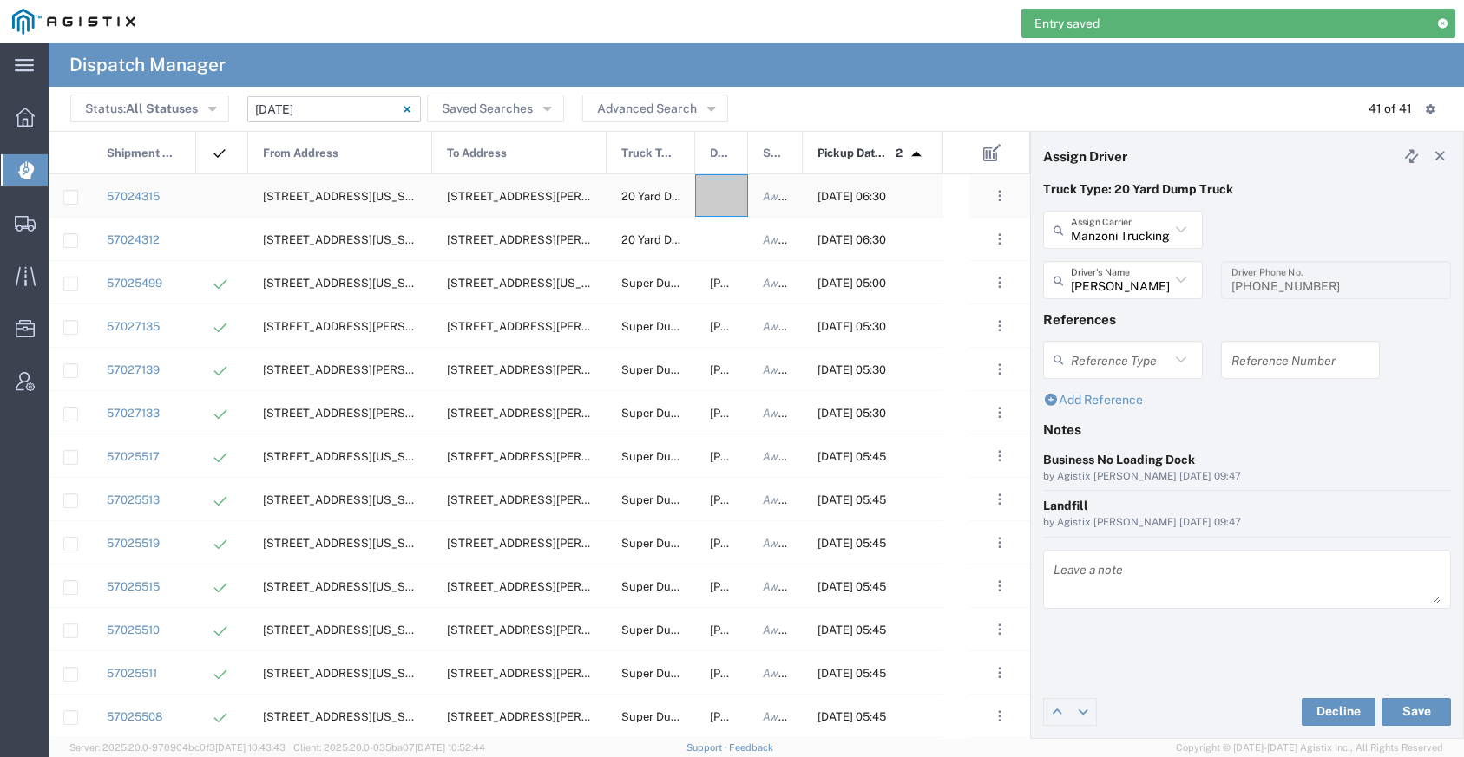
click at [725, 206] on div at bounding box center [721, 195] width 53 height 43
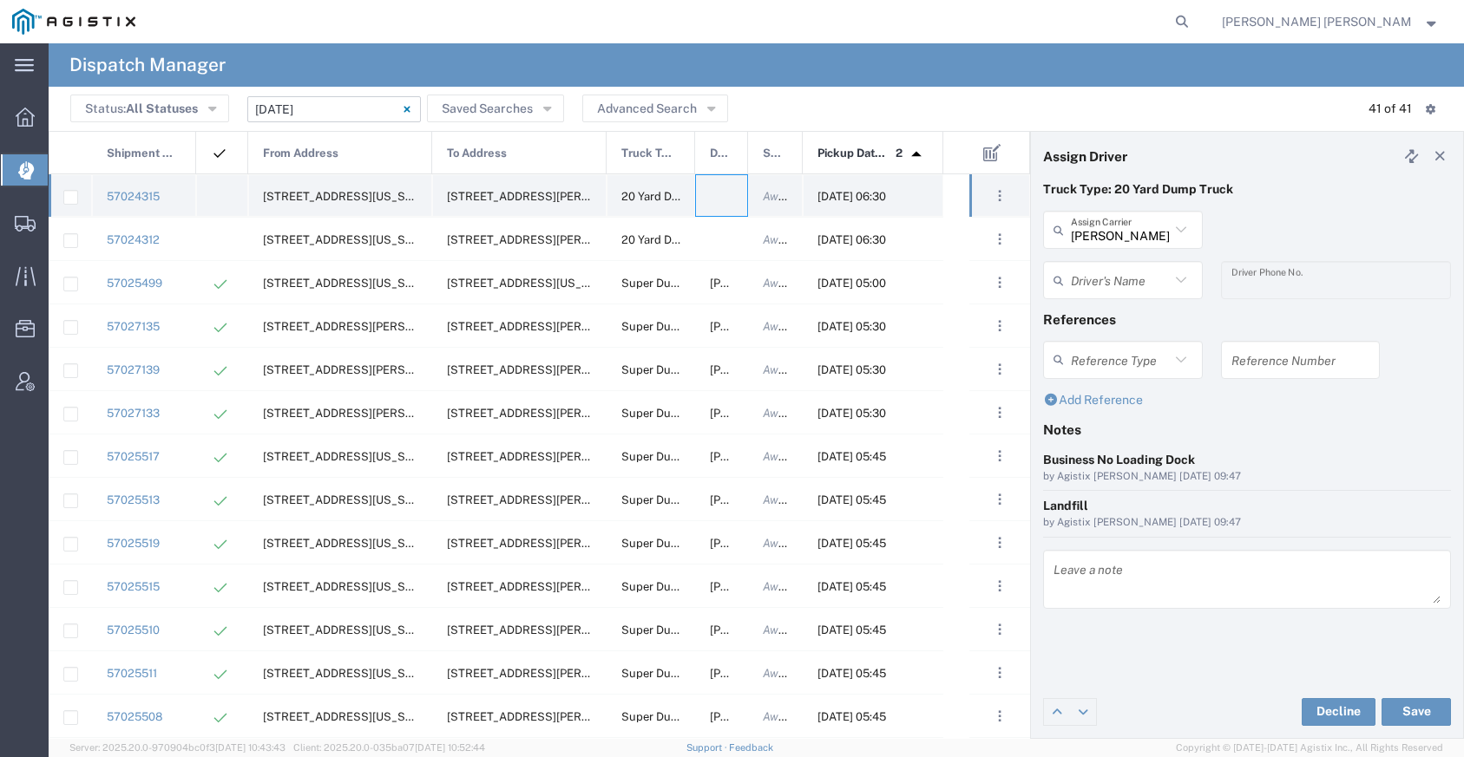
click at [731, 189] on div at bounding box center [721, 195] width 53 height 43
click at [1143, 227] on input "text" at bounding box center [1120, 230] width 99 height 30
click at [1140, 266] on span "Saini-IT Transport Inc" at bounding box center [1123, 267] width 156 height 27
click at [1133, 280] on input "text" at bounding box center [1125, 280] width 109 height 30
click at [1113, 318] on span "[PERSON_NAME]" at bounding box center [1123, 318] width 156 height 27
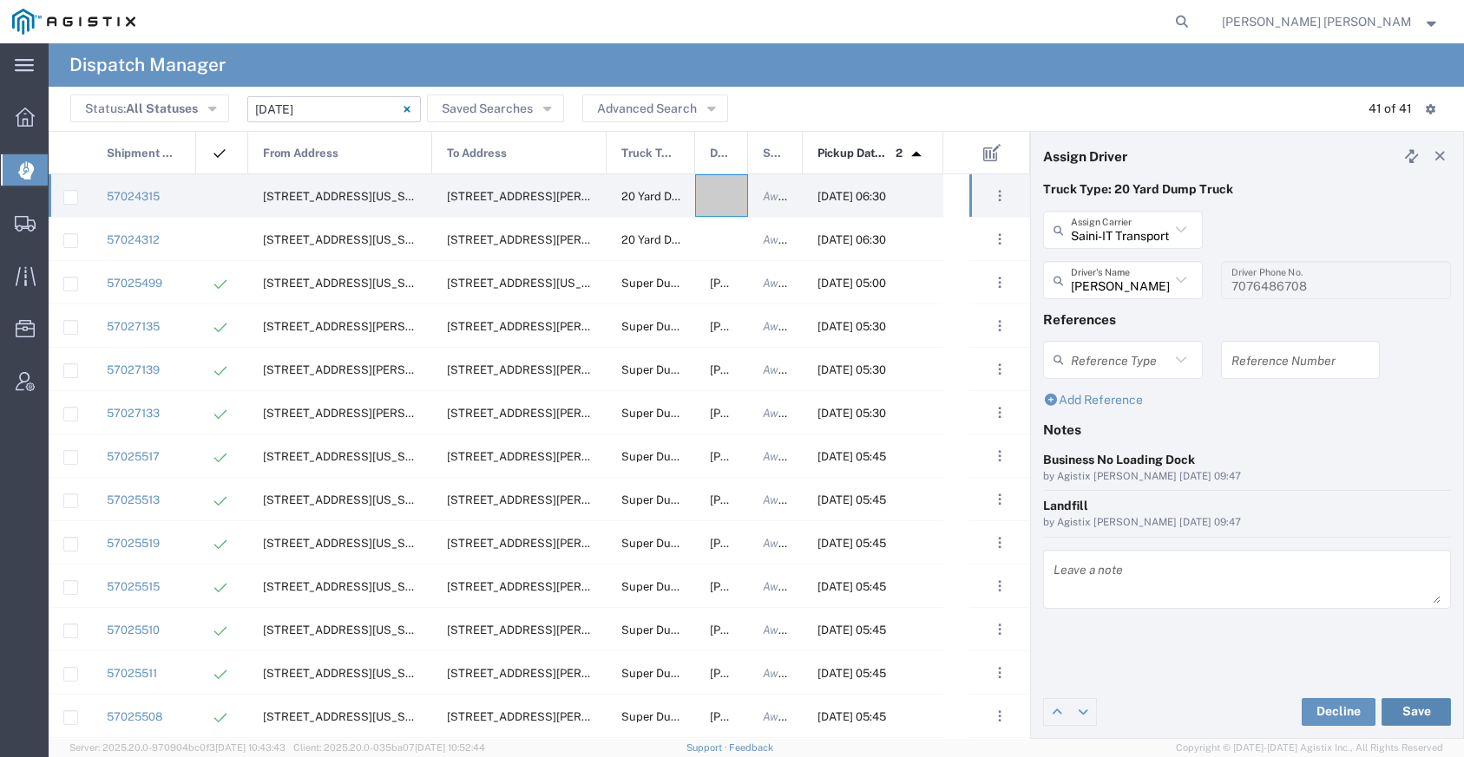
click at [1413, 711] on button "Save" at bounding box center [1415, 712] width 69 height 28
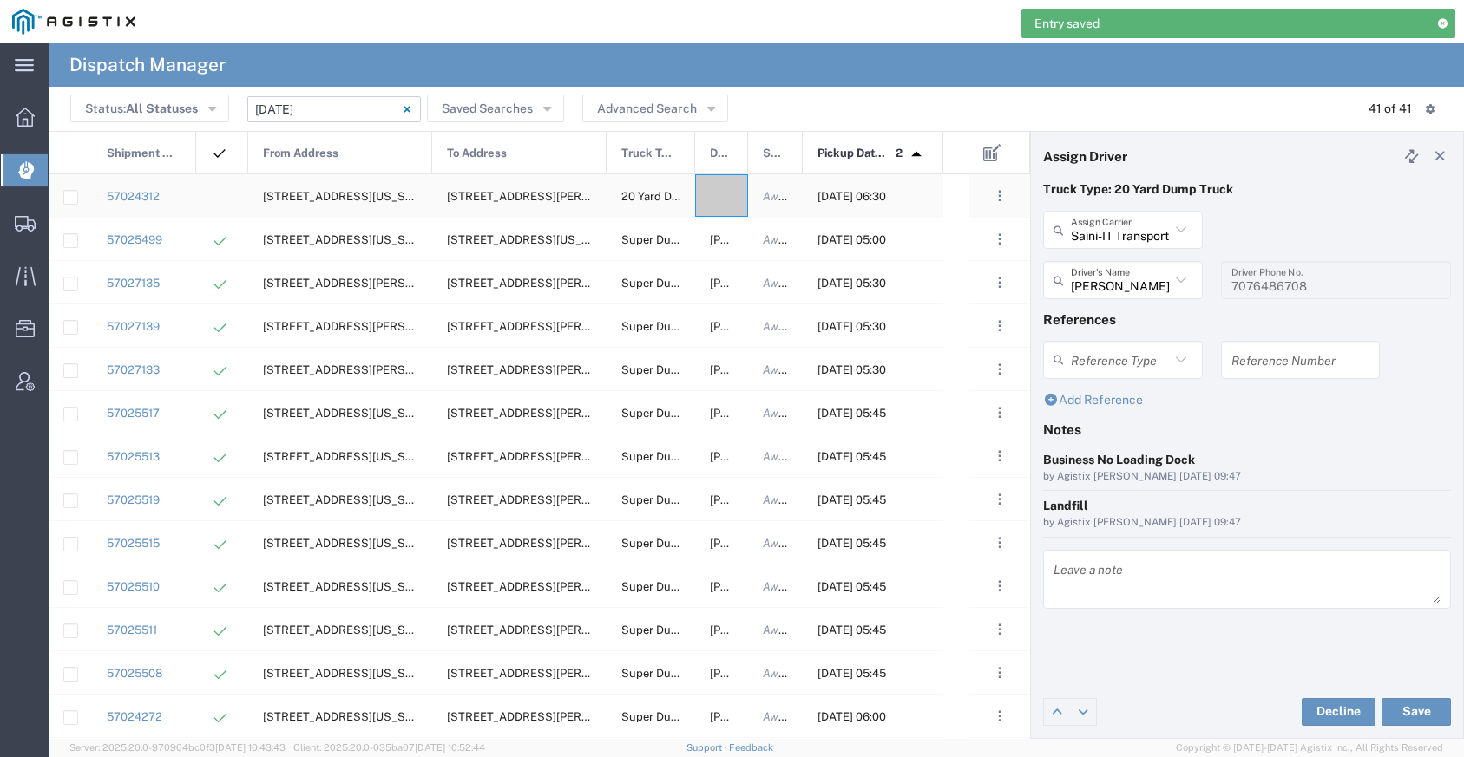
click at [724, 200] on div at bounding box center [721, 195] width 53 height 43
click at [1104, 239] on input "text" at bounding box center [1120, 230] width 99 height 30
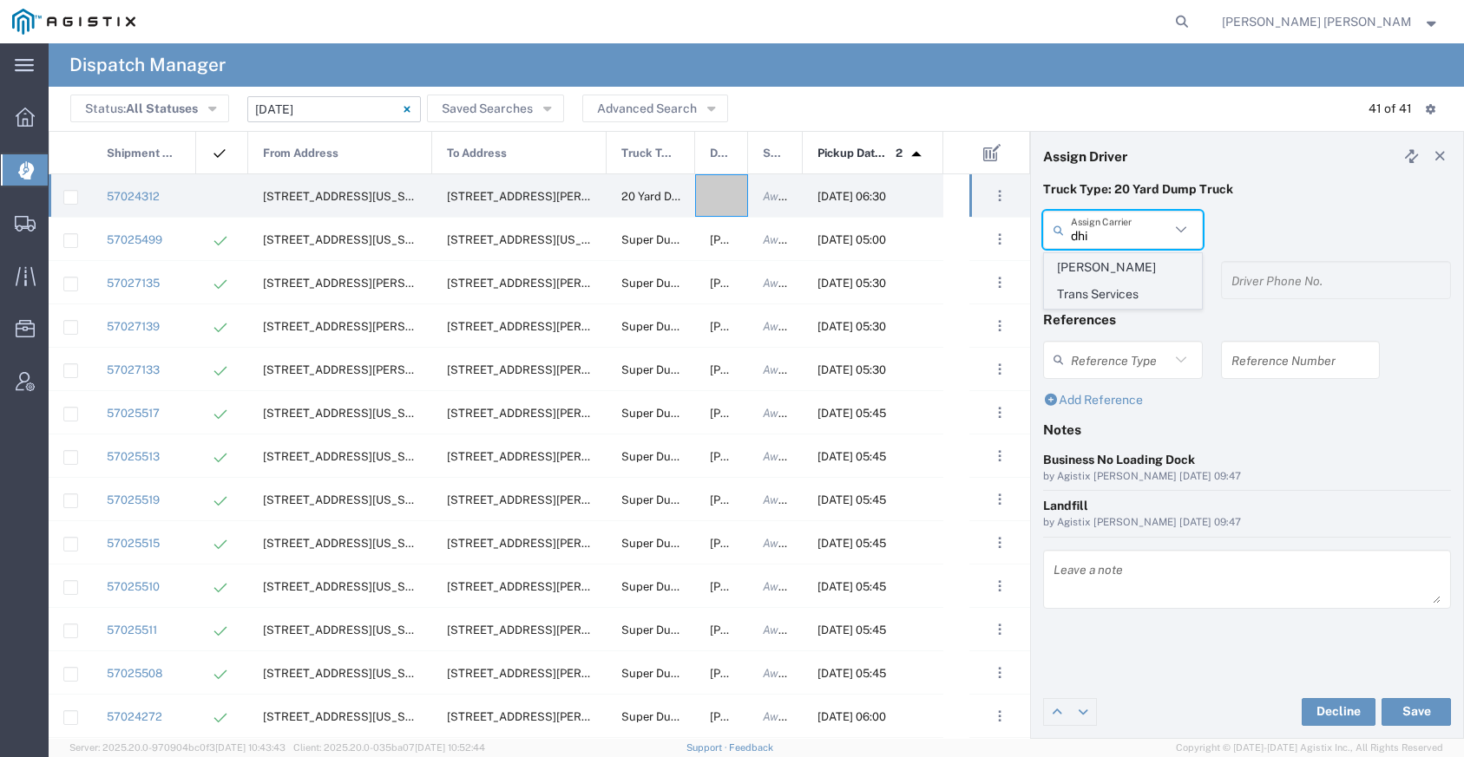
click at [1108, 267] on span "[PERSON_NAME] Trans Services" at bounding box center [1123, 281] width 156 height 54
click at [1106, 271] on input "text" at bounding box center [1120, 280] width 99 height 30
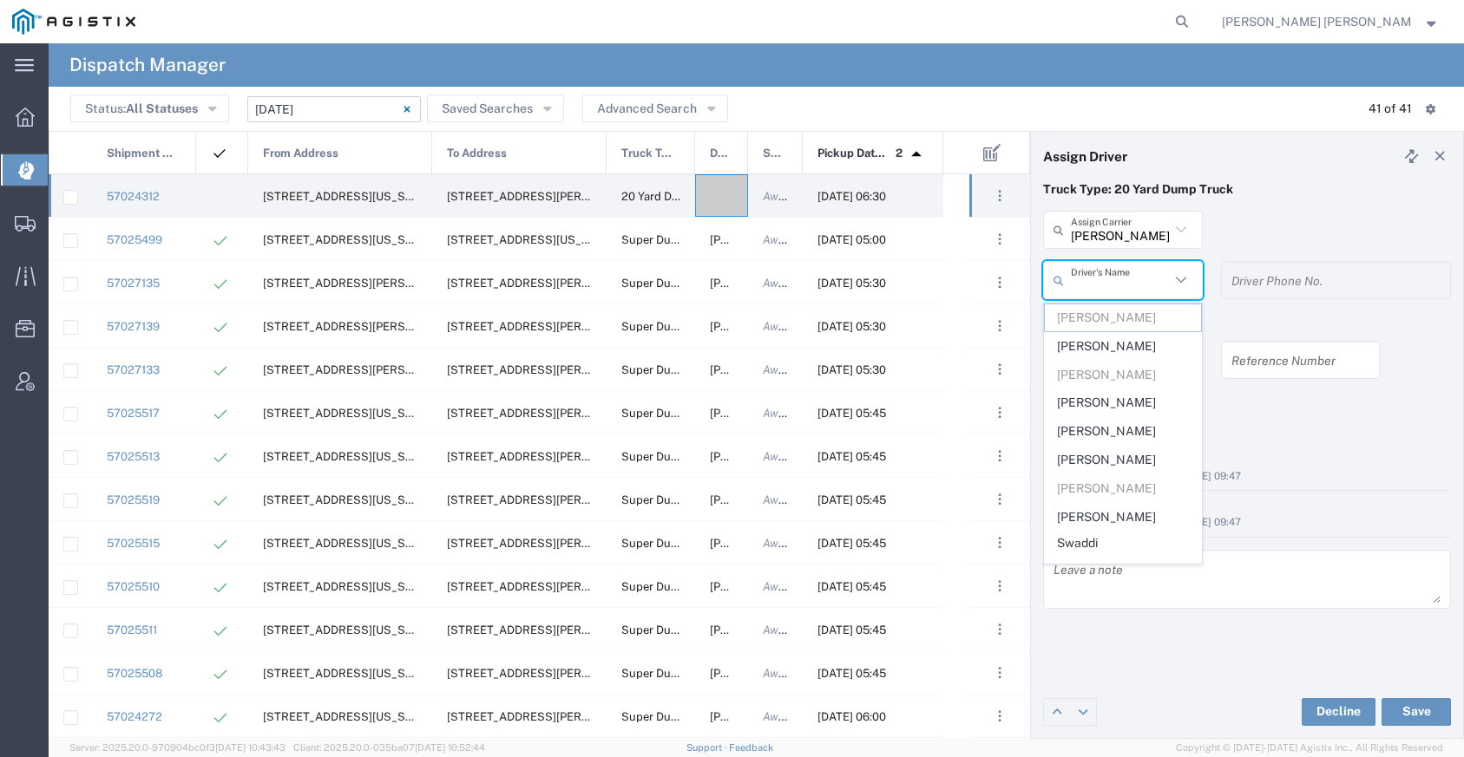
click at [1101, 221] on input "[PERSON_NAME] Trans Services" at bounding box center [1120, 230] width 99 height 30
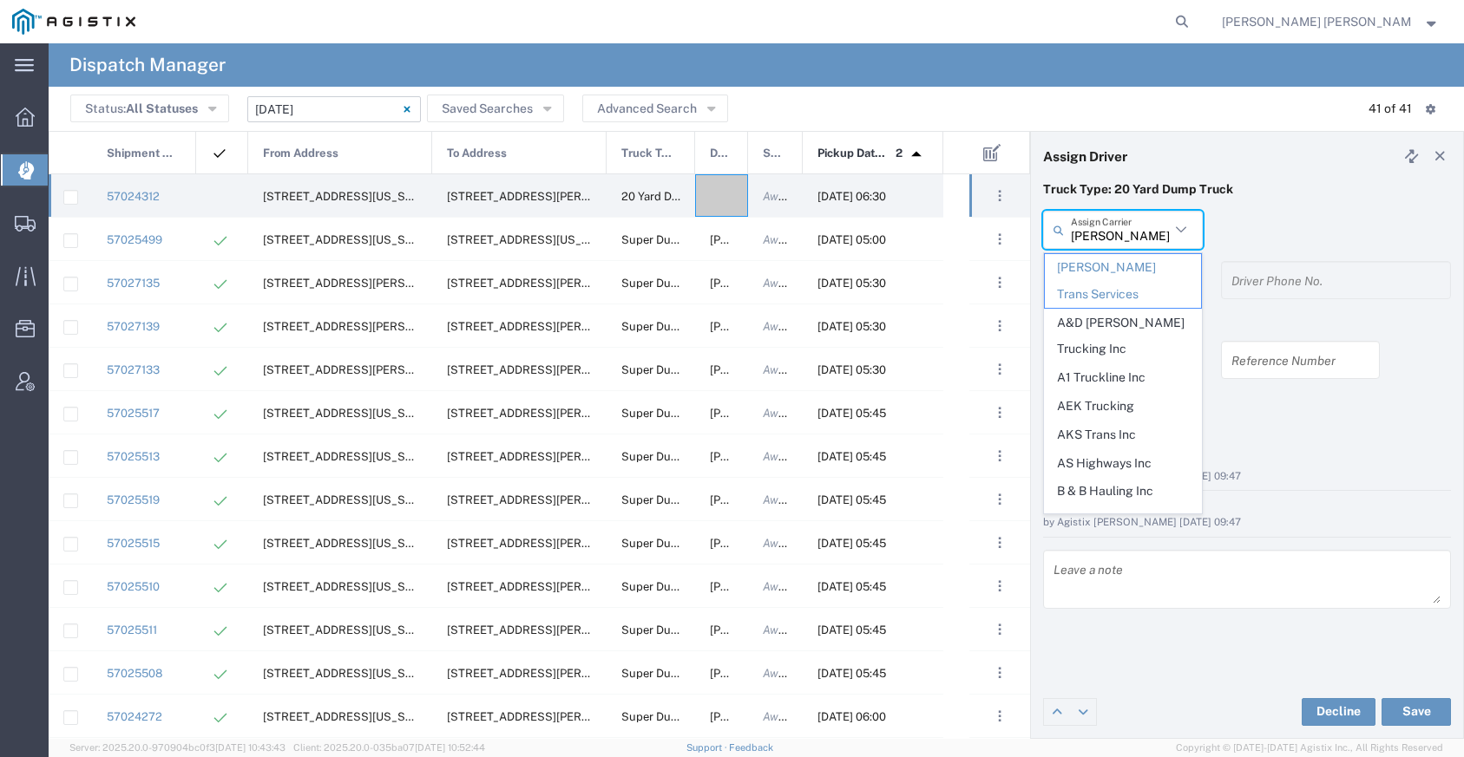
click at [1101, 232] on input "[PERSON_NAME] Trans Services" at bounding box center [1120, 230] width 99 height 30
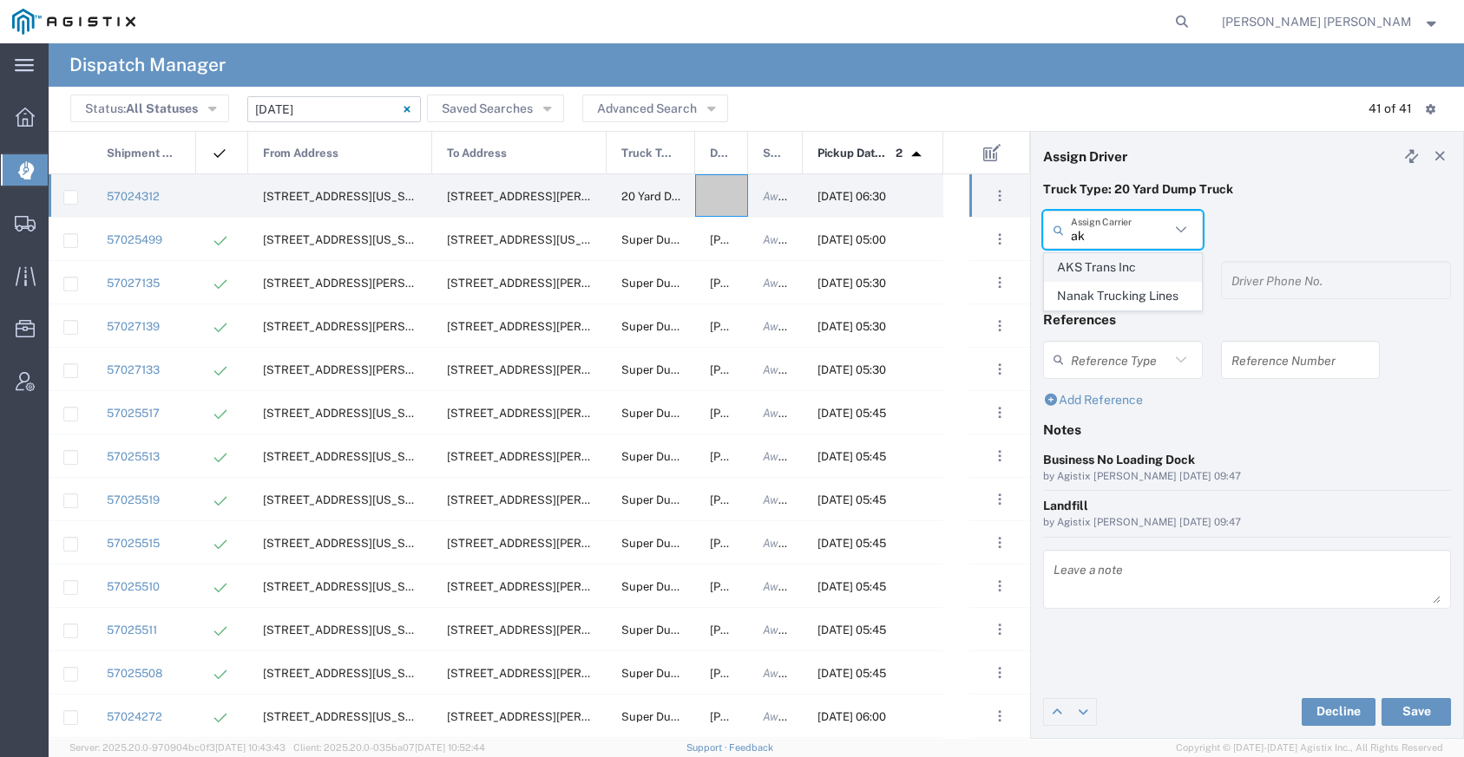
click at [1107, 263] on span "AKS Trans Inc" at bounding box center [1123, 267] width 156 height 27
click at [1108, 275] on input "text" at bounding box center [1120, 280] width 99 height 30
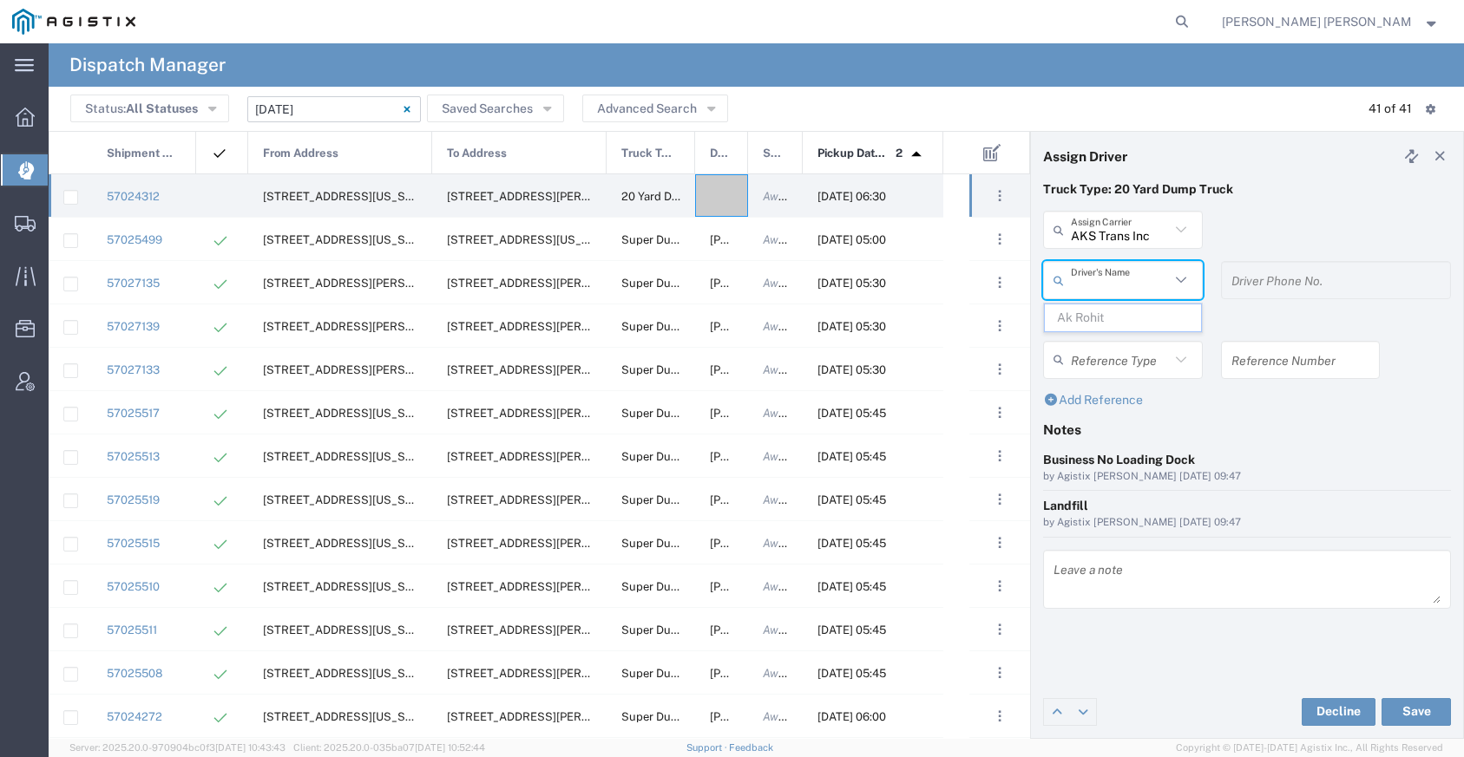
click at [1112, 236] on input "AKS Trans Inc" at bounding box center [1120, 230] width 99 height 30
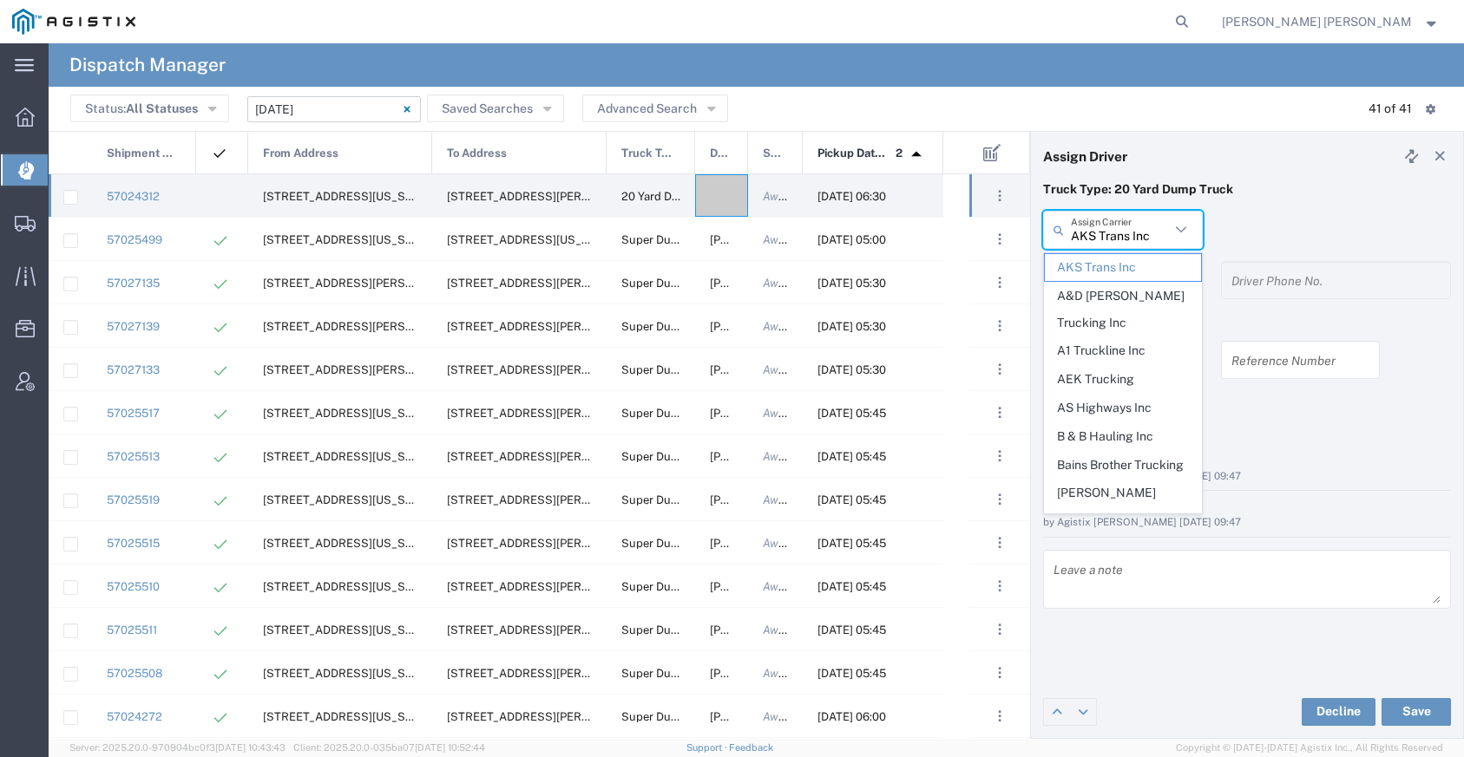
click at [1112, 236] on input "AKS Trans Inc" at bounding box center [1120, 230] width 99 height 30
click at [1103, 366] on span "AEK Trucking" at bounding box center [1123, 379] width 156 height 27
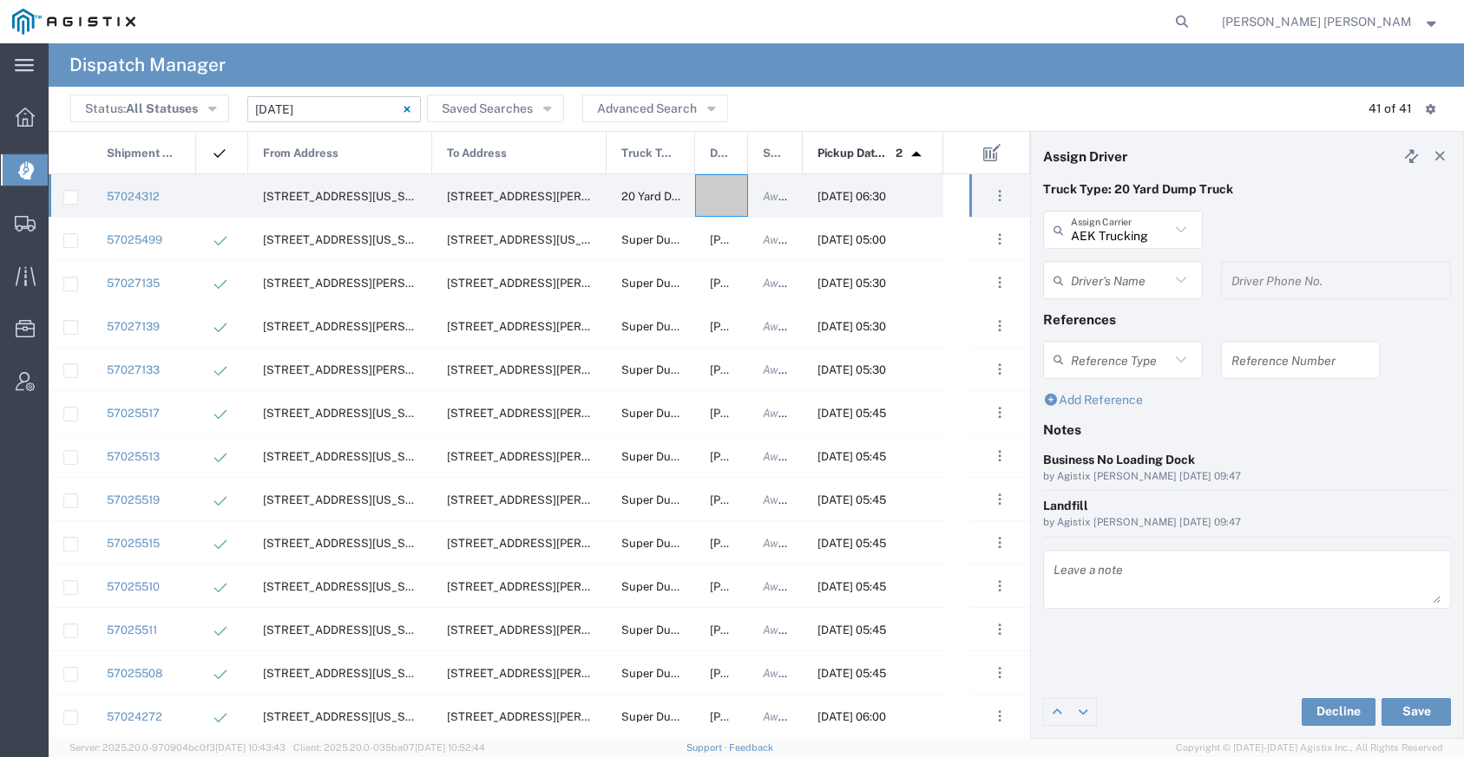
click at [1115, 282] on input "text" at bounding box center [1120, 280] width 99 height 30
click at [1116, 285] on input "text" at bounding box center [1120, 280] width 99 height 30
click at [1115, 246] on div "AEK Trucking Assign Carrier" at bounding box center [1123, 230] width 160 height 38
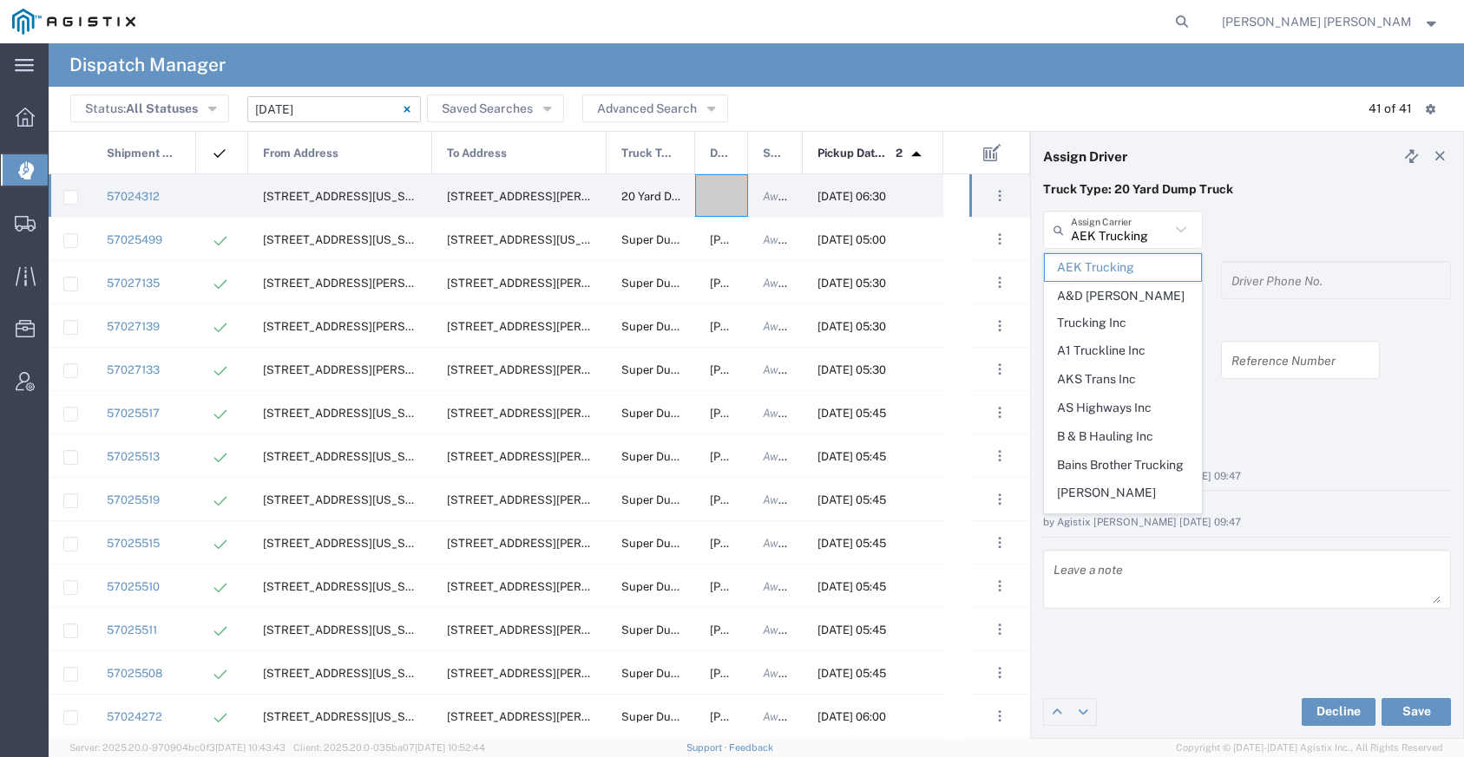
click at [1115, 246] on div "AEK Trucking Assign Carrier" at bounding box center [1123, 230] width 160 height 38
click at [1116, 237] on input "AEK Trucking" at bounding box center [1120, 230] width 99 height 30
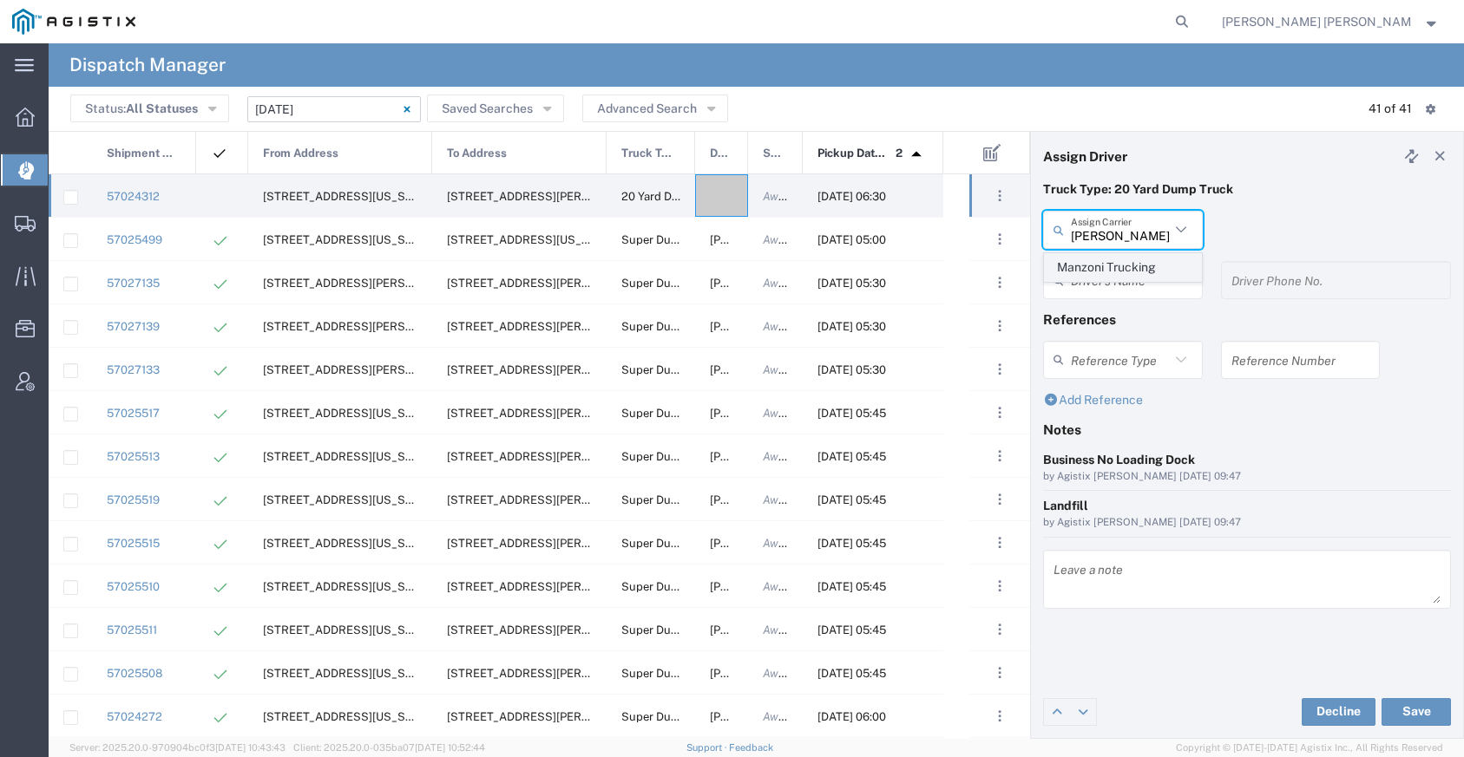
click at [1134, 253] on li "Manzoni Trucking" at bounding box center [1123, 267] width 158 height 29
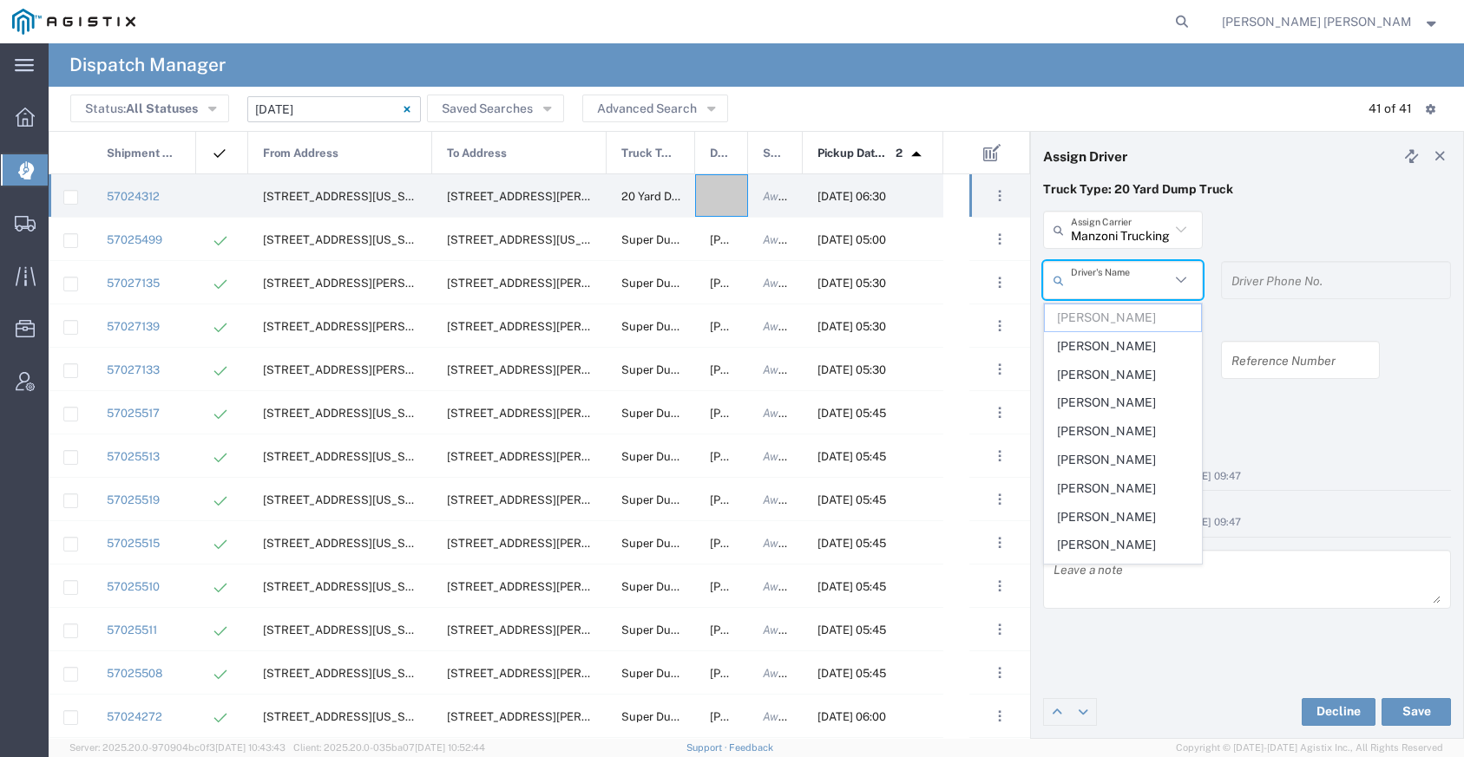
click at [1133, 269] on input "text" at bounding box center [1120, 280] width 99 height 30
click at [1131, 276] on input "text" at bounding box center [1120, 280] width 99 height 30
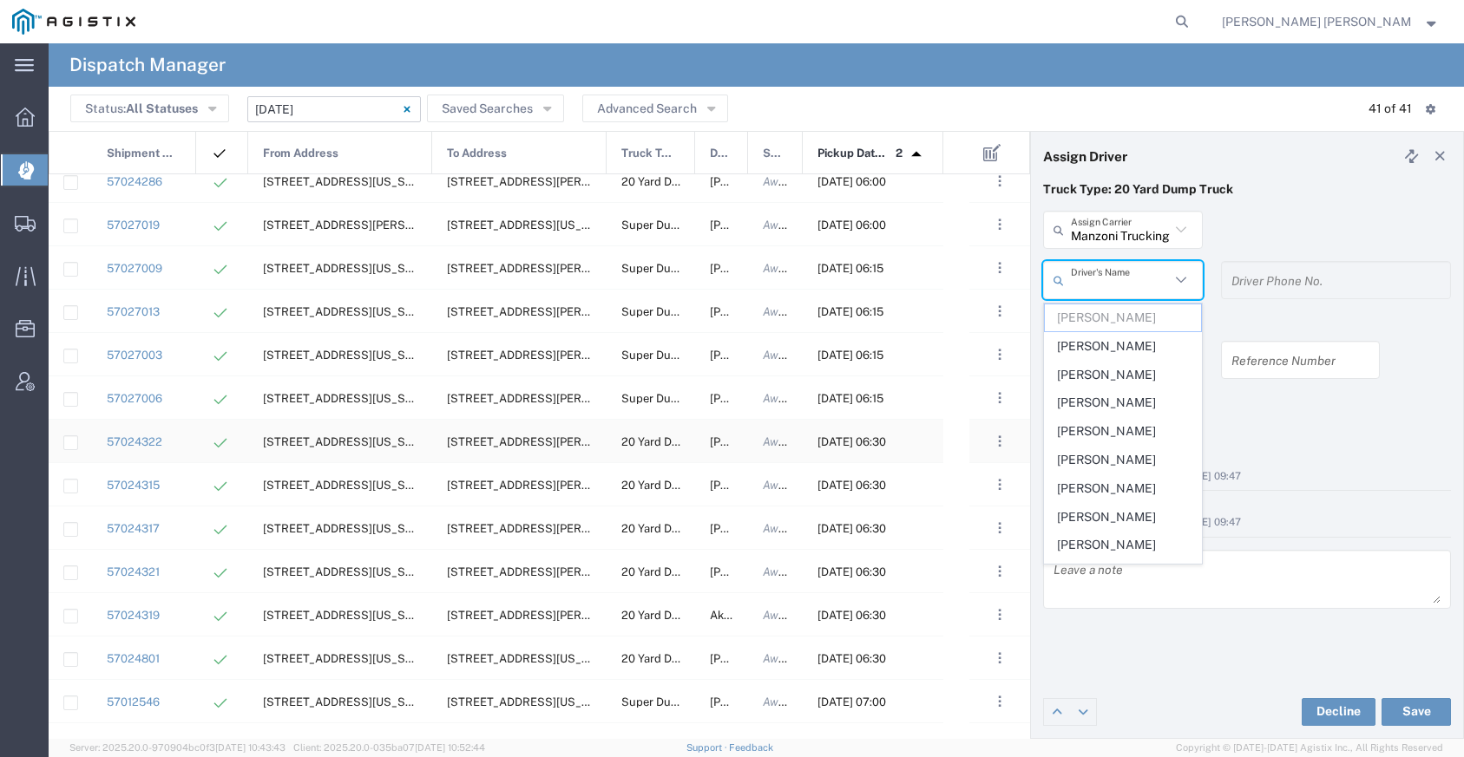
scroll to position [1214, 0]
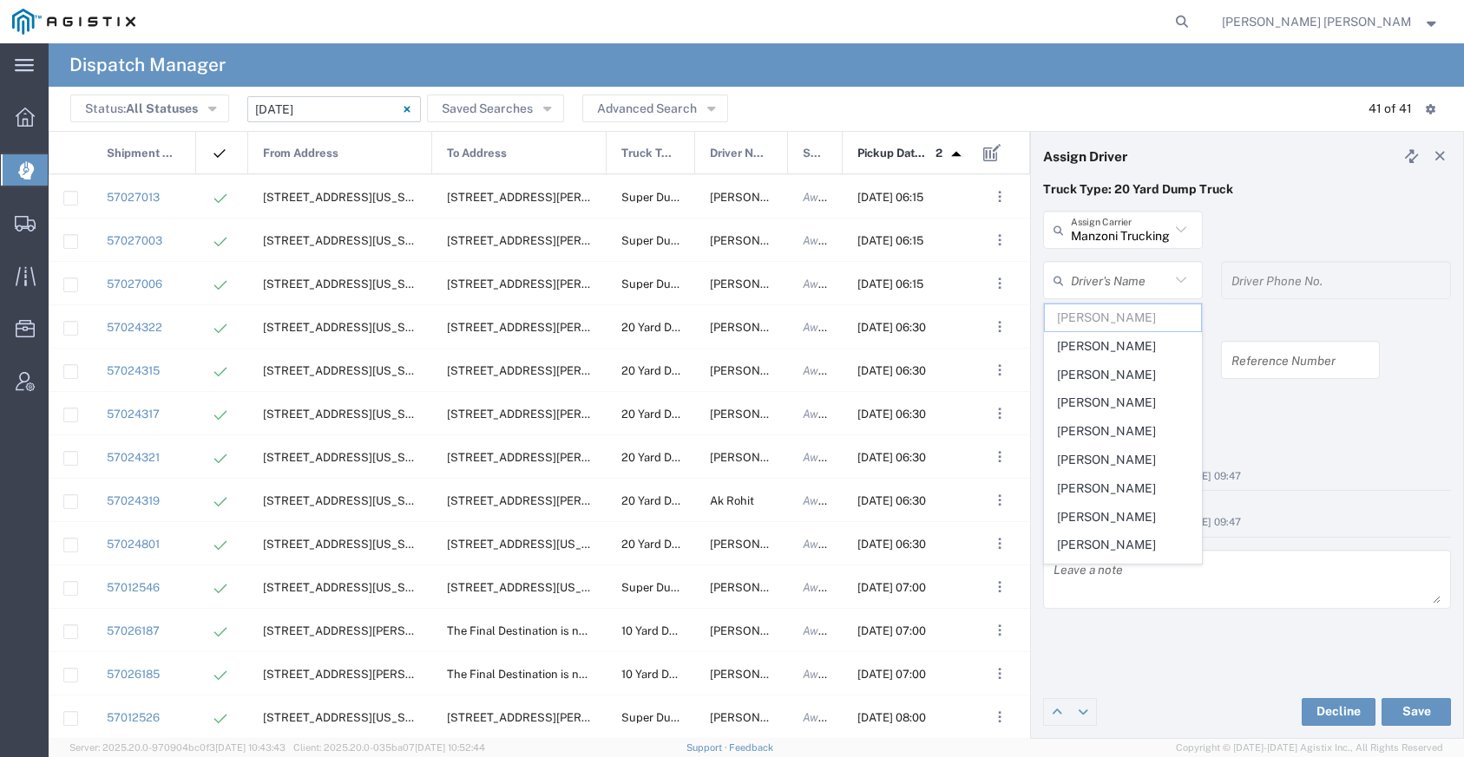
drag, startPoint x: 748, startPoint y: 147, endPoint x: 789, endPoint y: 153, distance: 41.1
click at [790, 154] on div at bounding box center [787, 153] width 7 height 43
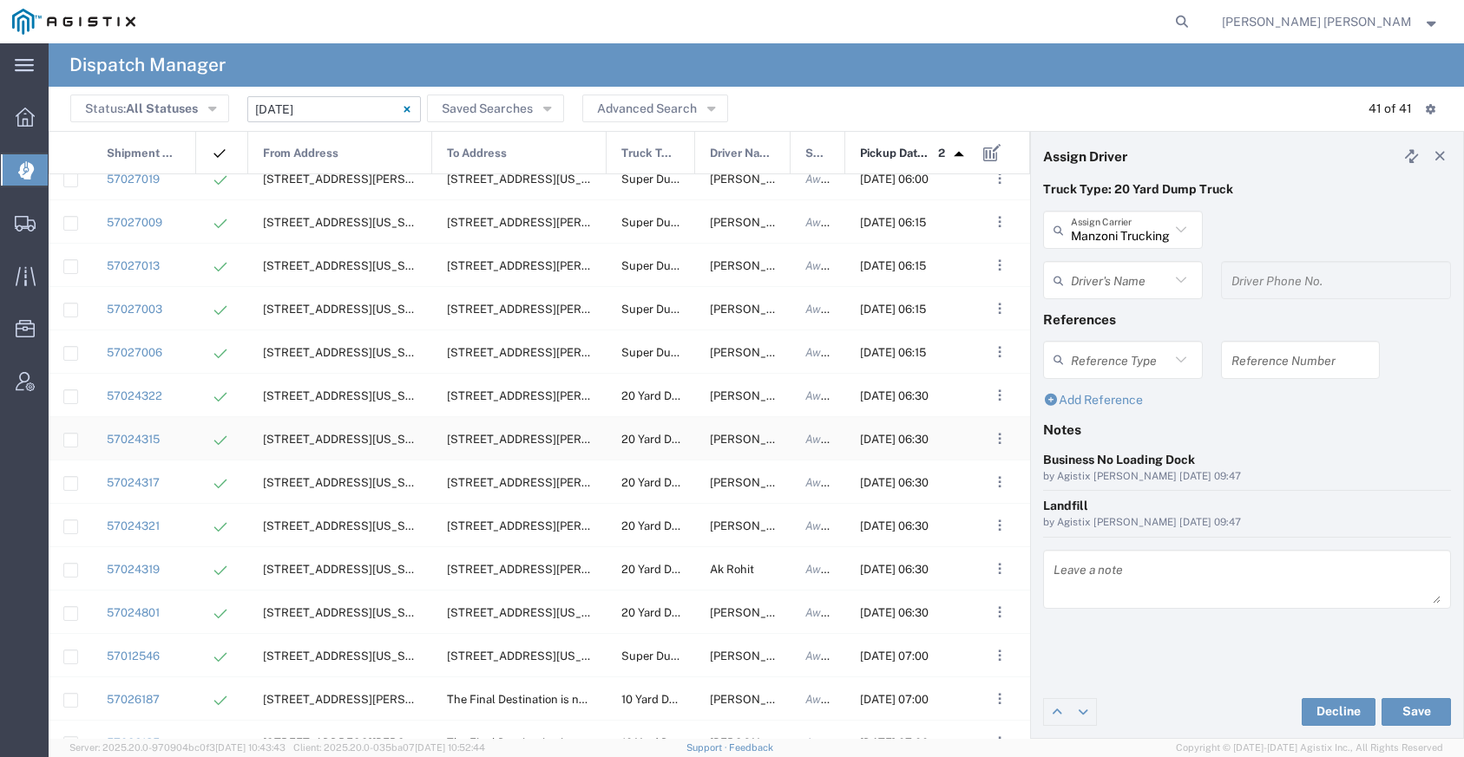
scroll to position [1107, 0]
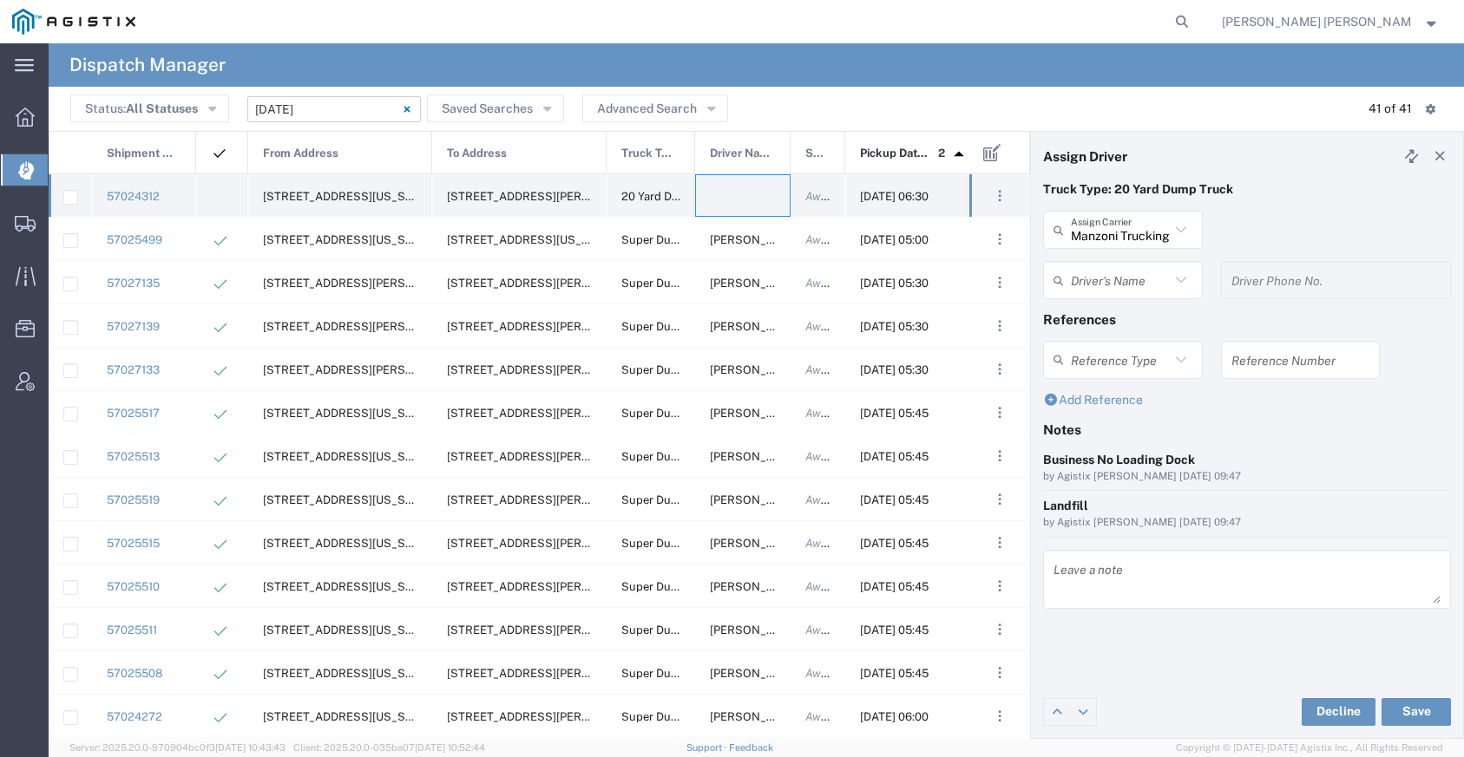
click at [747, 191] on div at bounding box center [742, 195] width 95 height 43
click at [1098, 226] on input "Manzoni Trucking" at bounding box center [1120, 230] width 99 height 30
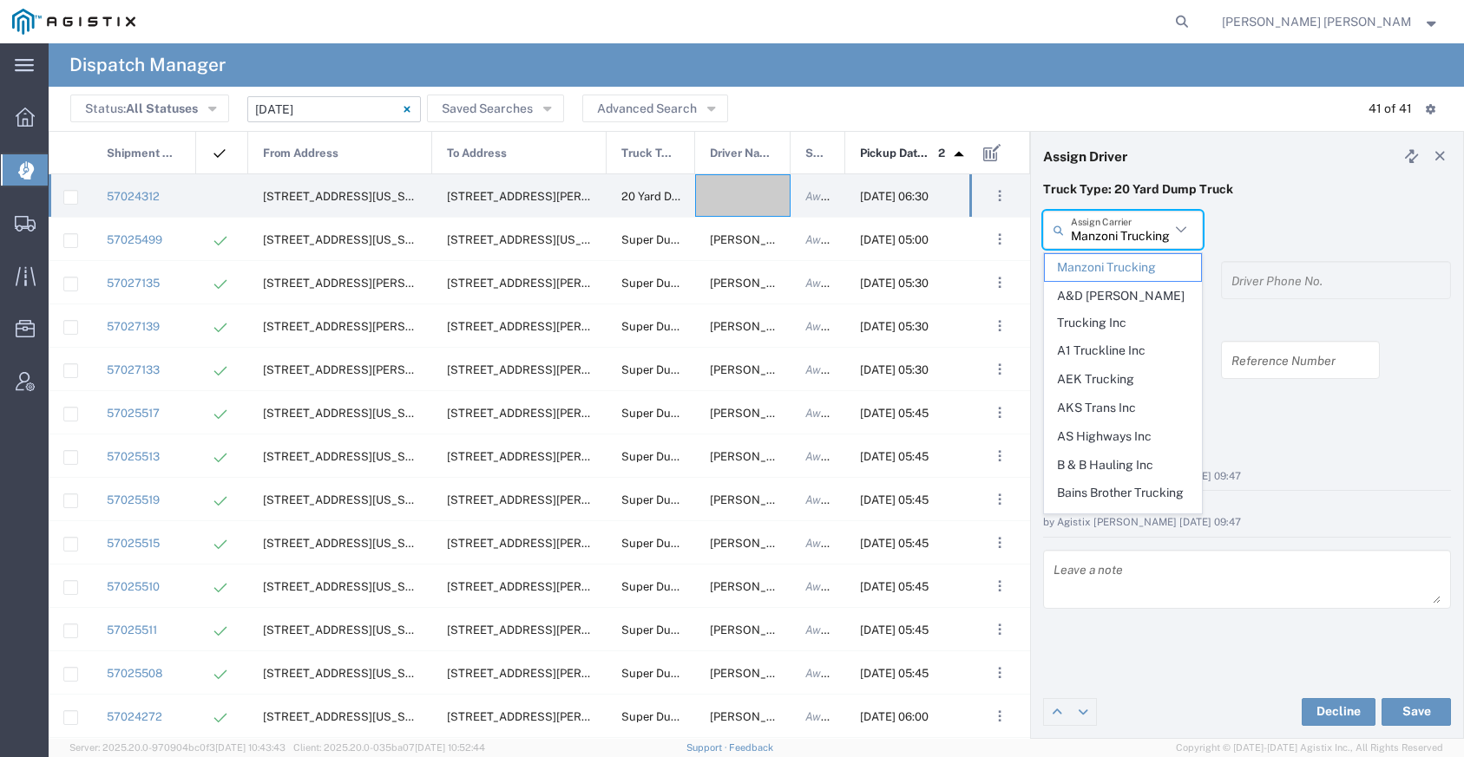
click at [1100, 237] on input "Manzoni Trucking" at bounding box center [1120, 230] width 99 height 30
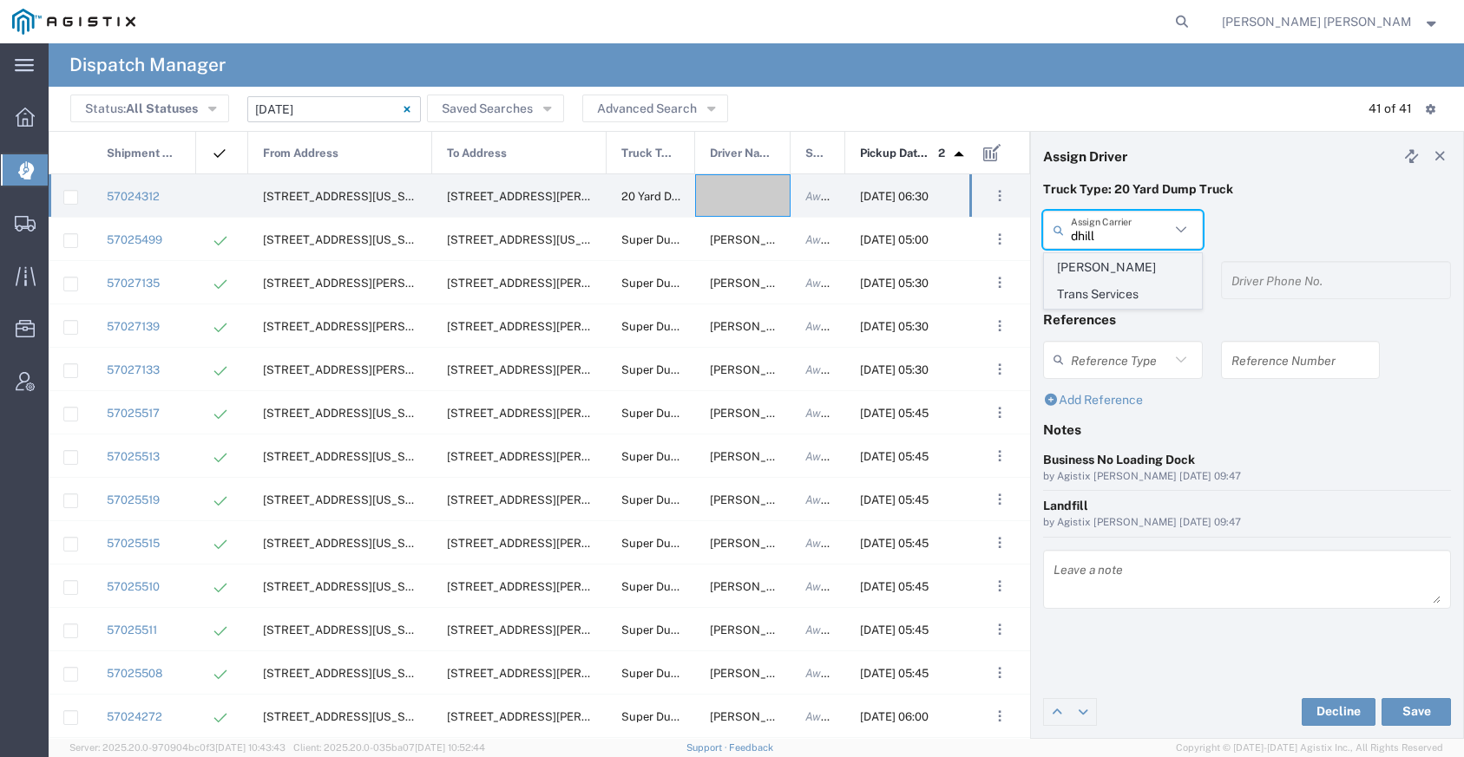
click at [1105, 260] on span "[PERSON_NAME] Trans Services" at bounding box center [1123, 281] width 156 height 54
click at [1107, 273] on input "text" at bounding box center [1120, 280] width 99 height 30
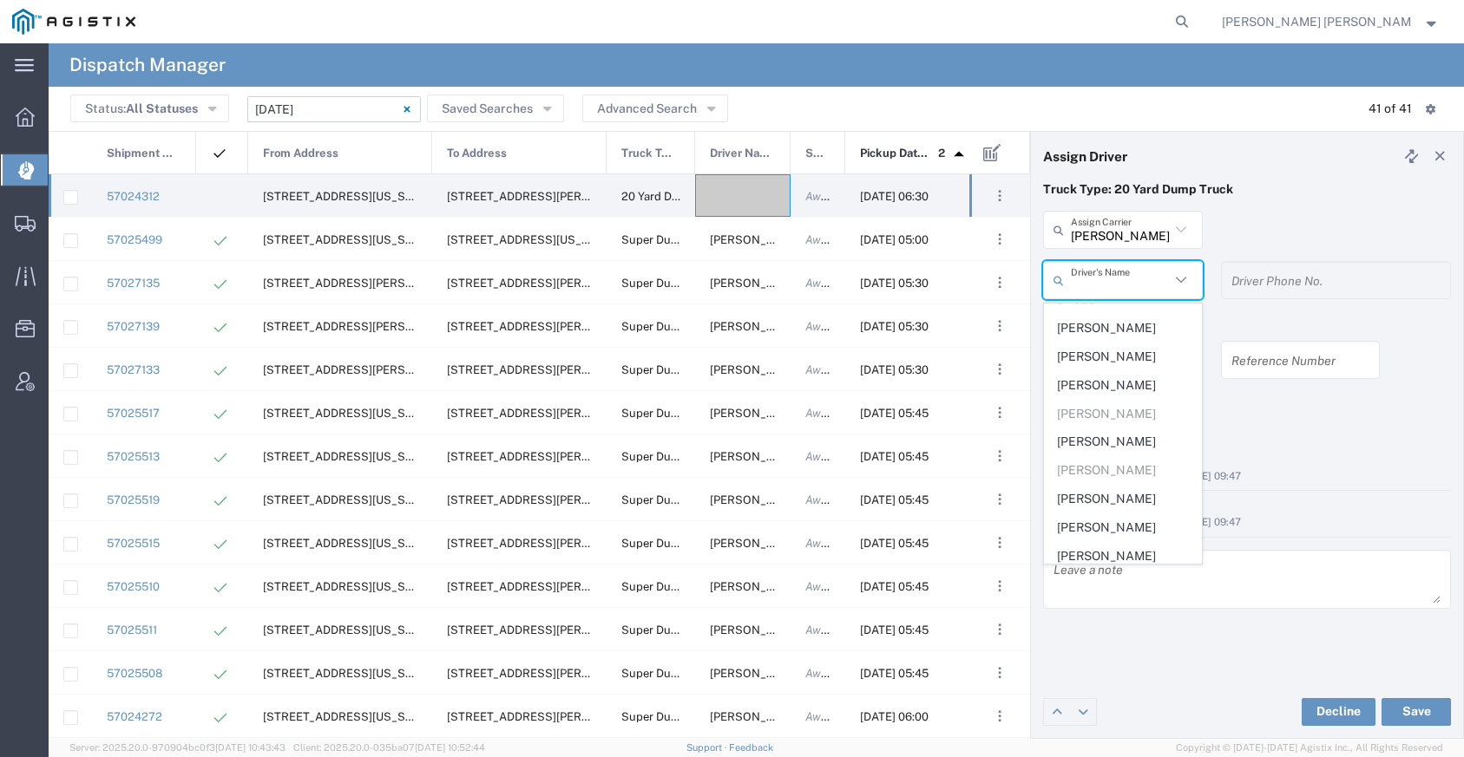
scroll to position [246, 0]
click at [1110, 483] on span "[PERSON_NAME]" at bounding box center [1123, 496] width 156 height 27
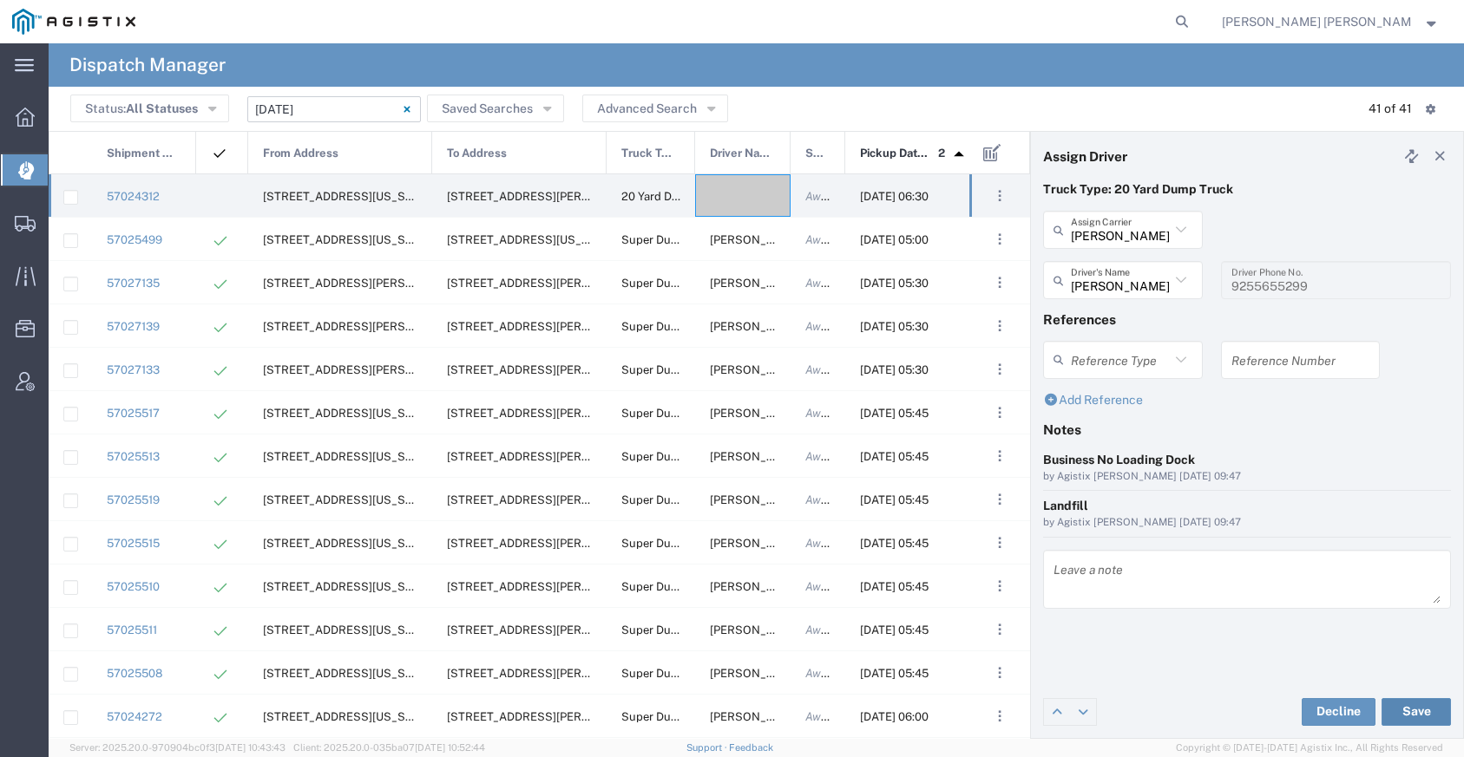
click at [1401, 718] on button "Save" at bounding box center [1415, 712] width 69 height 28
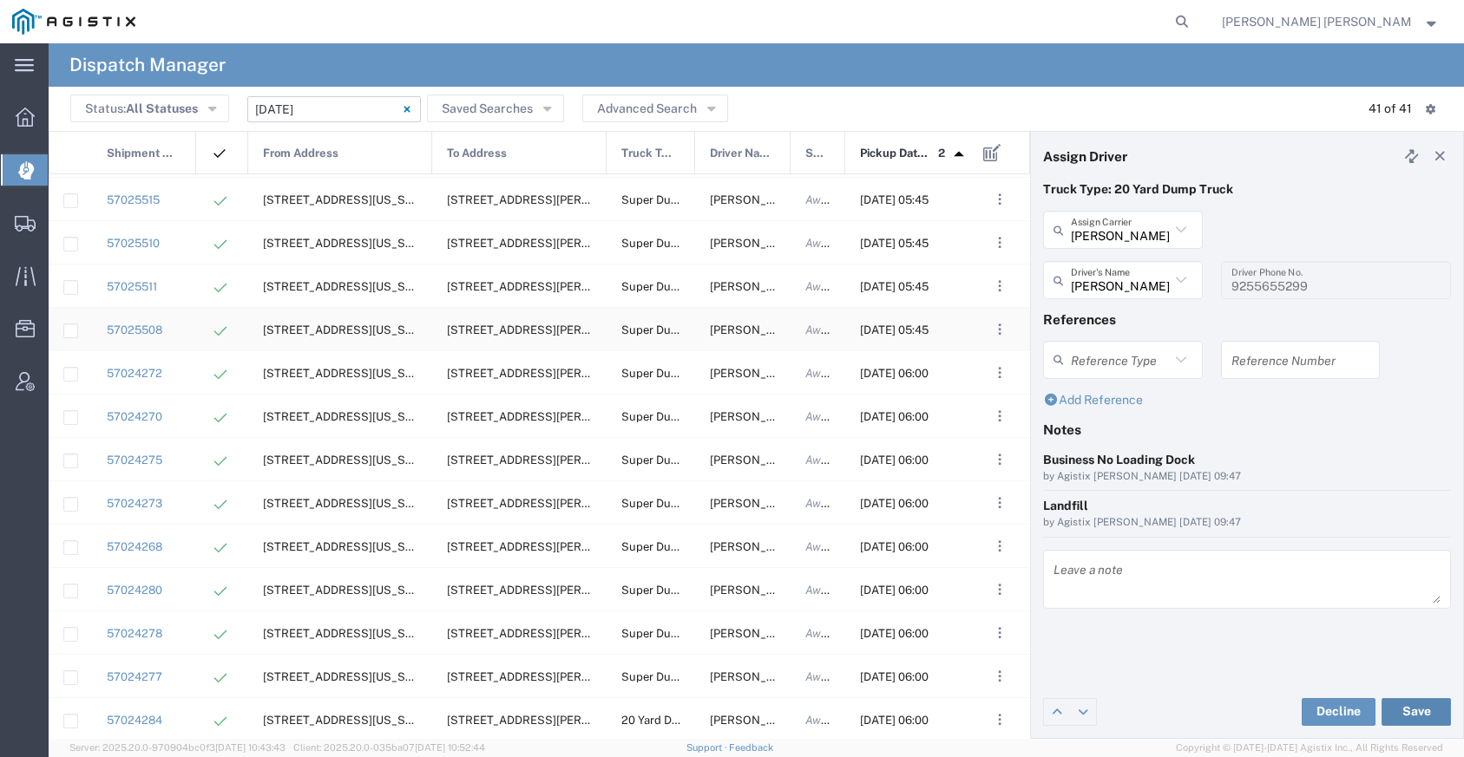
scroll to position [0, 0]
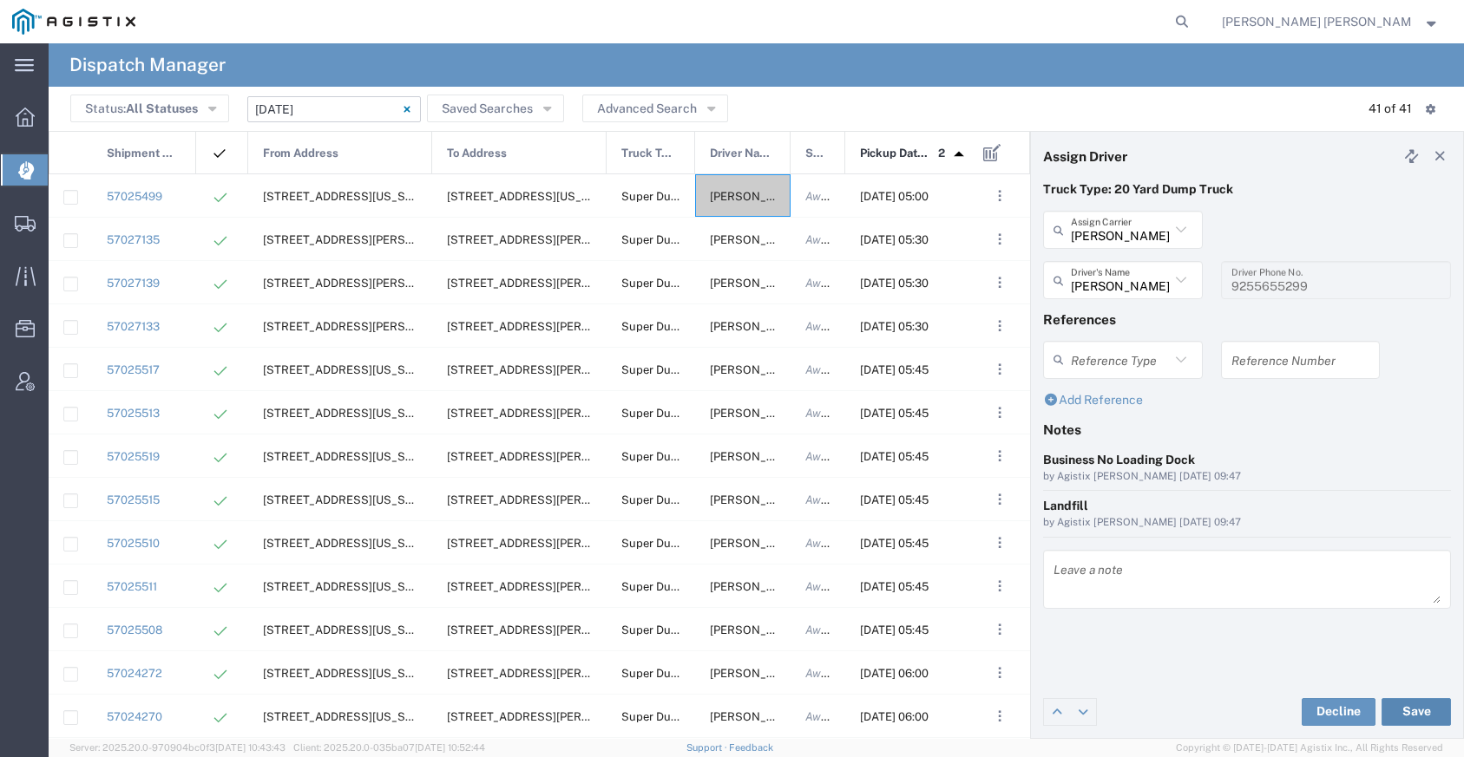
click at [1426, 710] on button "Save" at bounding box center [1415, 712] width 69 height 28
